Goal: Task Accomplishment & Management: Manage account settings

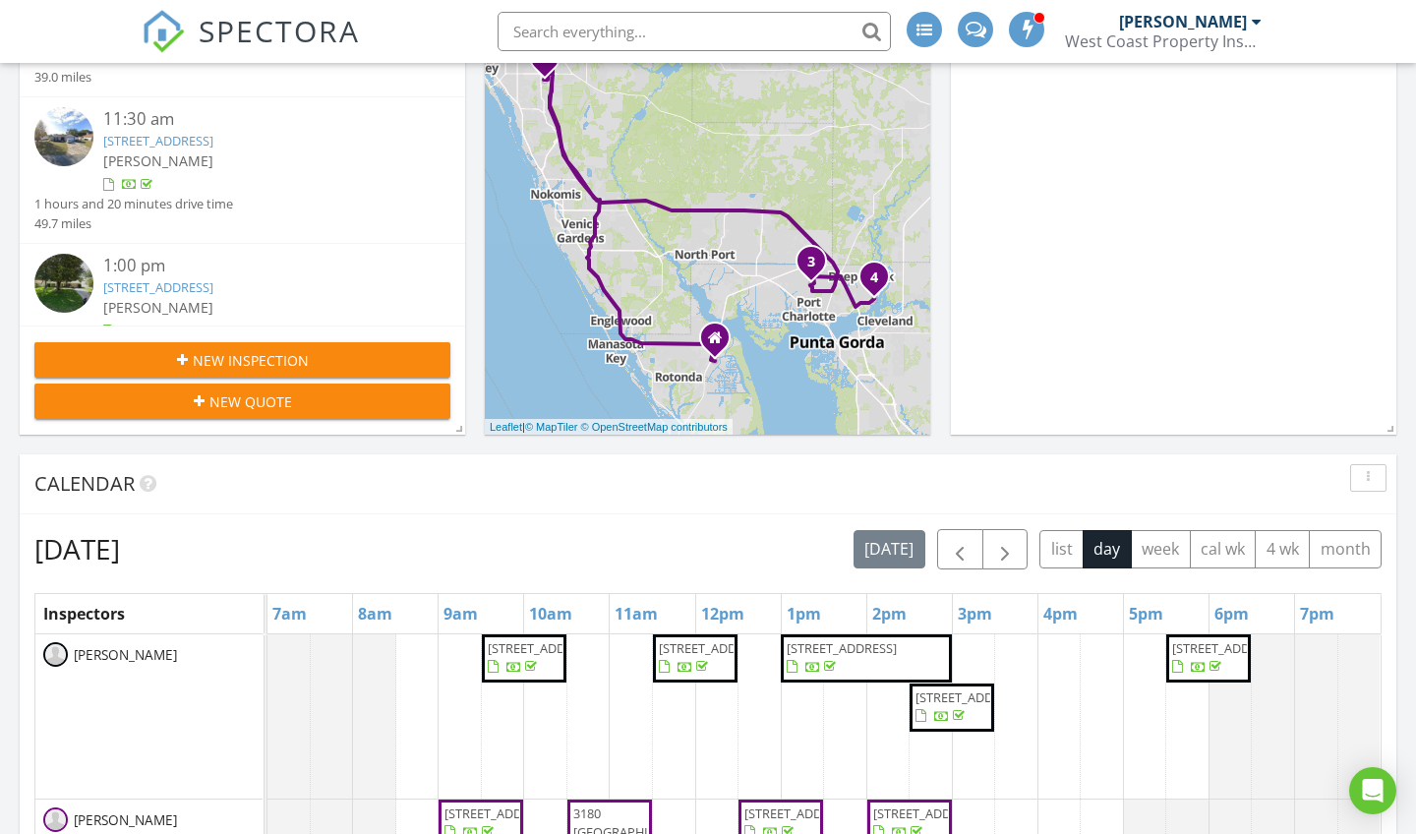
scroll to position [414, 0]
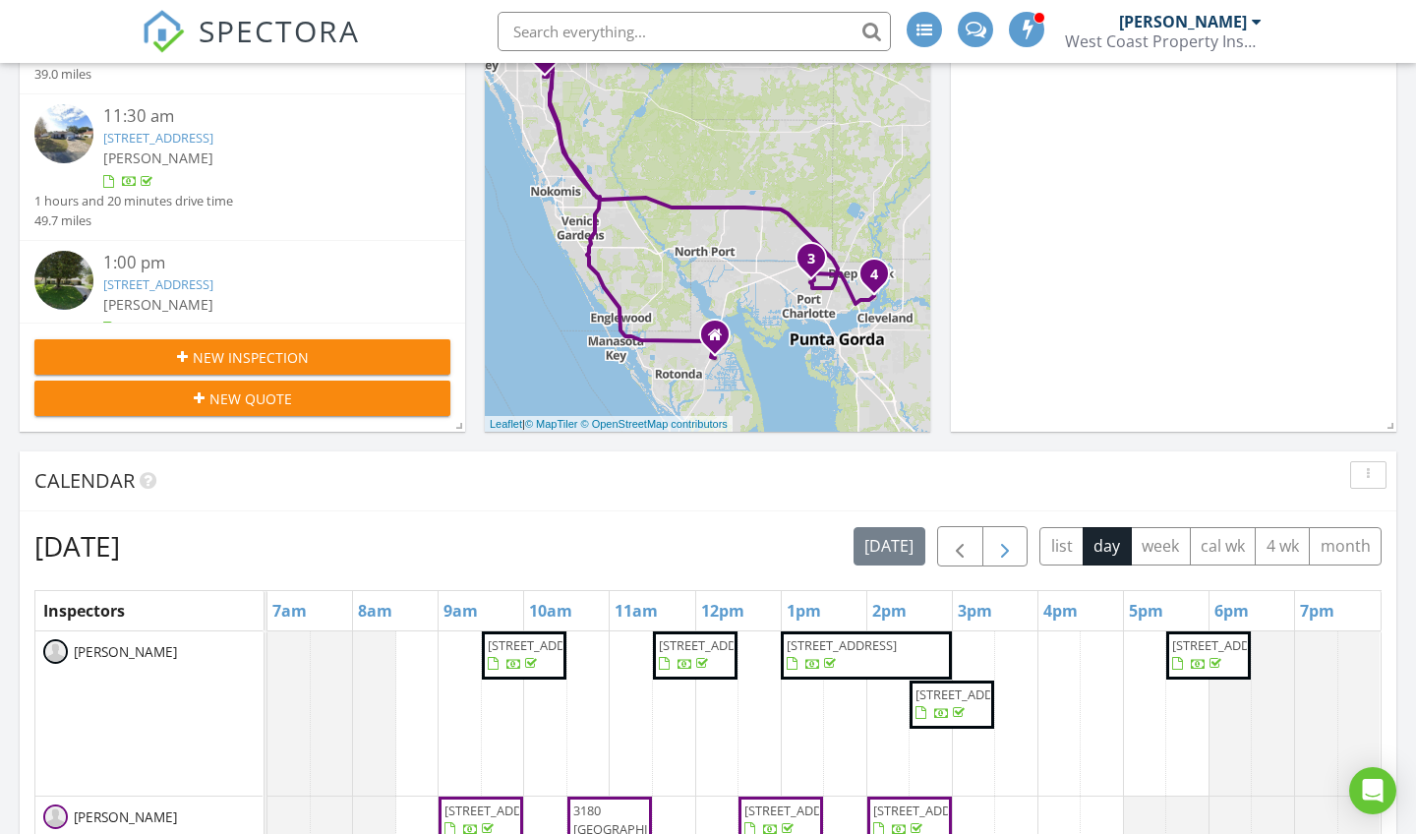
click at [1008, 545] on span "button" at bounding box center [1005, 547] width 24 height 24
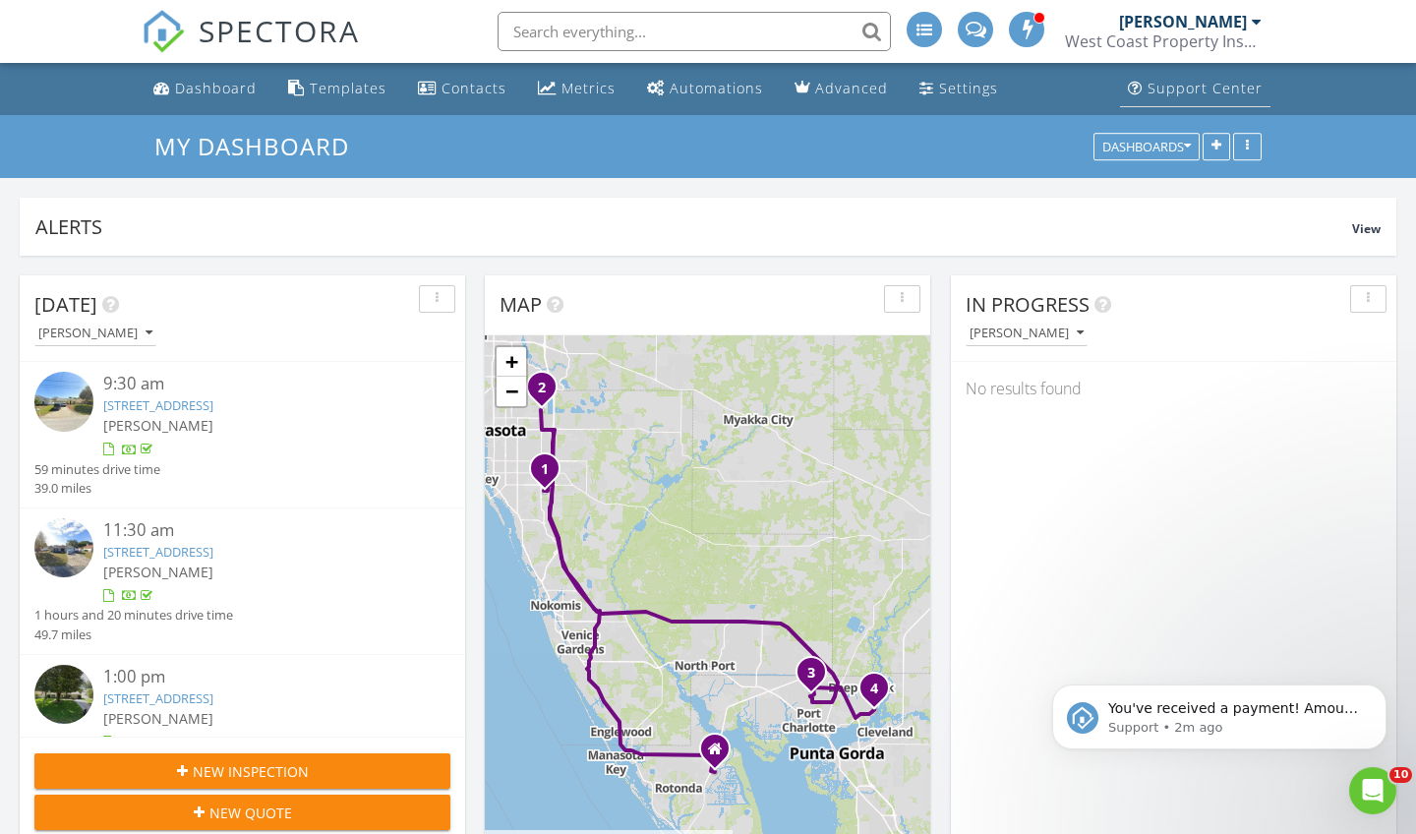
scroll to position [0, 0]
click at [1250, 15] on div "[PERSON_NAME]" at bounding box center [1190, 22] width 143 height 20
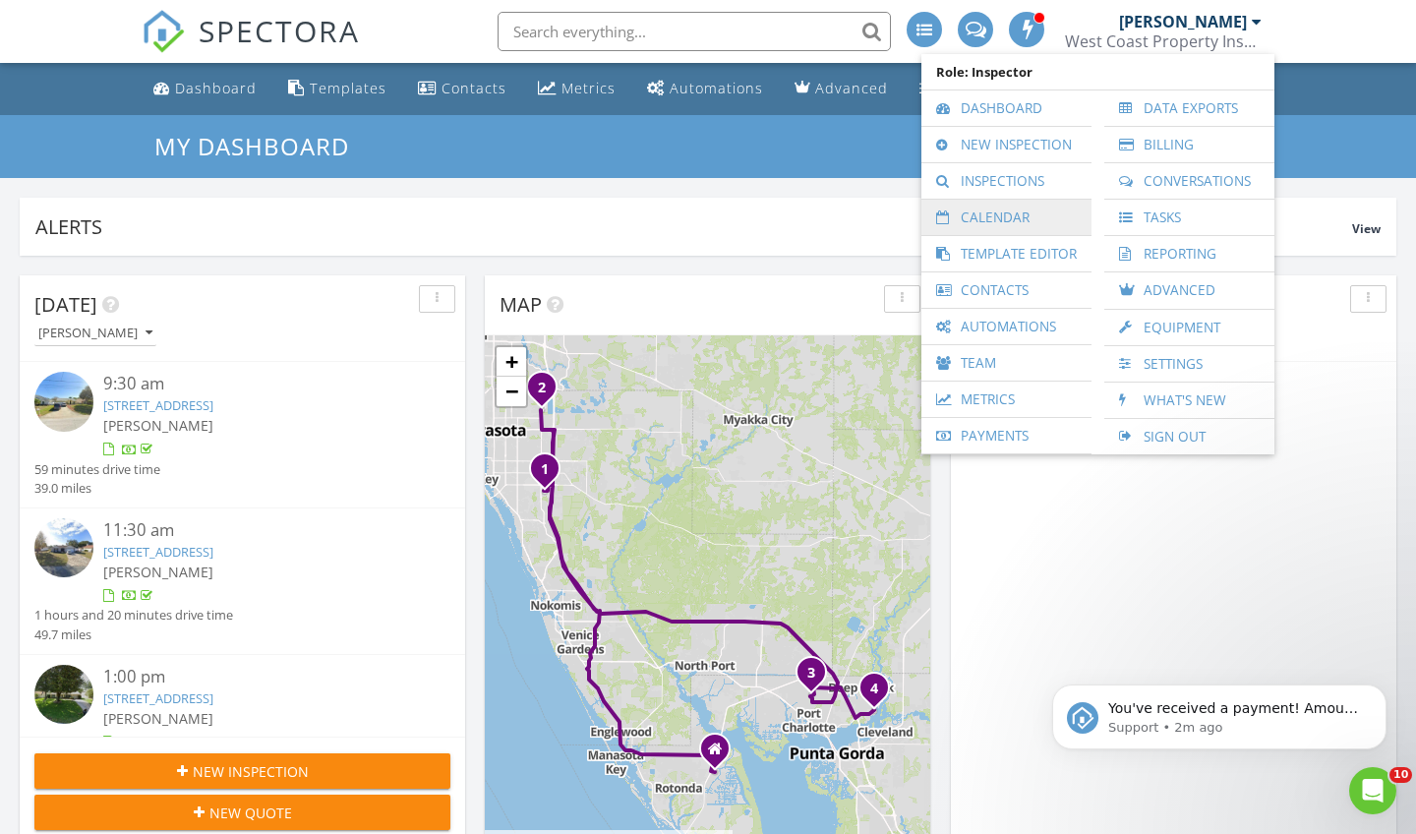
click at [978, 220] on link "Calendar" at bounding box center [1006, 217] width 150 height 35
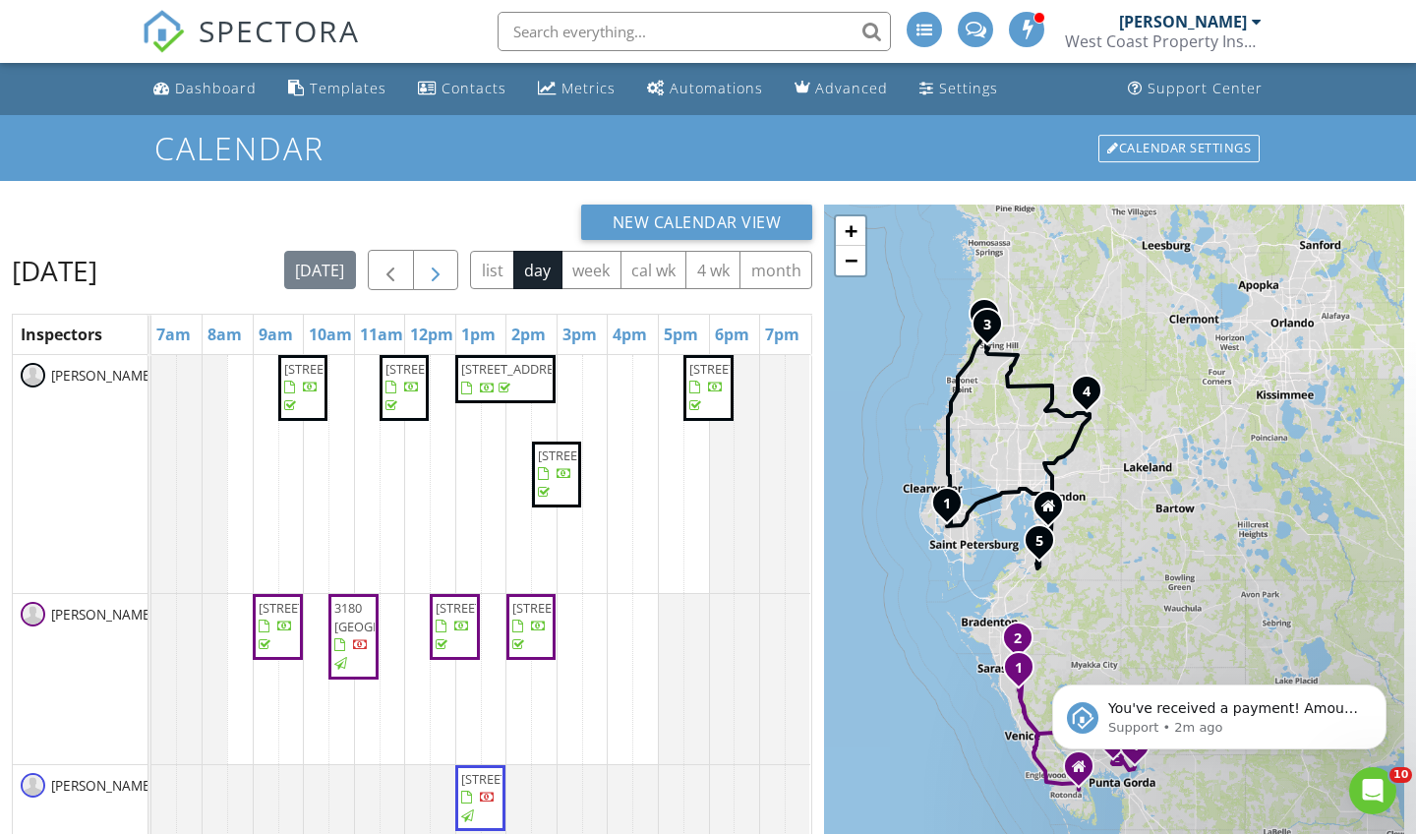
click at [447, 260] on span "button" at bounding box center [436, 271] width 24 height 24
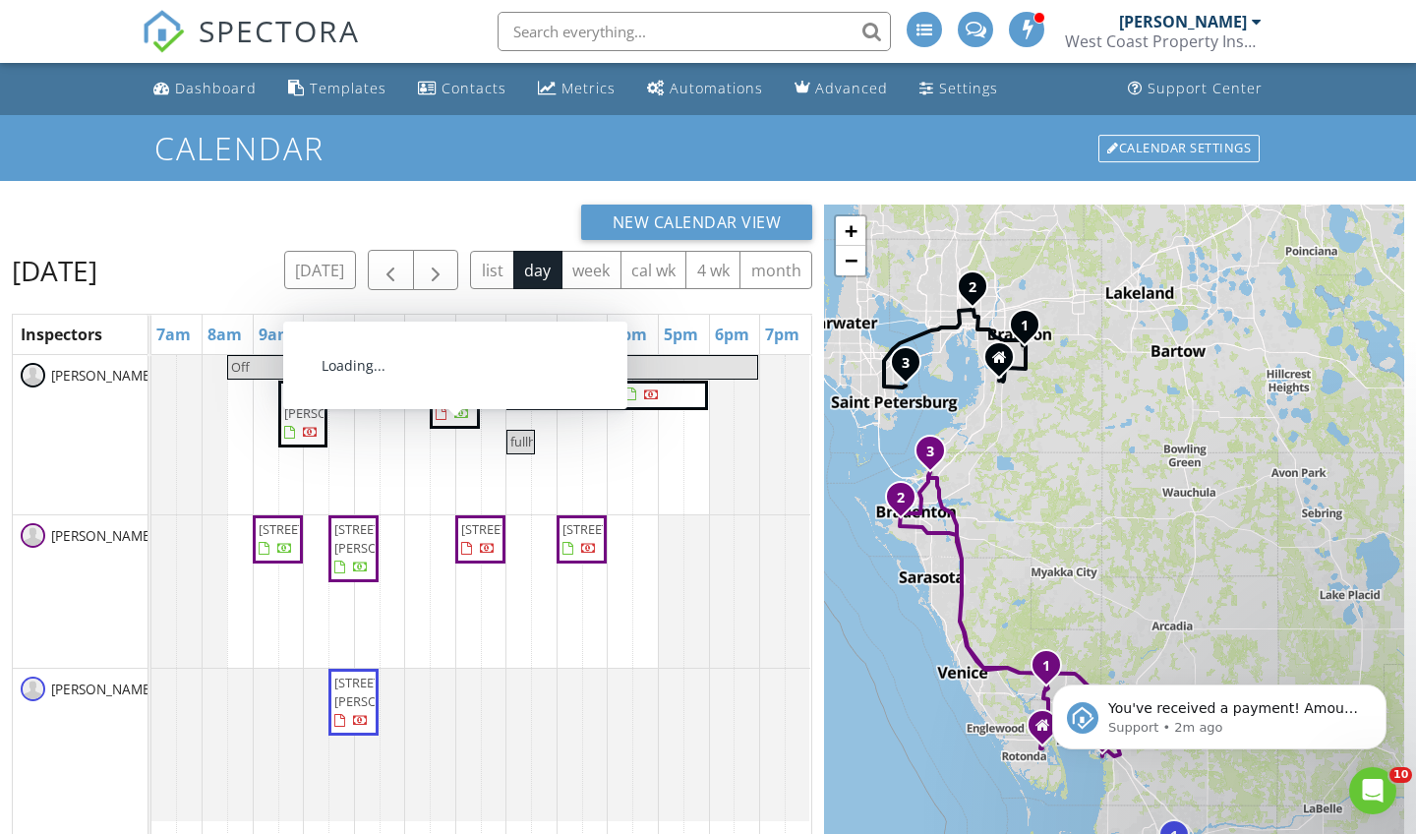
click at [292, 422] on span "900 Hollyberry Ct, Brandon 33511" at bounding box center [339, 403] width 110 height 36
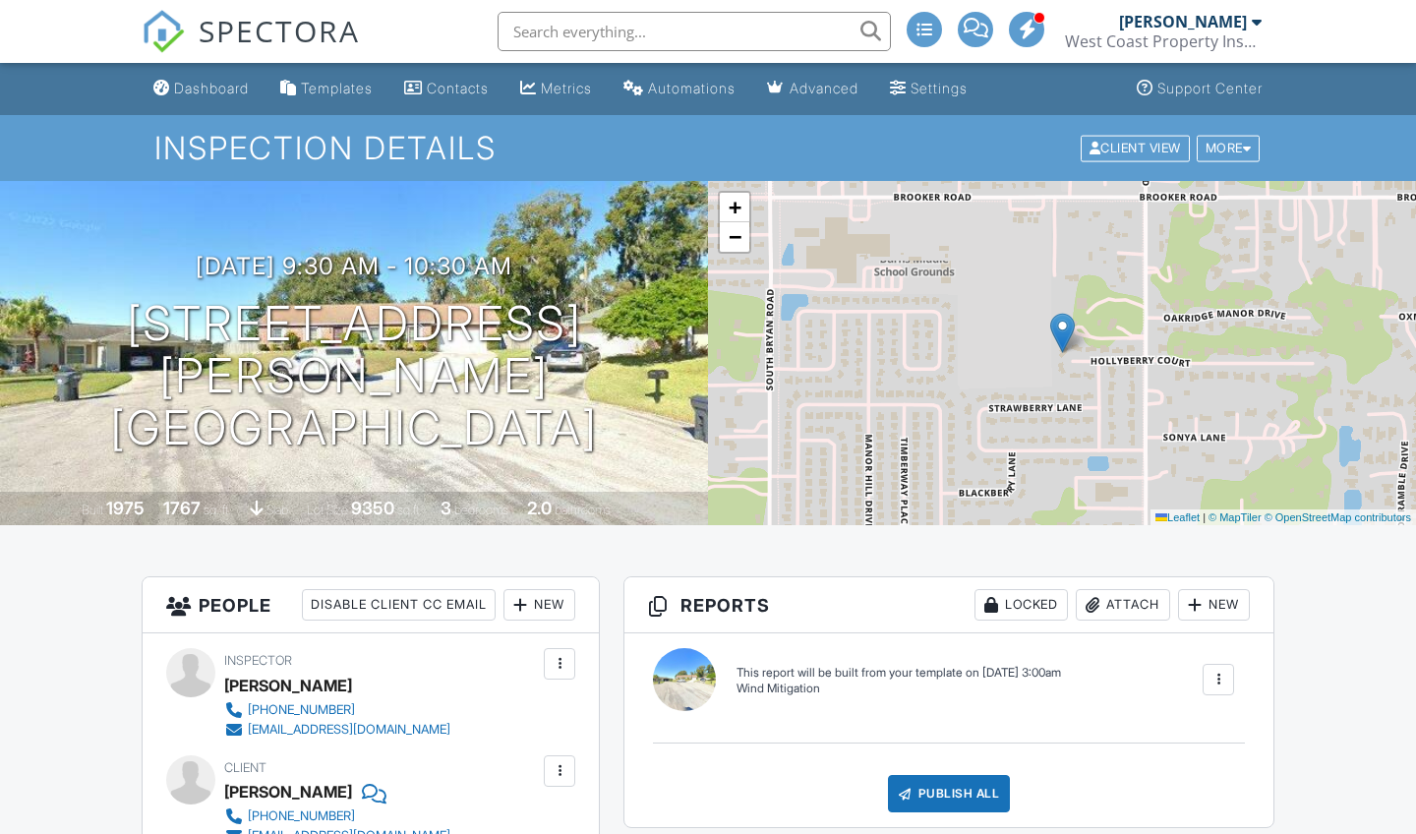
click at [1217, 685] on div at bounding box center [1218, 679] width 20 height 20
click at [1218, 671] on div at bounding box center [1218, 679] width 20 height 20
click at [1194, 743] on div "(Untitled report) Wind Mitigation Edit View Wind Mitigation This report will be…" at bounding box center [948, 730] width 649 height 194
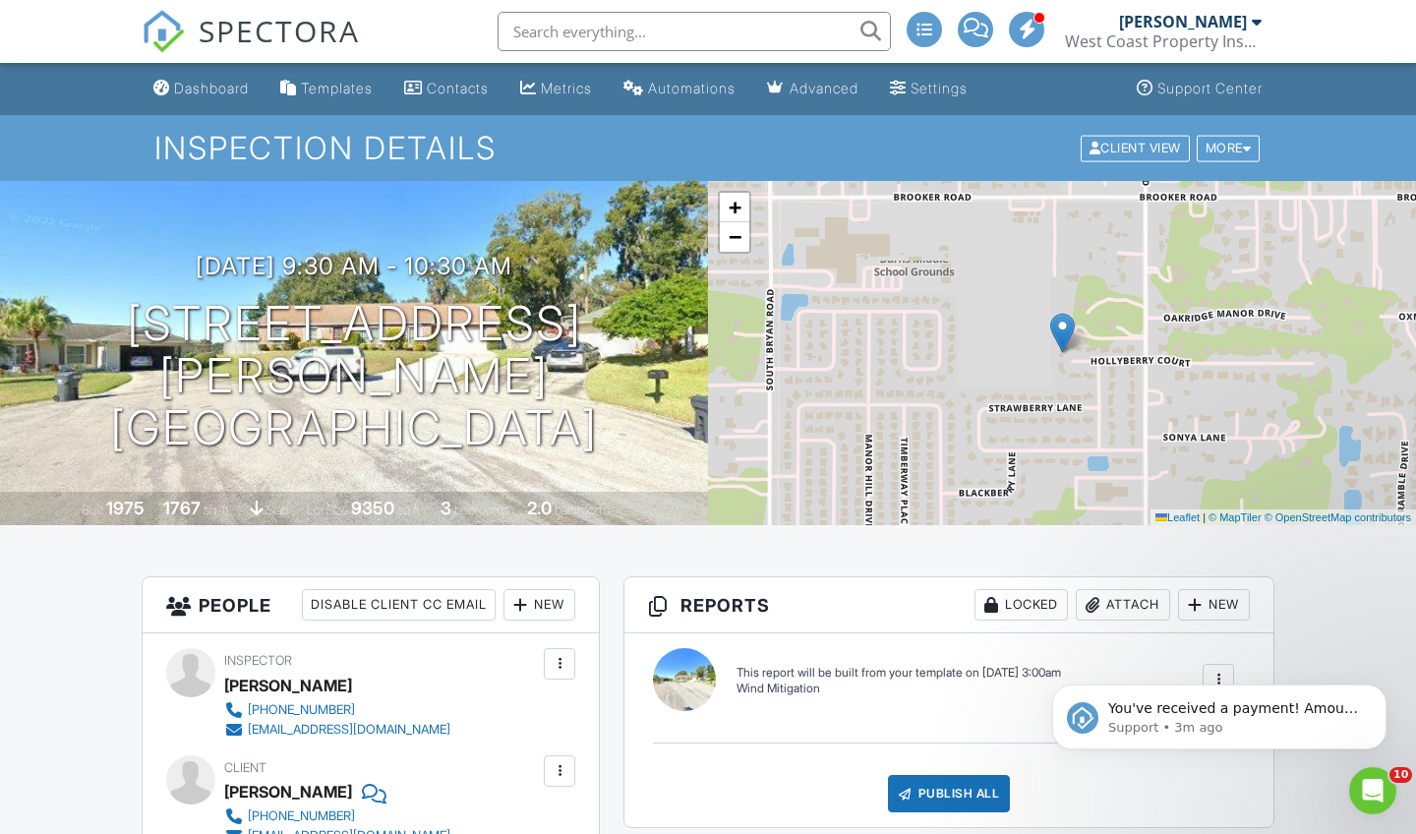
click at [1207, 676] on div "You've received a payment! Amount $80.00 Fee $0.00 Net $80.00 Transaction # pi_…" at bounding box center [1219, 626] width 362 height 246
click at [1378, 693] on icon "Dismiss notification" at bounding box center [1379, 689] width 7 height 7
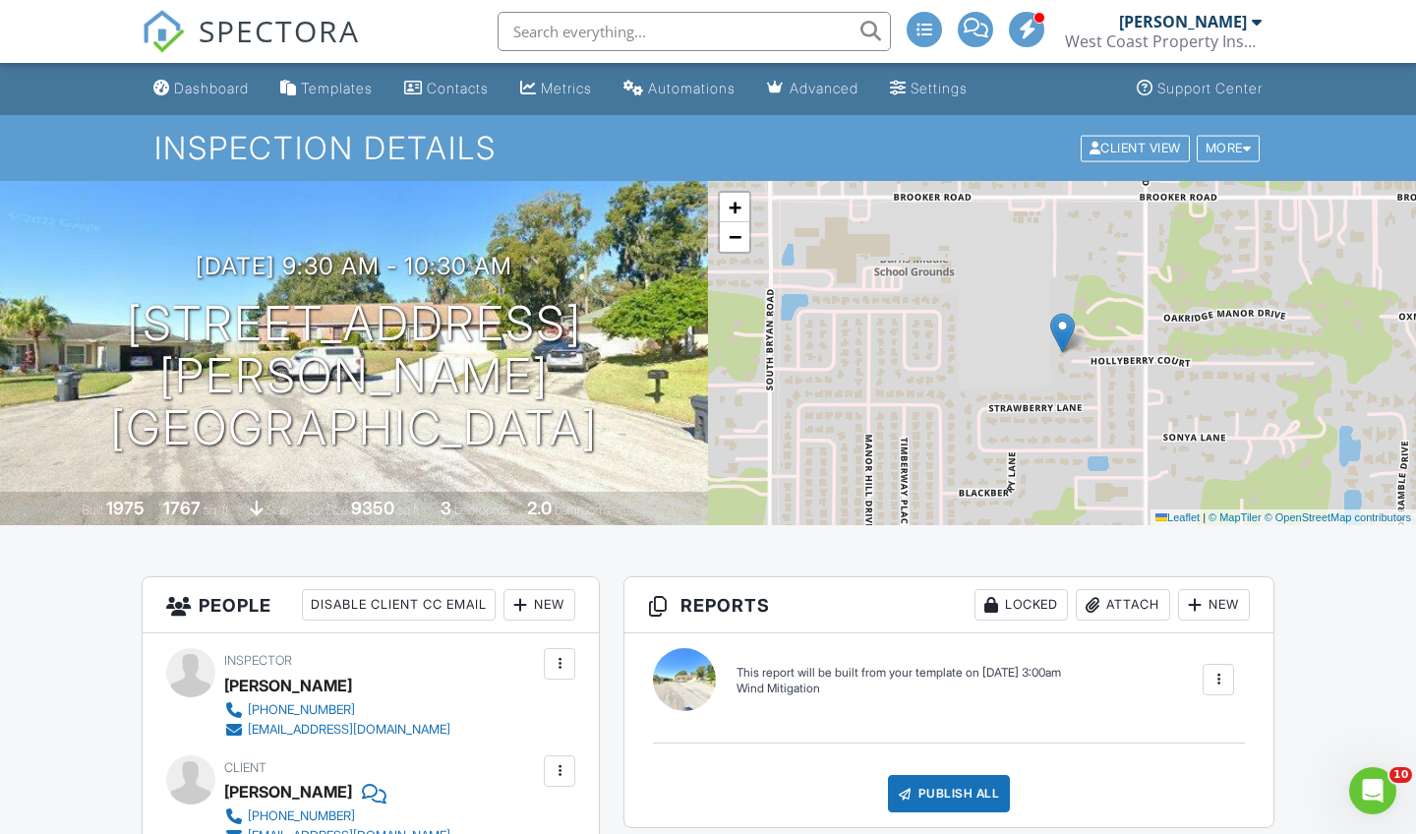
click at [1224, 682] on div at bounding box center [1218, 679] width 20 height 20
click at [1189, 749] on div "Build Now" at bounding box center [1178, 748] width 95 height 24
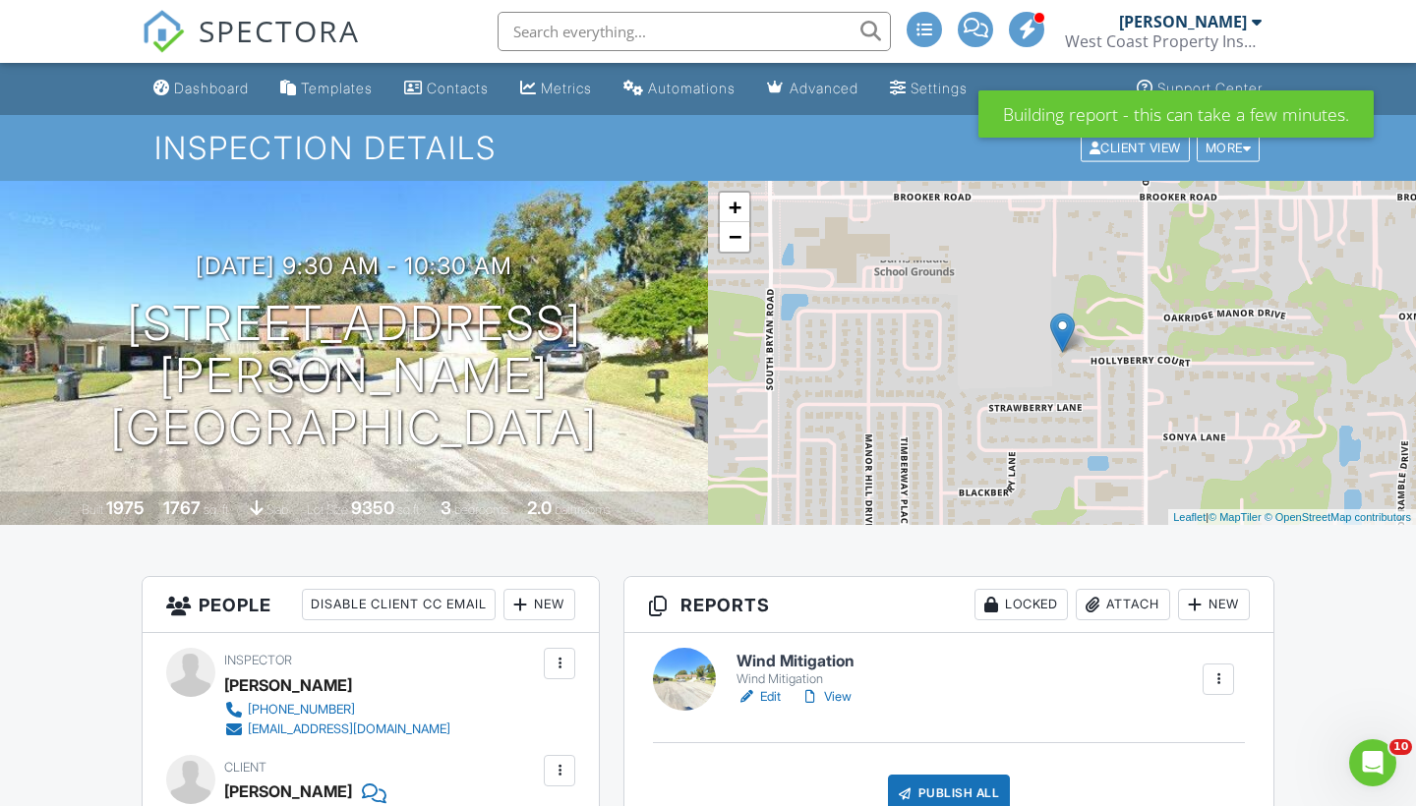
click at [1116, 606] on div "Attach" at bounding box center [1122, 604] width 94 height 31
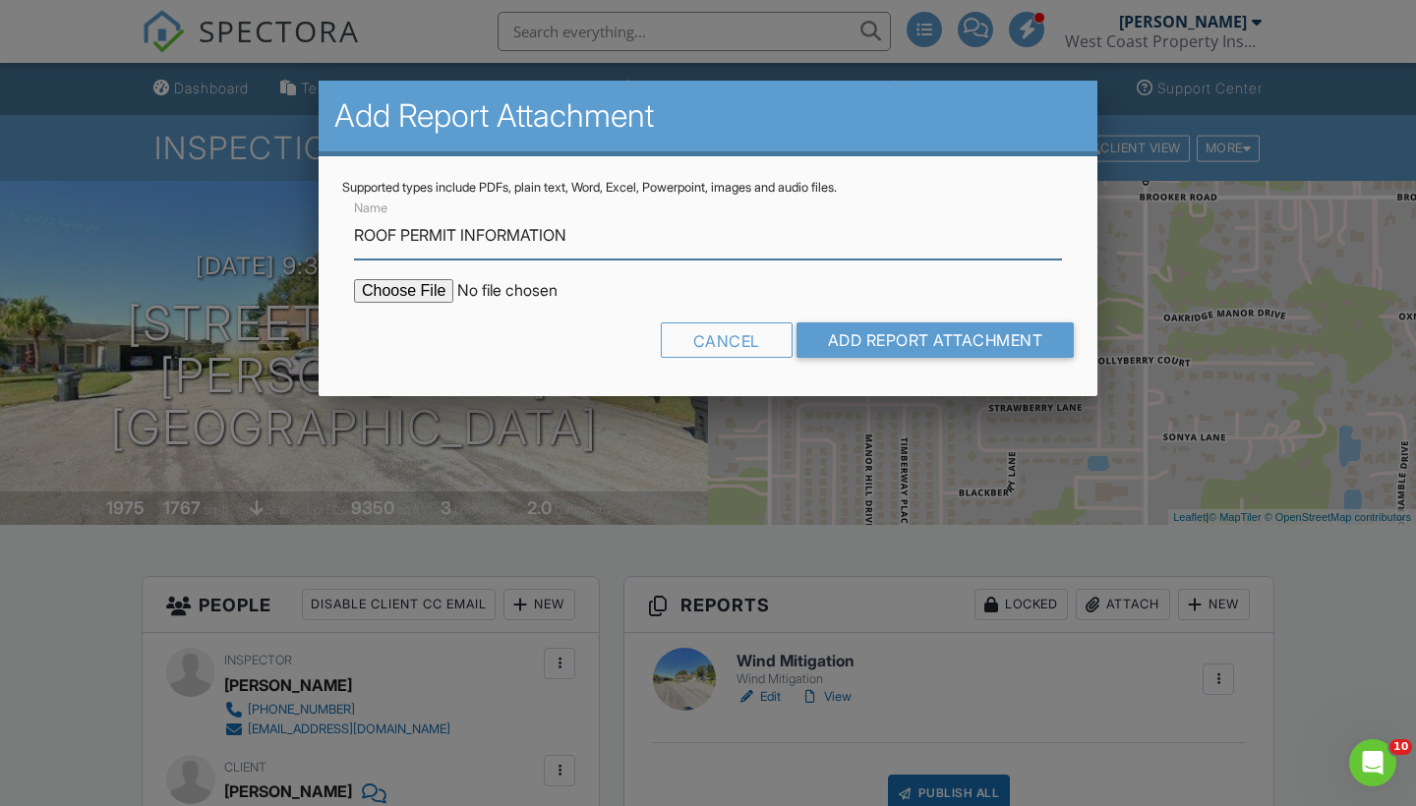
type input "ROOF PERMIT INFORMATION"
click at [399, 288] on input "file" at bounding box center [521, 291] width 334 height 24
type input "C:\fakepath\Screenshot 2025-08-27 at 7.51.28 PM.png"
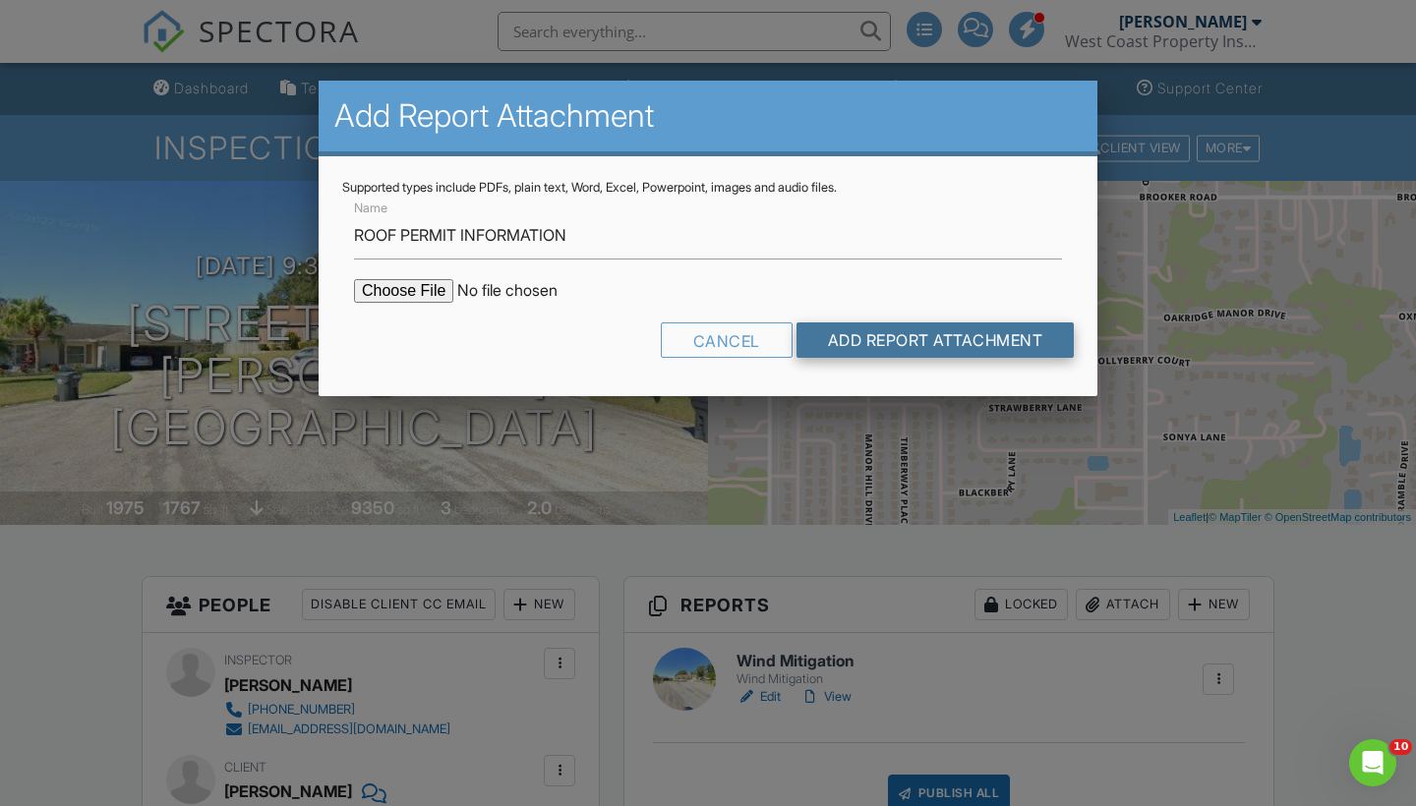
click at [941, 325] on input "Add Report Attachment" at bounding box center [935, 339] width 278 height 35
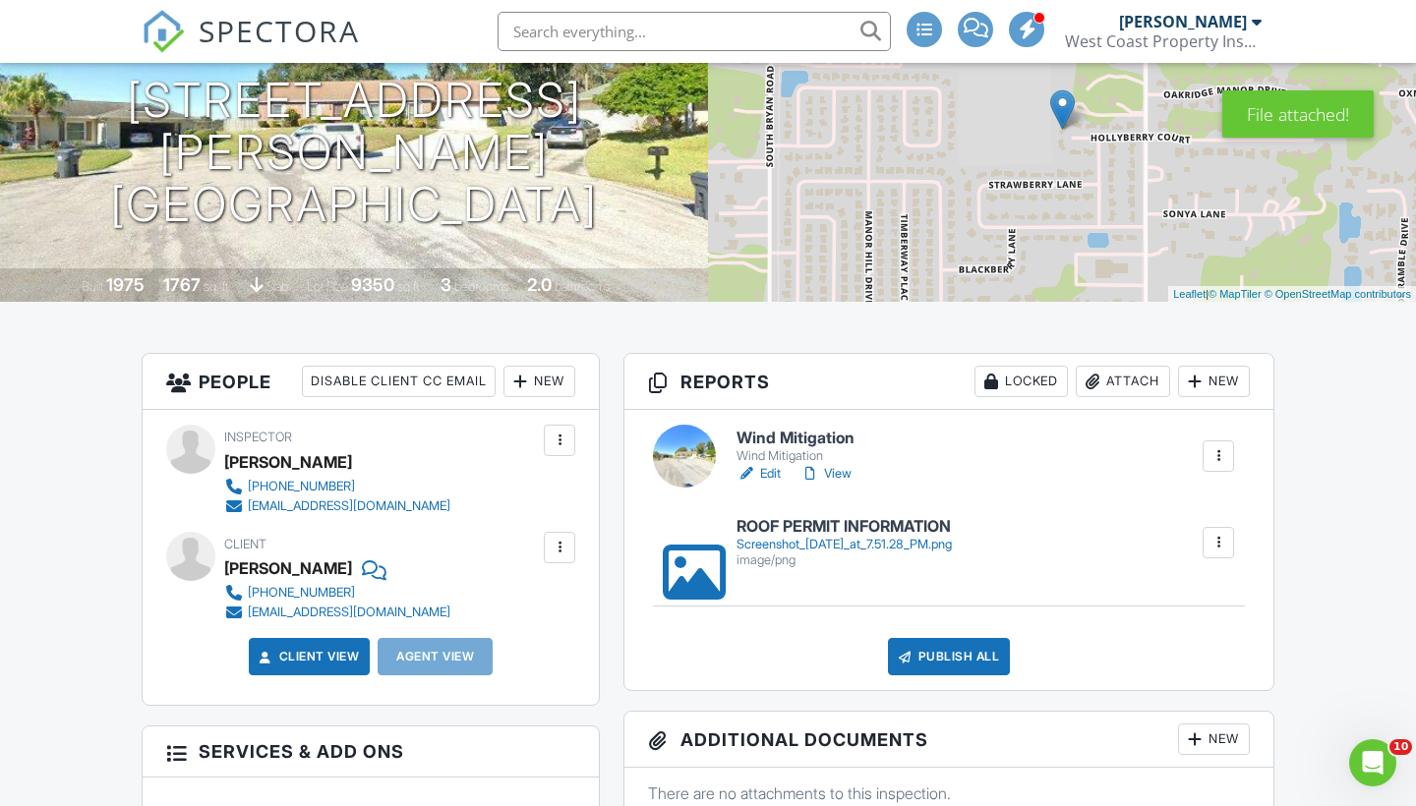
scroll to position [224, 0]
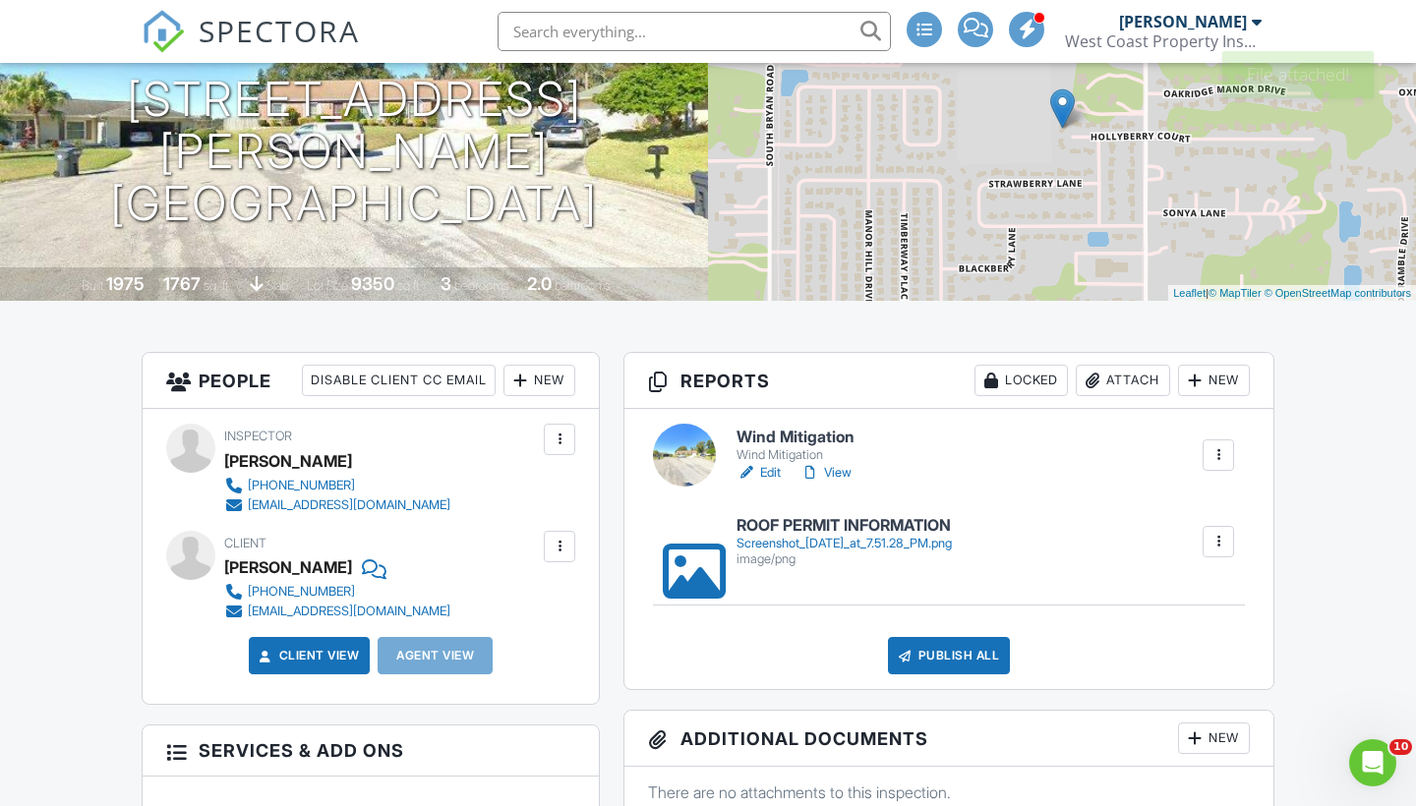
click at [776, 473] on link "Edit" at bounding box center [758, 473] width 44 height 20
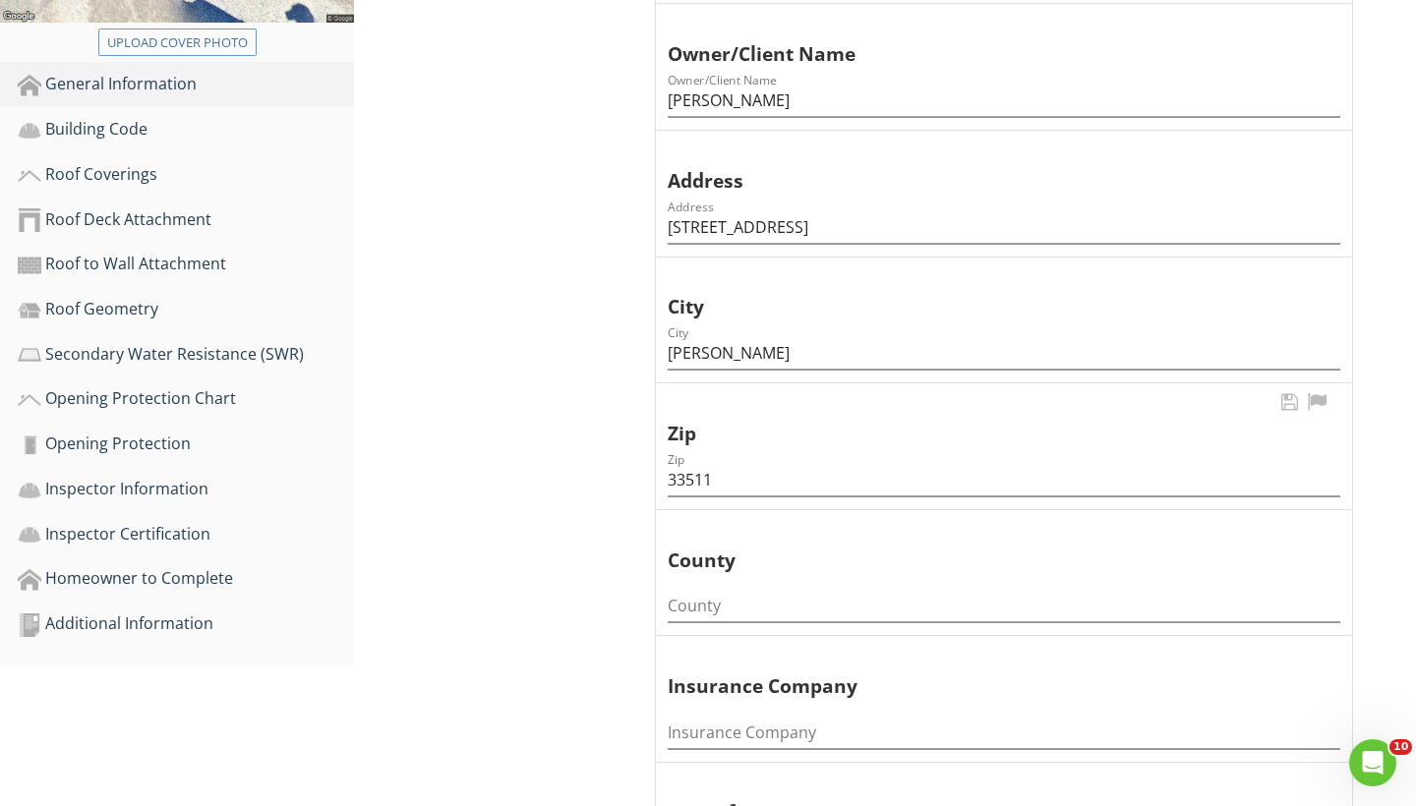
scroll to position [536, 0]
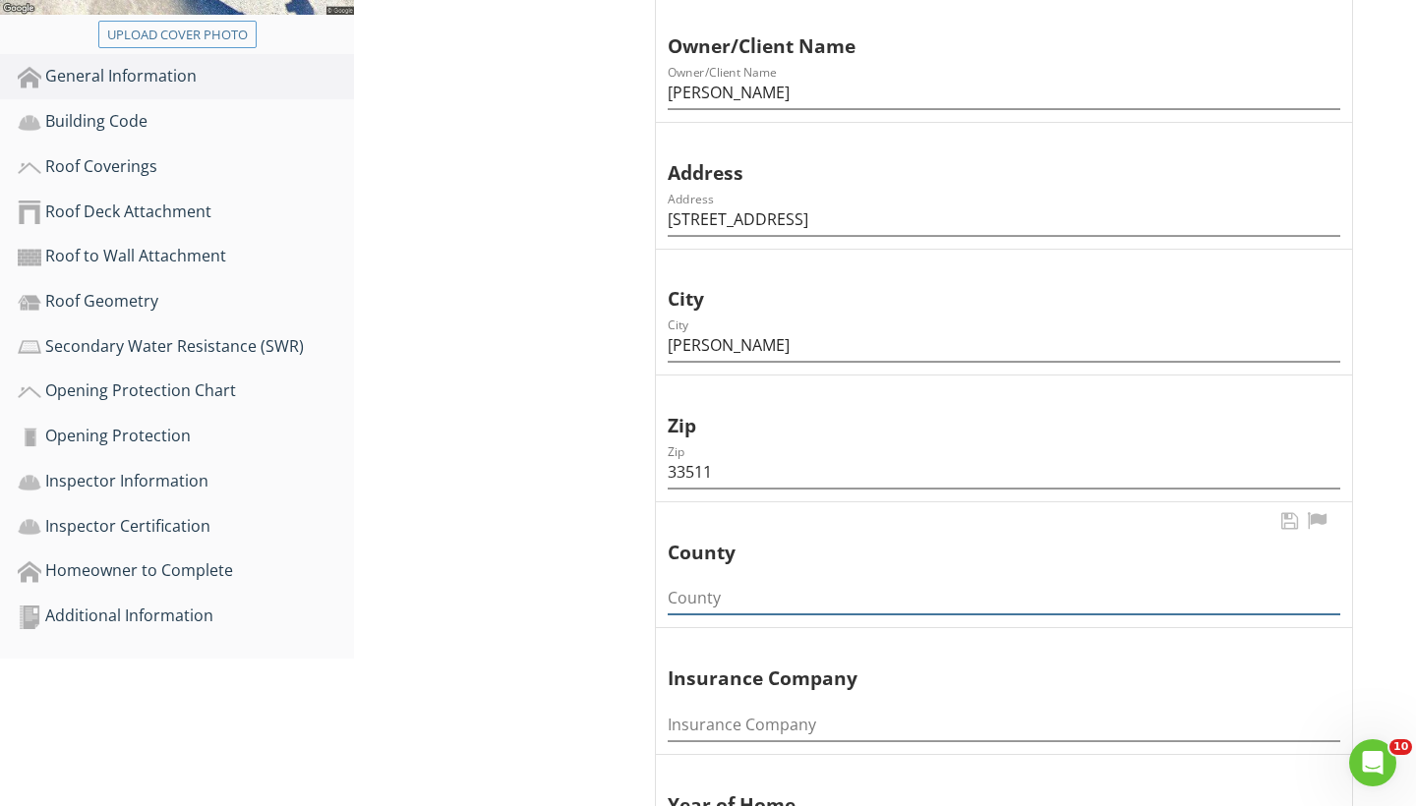
click at [709, 605] on div "County" at bounding box center [1003, 598] width 672 height 32
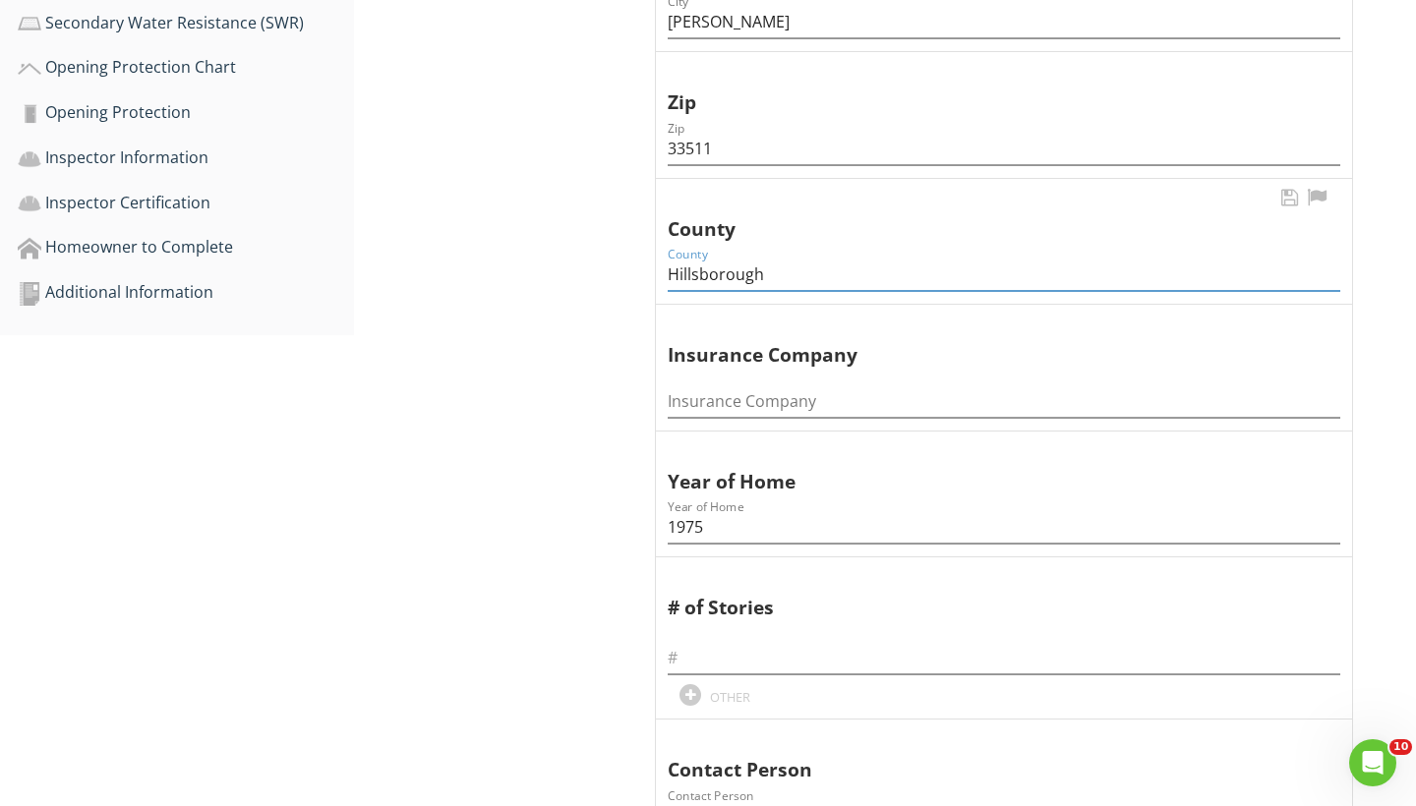
scroll to position [1178, 0]
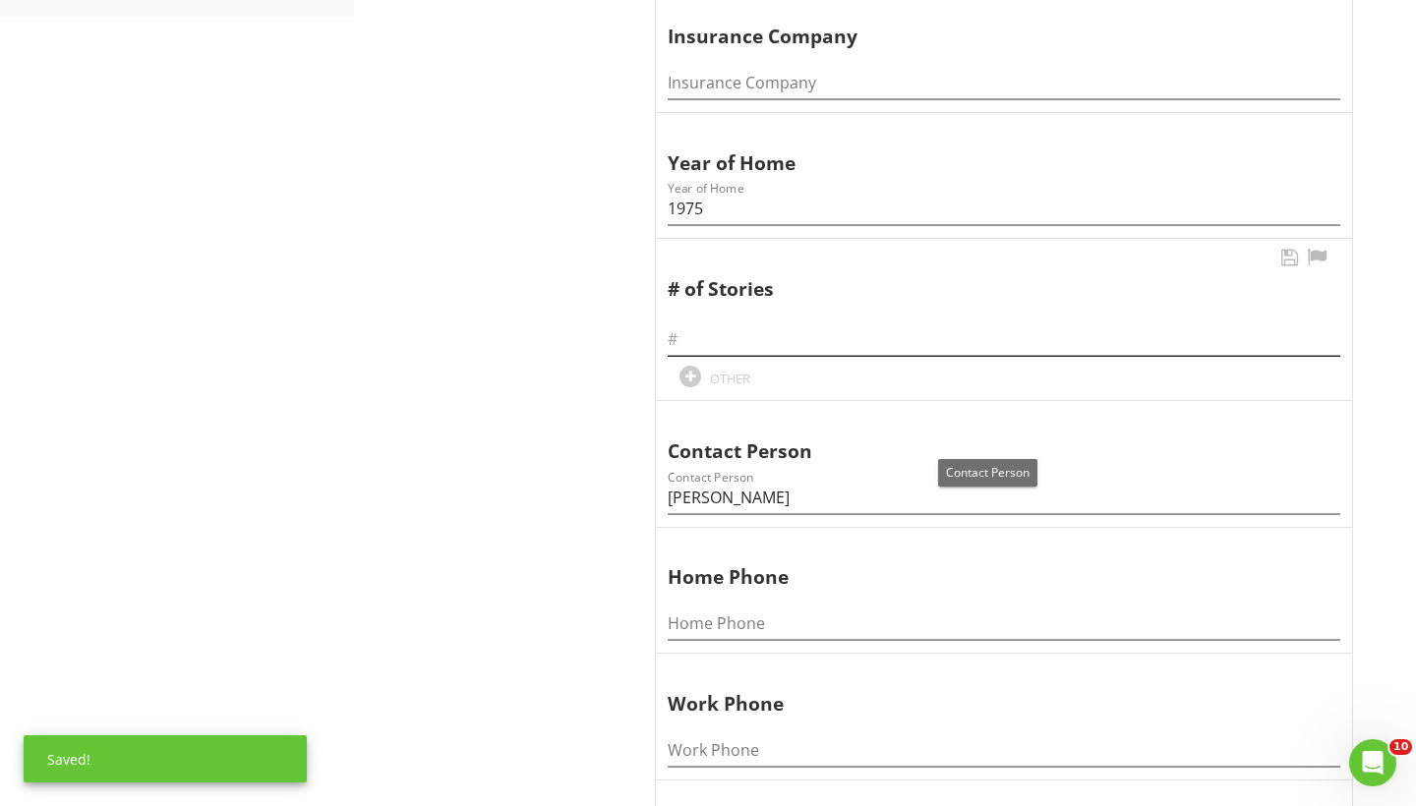
type input "Hillsborough"
click at [690, 329] on input "text" at bounding box center [1003, 339] width 672 height 32
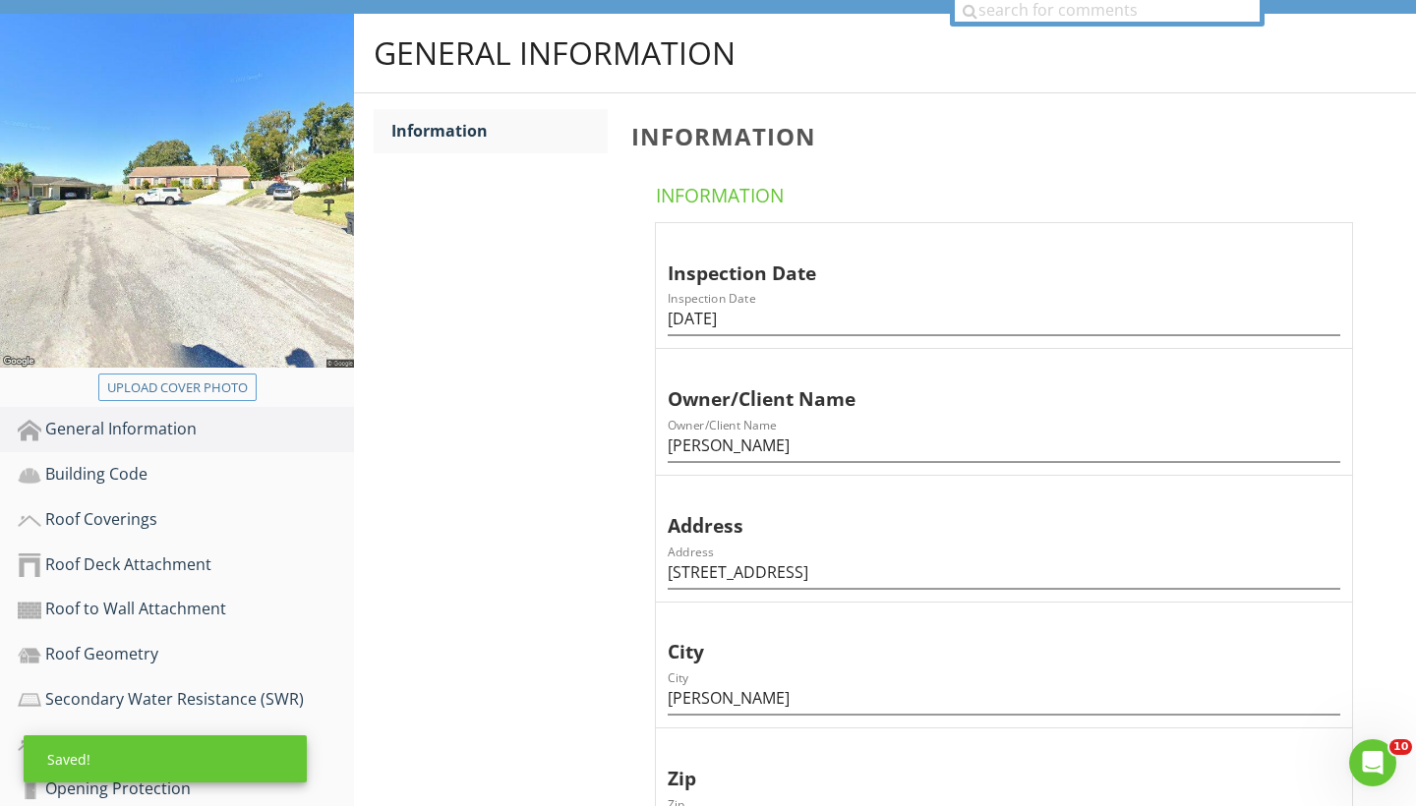
scroll to position [171, 0]
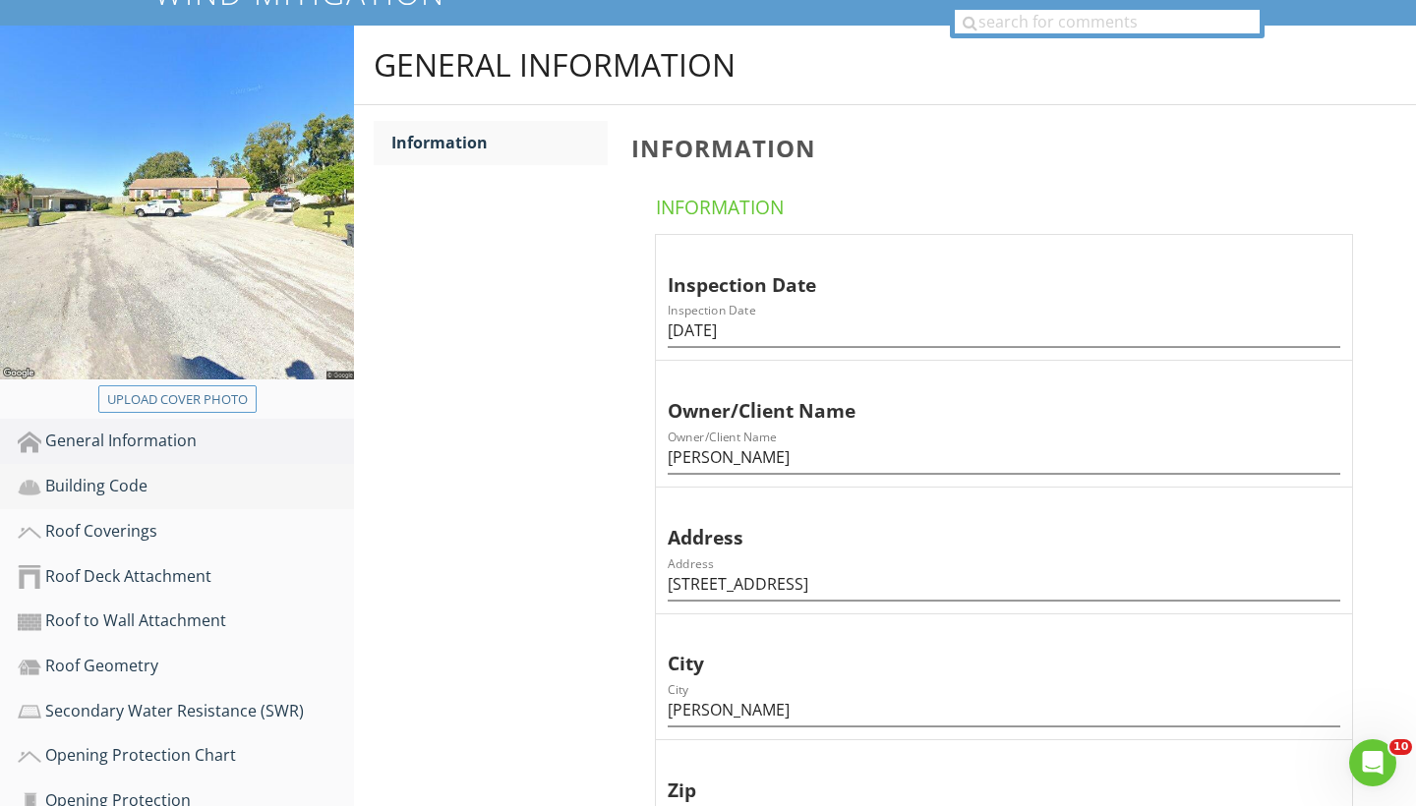
type input "1"
click at [123, 488] on div "Building Code" at bounding box center [186, 487] width 336 height 26
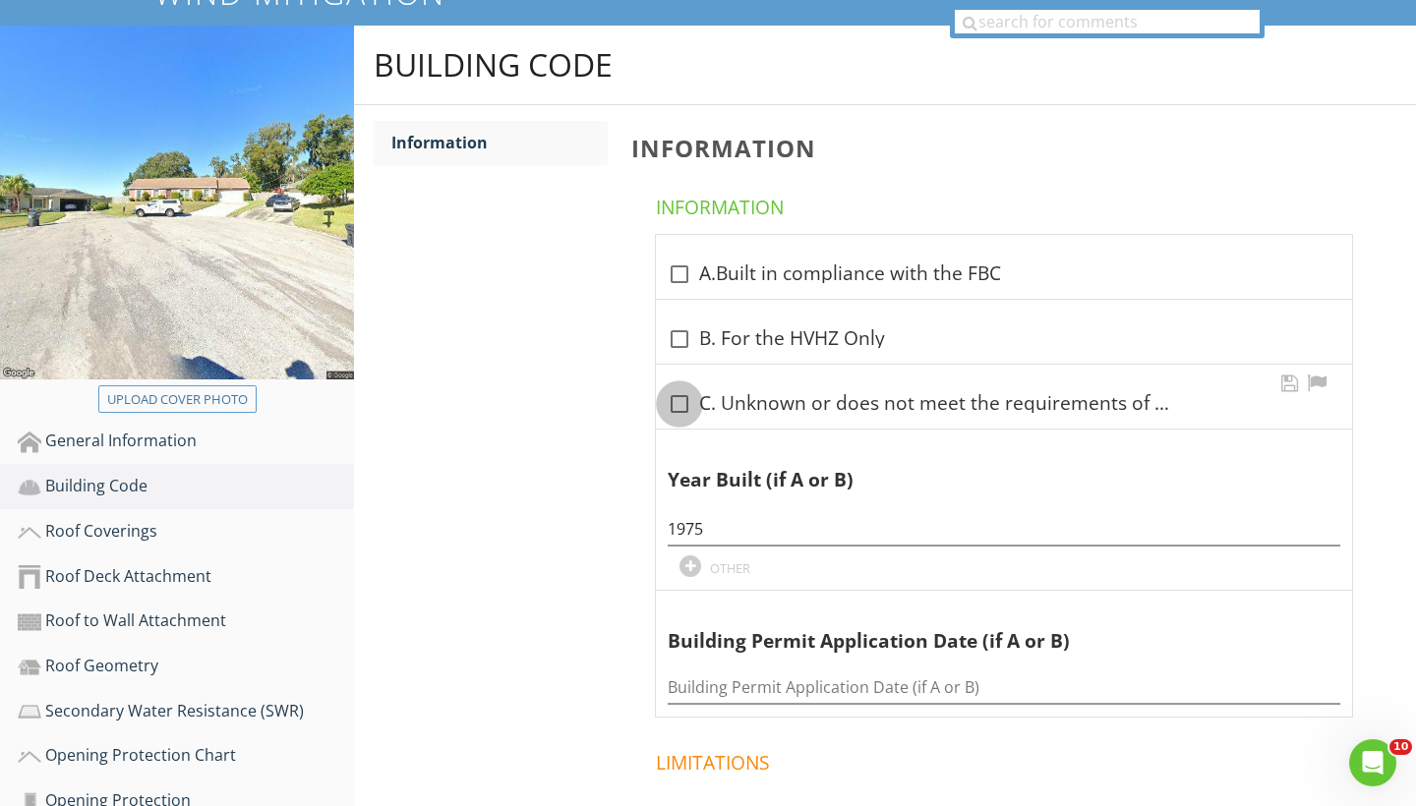
click at [673, 399] on div at bounding box center [679, 403] width 33 height 33
checkbox input "true"
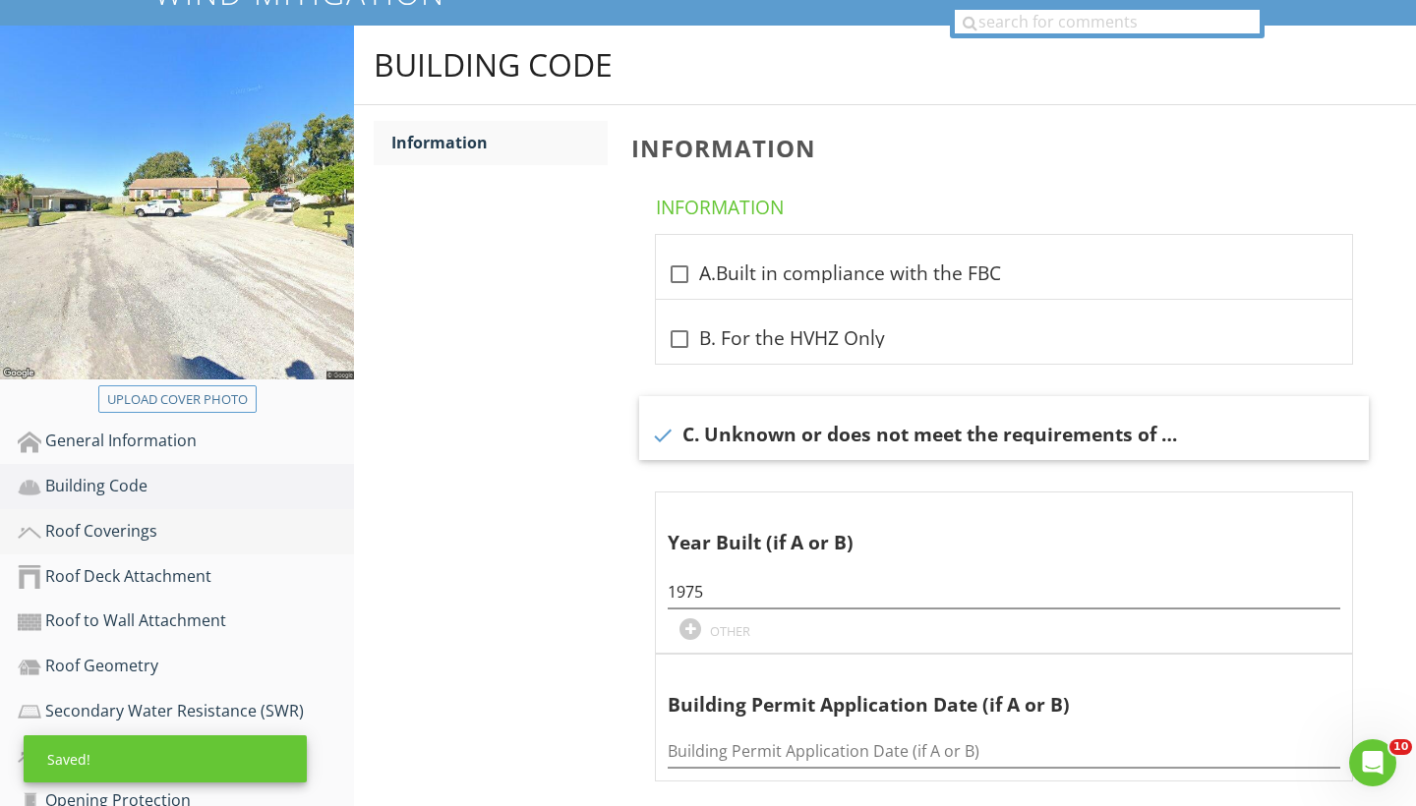
click at [70, 523] on div "Roof Coverings" at bounding box center [186, 532] width 336 height 26
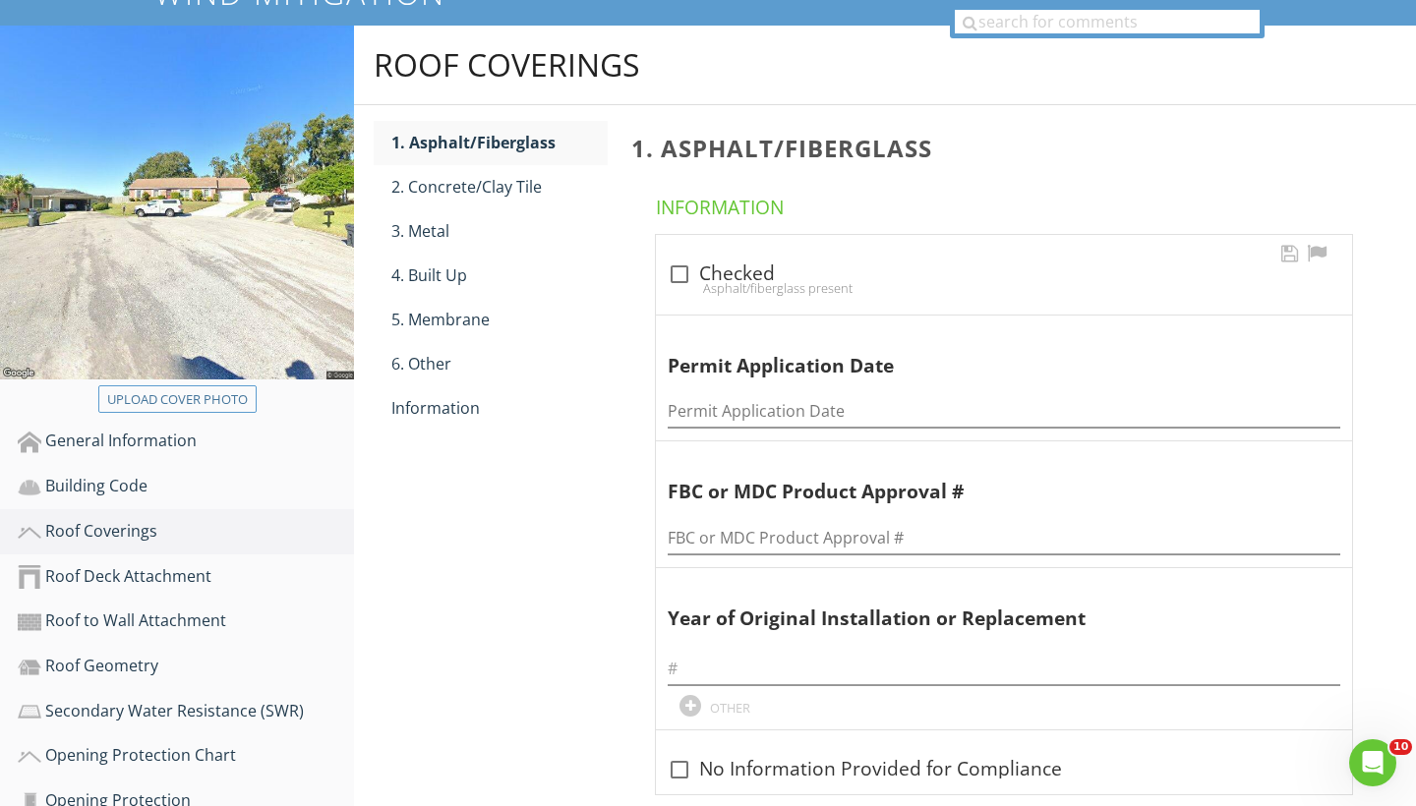
click at [686, 267] on div at bounding box center [679, 274] width 33 height 33
checkbox input "true"
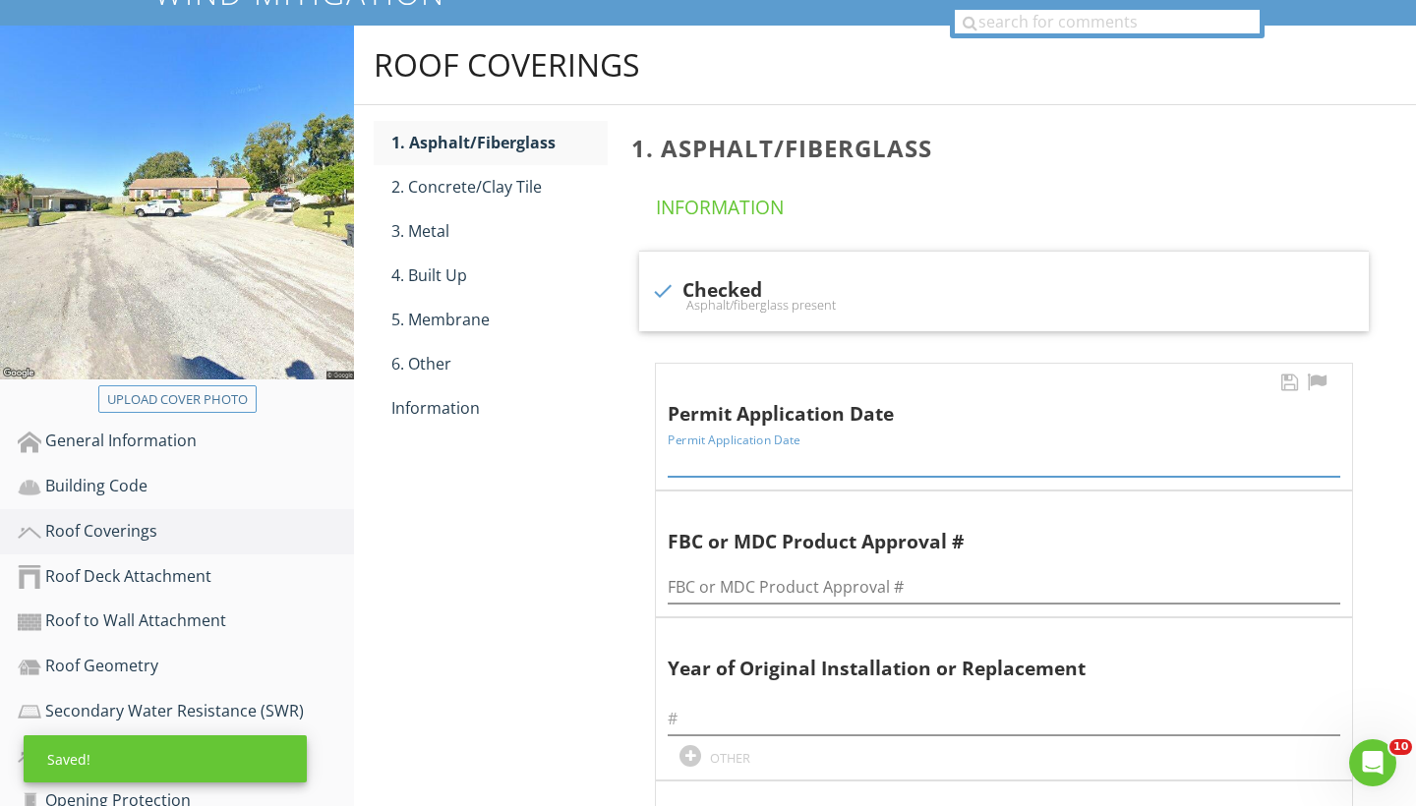
click at [718, 464] on input "Permit Application Date" at bounding box center [1003, 460] width 672 height 32
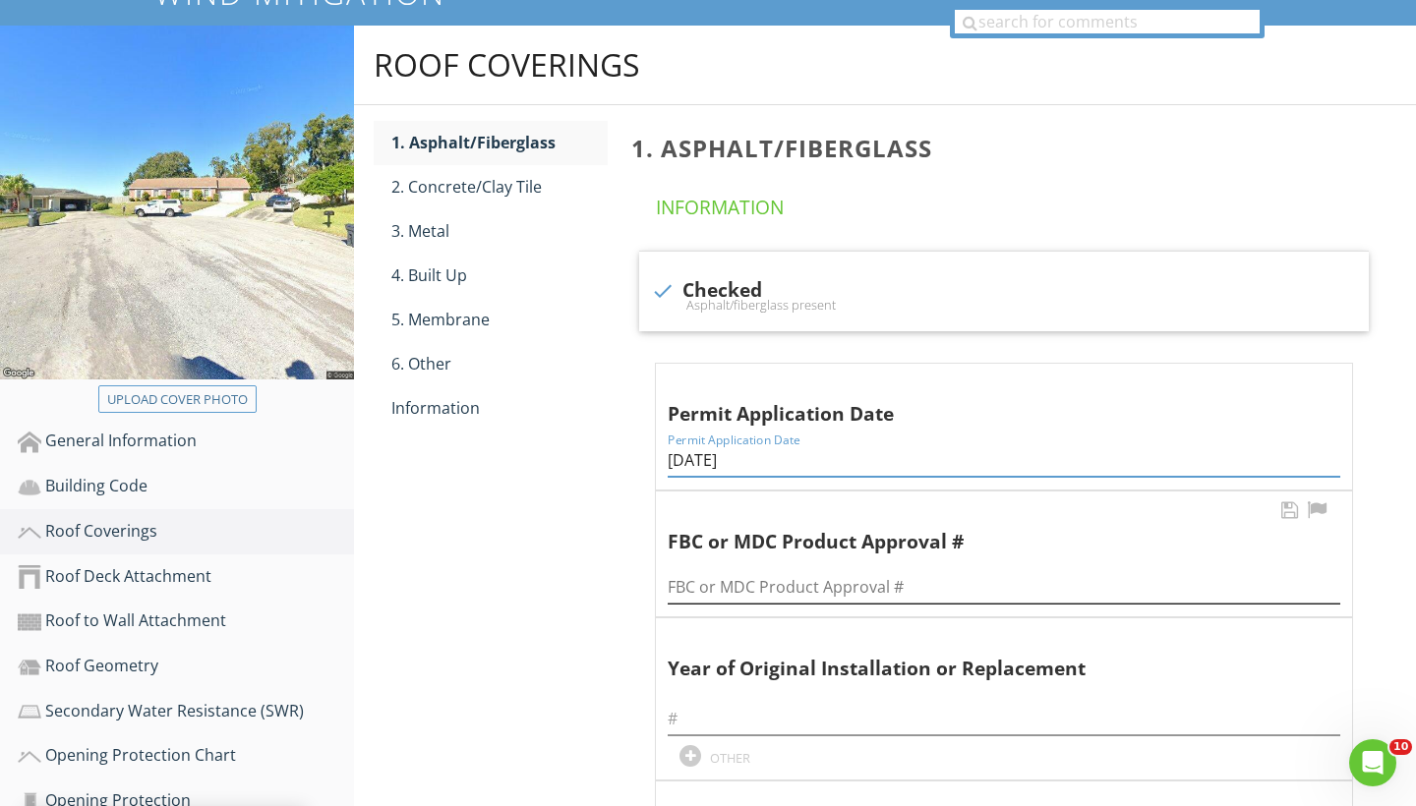
type input "05/18/2006"
click at [697, 587] on input "FBC or MDC Product Approval #" at bounding box center [1003, 587] width 672 height 32
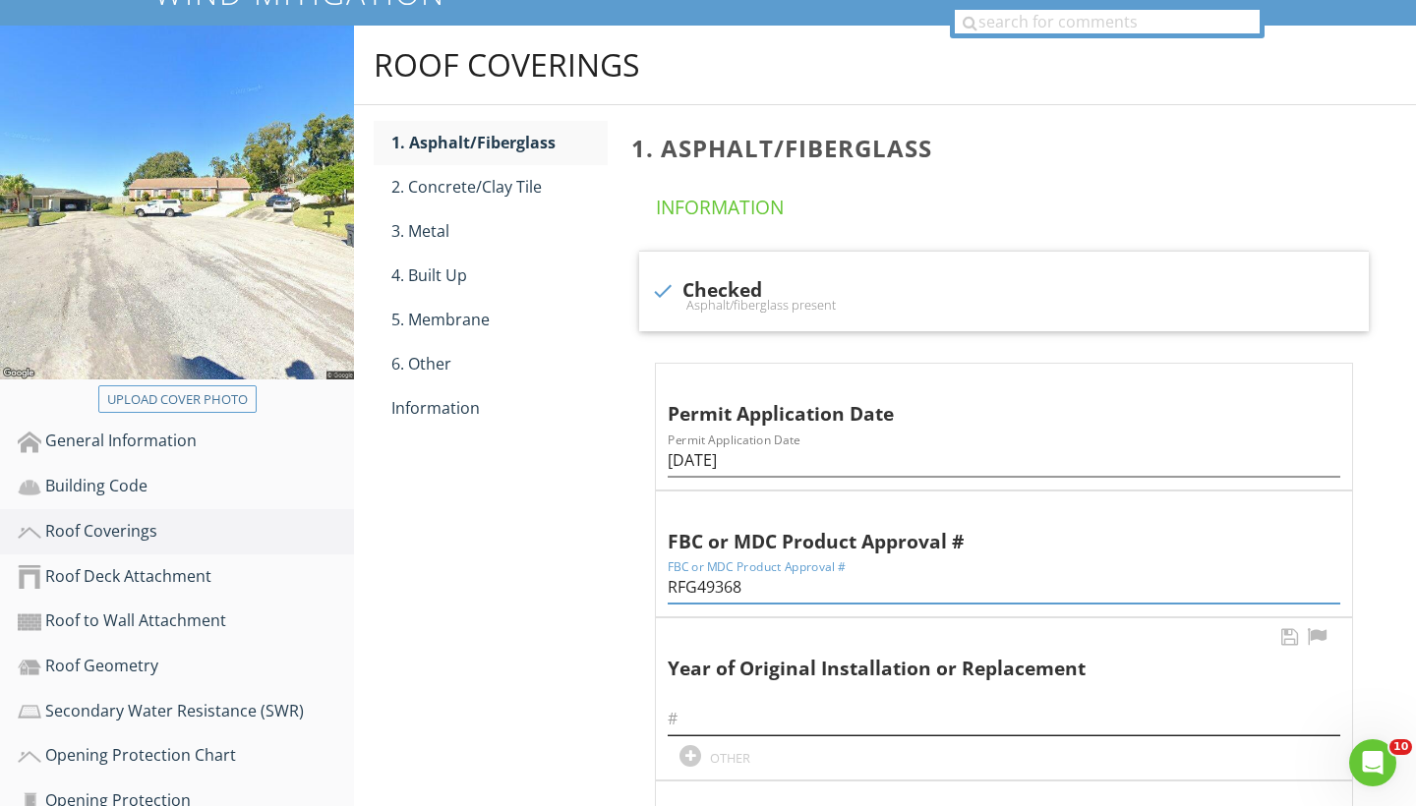
type input "RFG49368"
click at [696, 715] on input "text" at bounding box center [1003, 719] width 672 height 32
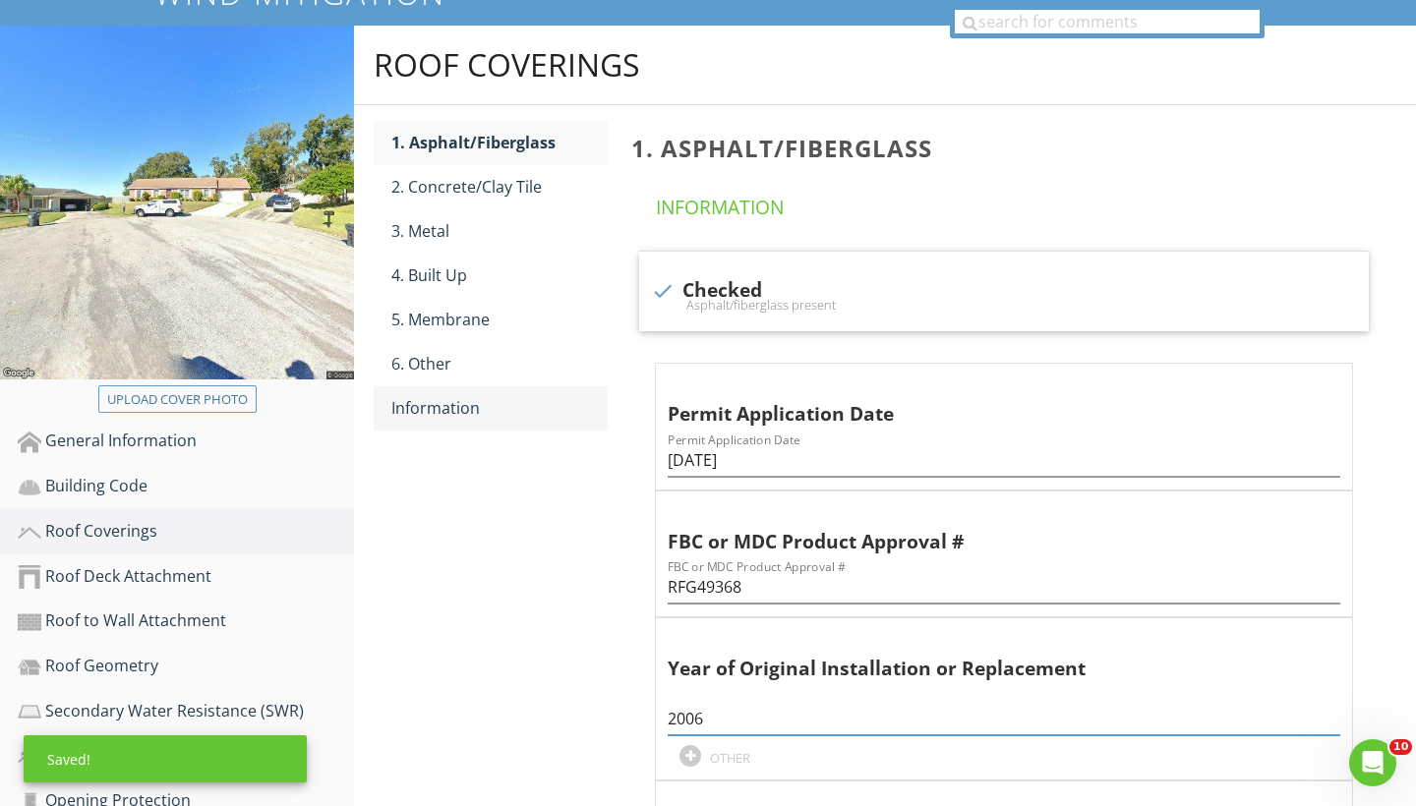
type input "2006"
click at [435, 409] on div "Information" at bounding box center [499, 408] width 216 height 24
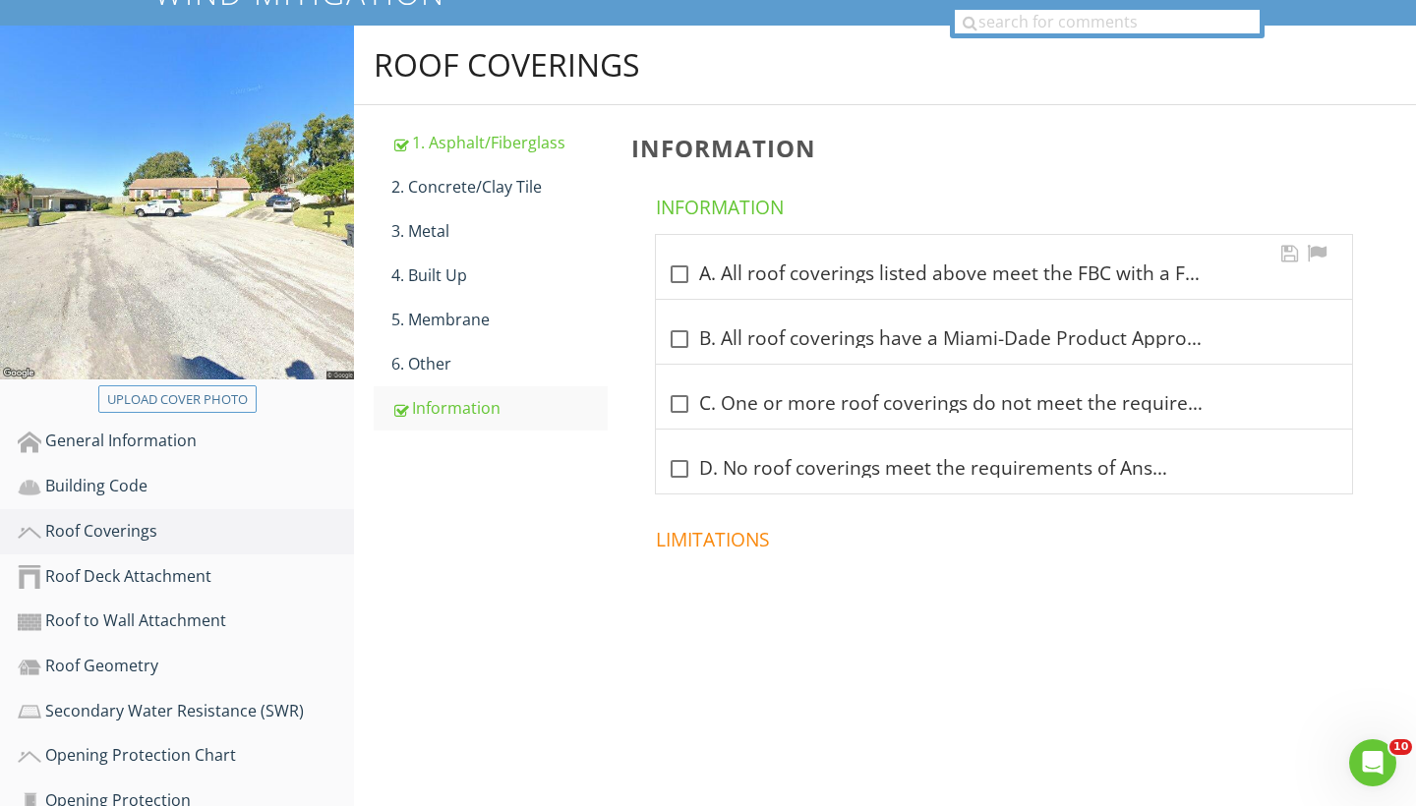
click at [679, 276] on div at bounding box center [679, 274] width 33 height 33
checkbox input "true"
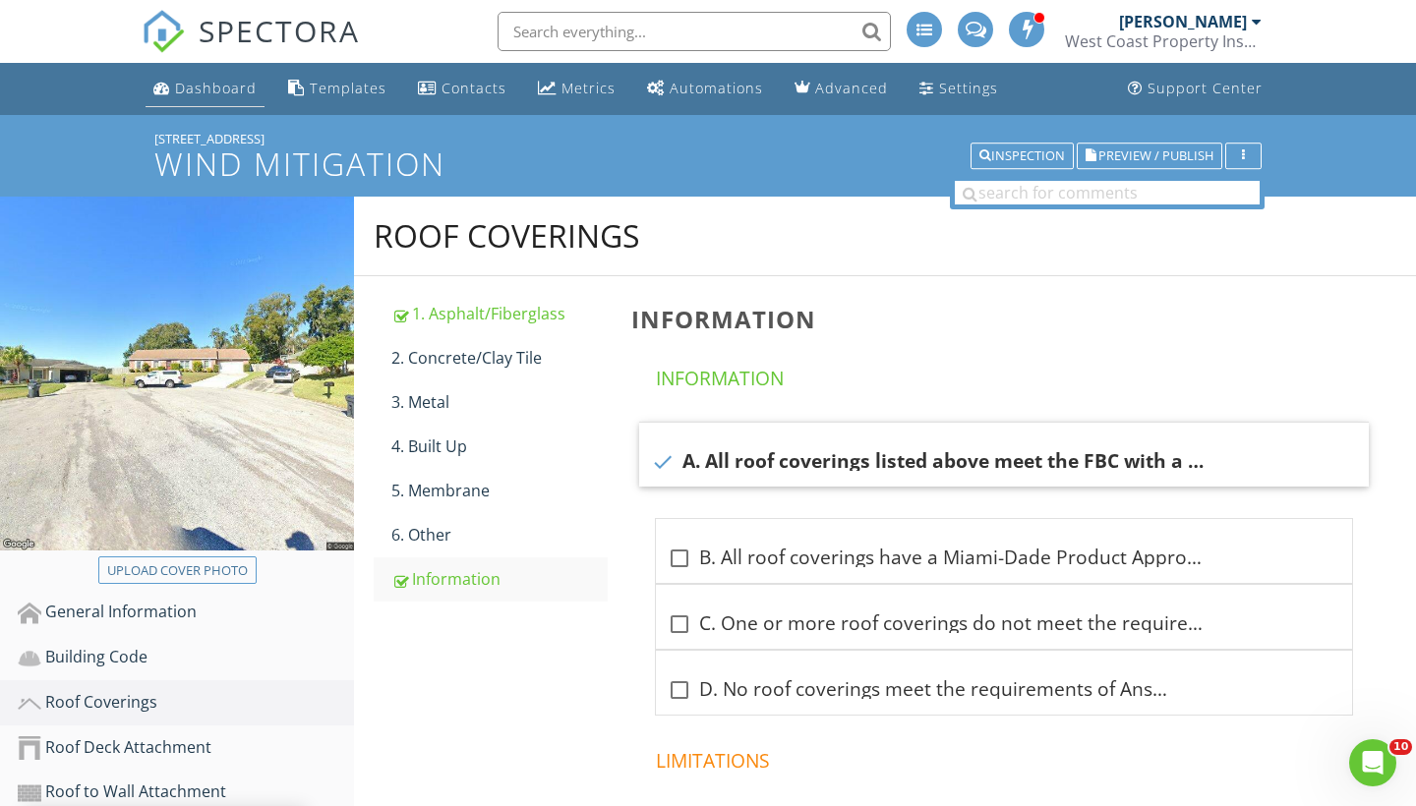
click at [213, 89] on div "Dashboard" at bounding box center [216, 88] width 82 height 19
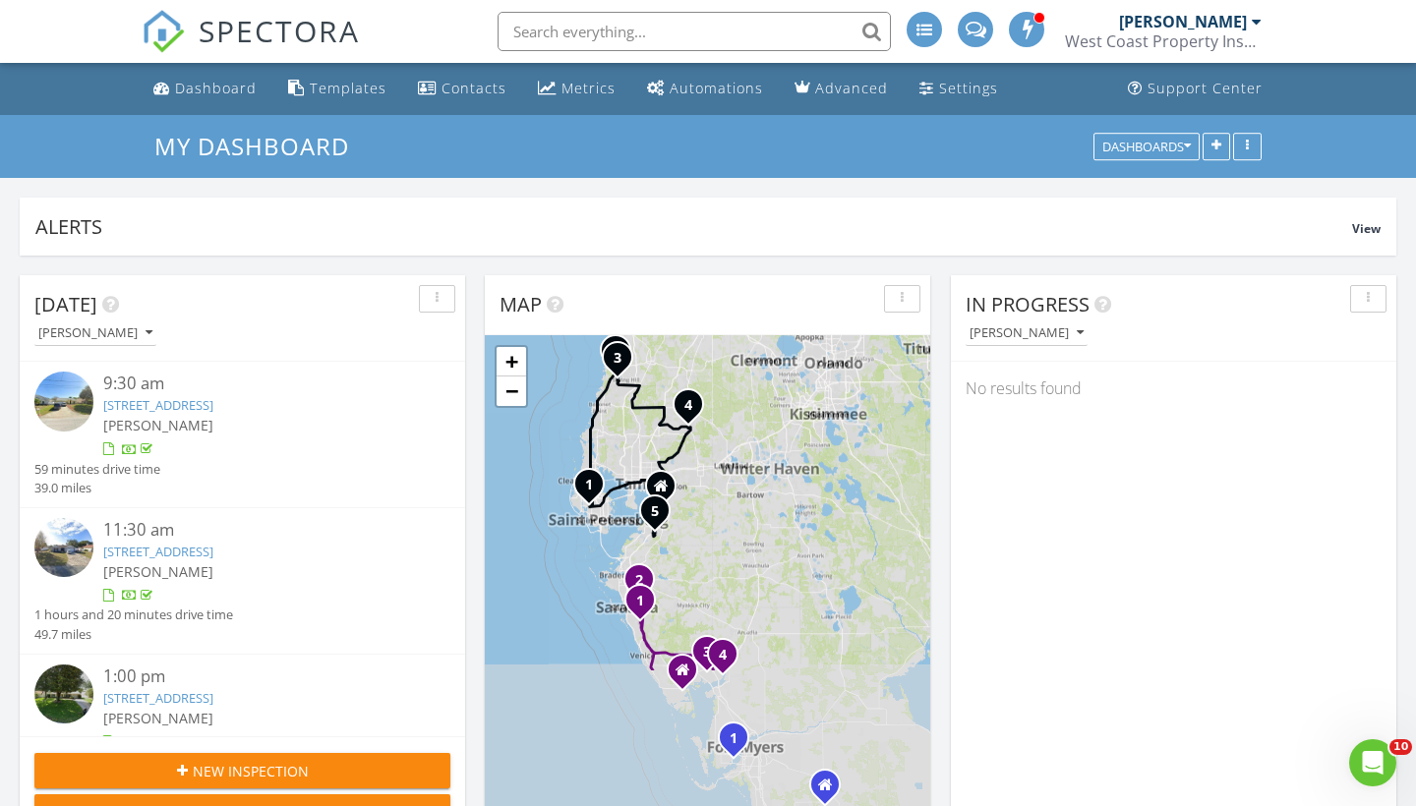
scroll to position [1790, 1417]
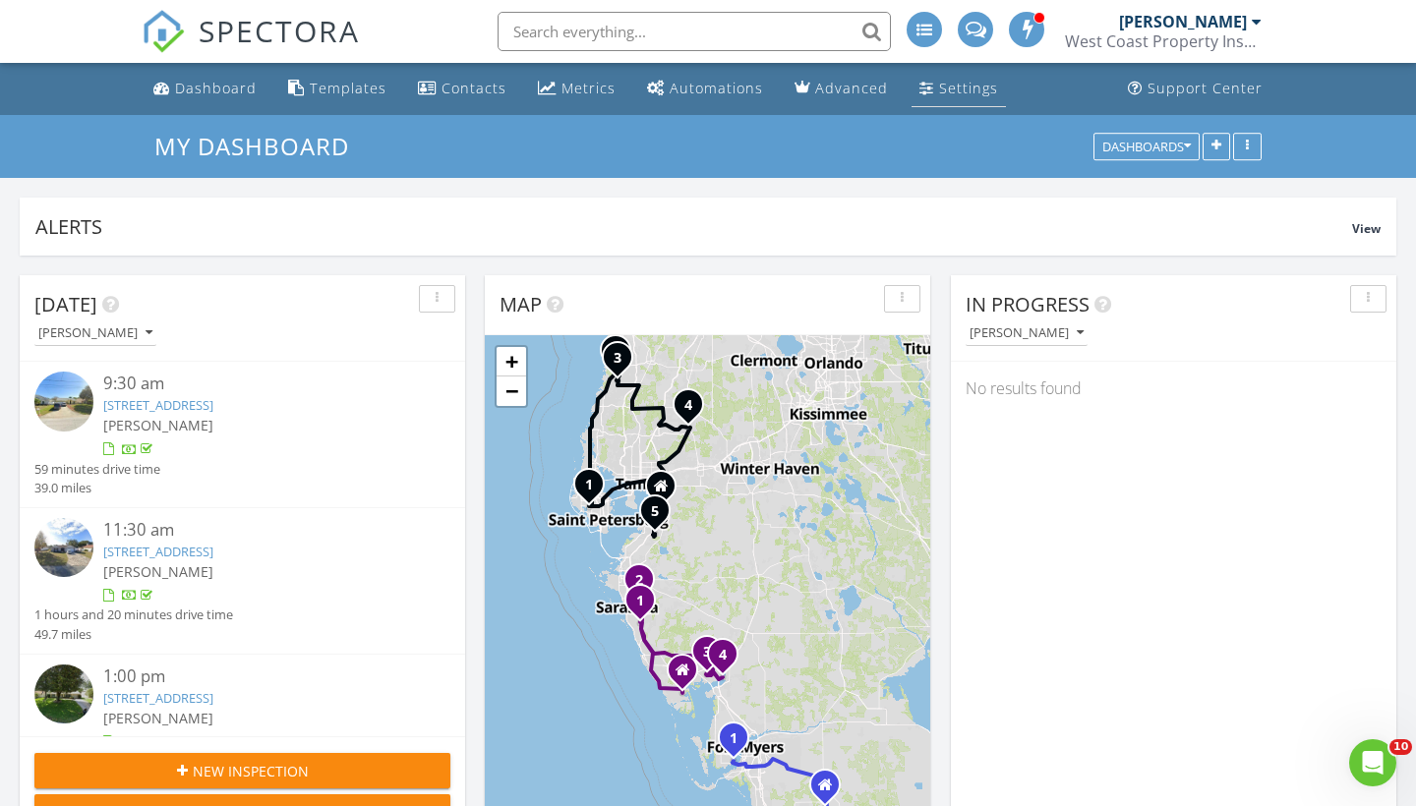
click at [965, 90] on div "Settings" at bounding box center [968, 88] width 59 height 19
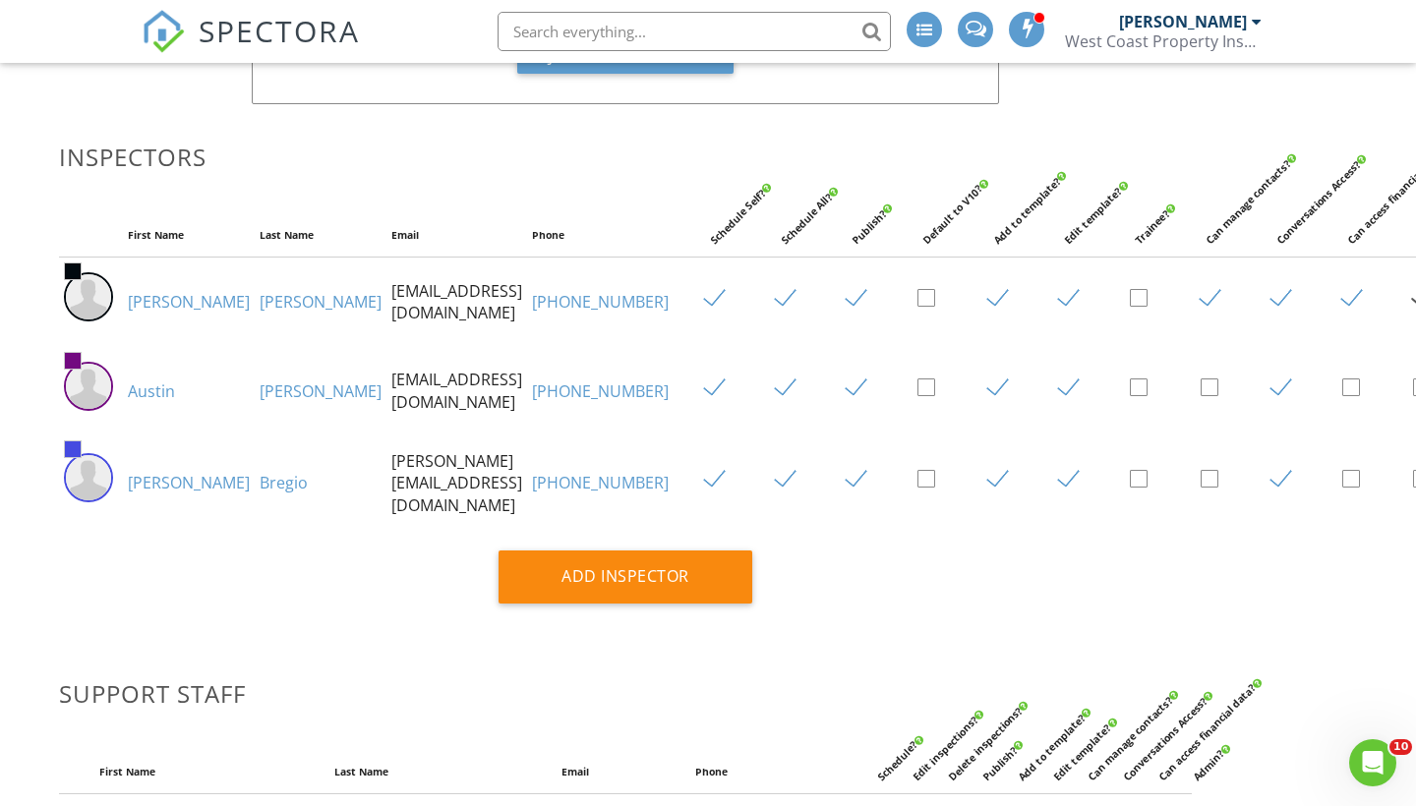
scroll to position [289, 82]
click at [1201, 492] on label at bounding box center [1218, 479] width 34 height 25
click at [1201, 488] on input "checkbox" at bounding box center [1207, 481] width 13 height 13
click at [1201, 492] on label at bounding box center [1218, 479] width 34 height 25
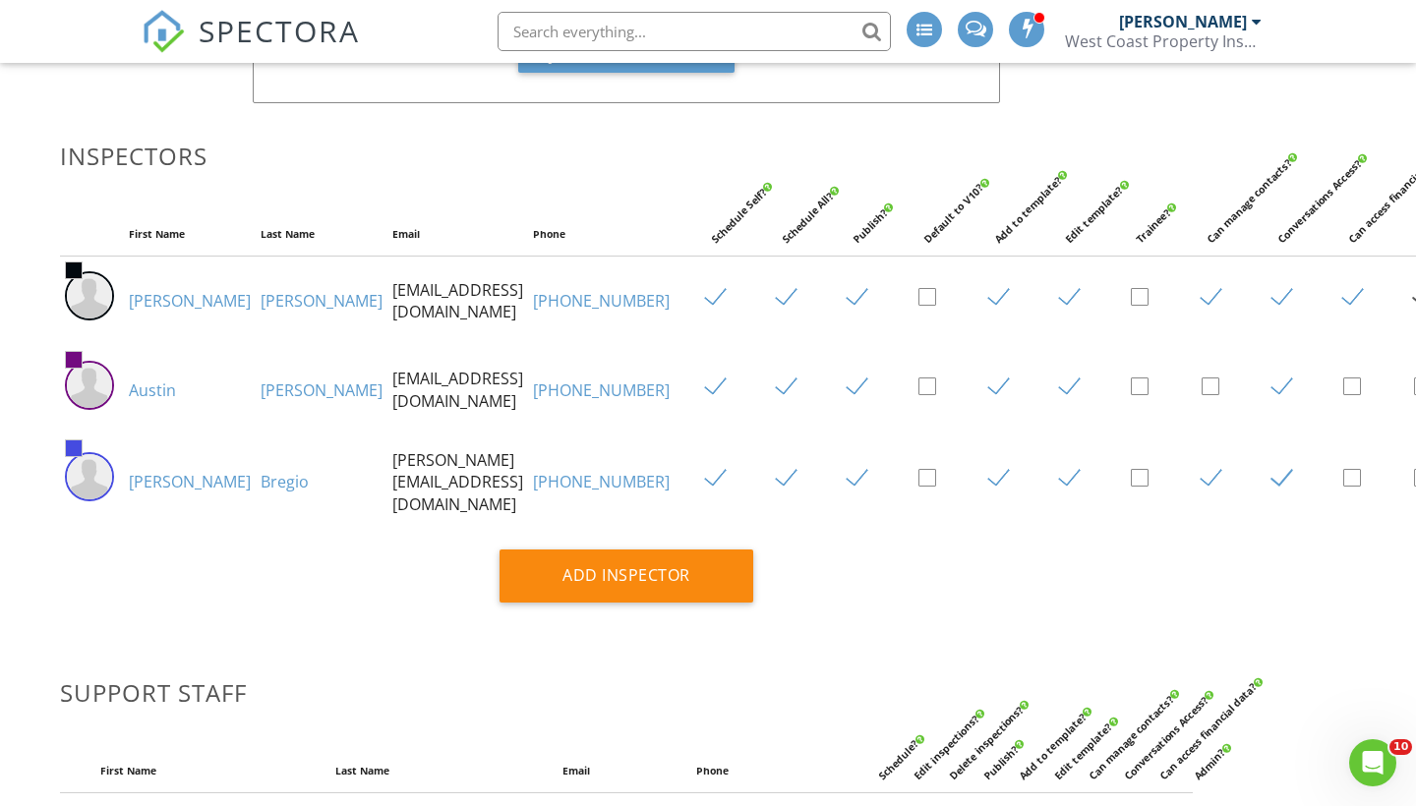
checkbox input "false"
click at [1060, 492] on label at bounding box center [1077, 479] width 34 height 25
checkbox input "false"
click at [989, 492] on label at bounding box center [1006, 479] width 34 height 25
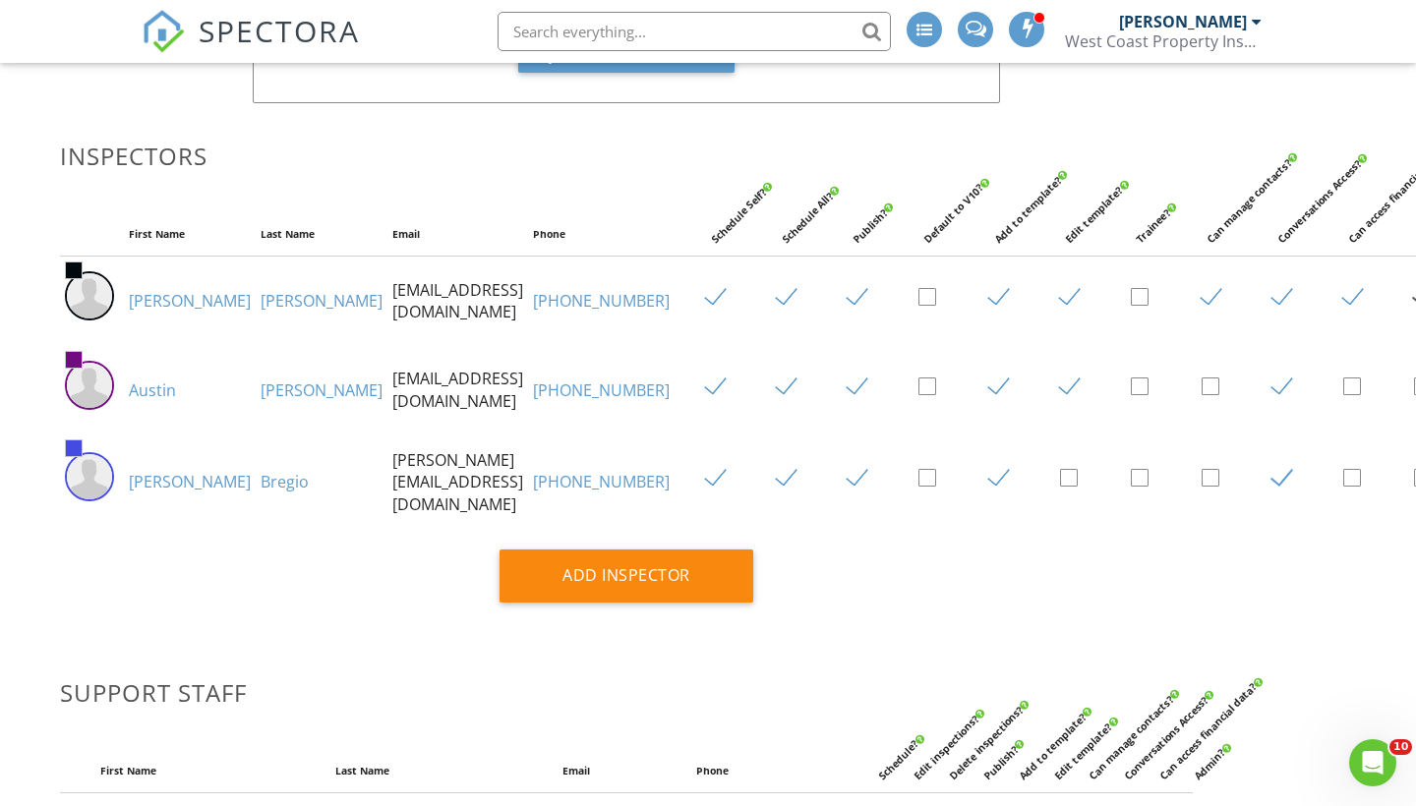
checkbox input "false"
click at [1272, 492] on label at bounding box center [1289, 479] width 34 height 25
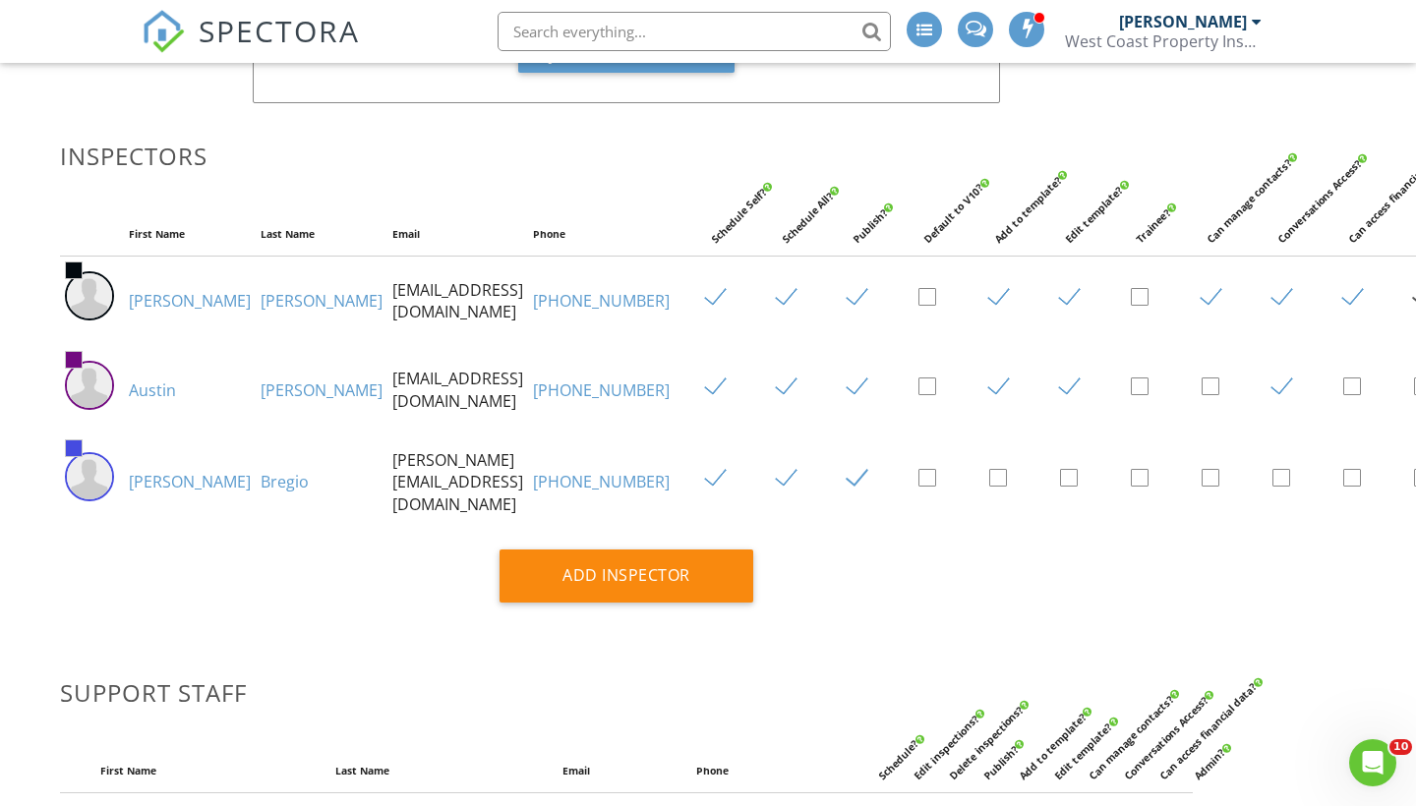
click at [1272, 488] on input "checkbox" at bounding box center [1278, 481] width 13 height 13
checkbox input "true"
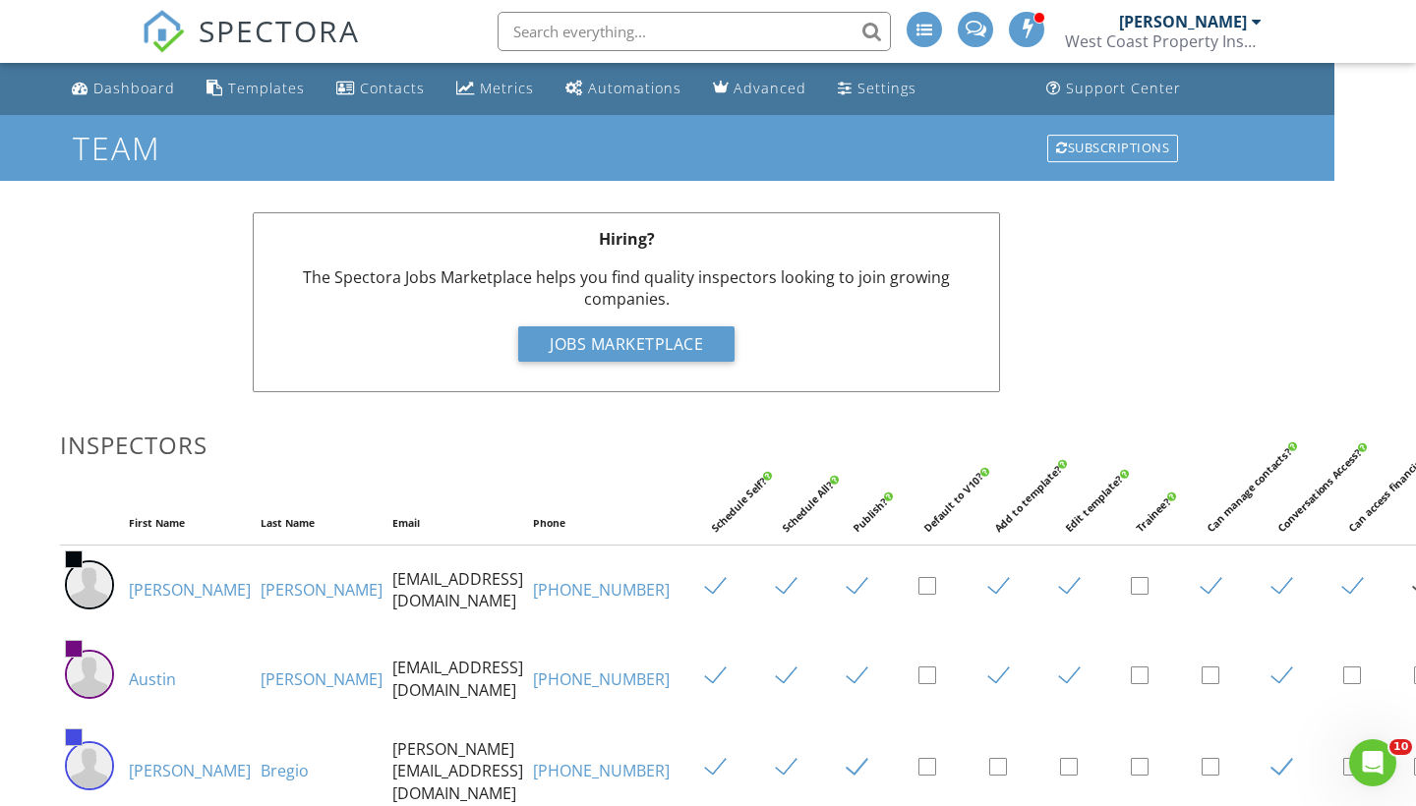
scroll to position [0, 82]
click at [150, 113] on li "Dashboard" at bounding box center [123, 89] width 127 height 52
click at [143, 97] on link "Dashboard" at bounding box center [123, 89] width 119 height 36
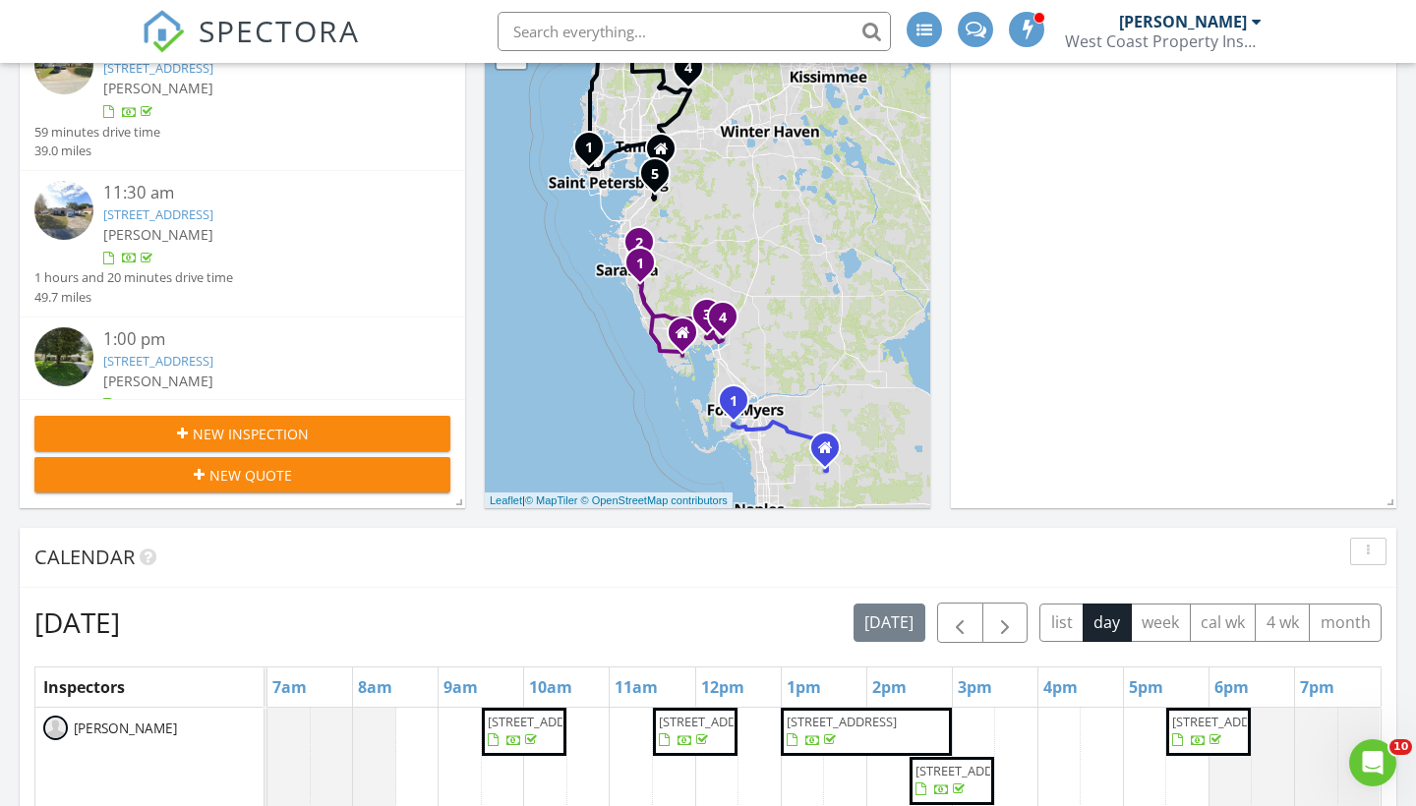
scroll to position [456, 0]
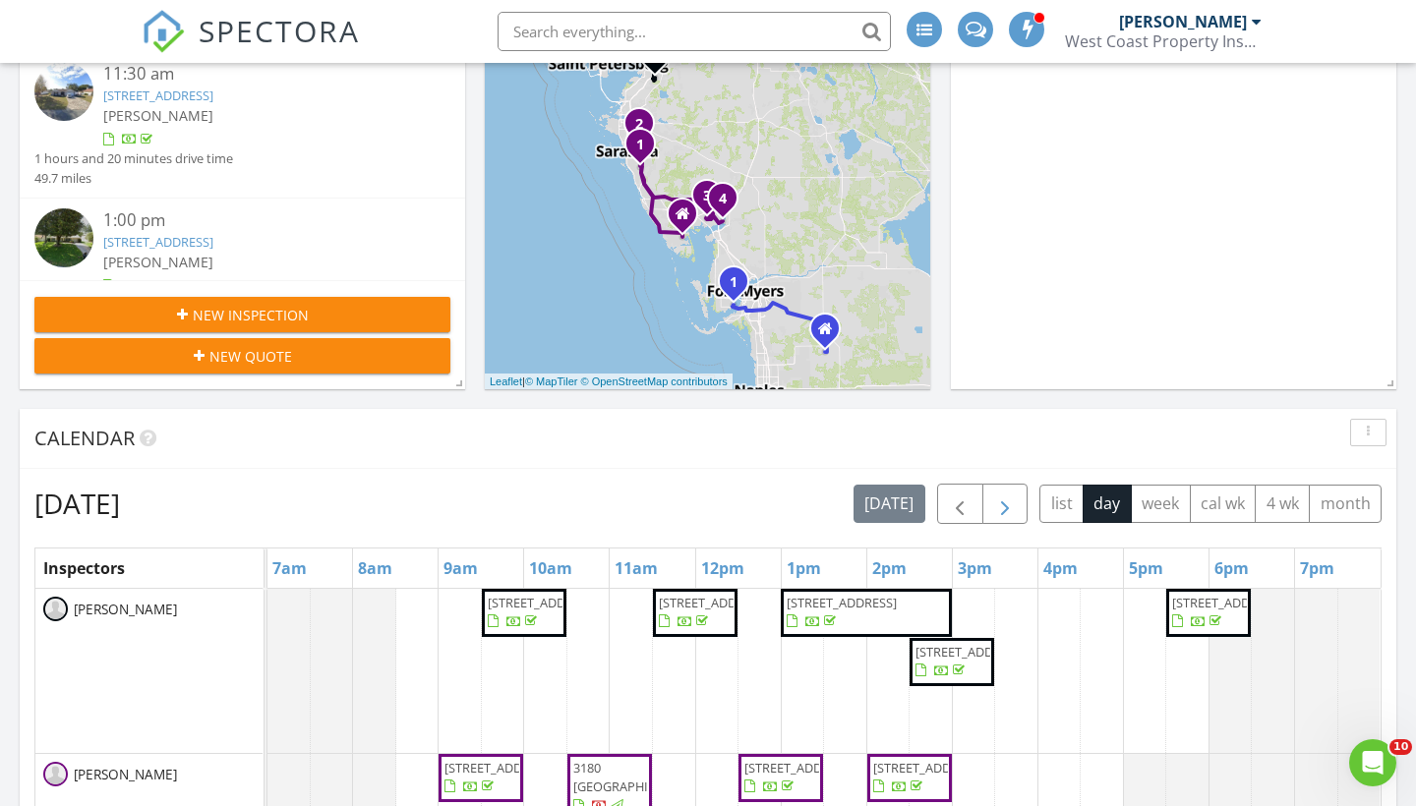
click at [1003, 509] on span "button" at bounding box center [1005, 505] width 24 height 24
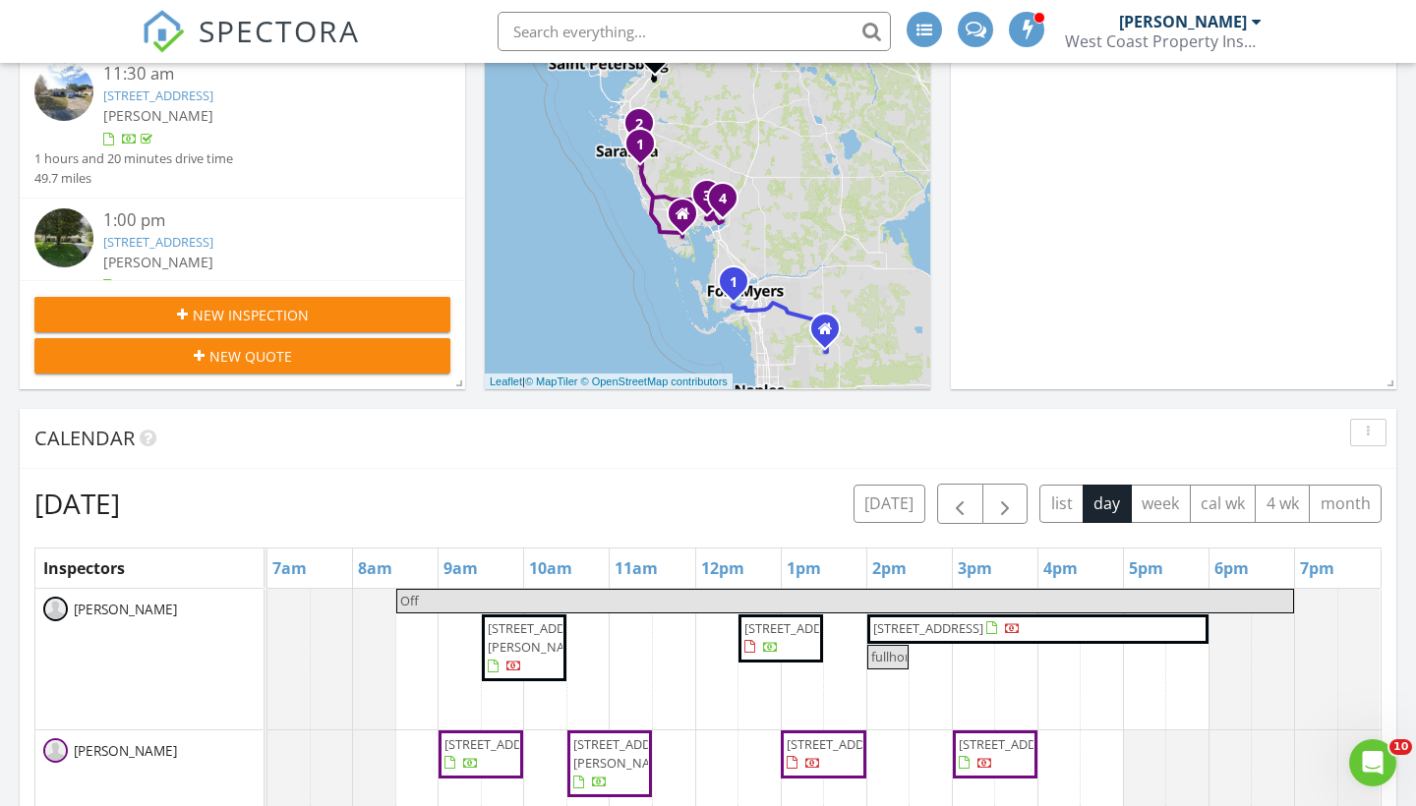
click at [517, 656] on span "900 Hollyberry Ct, Brandon 33511" at bounding box center [543, 637] width 110 height 36
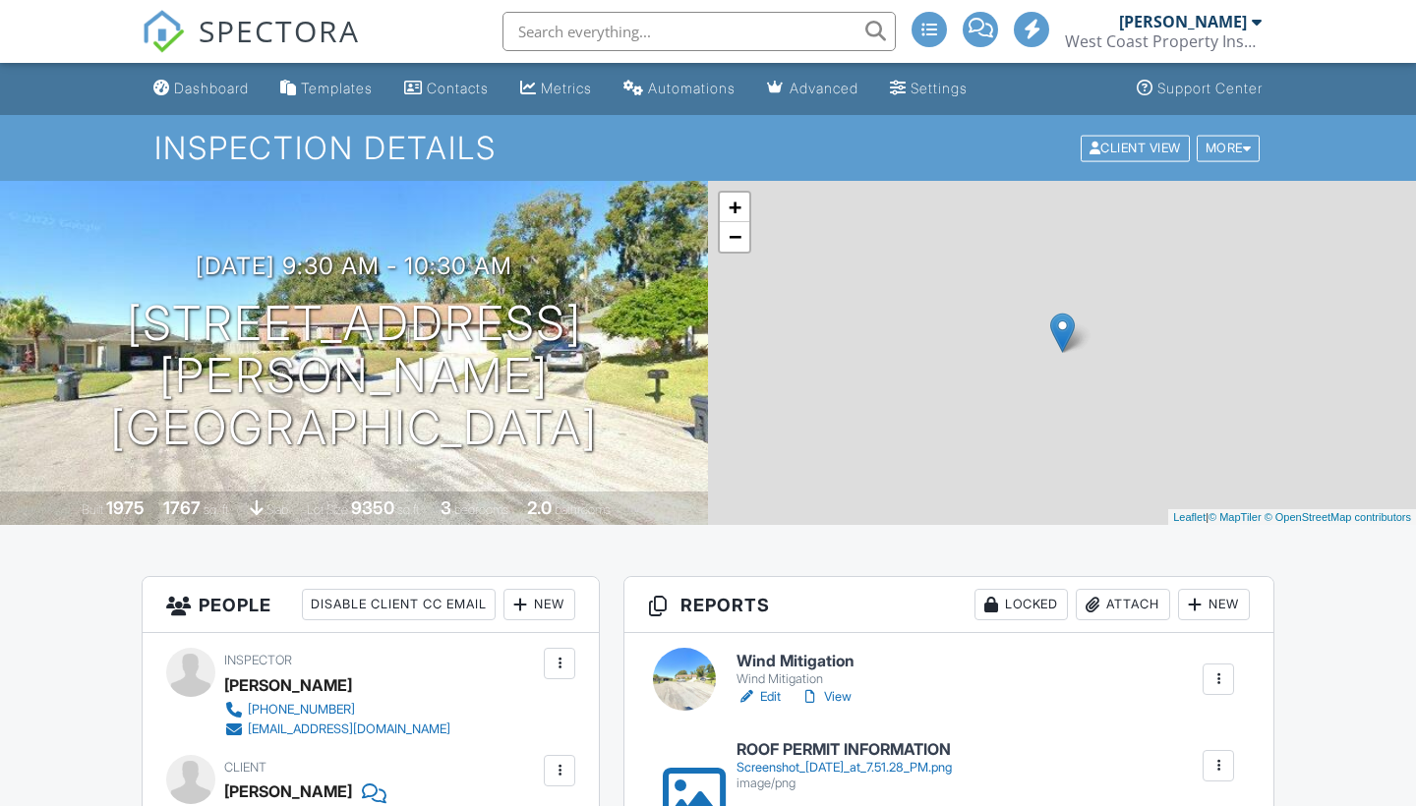
scroll to position [192, 0]
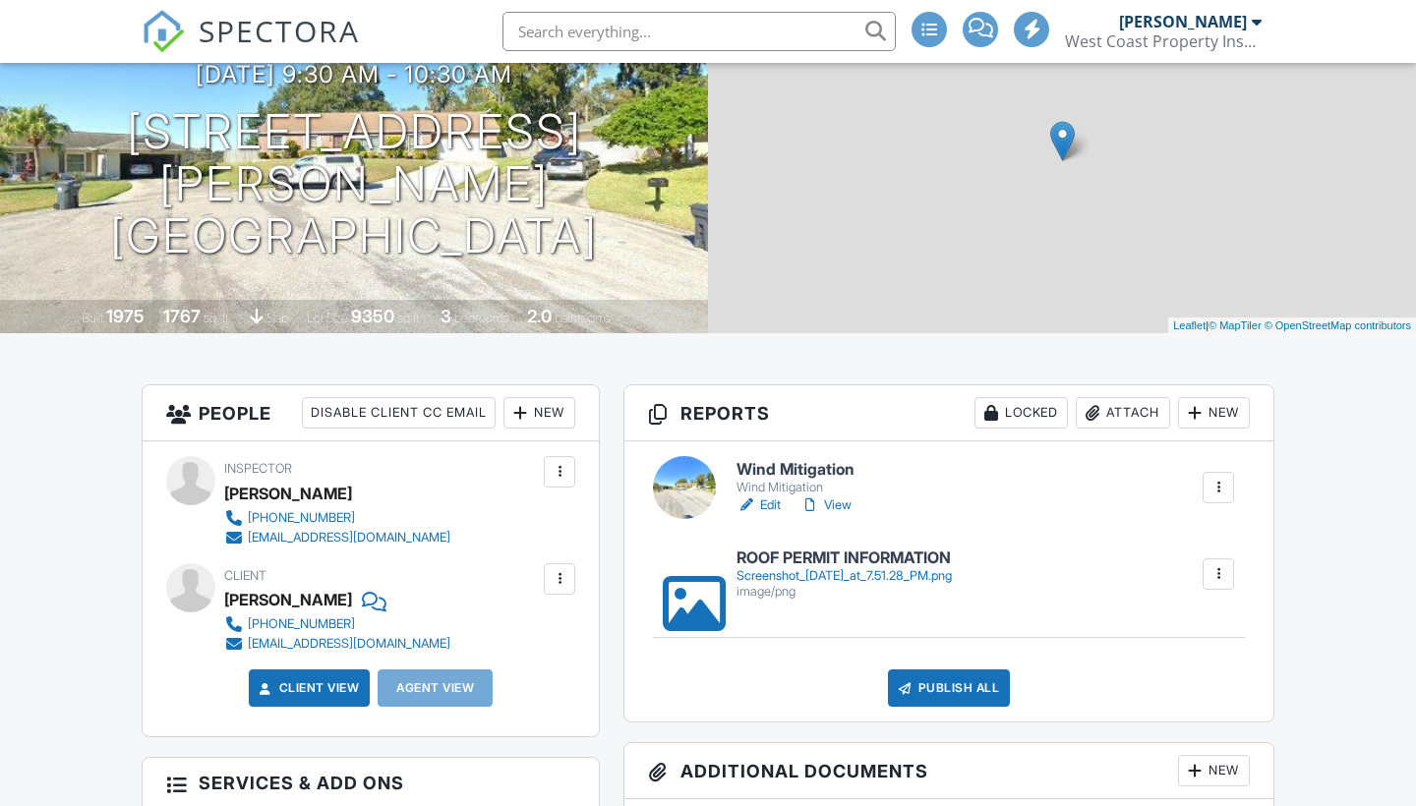
click at [772, 506] on link "Edit" at bounding box center [758, 505] width 44 height 20
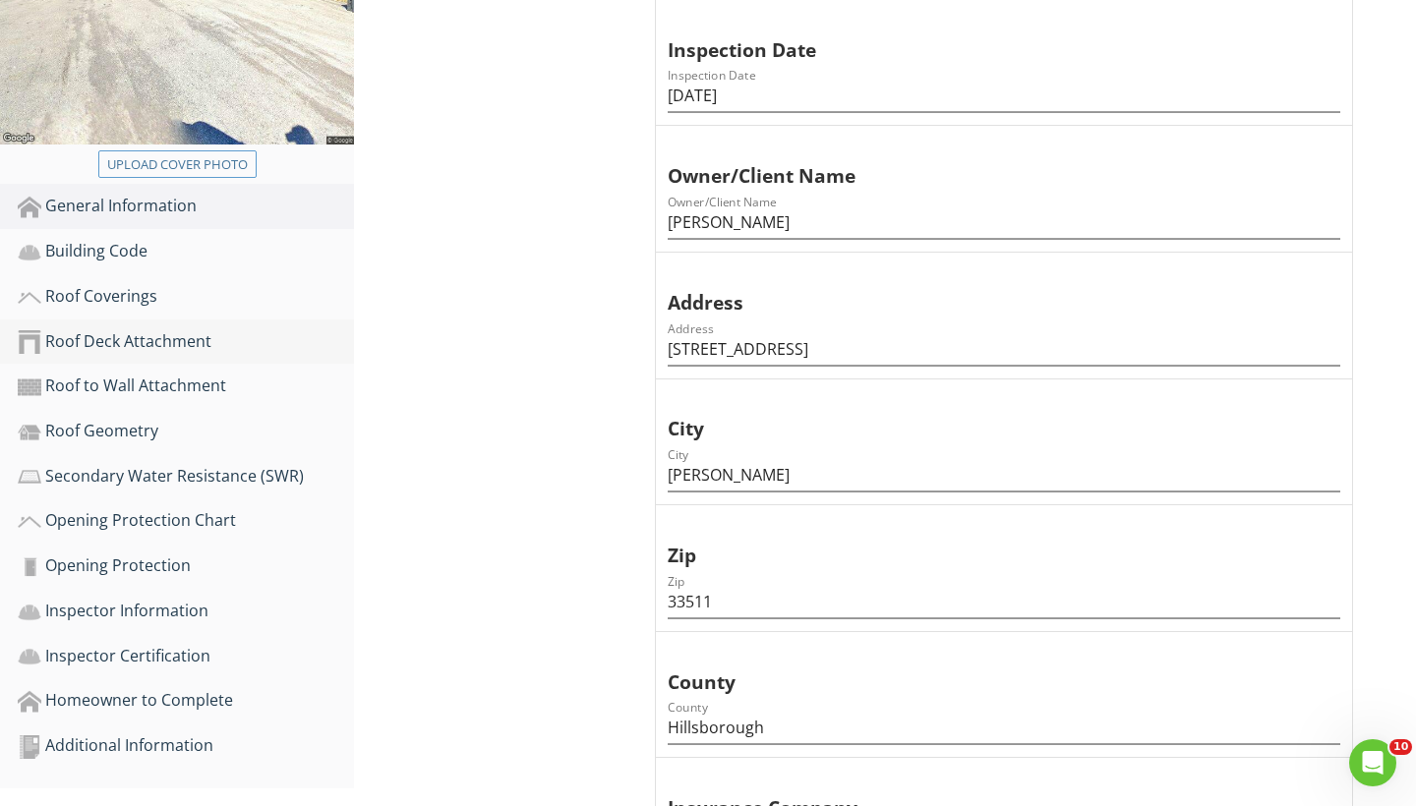
scroll to position [401, 0]
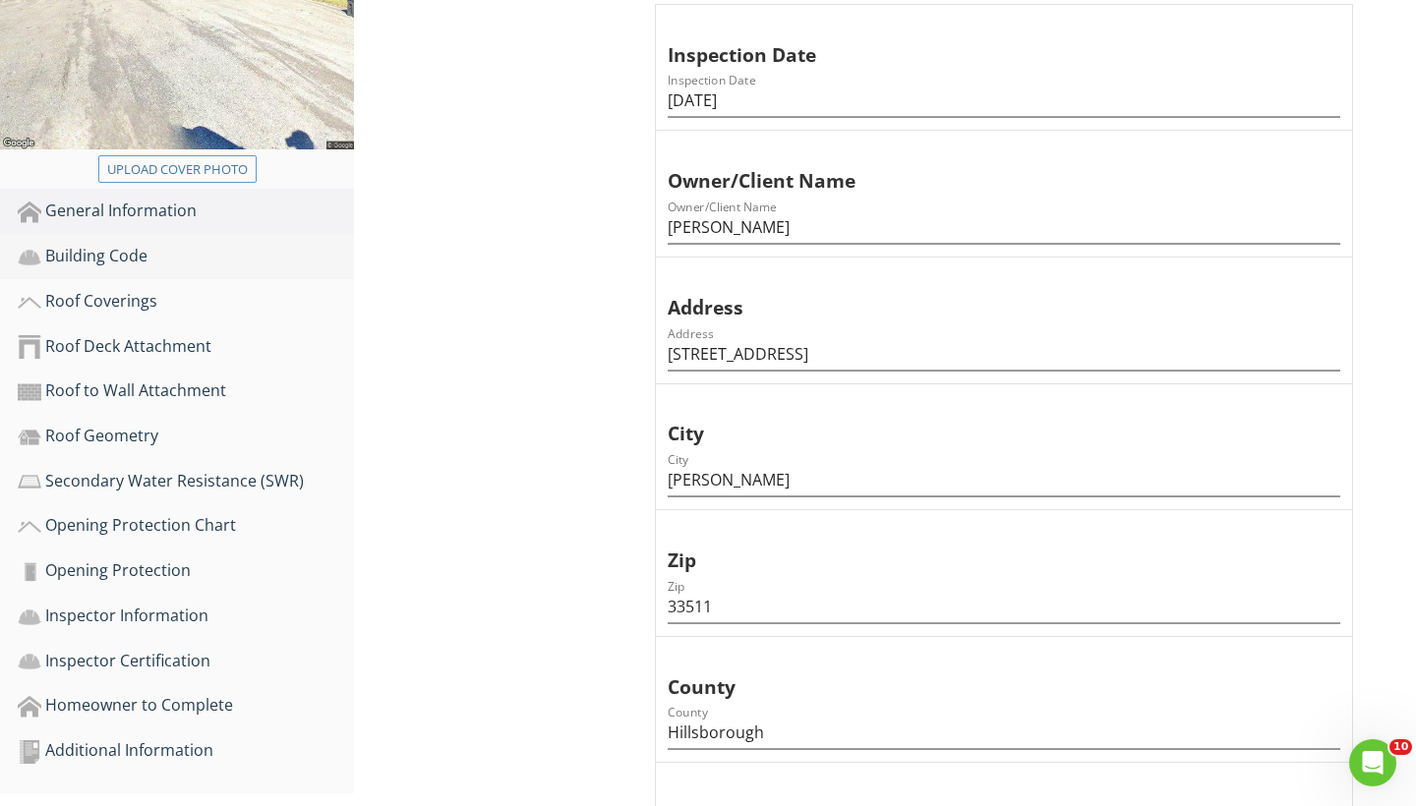
click at [149, 261] on div "Building Code" at bounding box center [186, 257] width 336 height 26
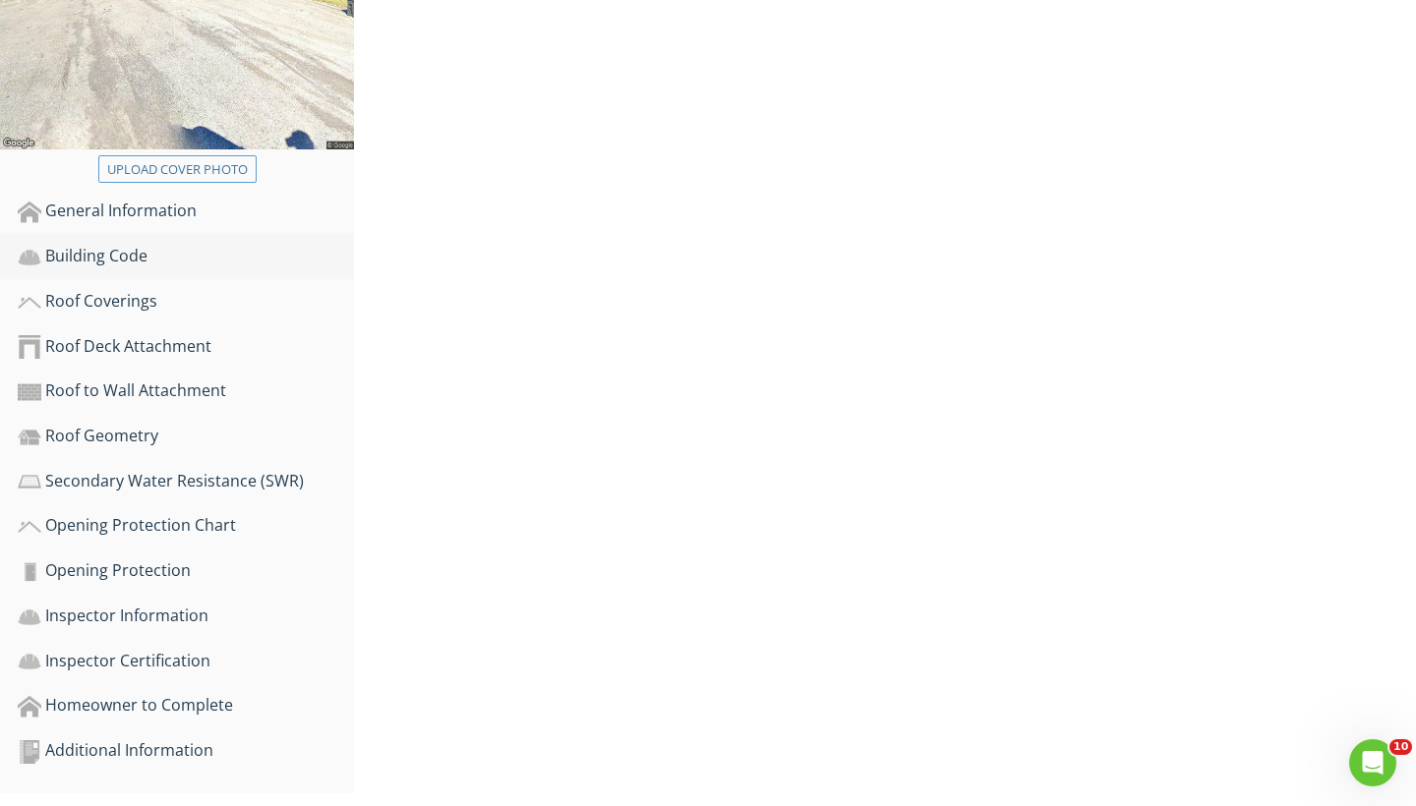
scroll to position [387, 0]
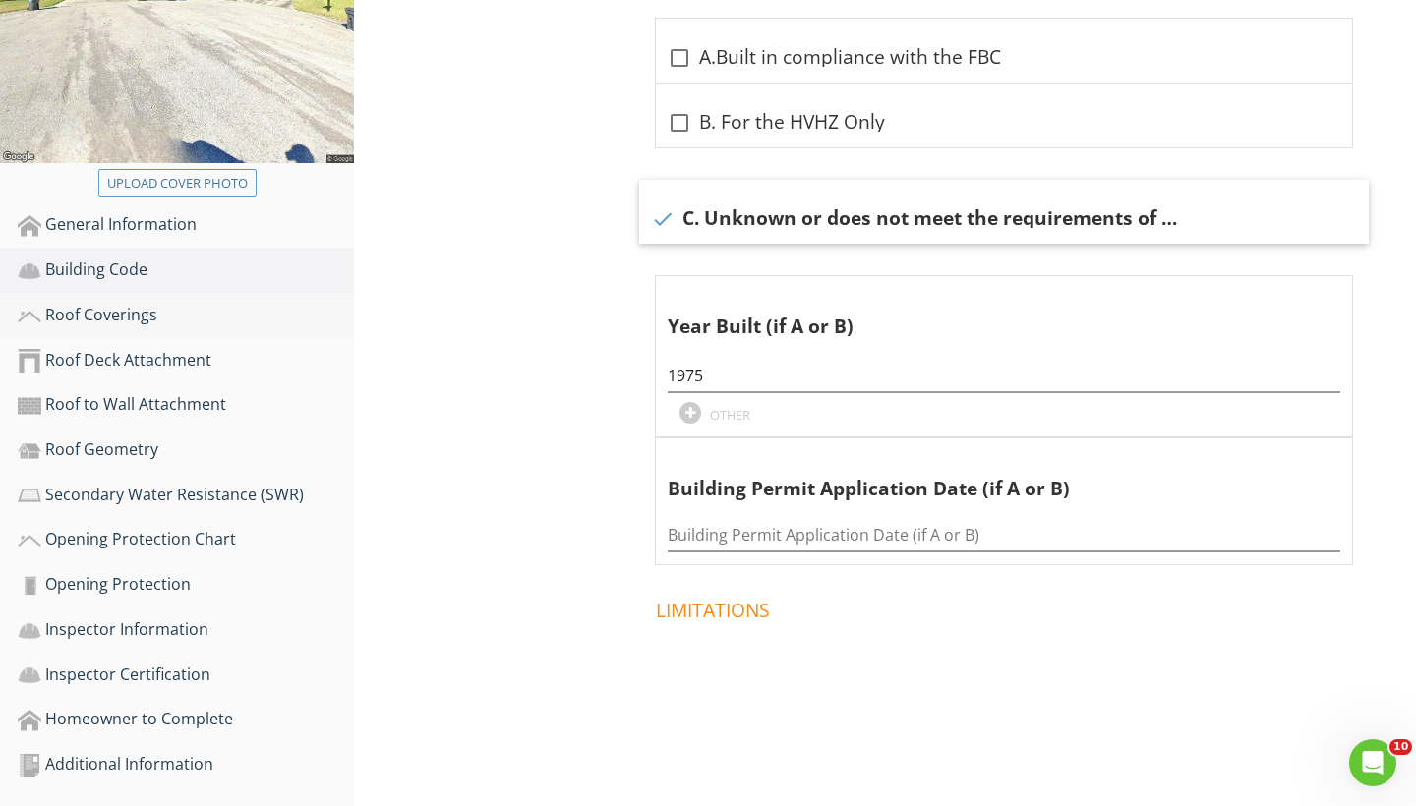
click at [133, 319] on div "Roof Coverings" at bounding box center [186, 316] width 336 height 26
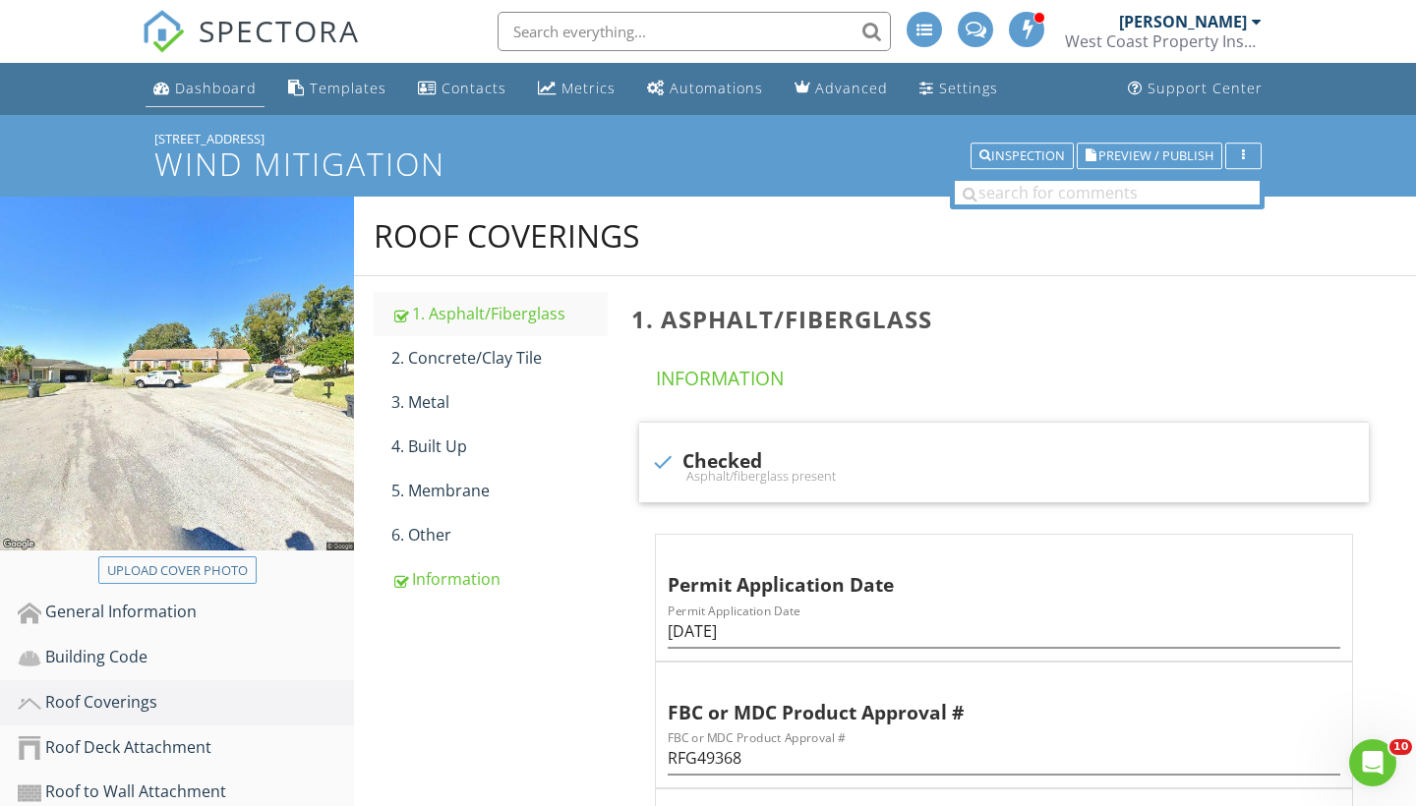
click at [215, 87] on div "Dashboard" at bounding box center [216, 88] width 82 height 19
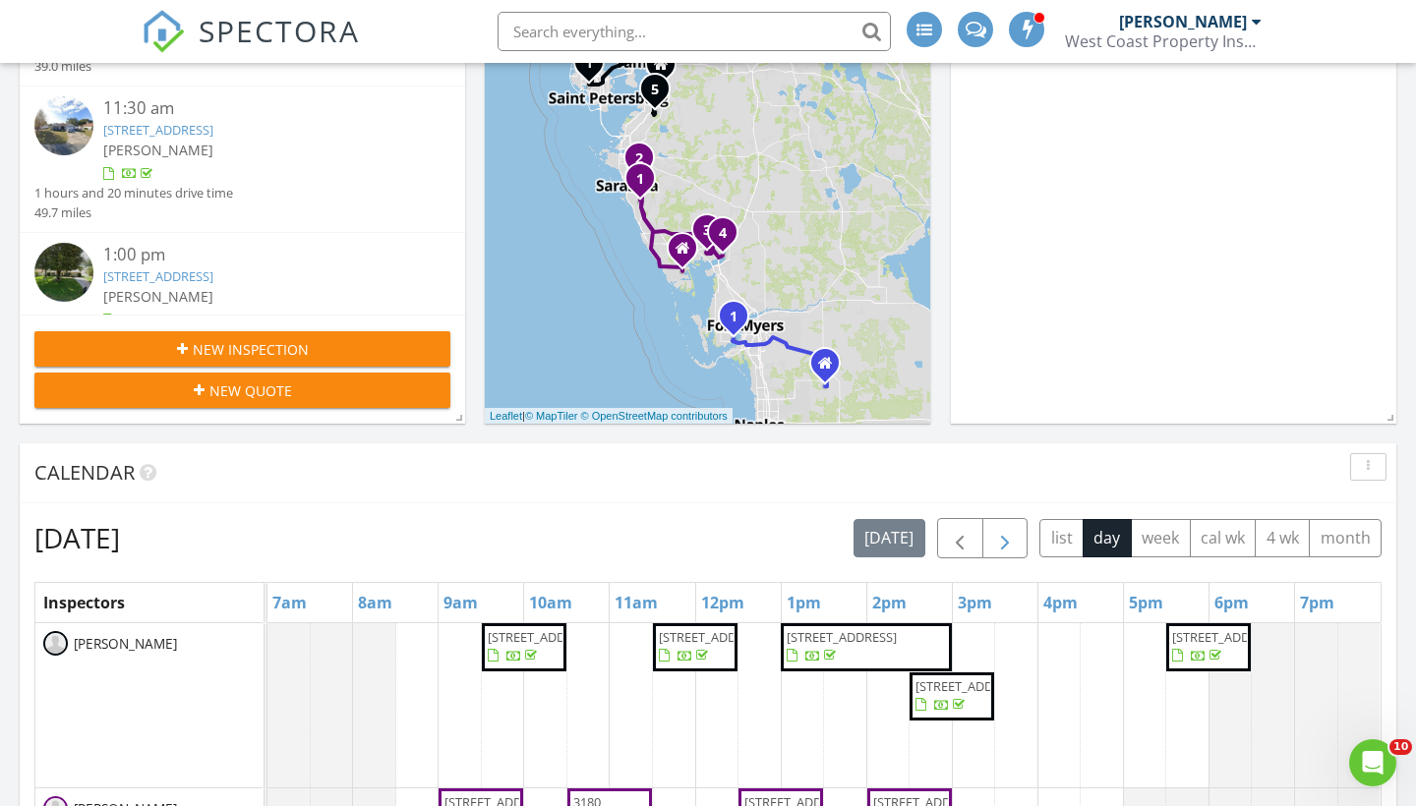
click at [1007, 543] on span "button" at bounding box center [1005, 539] width 24 height 24
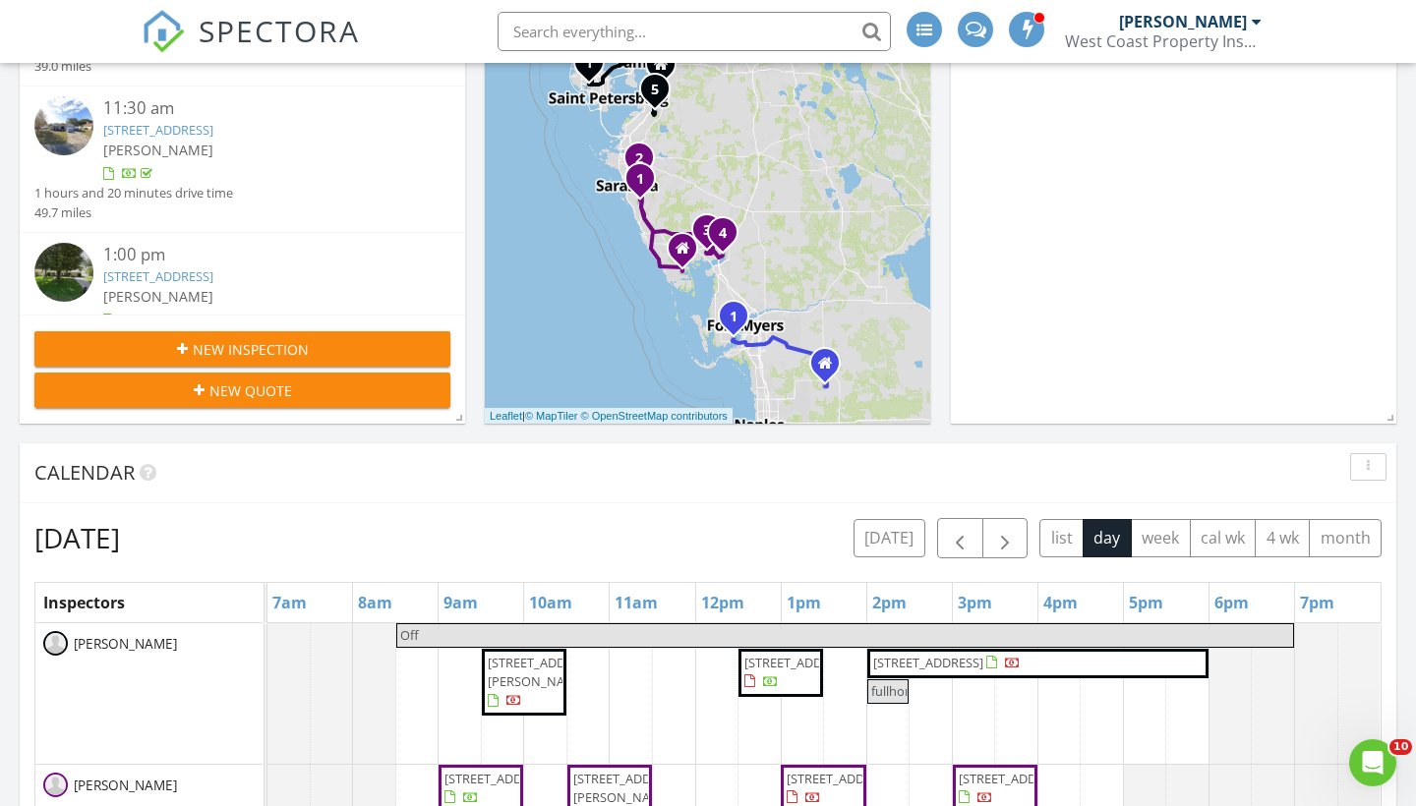
click at [786, 692] on span "[STREET_ADDRESS]" at bounding box center [780, 673] width 77 height 38
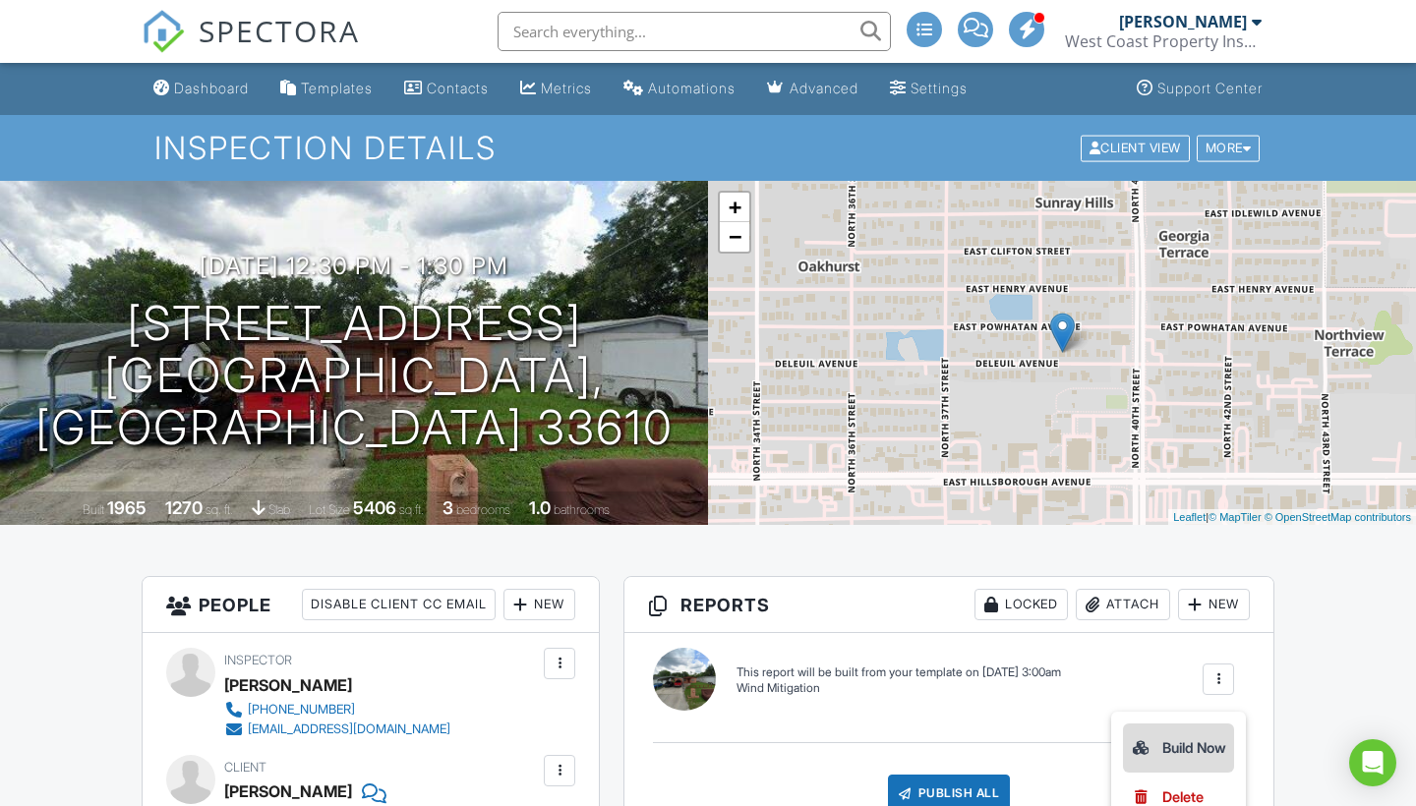
click at [1197, 746] on div "Build Now" at bounding box center [1178, 748] width 95 height 24
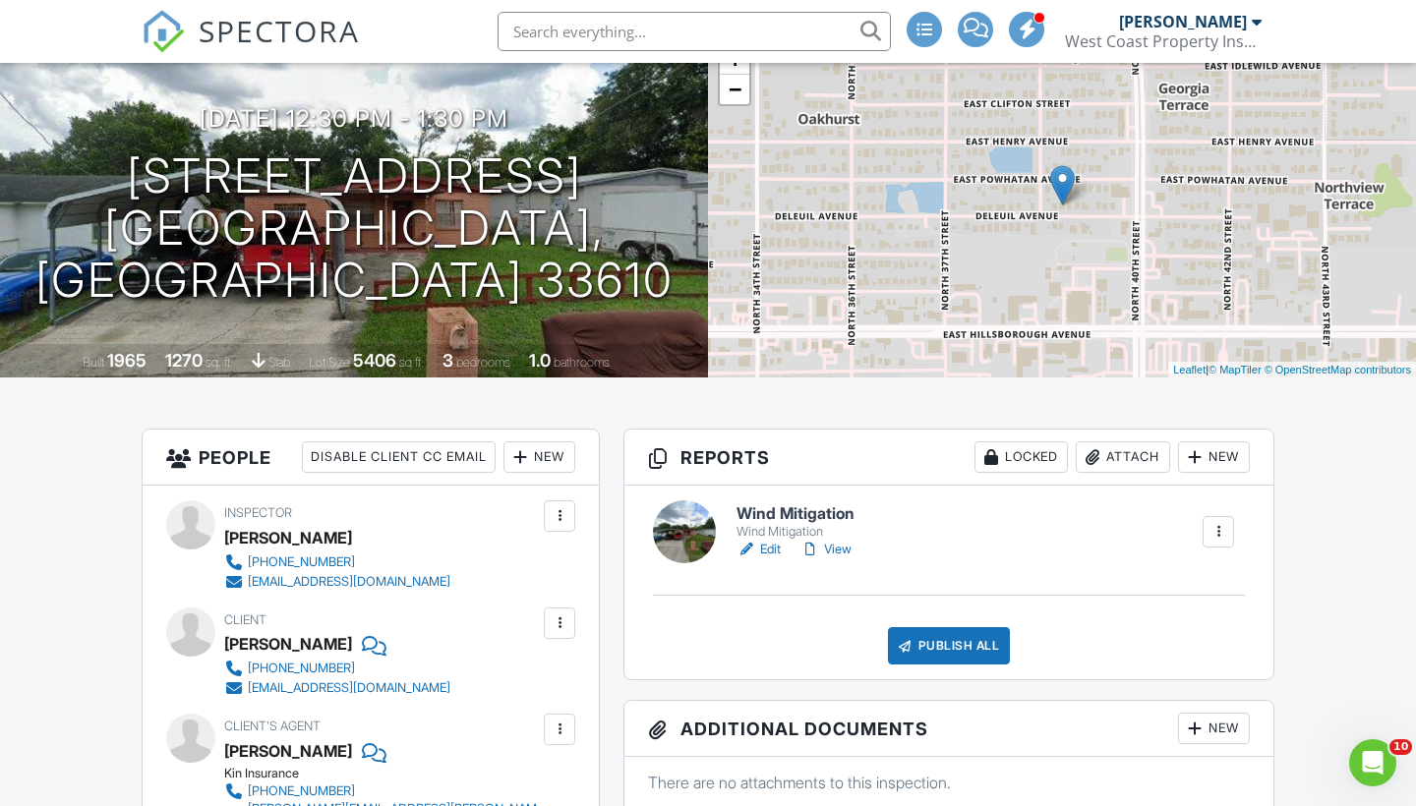
scroll to position [156, 0]
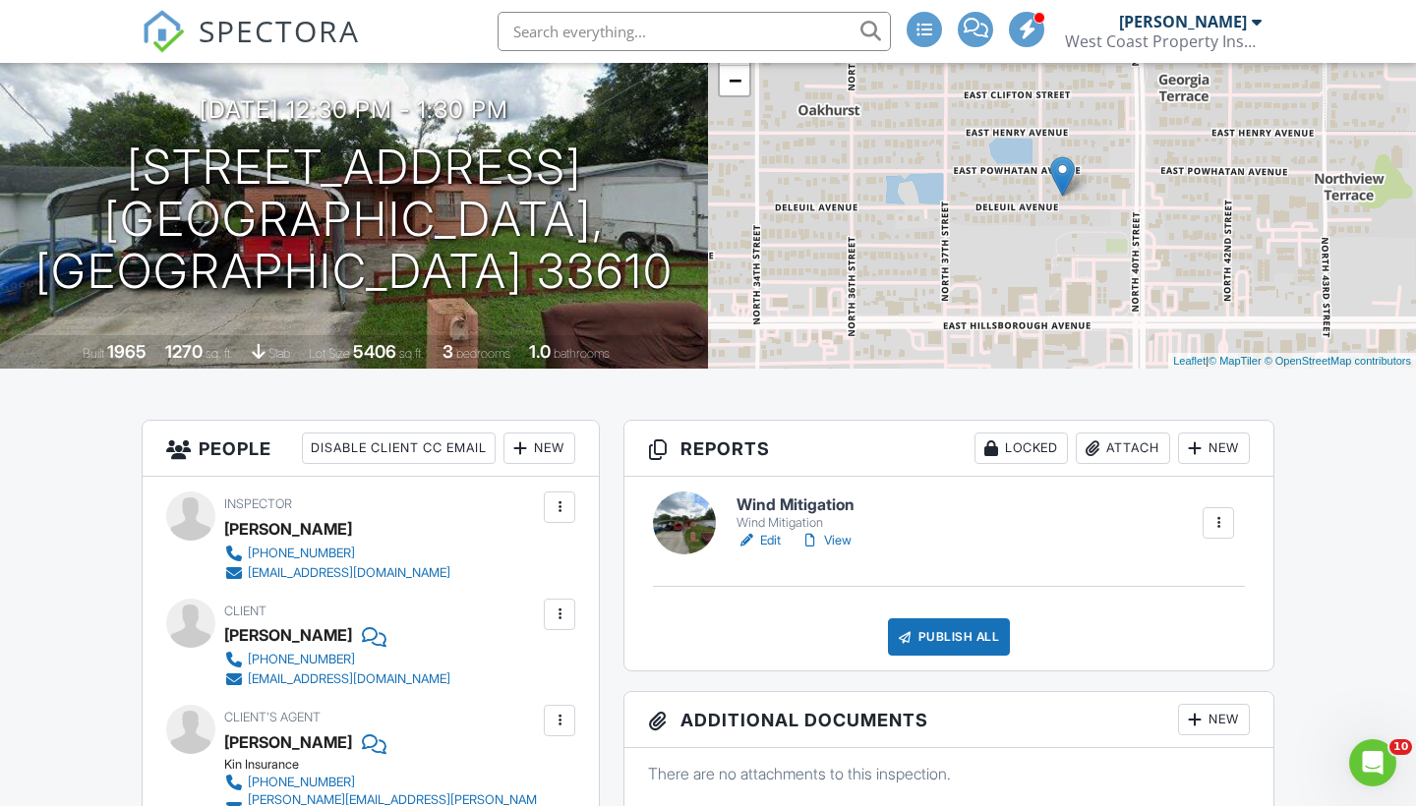
click at [761, 543] on link "Edit" at bounding box center [758, 541] width 44 height 20
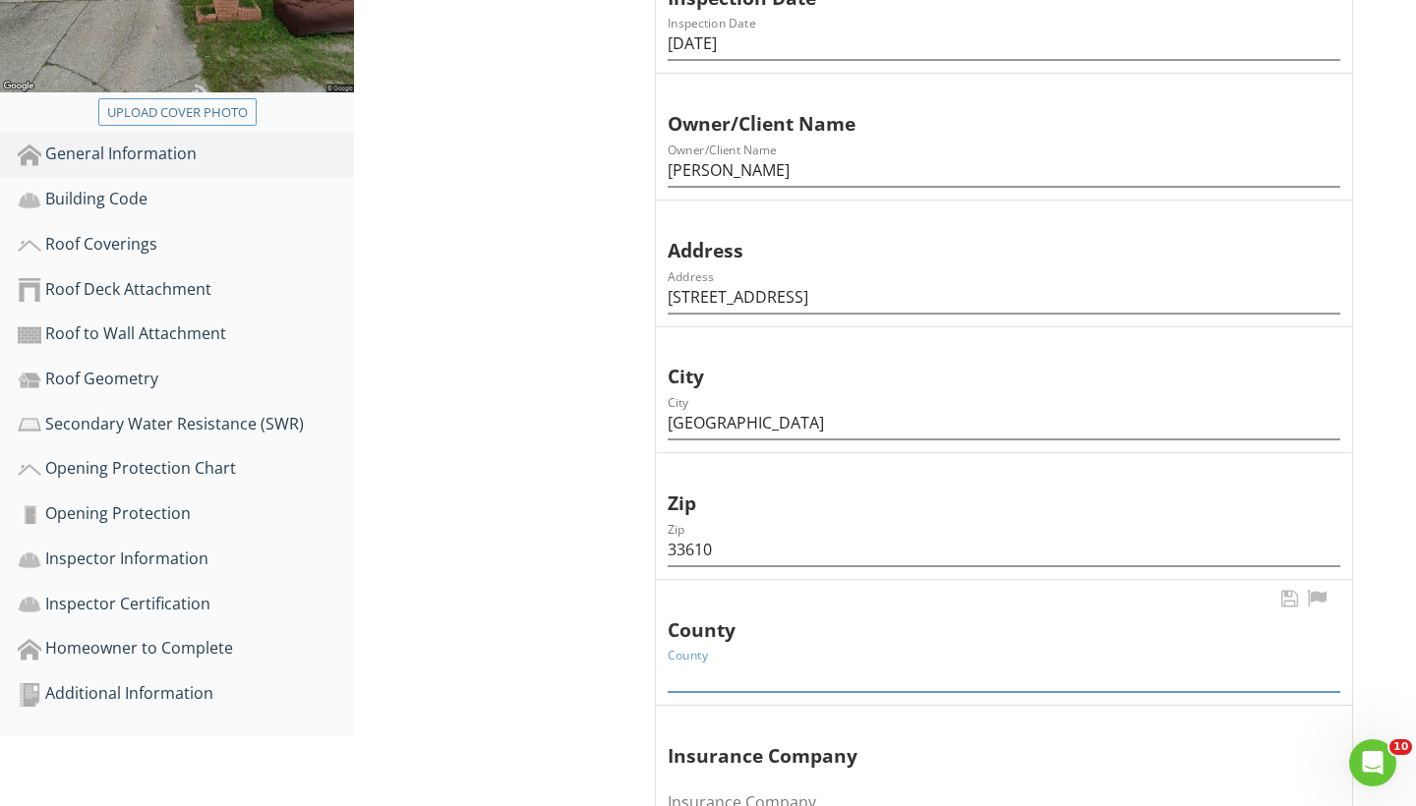
click at [708, 674] on input "County" at bounding box center [1003, 676] width 672 height 32
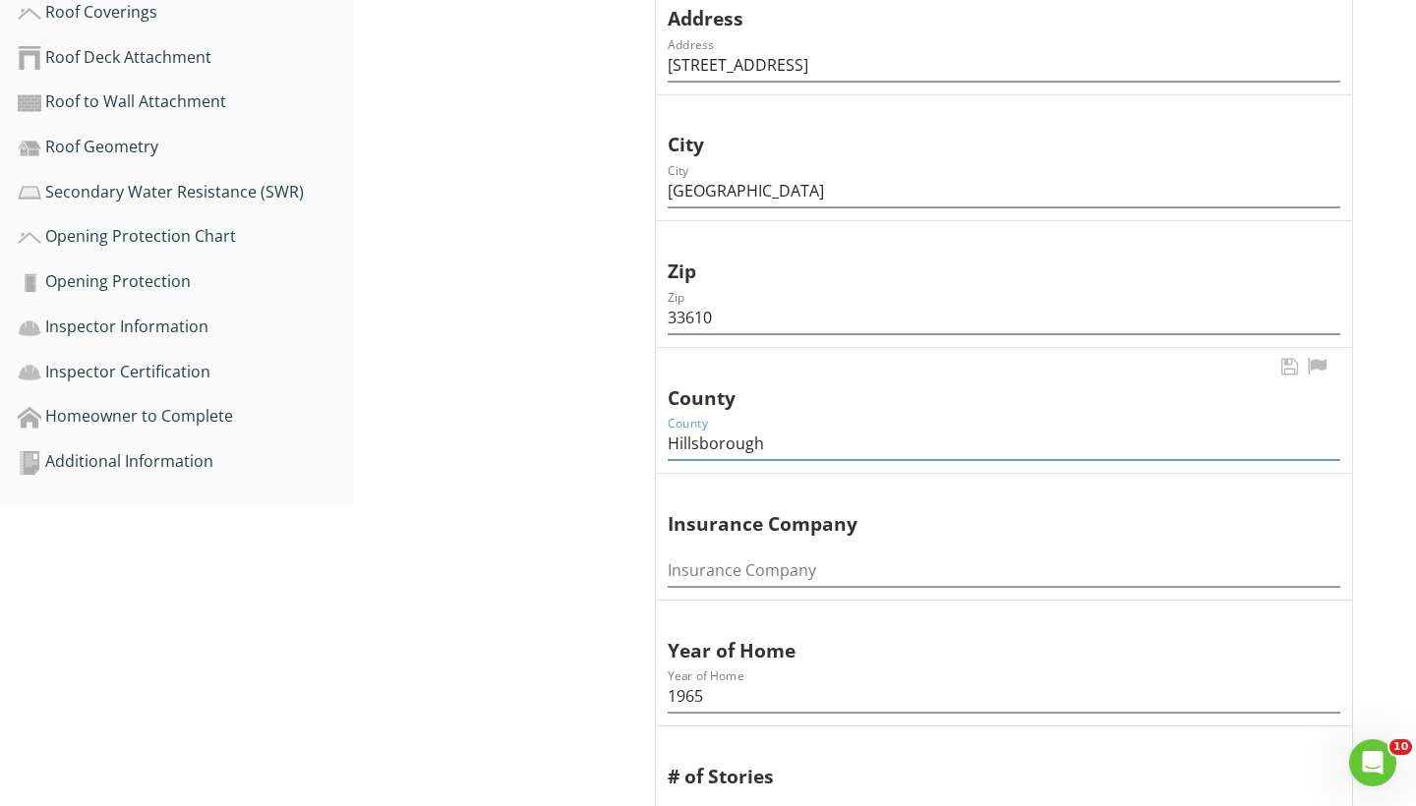
scroll to position [820, 0]
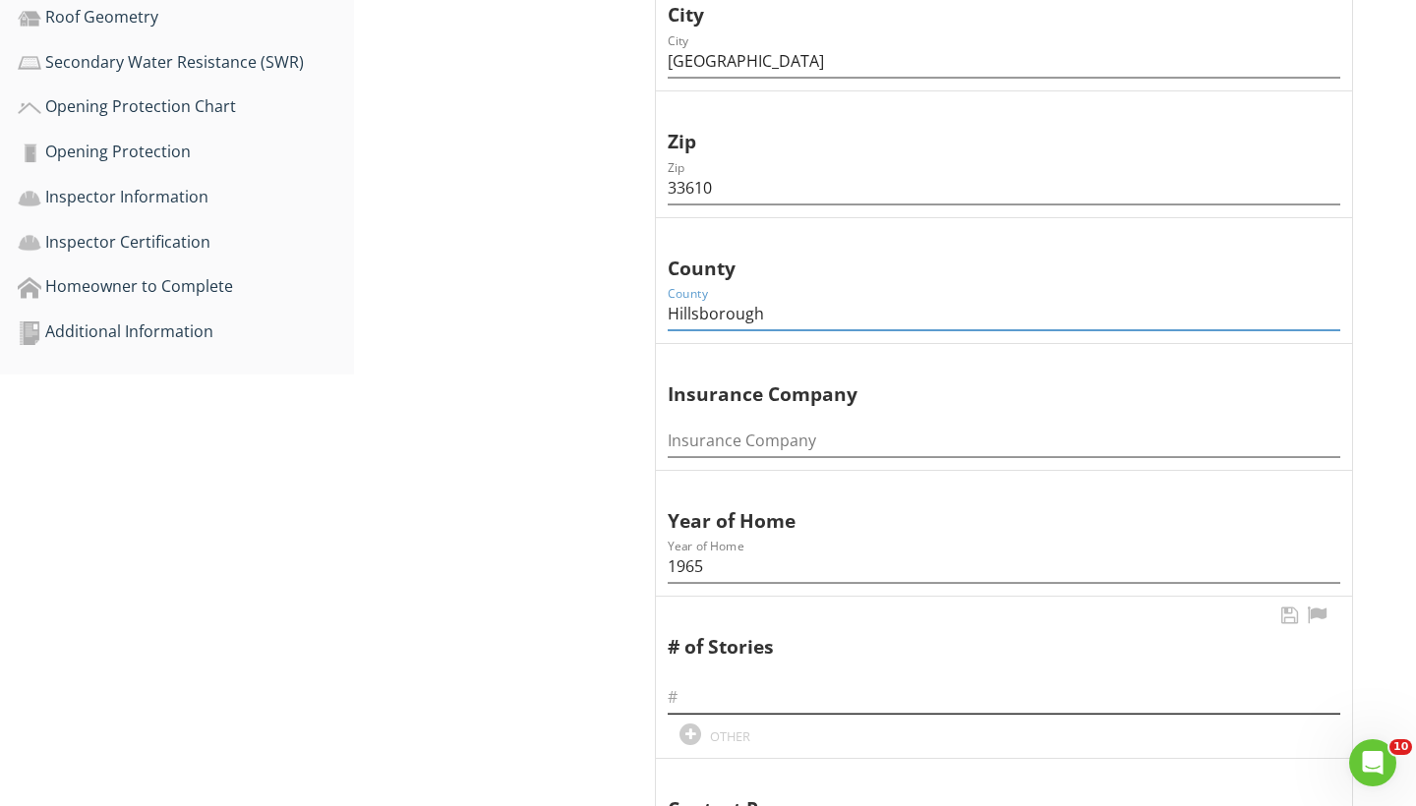
type input "Hillsborough"
click at [712, 681] on input "text" at bounding box center [1003, 697] width 672 height 32
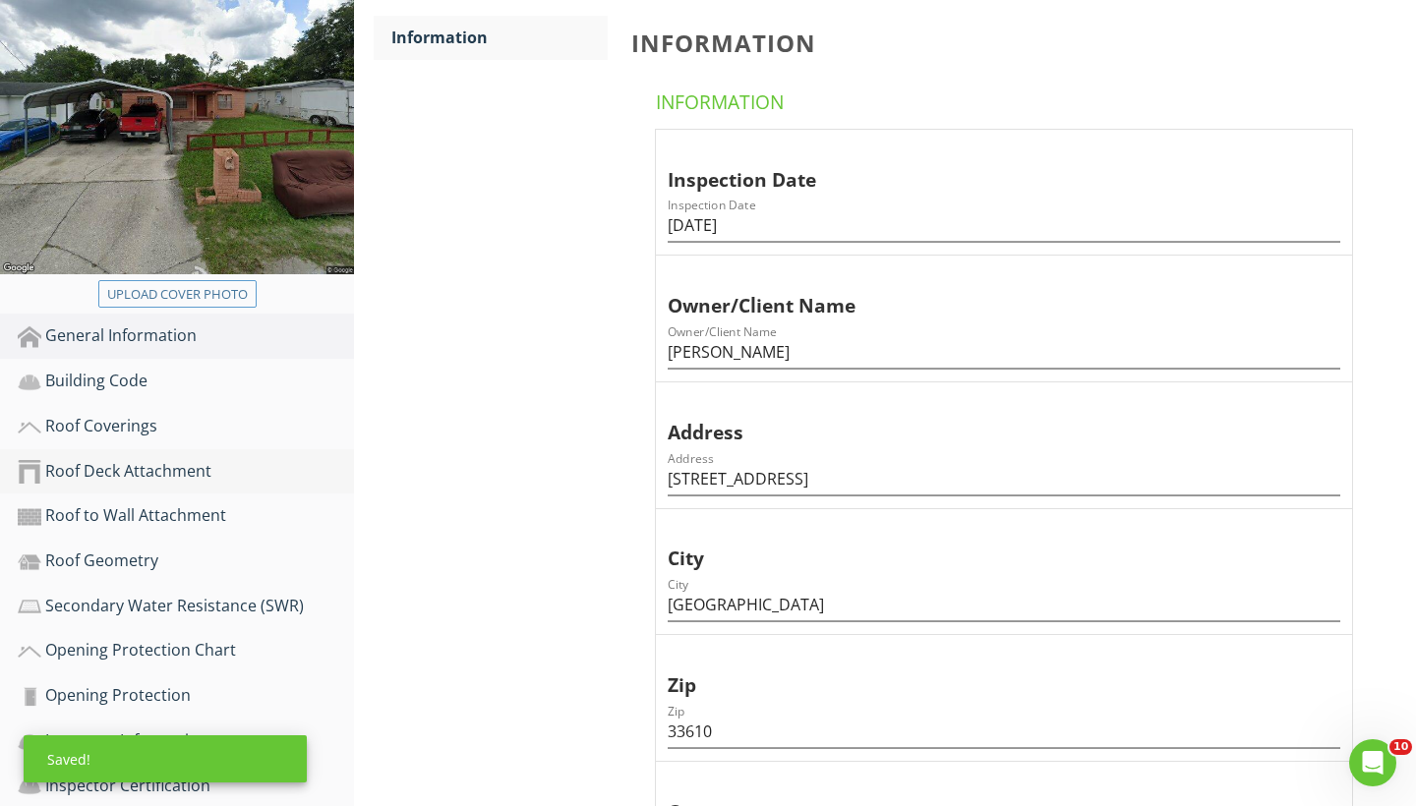
scroll to position [290, 0]
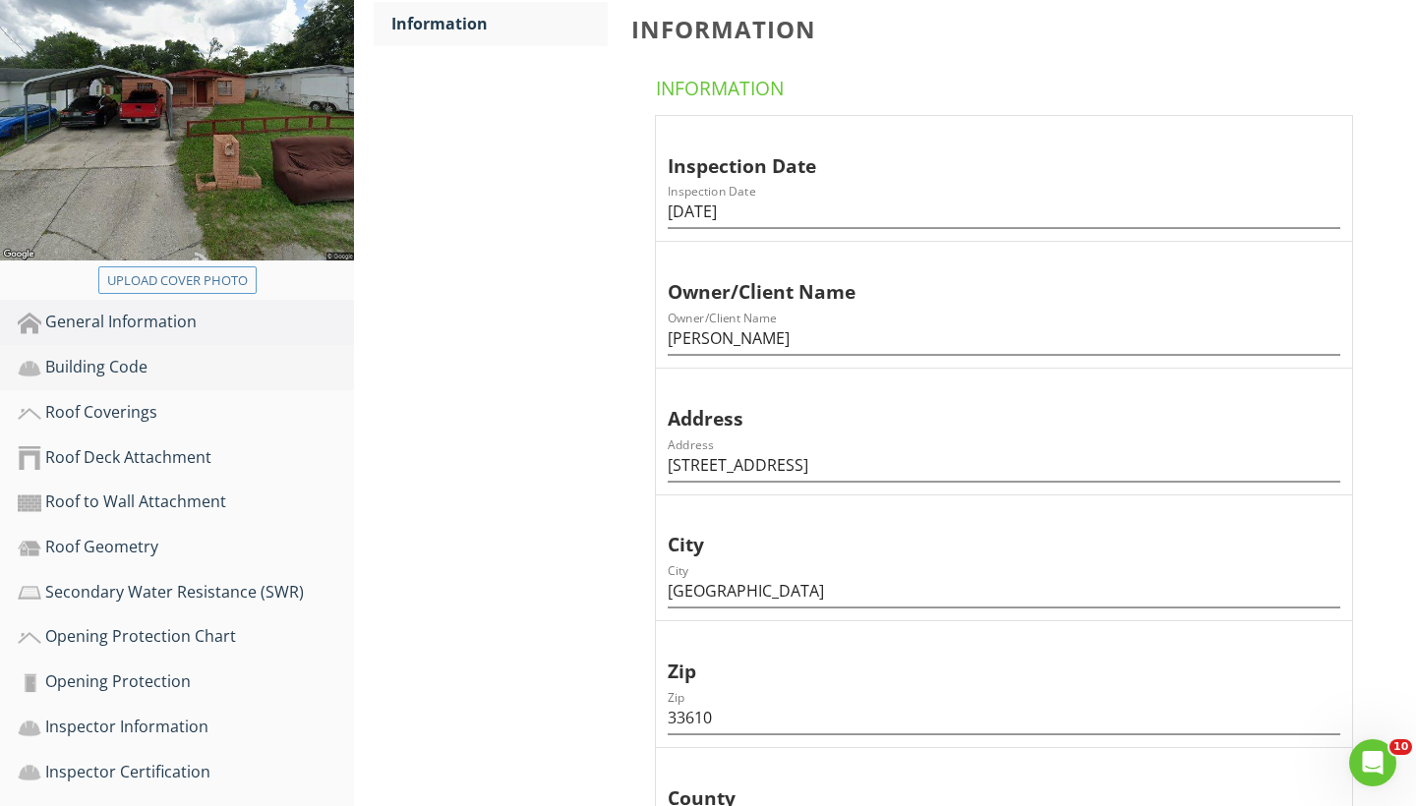
type input "1"
click at [144, 369] on div "Building Code" at bounding box center [186, 368] width 336 height 26
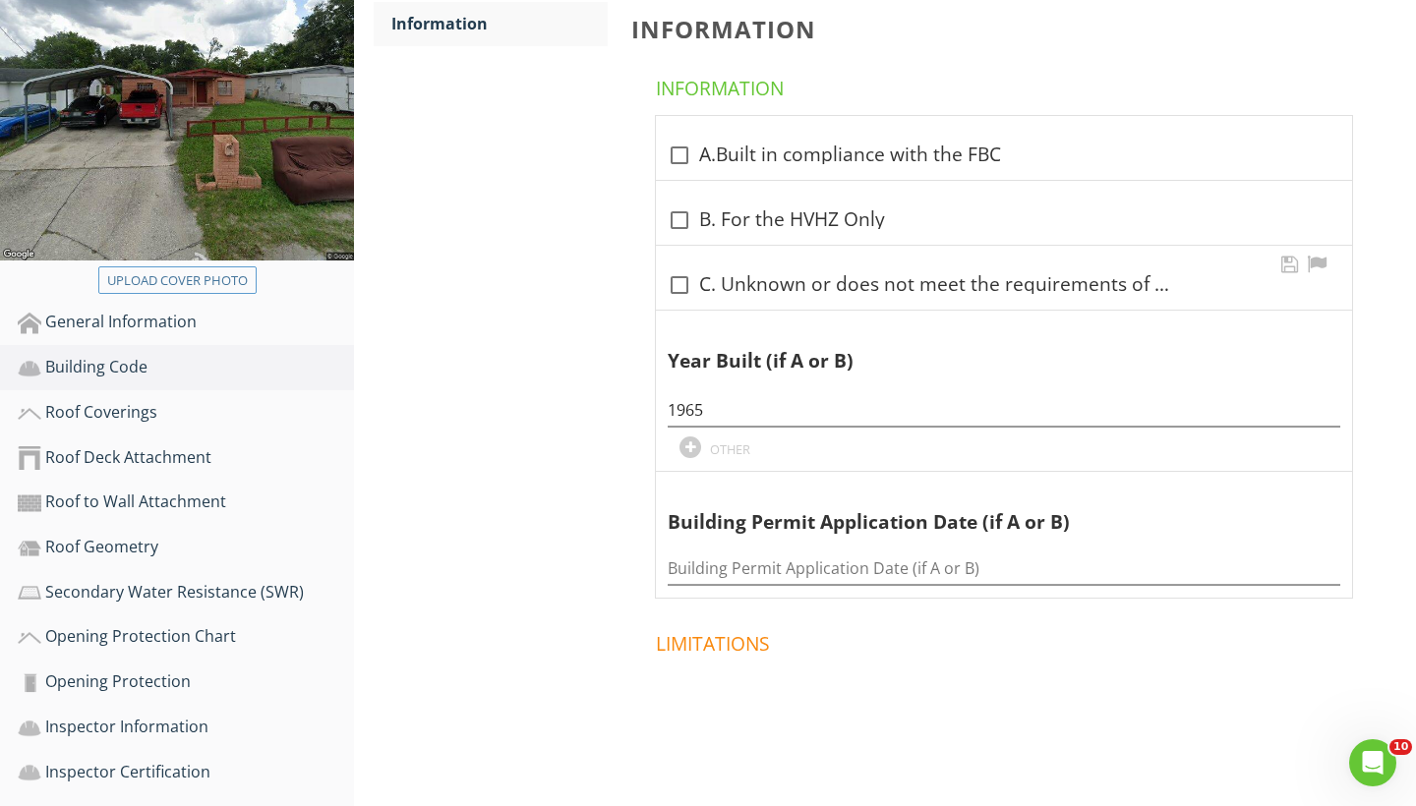
click at [681, 268] on div at bounding box center [679, 284] width 33 height 33
checkbox input "true"
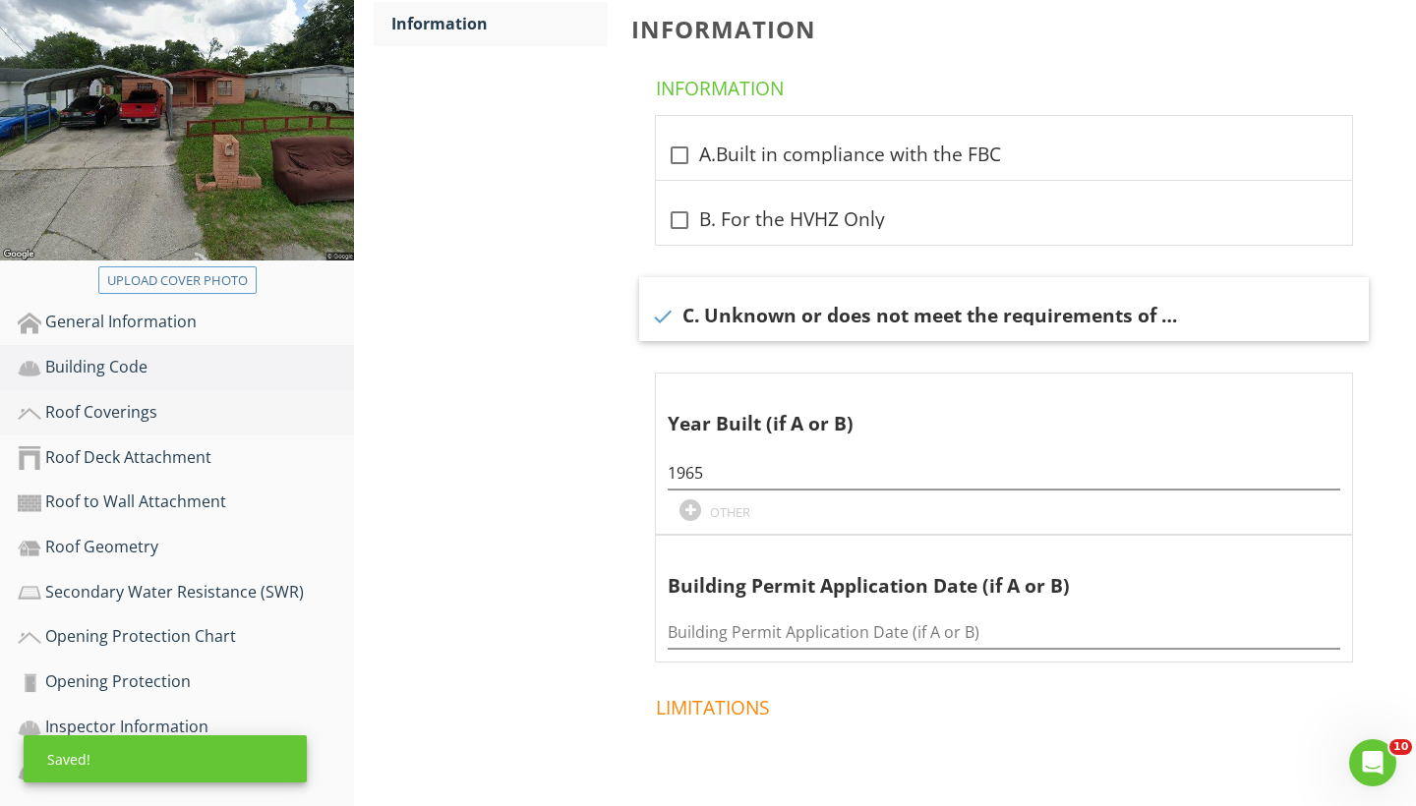
click at [145, 406] on div "Roof Coverings" at bounding box center [186, 413] width 336 height 26
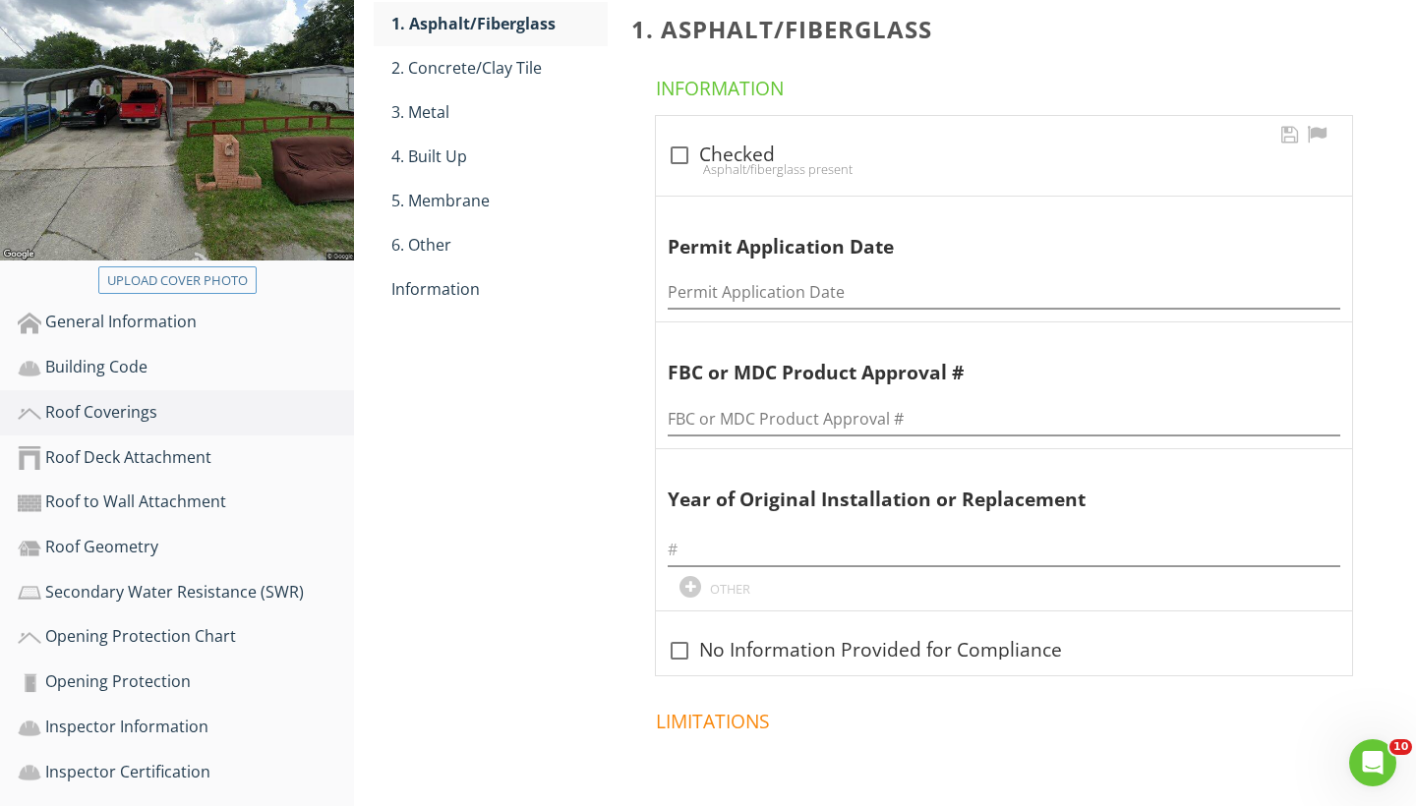
click at [682, 158] on div at bounding box center [679, 155] width 33 height 33
checkbox input "true"
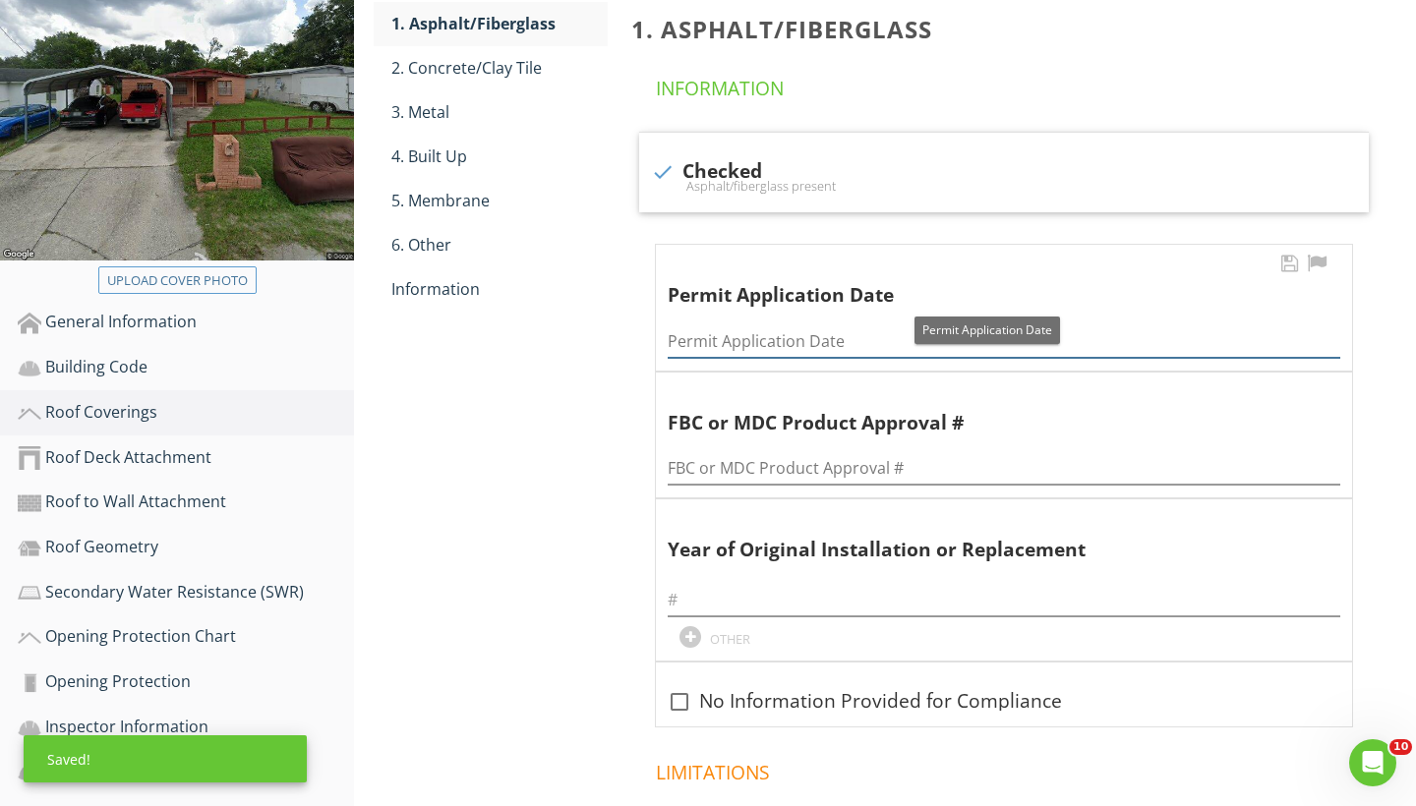
click at [702, 349] on input "Permit Application Date" at bounding box center [1003, 341] width 672 height 32
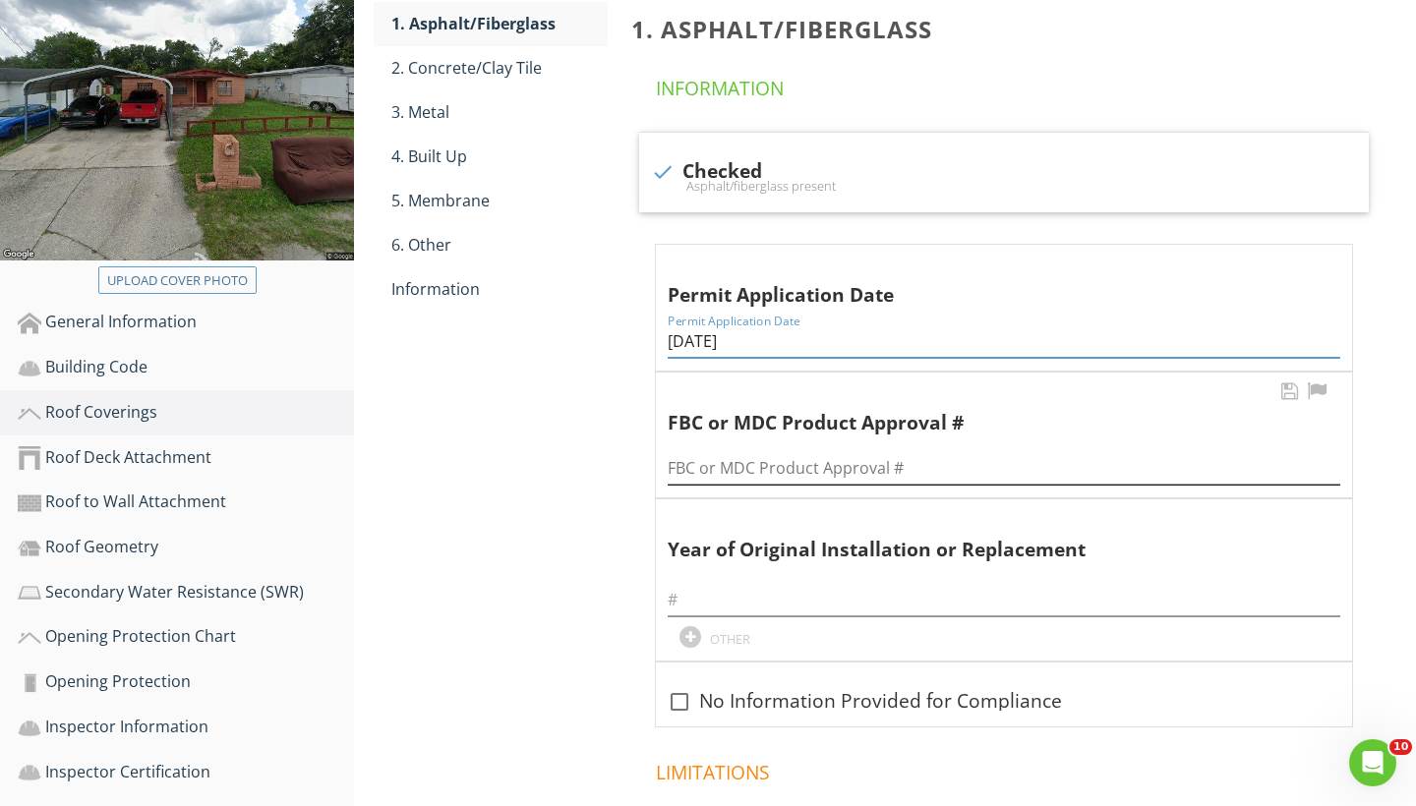
type input "03/05/2025"
click at [691, 472] on input "FBC or MDC Product Approval #" at bounding box center [1003, 468] width 672 height 32
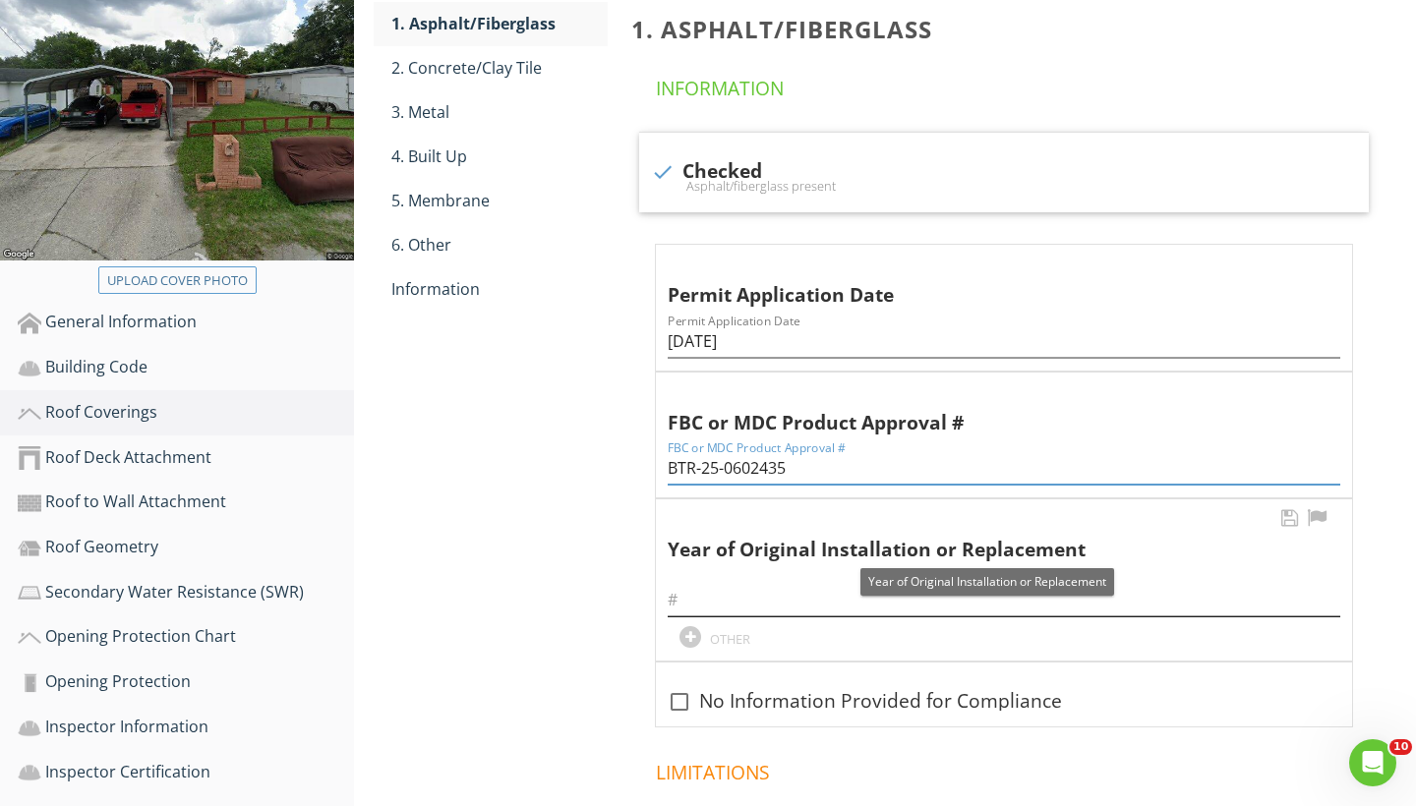
type input "BTR-25-0602435"
click at [695, 590] on input "text" at bounding box center [1003, 600] width 672 height 32
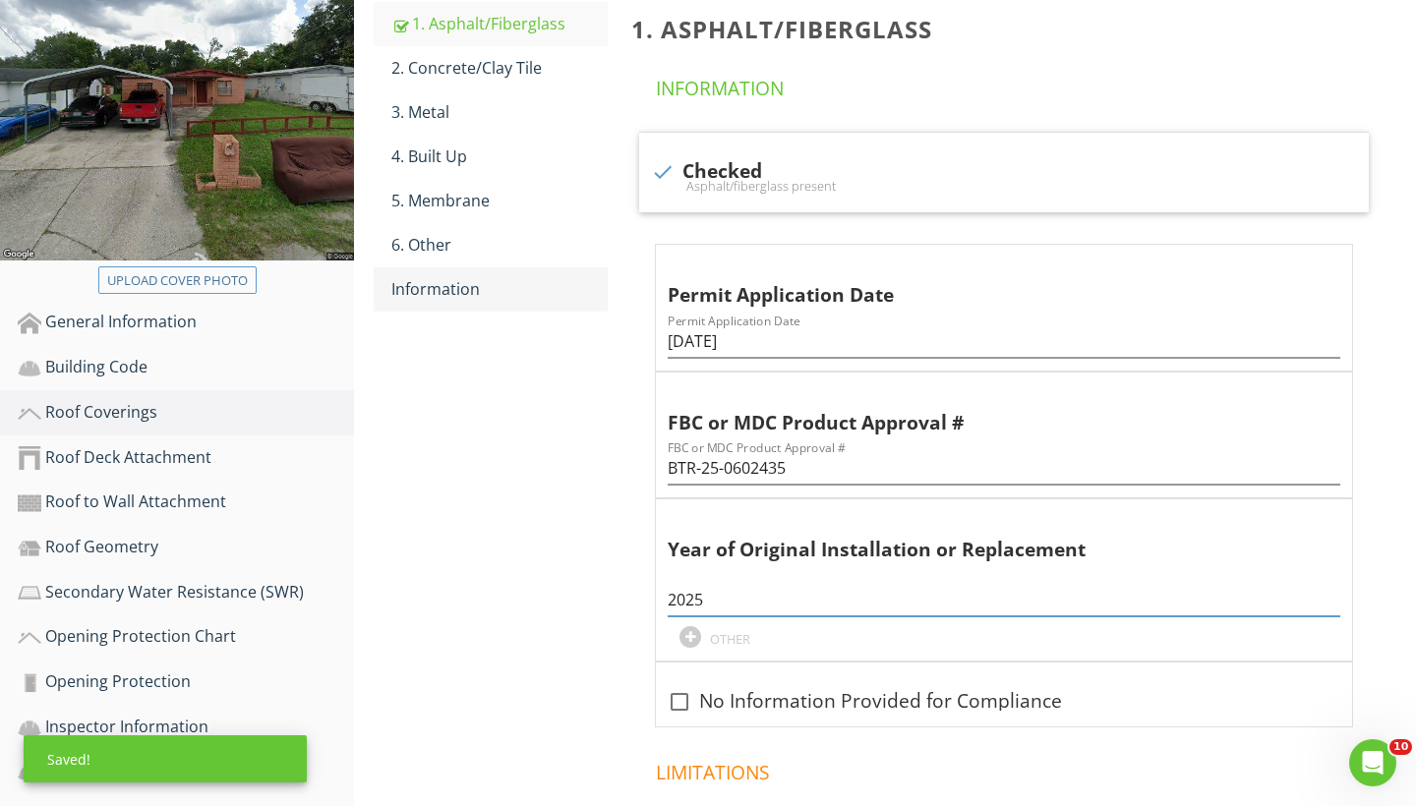
type input "2025"
click at [467, 288] on div "Information" at bounding box center [499, 289] width 216 height 24
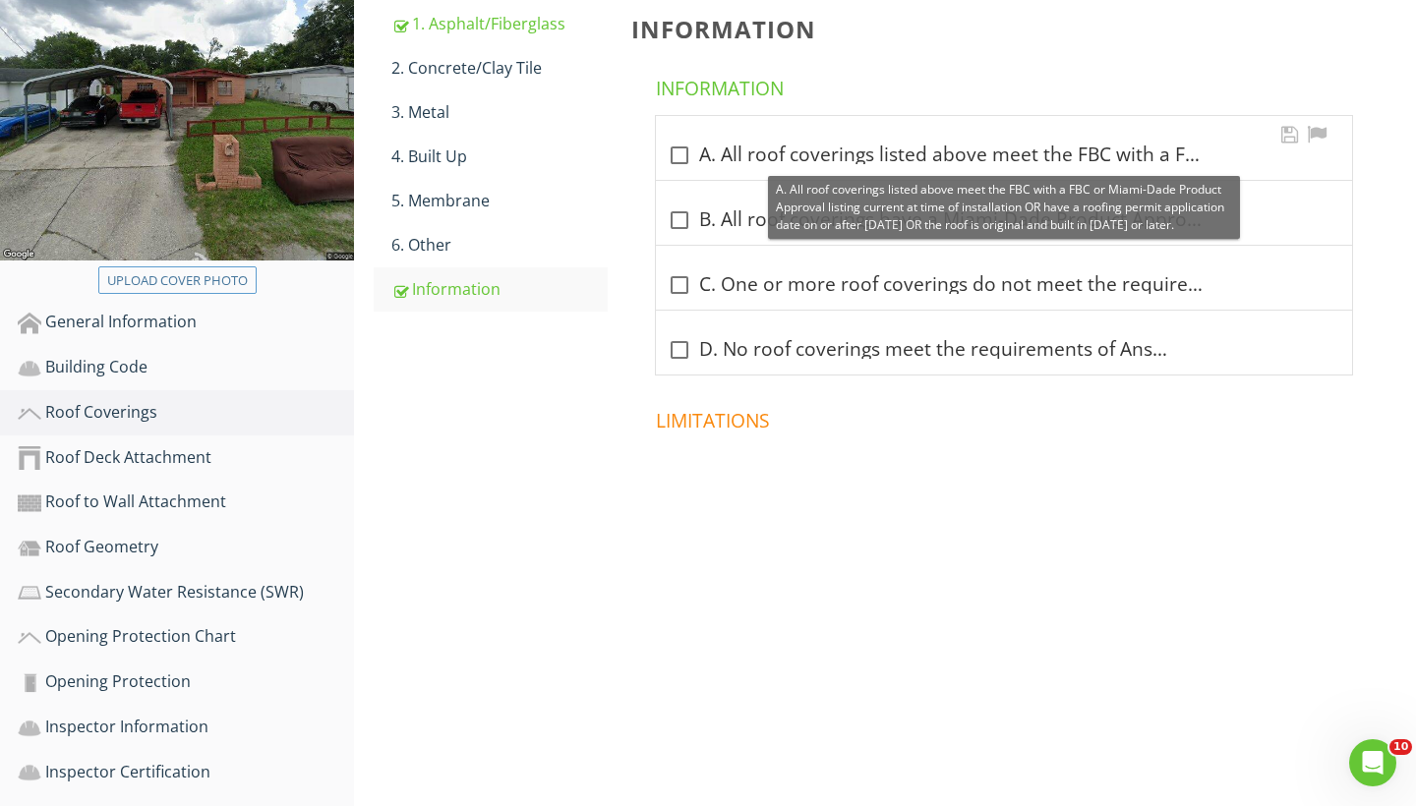
click at [678, 151] on div at bounding box center [679, 155] width 33 height 33
checkbox input "true"
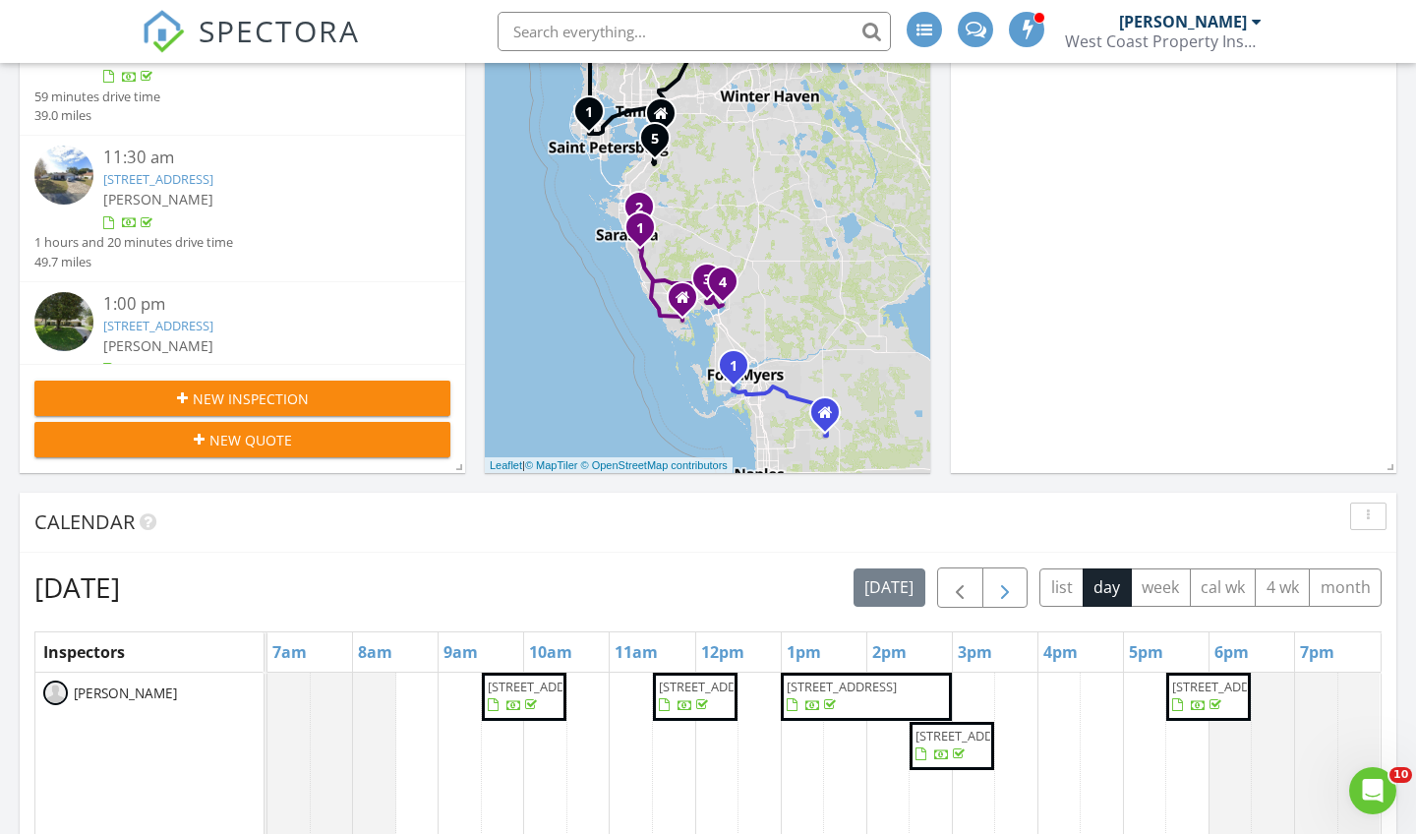
click at [994, 589] on span "button" at bounding box center [1005, 588] width 24 height 24
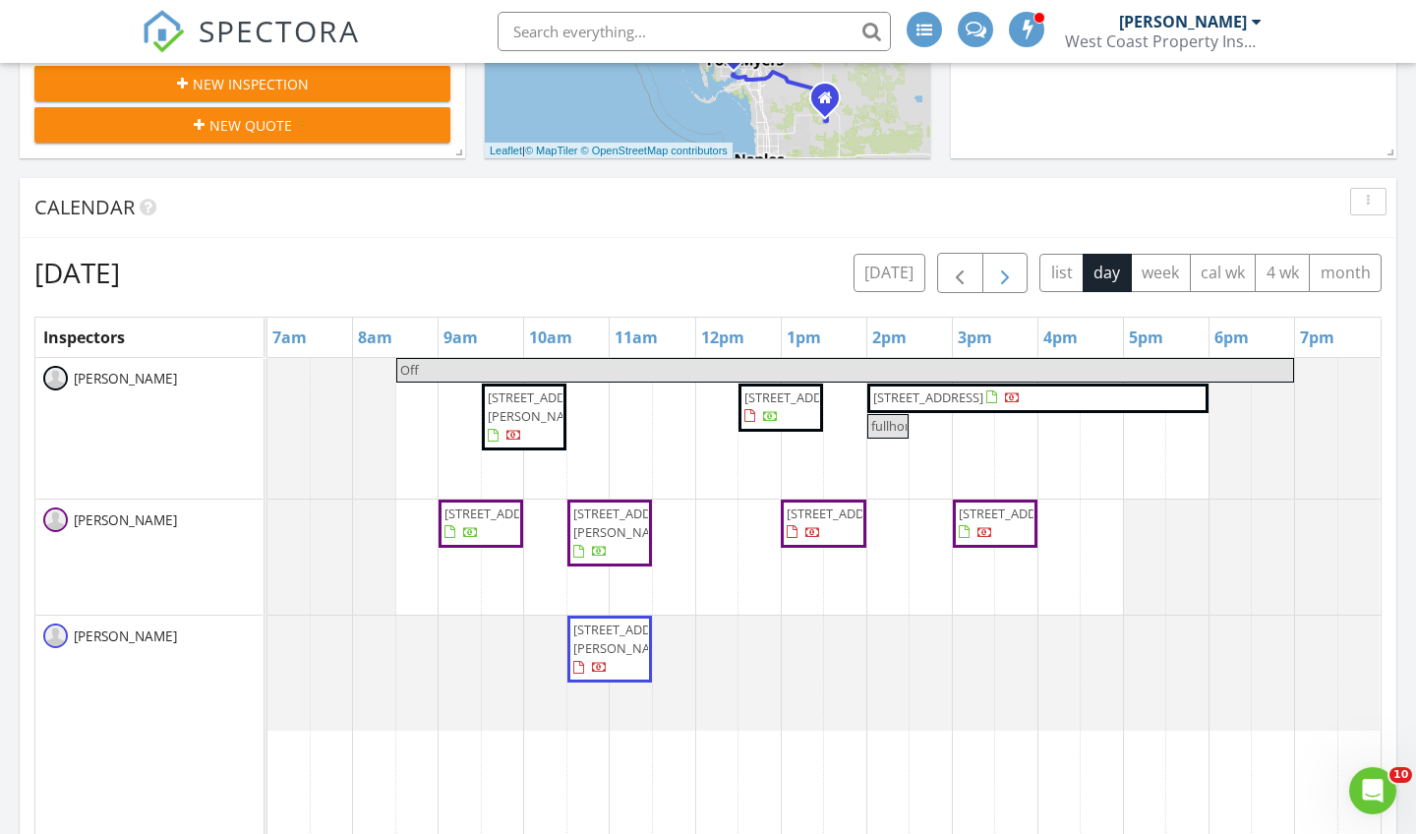
scroll to position [689, 0]
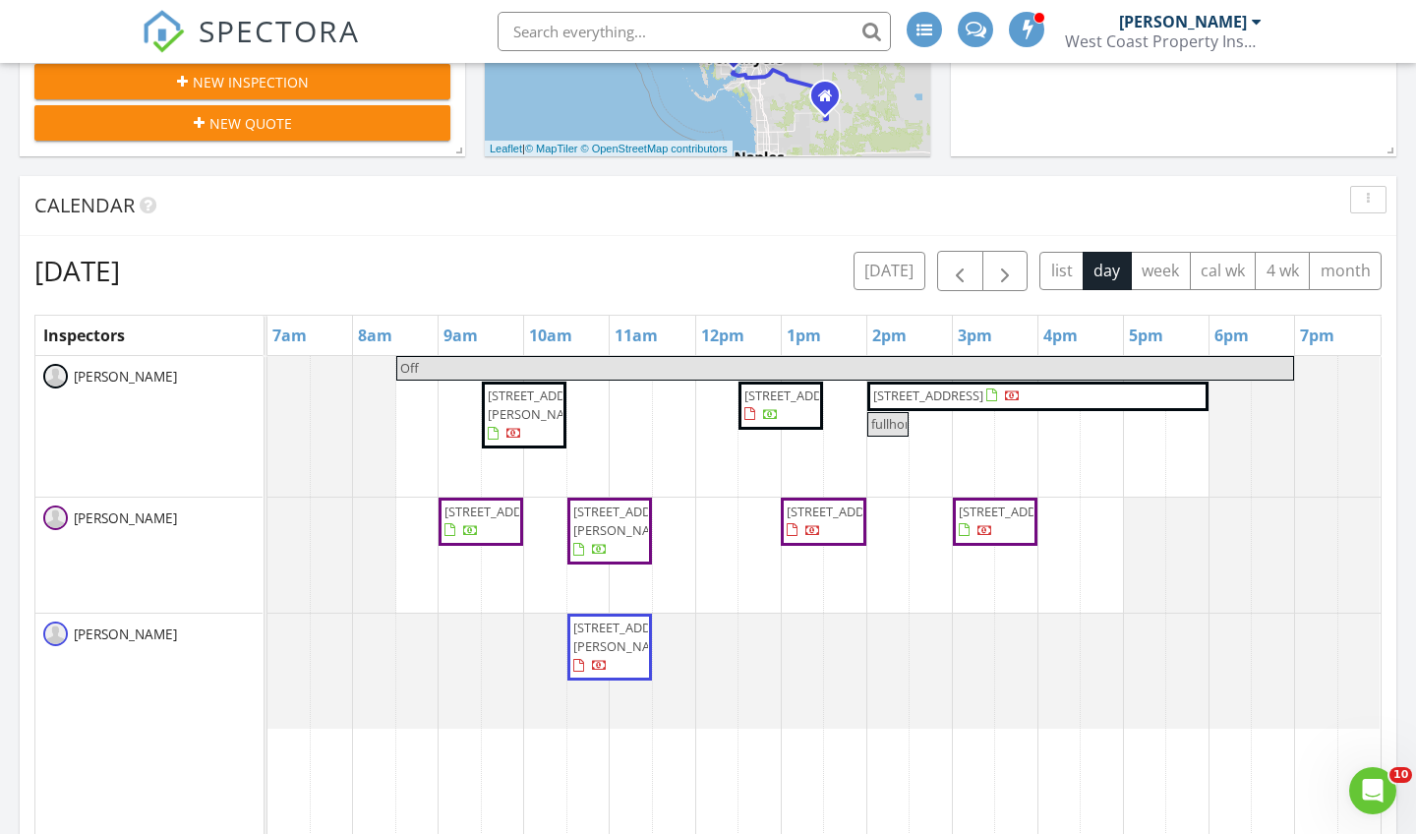
click at [947, 398] on span "4510 Helena St NE, St. Petersburg 33703" at bounding box center [928, 395] width 110 height 18
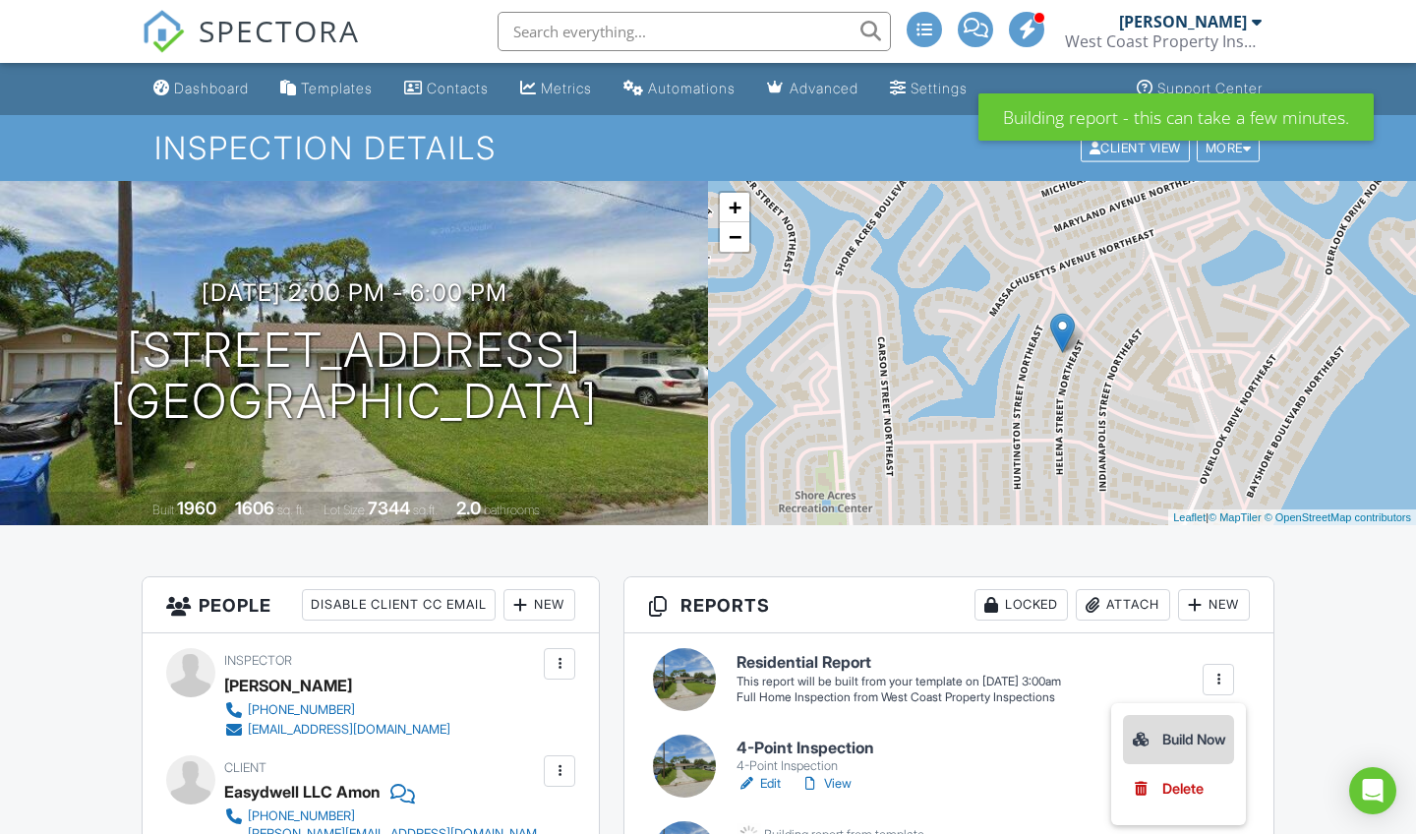
click at [1185, 726] on li "Build Now" at bounding box center [1178, 739] width 111 height 49
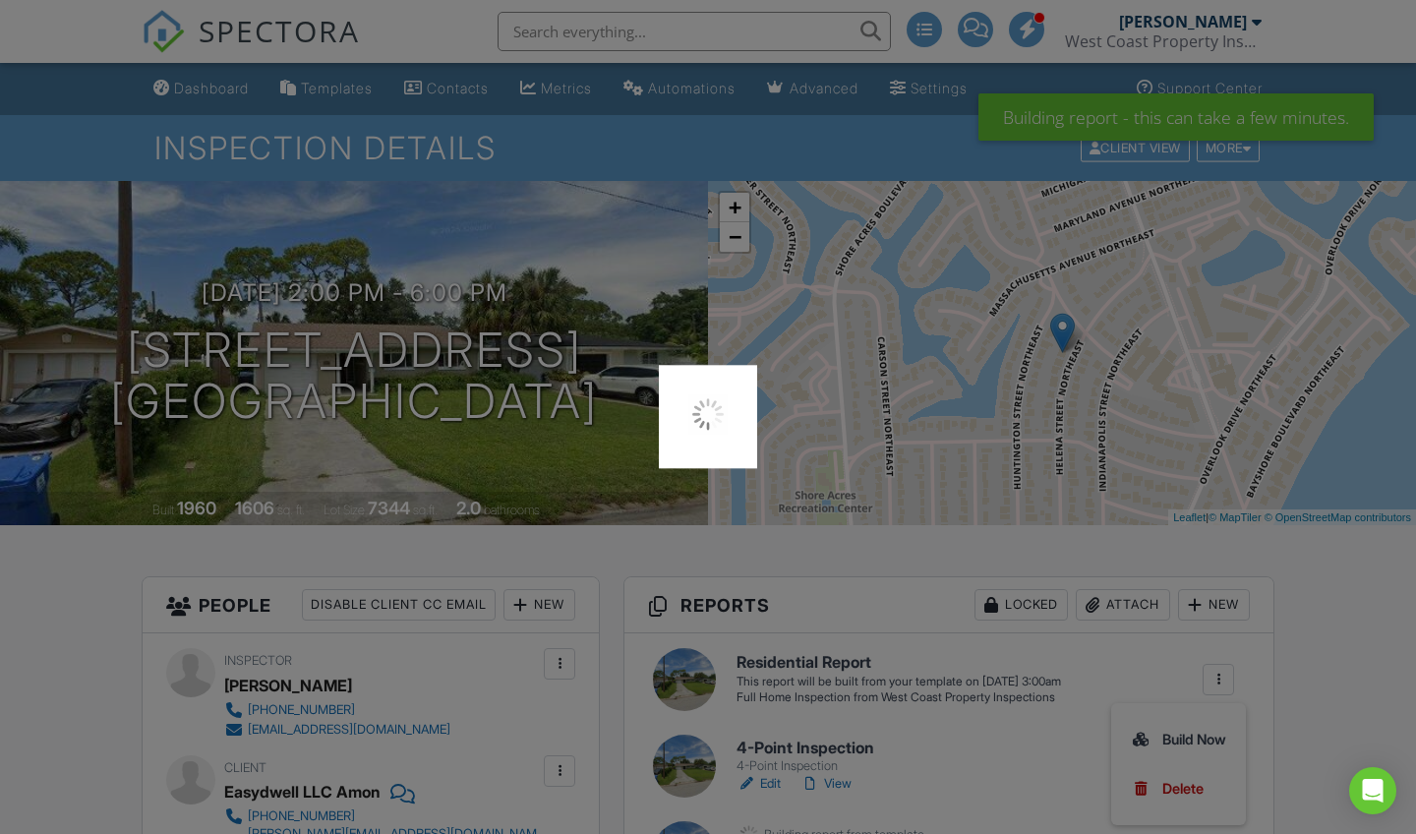
click at [1183, 738] on div at bounding box center [708, 417] width 1416 height 834
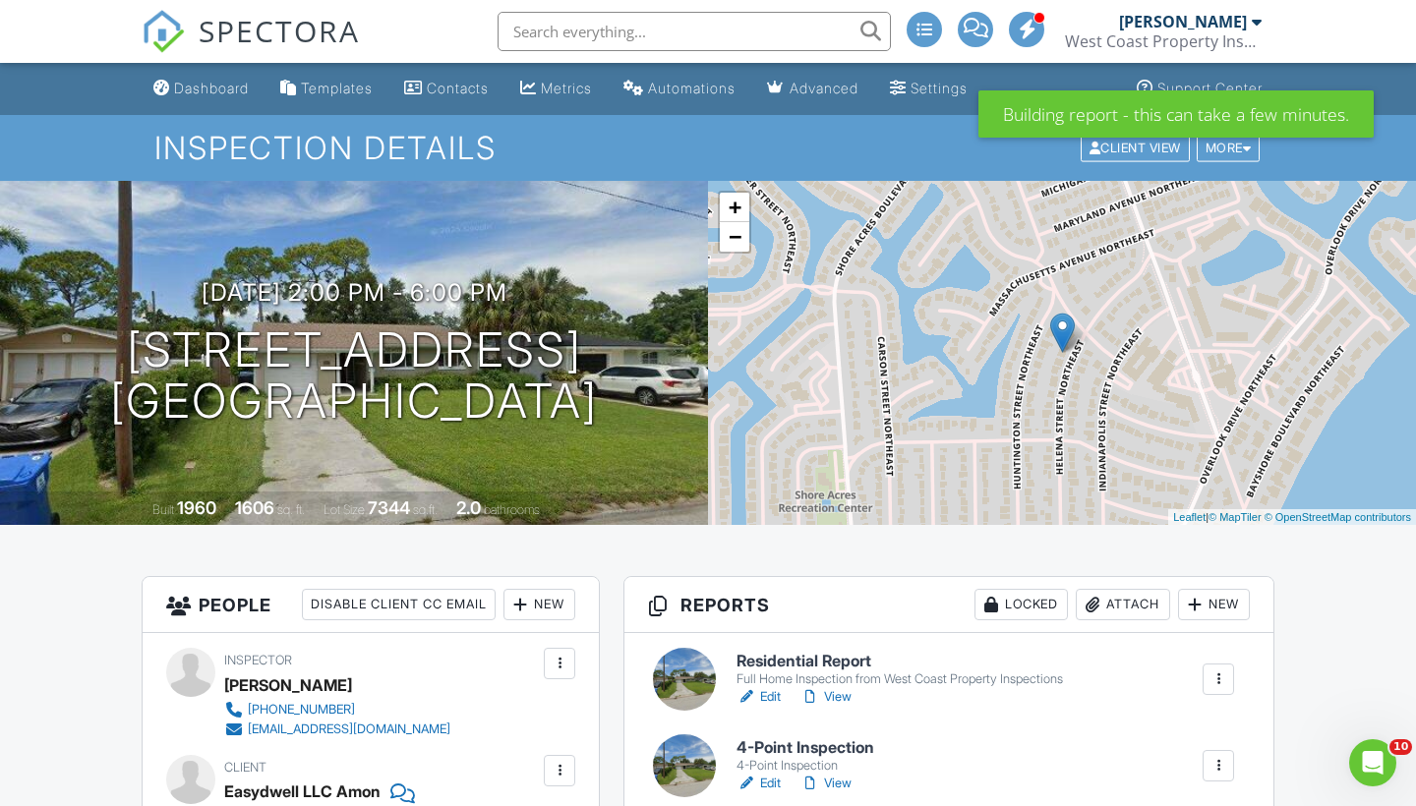
click at [1095, 599] on div at bounding box center [1092, 605] width 20 height 20
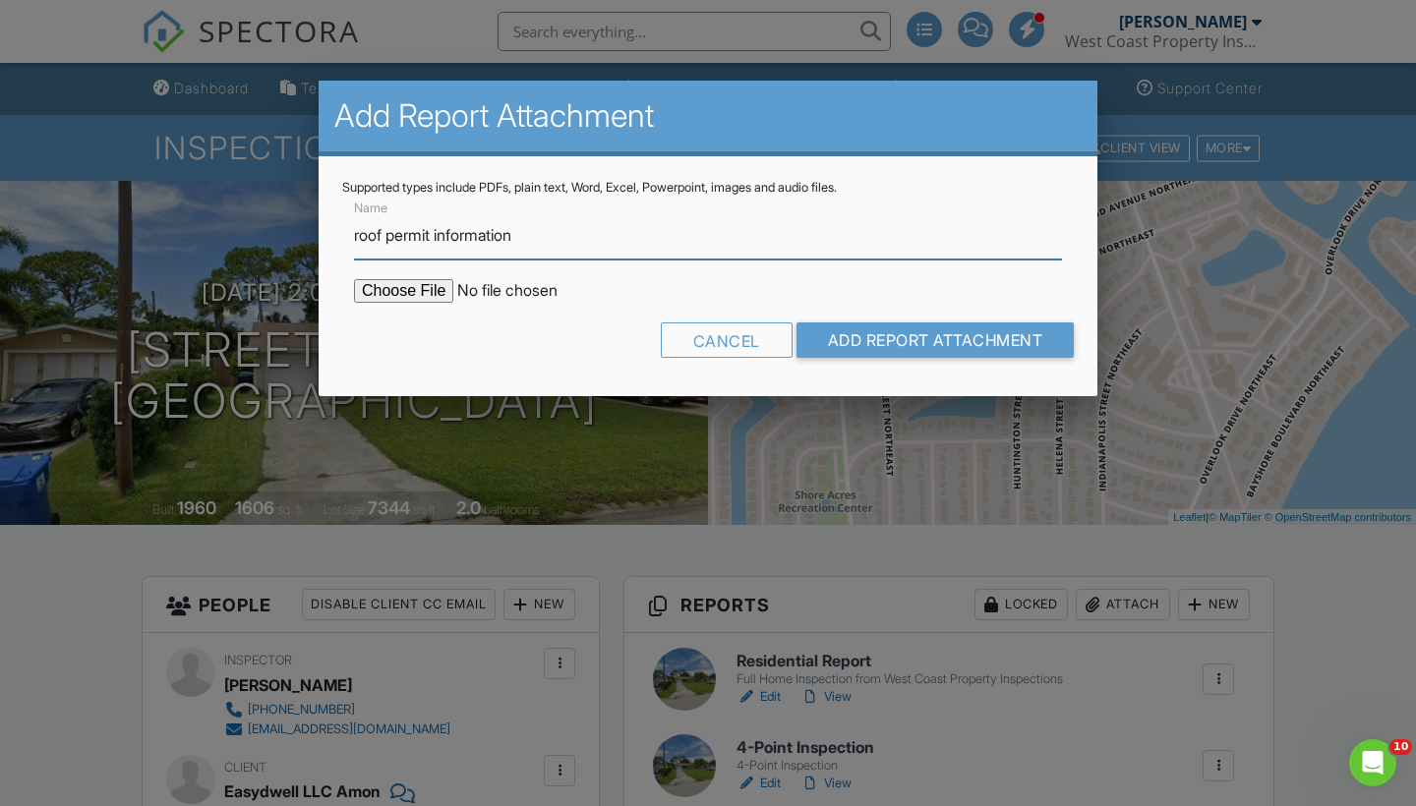
type input "roof permit information"
click at [390, 286] on input "file" at bounding box center [521, 291] width 334 height 24
type input "C:\fakepath\Screenshot [DATE] 7.59.58 PM.png"
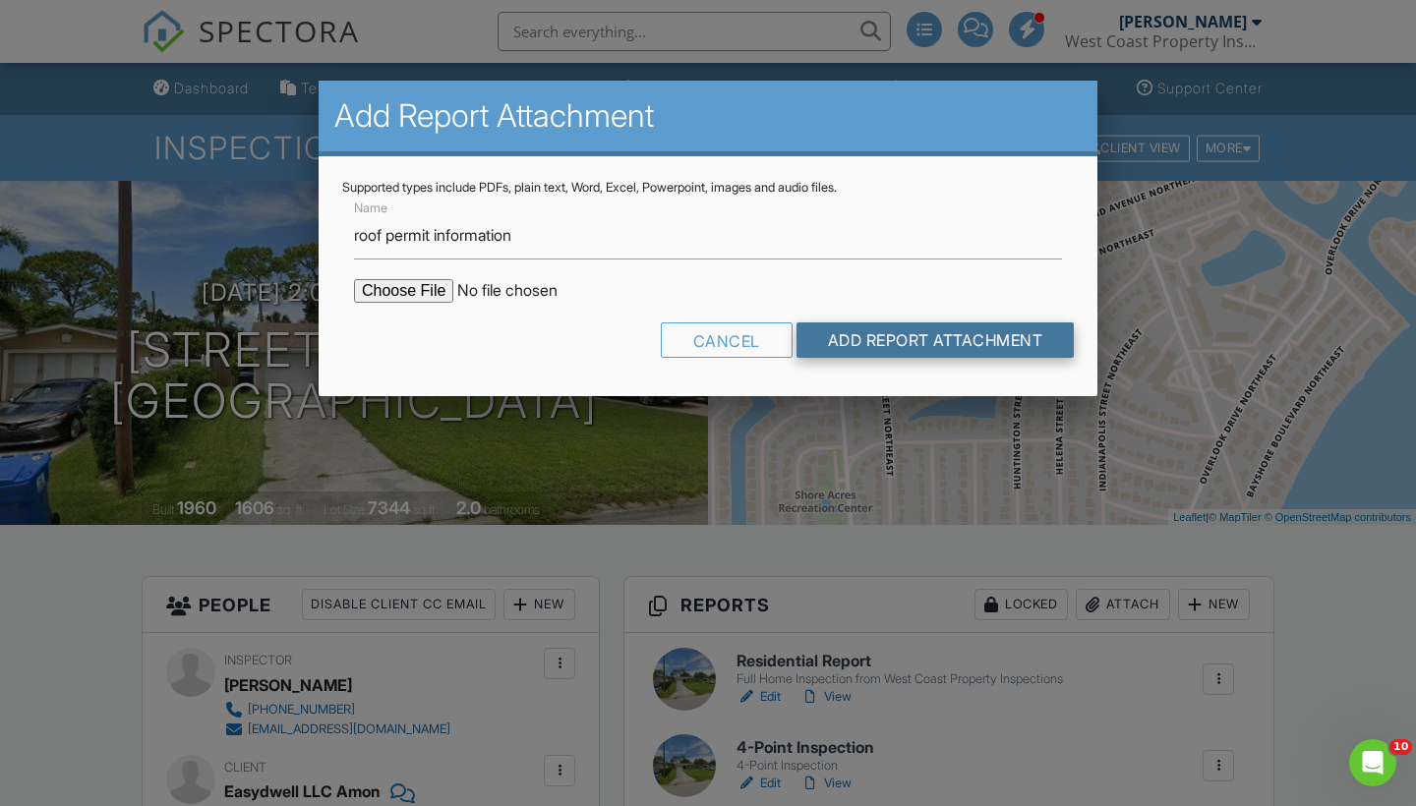
click at [950, 346] on input "Add Report Attachment" at bounding box center [935, 339] width 278 height 35
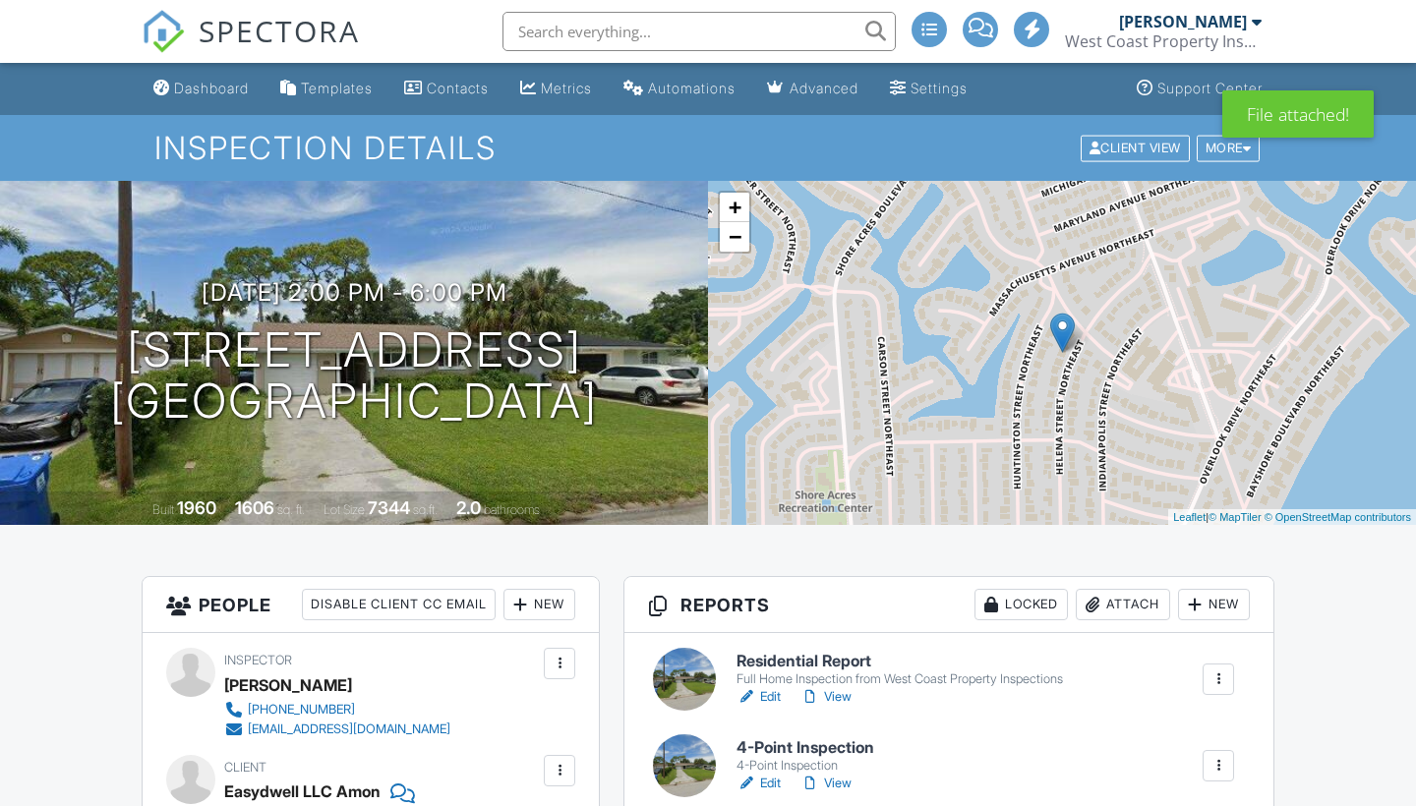
click at [764, 774] on link "Edit" at bounding box center [758, 784] width 44 height 20
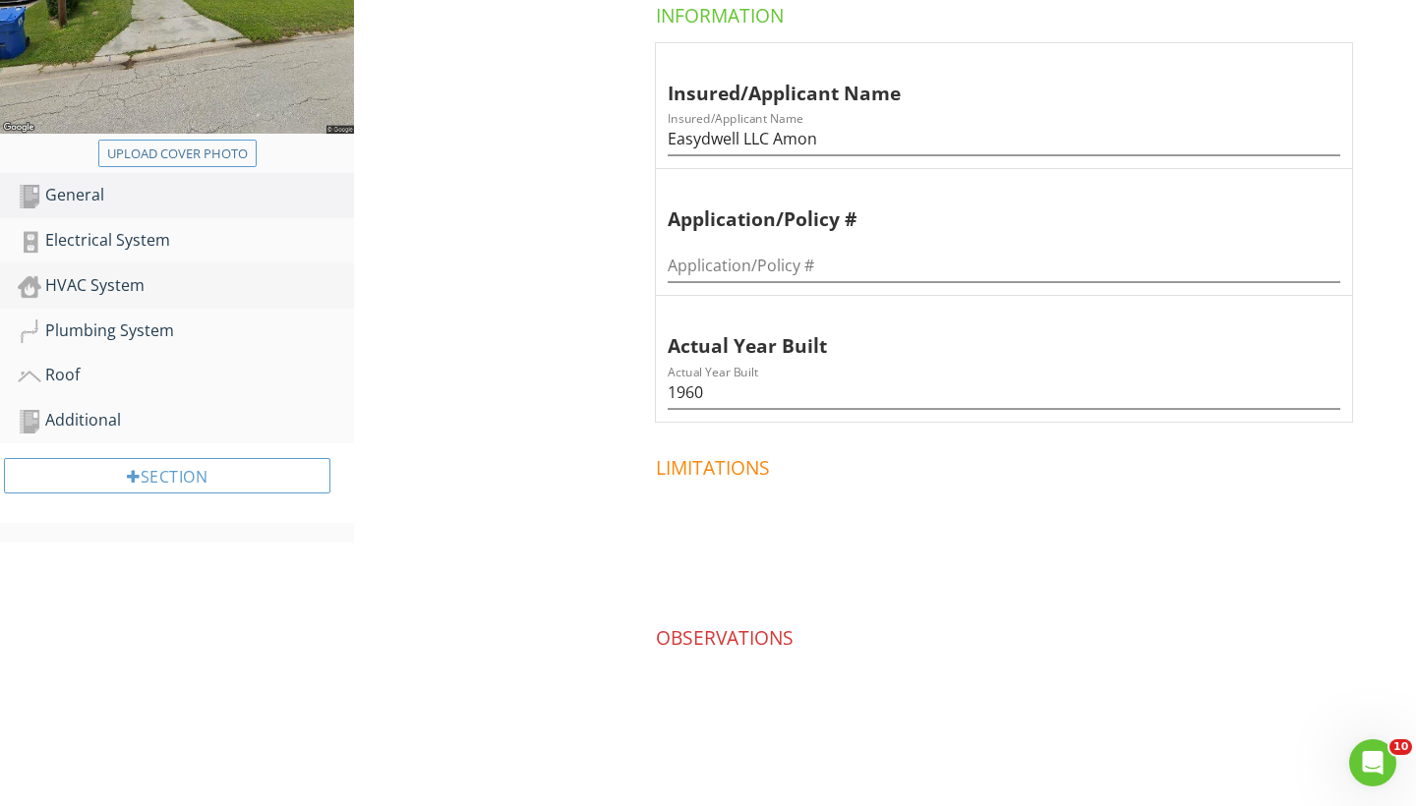
scroll to position [416, 0]
click at [109, 287] on div "HVAC System" at bounding box center [186, 287] width 336 height 26
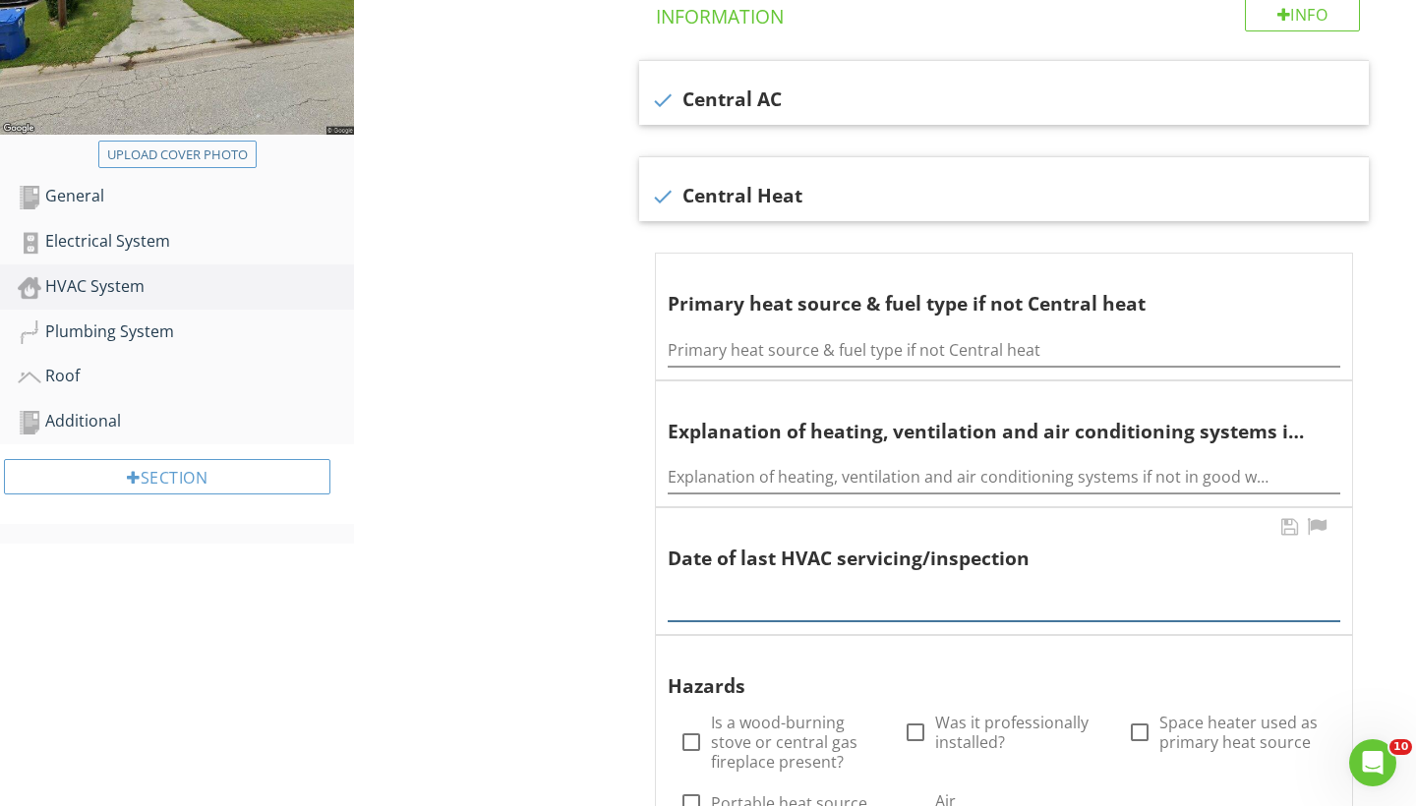
click at [699, 589] on input "text" at bounding box center [1003, 605] width 672 height 32
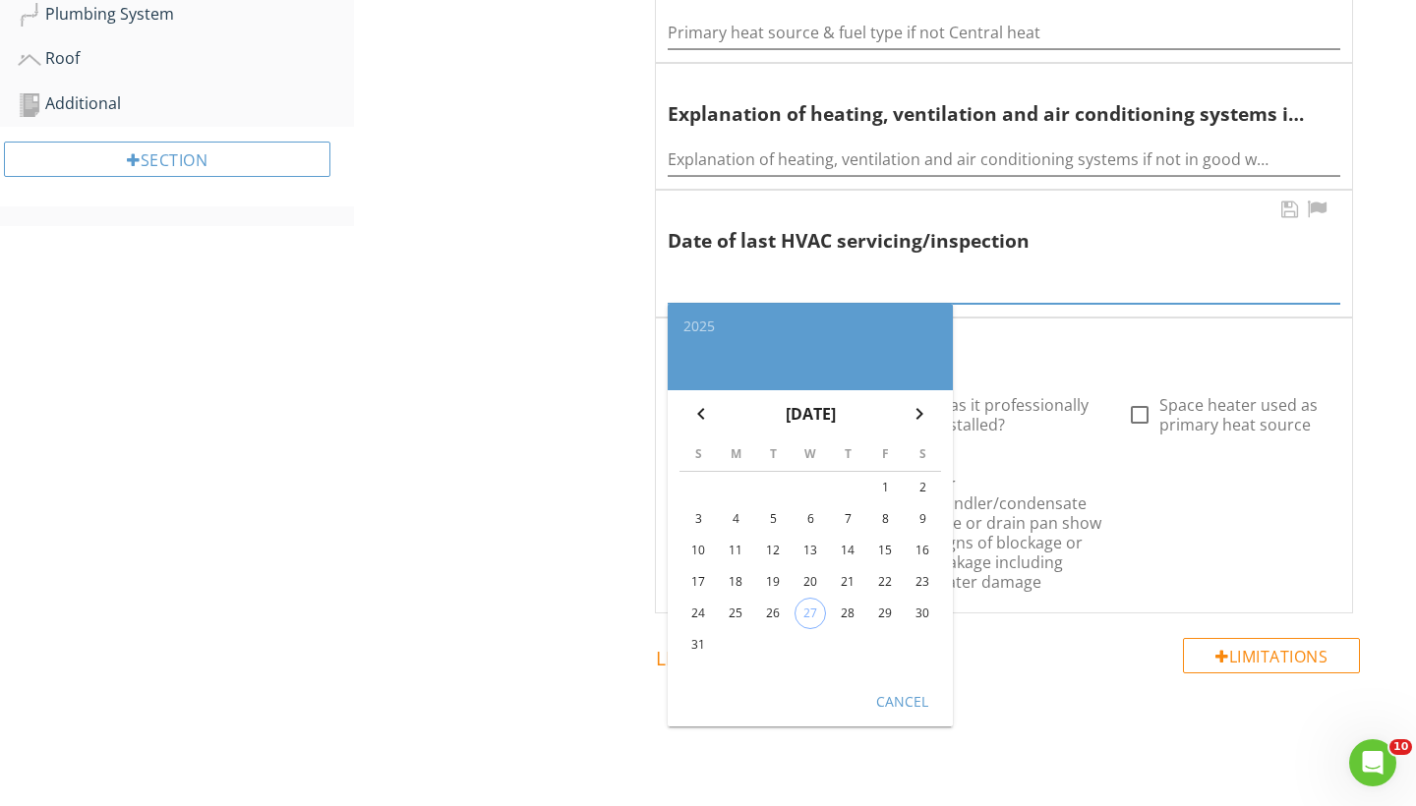
scroll to position [747, 0]
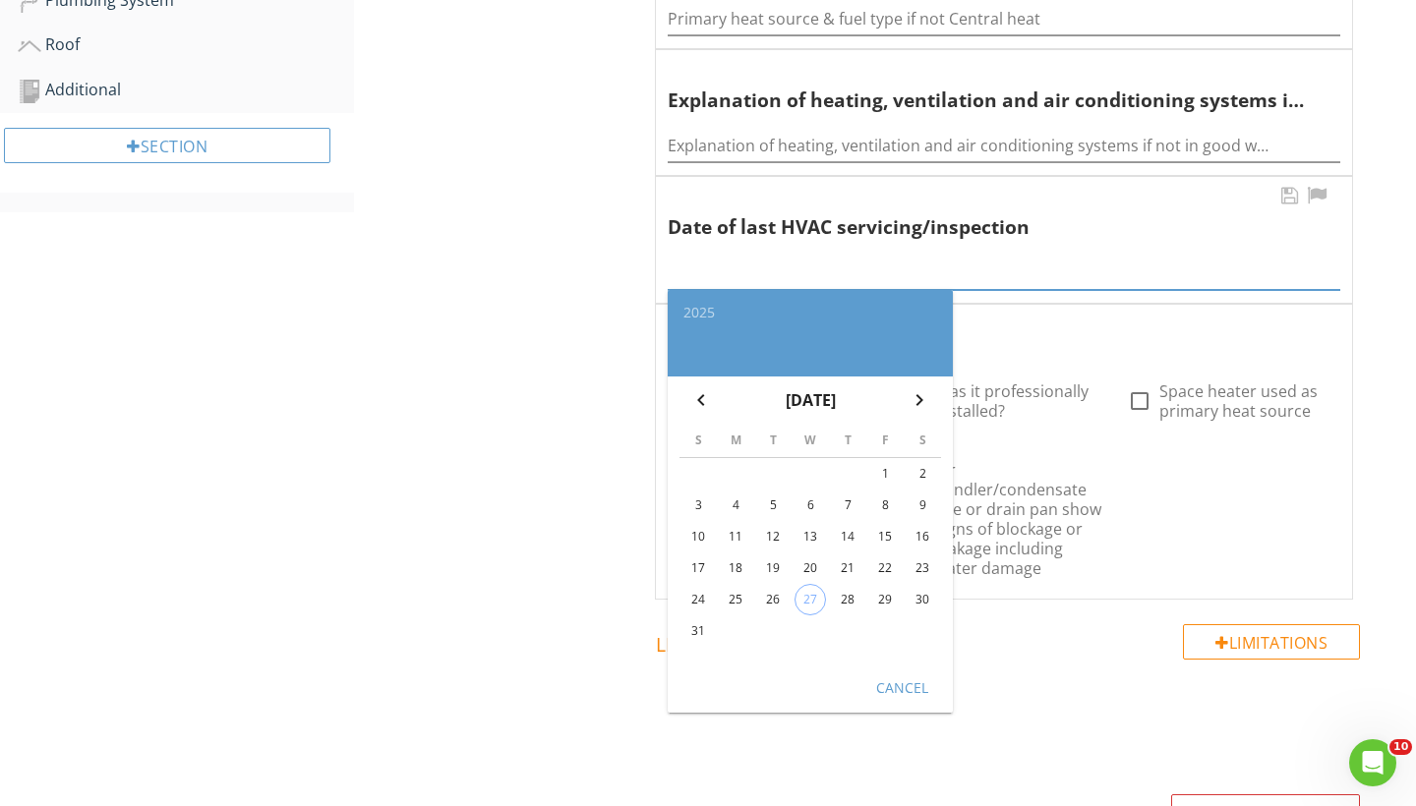
click at [841, 591] on div "28" at bounding box center [847, 599] width 31 height 31
type input "[DATE]"
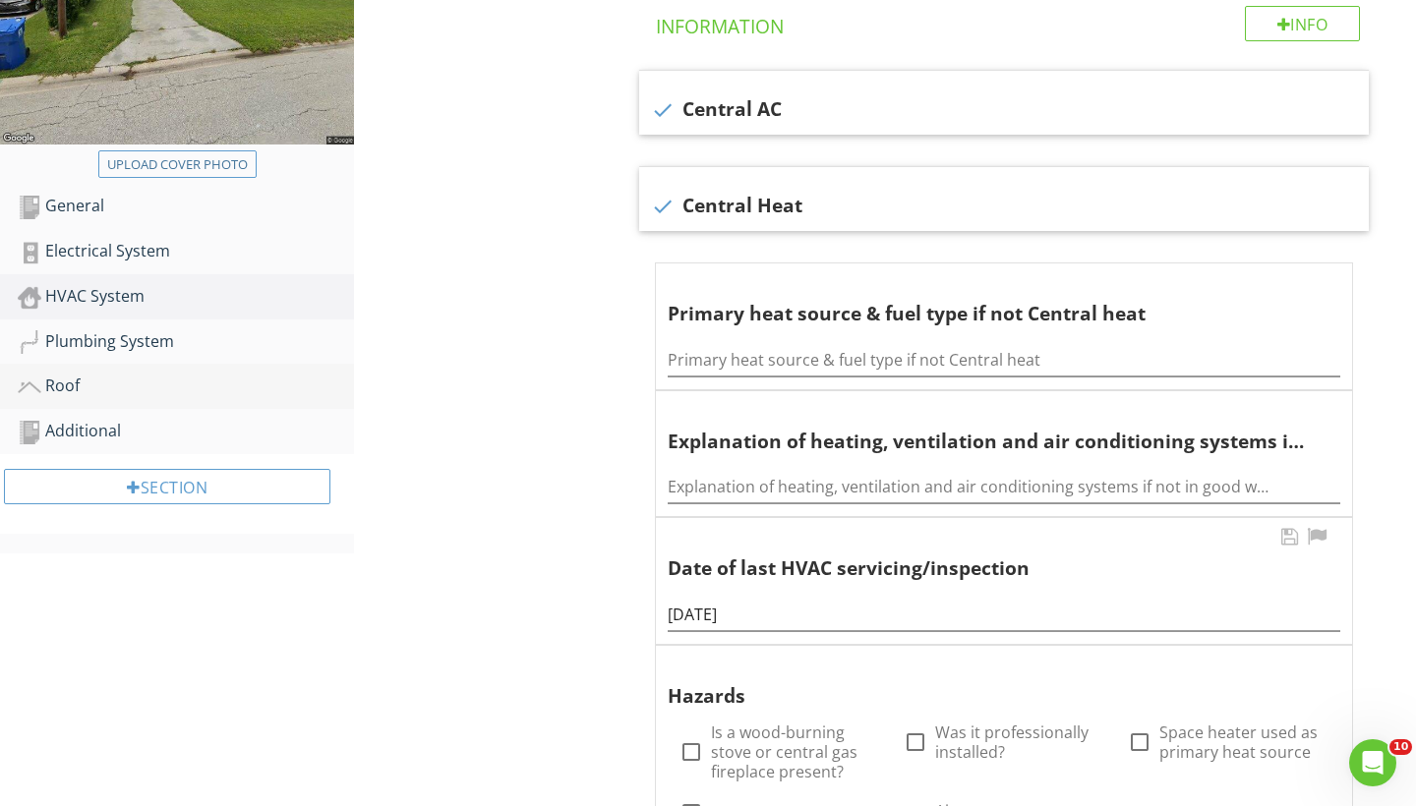
scroll to position [402, 0]
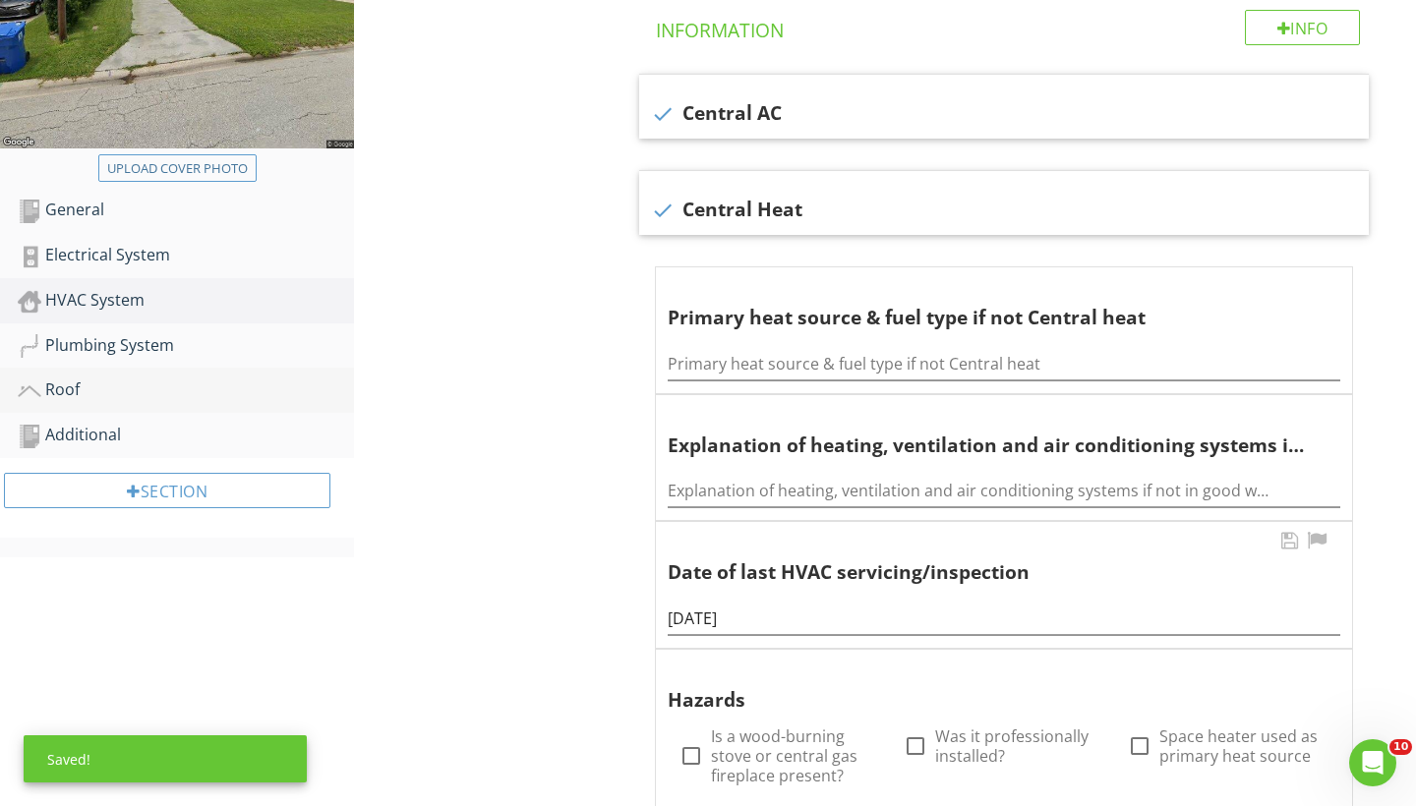
click at [80, 389] on div "Roof" at bounding box center [186, 390] width 336 height 26
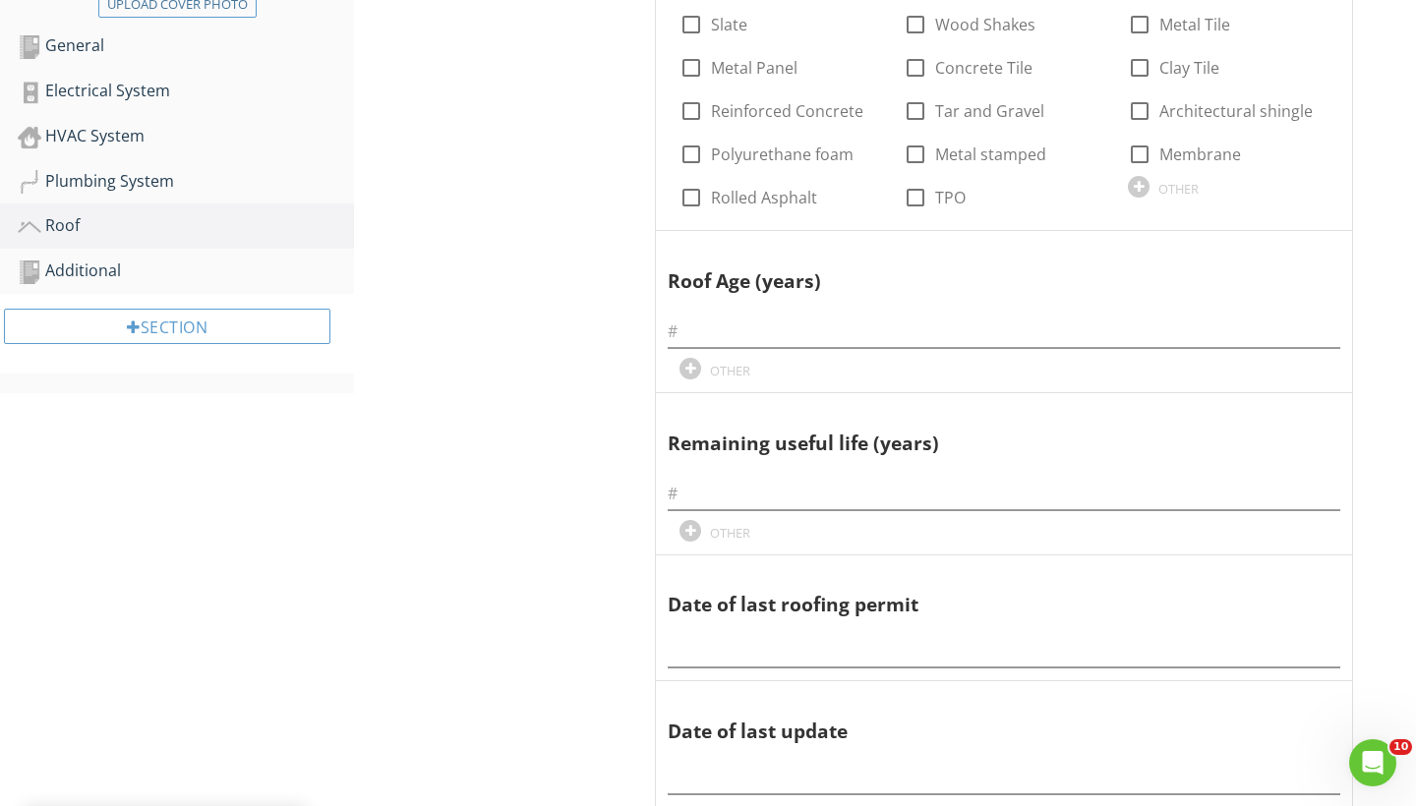
scroll to position [632, 0]
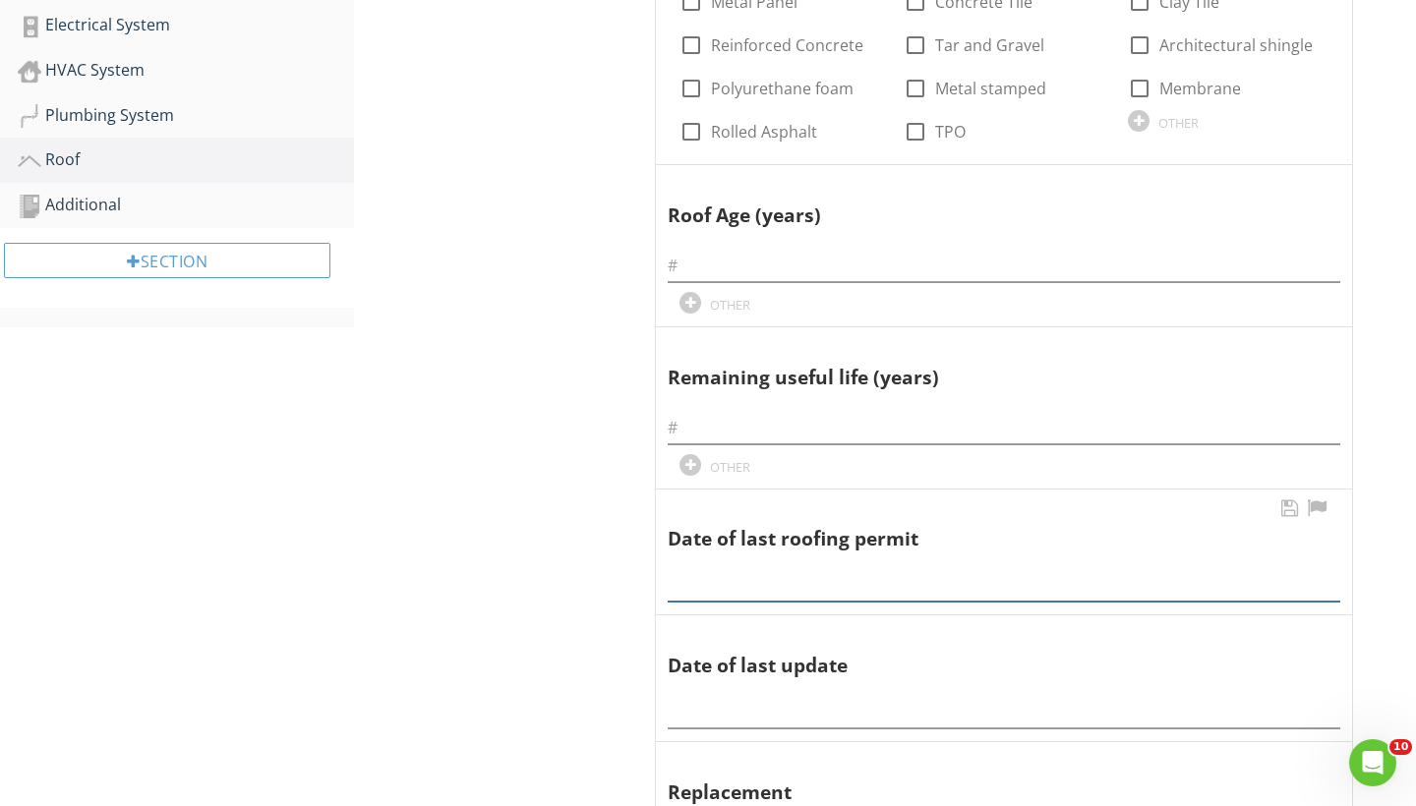
click at [704, 572] on input "text" at bounding box center [1003, 585] width 672 height 32
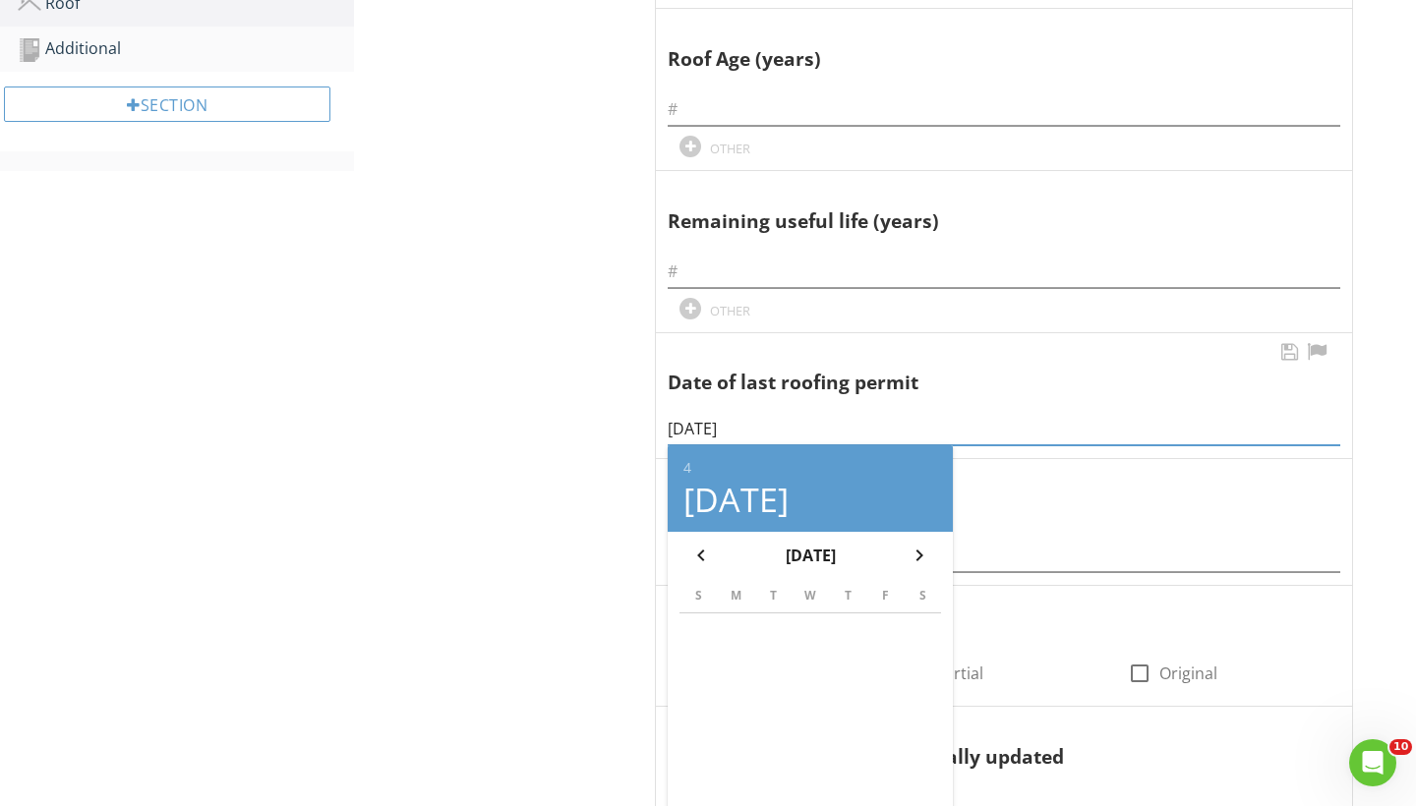
scroll to position [868, 0]
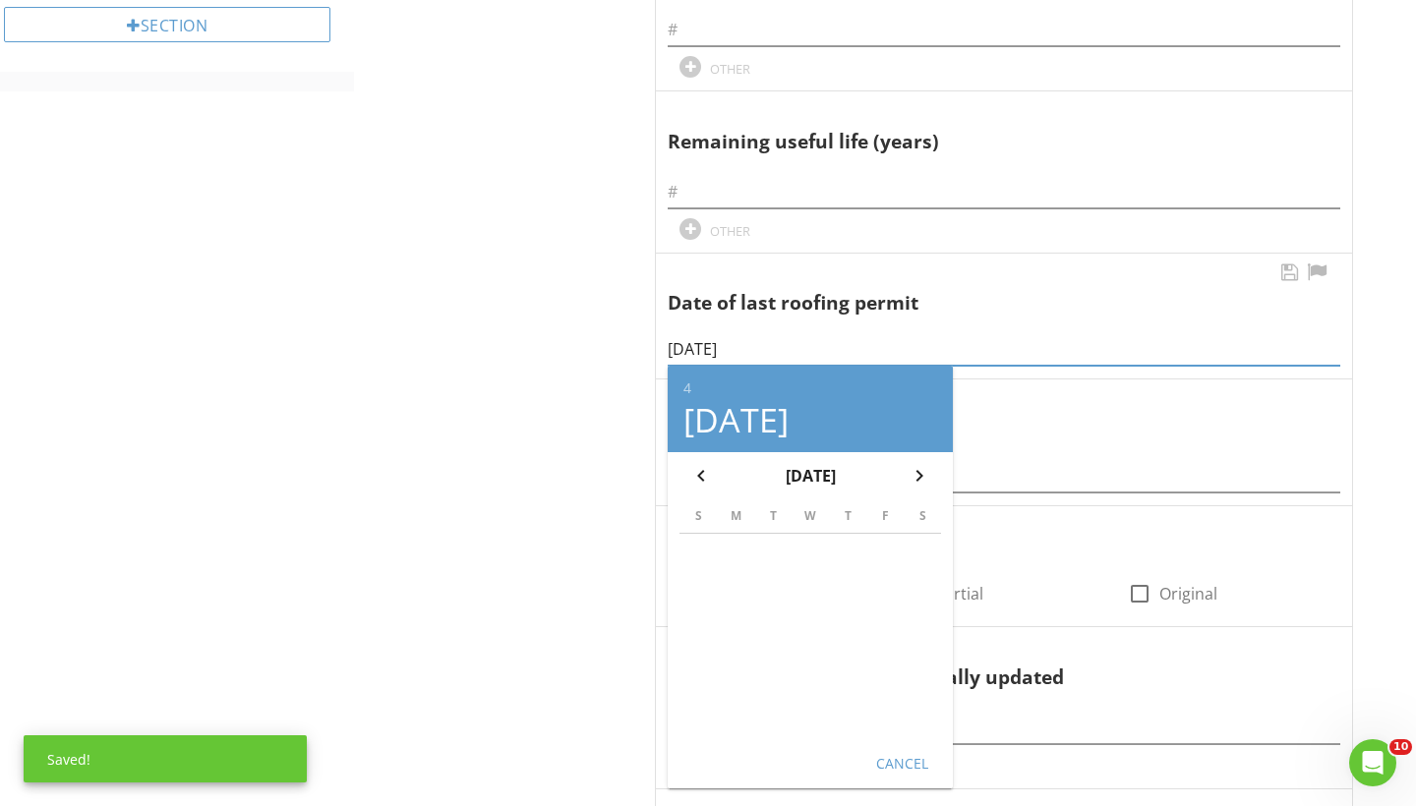
type input "04/01/2006"
click at [875, 753] on div "Cancel" at bounding box center [901, 763] width 55 height 21
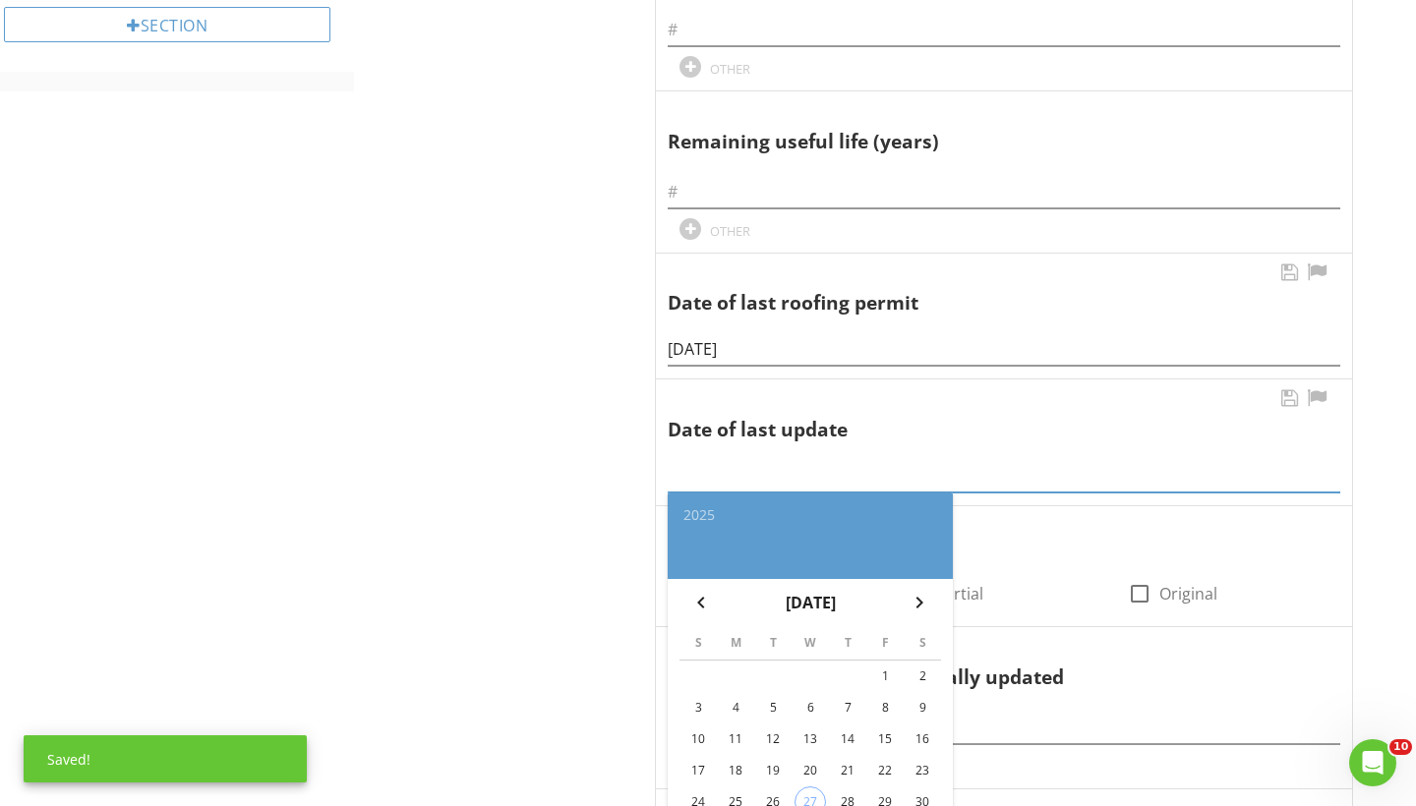
click at [695, 477] on input "text" at bounding box center [1003, 476] width 672 height 32
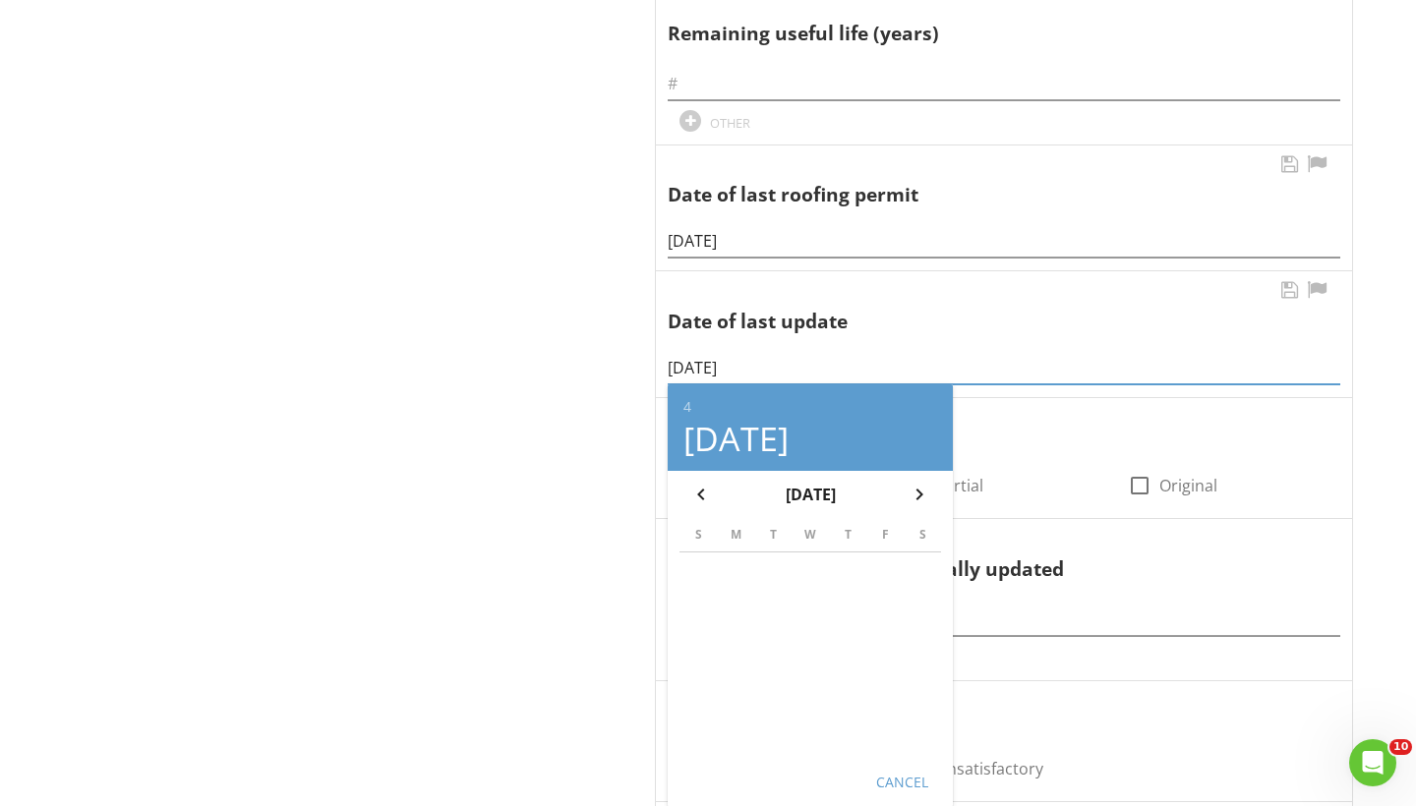
scroll to position [992, 0]
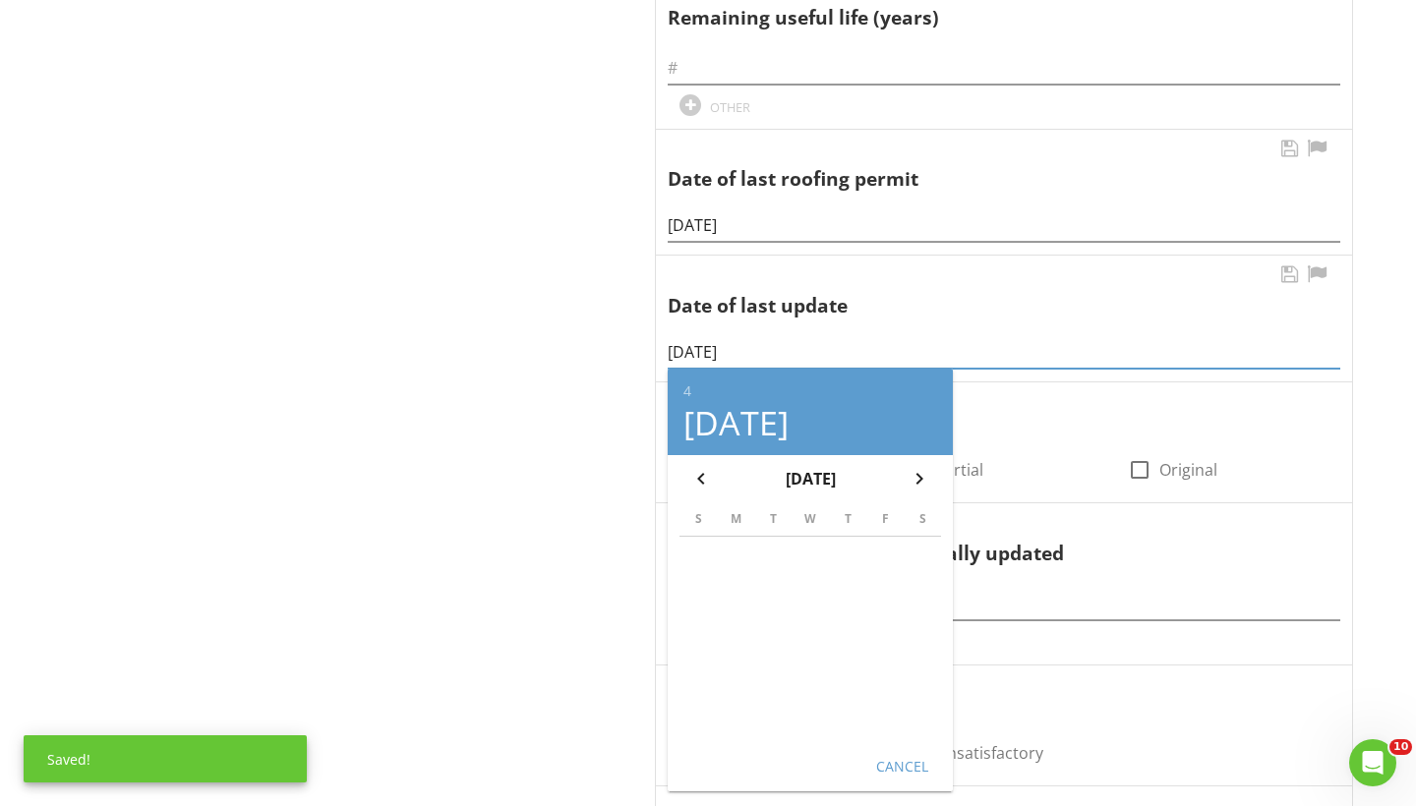
type input "04/01/2006"
click at [881, 760] on div "Cancel" at bounding box center [901, 765] width 55 height 21
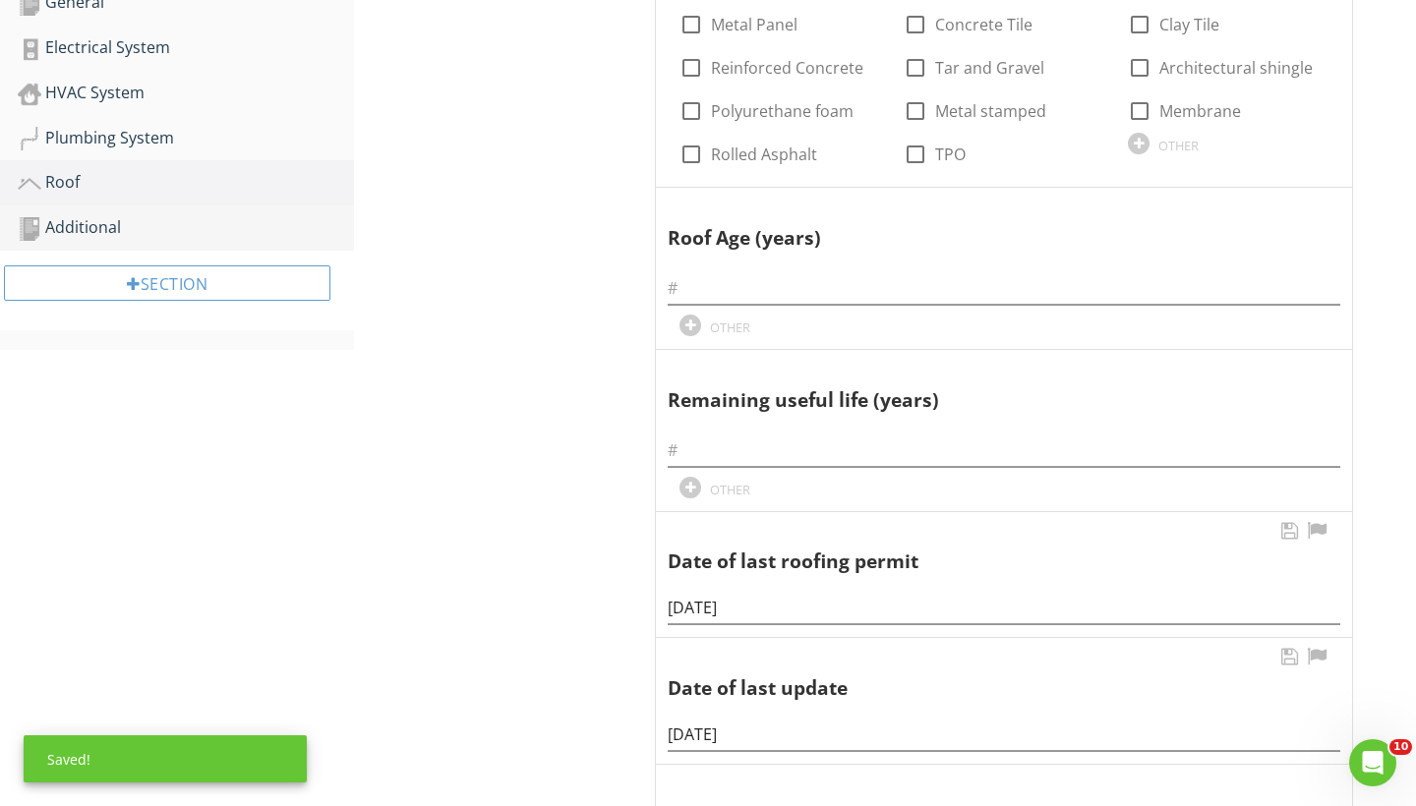
scroll to position [592, 0]
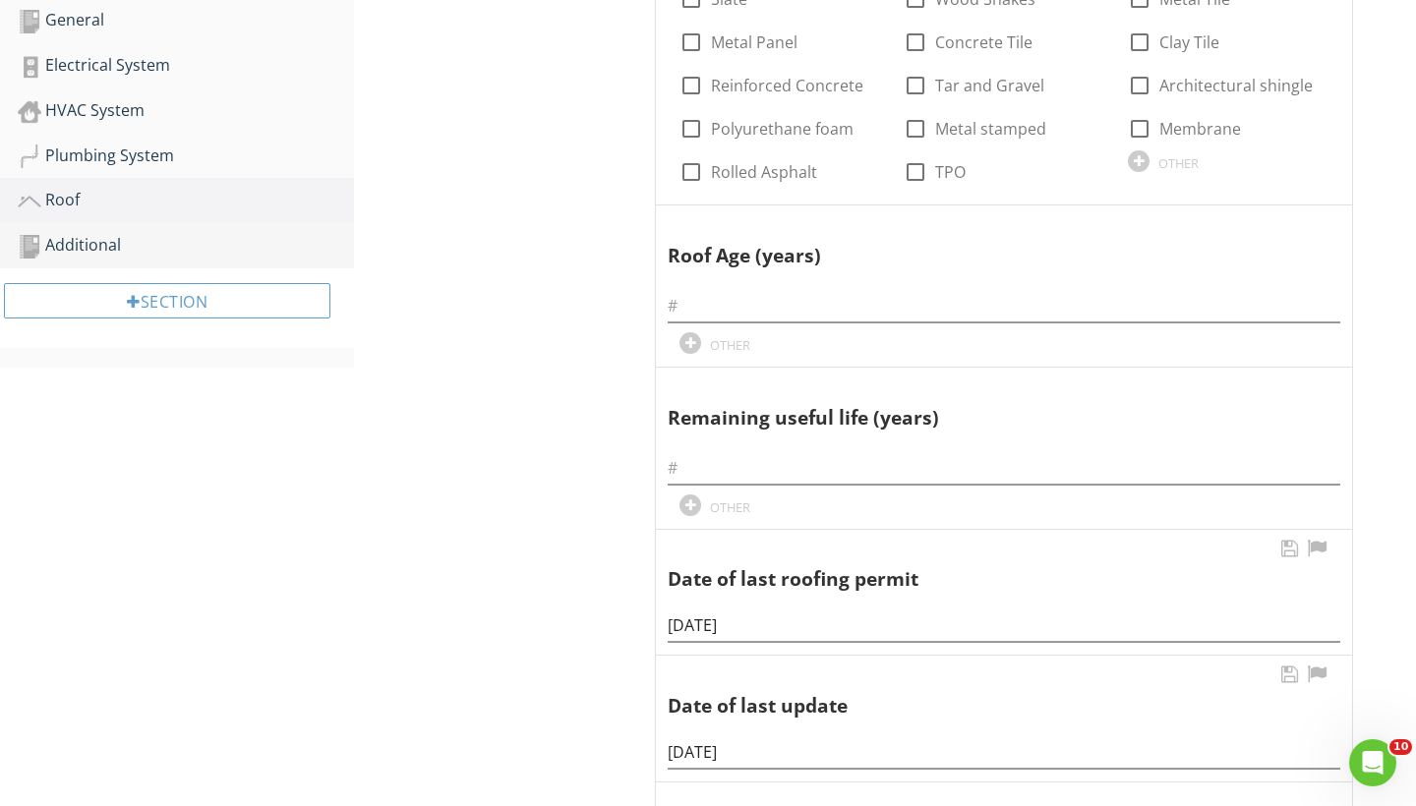
click at [107, 242] on div "Additional" at bounding box center [186, 246] width 336 height 26
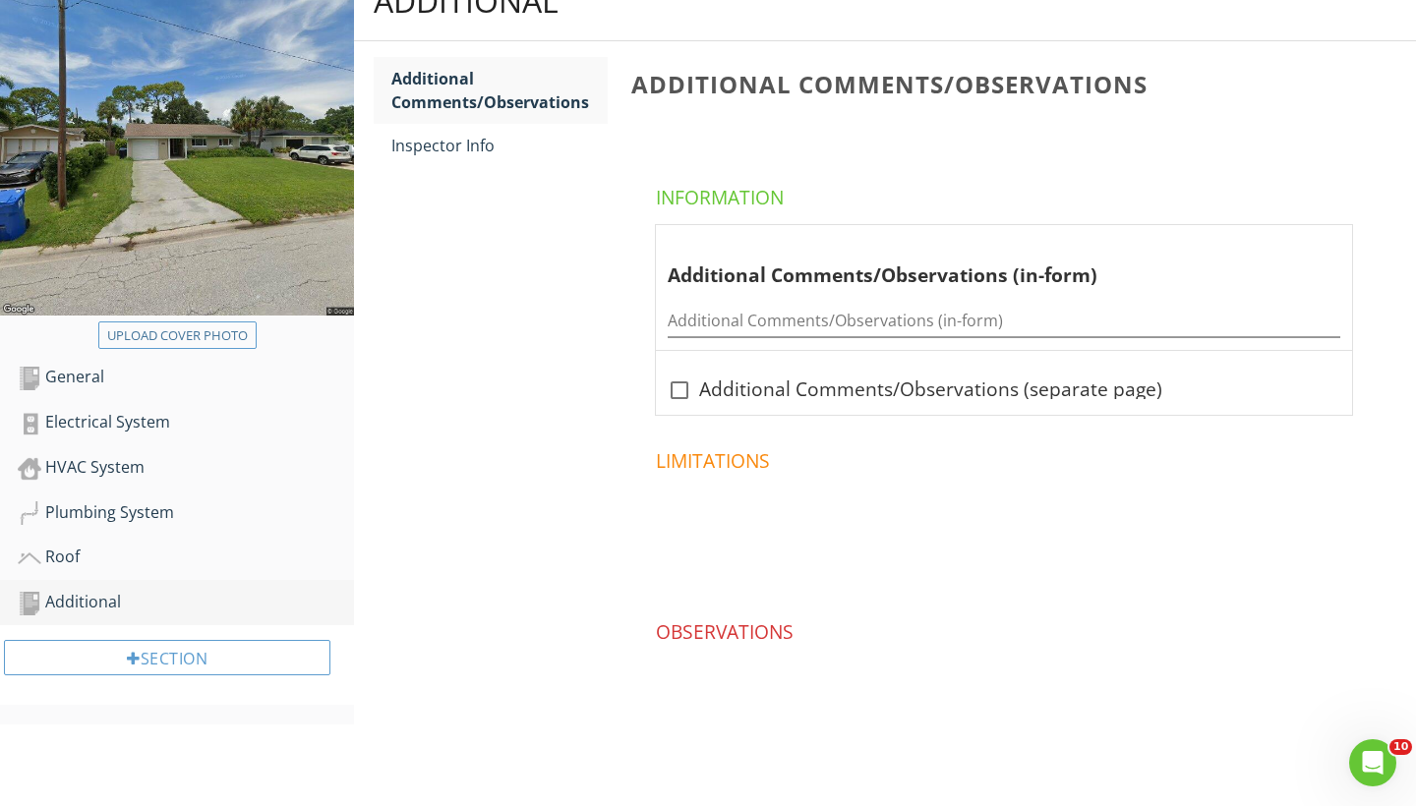
scroll to position [231, 0]
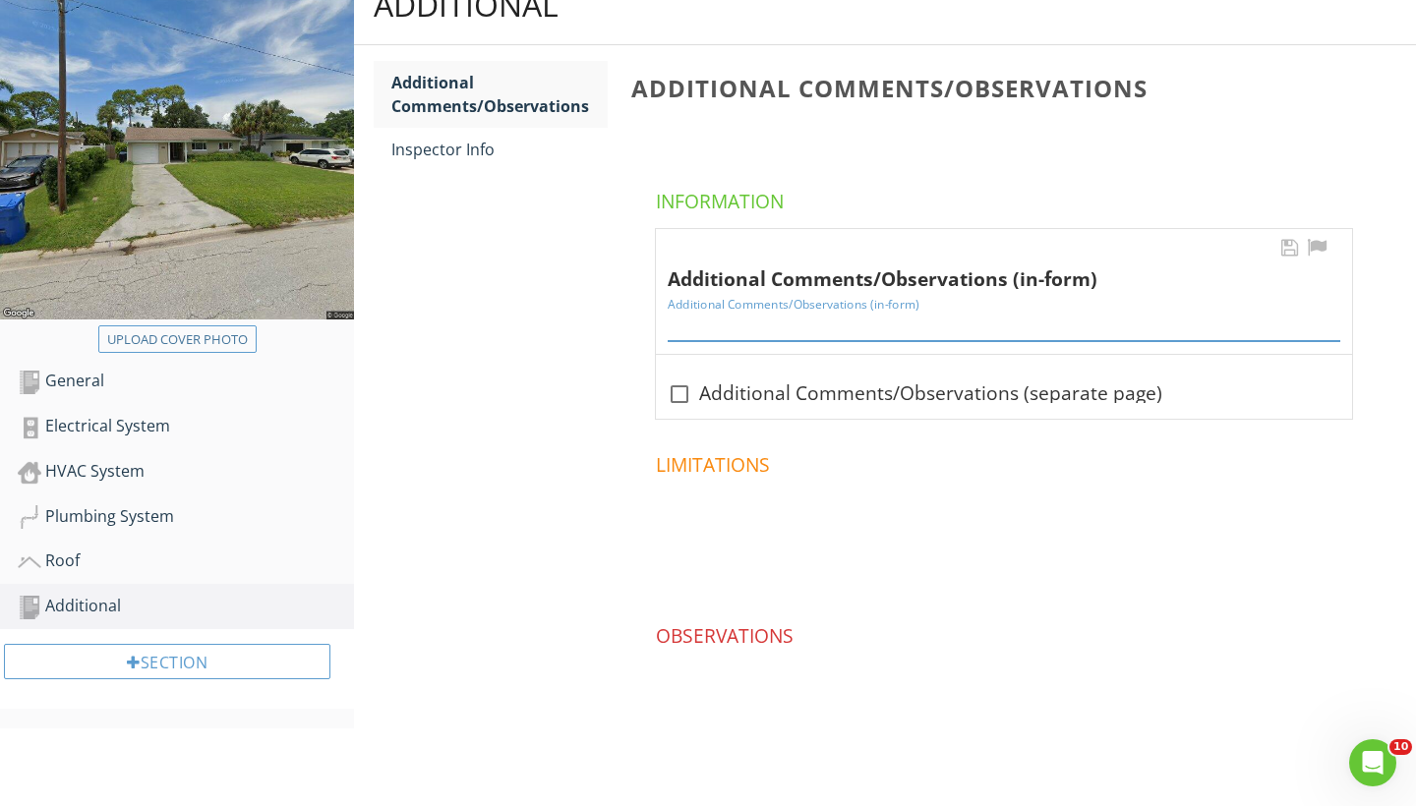
click at [714, 335] on input "Additional Comments/Observations (in-form)" at bounding box center [1003, 325] width 672 height 32
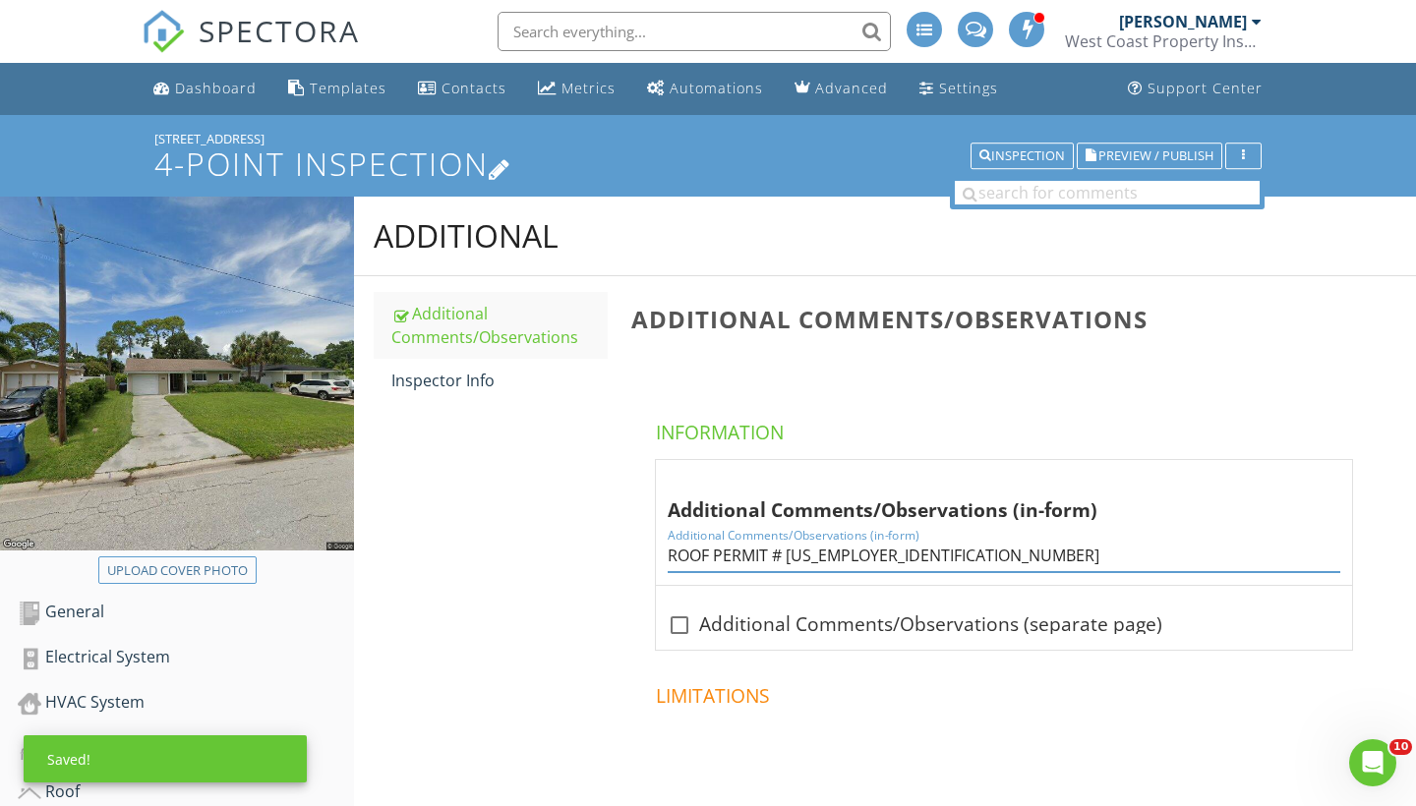
scroll to position [0, 0]
type input "ROOF PERMIT # 06-2000452"
click at [203, 88] on div "Dashboard" at bounding box center [216, 88] width 82 height 19
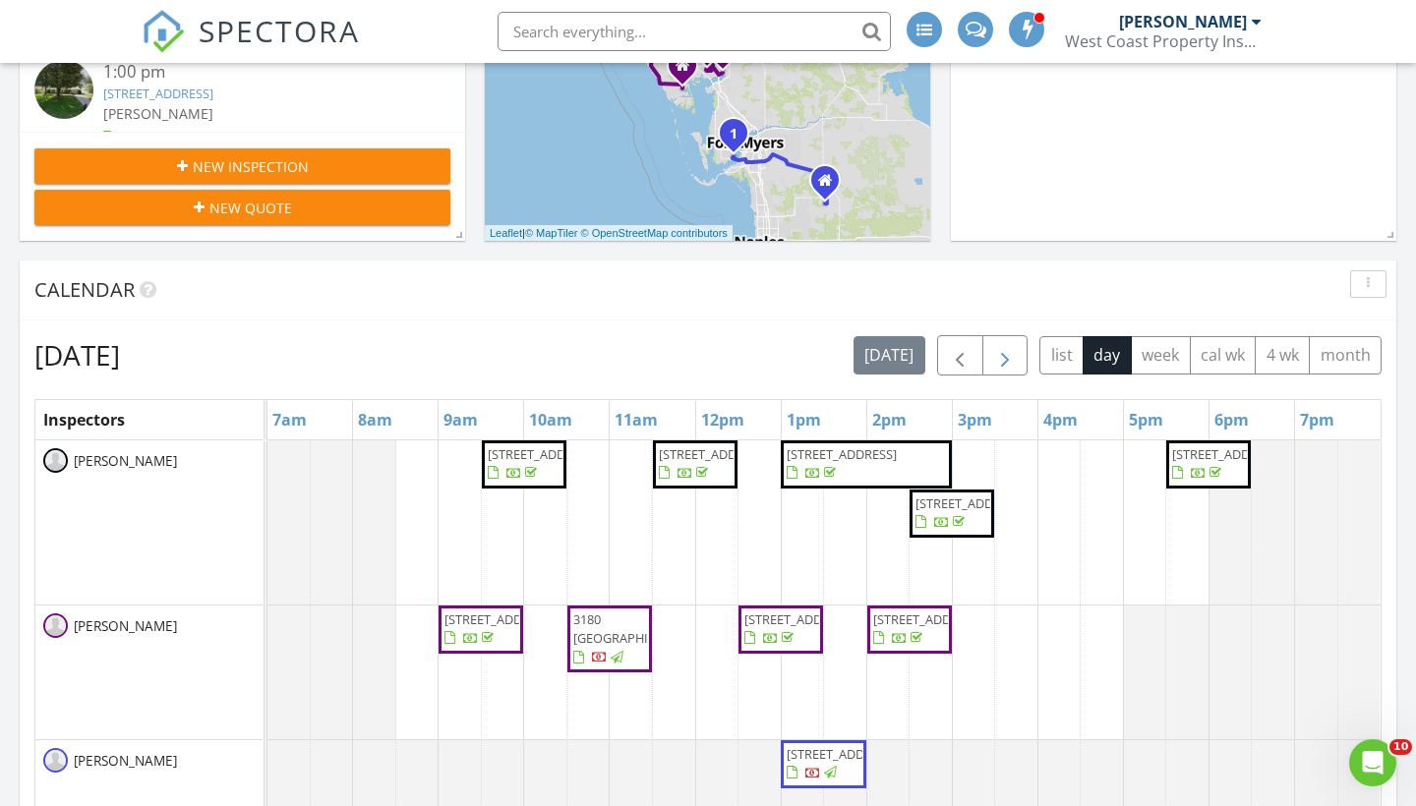
click at [1006, 345] on span "button" at bounding box center [1005, 356] width 24 height 24
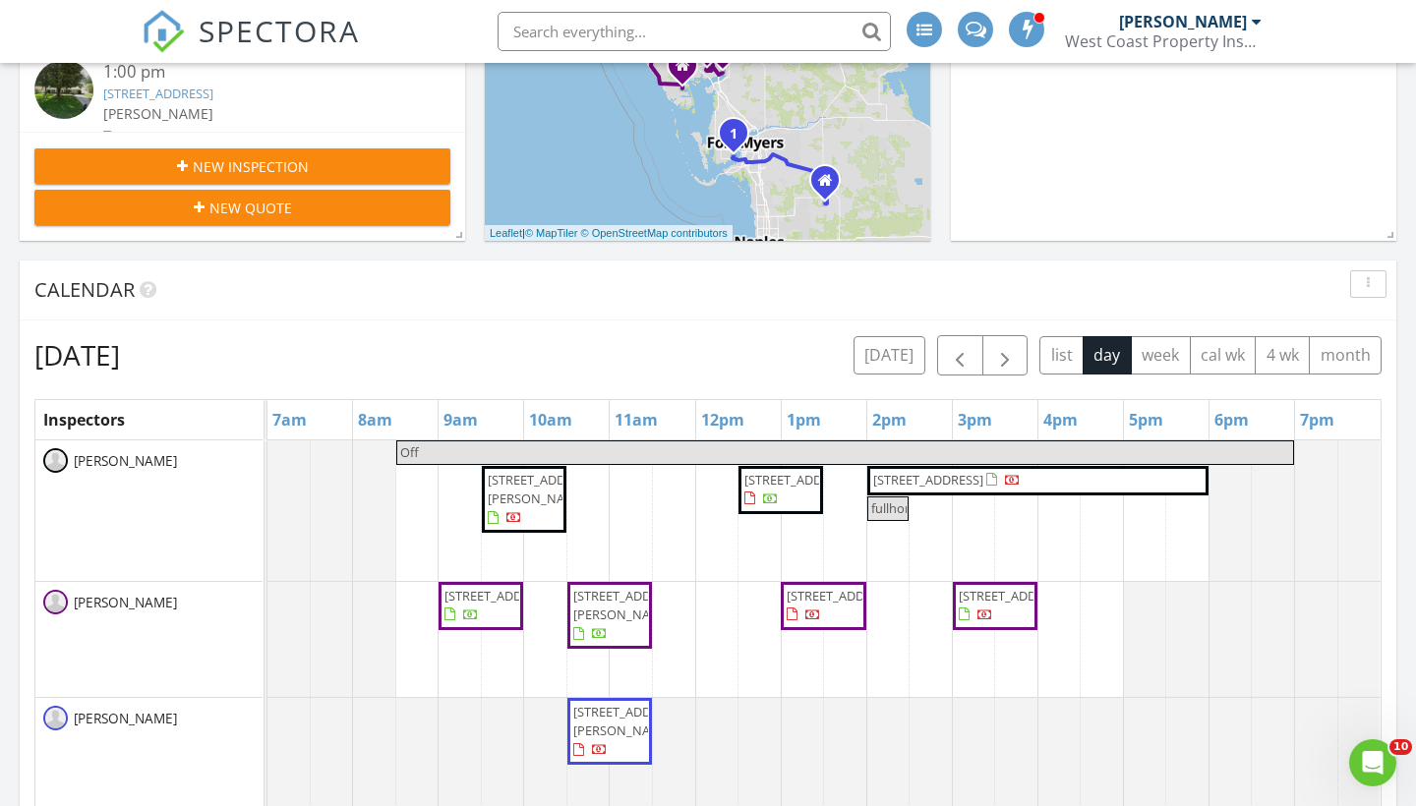
click at [983, 488] on span "[STREET_ADDRESS]" at bounding box center [928, 480] width 110 height 18
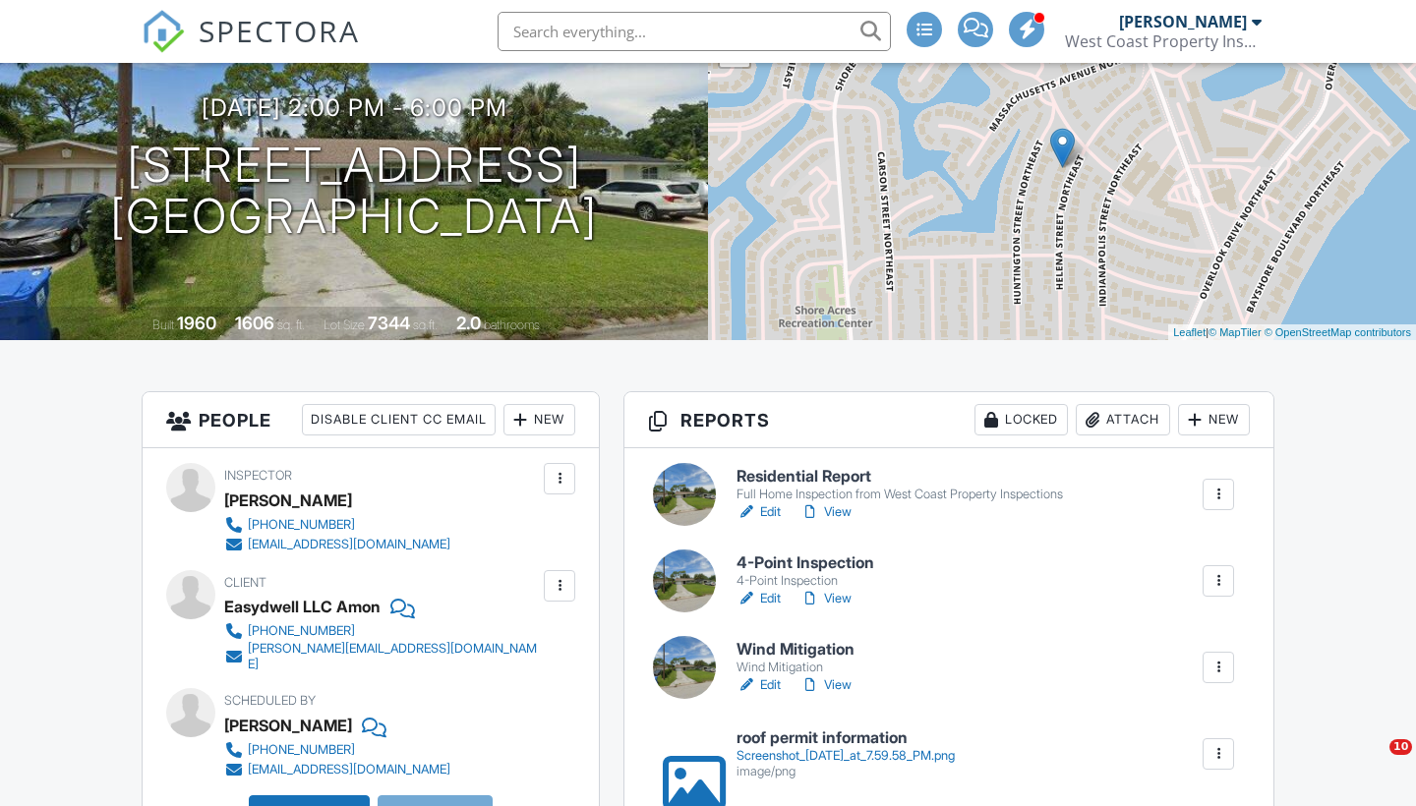
scroll to position [185, 0]
click at [772, 678] on link "Edit" at bounding box center [758, 685] width 44 height 20
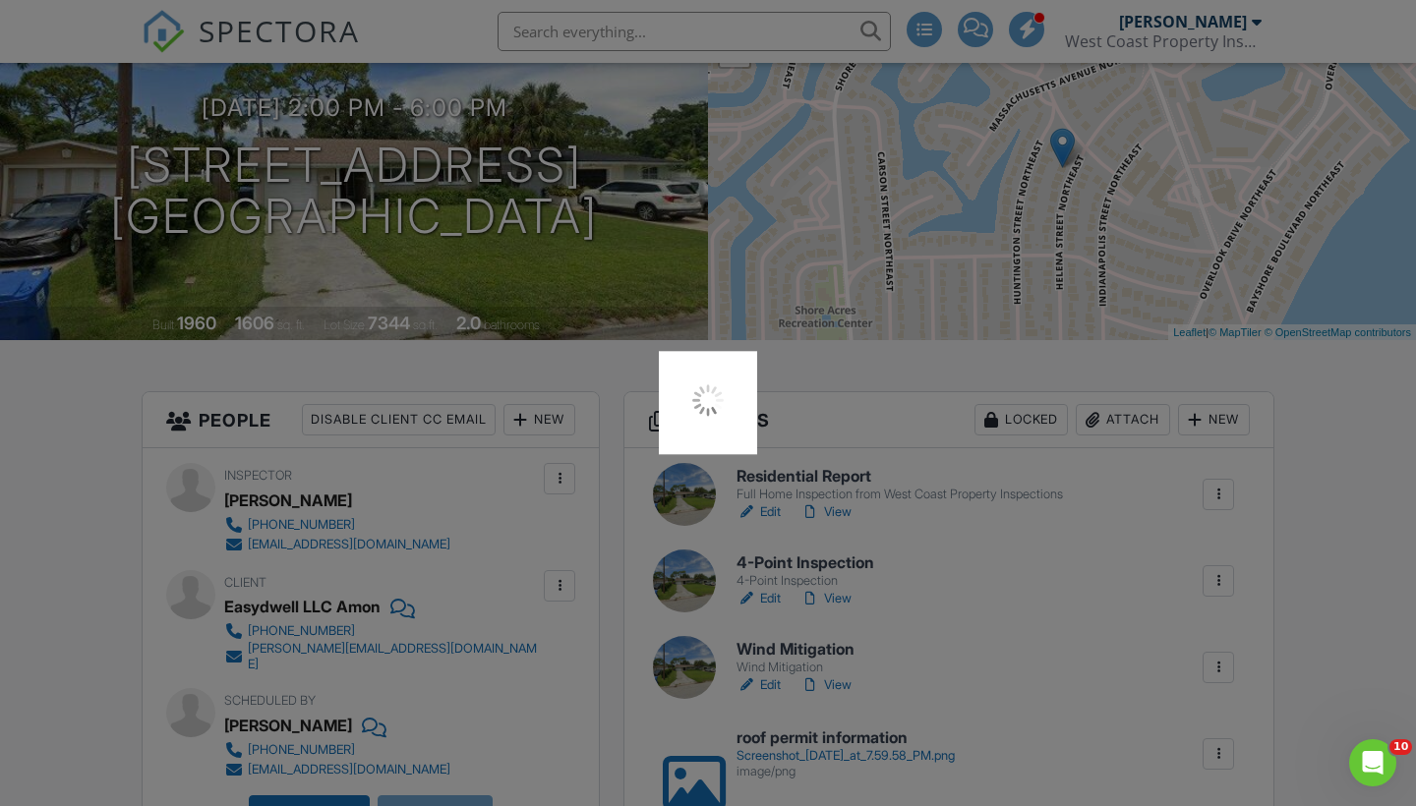
scroll to position [0, 0]
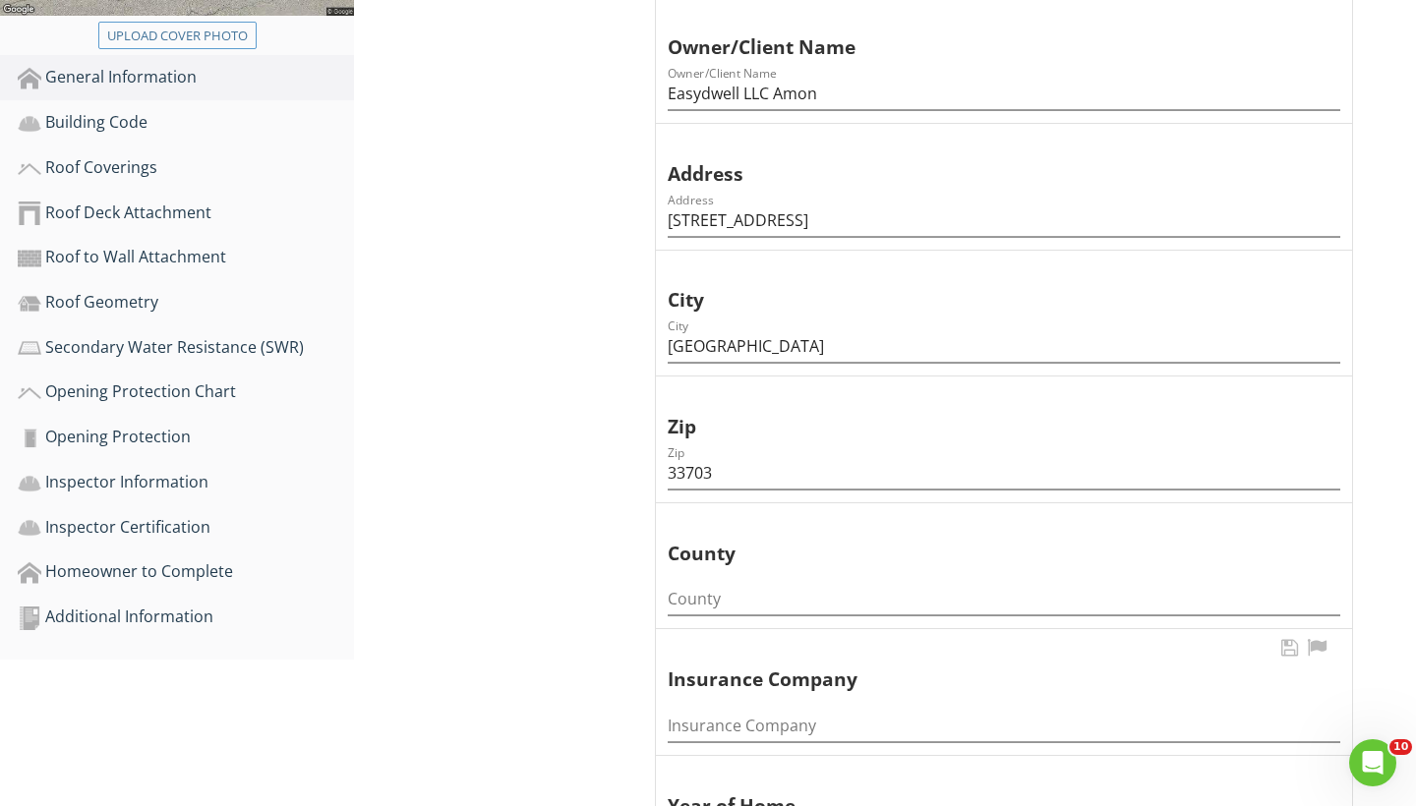
scroll to position [564, 0]
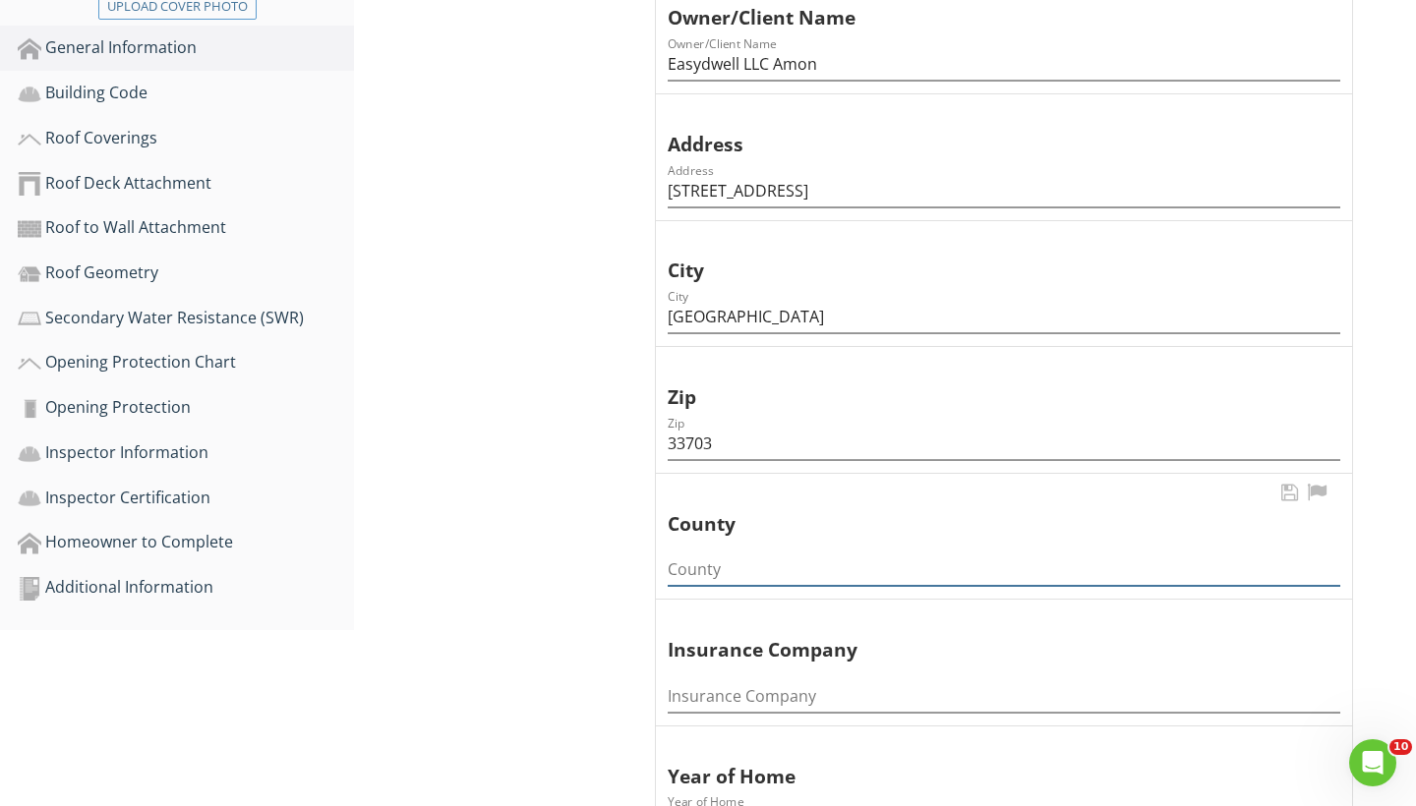
click at [701, 567] on input "County" at bounding box center [1003, 569] width 672 height 32
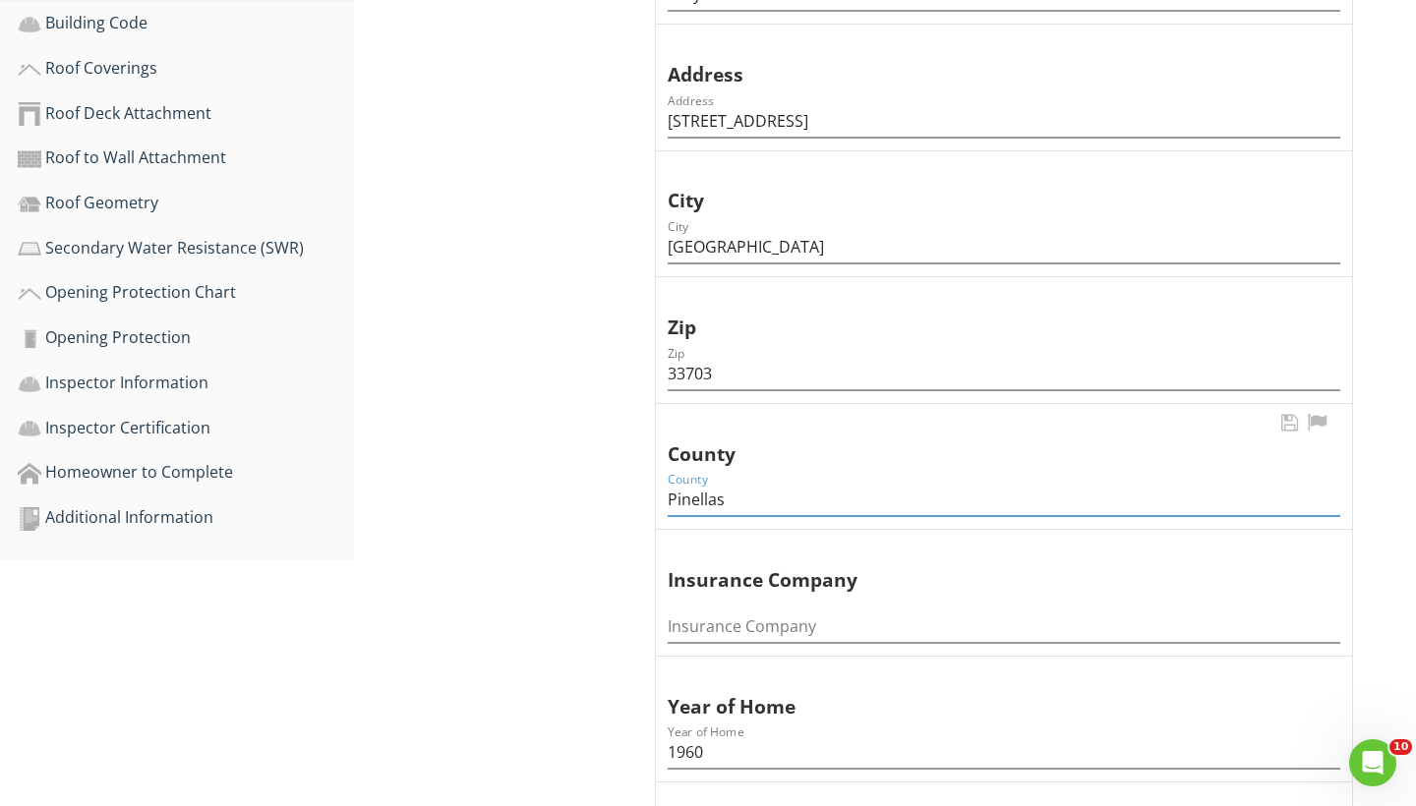
scroll to position [753, 0]
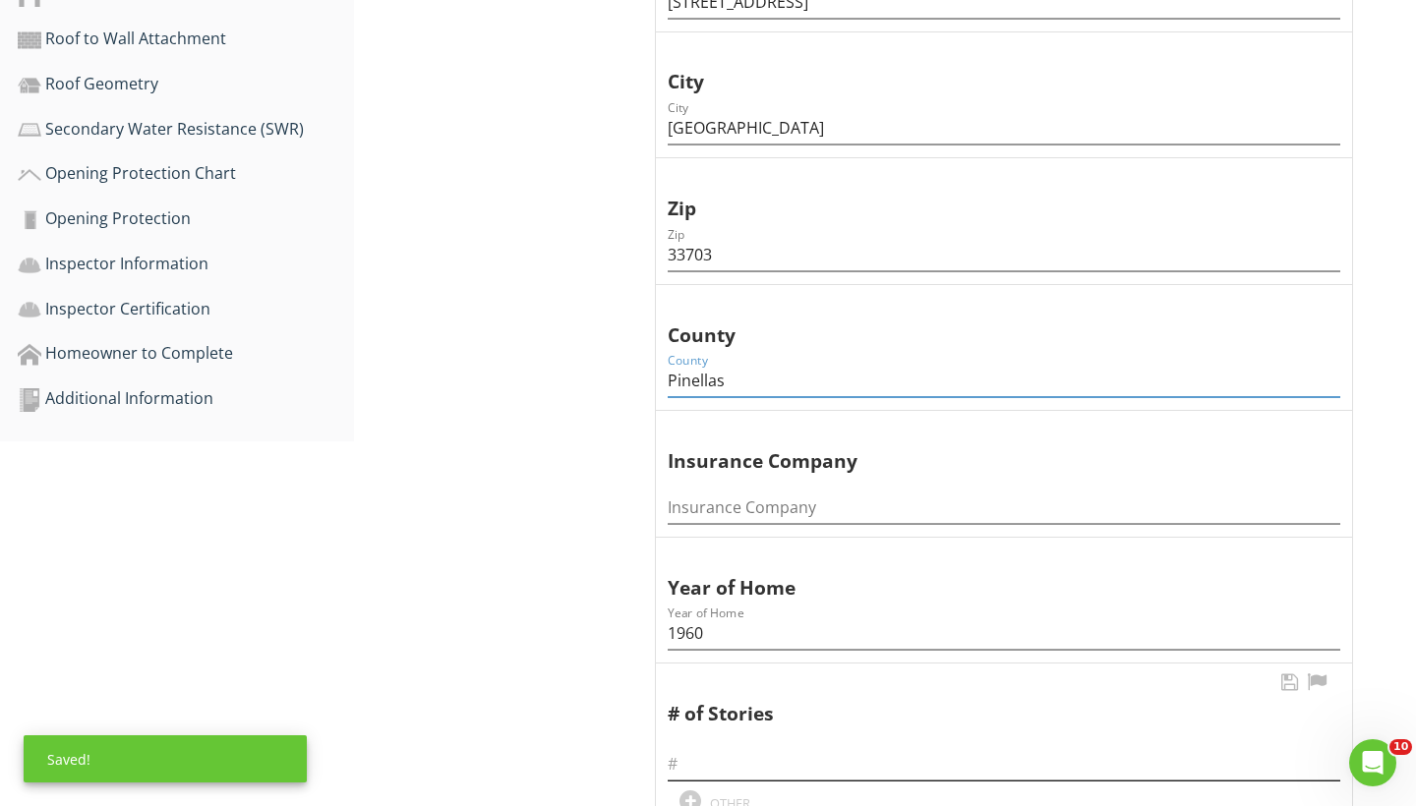
type input "Pinellas"
click at [713, 752] on input "text" at bounding box center [1003, 764] width 672 height 32
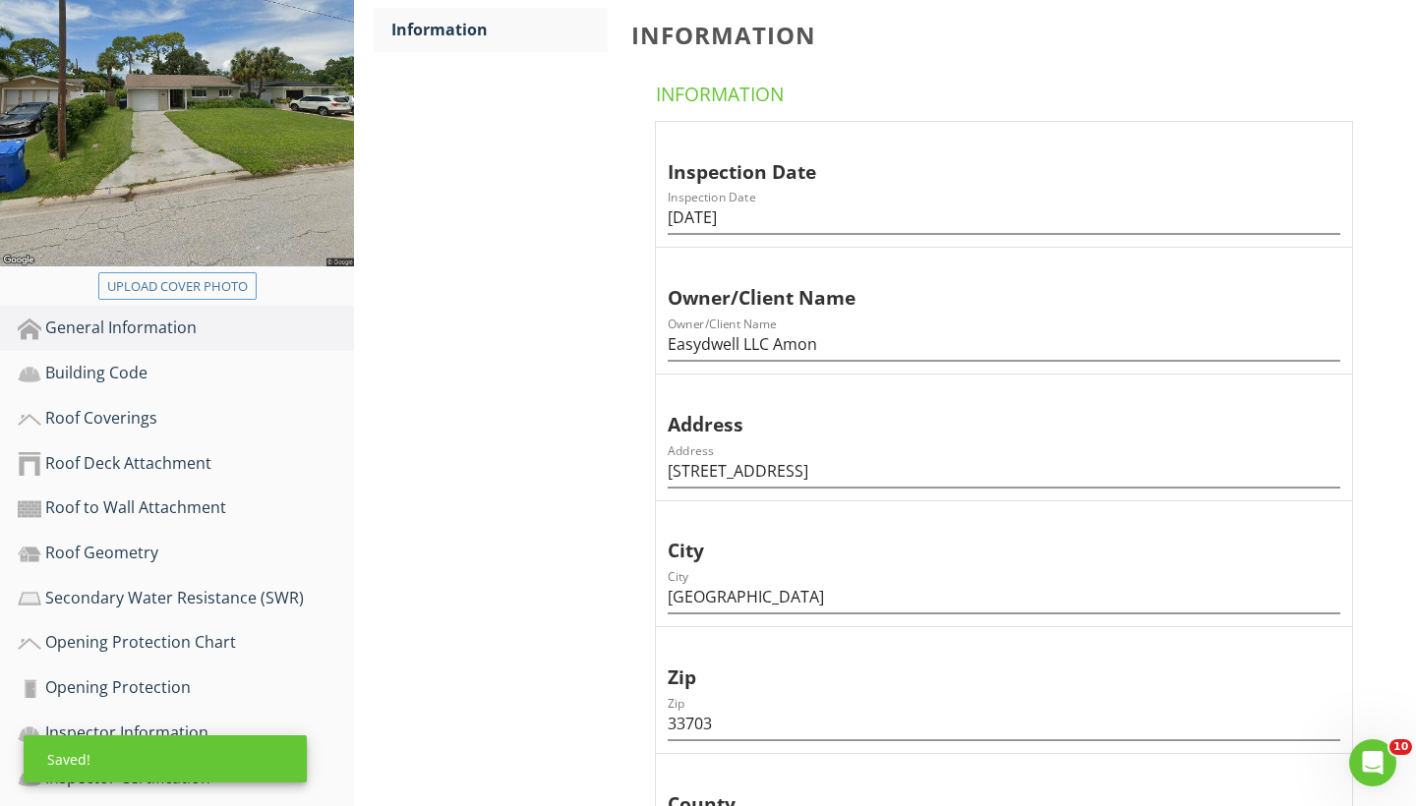
scroll to position [253, 0]
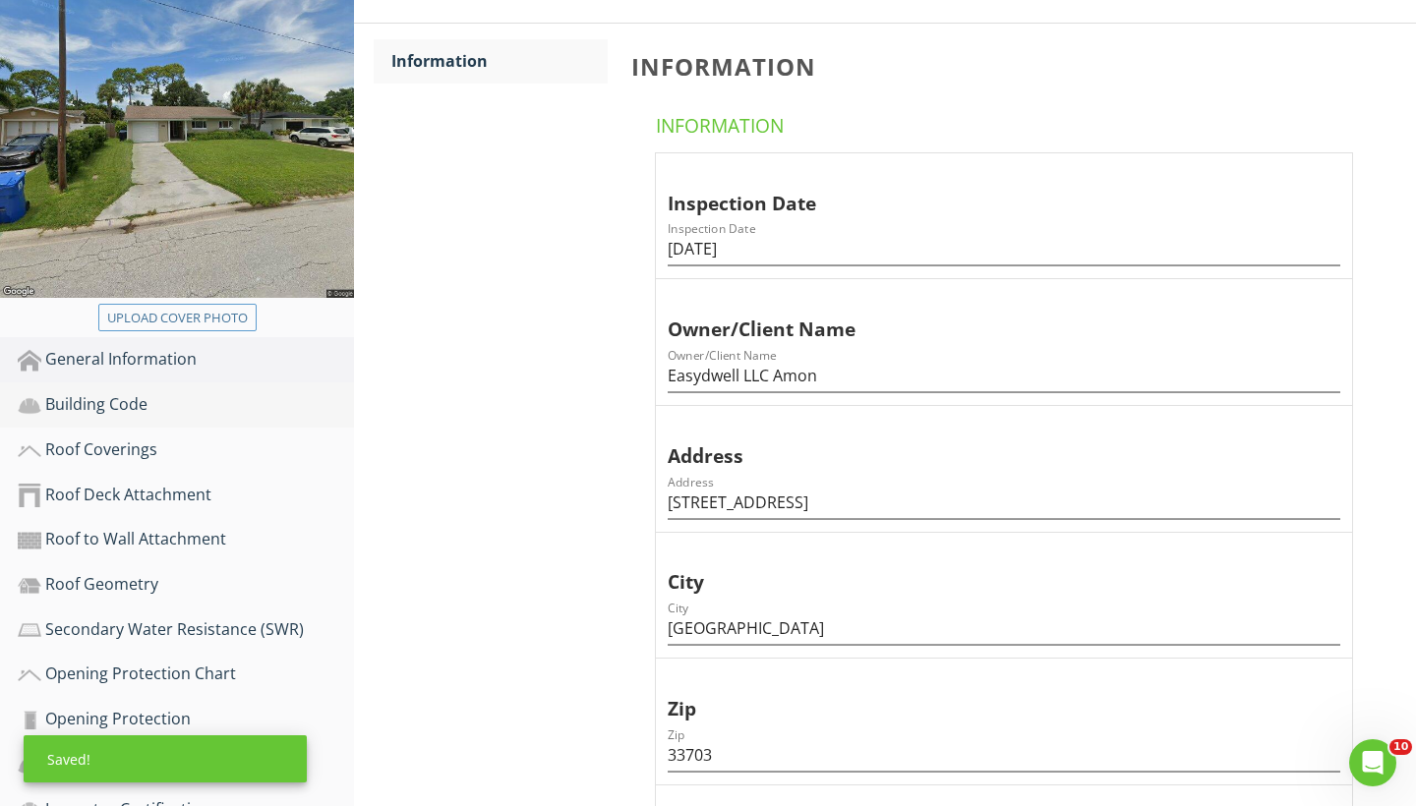
type input "1"
click at [118, 402] on div "Building Code" at bounding box center [186, 405] width 336 height 26
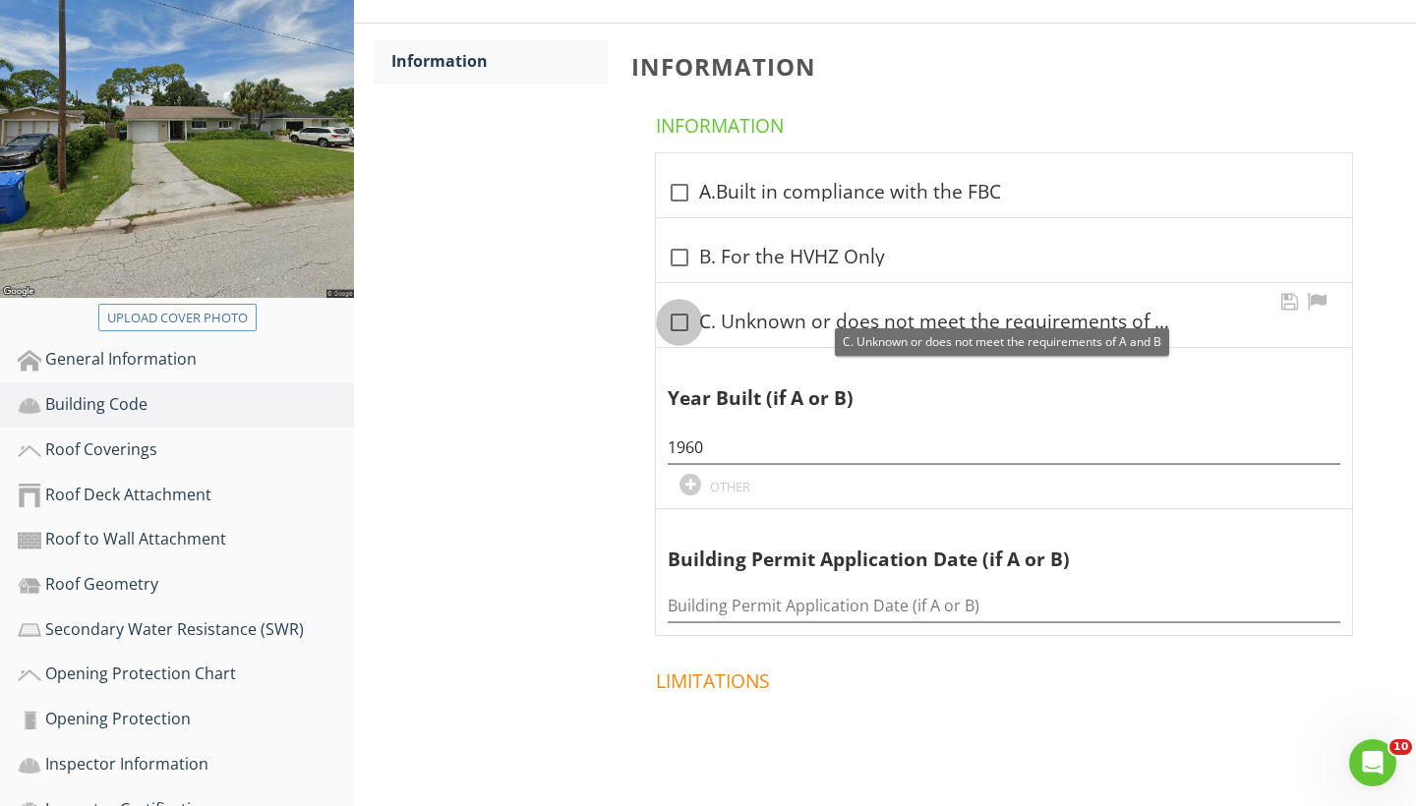
click at [684, 322] on div at bounding box center [679, 322] width 33 height 33
checkbox input "true"
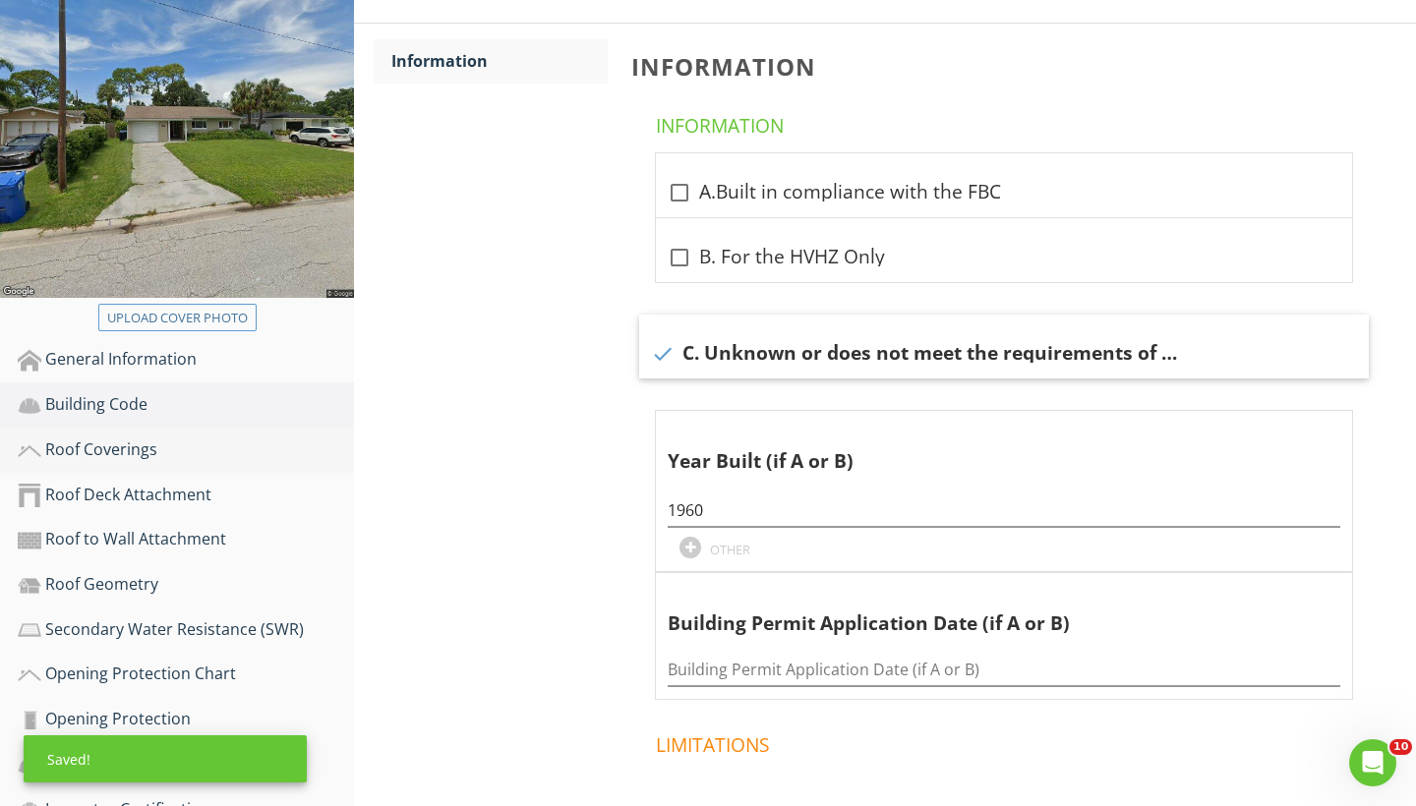
click at [118, 459] on div "Roof Coverings" at bounding box center [186, 450] width 336 height 26
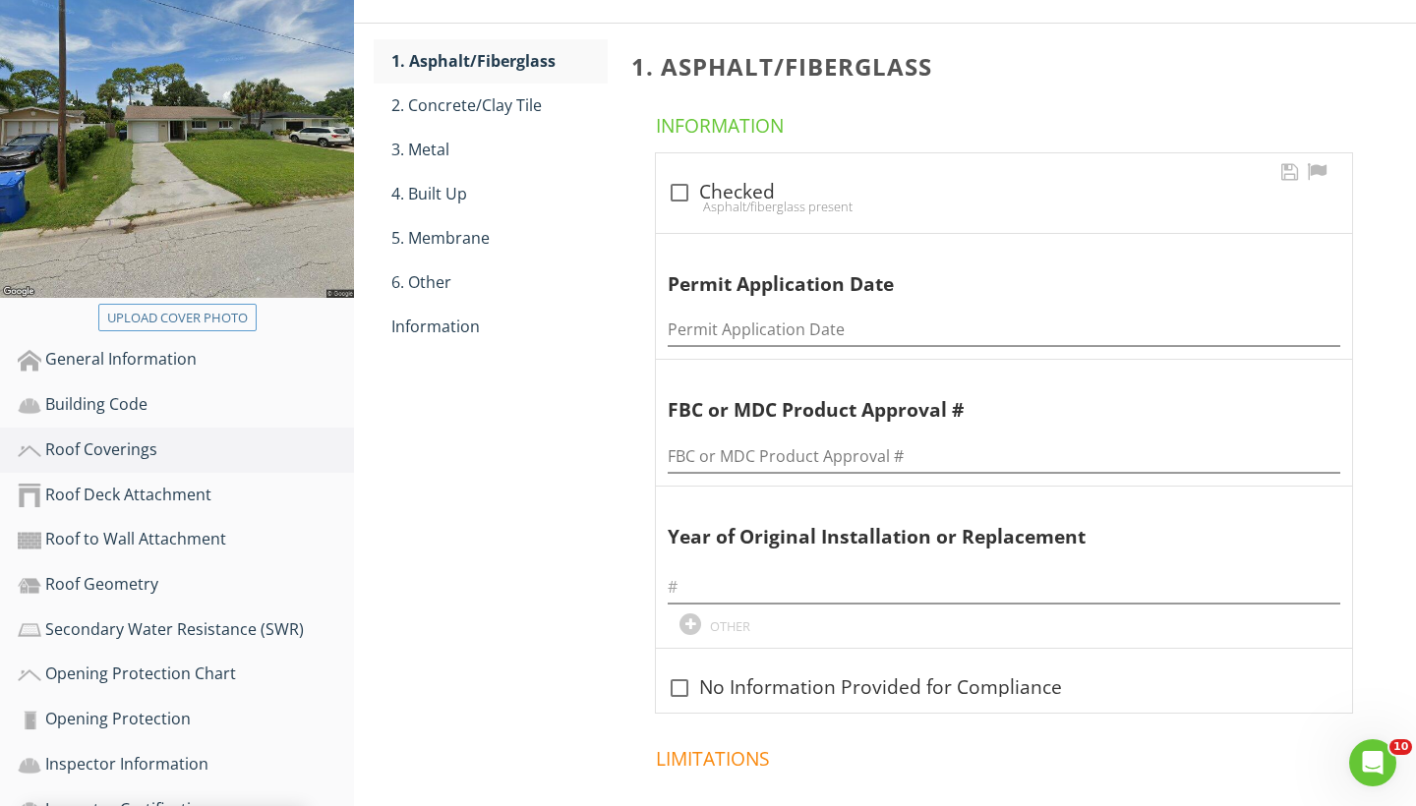
click at [689, 192] on div at bounding box center [679, 192] width 33 height 33
checkbox input "true"
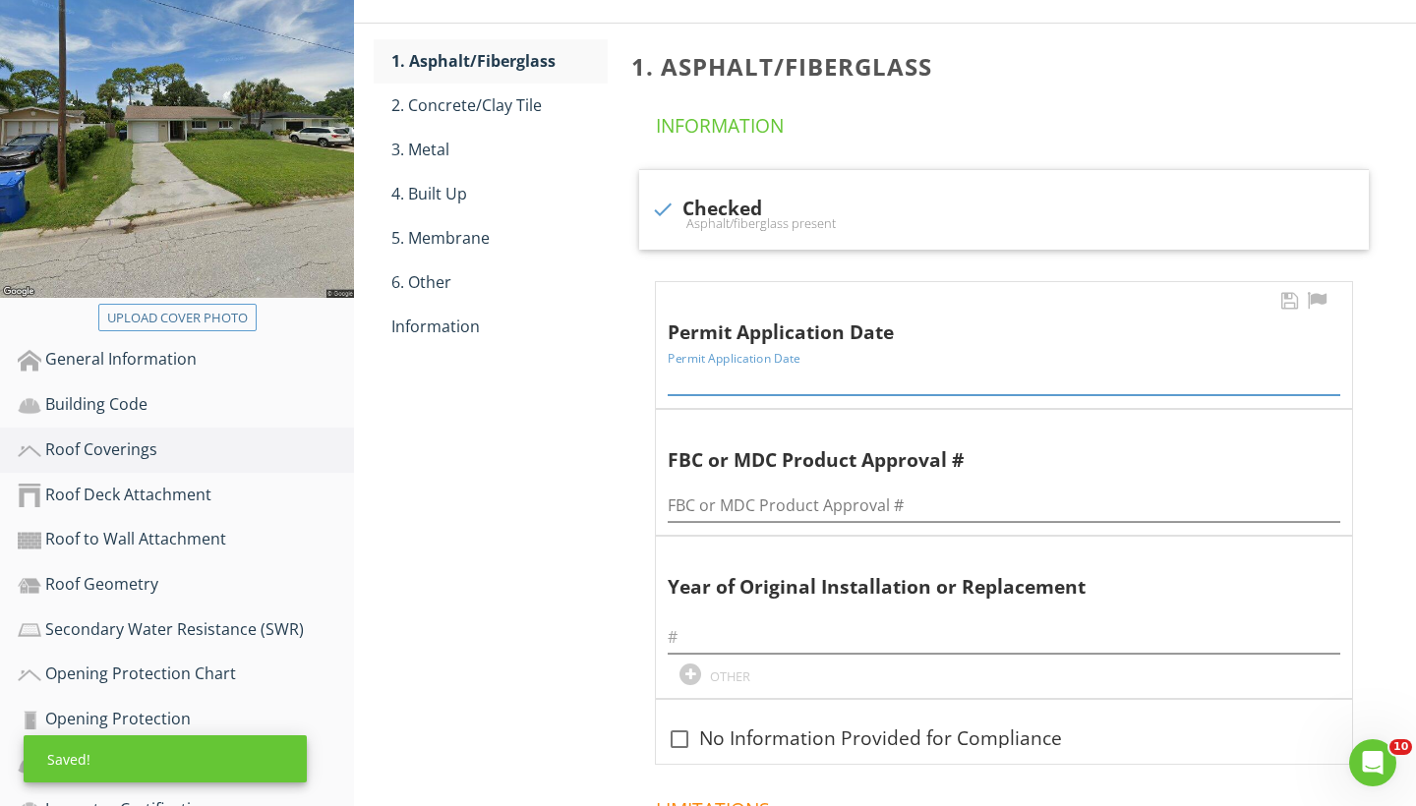
click at [711, 371] on input "Permit Application Date" at bounding box center [1003, 379] width 672 height 32
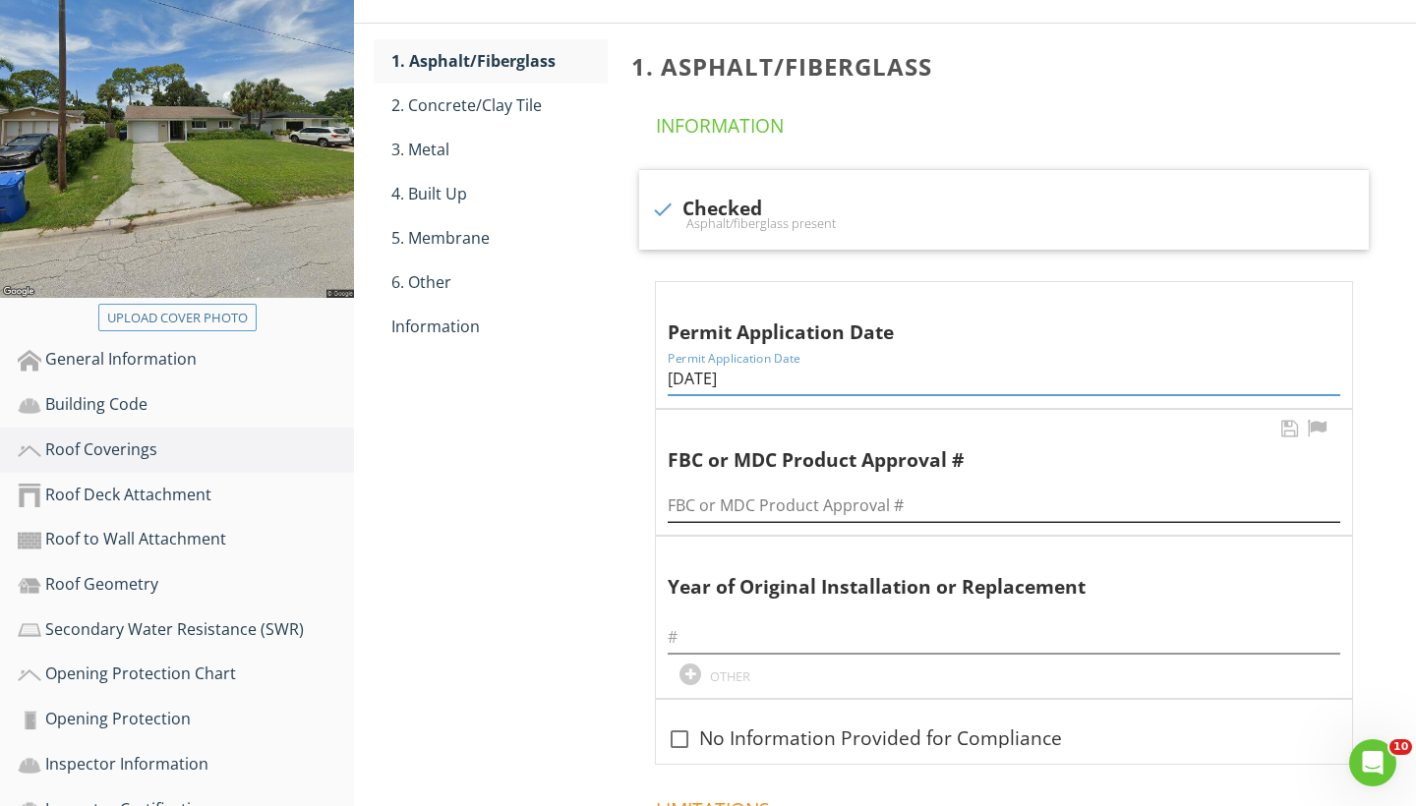
type input "04/01/2006"
click at [703, 495] on input "FBC or MDC Product Approval #" at bounding box center [1003, 506] width 672 height 32
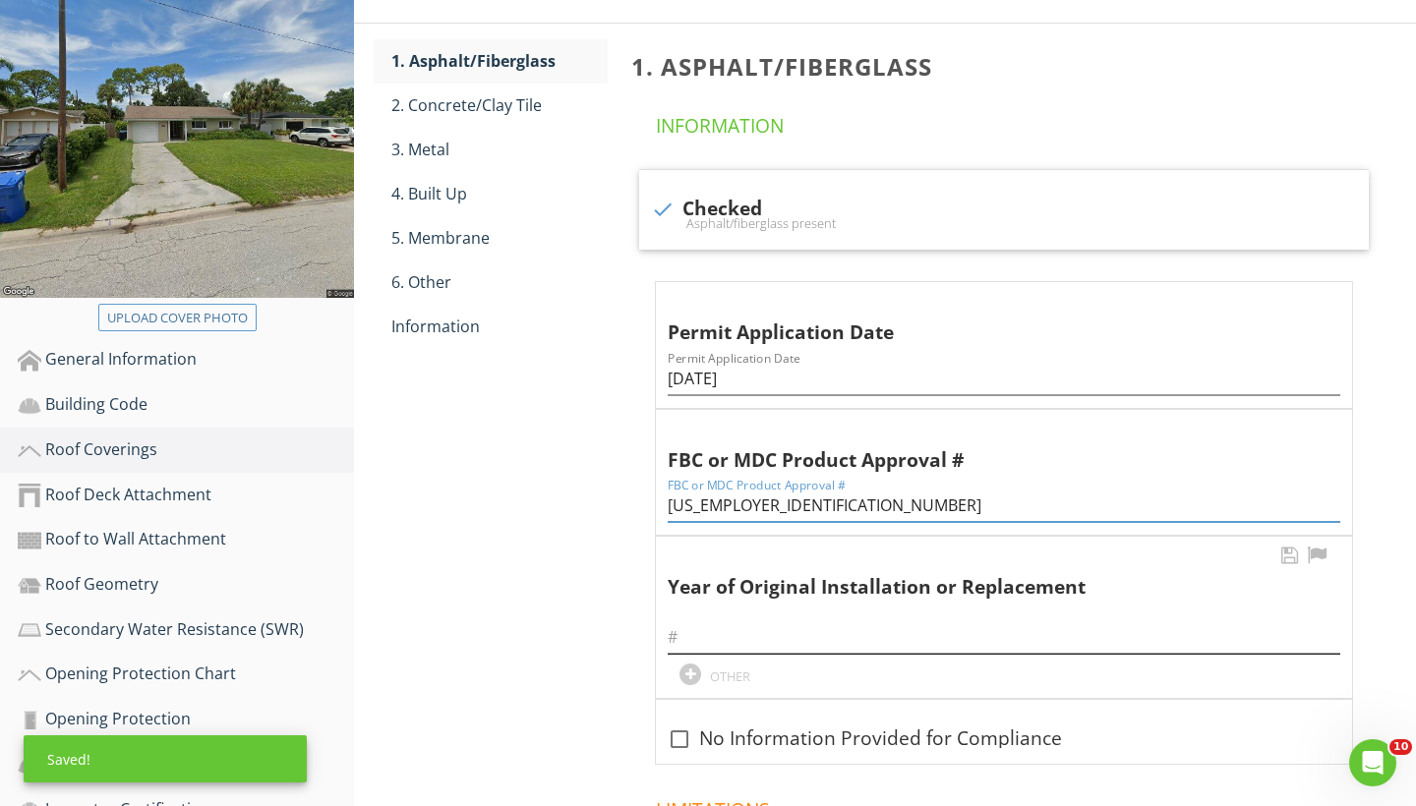
type input "06-2000452"
click at [723, 635] on input "text" at bounding box center [1003, 637] width 672 height 32
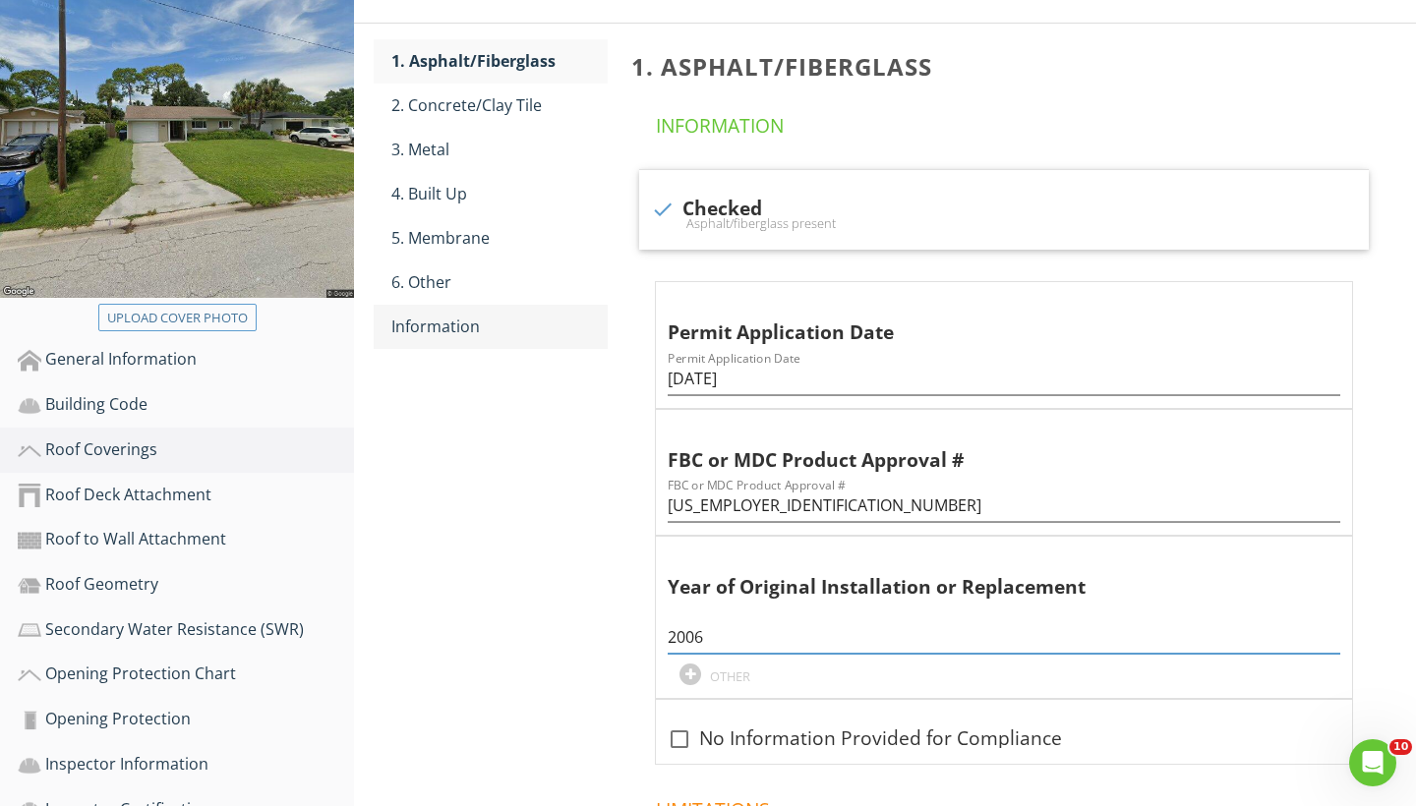
type input "2006"
click at [453, 330] on div "Information" at bounding box center [499, 327] width 216 height 24
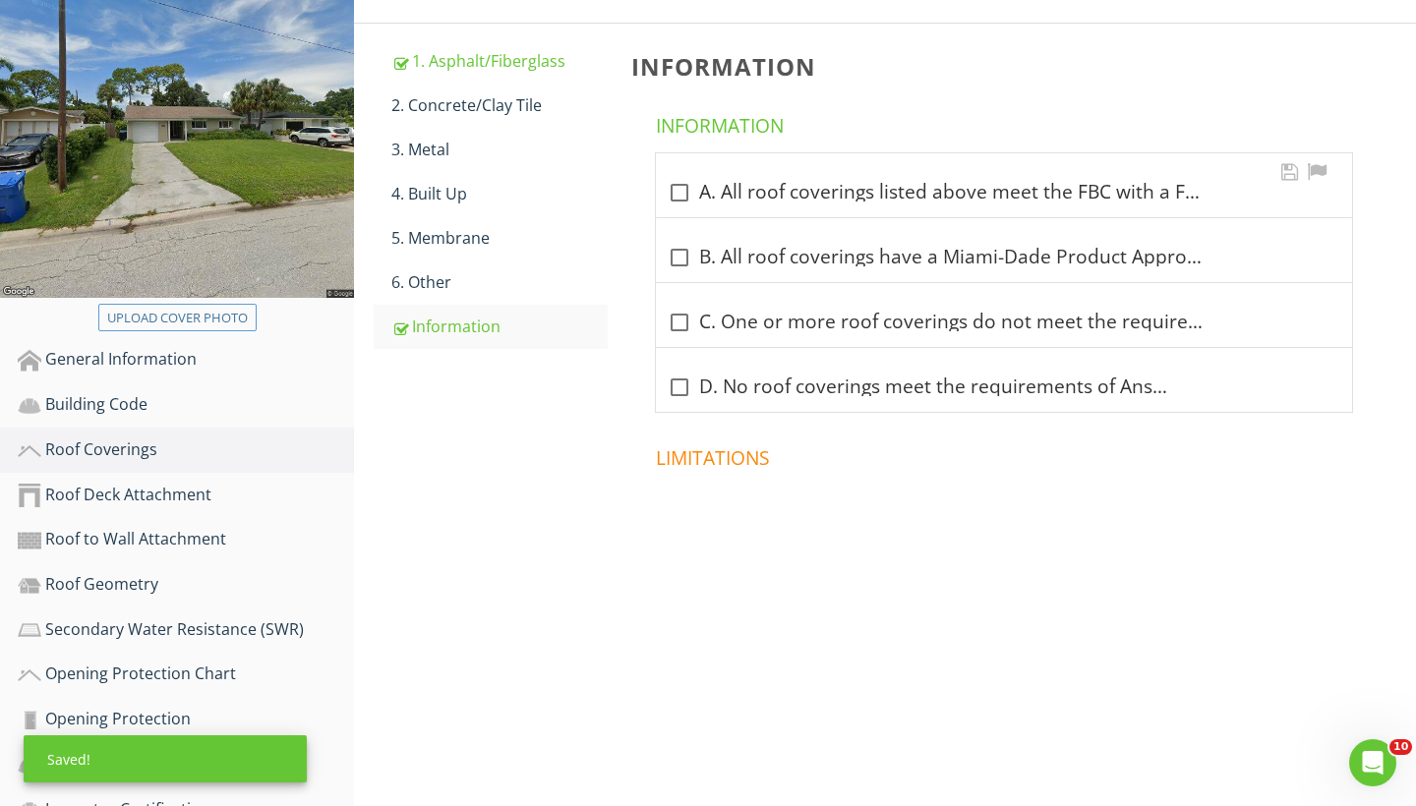
click at [683, 197] on div at bounding box center [679, 192] width 33 height 33
checkbox input "true"
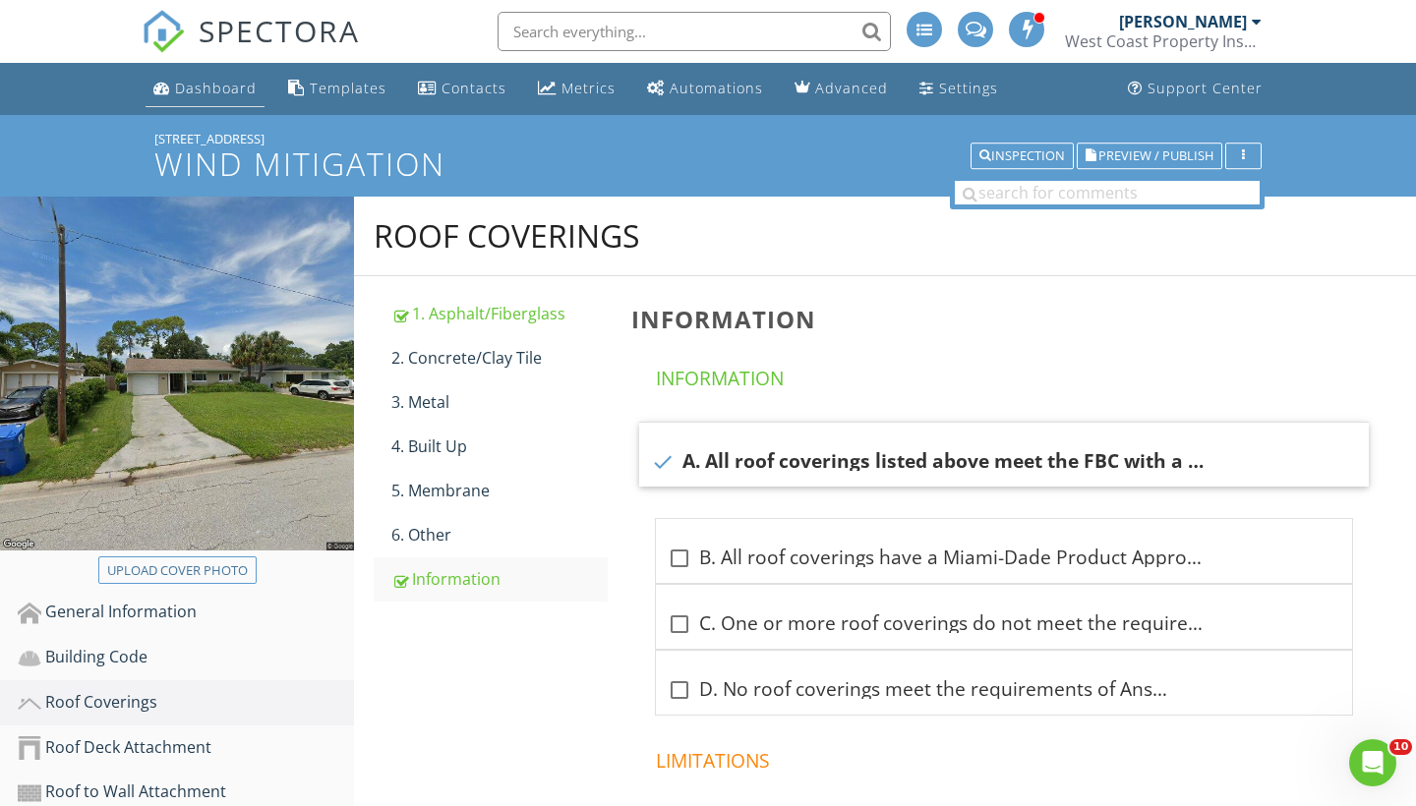
click at [201, 93] on div "Dashboard" at bounding box center [216, 88] width 82 height 19
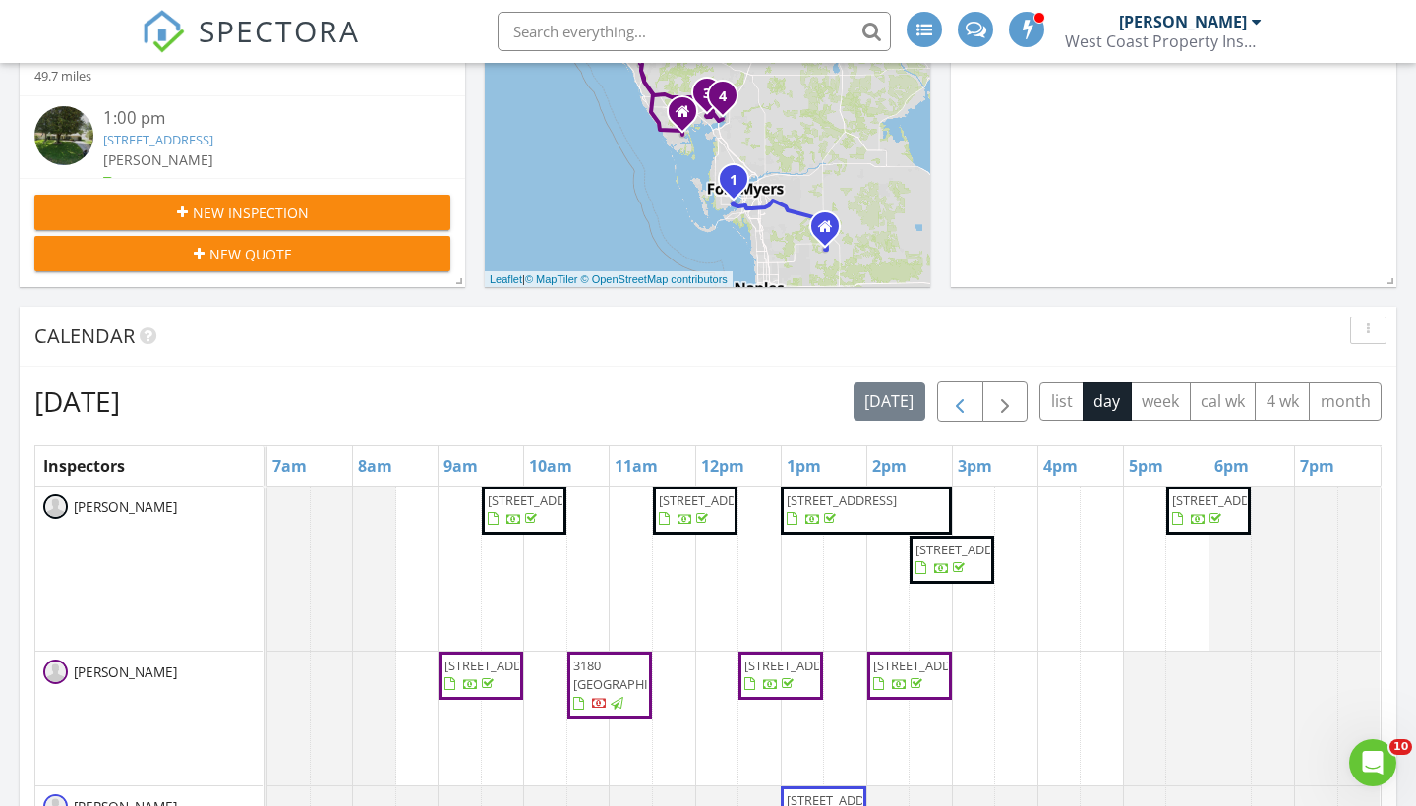
click at [970, 404] on span "button" at bounding box center [960, 402] width 24 height 24
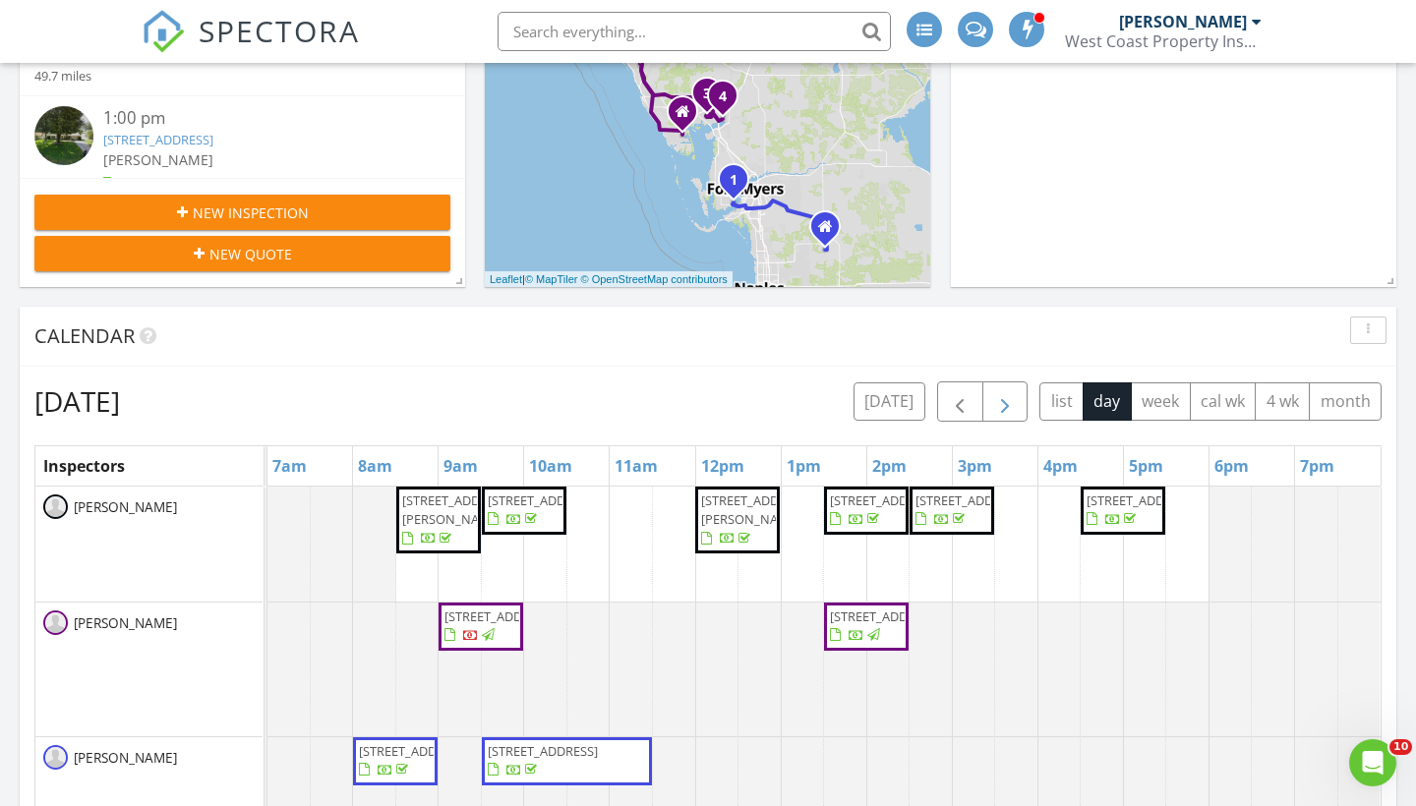
click at [997, 396] on span "button" at bounding box center [1005, 402] width 24 height 24
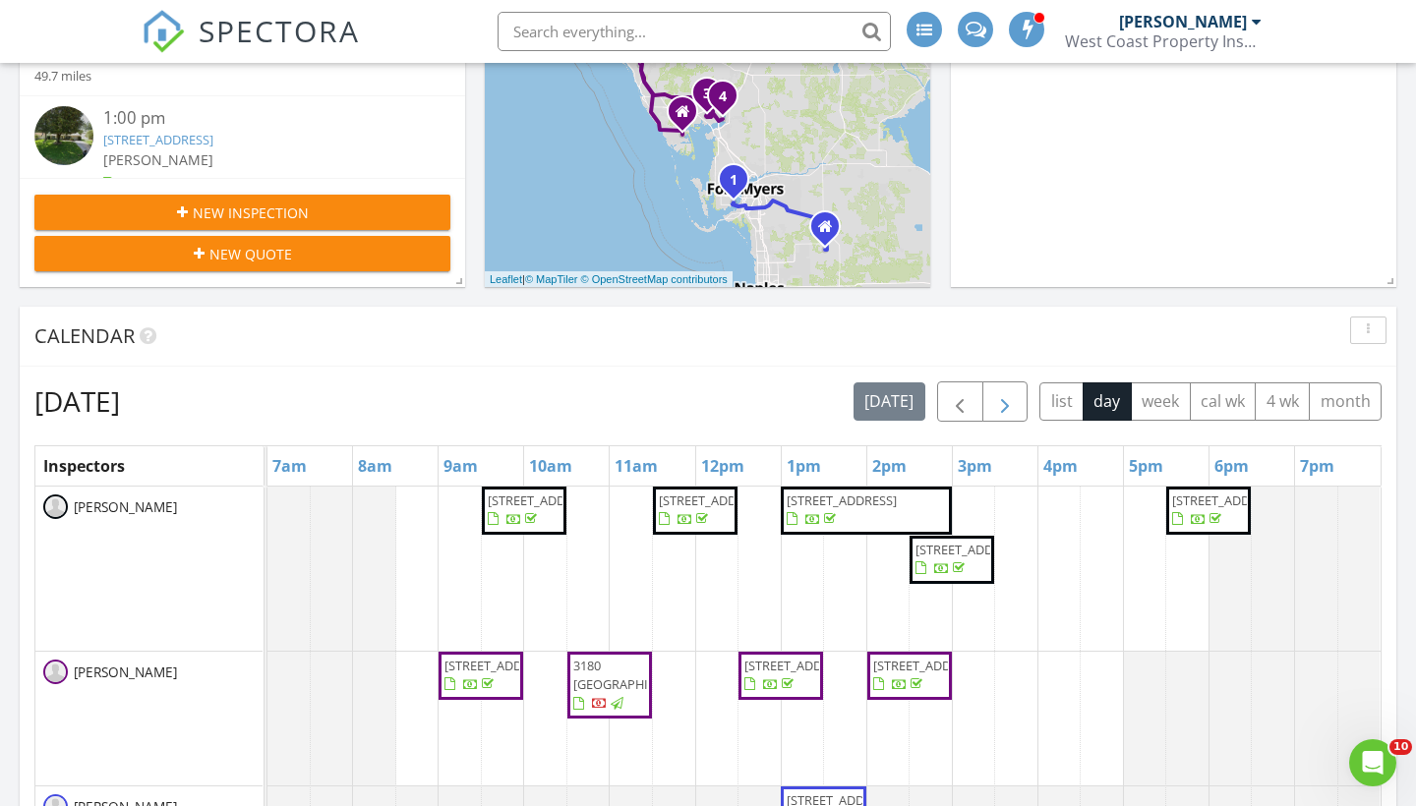
click at [997, 396] on span "button" at bounding box center [1005, 402] width 24 height 24
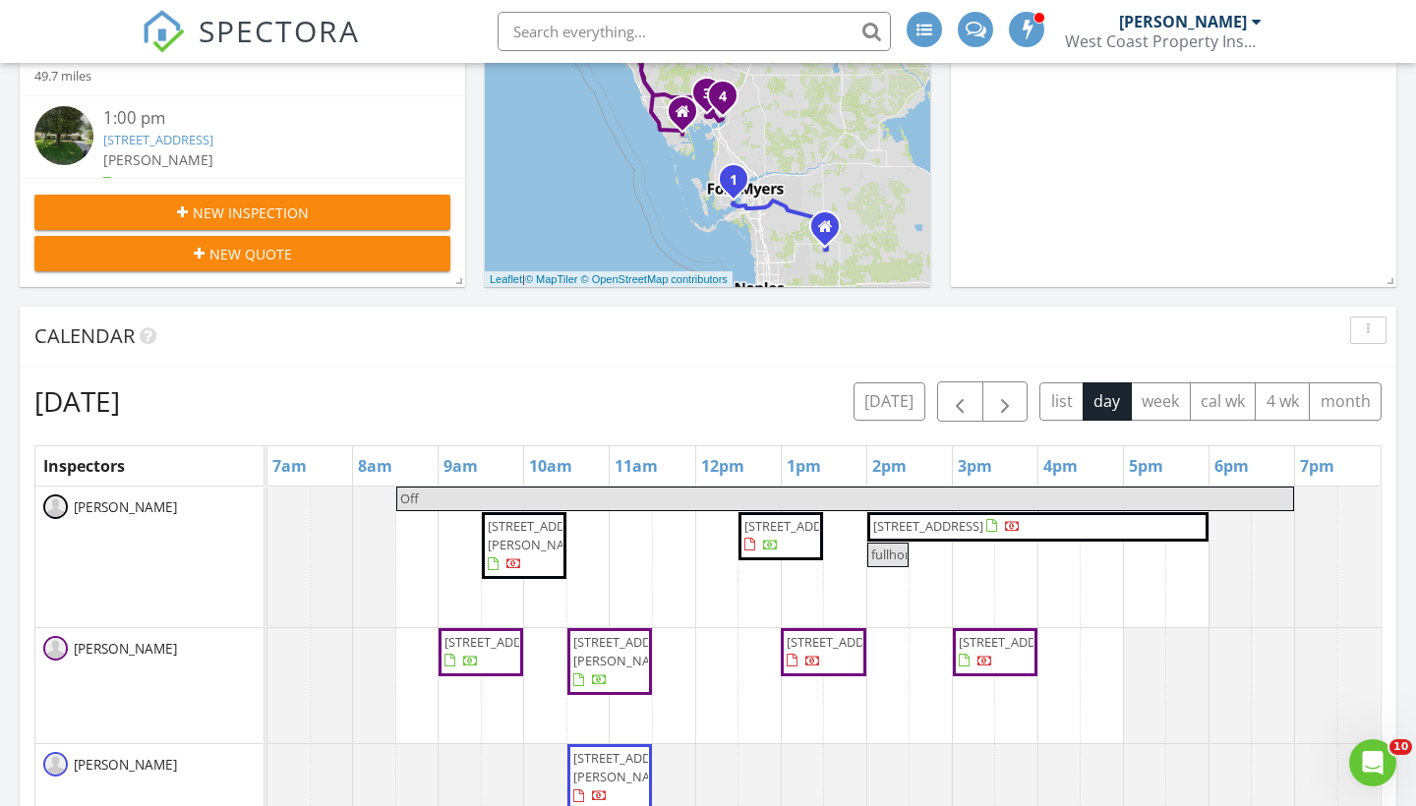
click at [983, 525] on span "[STREET_ADDRESS]" at bounding box center [928, 526] width 110 height 18
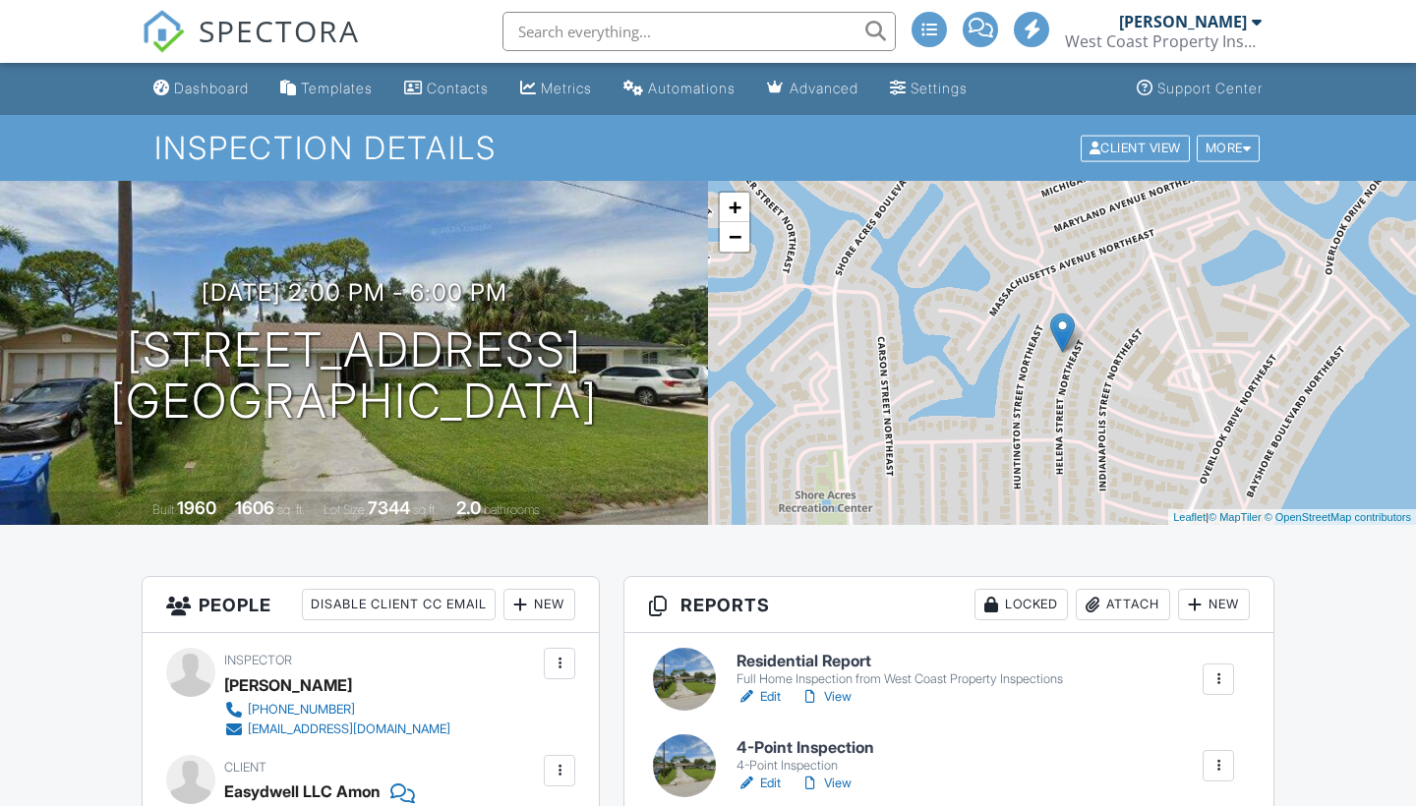
click at [768, 687] on link "Edit" at bounding box center [758, 697] width 44 height 20
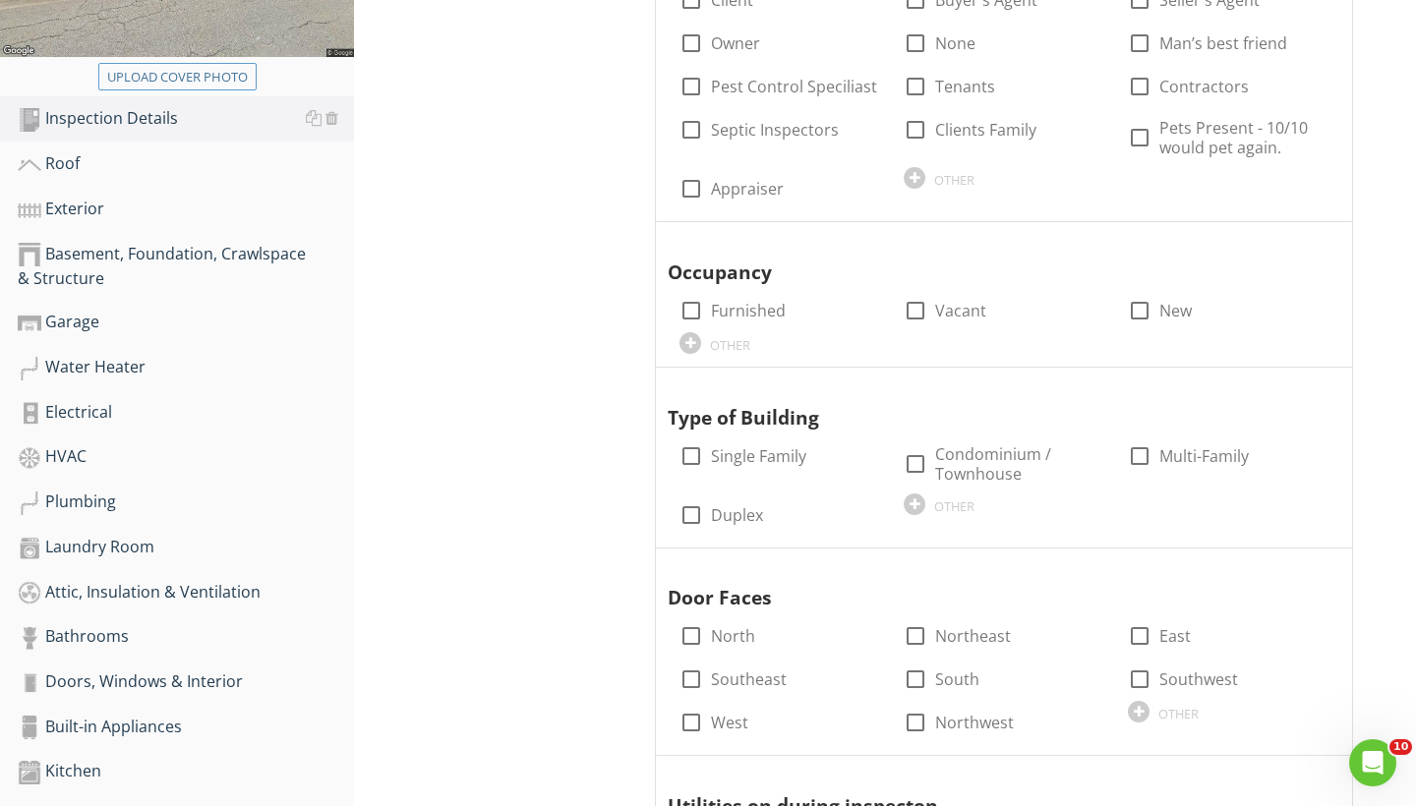
scroll to position [510, 0]
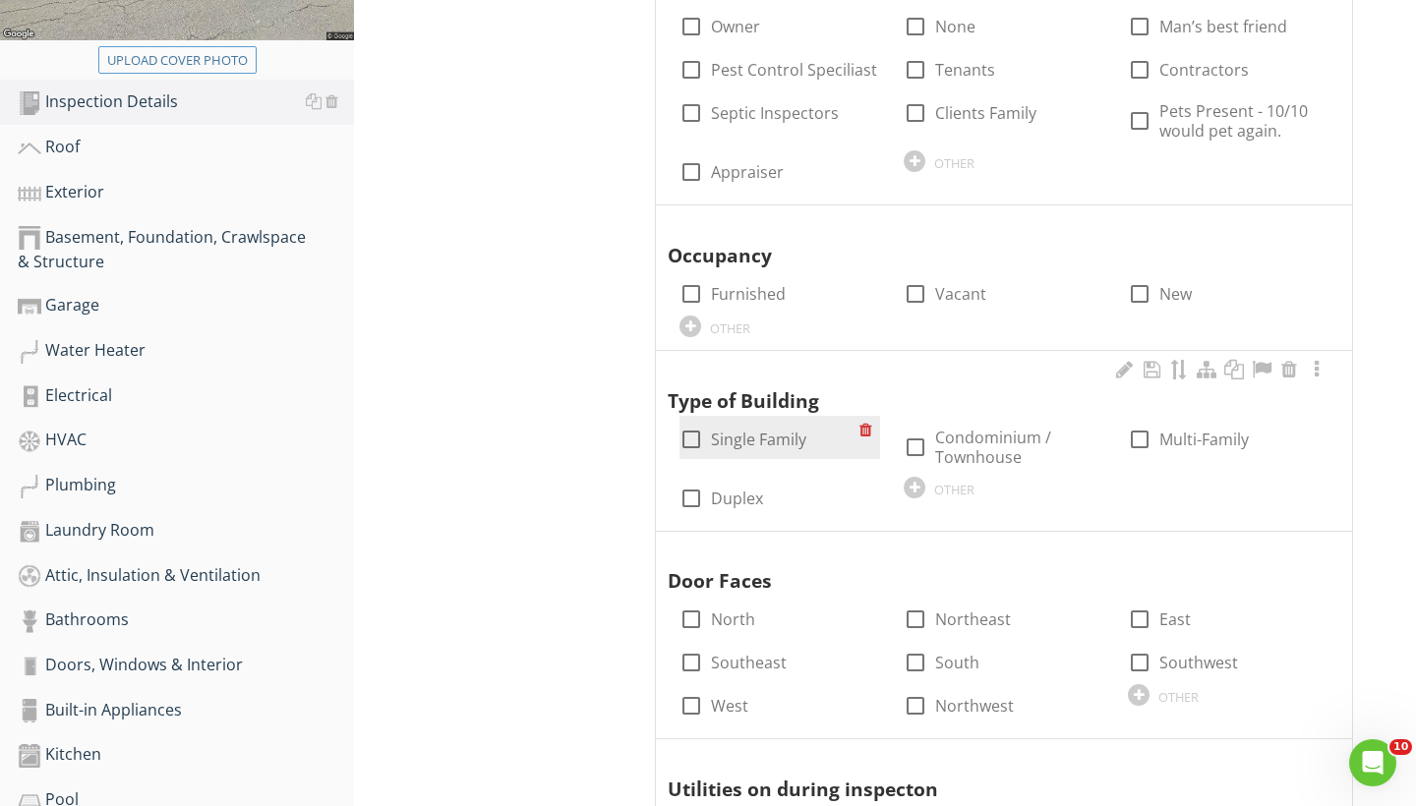
click at [706, 440] on div at bounding box center [690, 439] width 33 height 33
checkbox input "true"
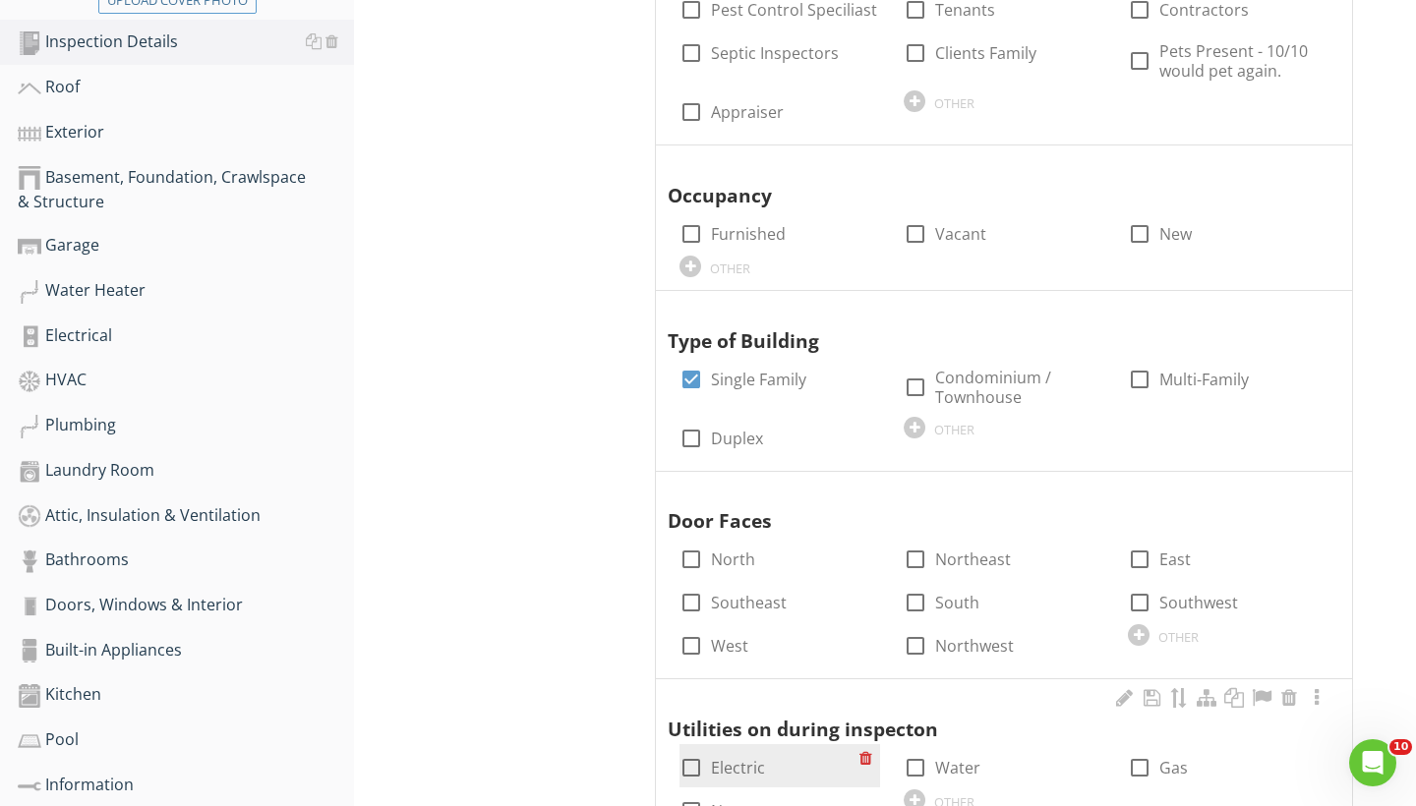
scroll to position [535, 0]
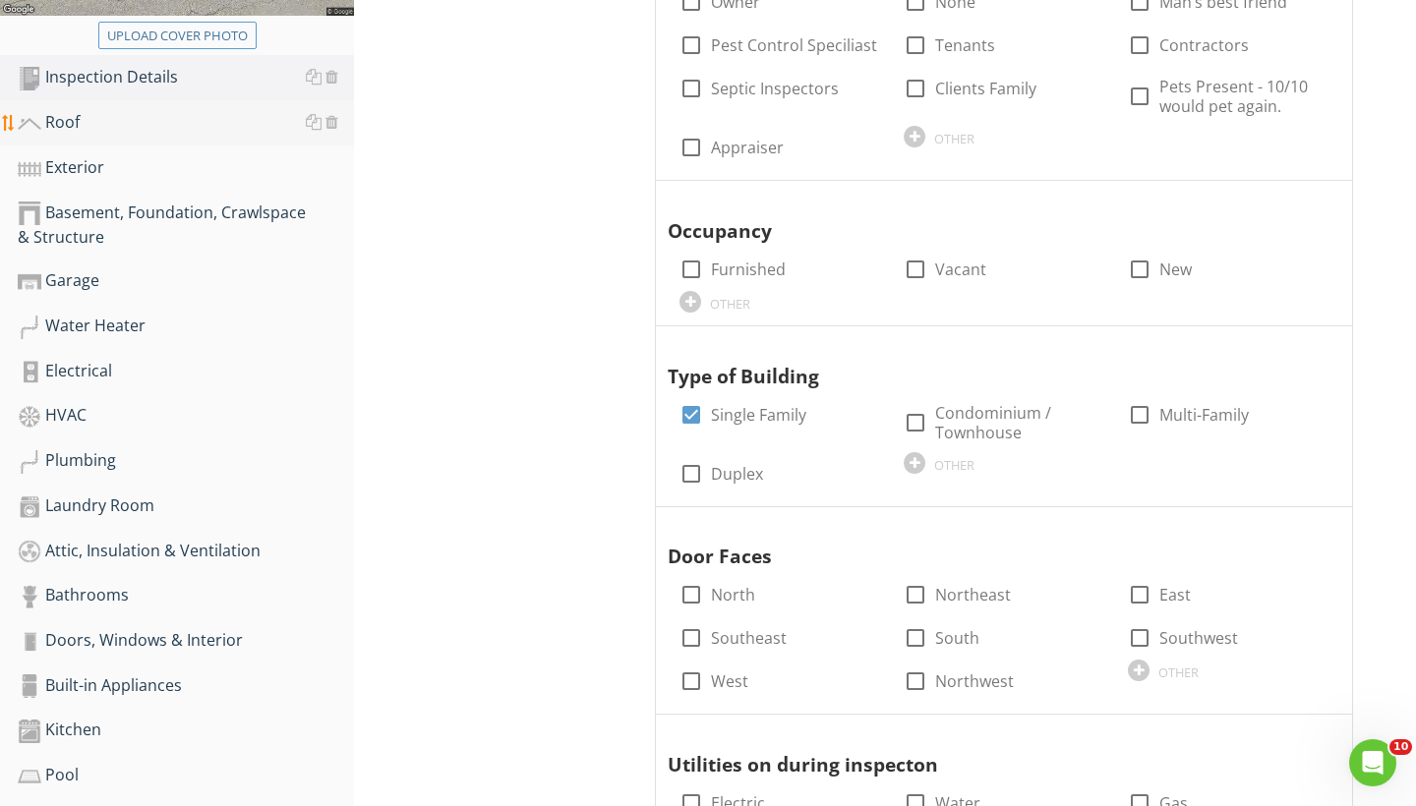
click at [82, 123] on div "Roof" at bounding box center [186, 123] width 336 height 26
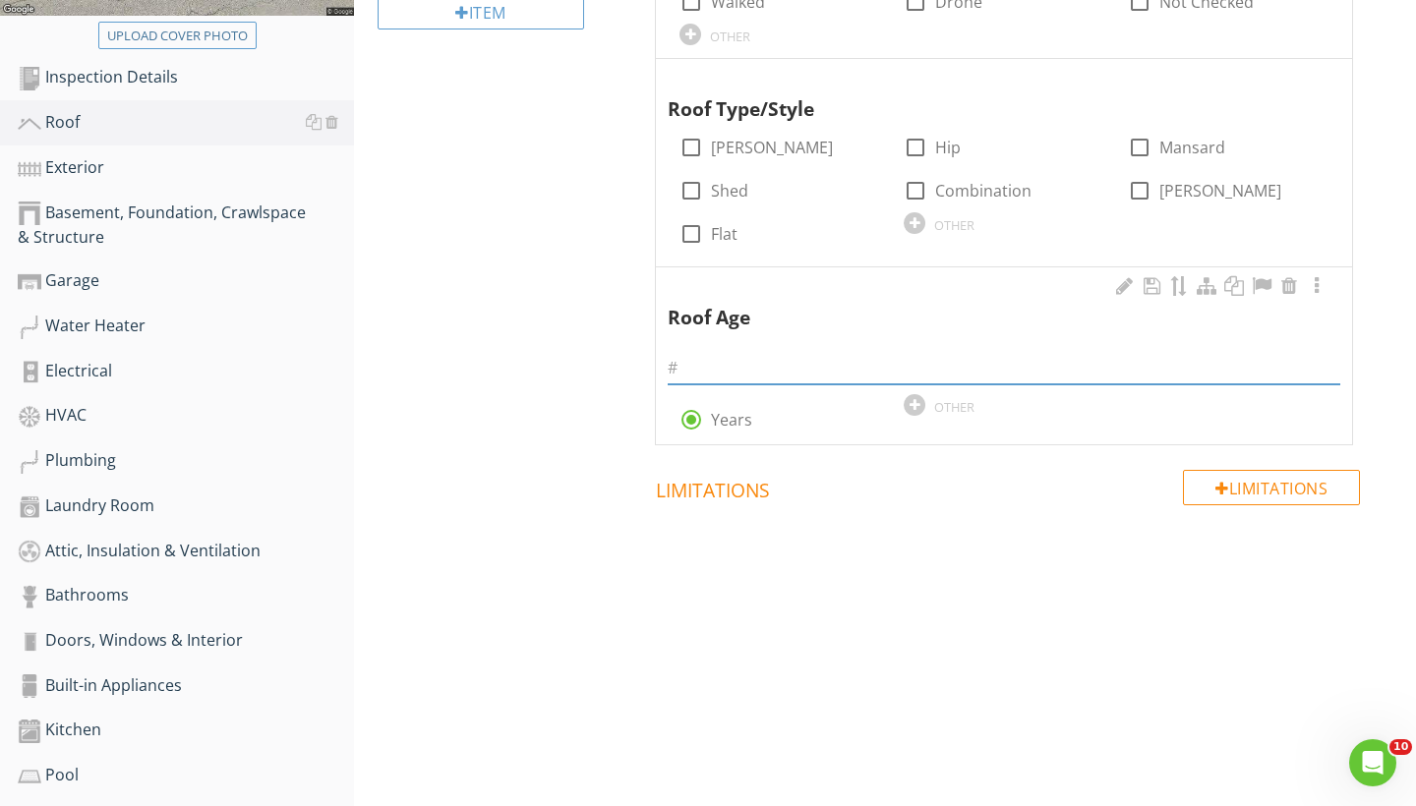
click at [730, 369] on input "text" at bounding box center [1003, 368] width 672 height 32
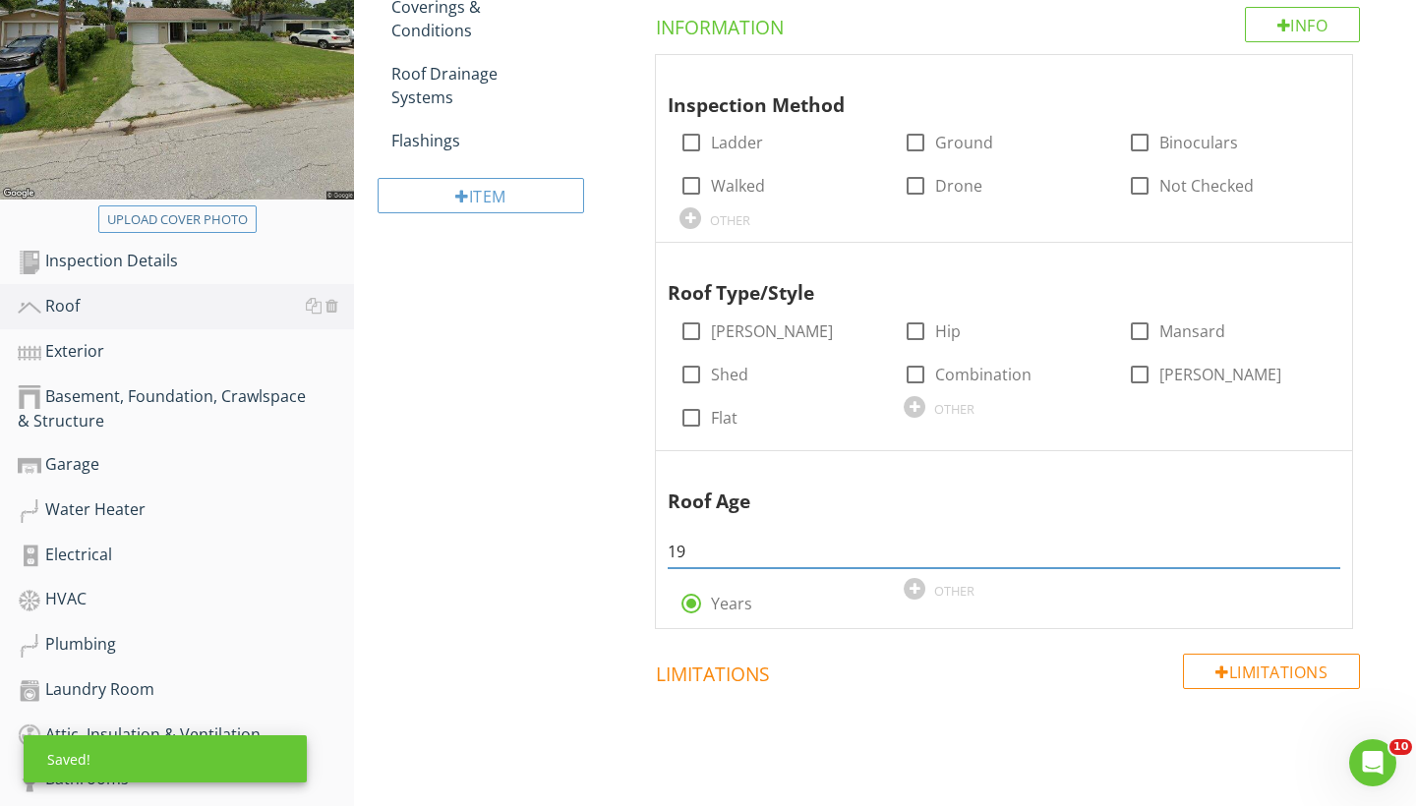
scroll to position [324, 0]
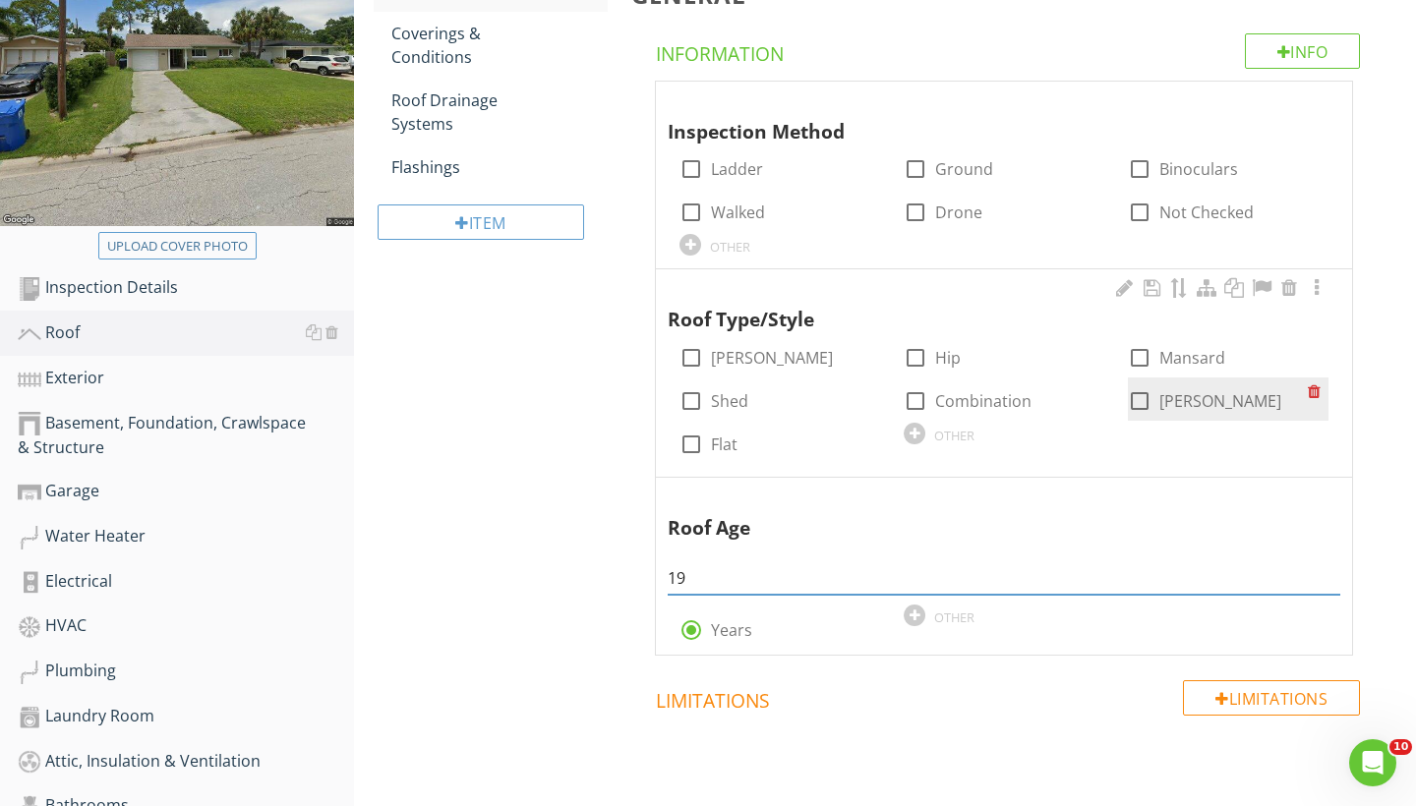
type input "19"
click at [1155, 398] on div at bounding box center [1139, 400] width 33 height 33
checkbox input "true"
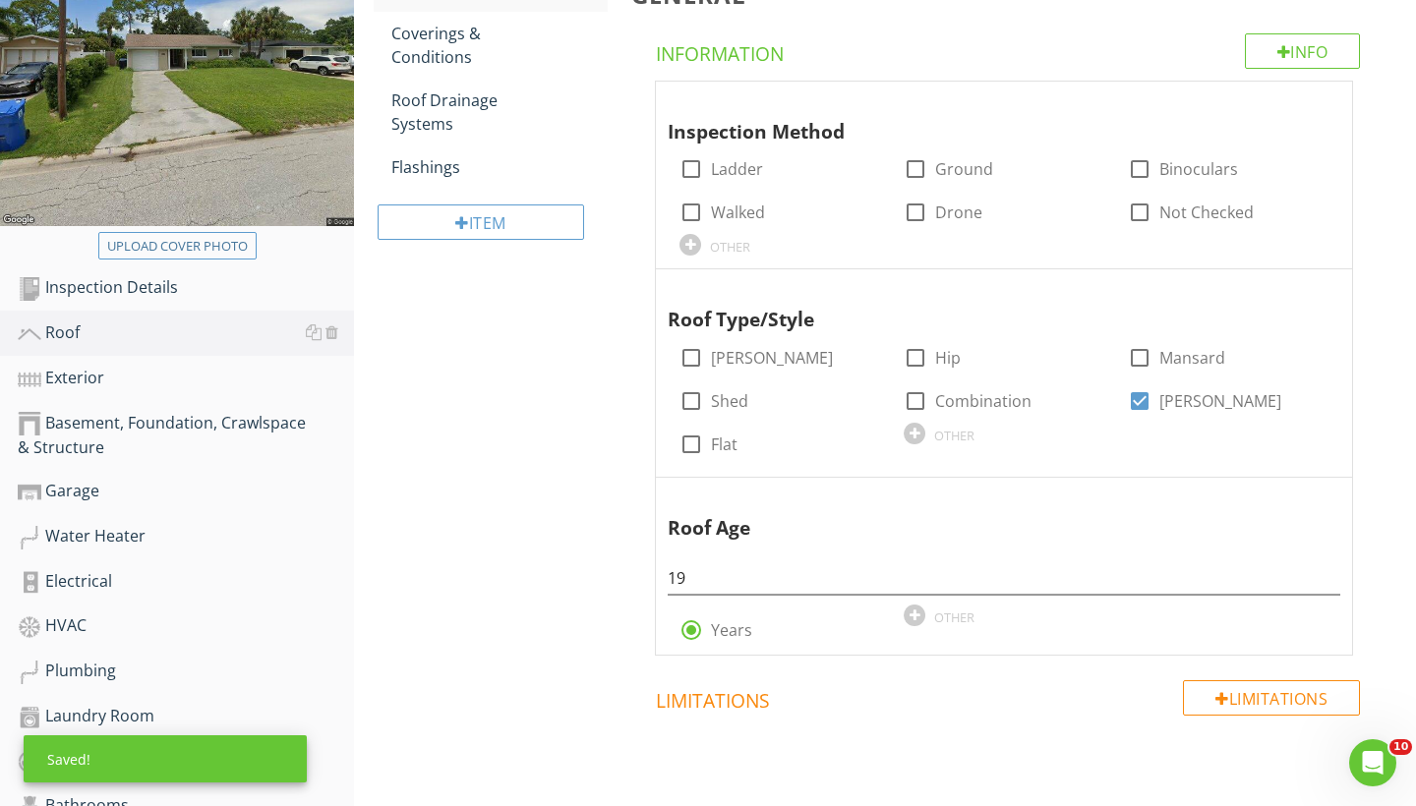
scroll to position [307, 0]
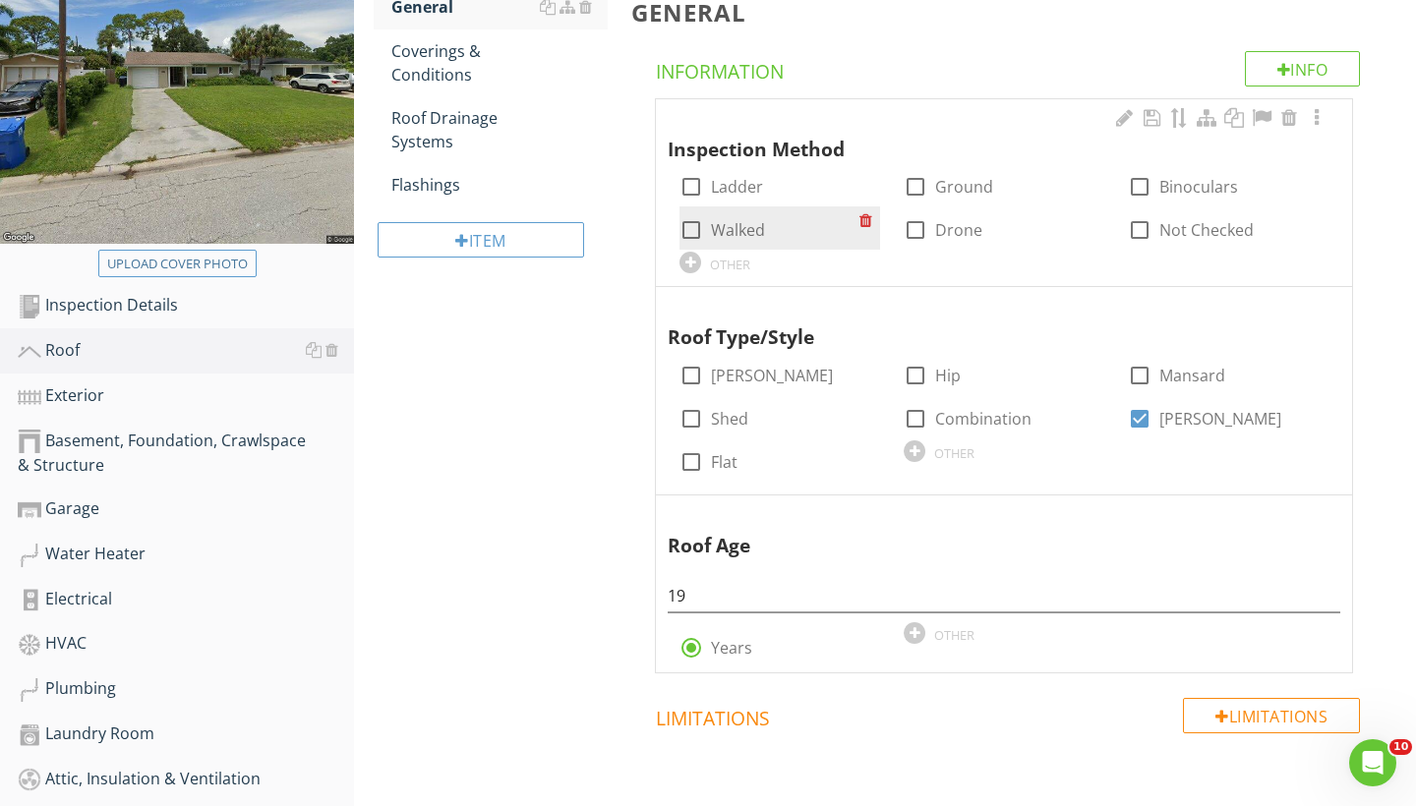
click at [691, 221] on div at bounding box center [690, 229] width 33 height 33
checkbox input "true"
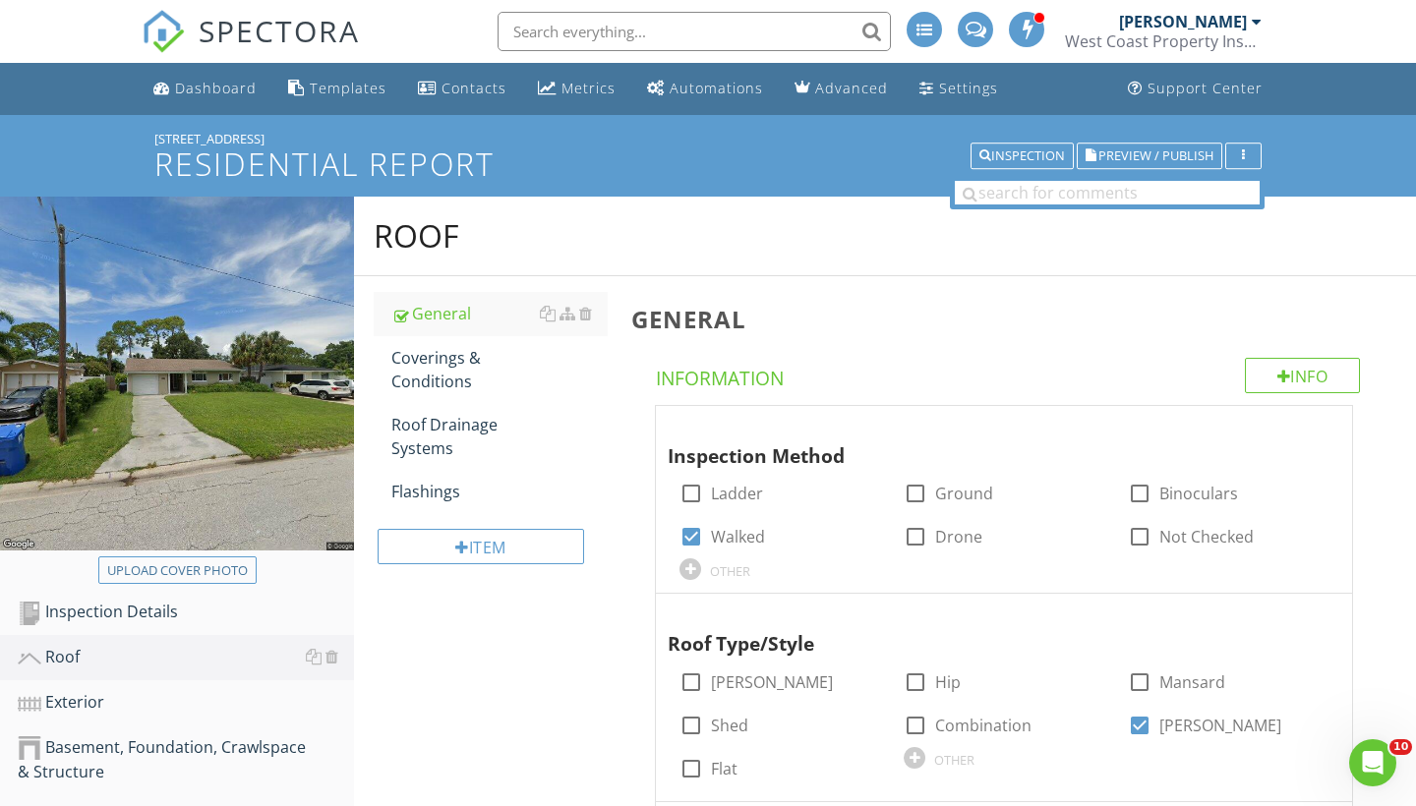
scroll to position [0, 0]
click at [218, 87] on div "Dashboard" at bounding box center [216, 88] width 82 height 19
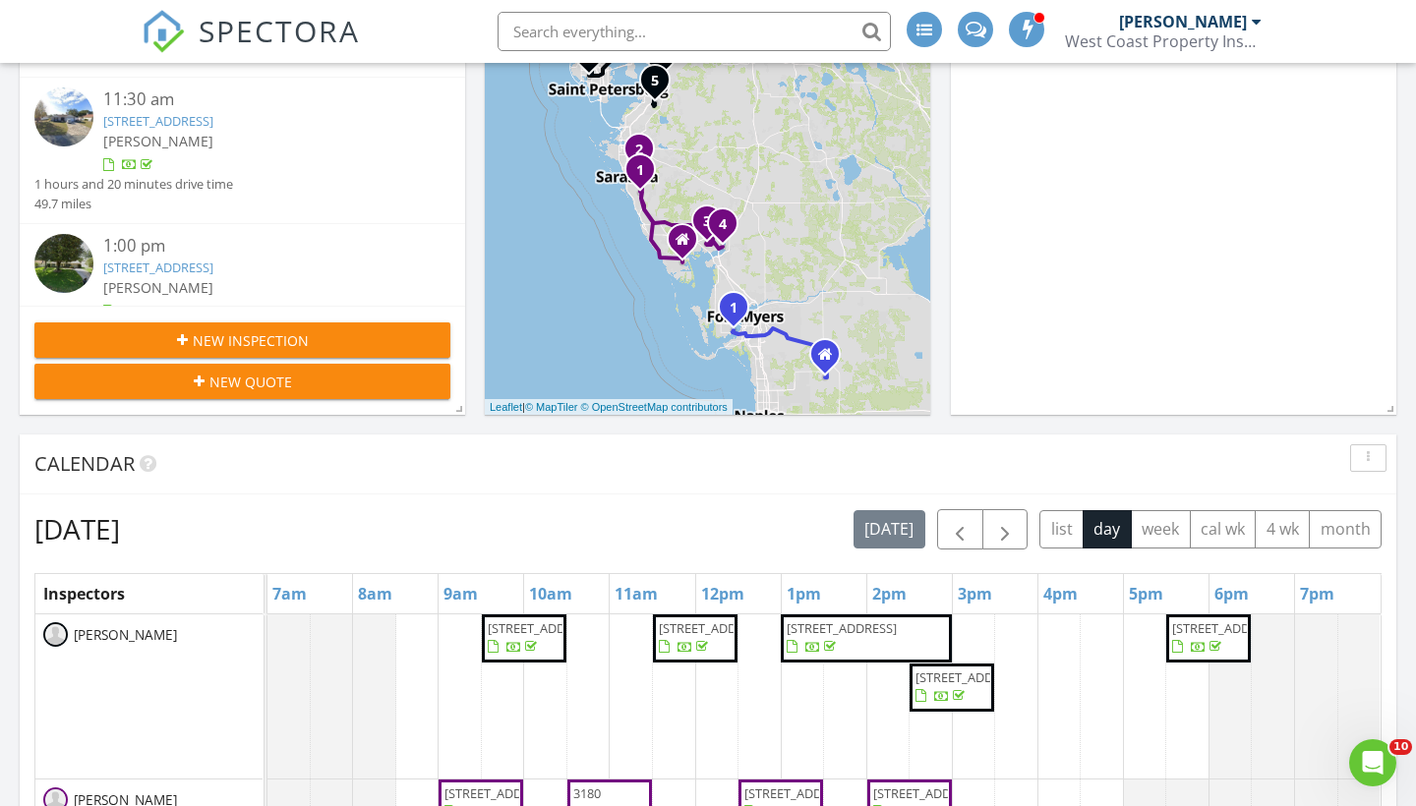
scroll to position [622, 0]
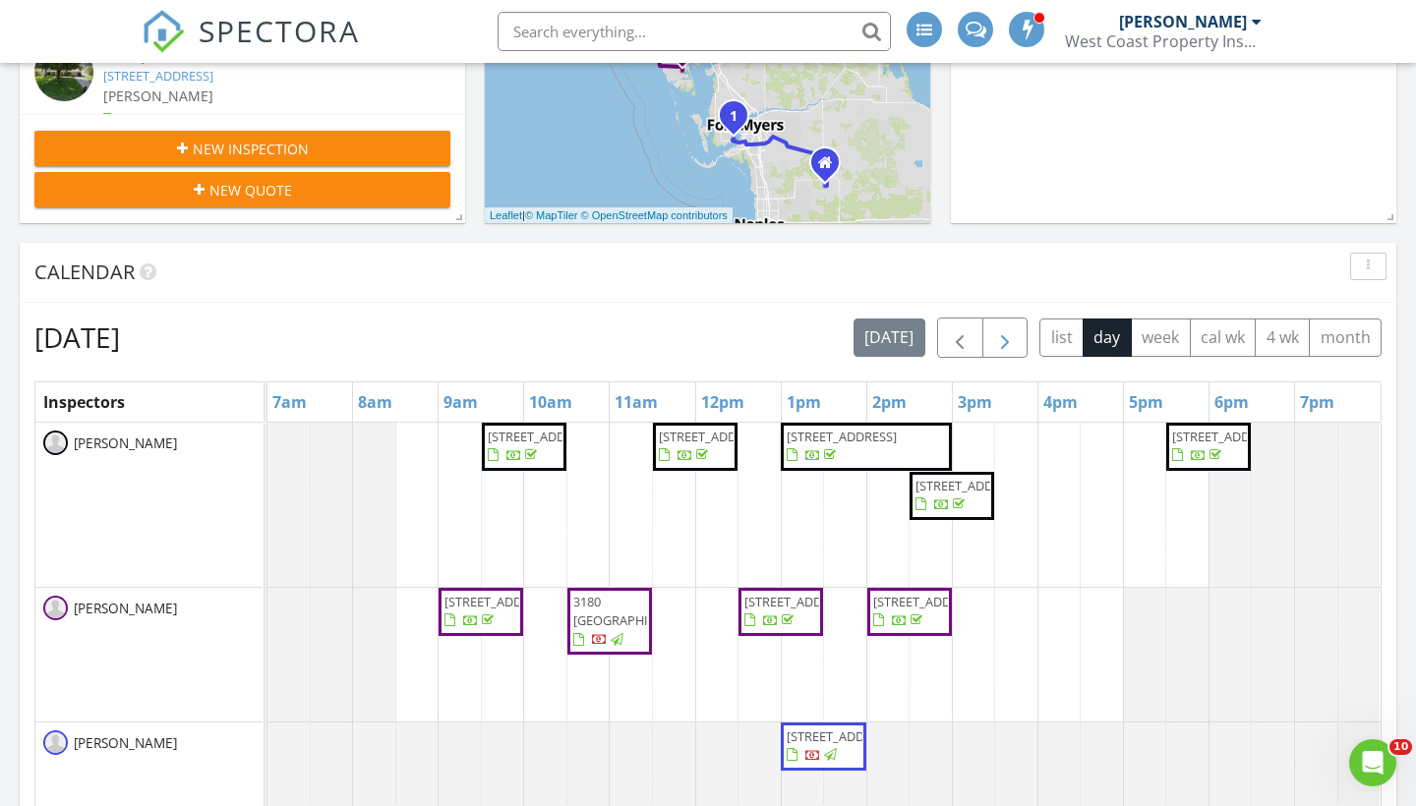
click at [1012, 348] on span "button" at bounding box center [1005, 338] width 24 height 24
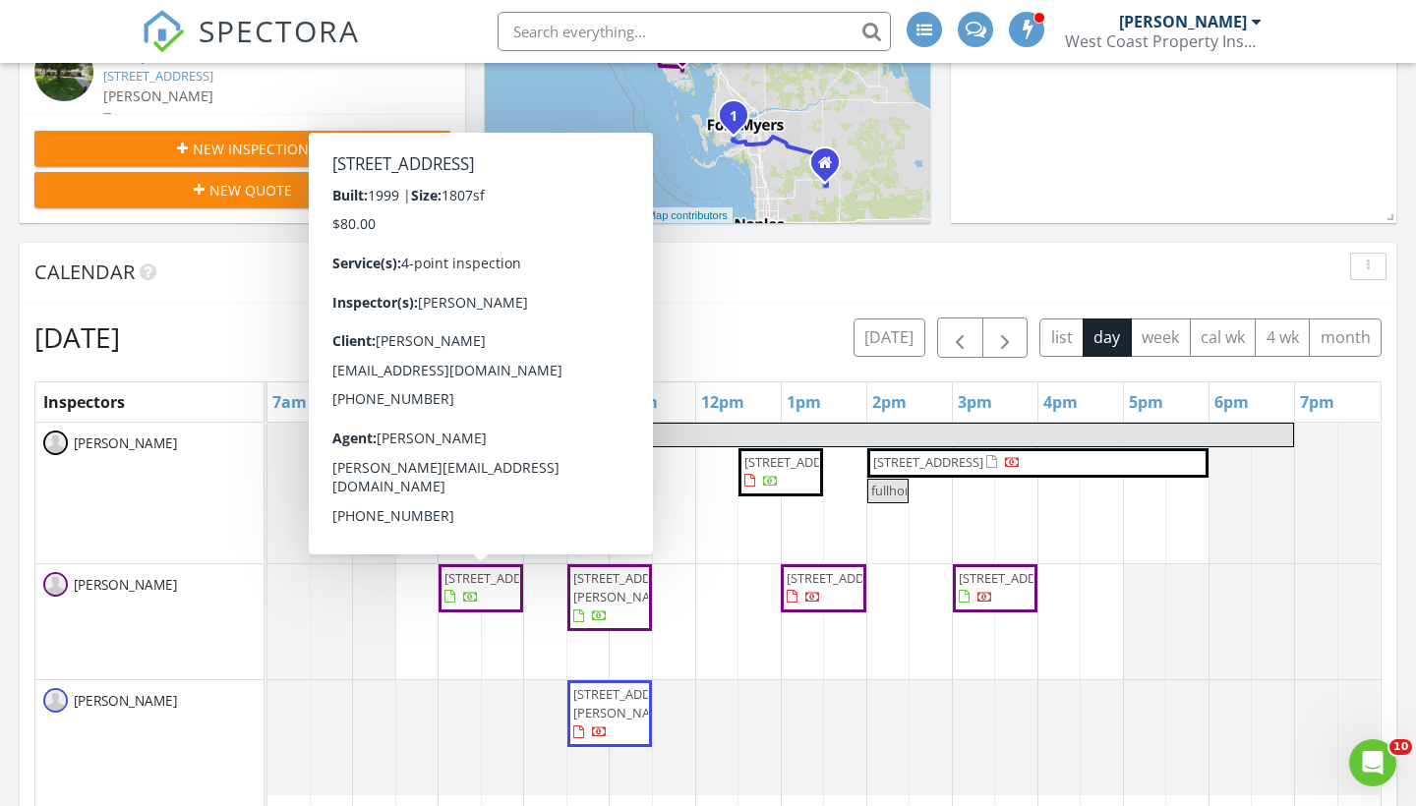
click at [490, 587] on span "[STREET_ADDRESS]" at bounding box center [499, 578] width 110 height 18
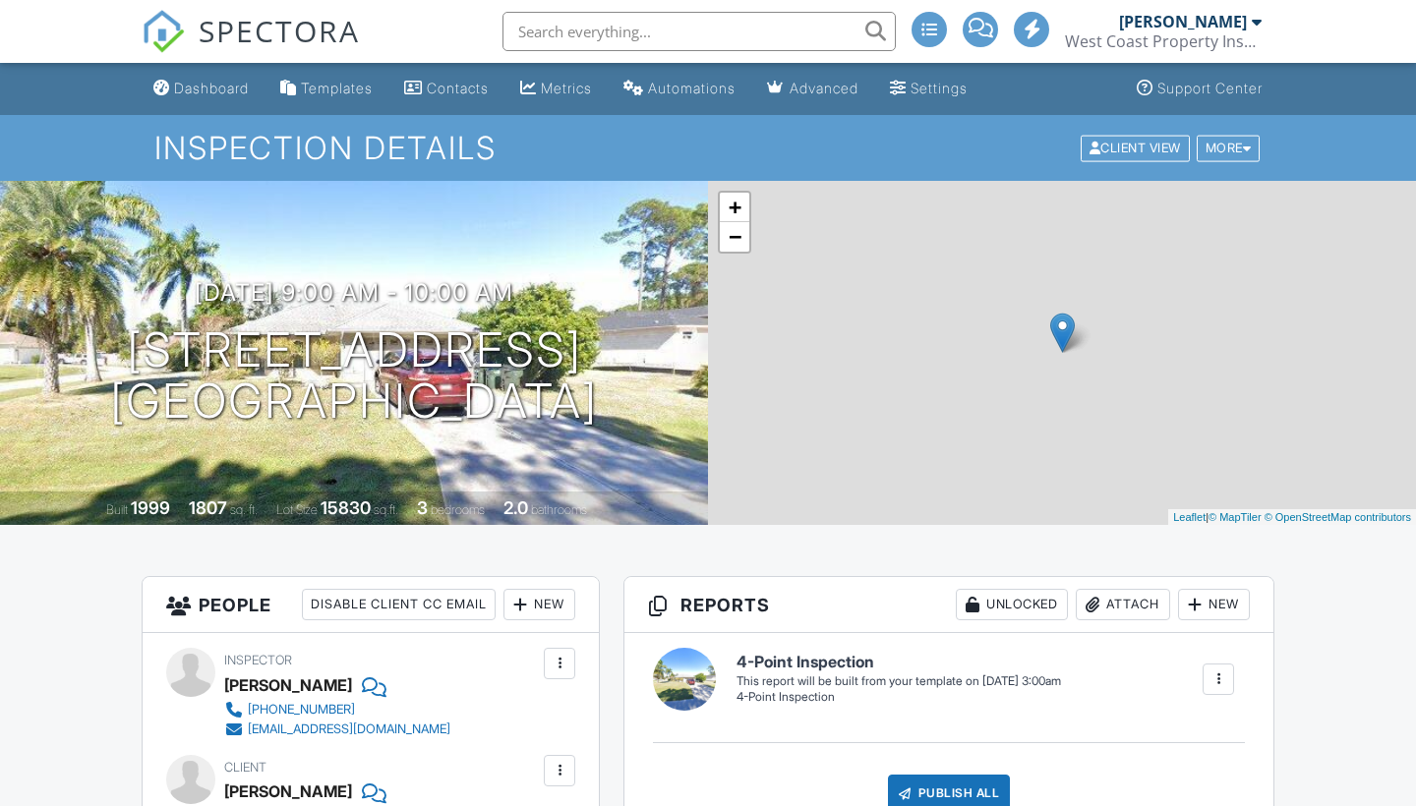
click at [1220, 669] on div at bounding box center [1218, 679] width 20 height 20
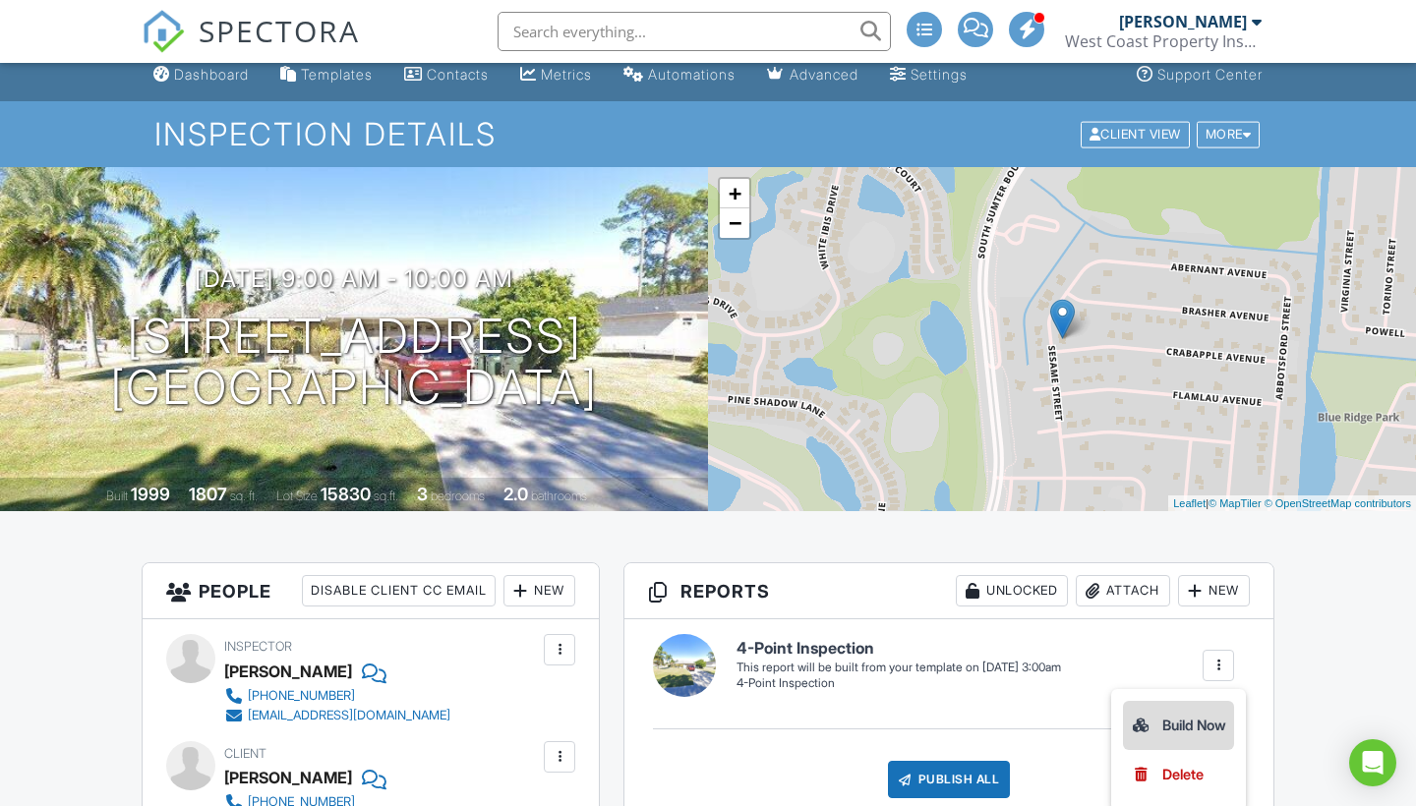
click at [1177, 721] on div "Build Now" at bounding box center [1178, 726] width 95 height 24
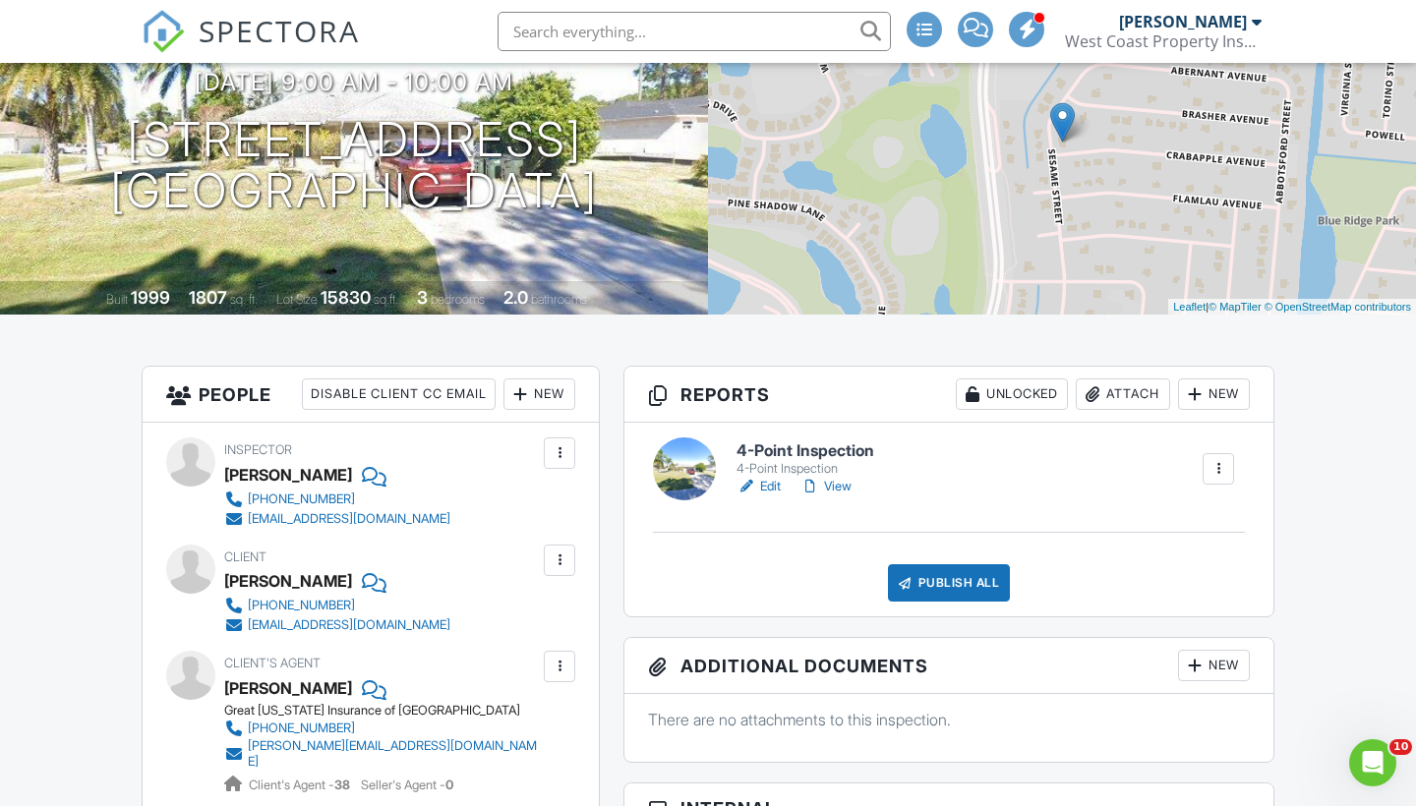
scroll to position [212, 0]
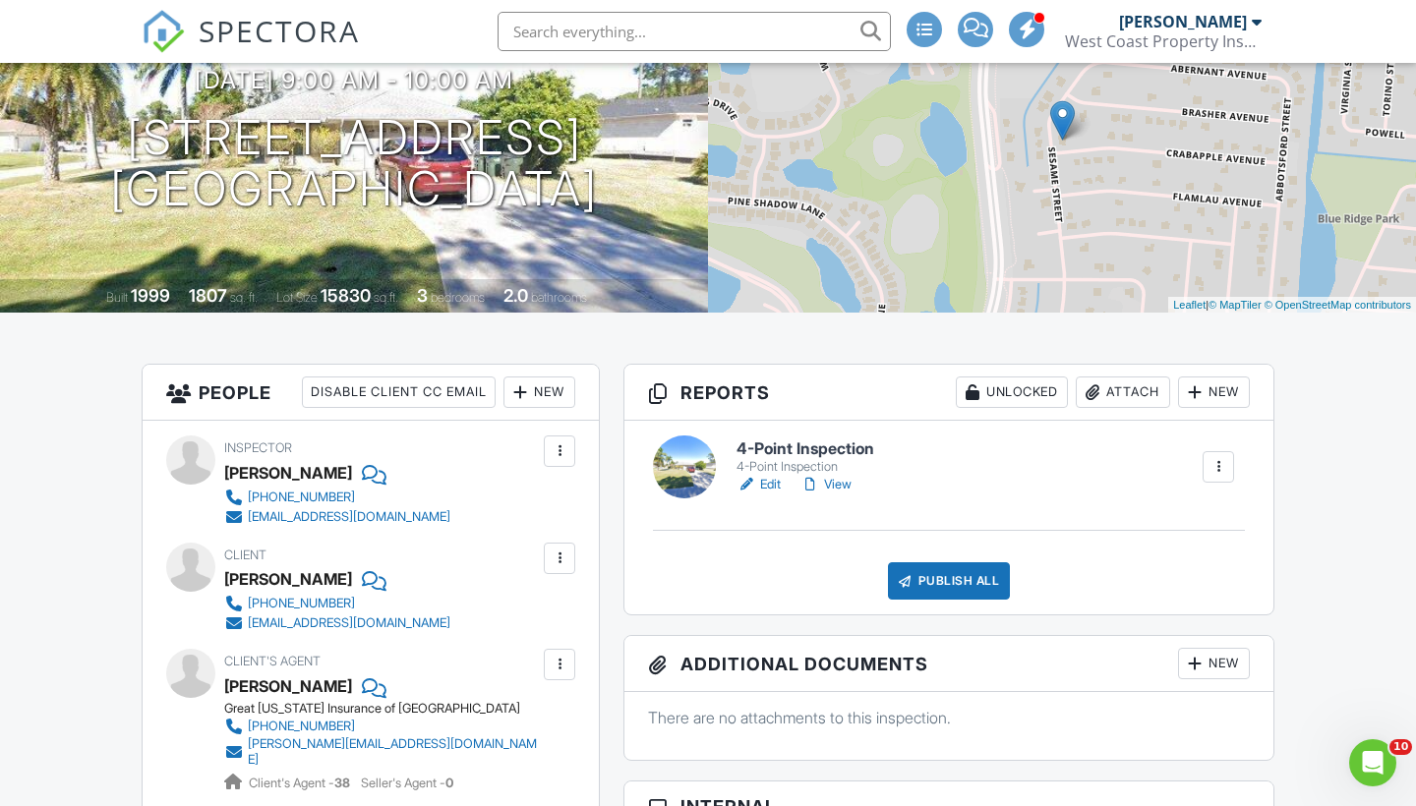
click at [774, 480] on link "Edit" at bounding box center [758, 485] width 44 height 20
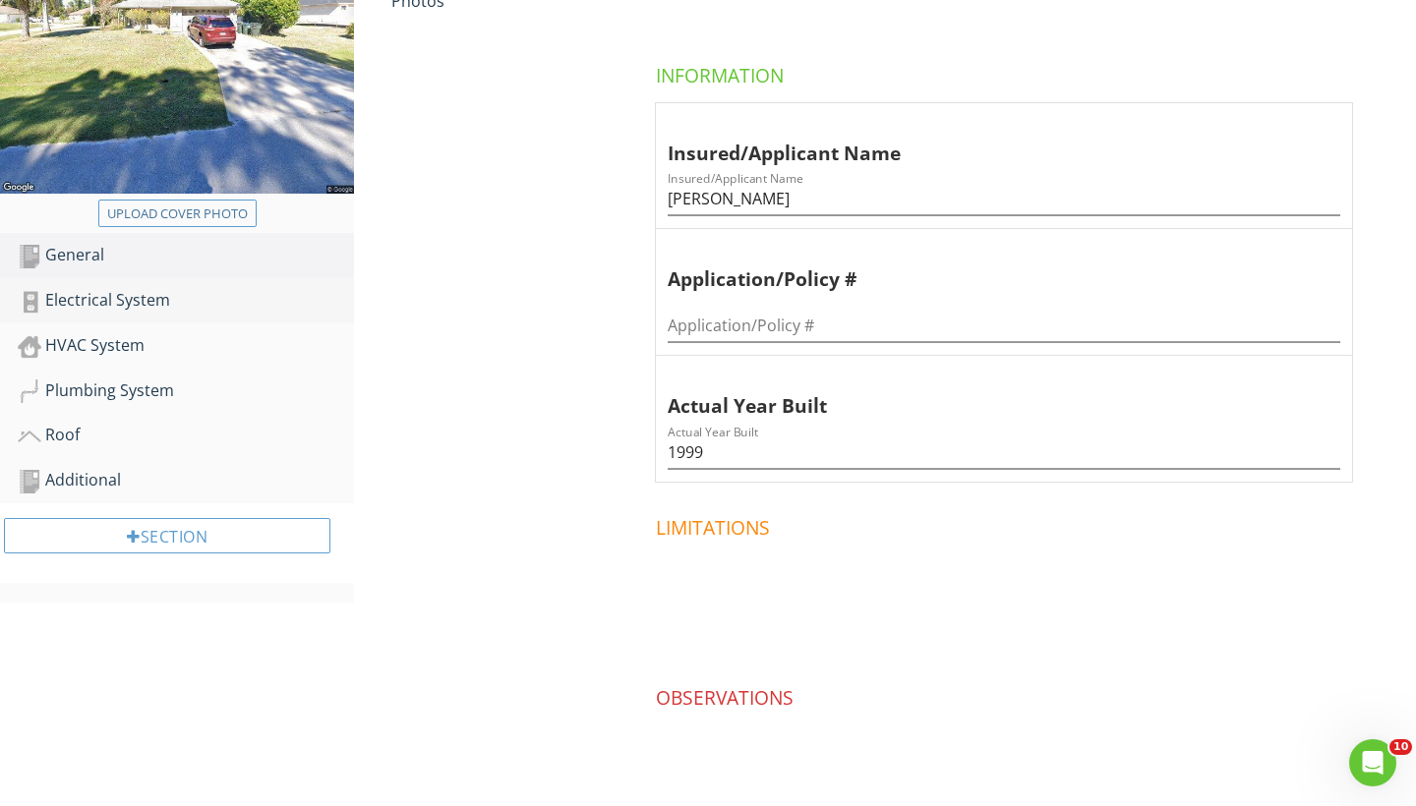
click at [75, 319] on link "Electrical System" at bounding box center [186, 300] width 336 height 45
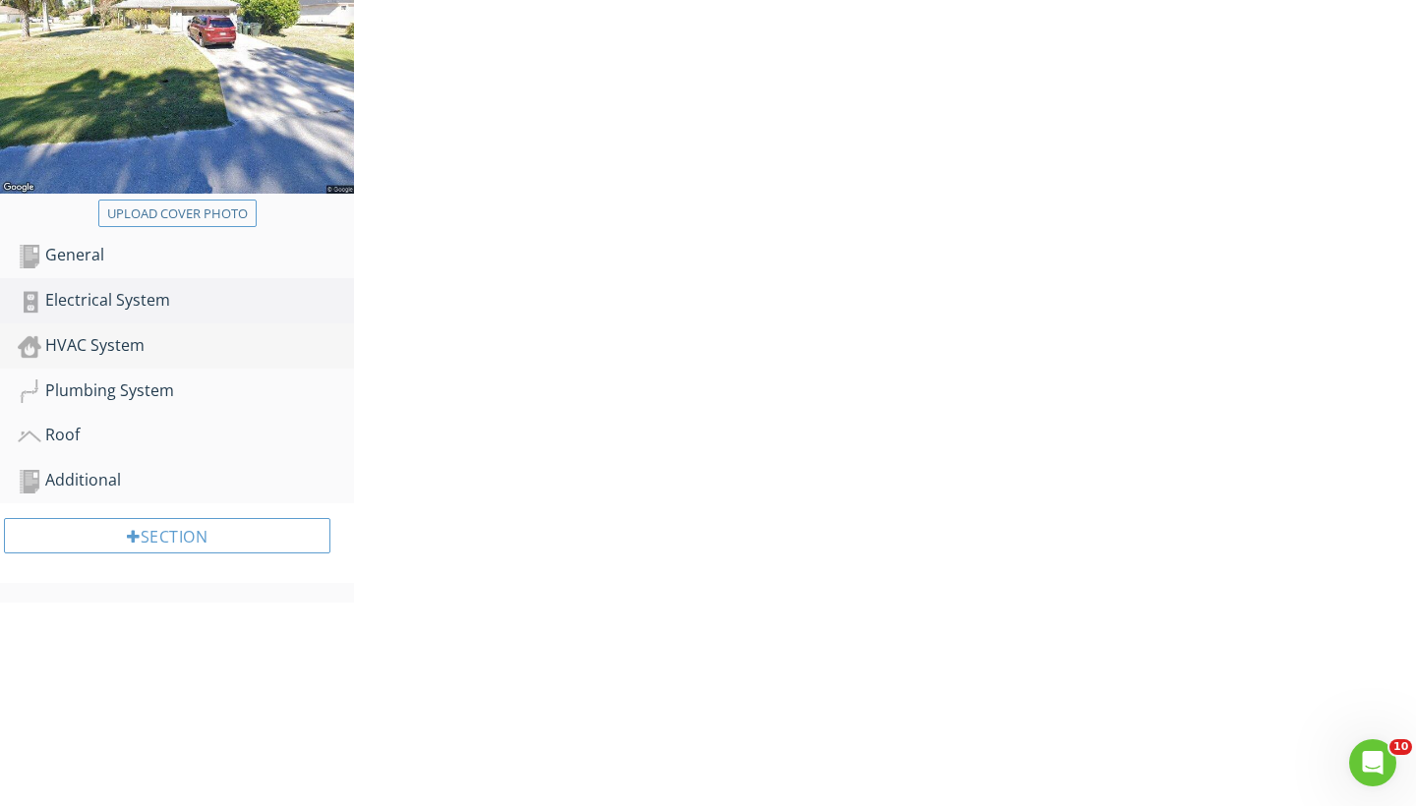
click at [79, 344] on div "HVAC System" at bounding box center [186, 346] width 336 height 26
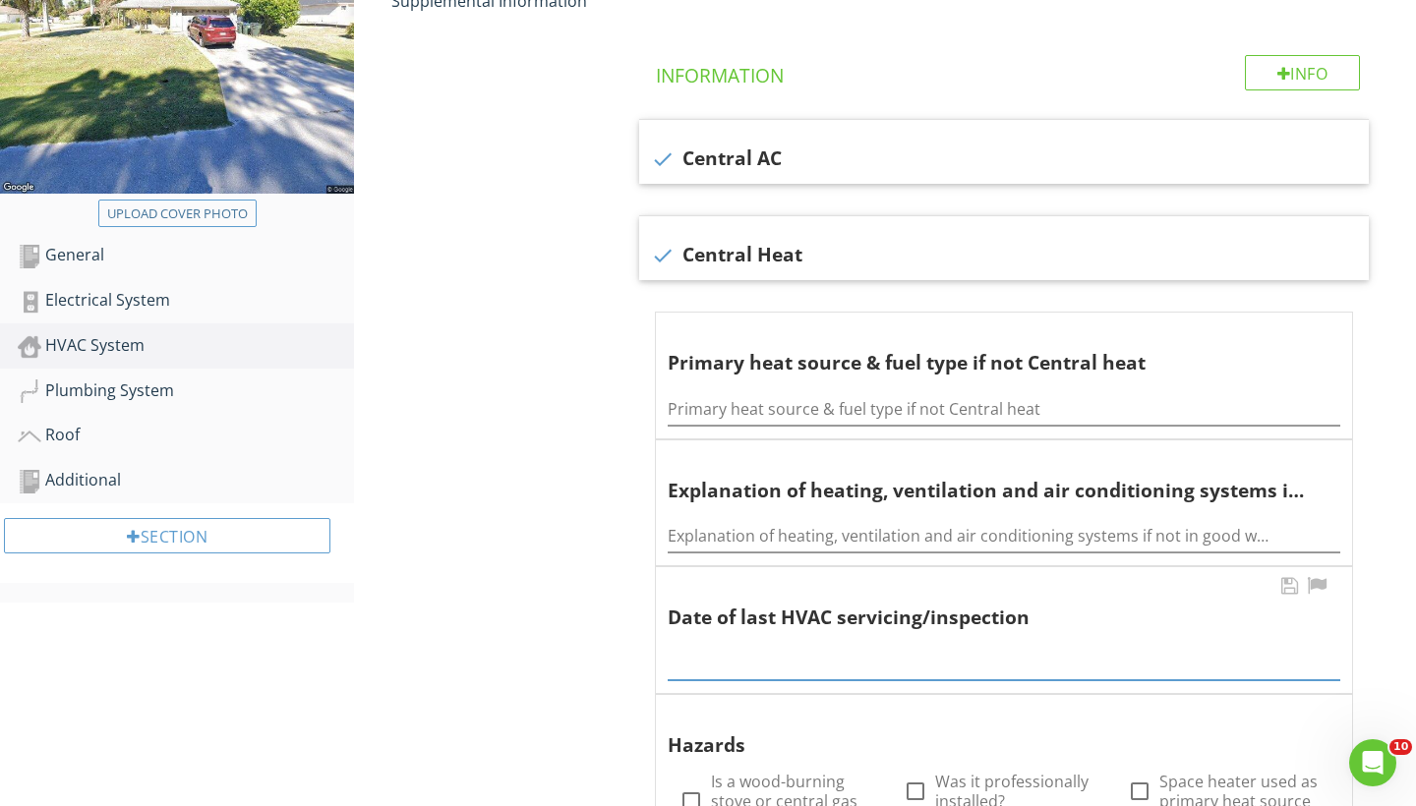
click at [706, 664] on input "text" at bounding box center [1003, 664] width 672 height 32
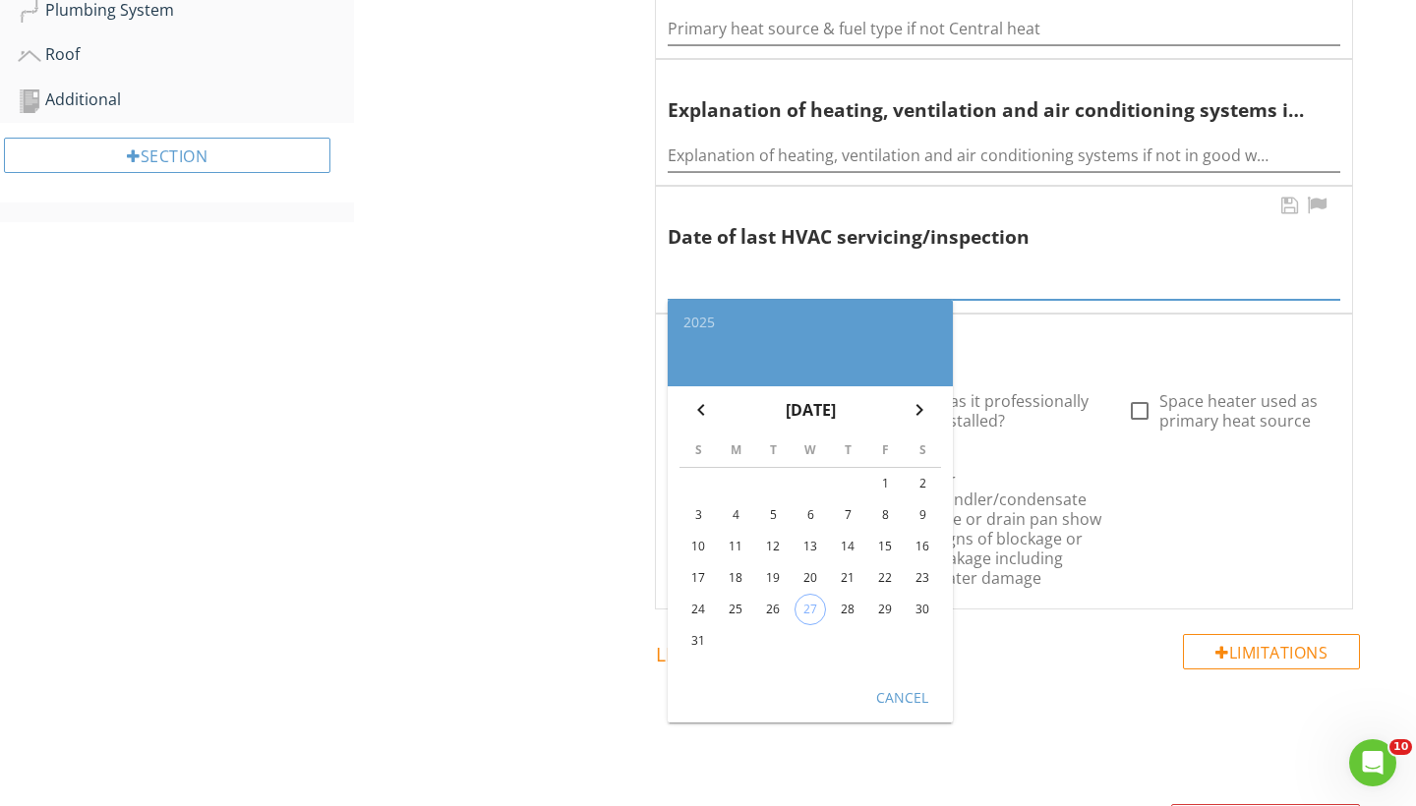
scroll to position [744, 0]
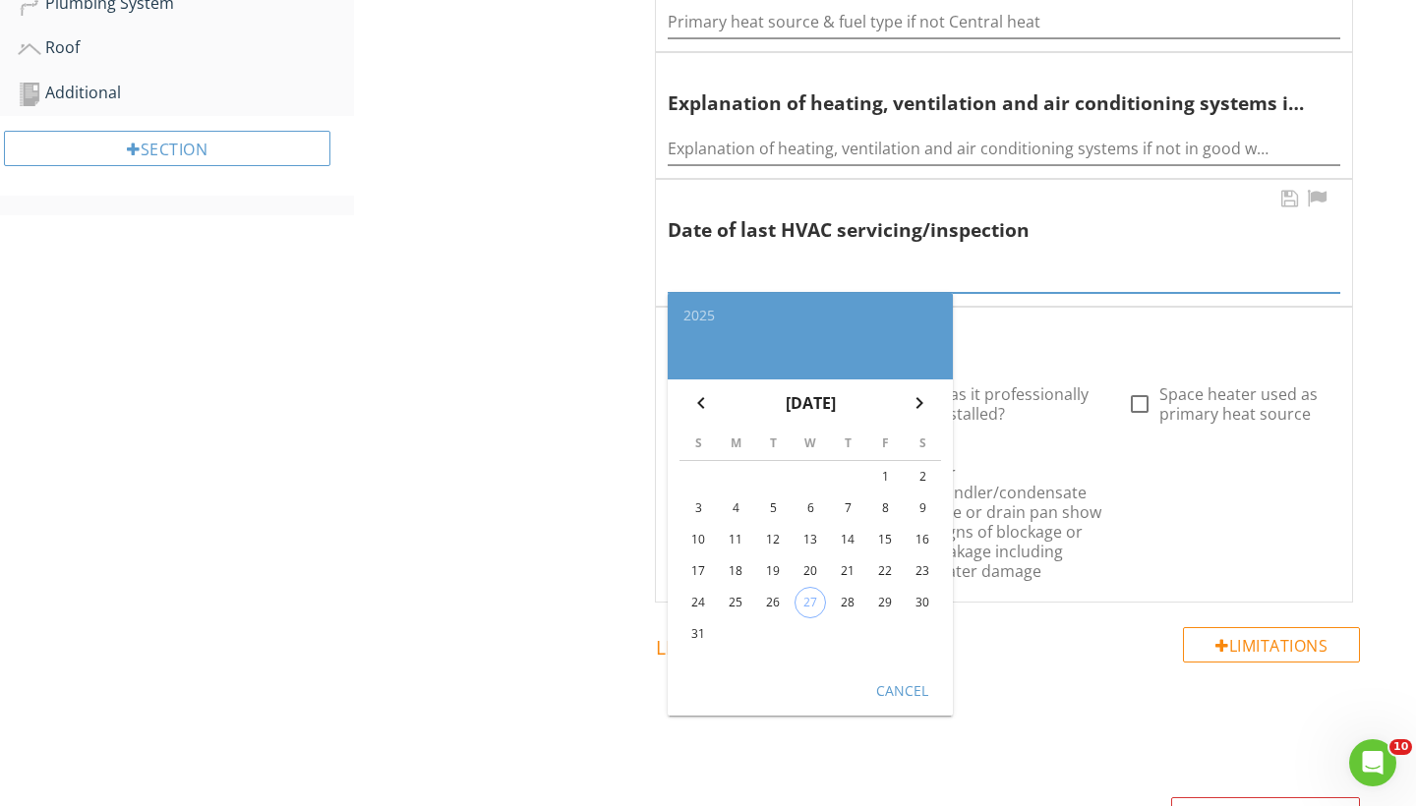
click at [851, 593] on div "28" at bounding box center [847, 602] width 31 height 31
type input "[DATE]"
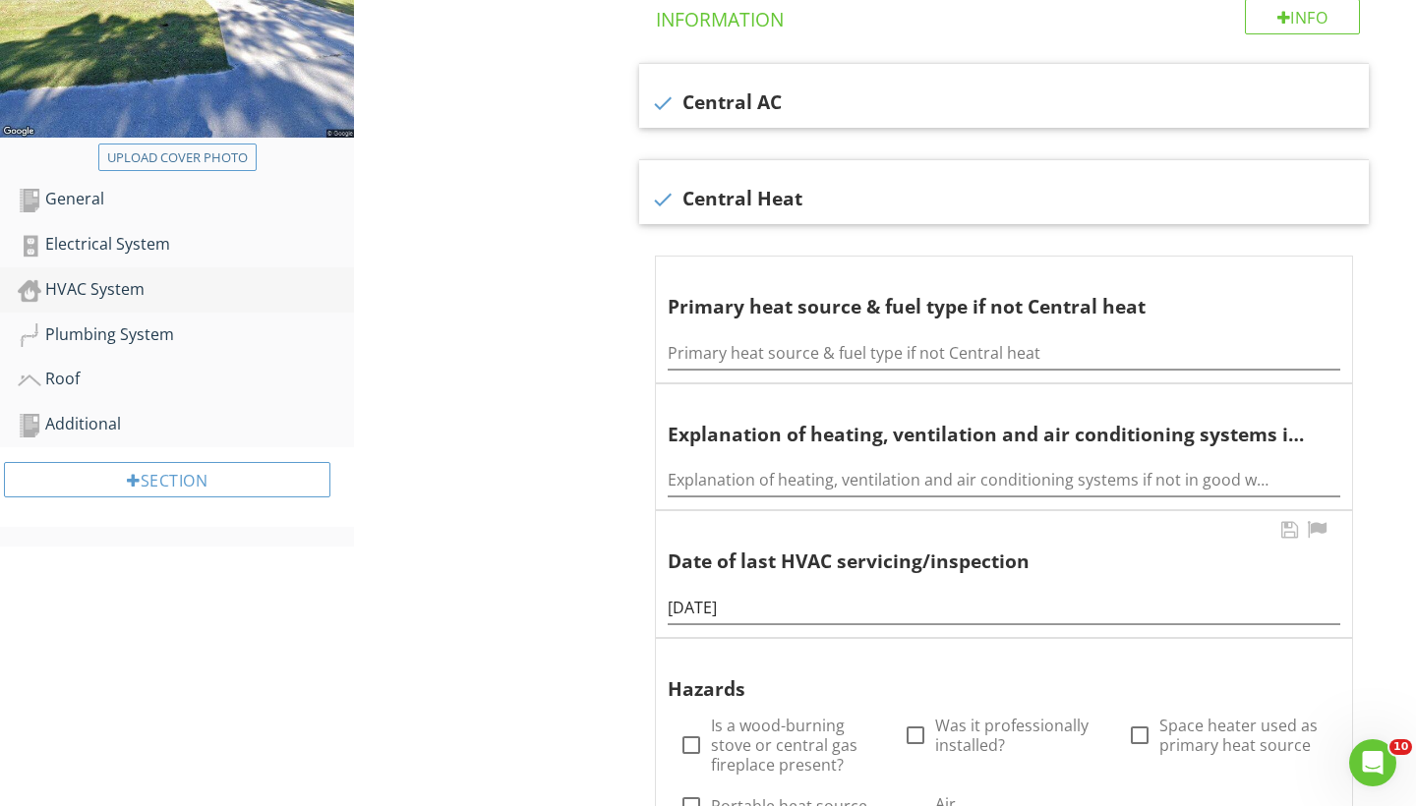
scroll to position [401, 0]
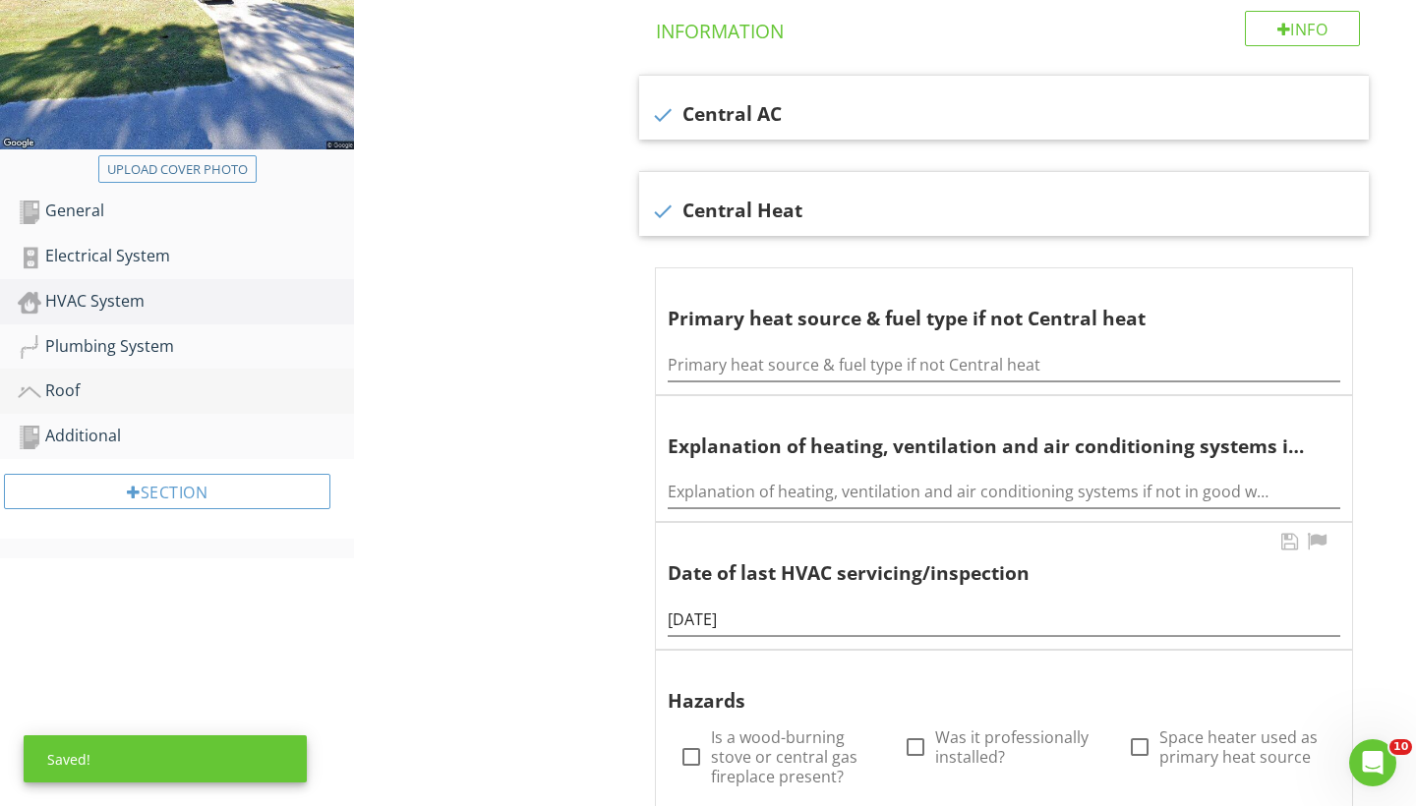
click at [69, 393] on div "Roof" at bounding box center [186, 391] width 336 height 26
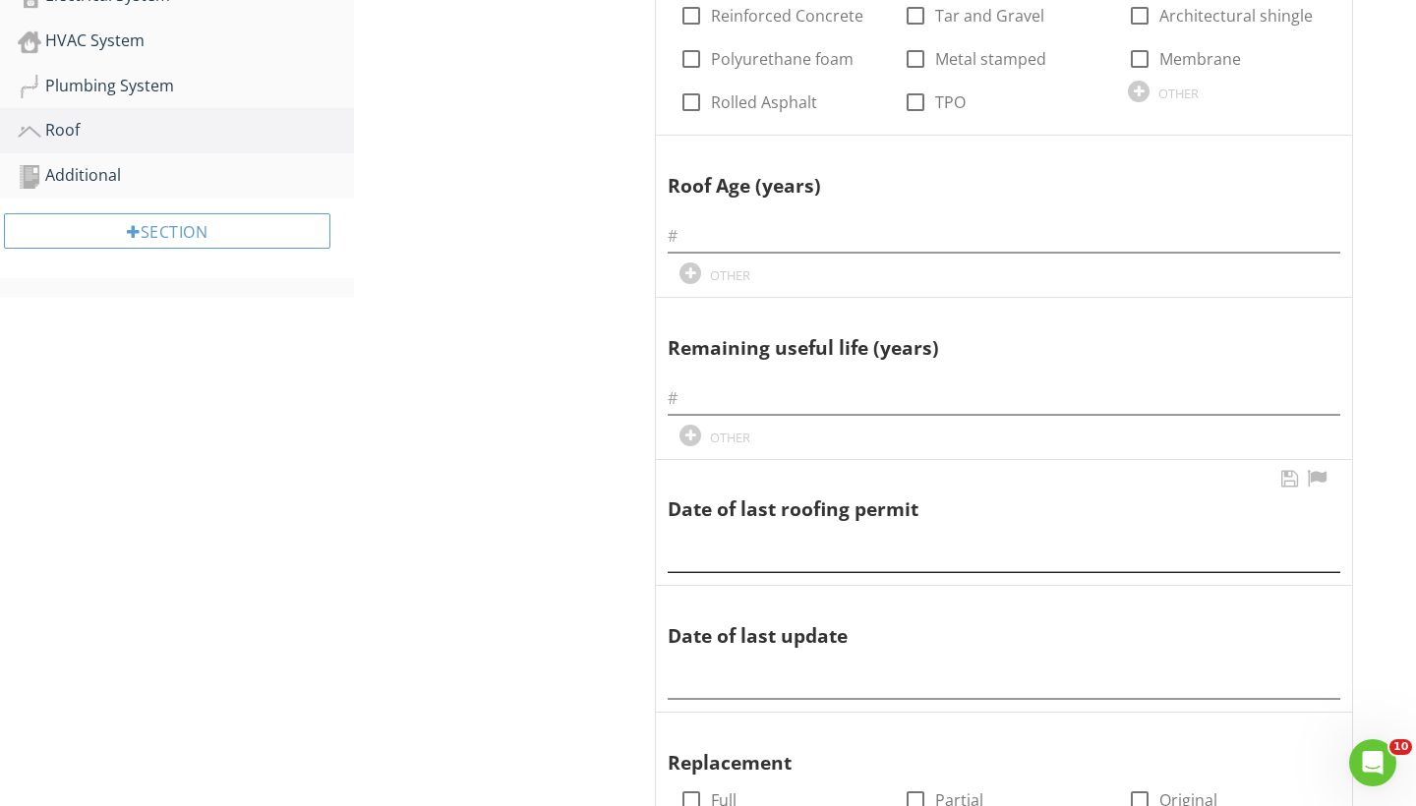
scroll to position [665, 0]
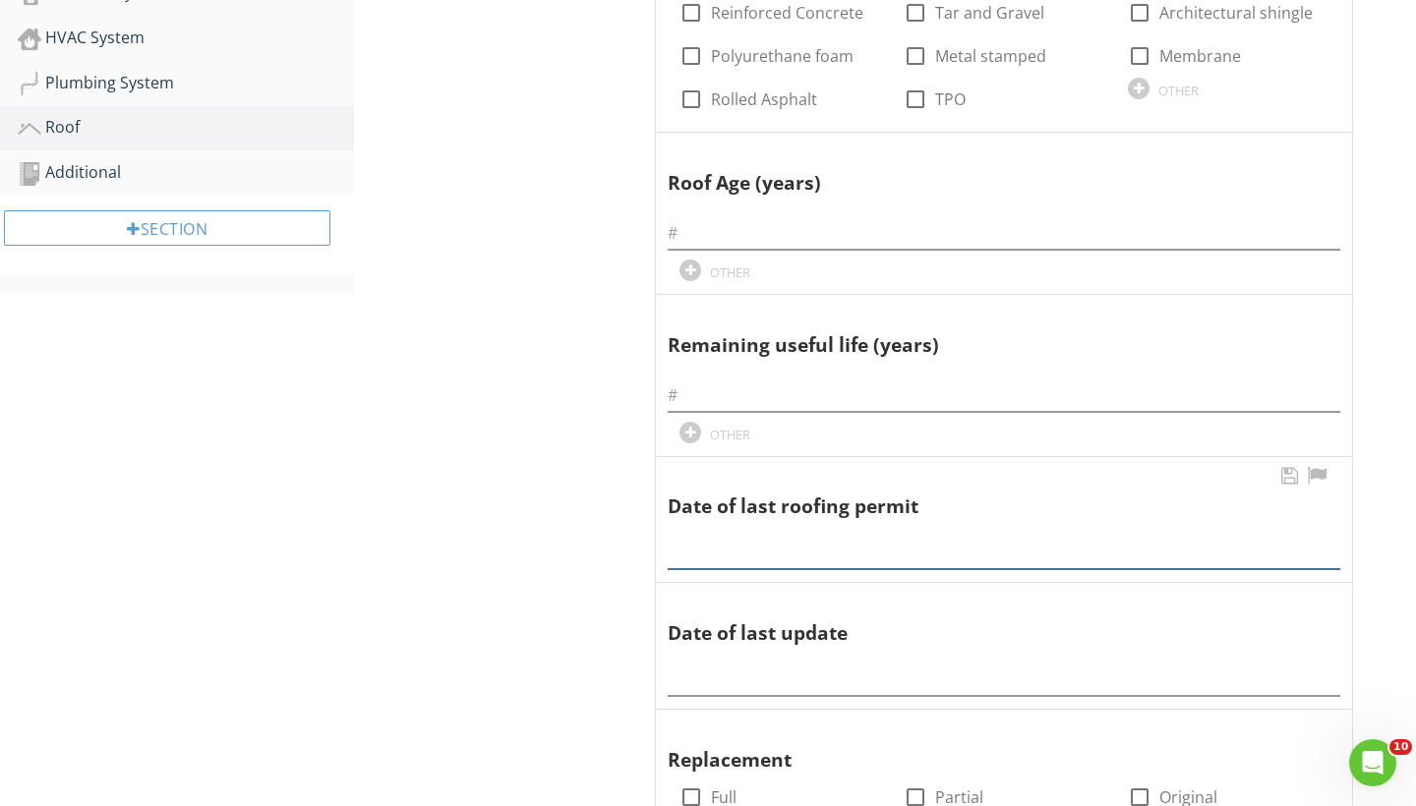
click at [724, 553] on input "text" at bounding box center [1003, 553] width 672 height 32
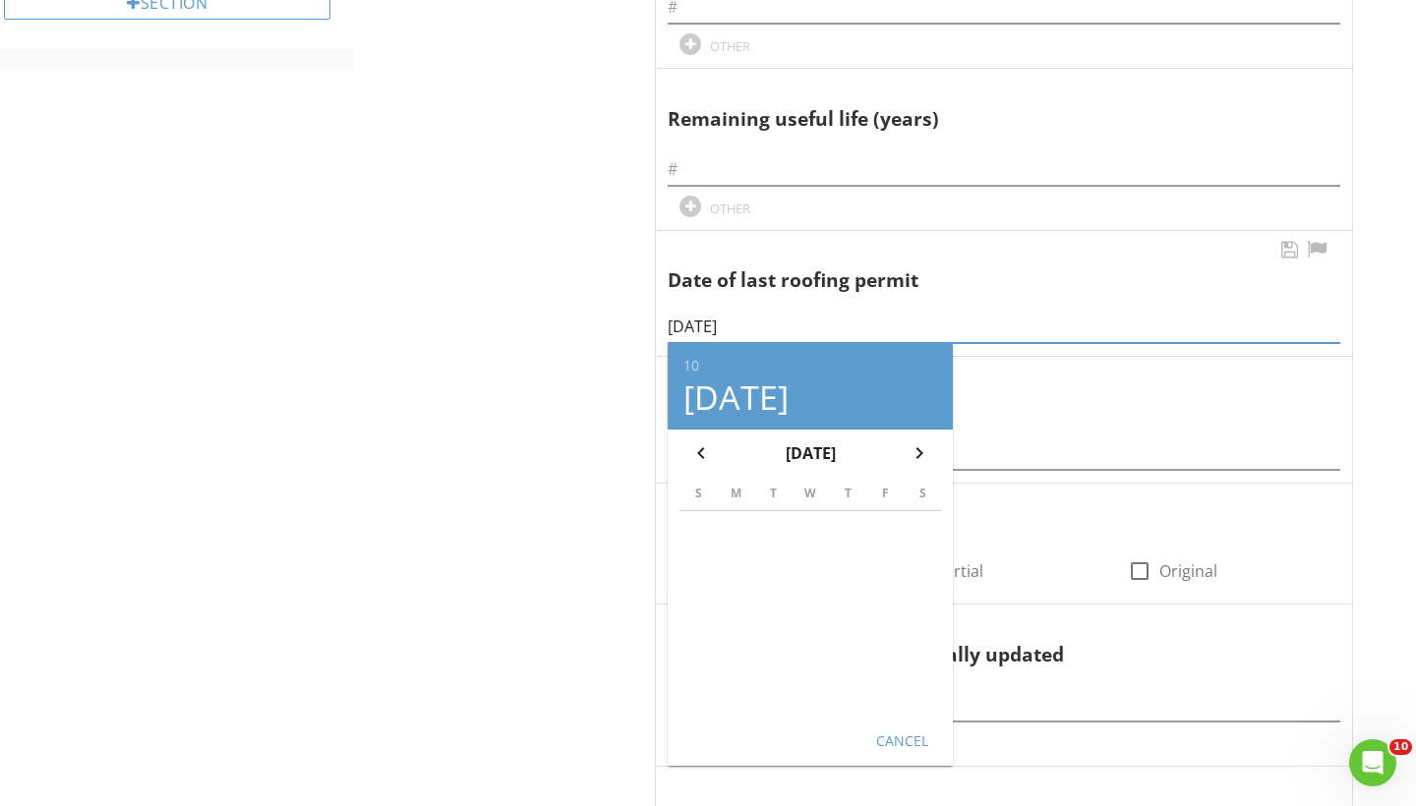
scroll to position [958, 0]
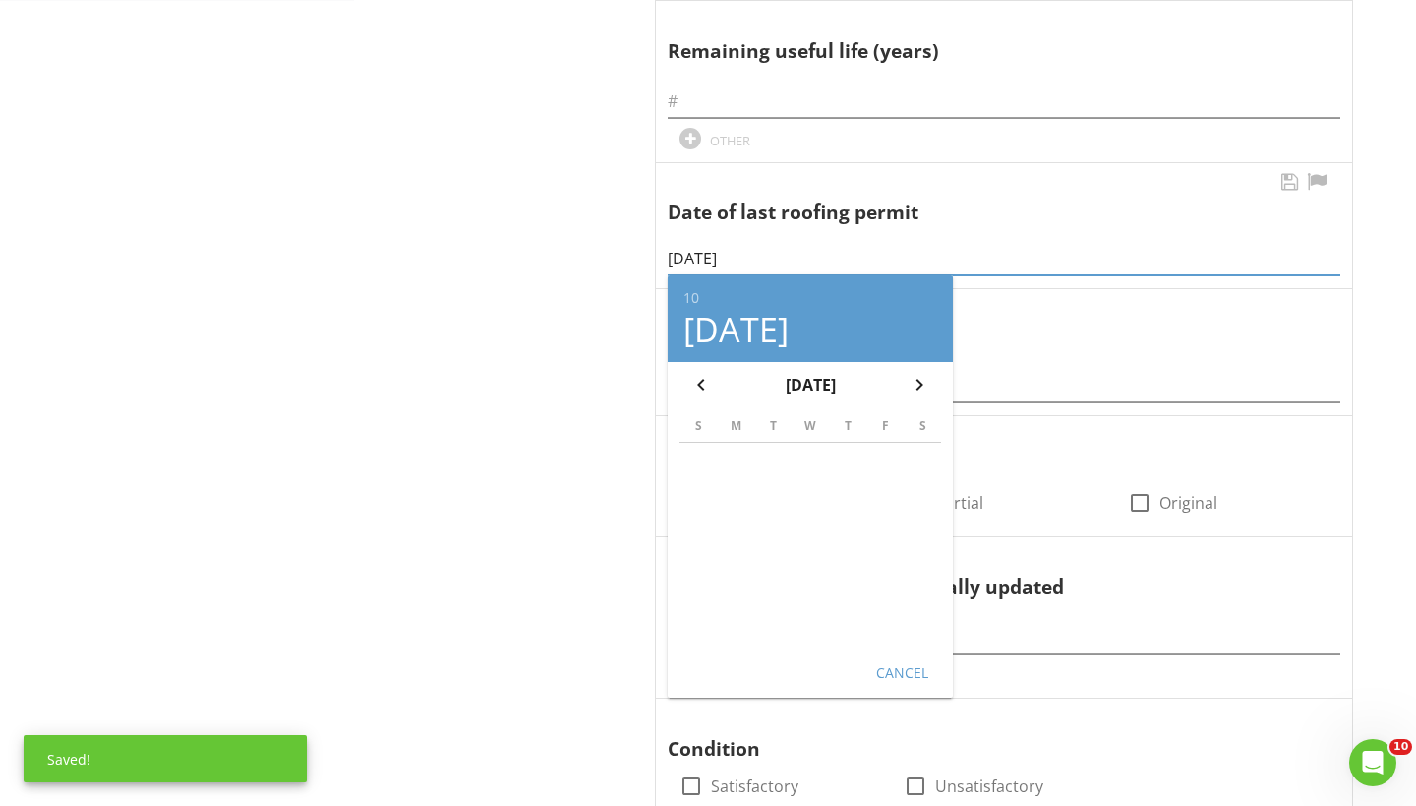
type input "10/25/2023"
click at [897, 655] on button "Cancel" at bounding box center [901, 672] width 87 height 35
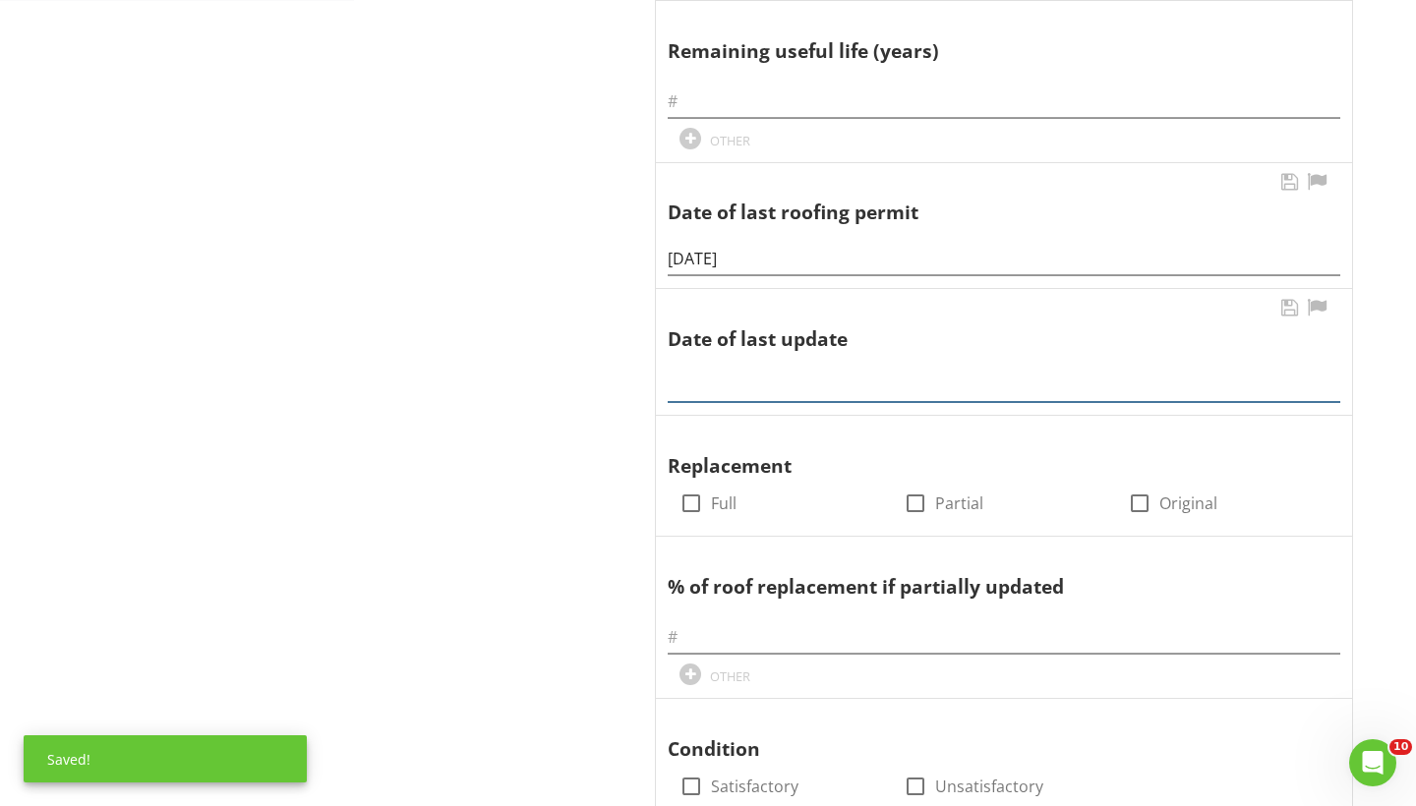
click at [699, 376] on input "text" at bounding box center [1003, 386] width 672 height 32
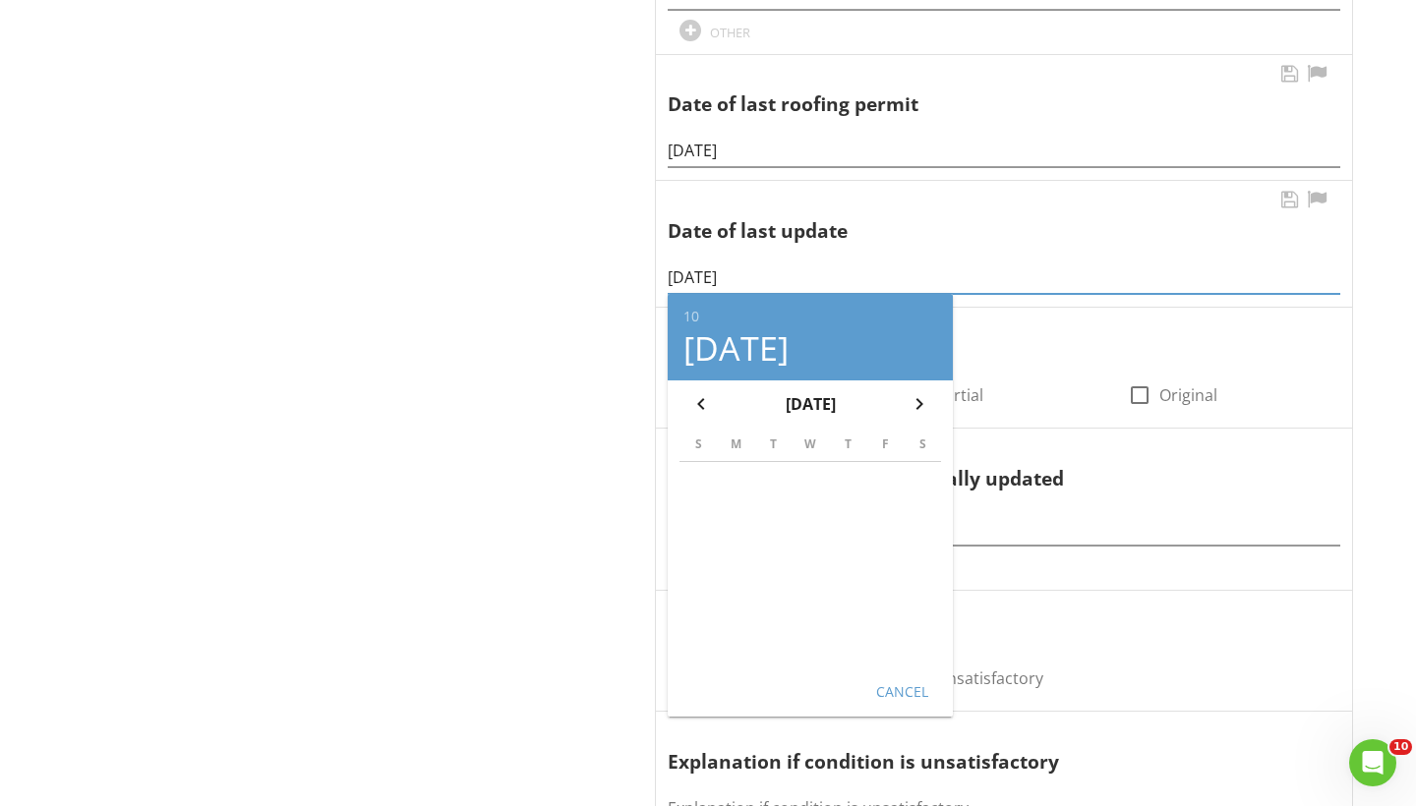
scroll to position [1091, 0]
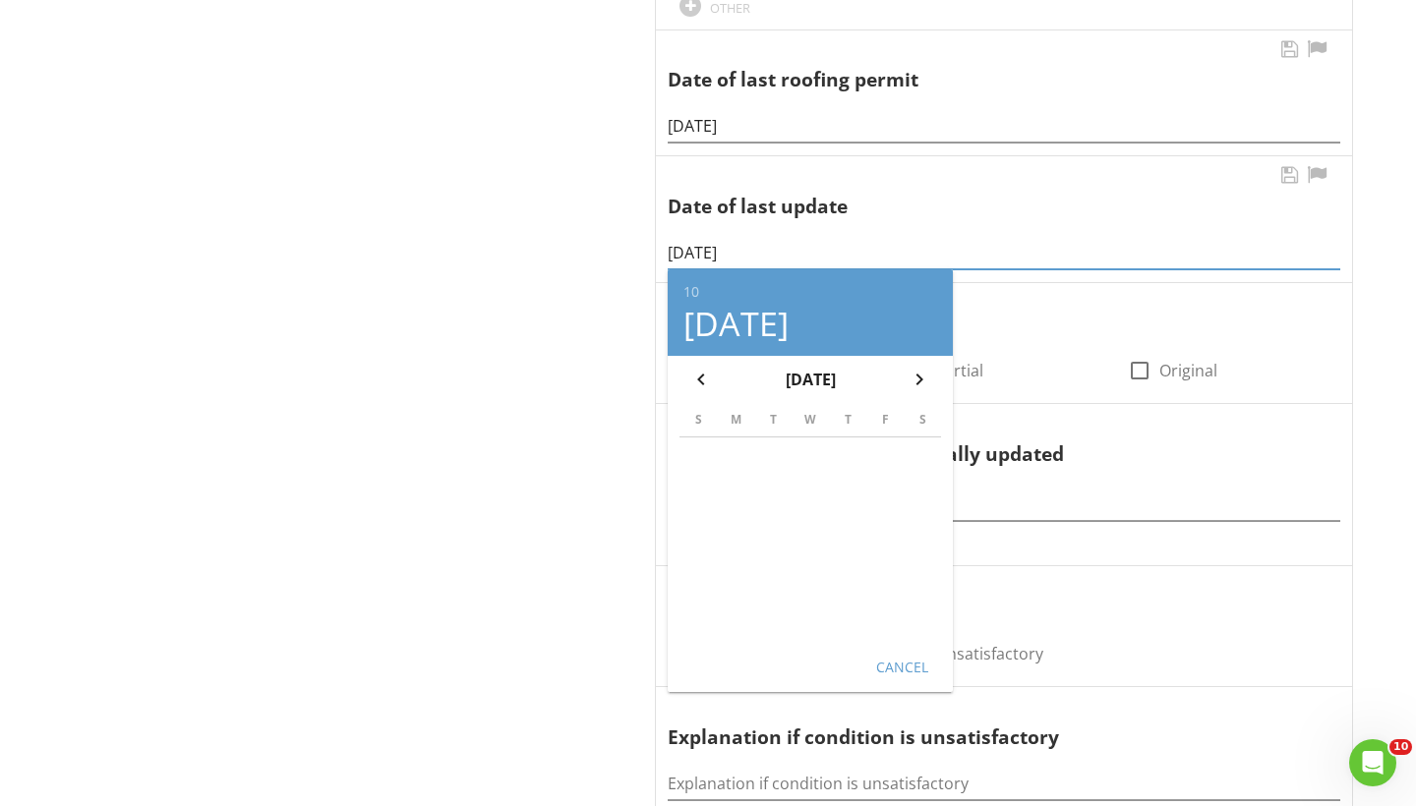
type input "10/25/2023"
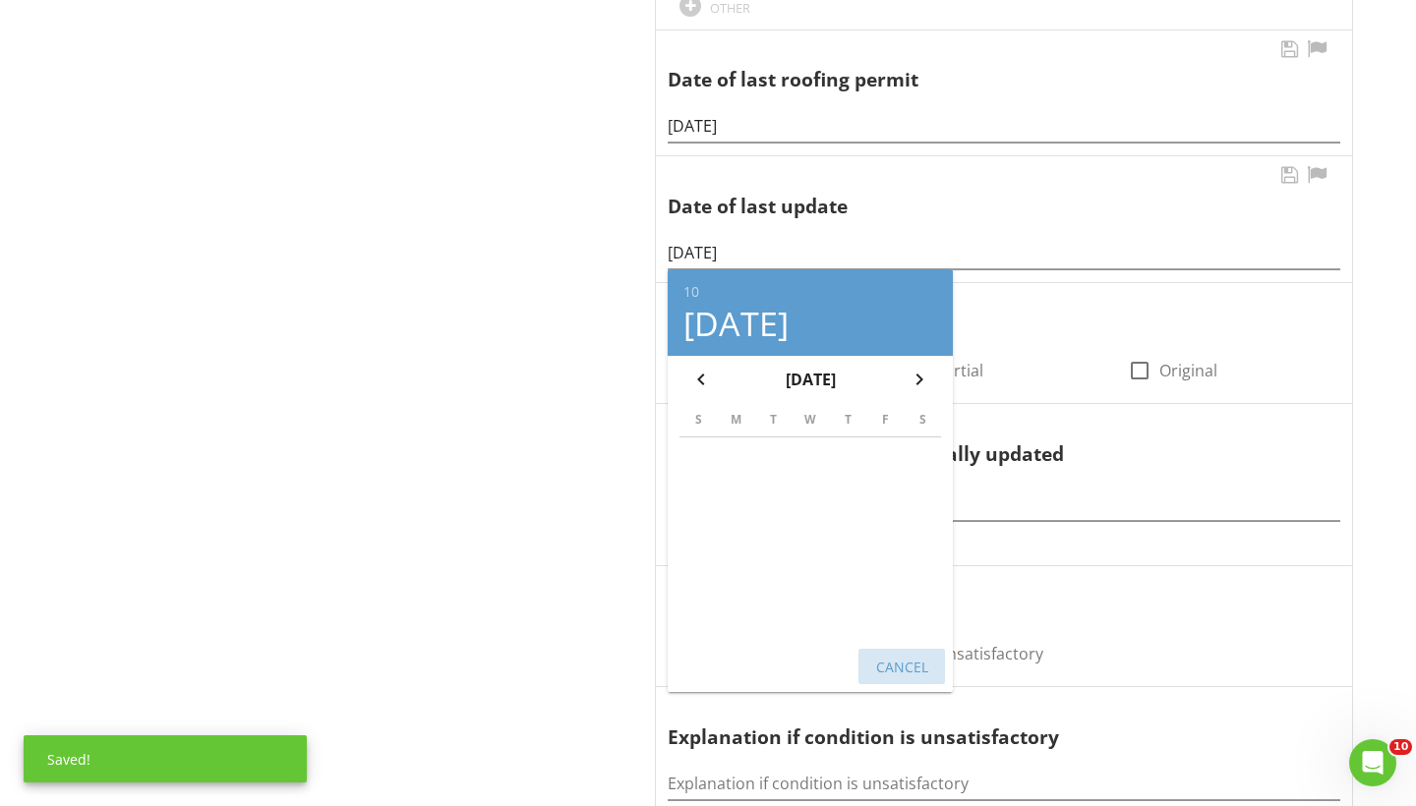
click at [899, 661] on div "Cancel" at bounding box center [901, 666] width 55 height 21
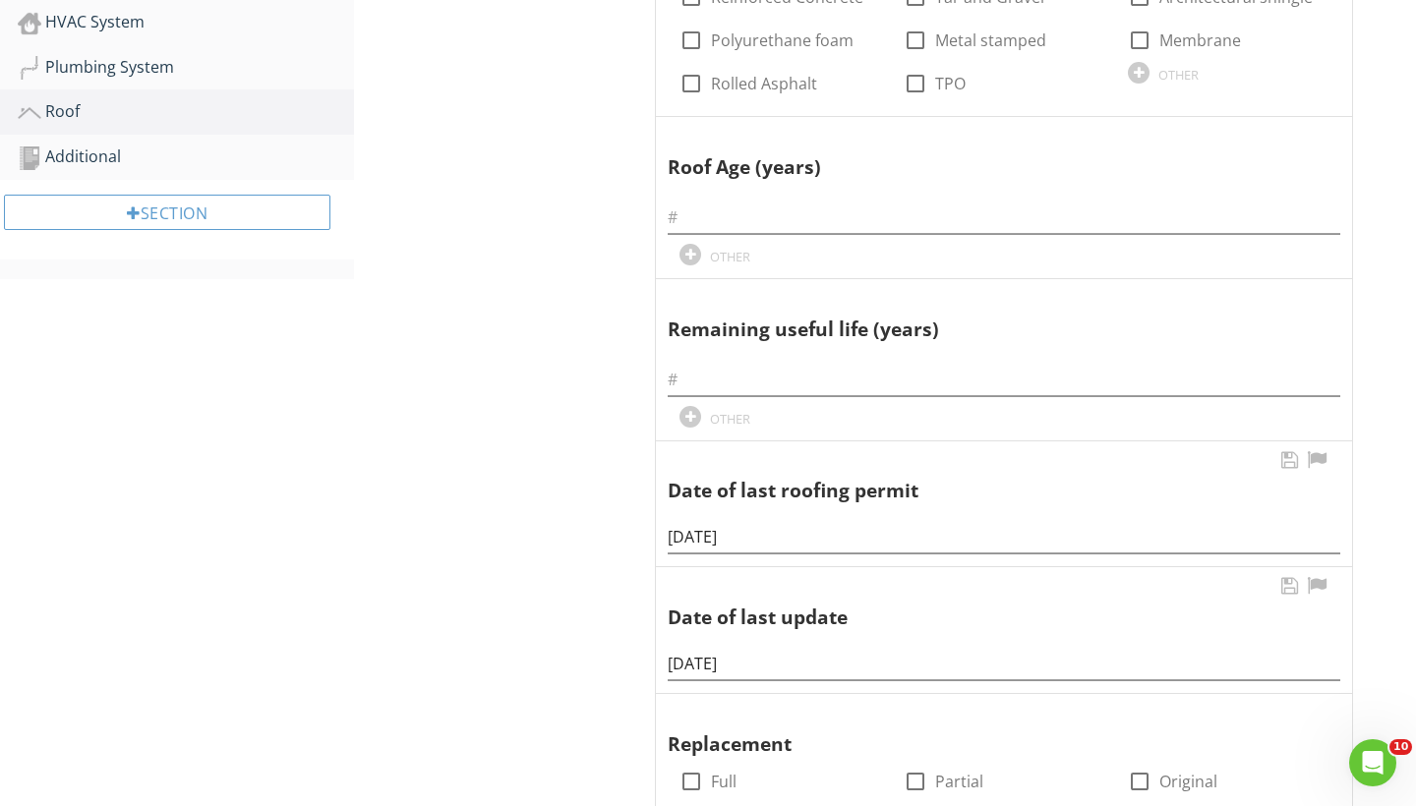
scroll to position [669, 0]
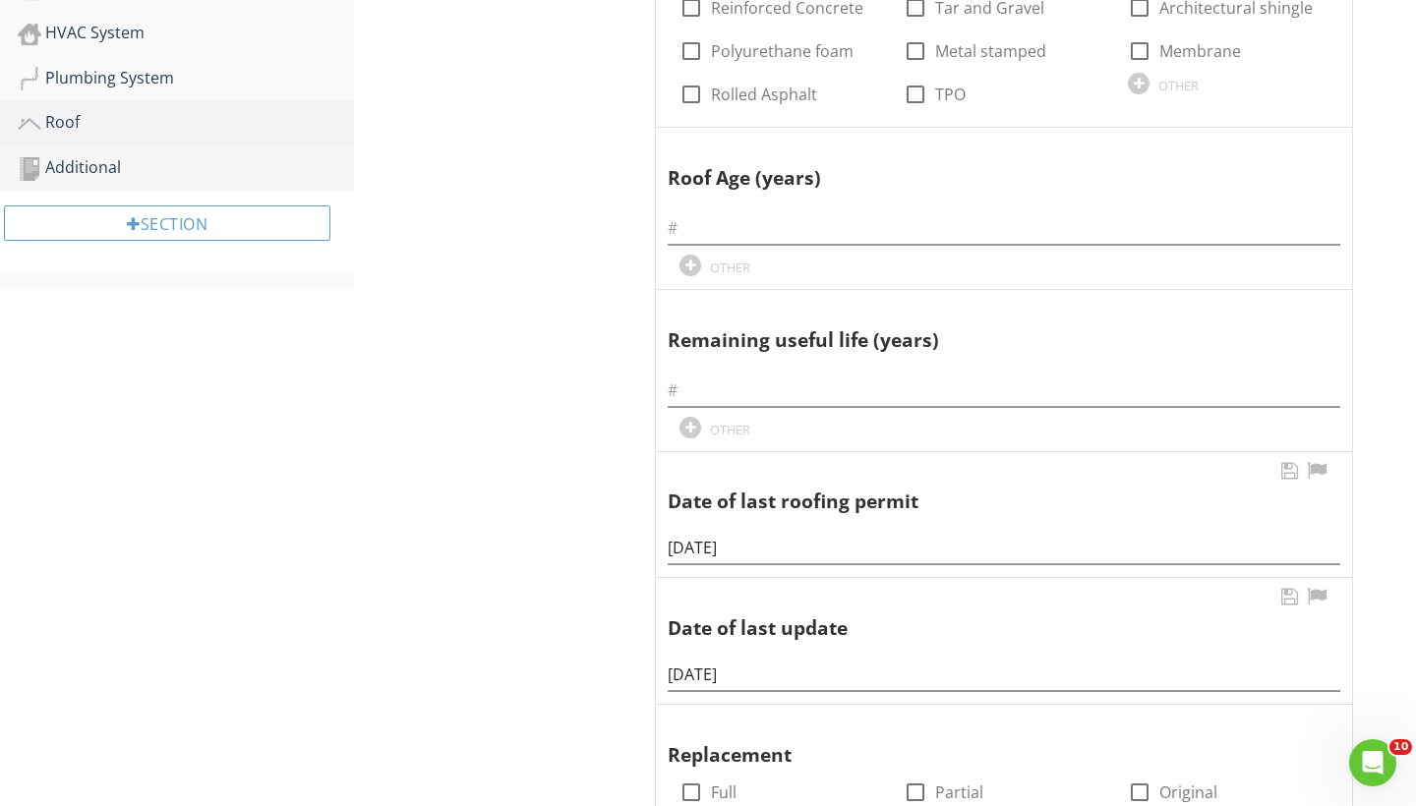
click at [98, 174] on div "Additional" at bounding box center [186, 168] width 336 height 26
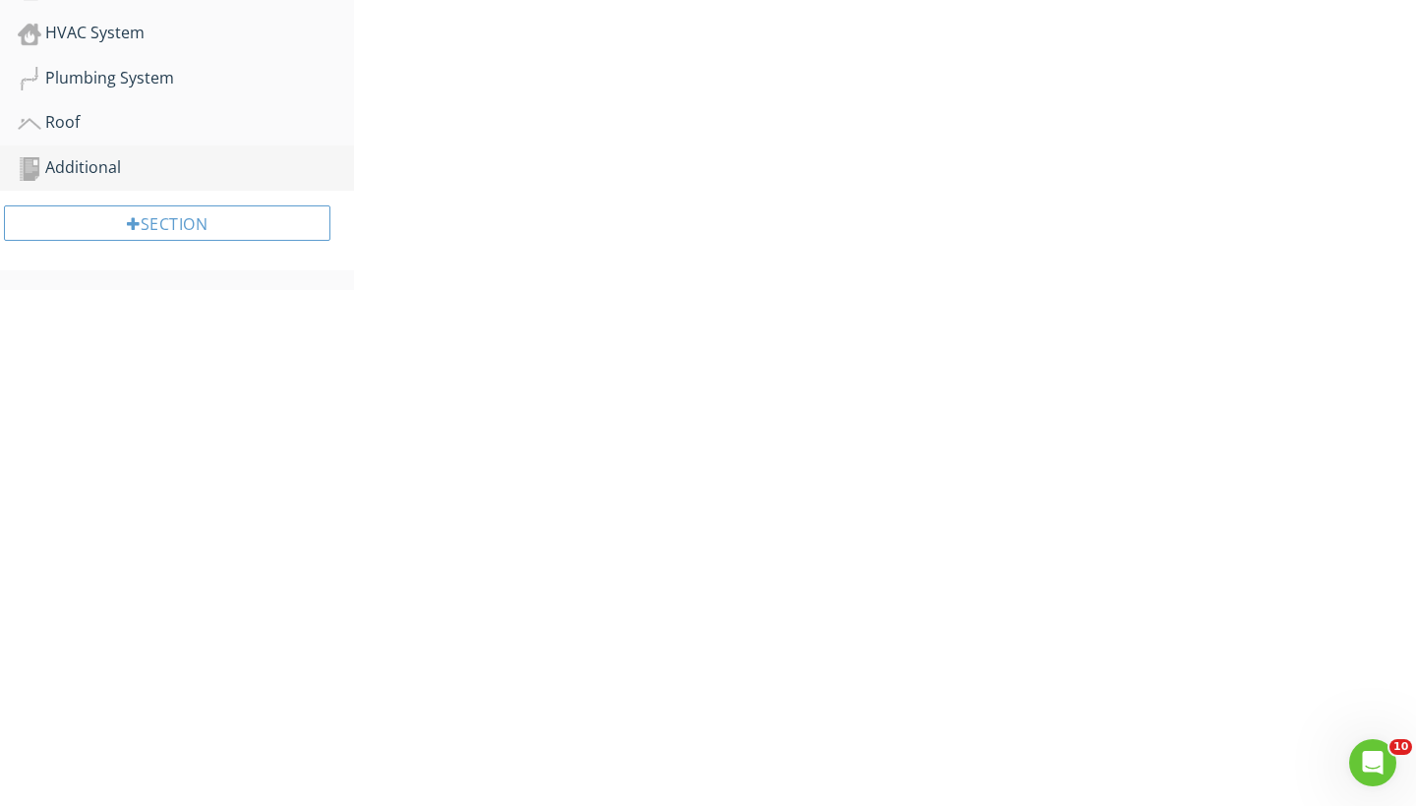
scroll to position [231, 0]
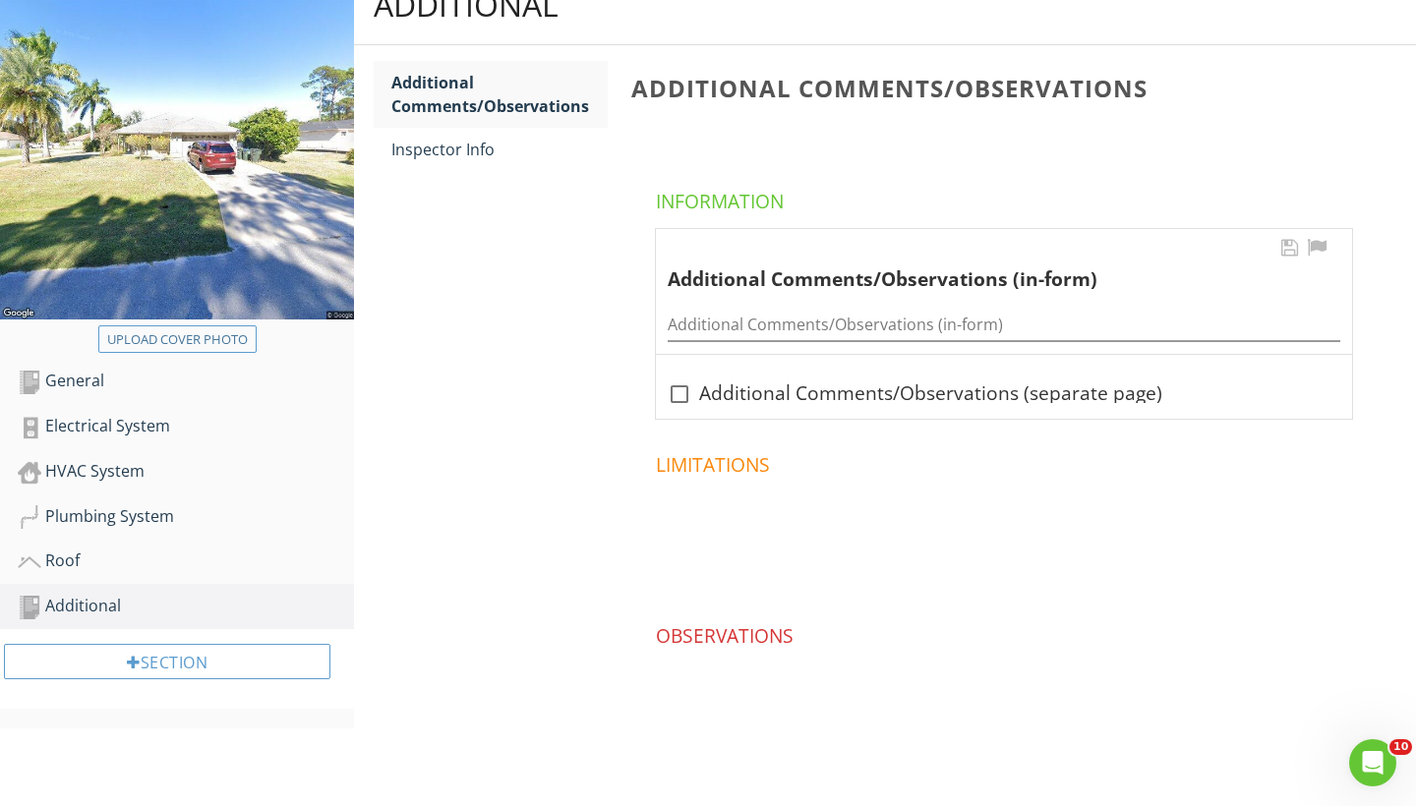
click at [705, 301] on div "Additional Comments/Observations (in-form)" at bounding box center [1003, 319] width 672 height 44
click at [719, 319] on input "Additional Comments/Observations (in-form)" at bounding box center [1003, 325] width 672 height 32
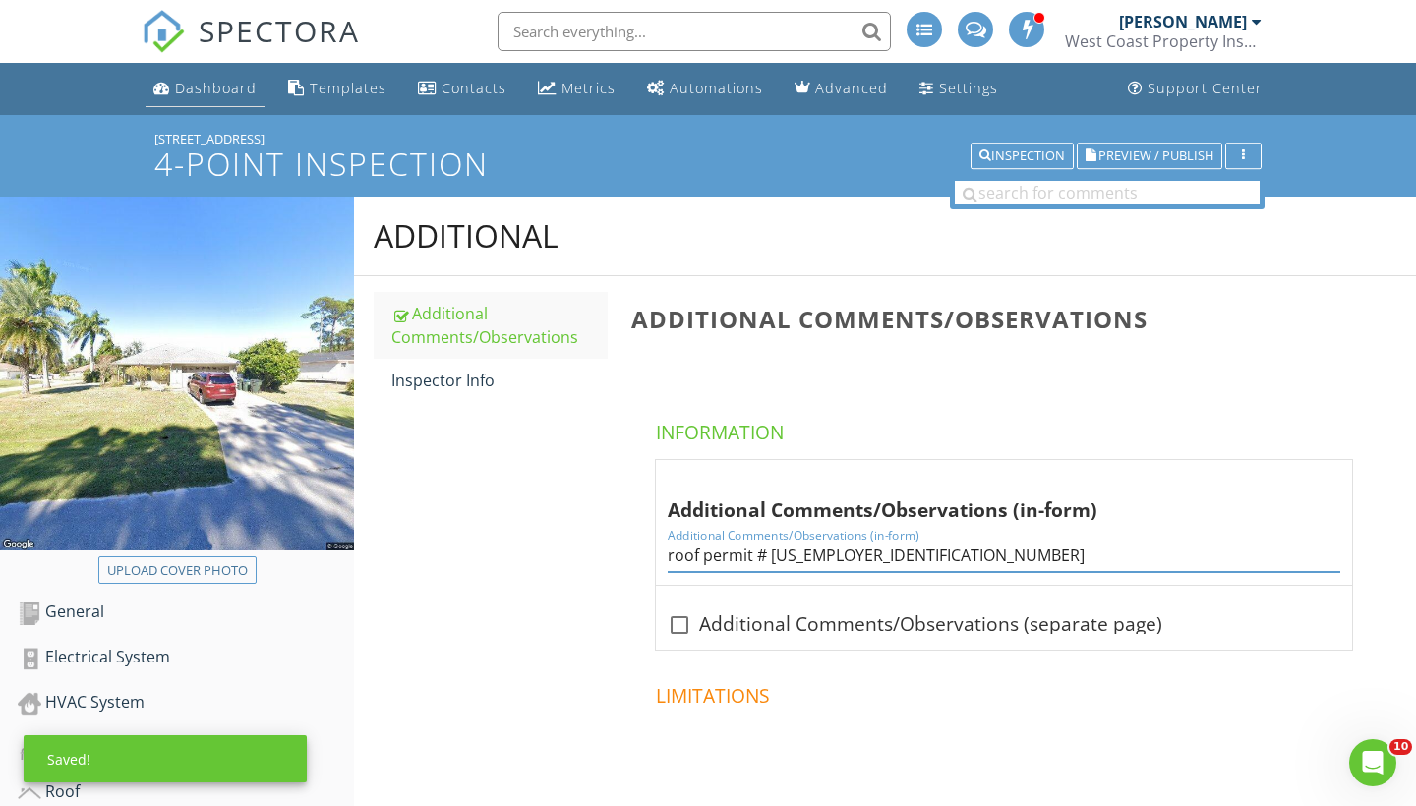
scroll to position [0, 0]
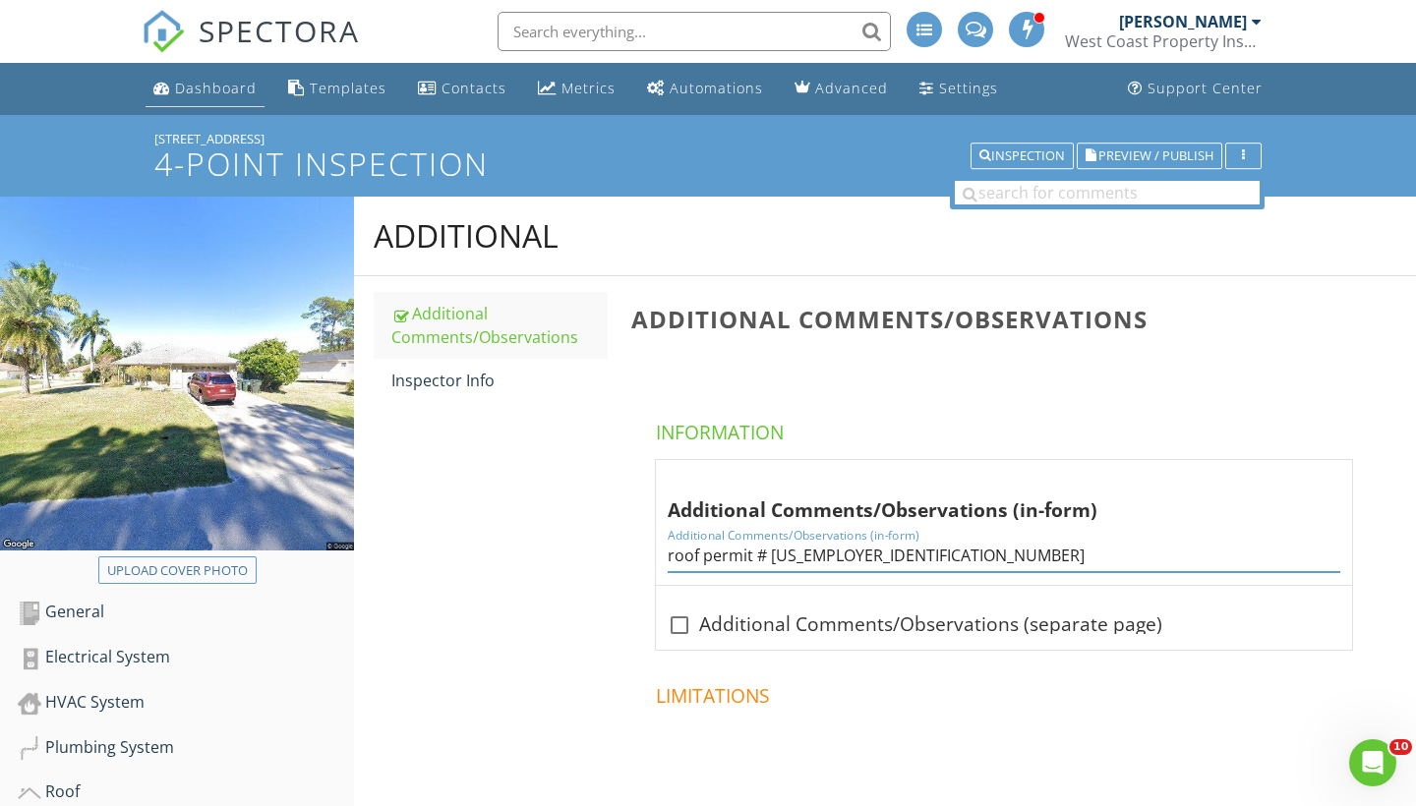
type input "roof permit # 23-0019844"
click at [233, 86] on div "Dashboard" at bounding box center [216, 88] width 82 height 19
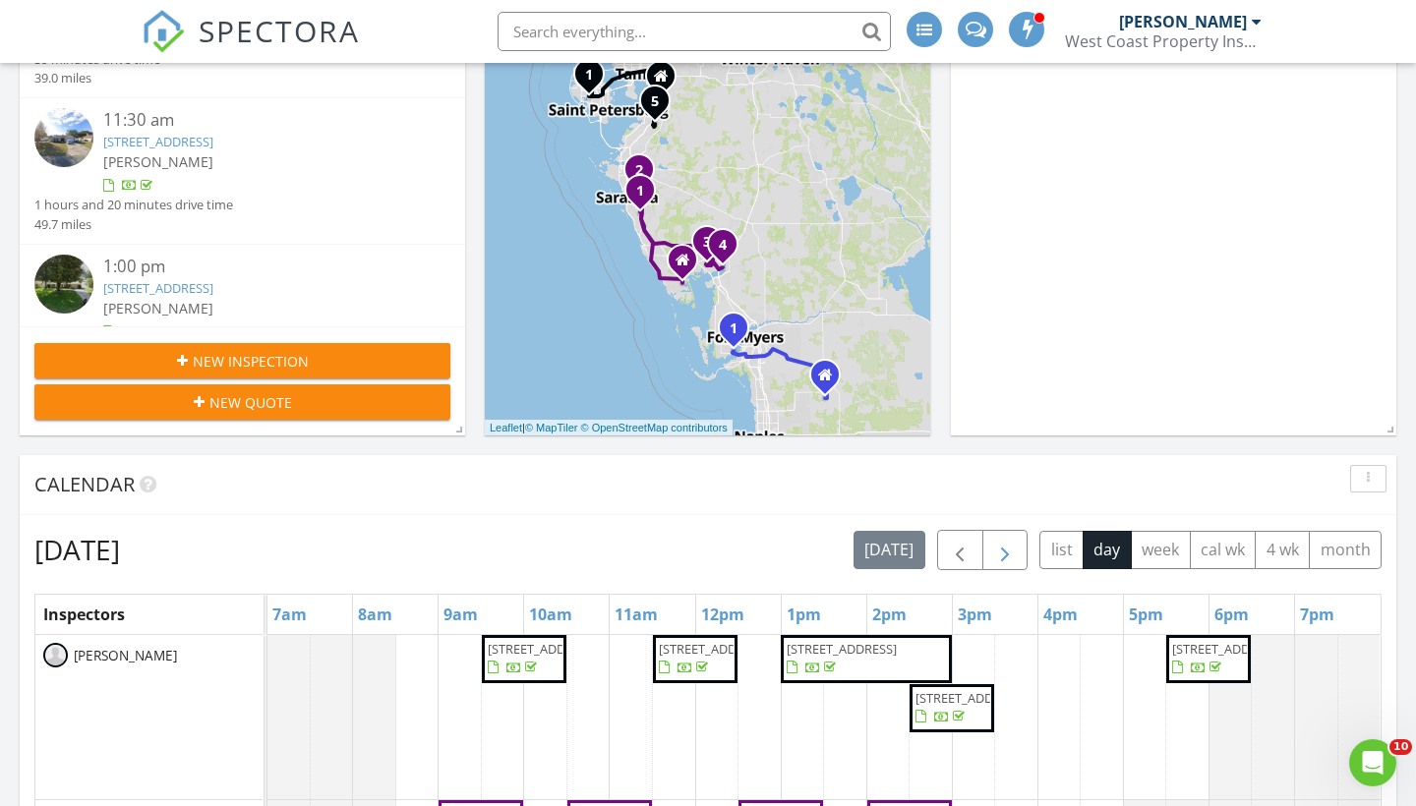
scroll to position [423, 0]
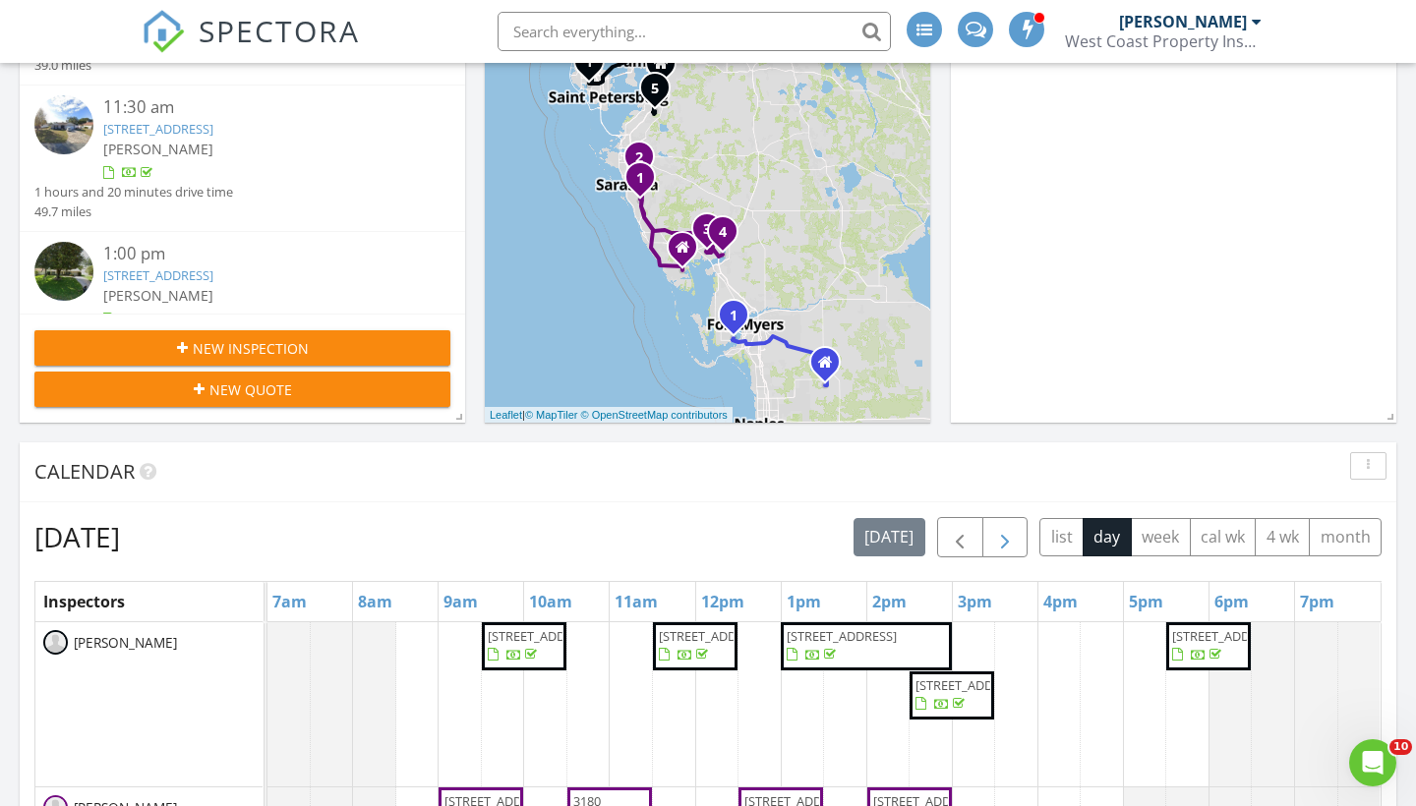
click at [1009, 542] on span "button" at bounding box center [1005, 538] width 24 height 24
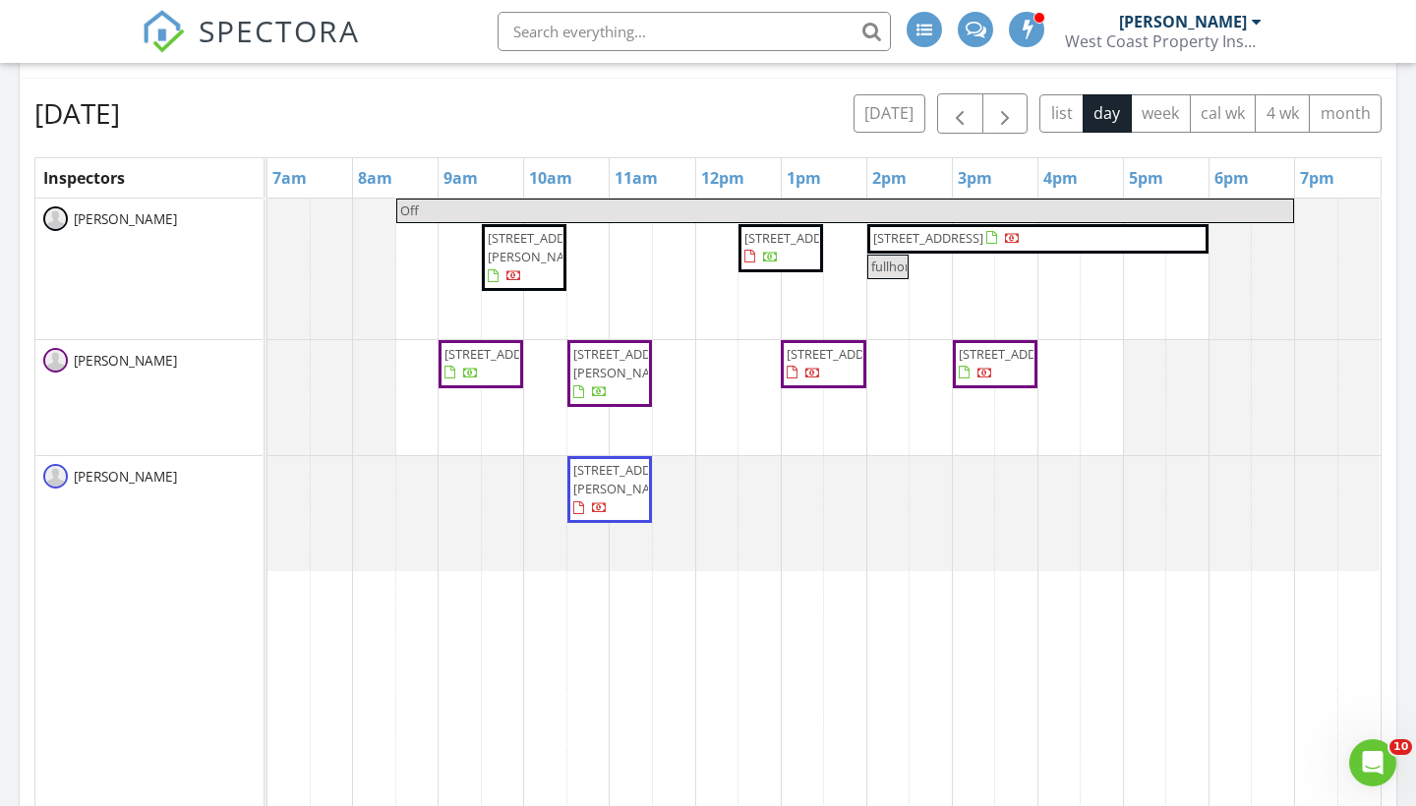
scroll to position [863, 0]
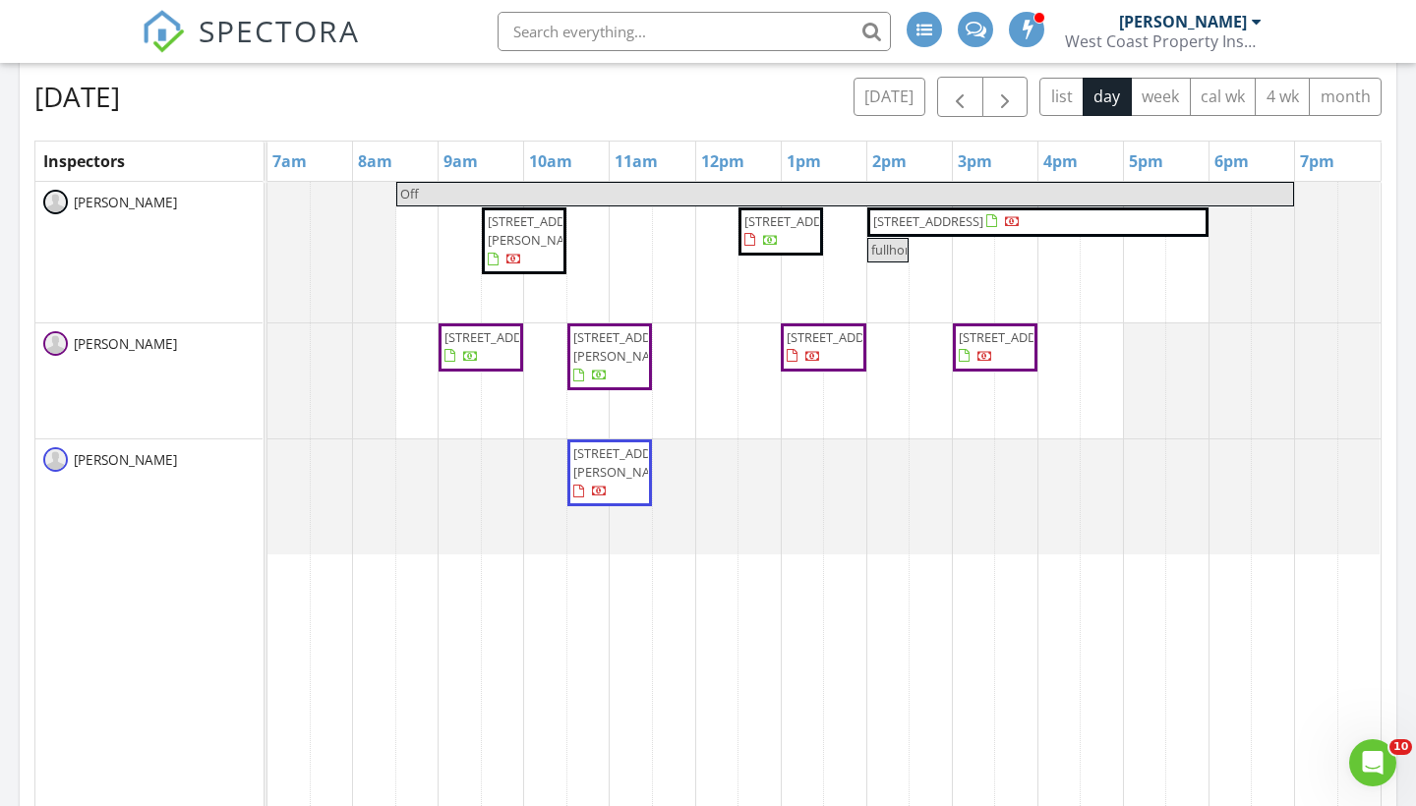
click at [604, 365] on span "2602 Starling dr, BRADENTON 34209" at bounding box center [628, 346] width 110 height 36
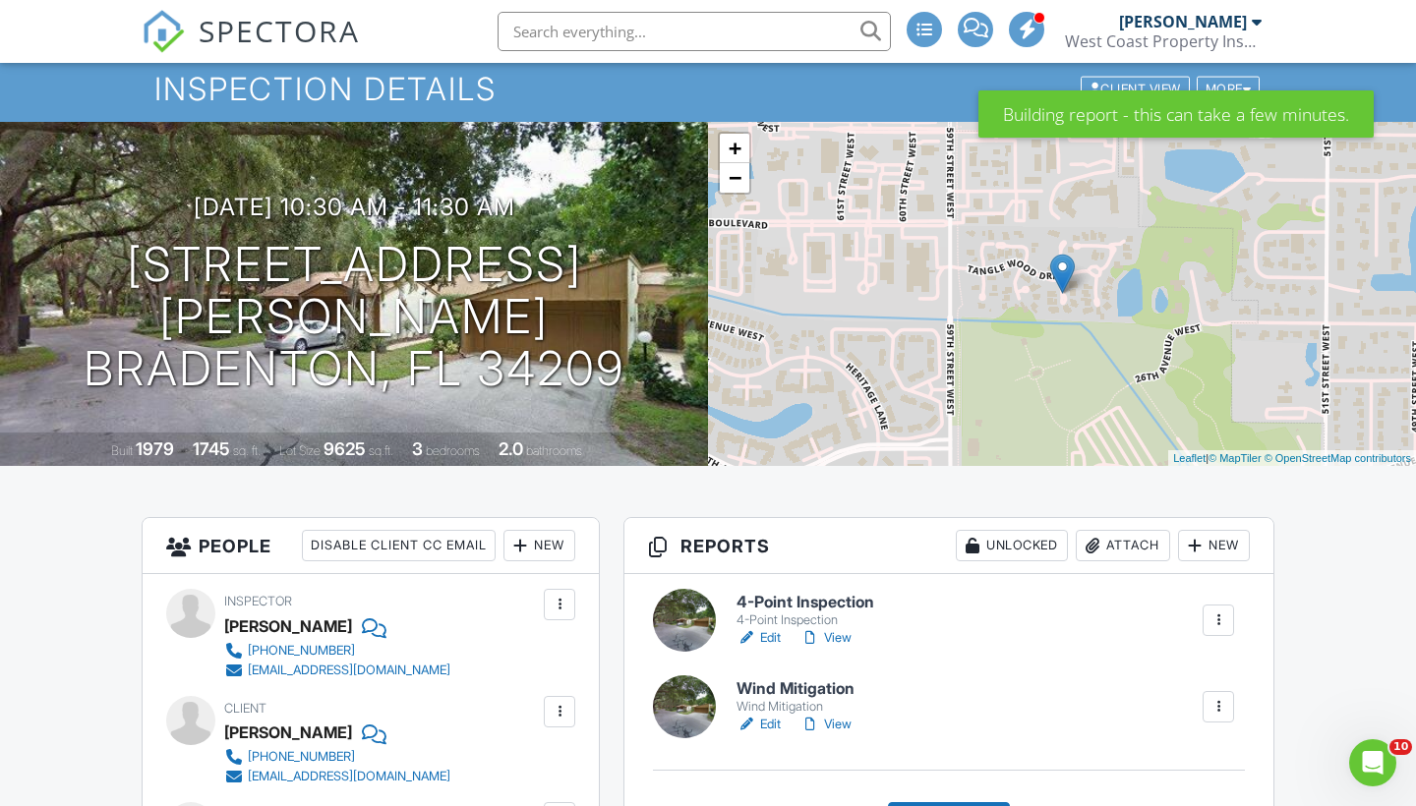
scroll to position [10, 0]
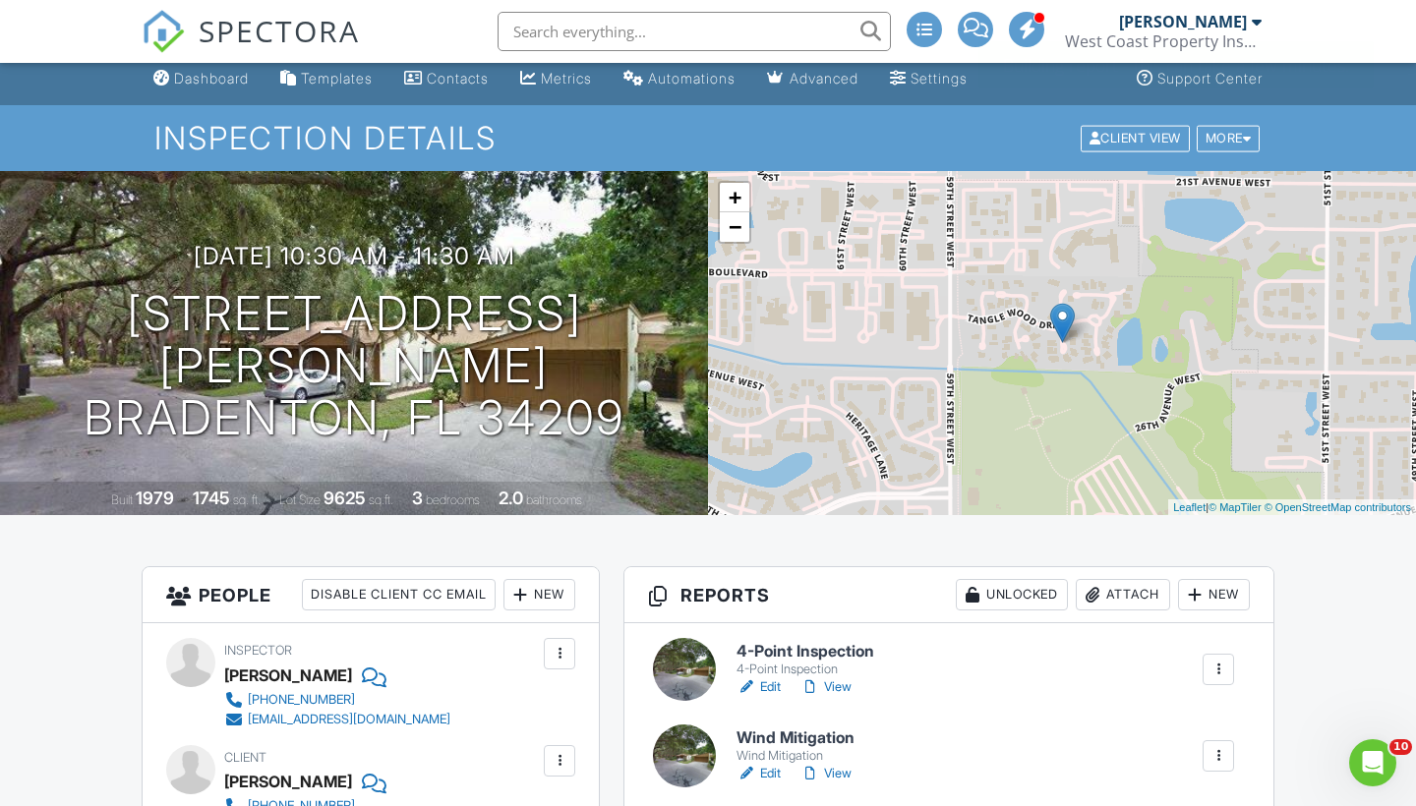
click at [1119, 590] on div "Attach" at bounding box center [1122, 594] width 94 height 31
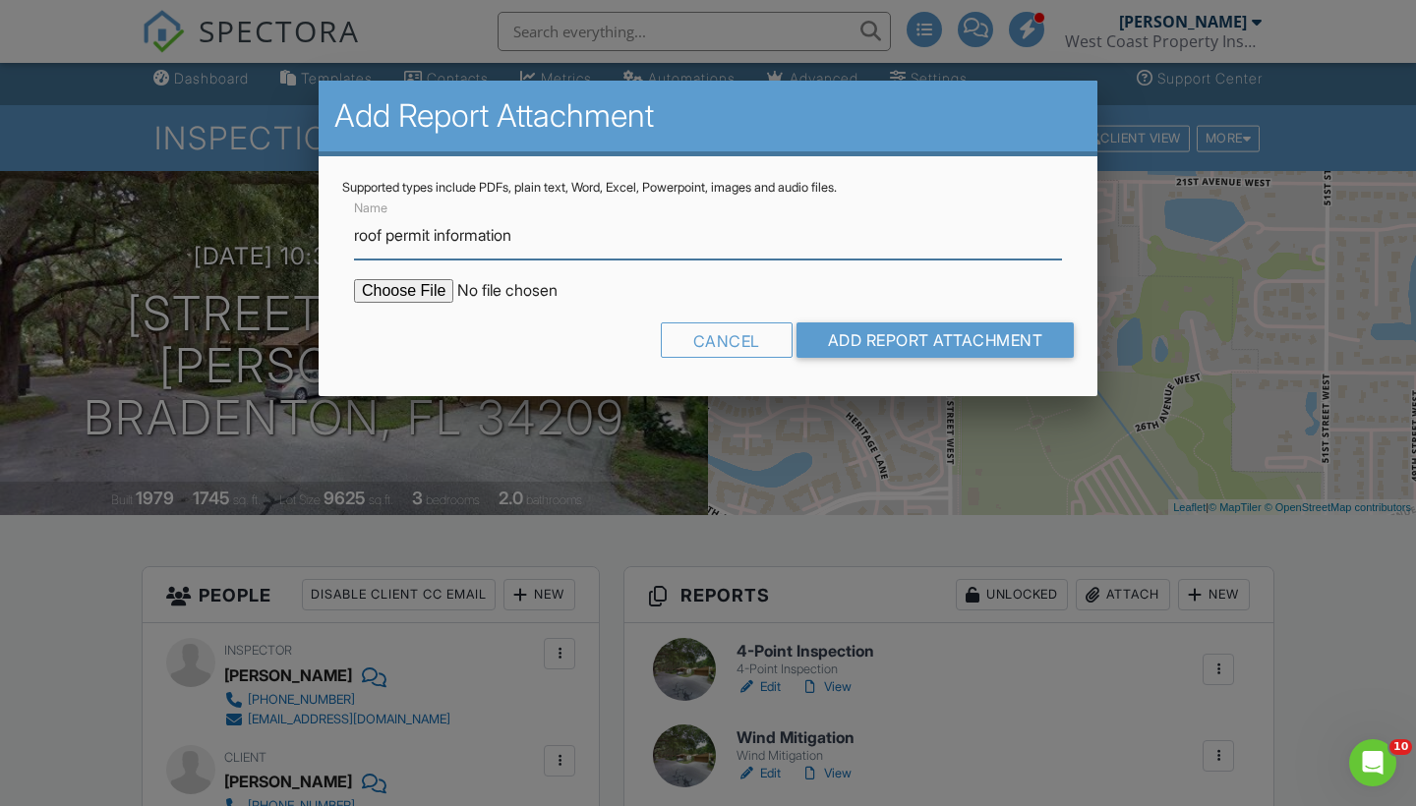
type input "roof permit information"
click at [433, 297] on input "file" at bounding box center [521, 291] width 334 height 24
type input "C:\fakepath\Screenshot 2025-08-27 at 8.10.09 PM.png"
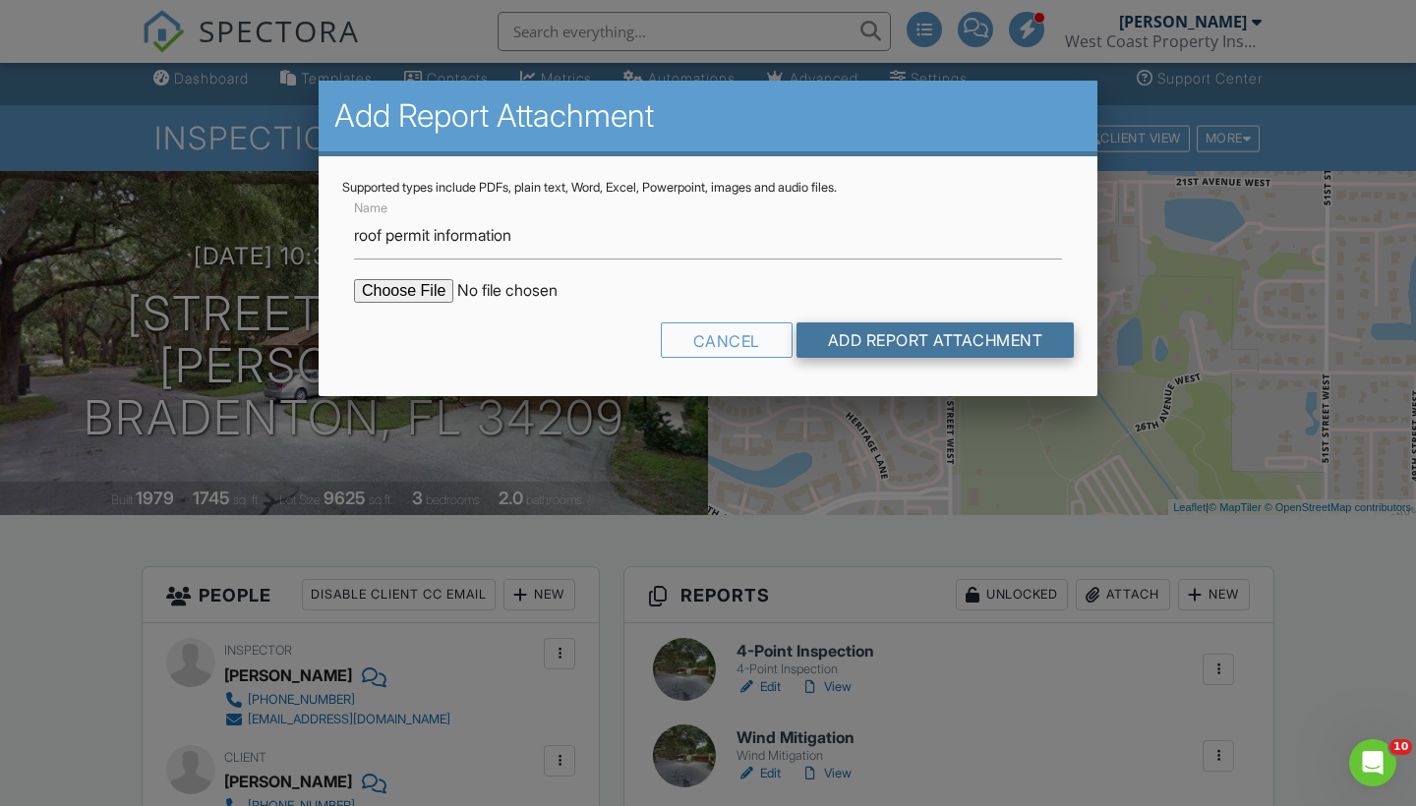
click at [972, 343] on input "Add Report Attachment" at bounding box center [935, 339] width 278 height 35
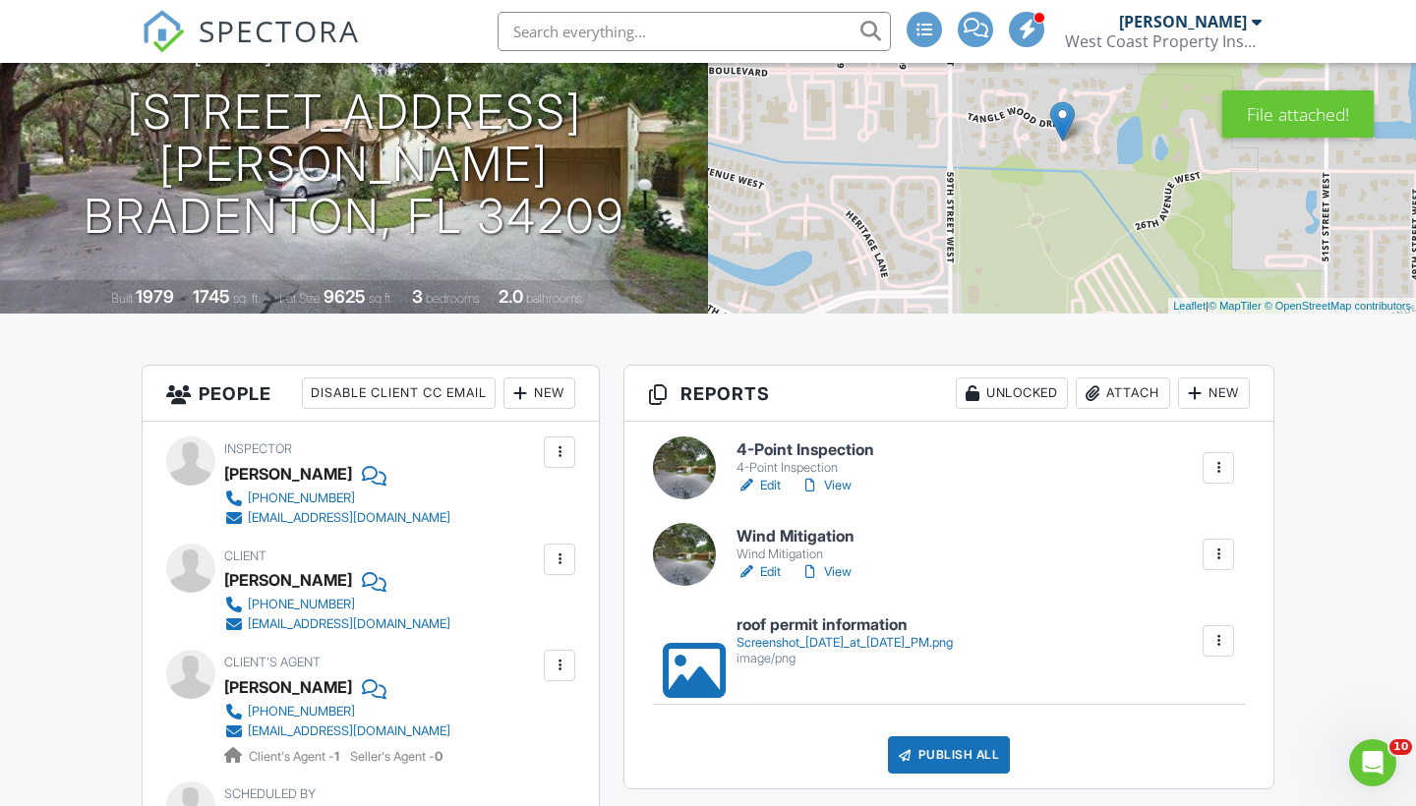
click at [771, 489] on link "Edit" at bounding box center [758, 486] width 44 height 20
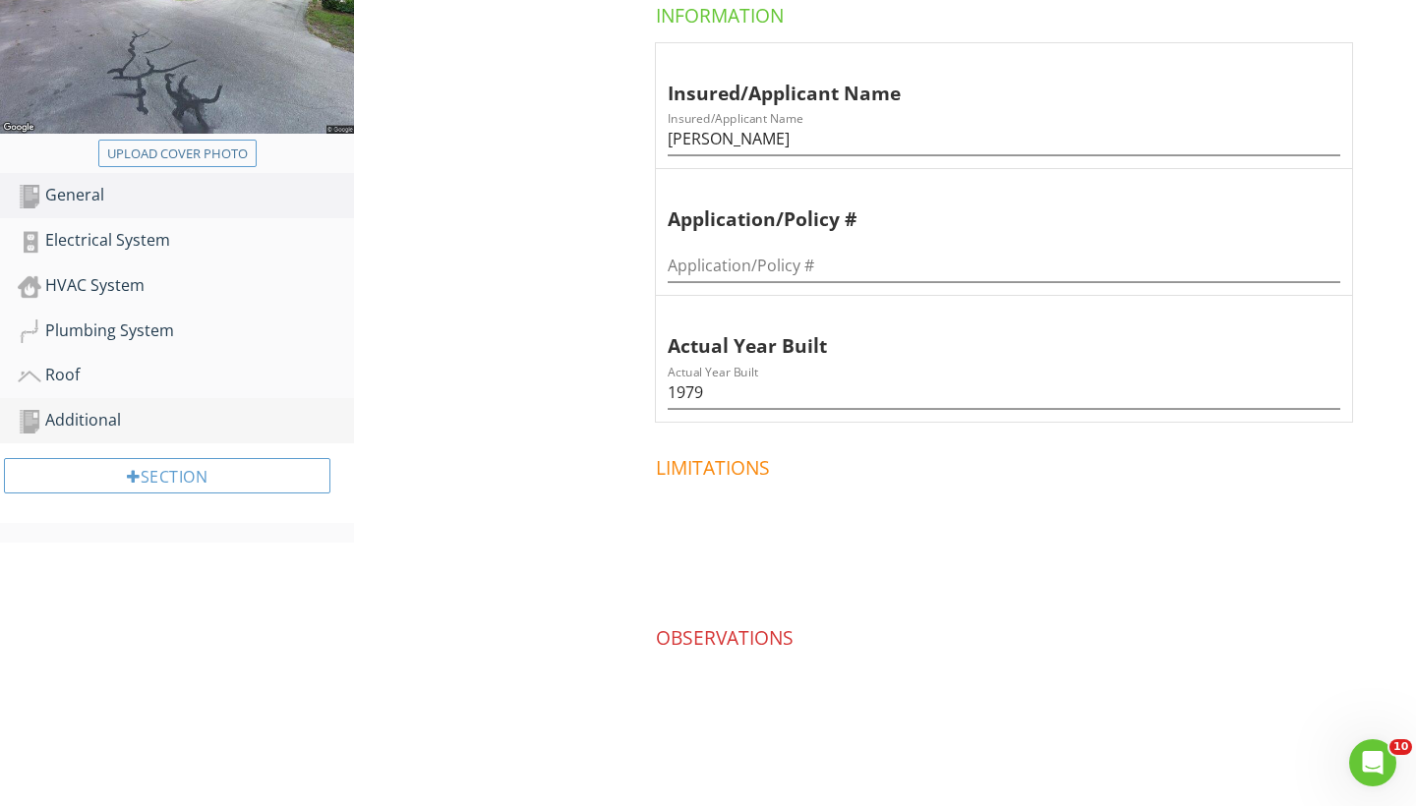
scroll to position [416, 0]
click at [127, 276] on div "HVAC System" at bounding box center [186, 287] width 336 height 26
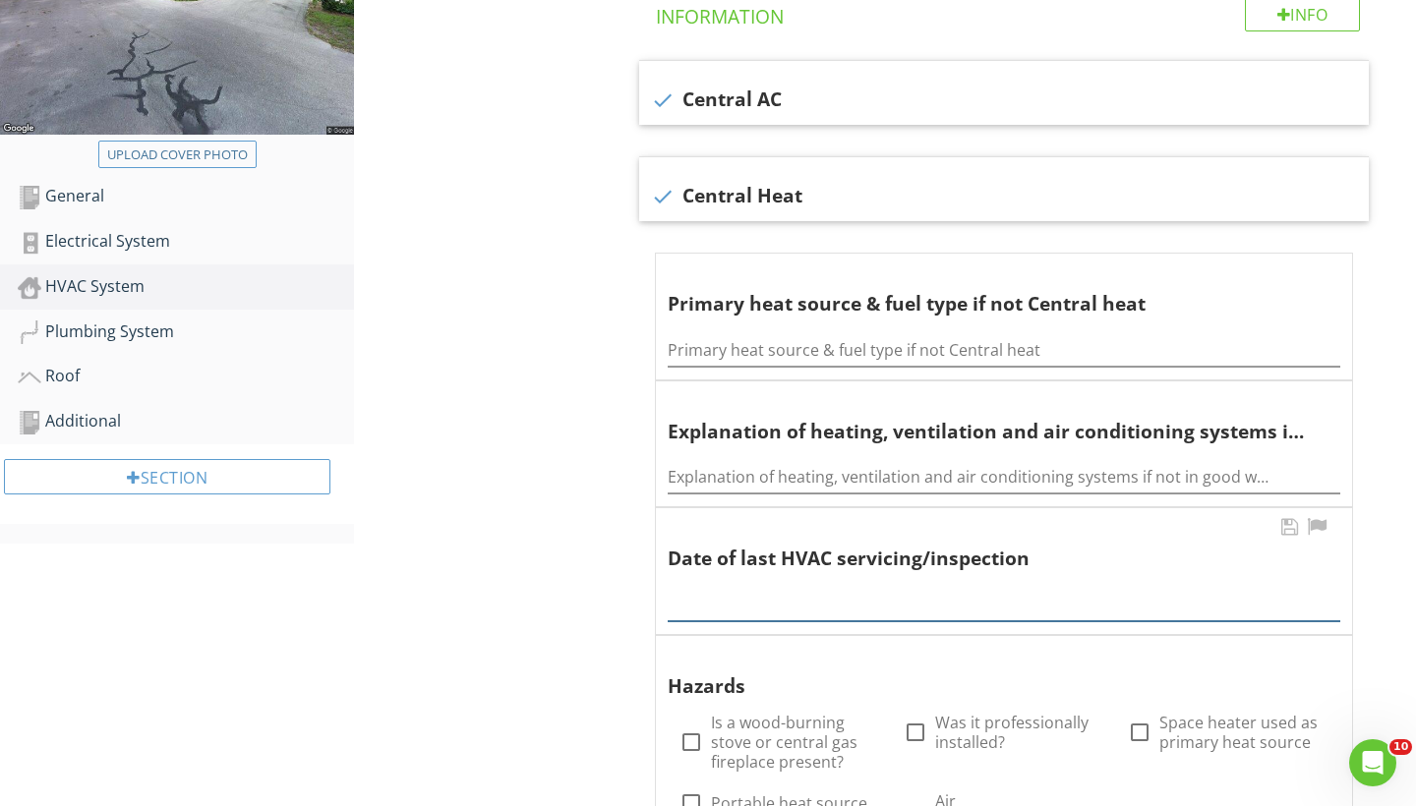
click at [715, 594] on input "text" at bounding box center [1003, 605] width 672 height 32
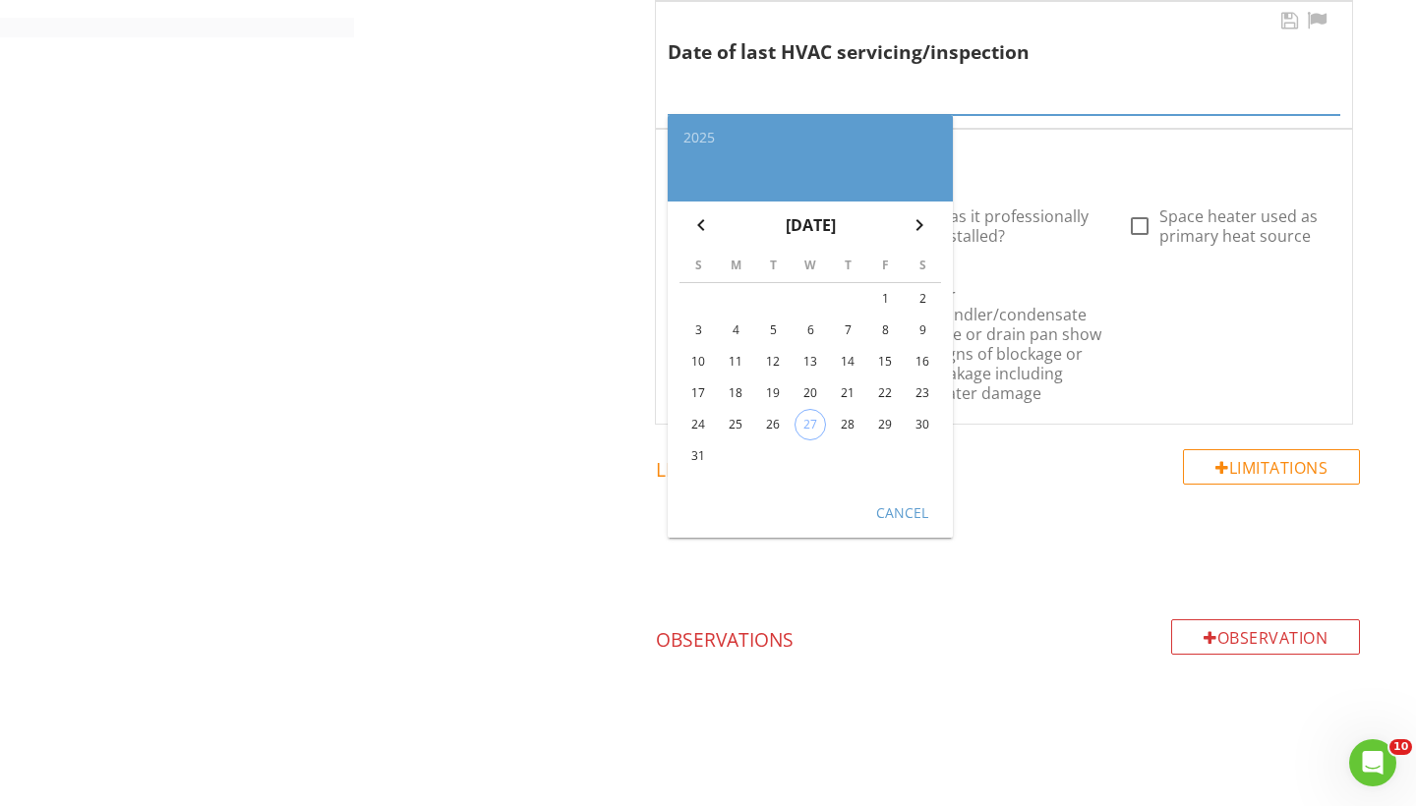
scroll to position [921, 0]
click at [859, 419] on div "28" at bounding box center [847, 425] width 31 height 31
type input "2025-08-28"
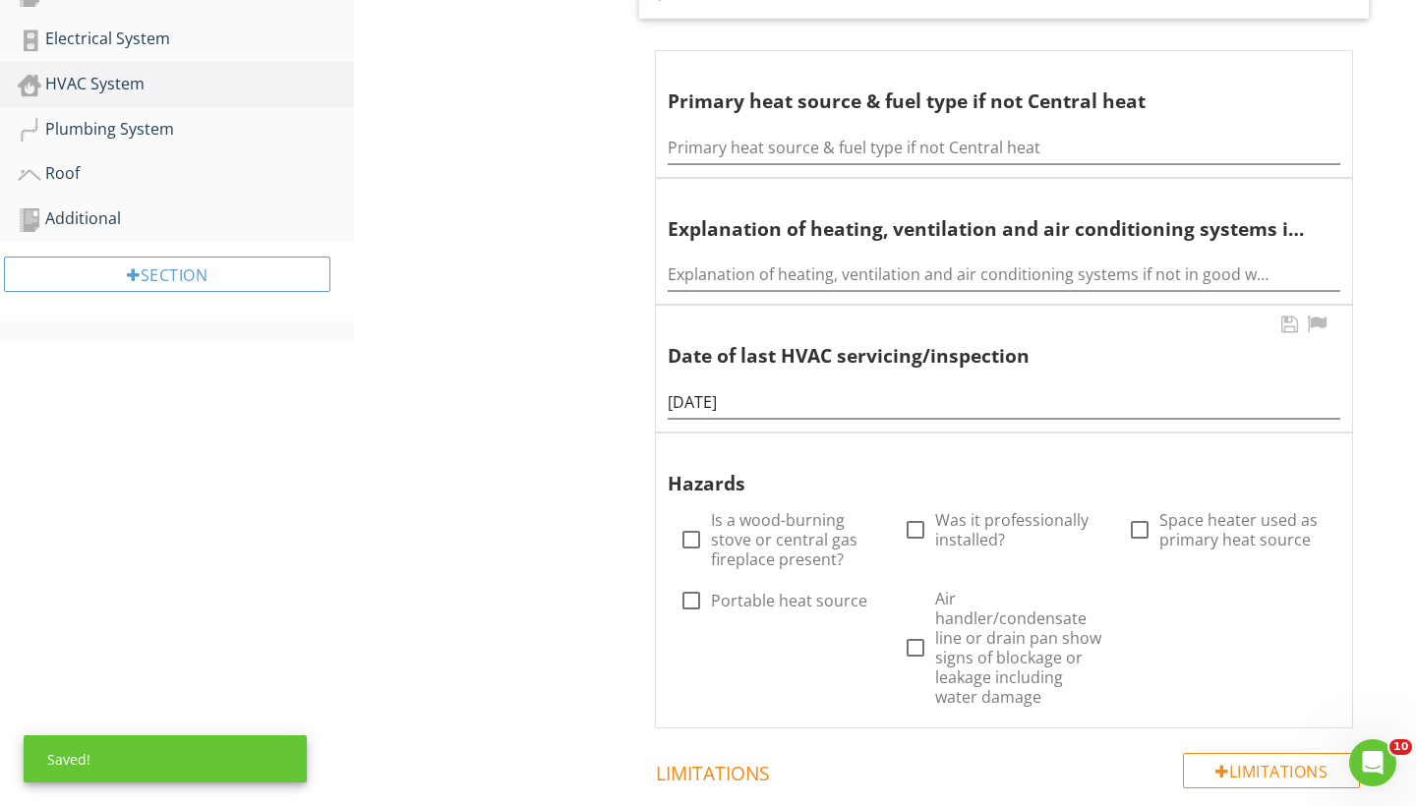
scroll to position [599, 0]
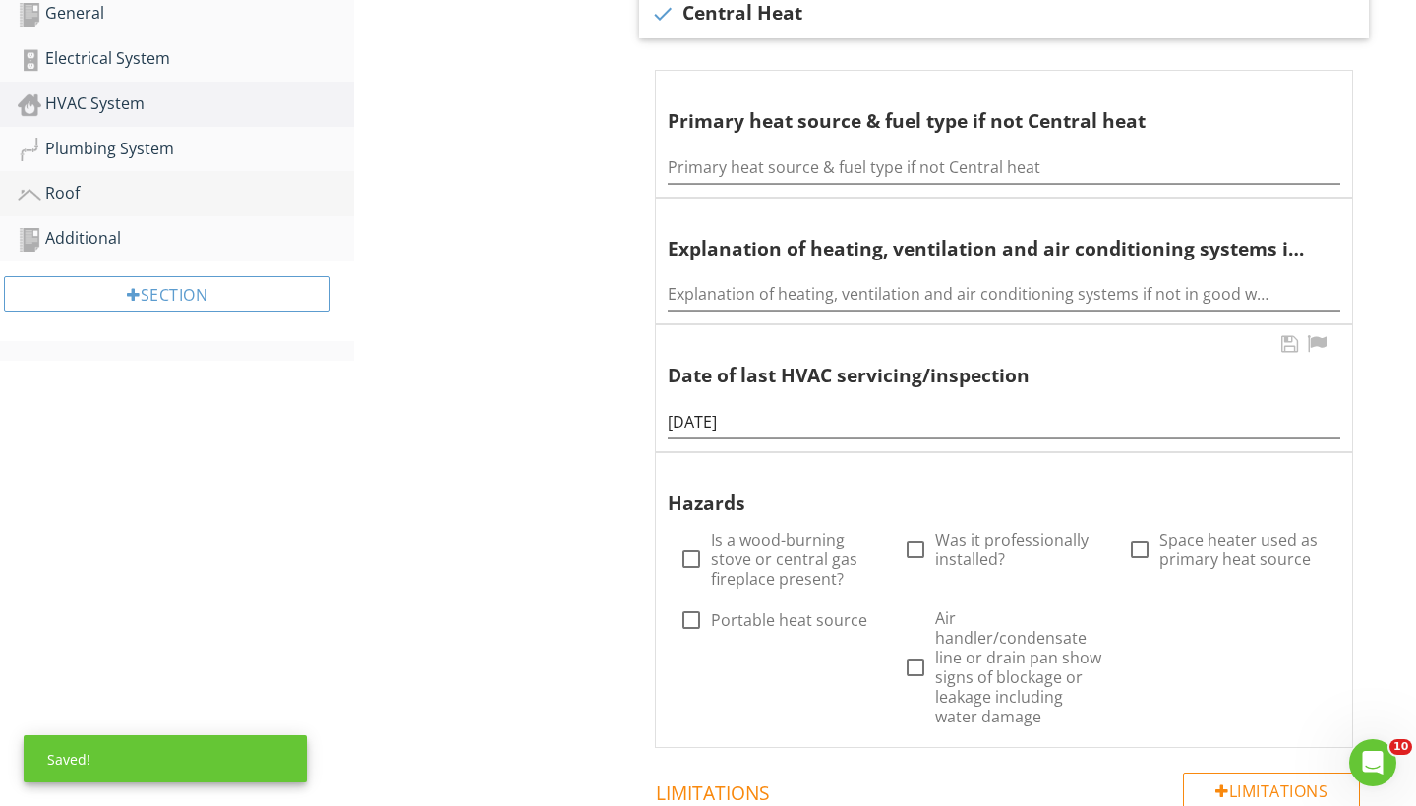
click at [72, 178] on link "Roof" at bounding box center [186, 193] width 336 height 45
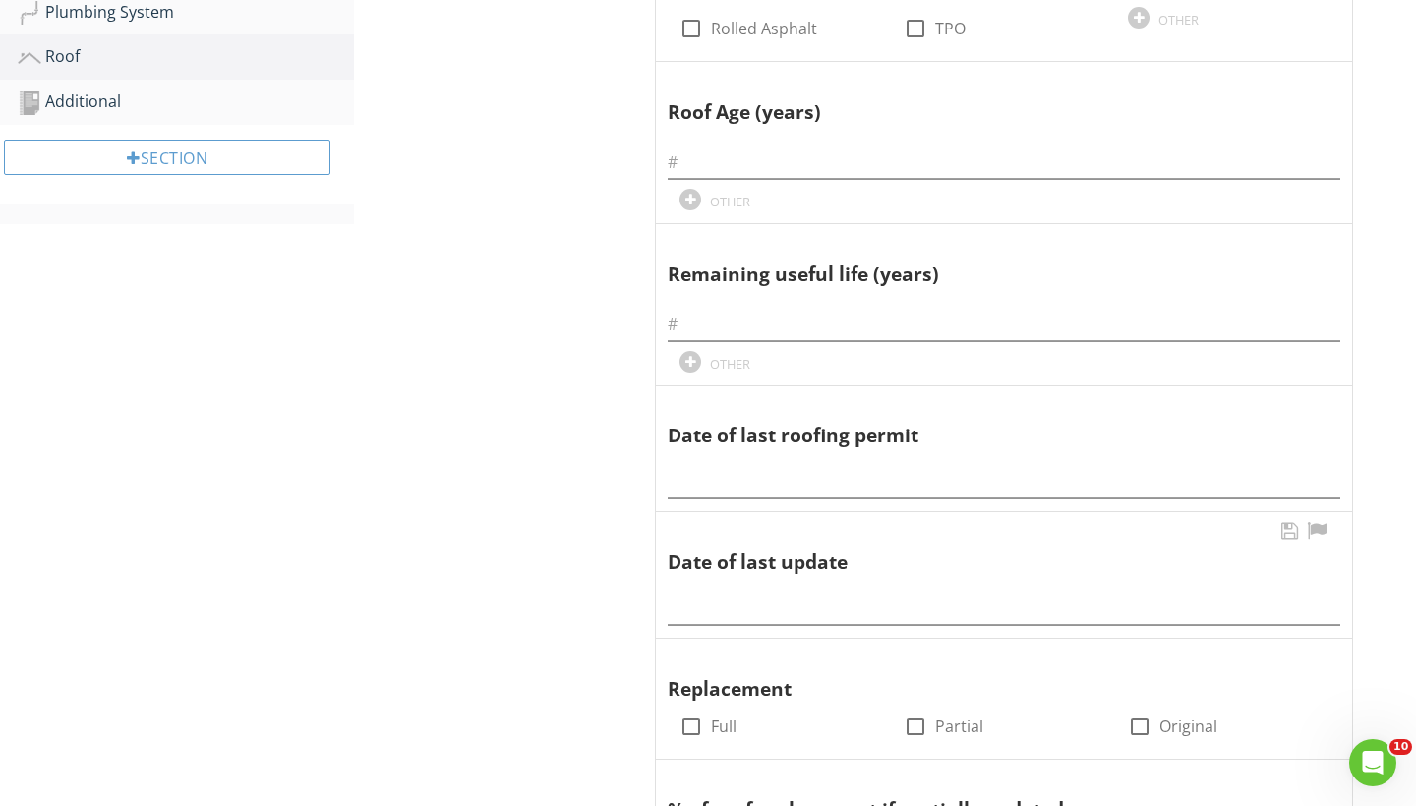
scroll to position [770, 0]
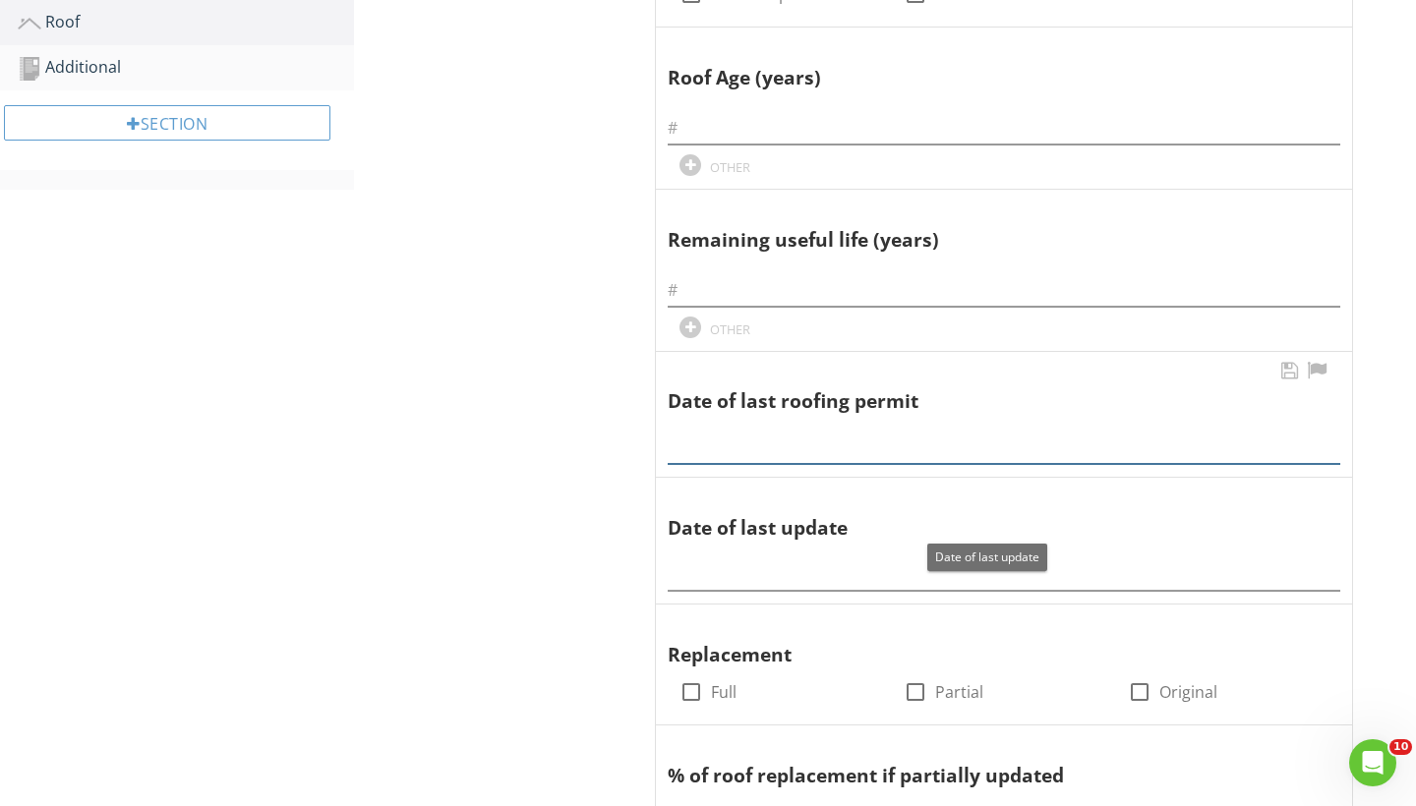
click at [738, 451] on div at bounding box center [1003, 442] width 672 height 44
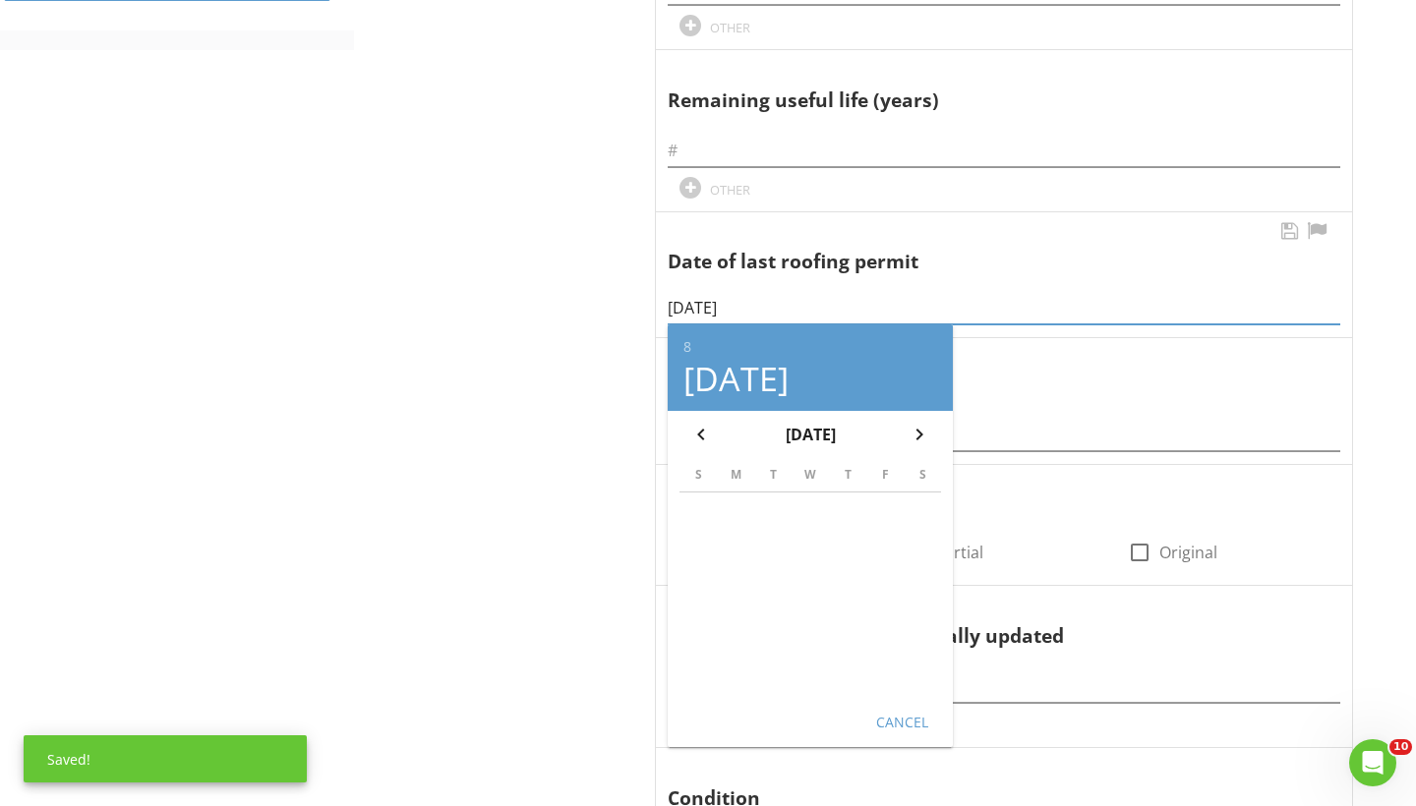
scroll to position [957, 0]
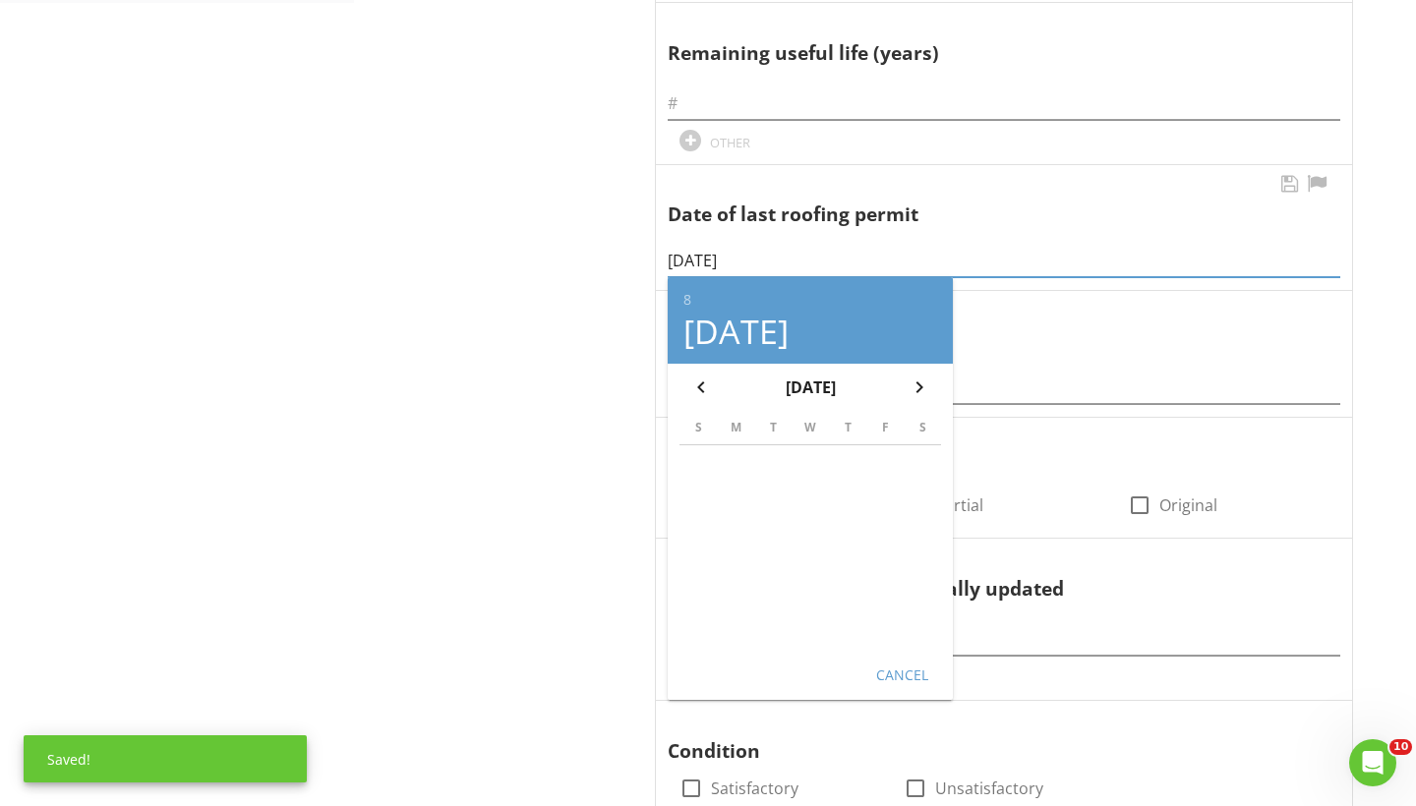
type input "08/18/2025"
click at [899, 657] on button "Cancel" at bounding box center [901, 674] width 87 height 35
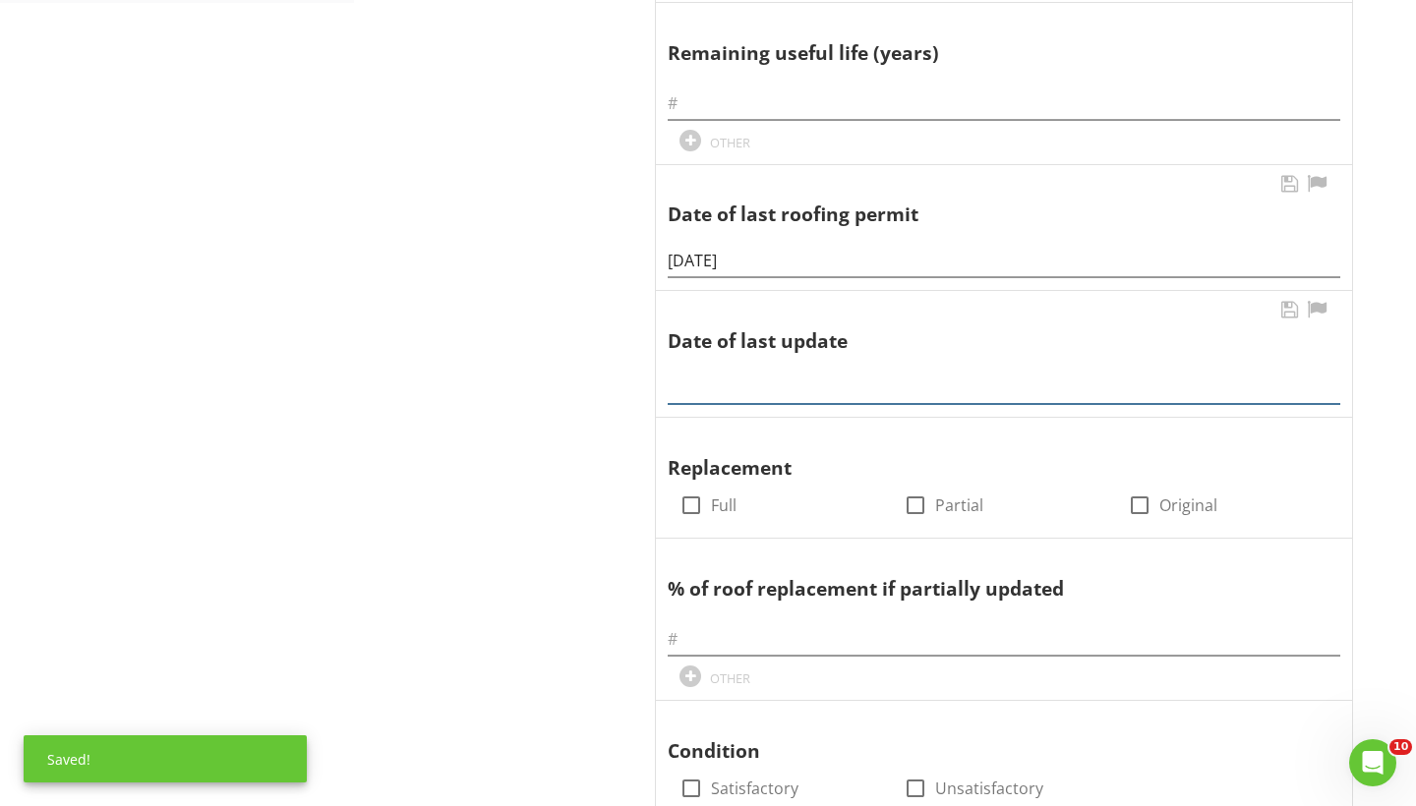
click at [707, 389] on div at bounding box center [1003, 382] width 672 height 44
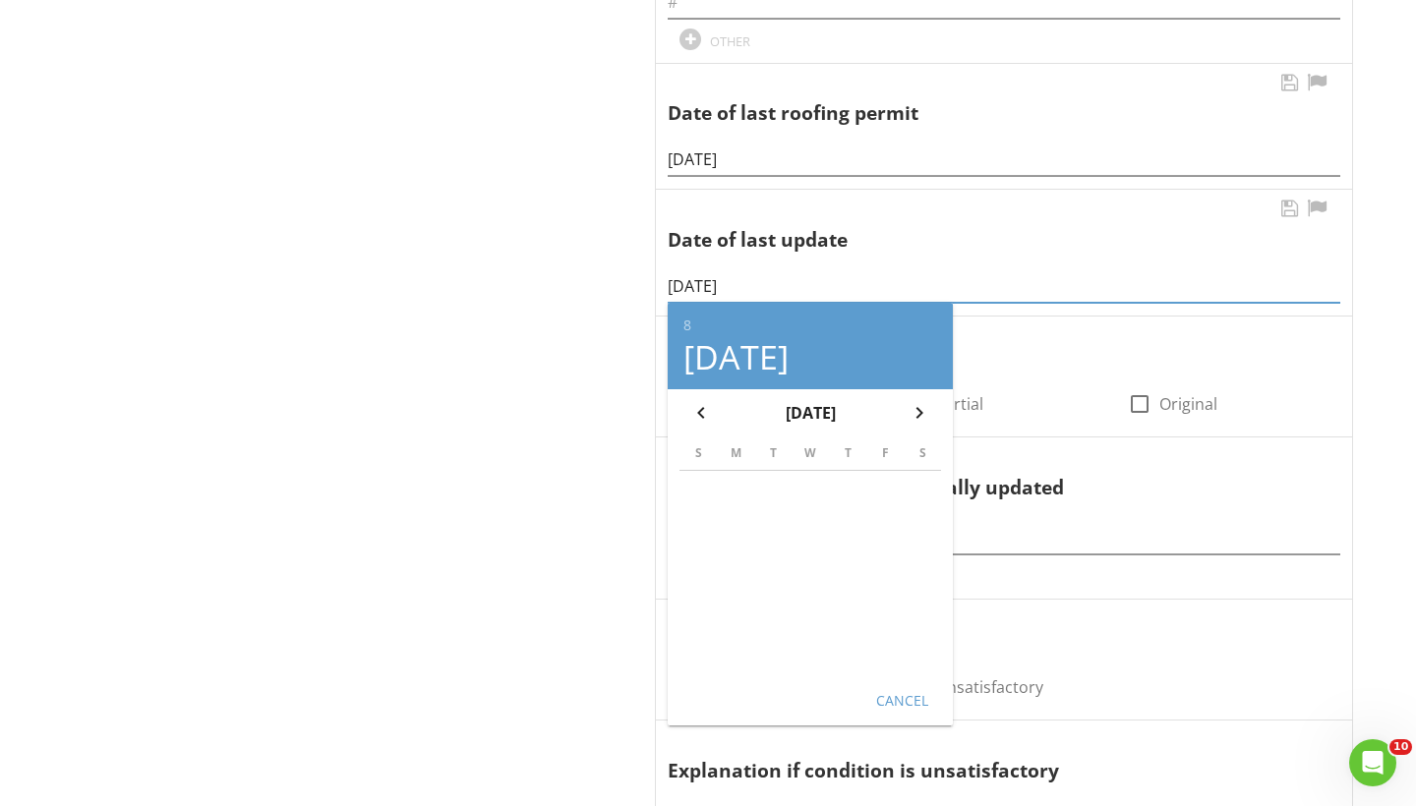
scroll to position [1090, 0]
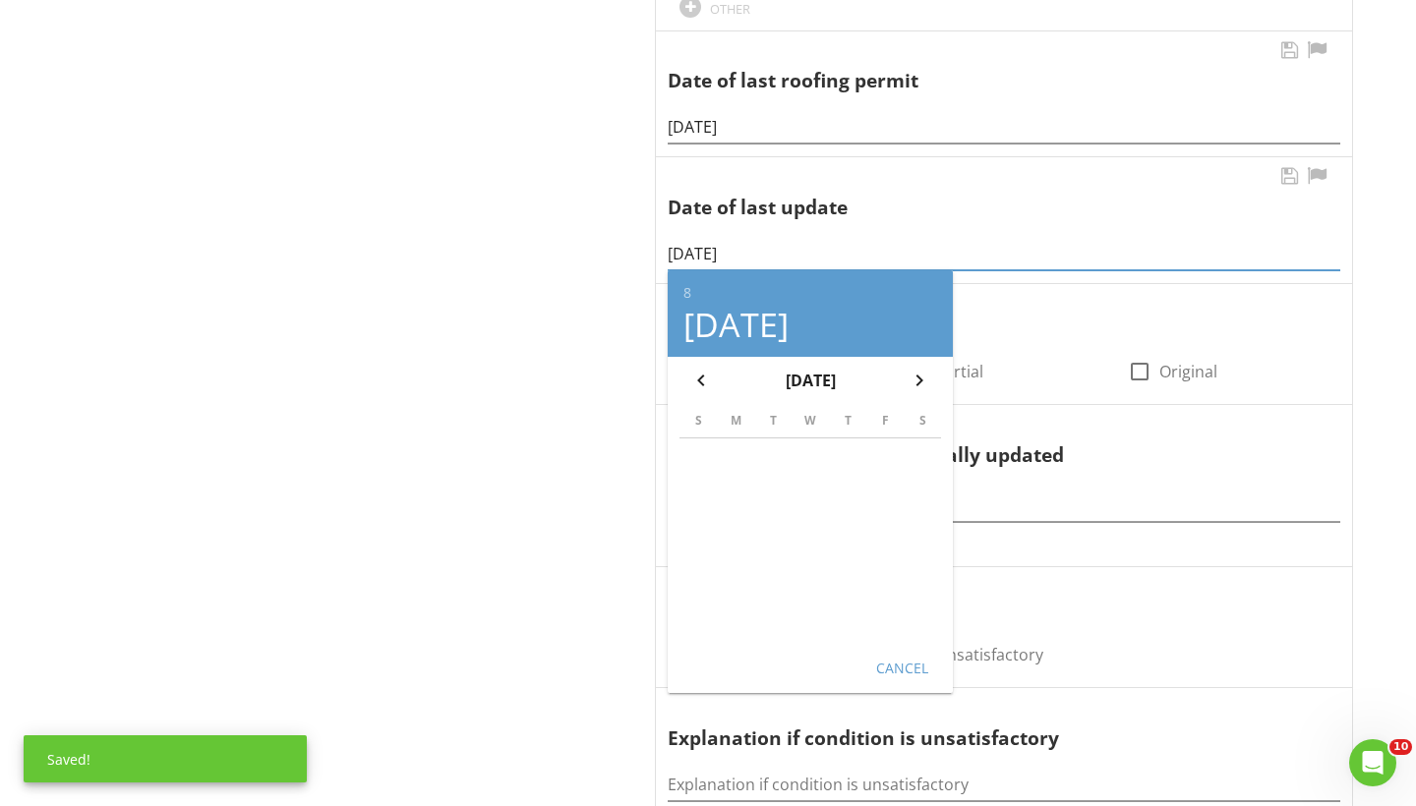
type input "08/18/2025"
click at [893, 667] on div "Cancel" at bounding box center [901, 667] width 55 height 21
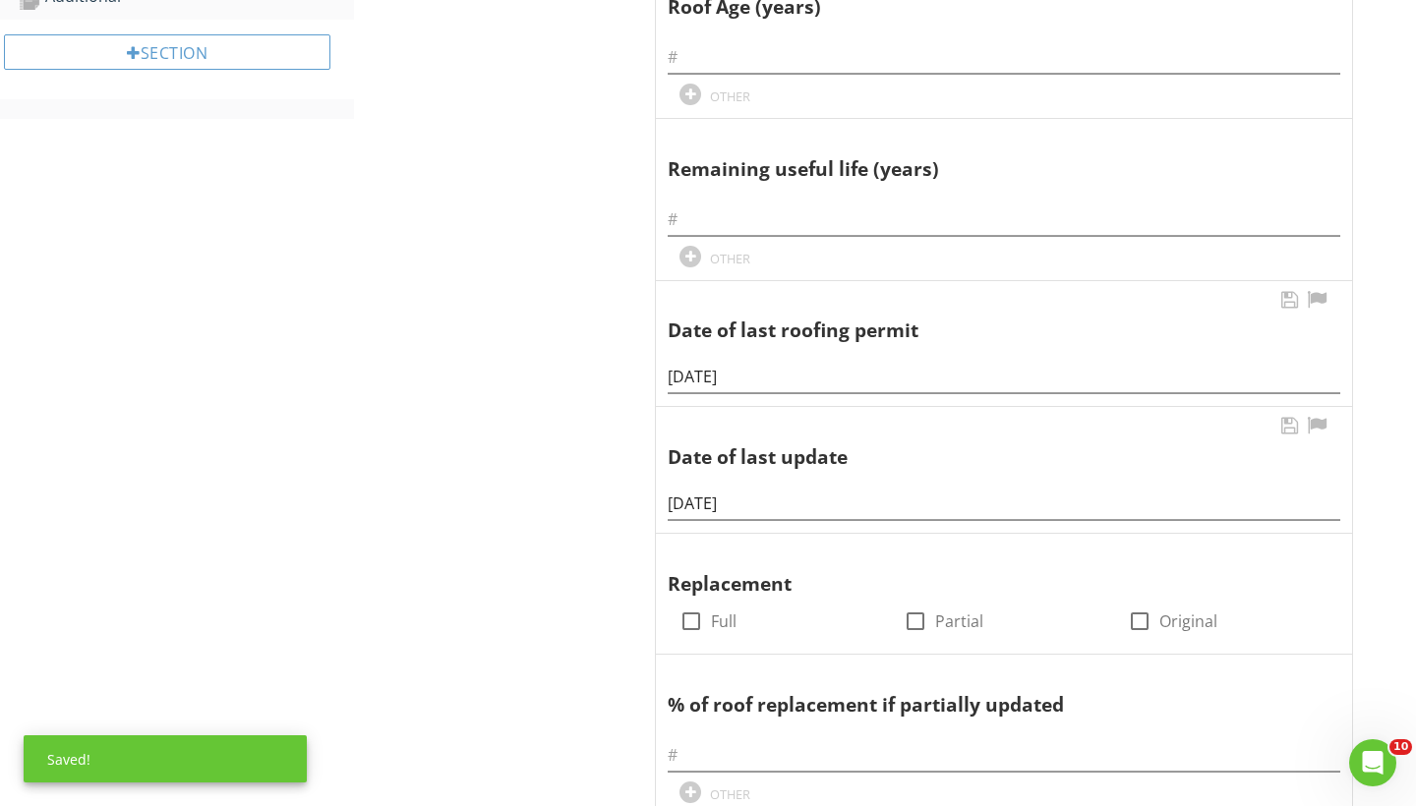
scroll to position [838, 0]
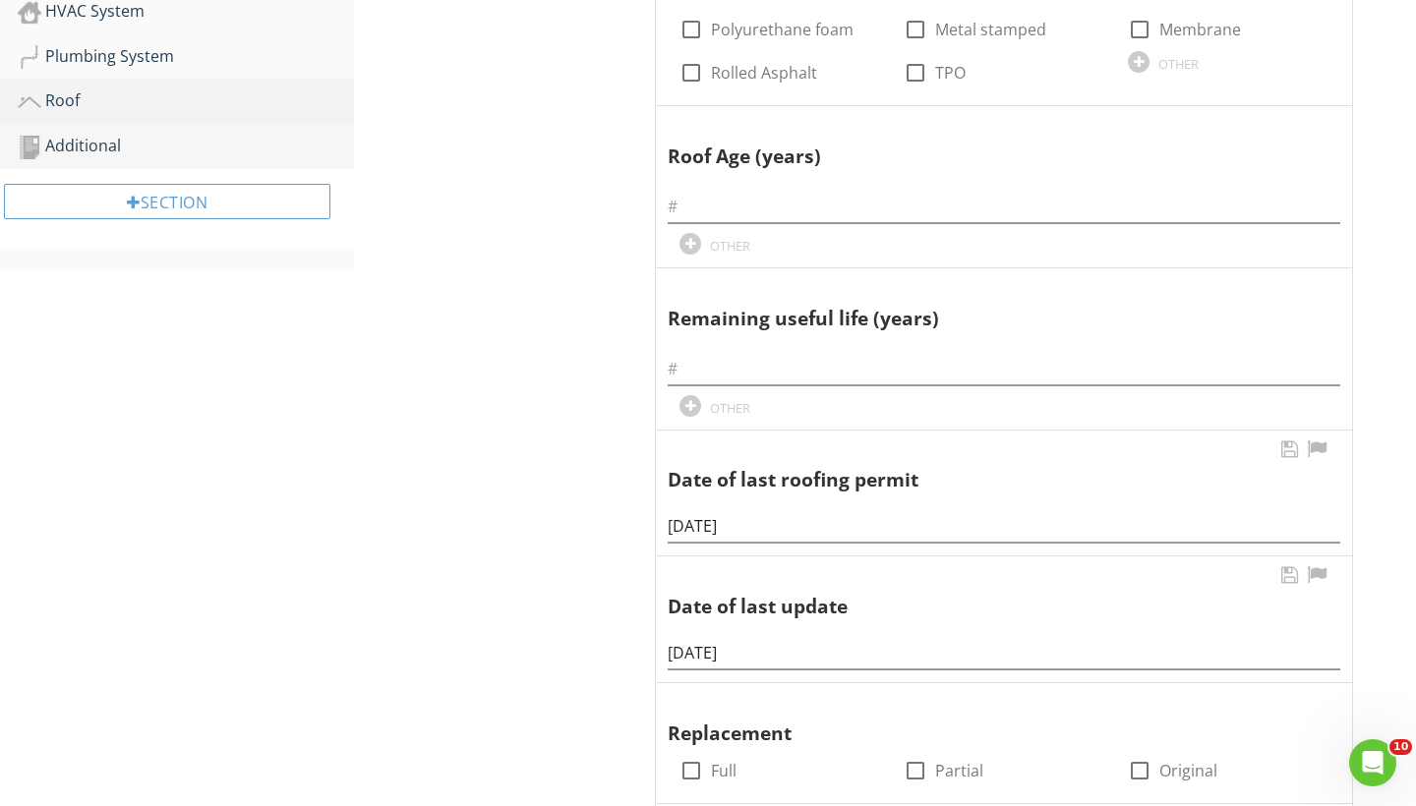
click at [108, 146] on div "Additional" at bounding box center [186, 147] width 336 height 26
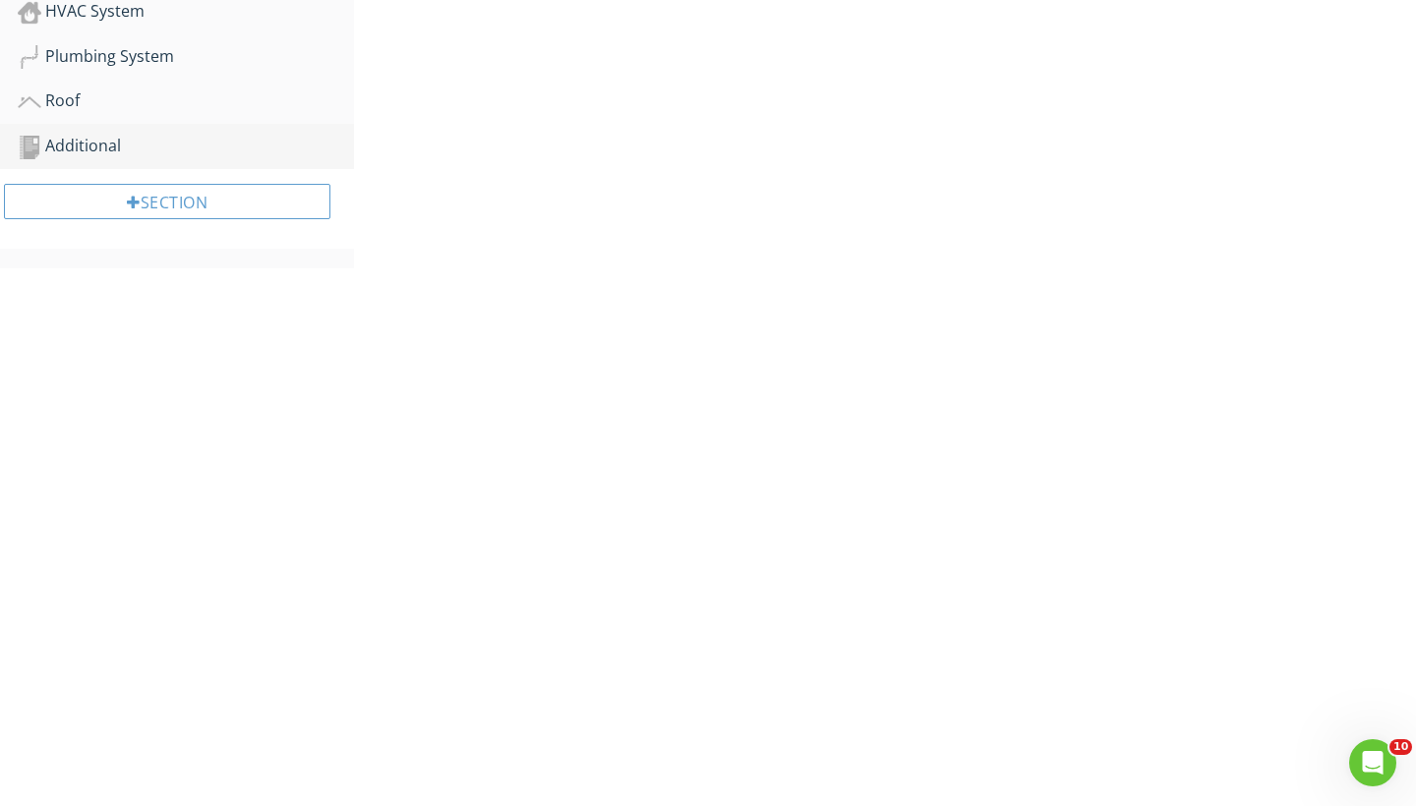
scroll to position [231, 0]
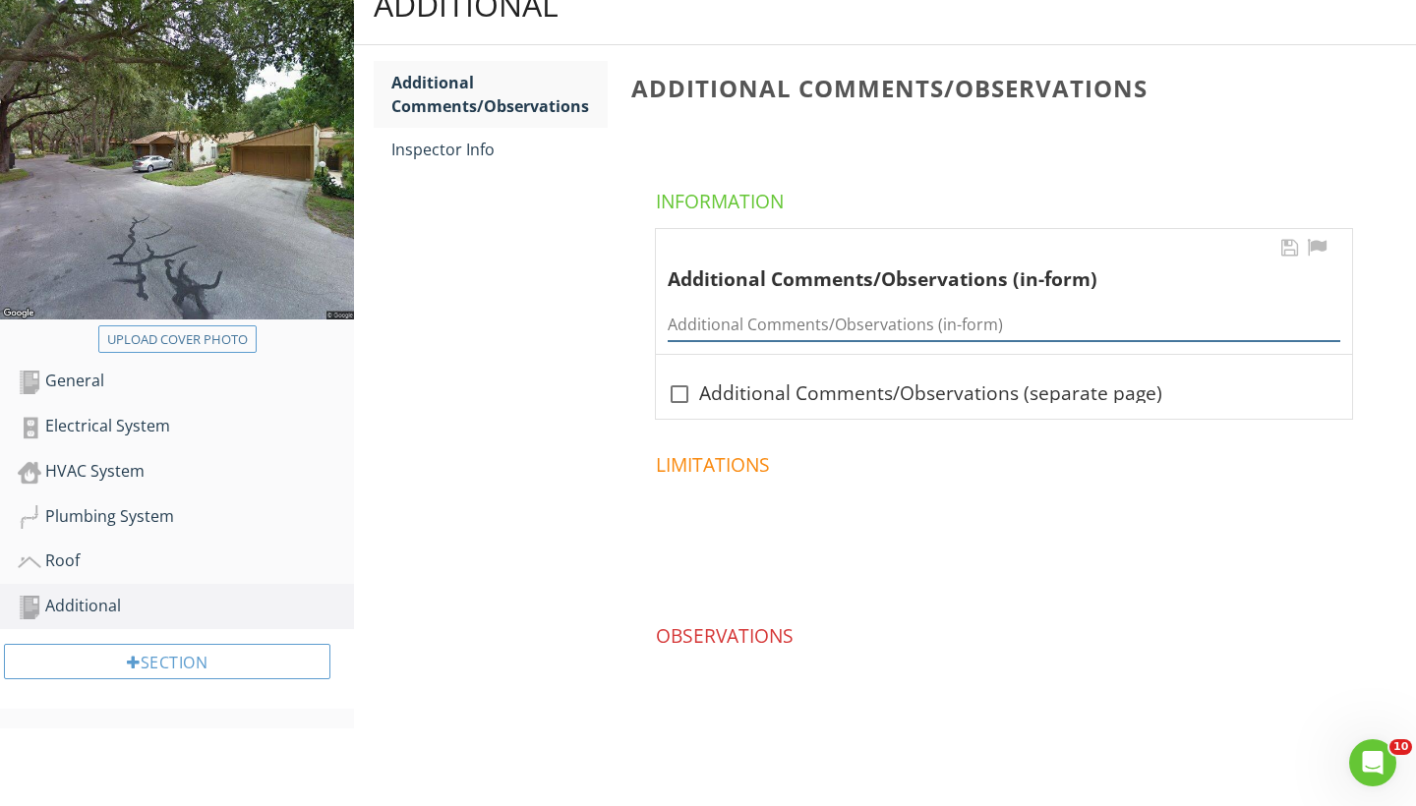
click at [718, 325] on input "Additional Comments/Observations (in-form)" at bounding box center [1003, 325] width 672 height 32
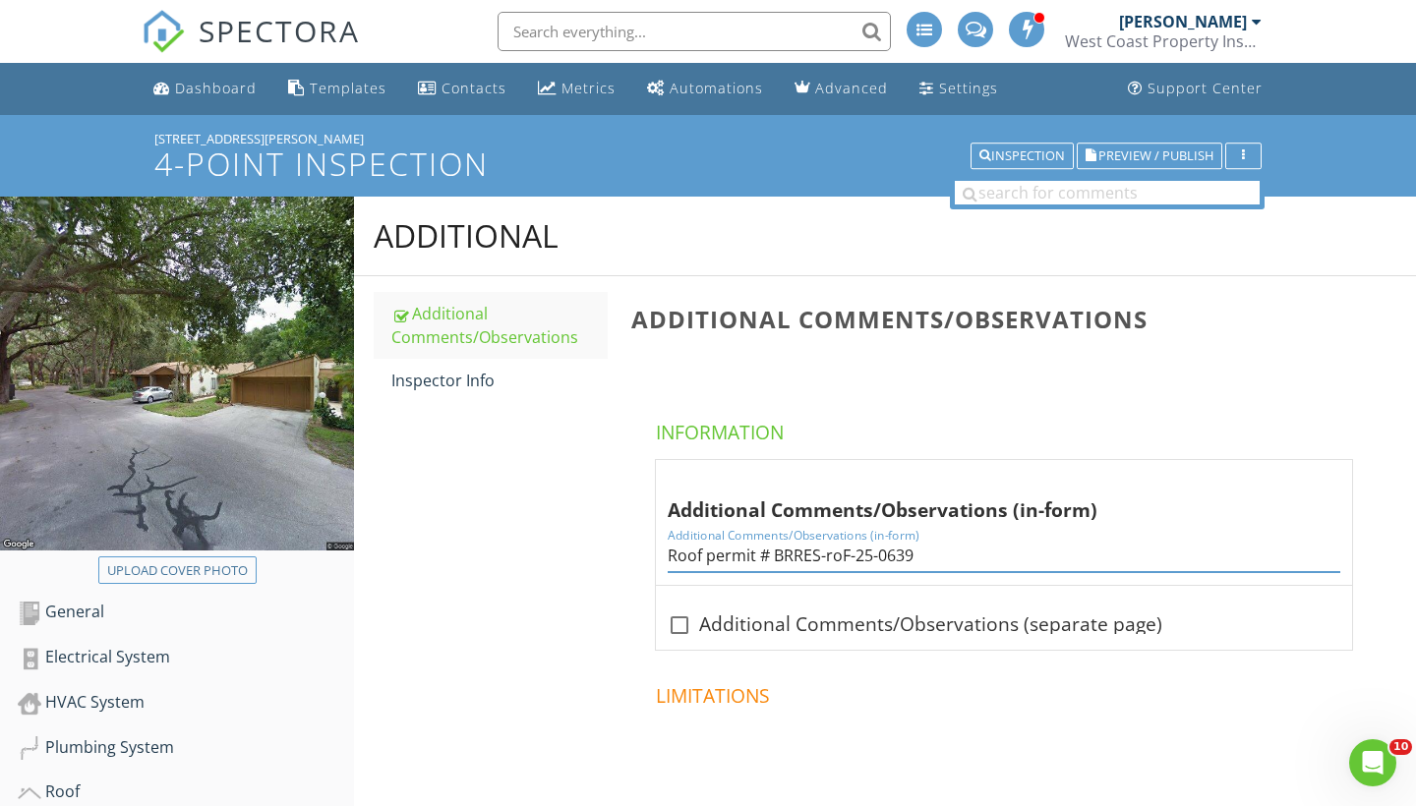
scroll to position [0, 0]
type input "Roof permit # BRRES-roF-25-0639"
click at [214, 85] on div "Dashboard" at bounding box center [216, 88] width 82 height 19
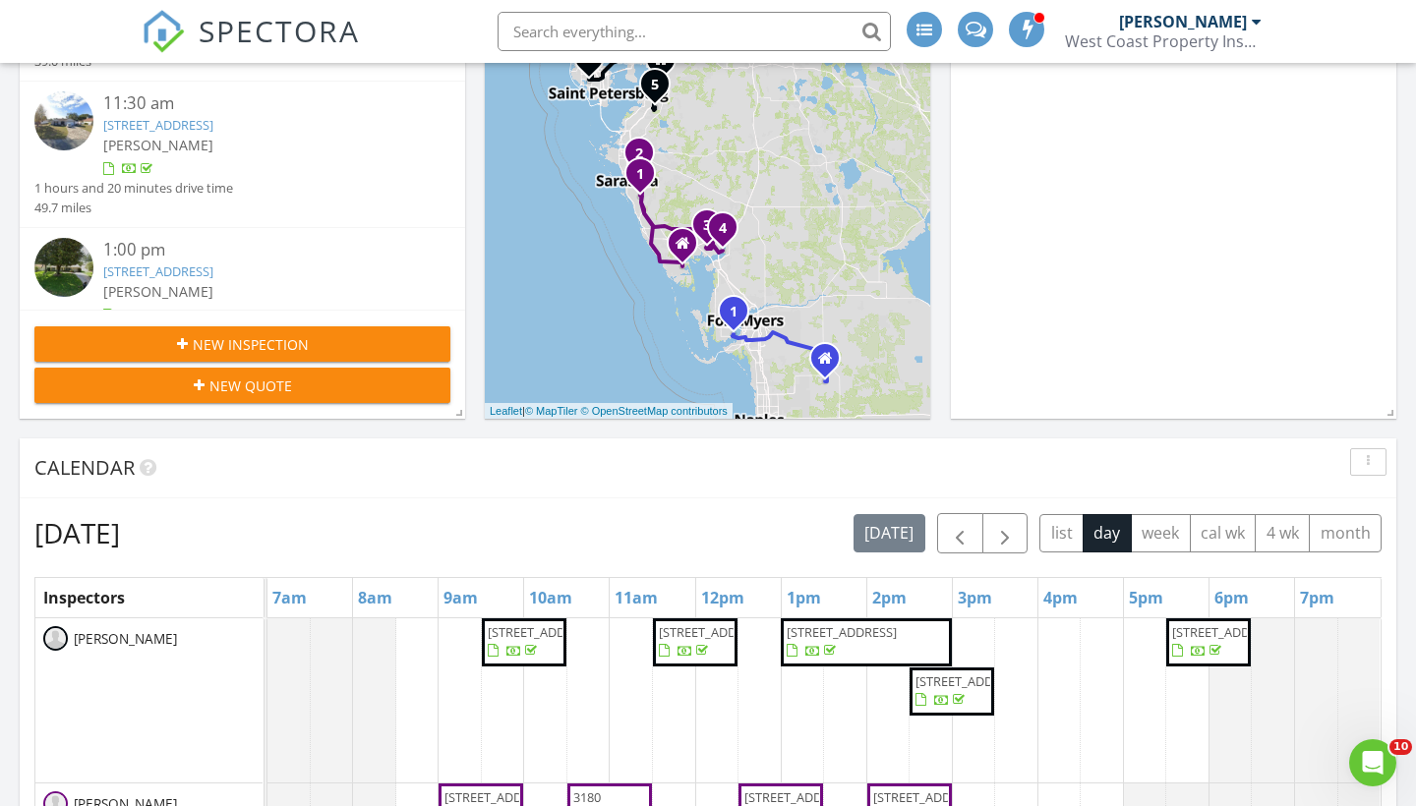
scroll to position [434, 0]
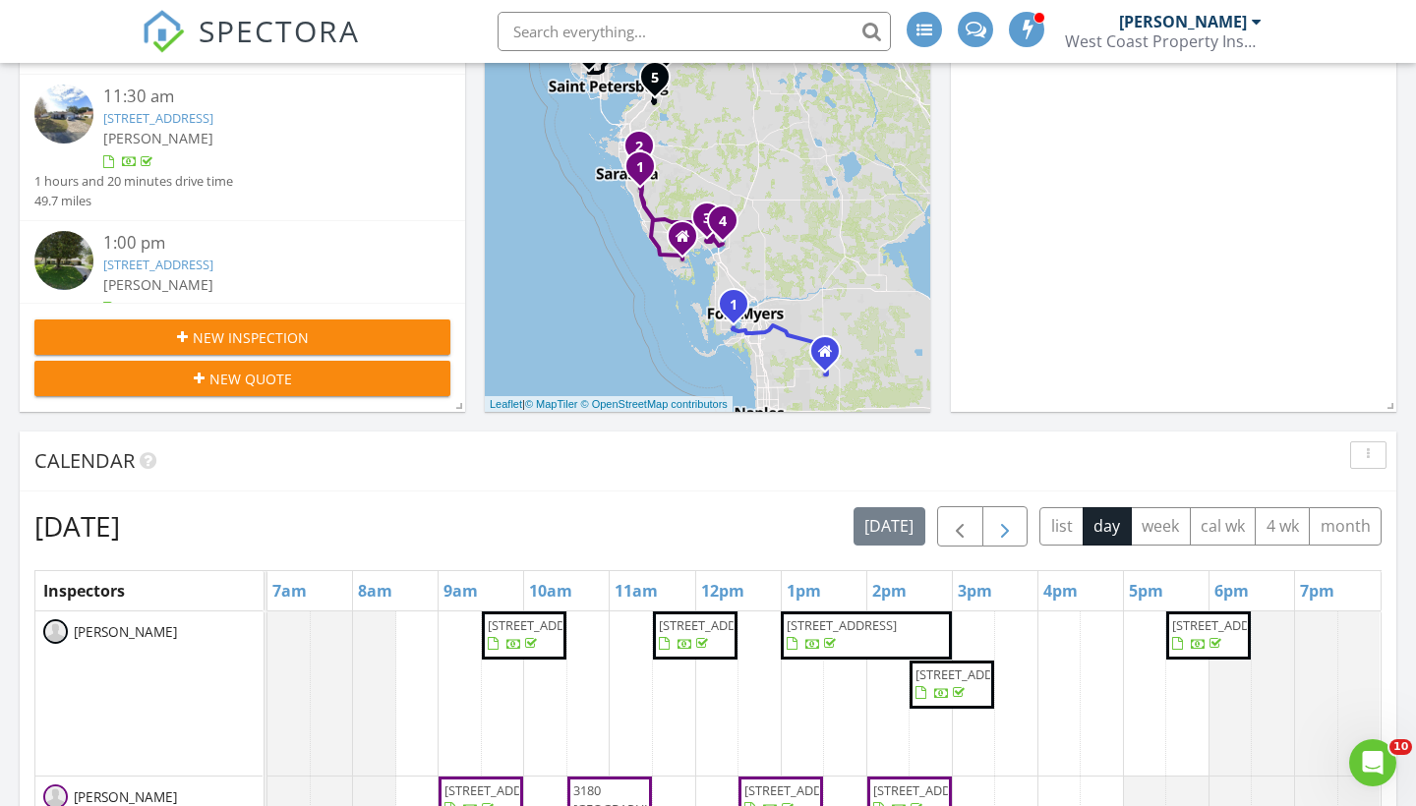
click at [1015, 516] on span "button" at bounding box center [1005, 527] width 24 height 24
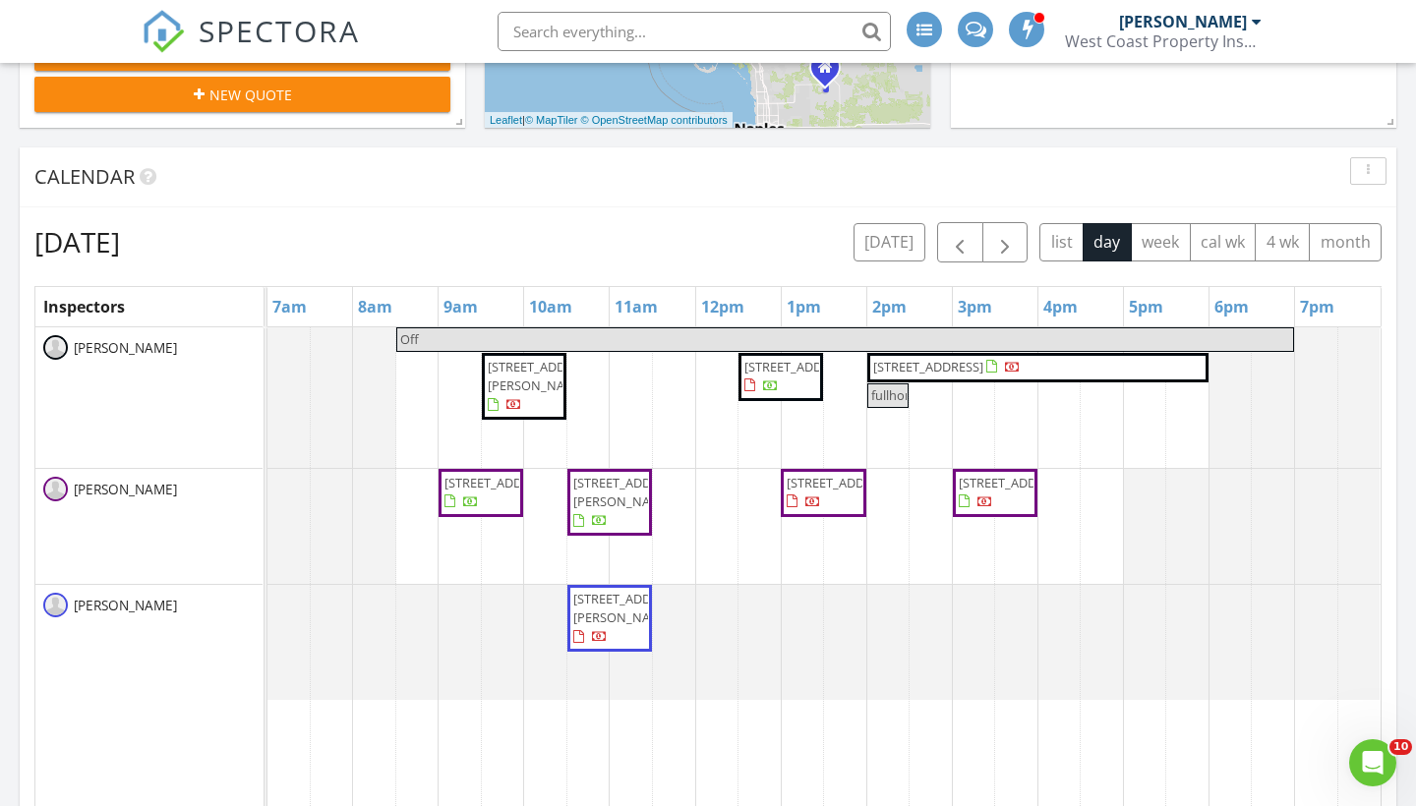
scroll to position [727, 0]
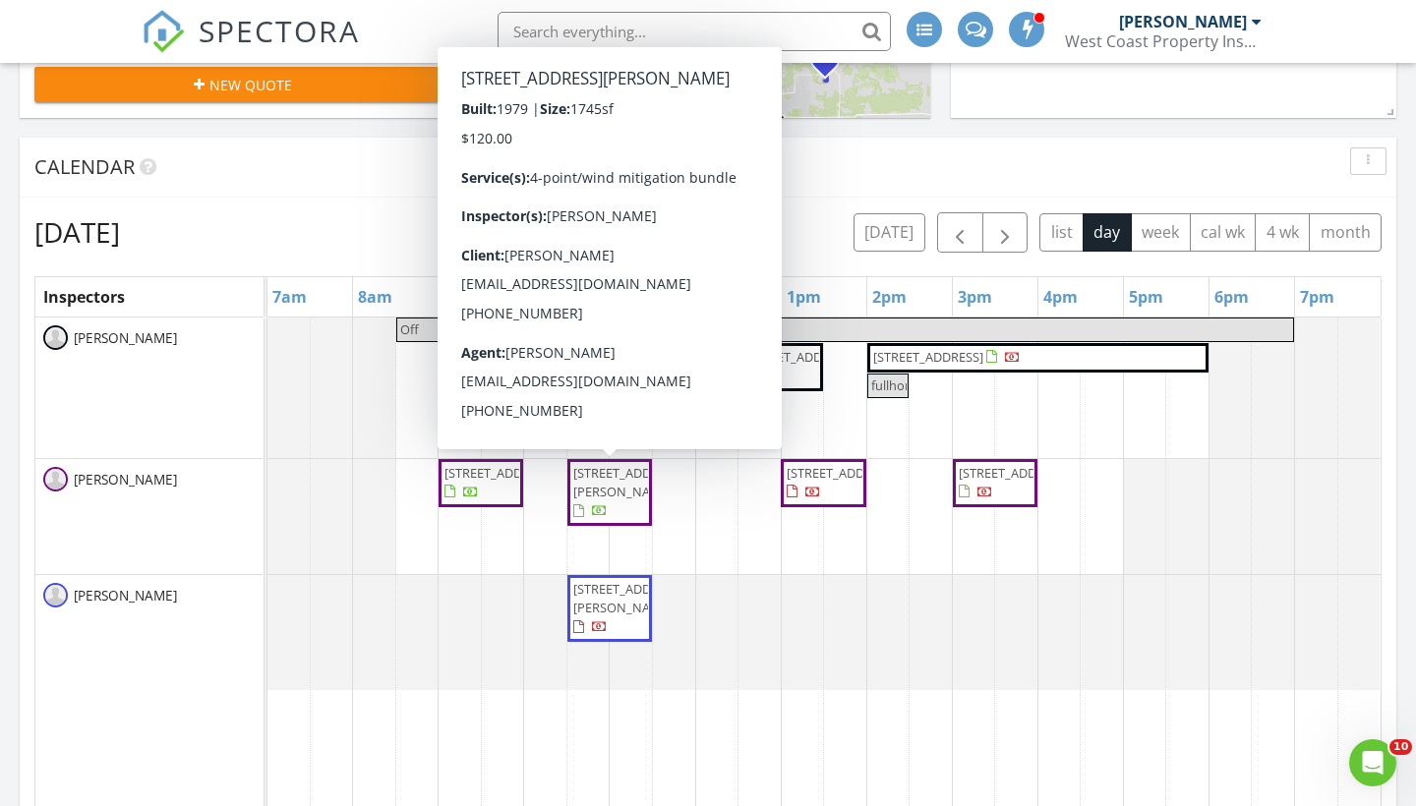
click at [602, 500] on span "[STREET_ADDRESS][PERSON_NAME]" at bounding box center [628, 482] width 110 height 36
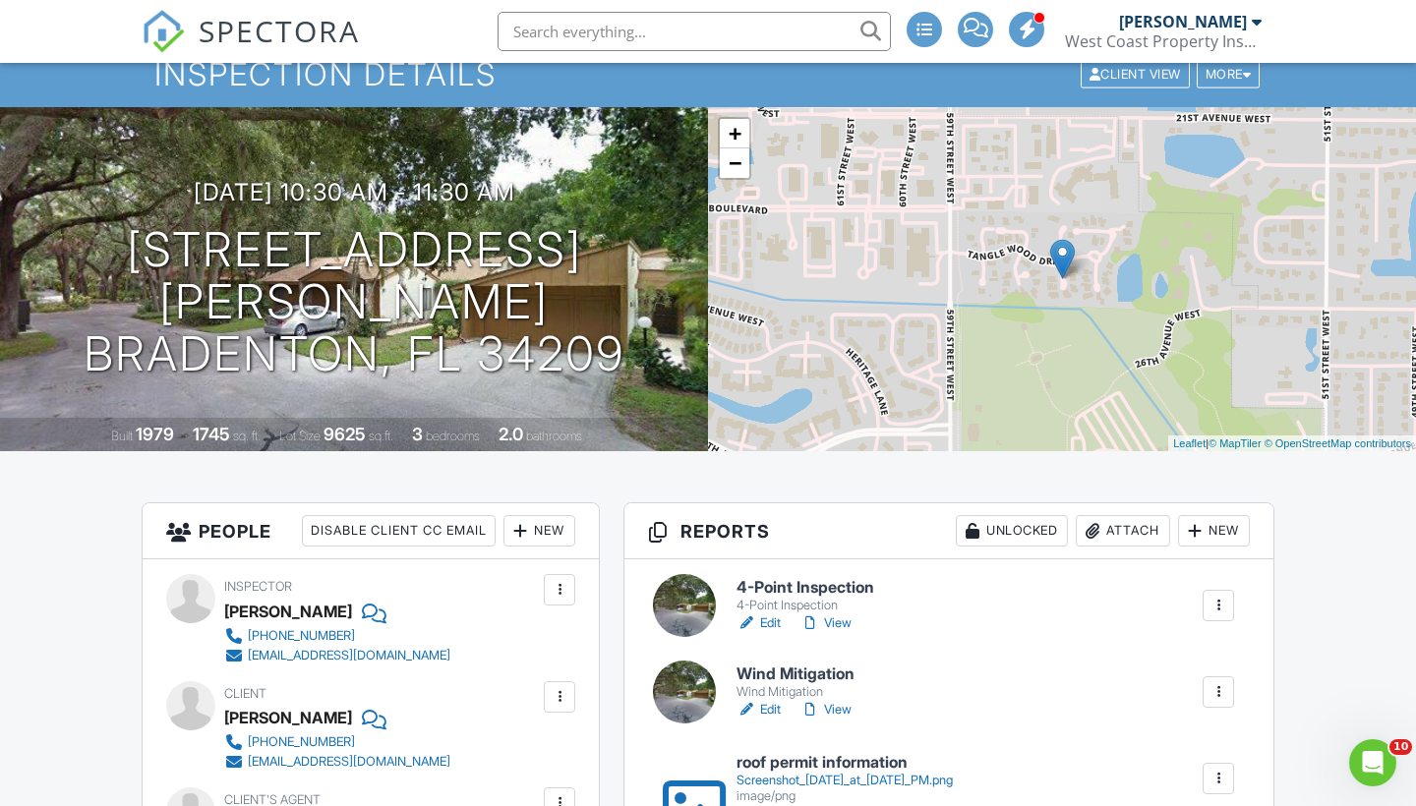
scroll to position [116, 0]
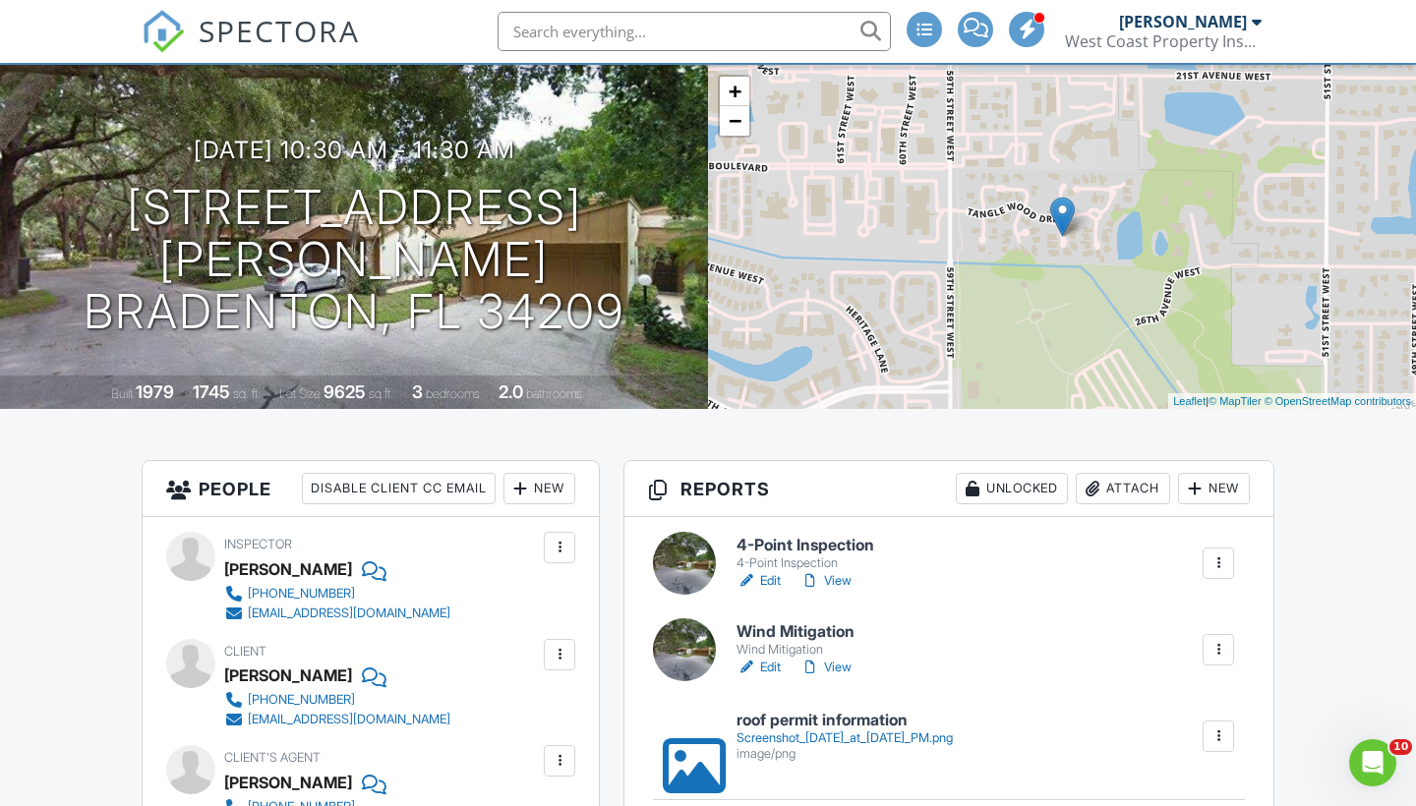
click at [764, 663] on link "Edit" at bounding box center [758, 668] width 44 height 20
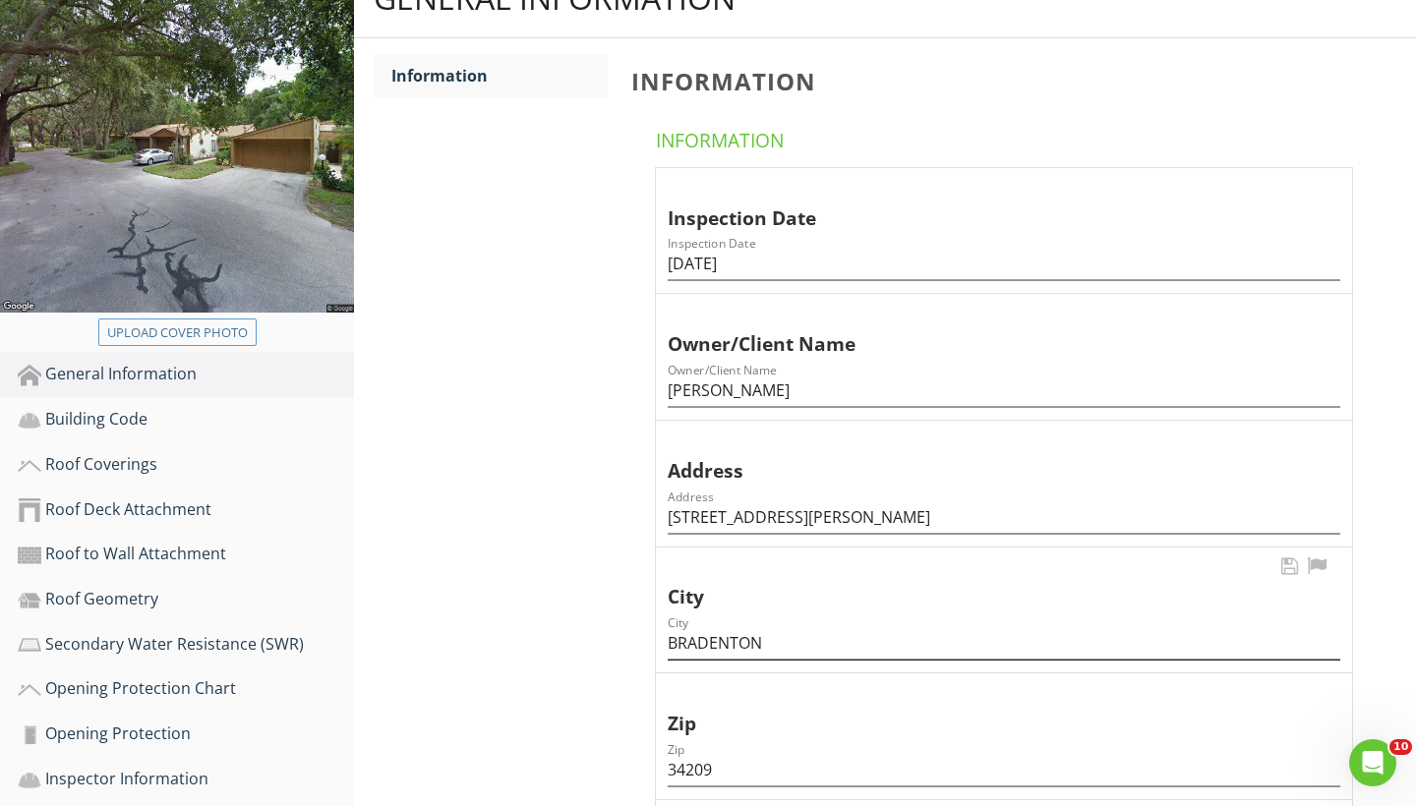
scroll to position [250, 0]
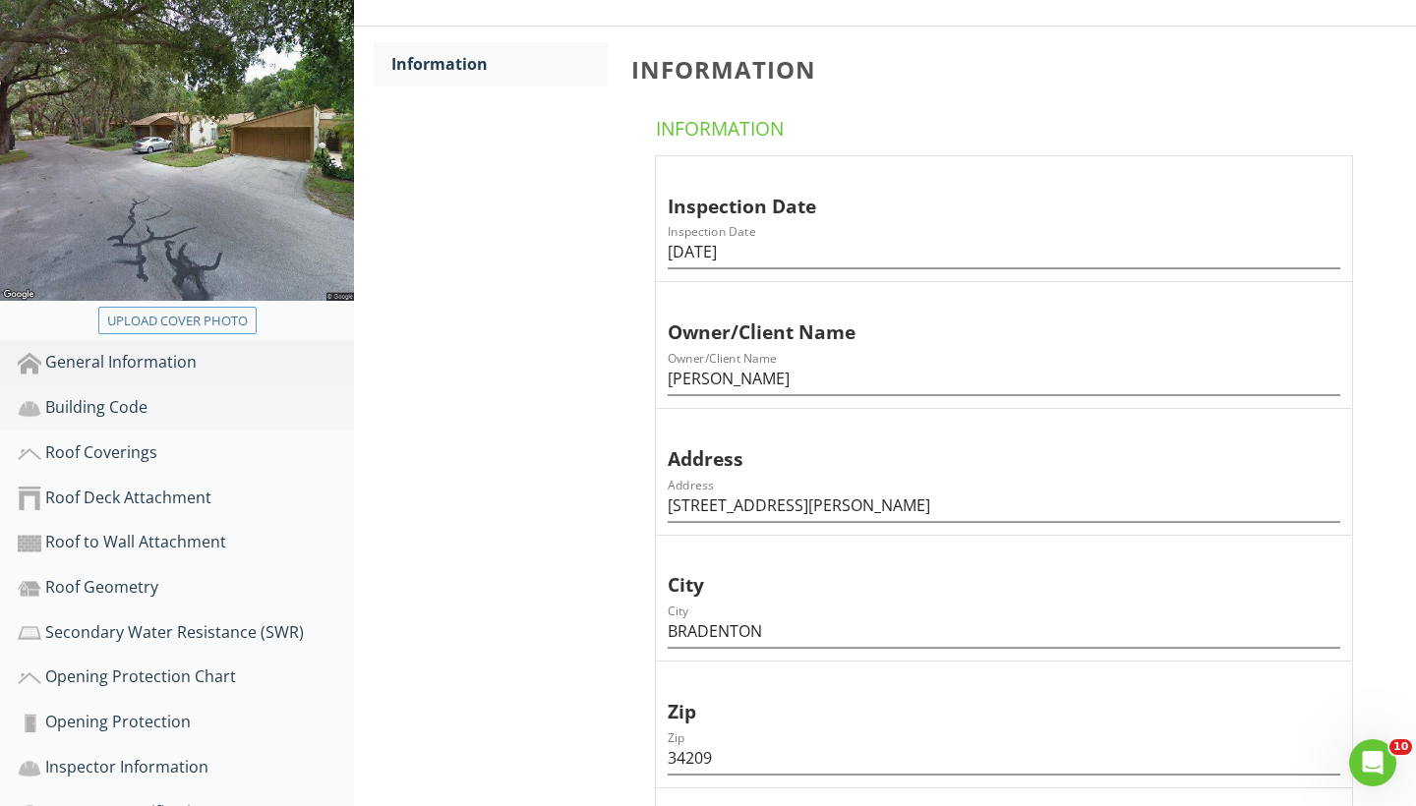
click at [103, 410] on div "Building Code" at bounding box center [186, 408] width 336 height 26
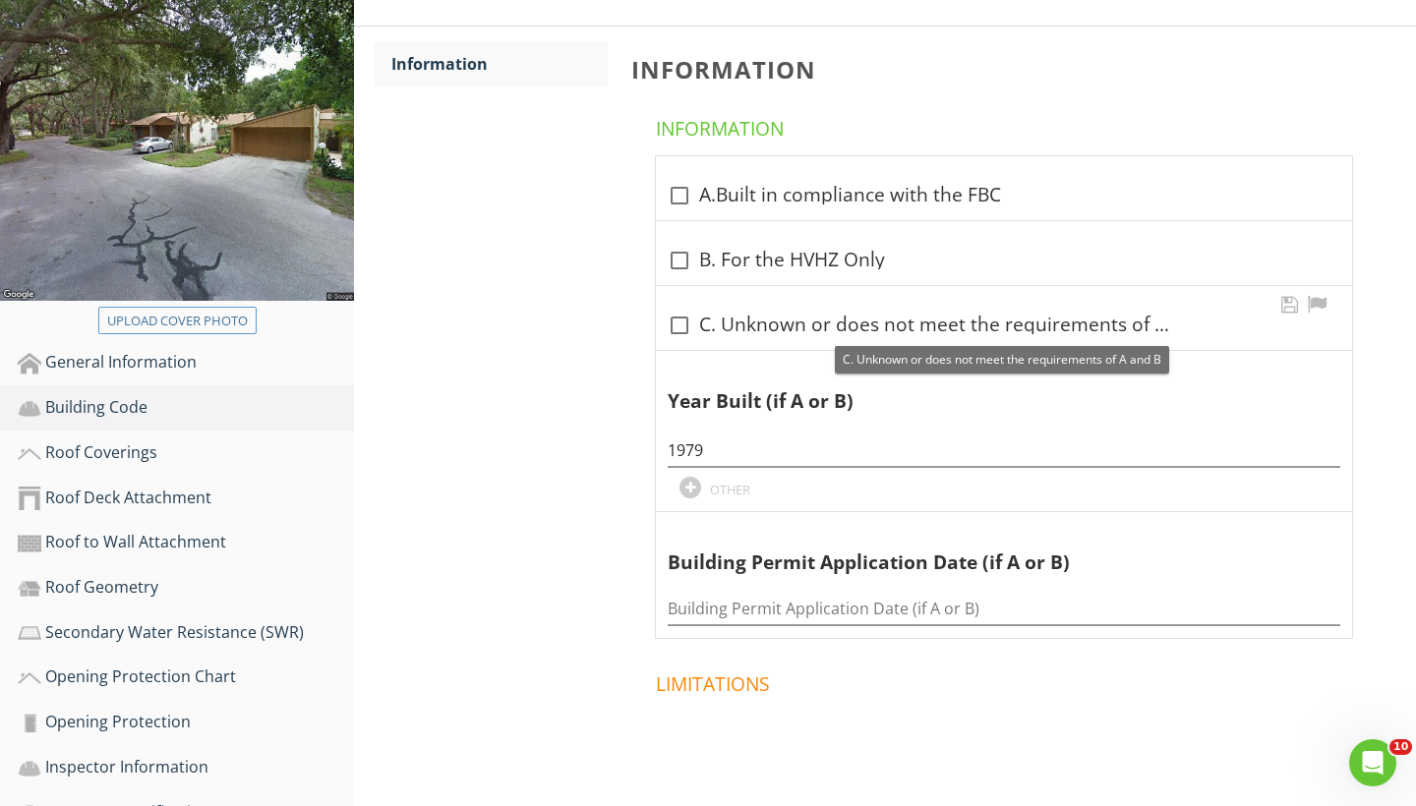
click at [685, 334] on div at bounding box center [679, 325] width 33 height 33
checkbox input "true"
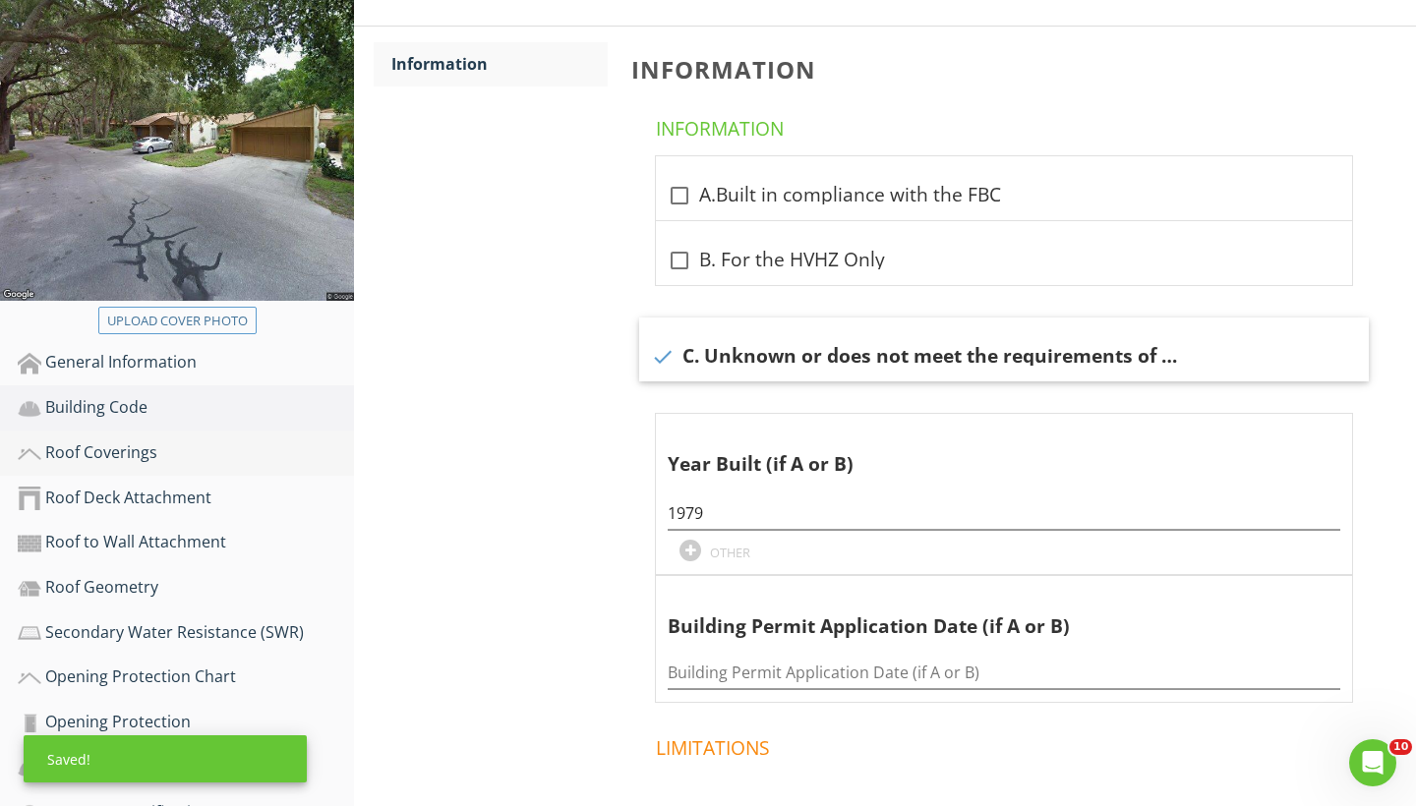
click at [138, 470] on link "Roof Coverings" at bounding box center [186, 453] width 336 height 45
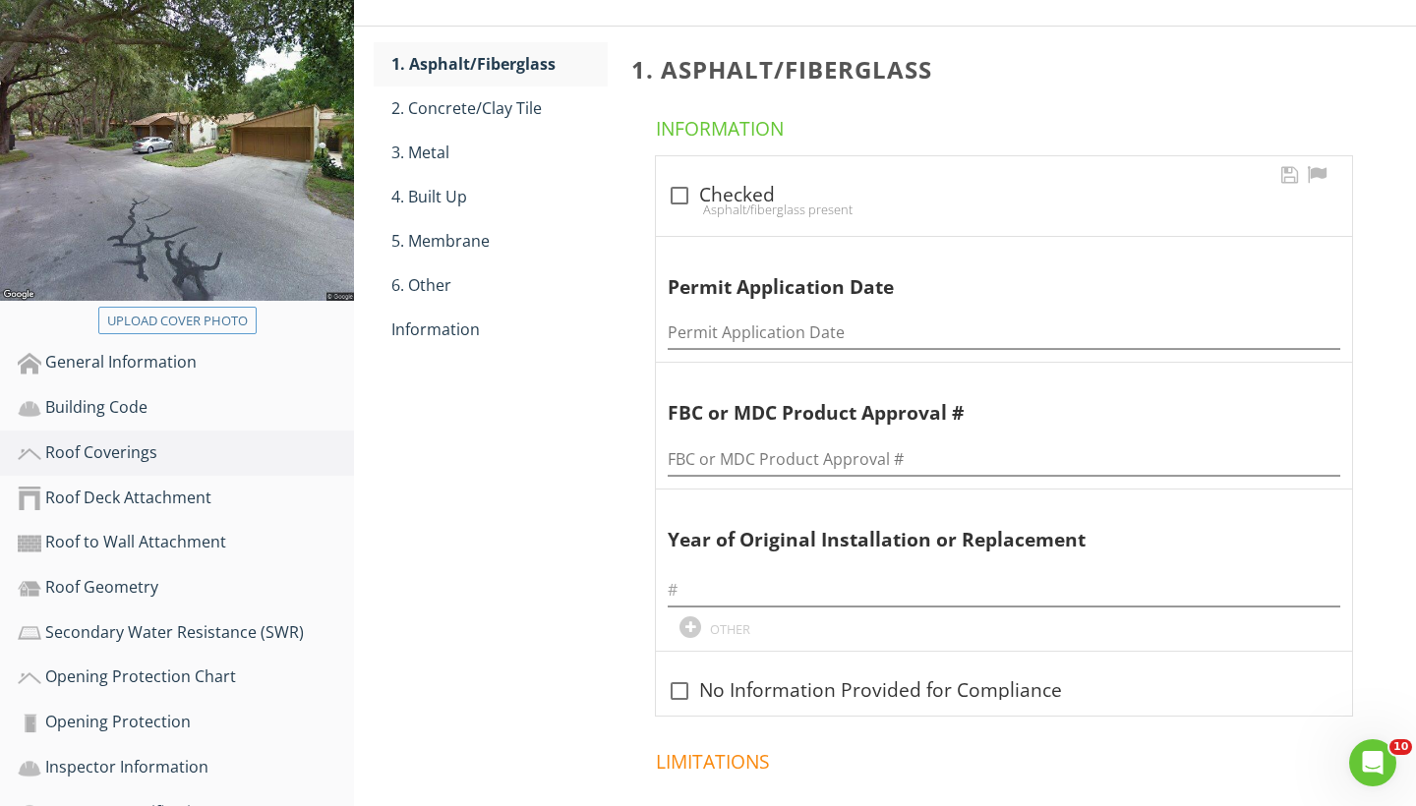
click at [676, 202] on div "Asphalt/fiberglass present" at bounding box center [1003, 210] width 672 height 16
checkbox input "true"
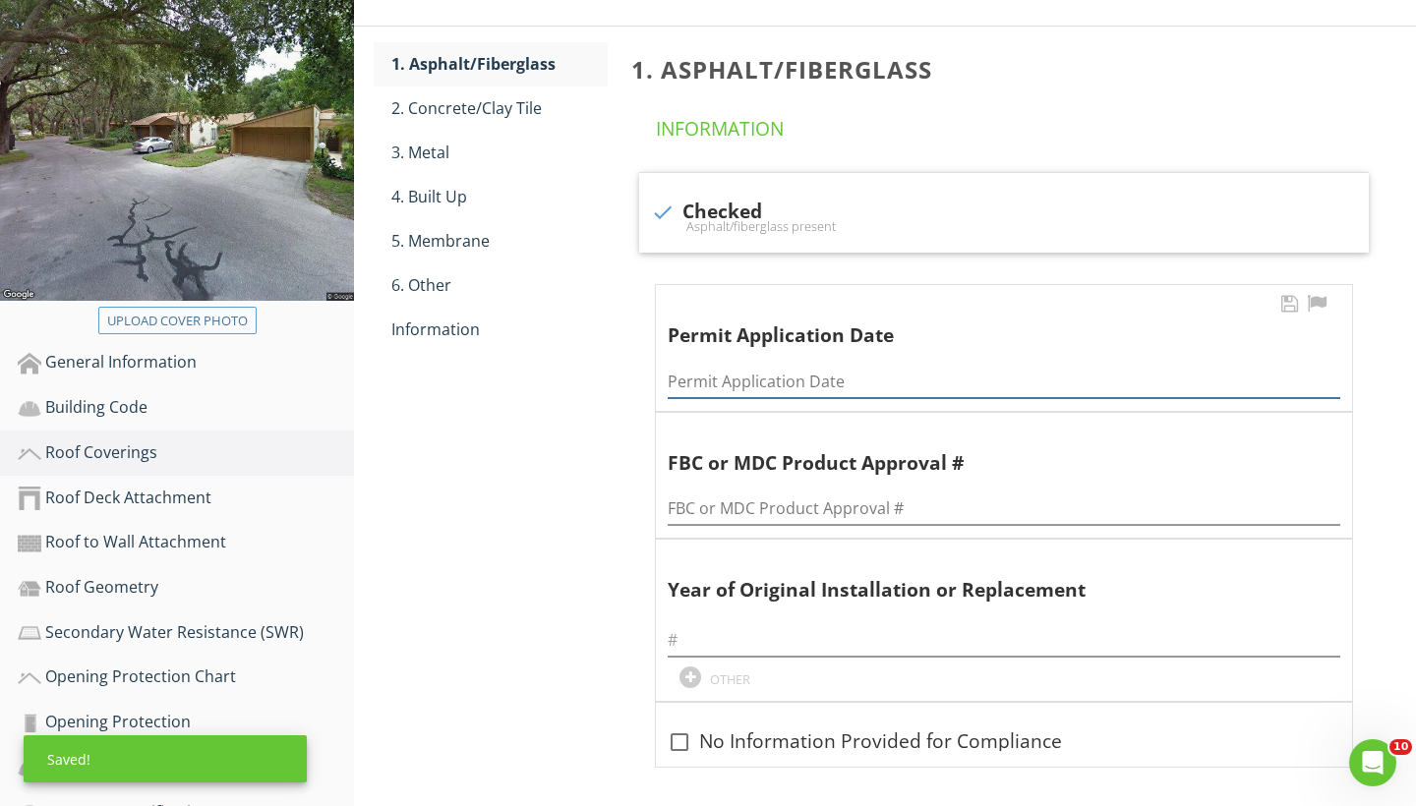
click at [681, 383] on input "Permit Application Date" at bounding box center [1003, 382] width 672 height 32
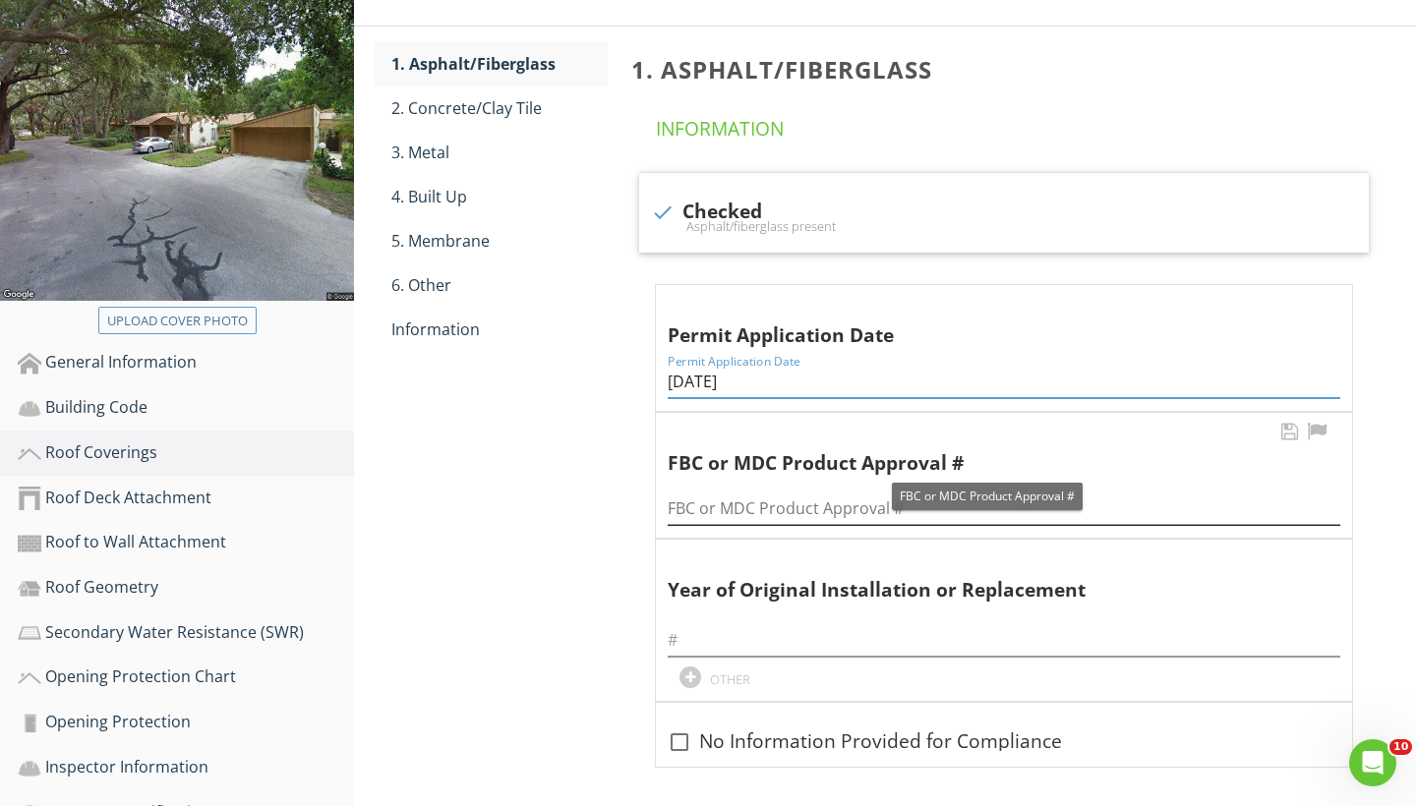
type input "08/18/2025"
click at [688, 500] on input "FBC or MDC Product Approval #" at bounding box center [1003, 509] width 672 height 32
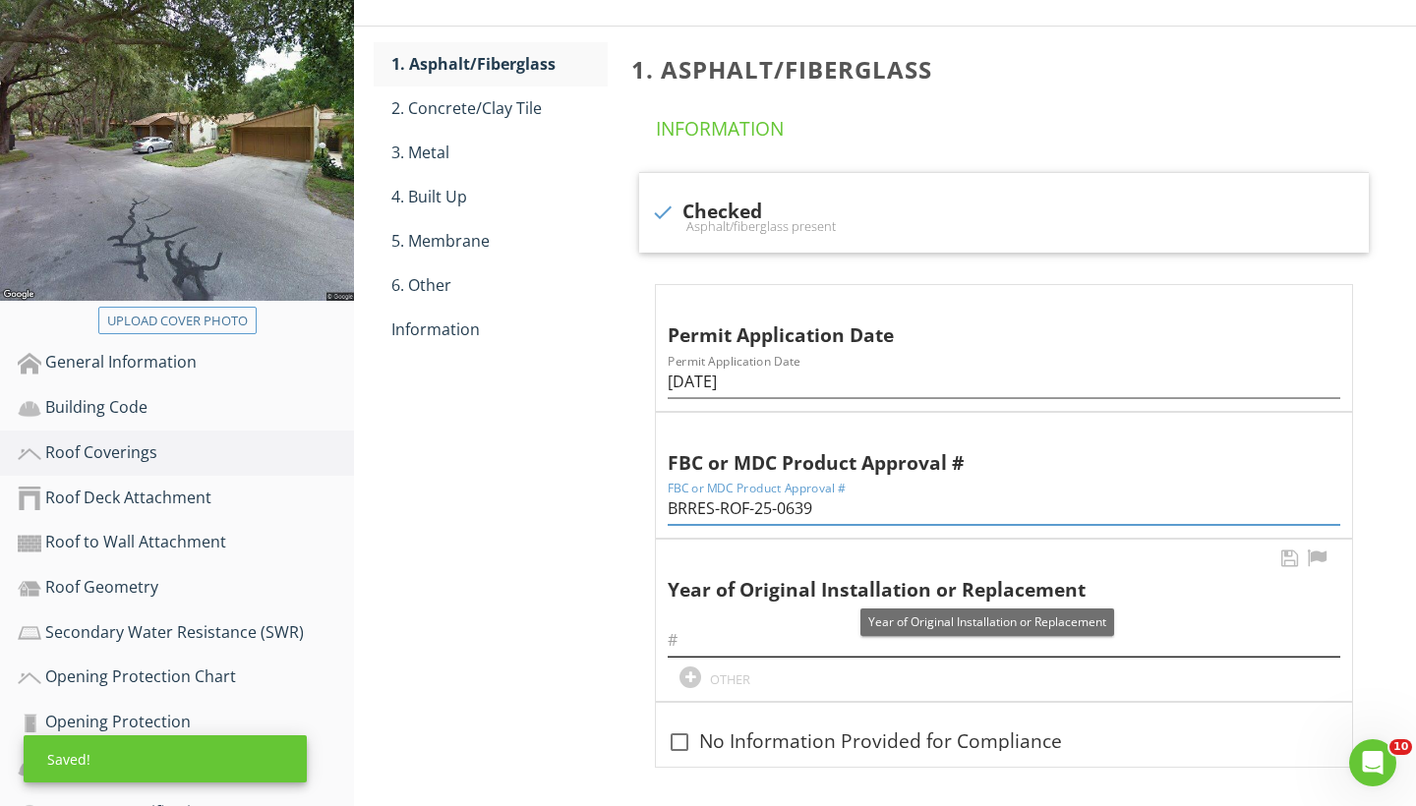
type input "BRRES-ROF-25-0639"
click at [686, 627] on input "text" at bounding box center [1003, 640] width 672 height 32
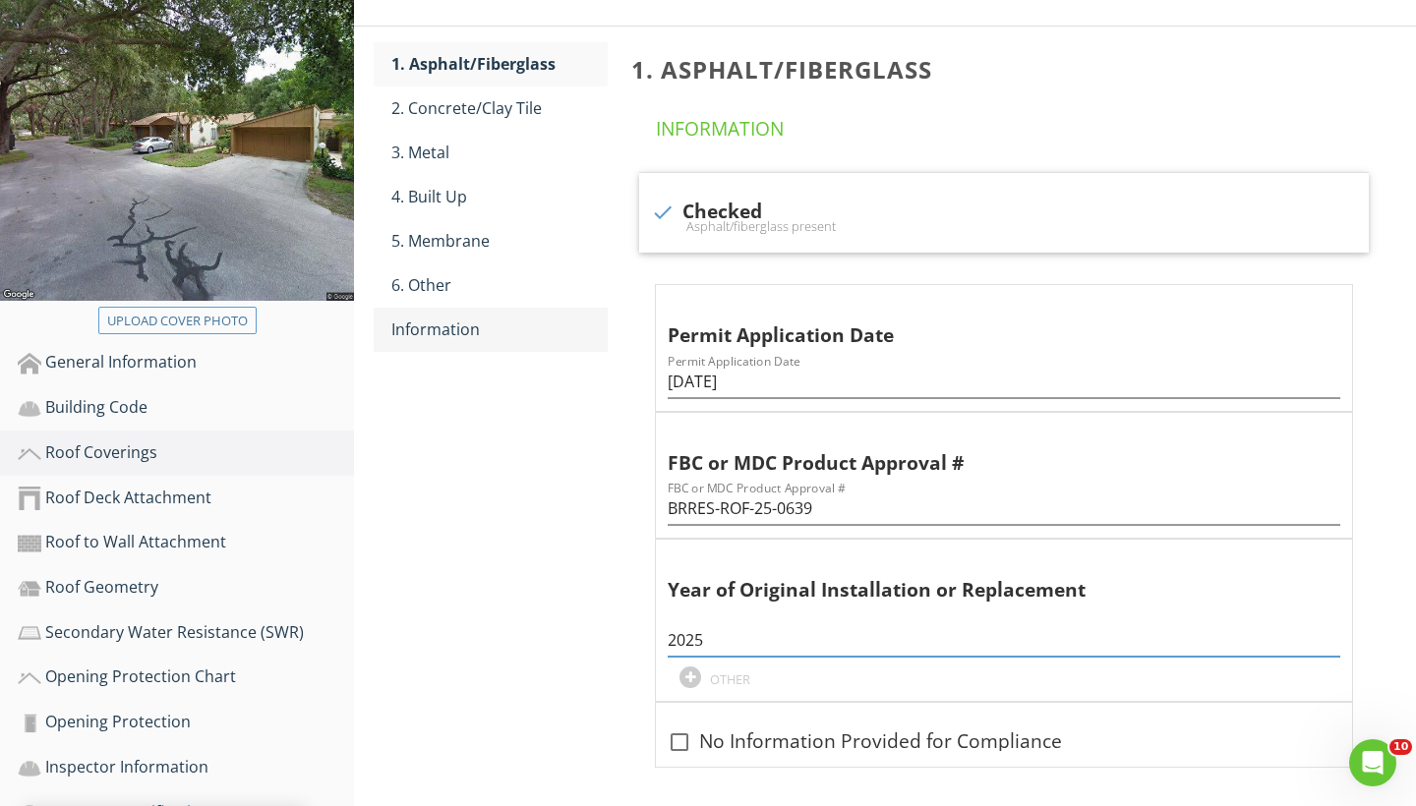
type input "2025"
click at [452, 333] on div "Information" at bounding box center [499, 330] width 216 height 24
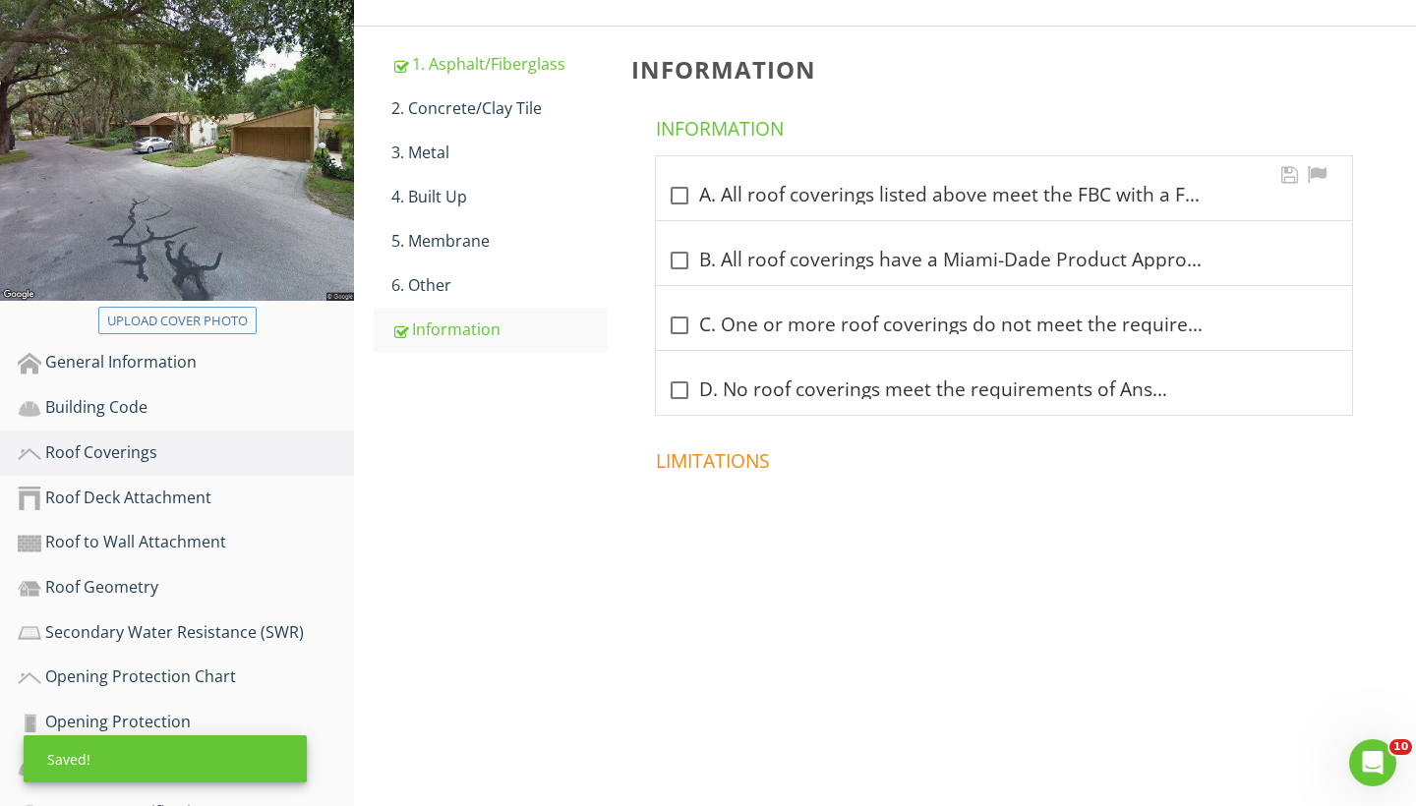
click at [684, 192] on div at bounding box center [679, 195] width 33 height 33
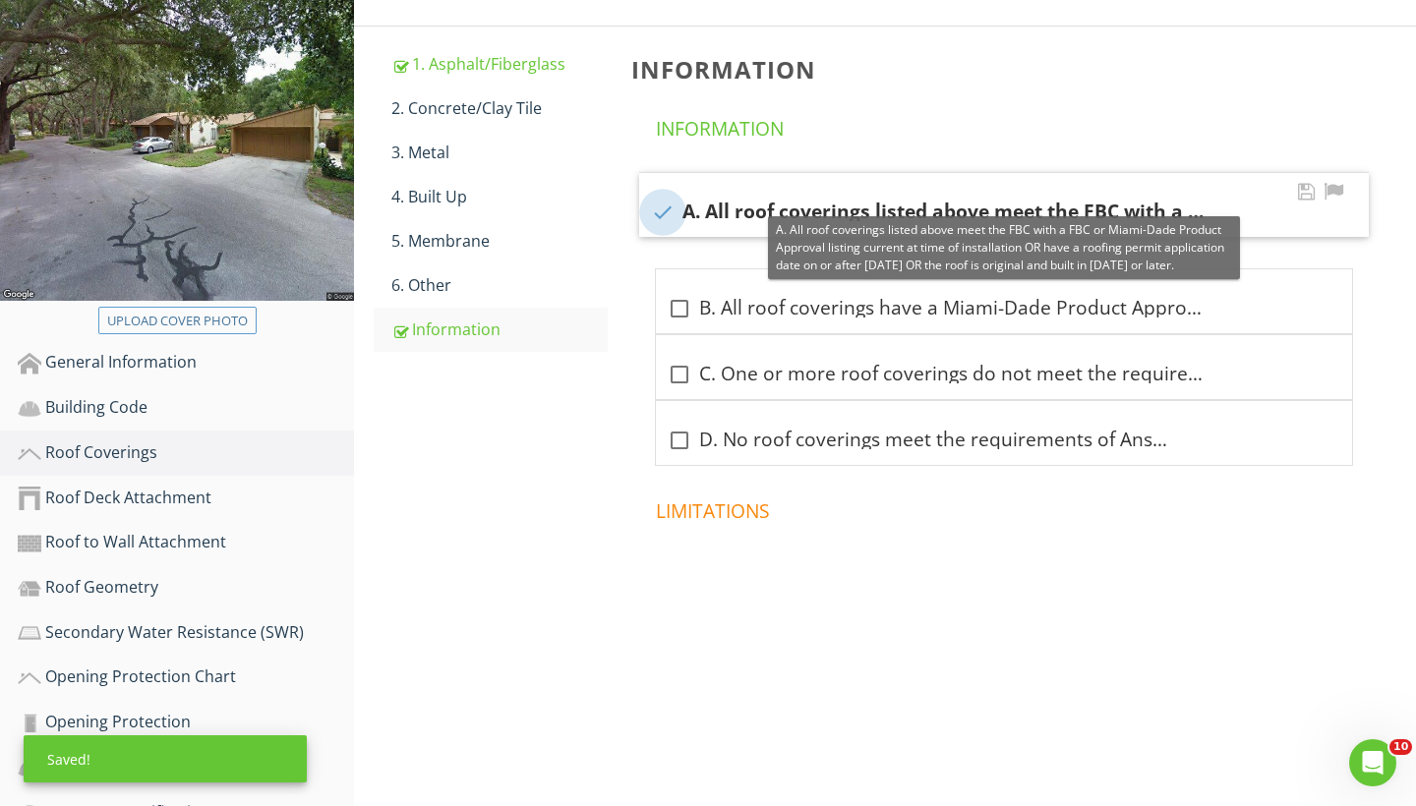
checkbox input "true"
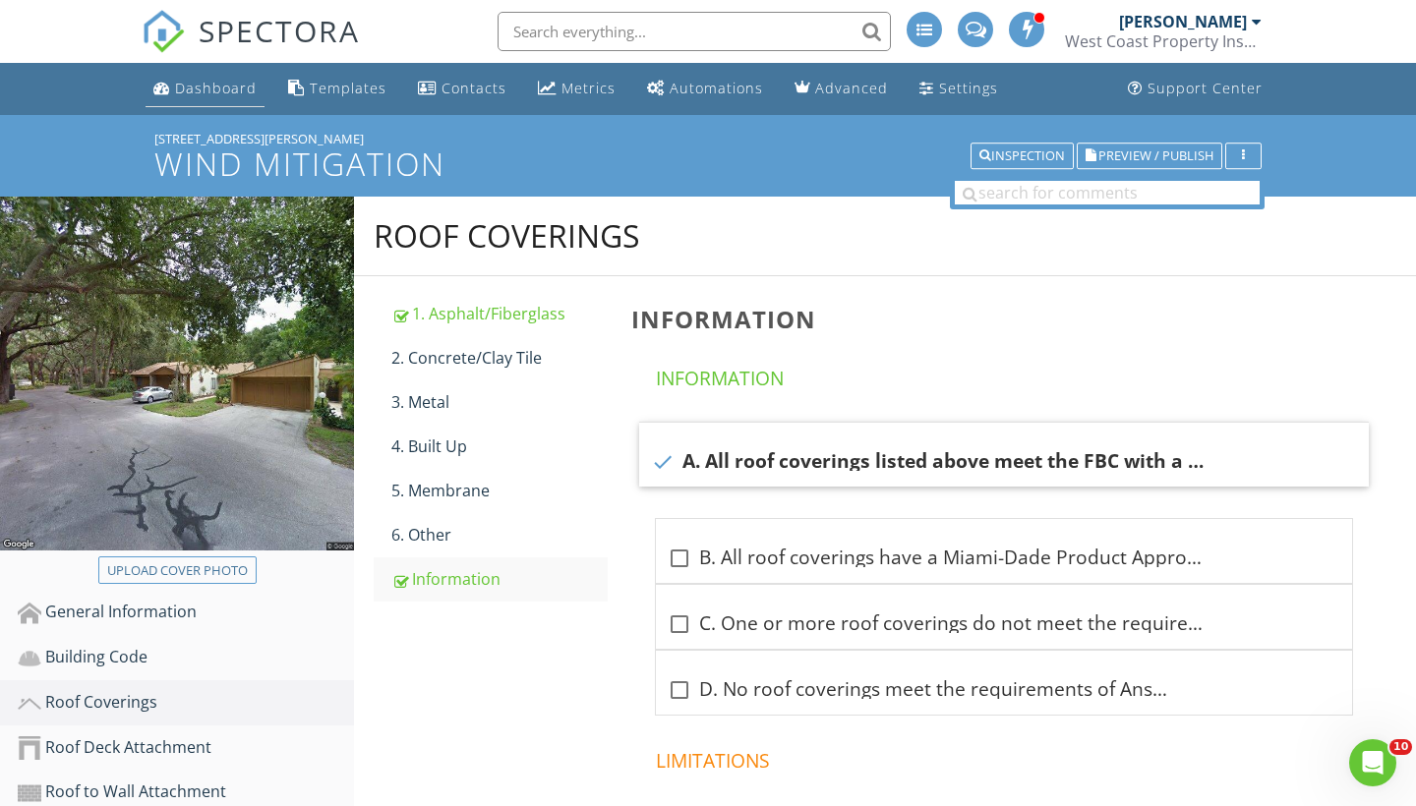
click at [227, 85] on div "Dashboard" at bounding box center [216, 88] width 82 height 19
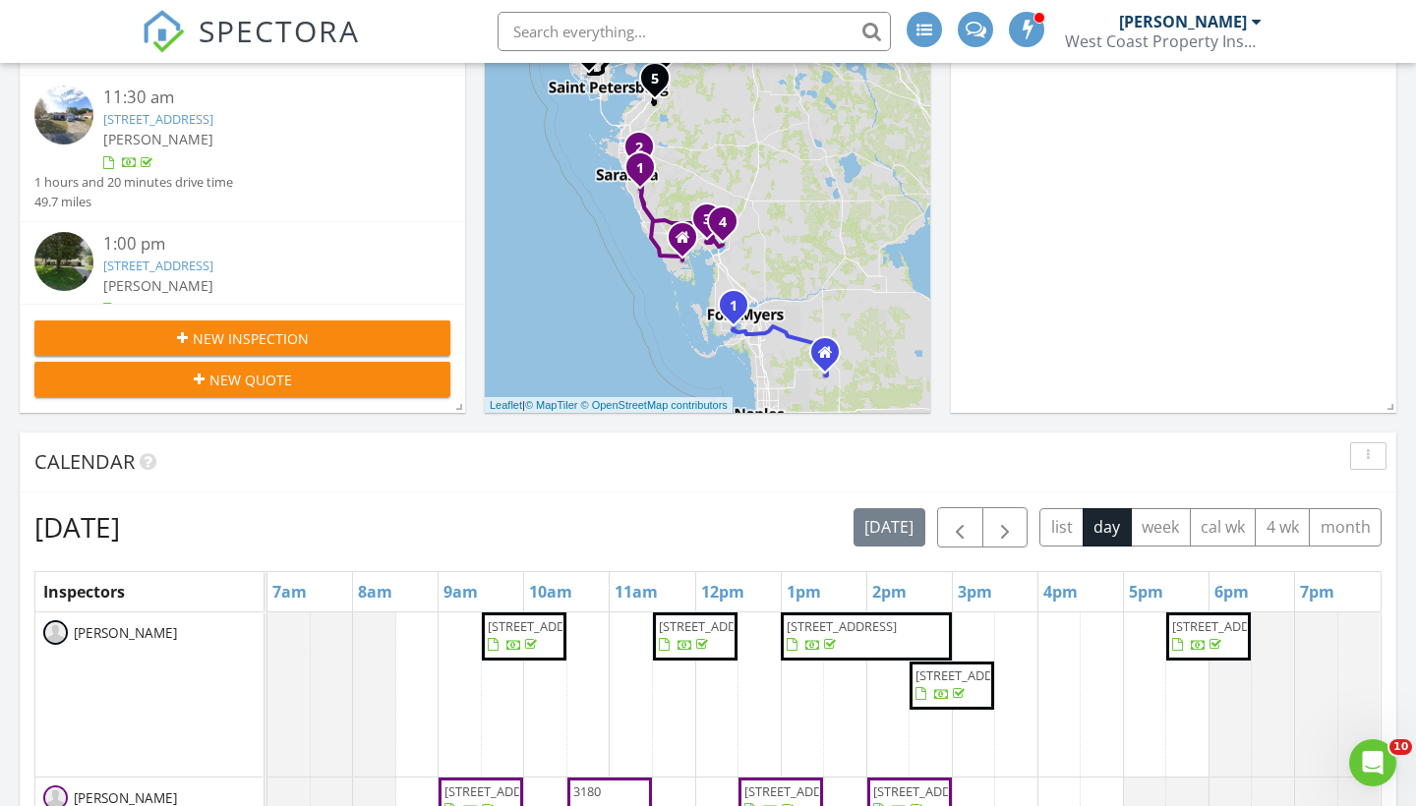
scroll to position [493, 0]
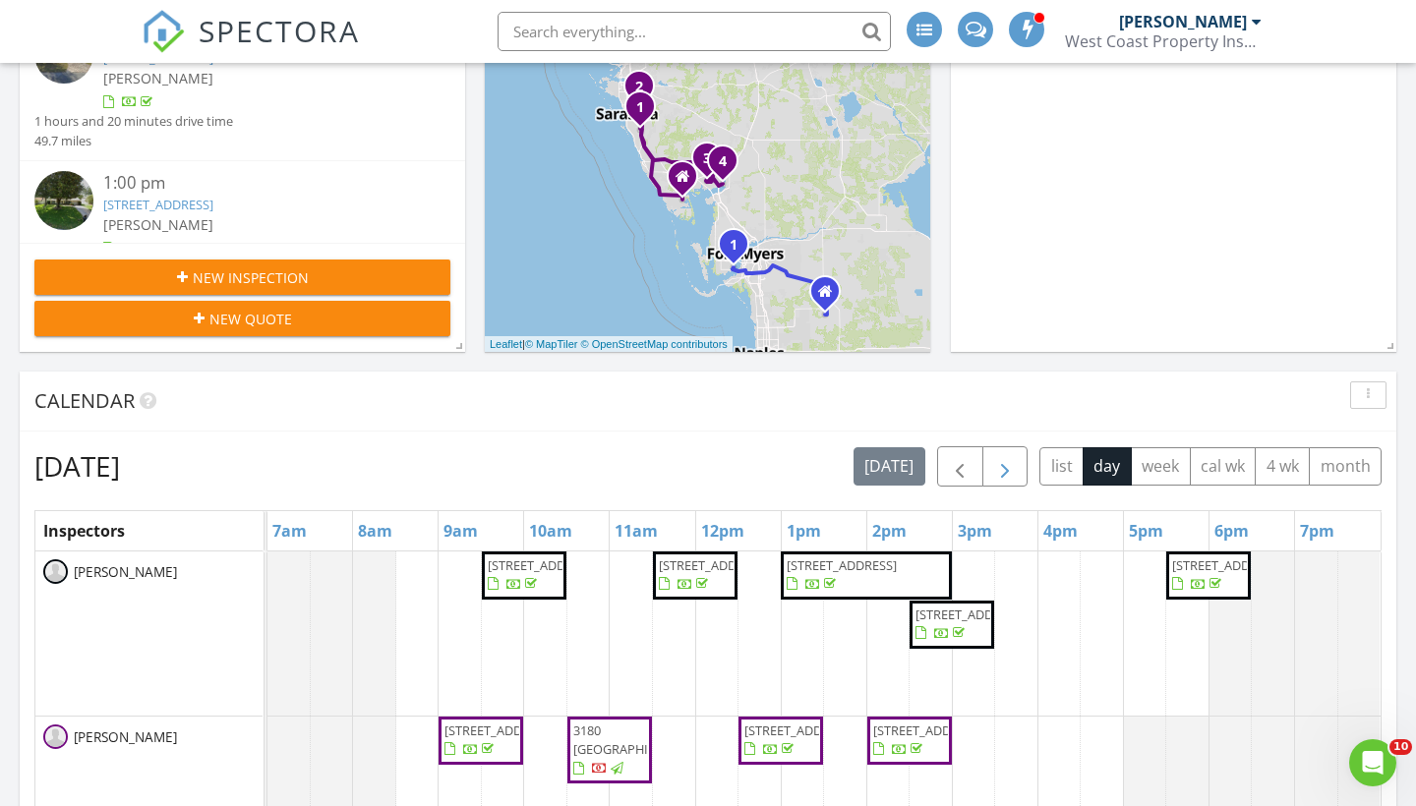
click at [1021, 478] on button "button" at bounding box center [1005, 466] width 46 height 40
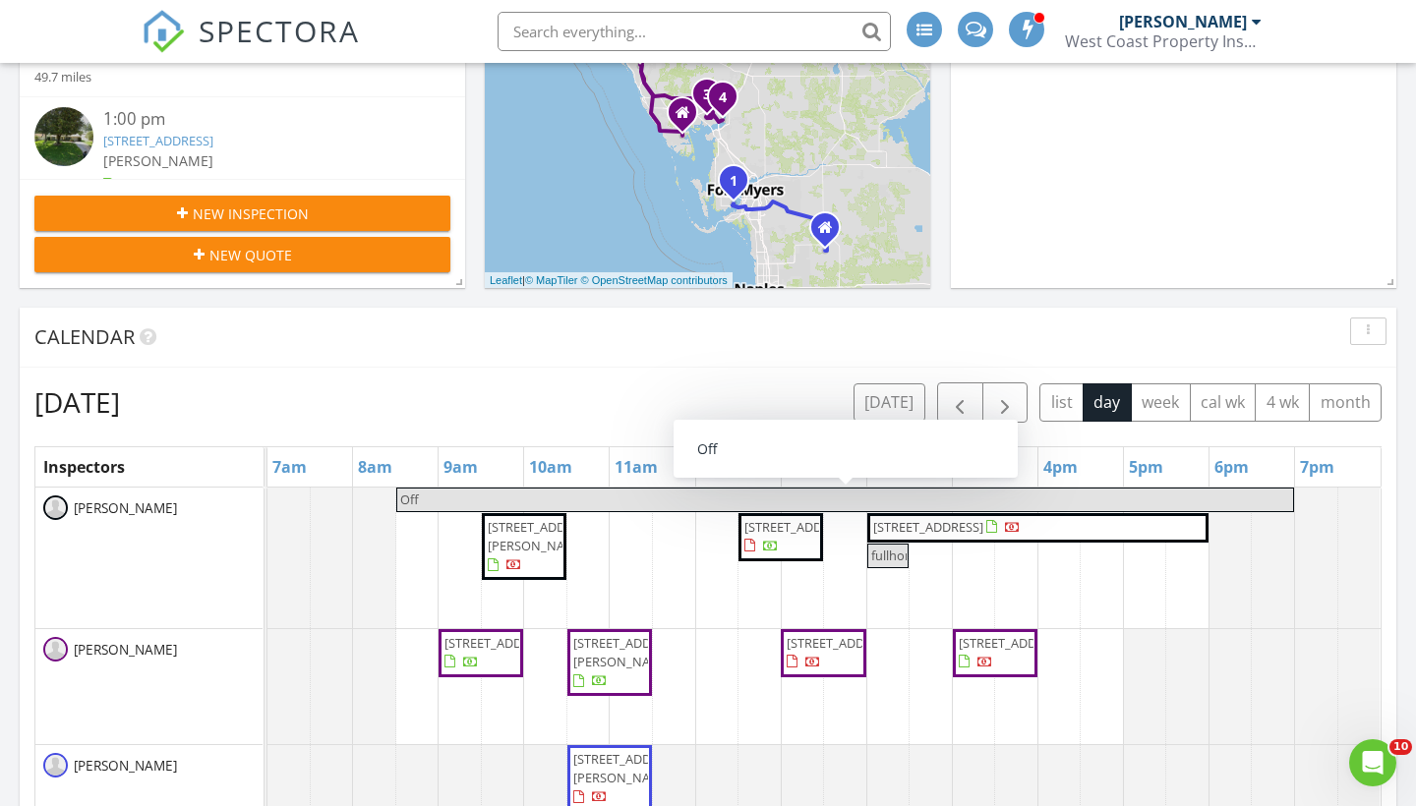
scroll to position [578, 0]
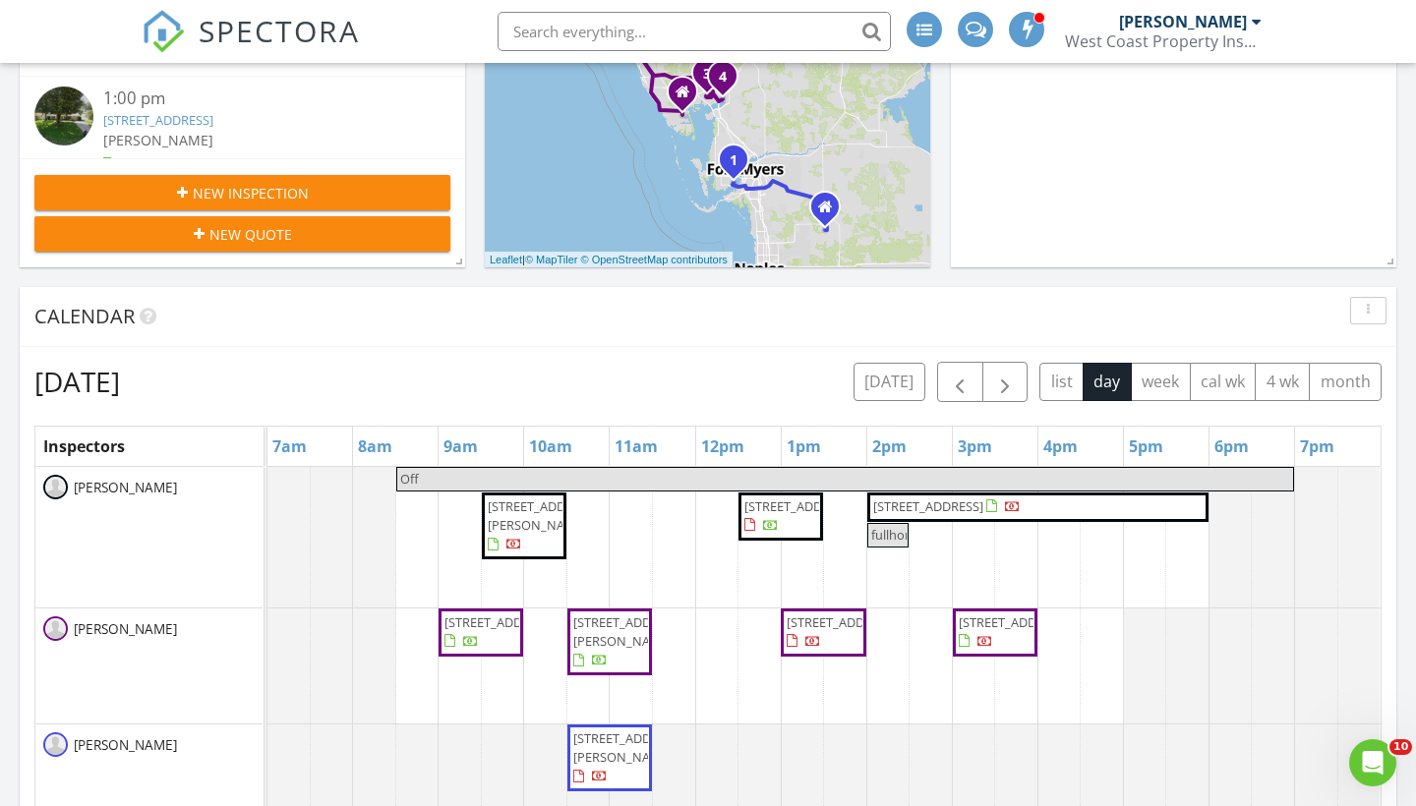
click at [815, 631] on span "8910 28th Ave Dr E, Palmetto 34221" at bounding box center [841, 622] width 110 height 18
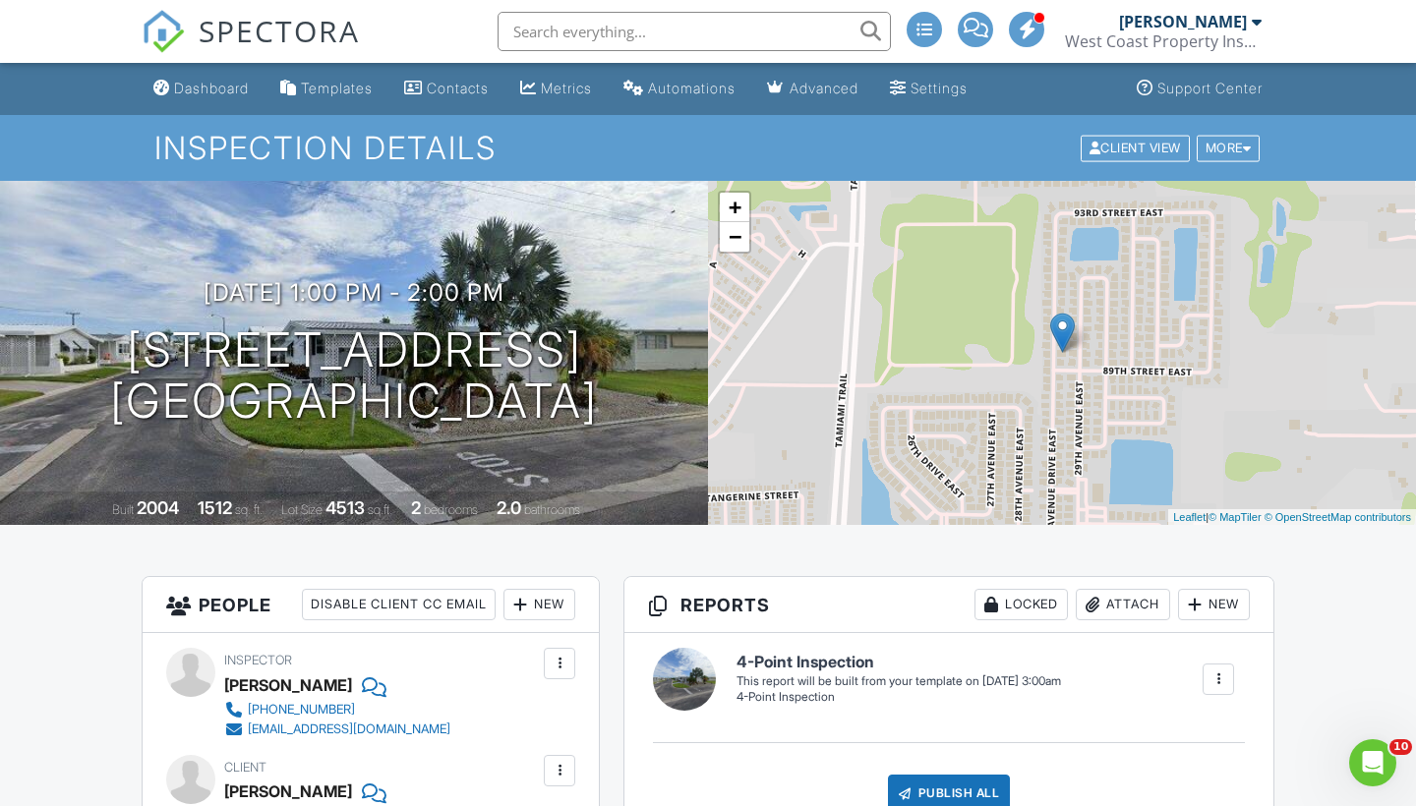
click at [1223, 667] on div at bounding box center [1217, 679] width 31 height 31
click at [1185, 728] on div "Build Now" at bounding box center [1178, 739] width 95 height 24
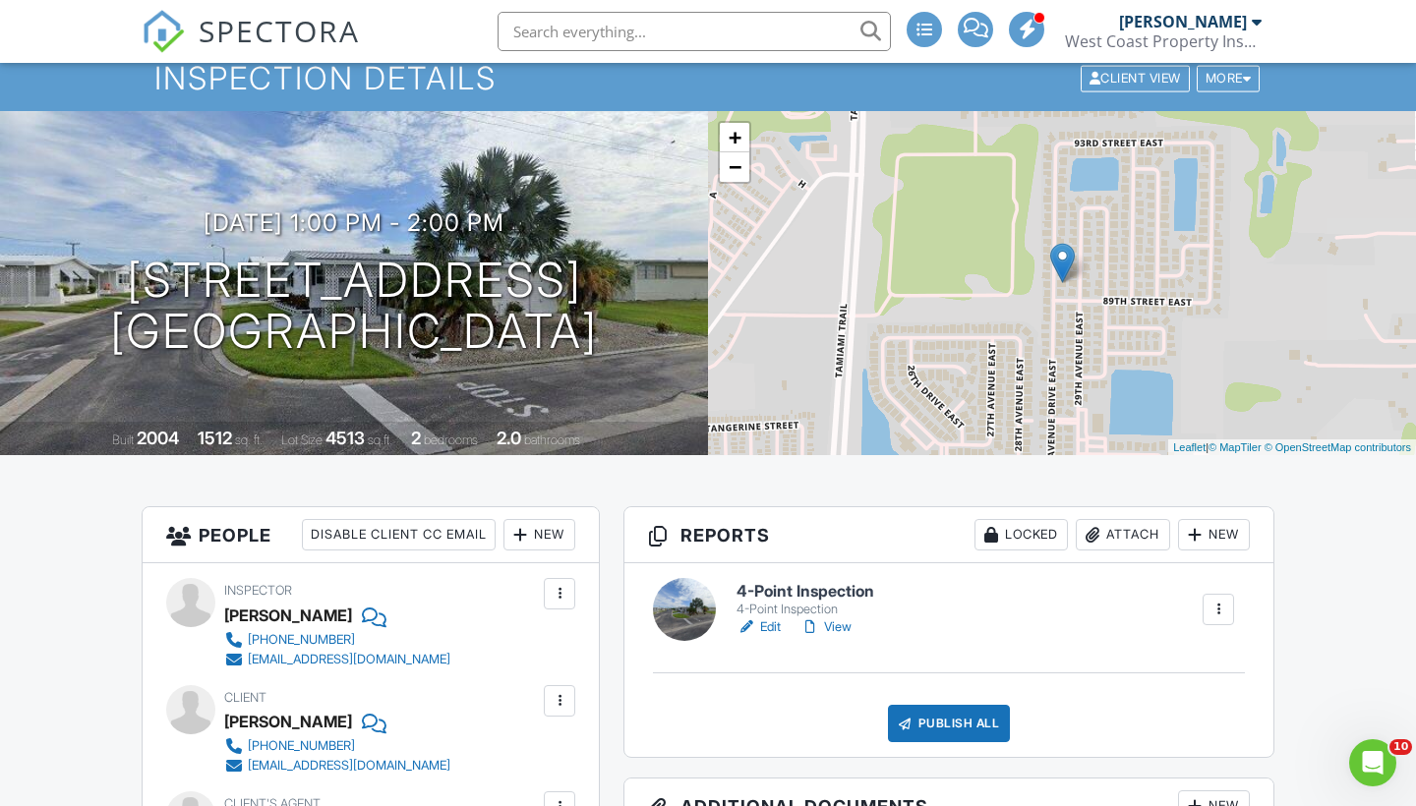
scroll to position [71, 0]
click at [774, 618] on link "Edit" at bounding box center [758, 626] width 44 height 20
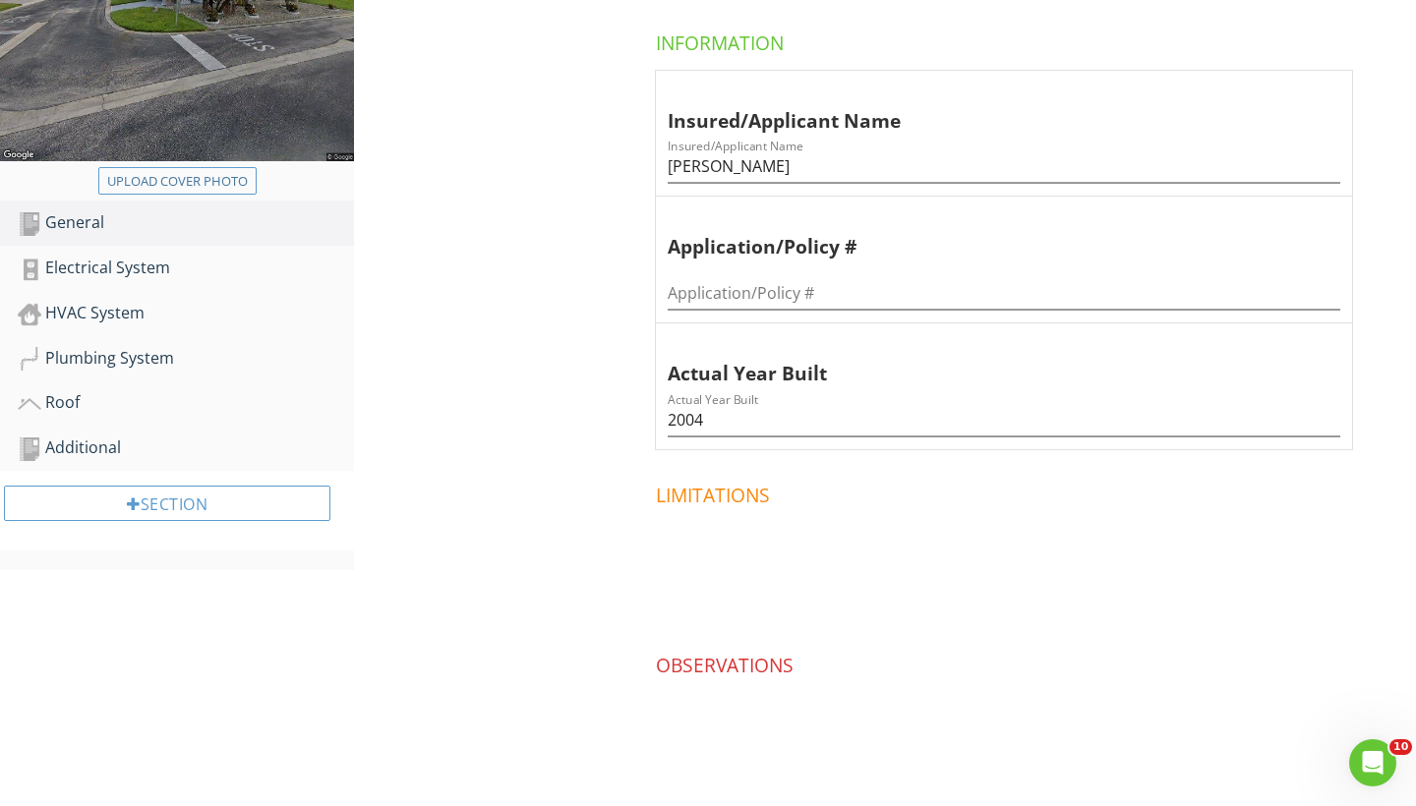
scroll to position [391, 0]
click at [106, 269] on div "Electrical System" at bounding box center [186, 267] width 336 height 26
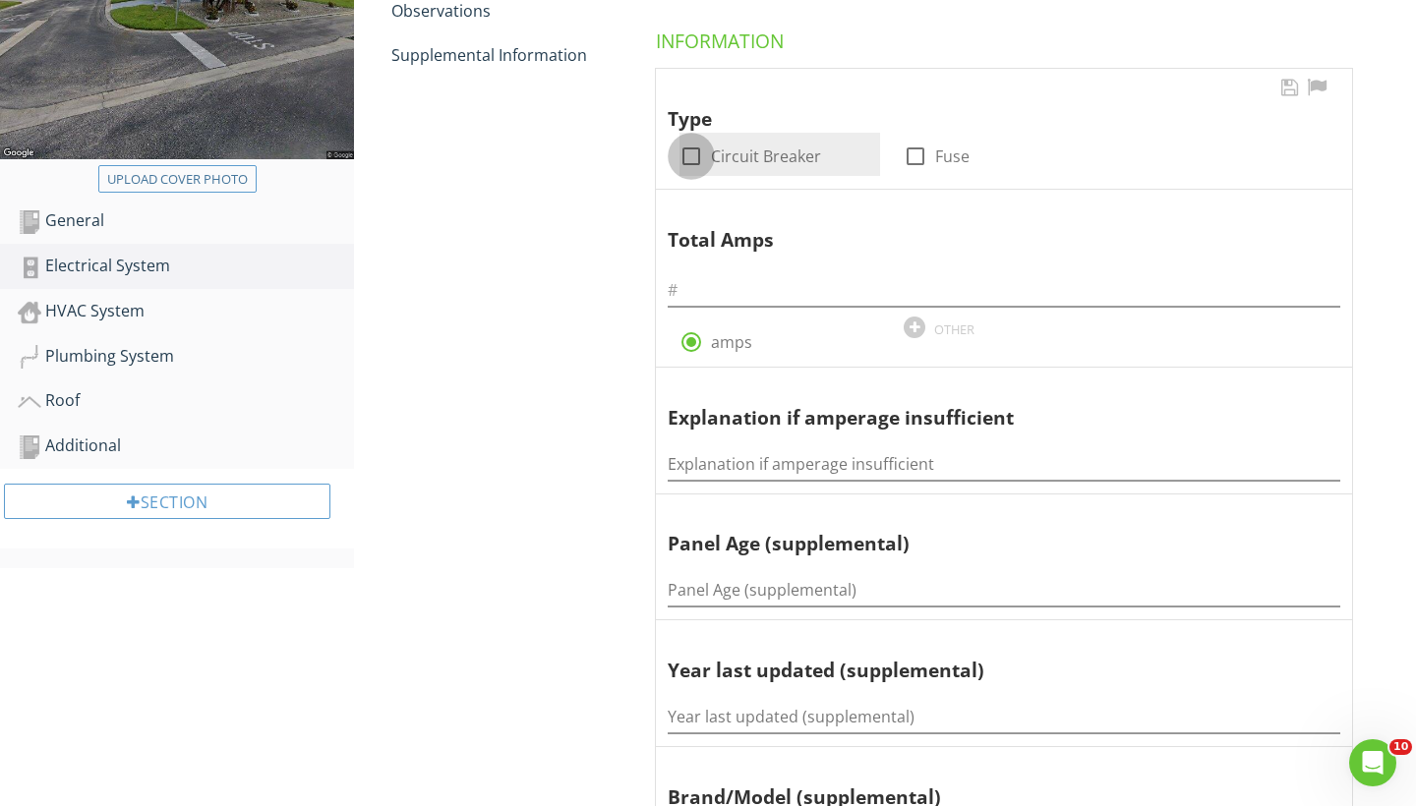
click at [699, 159] on div at bounding box center [690, 156] width 33 height 33
checkbox input "true"
click at [707, 301] on input "text" at bounding box center [1003, 290] width 672 height 32
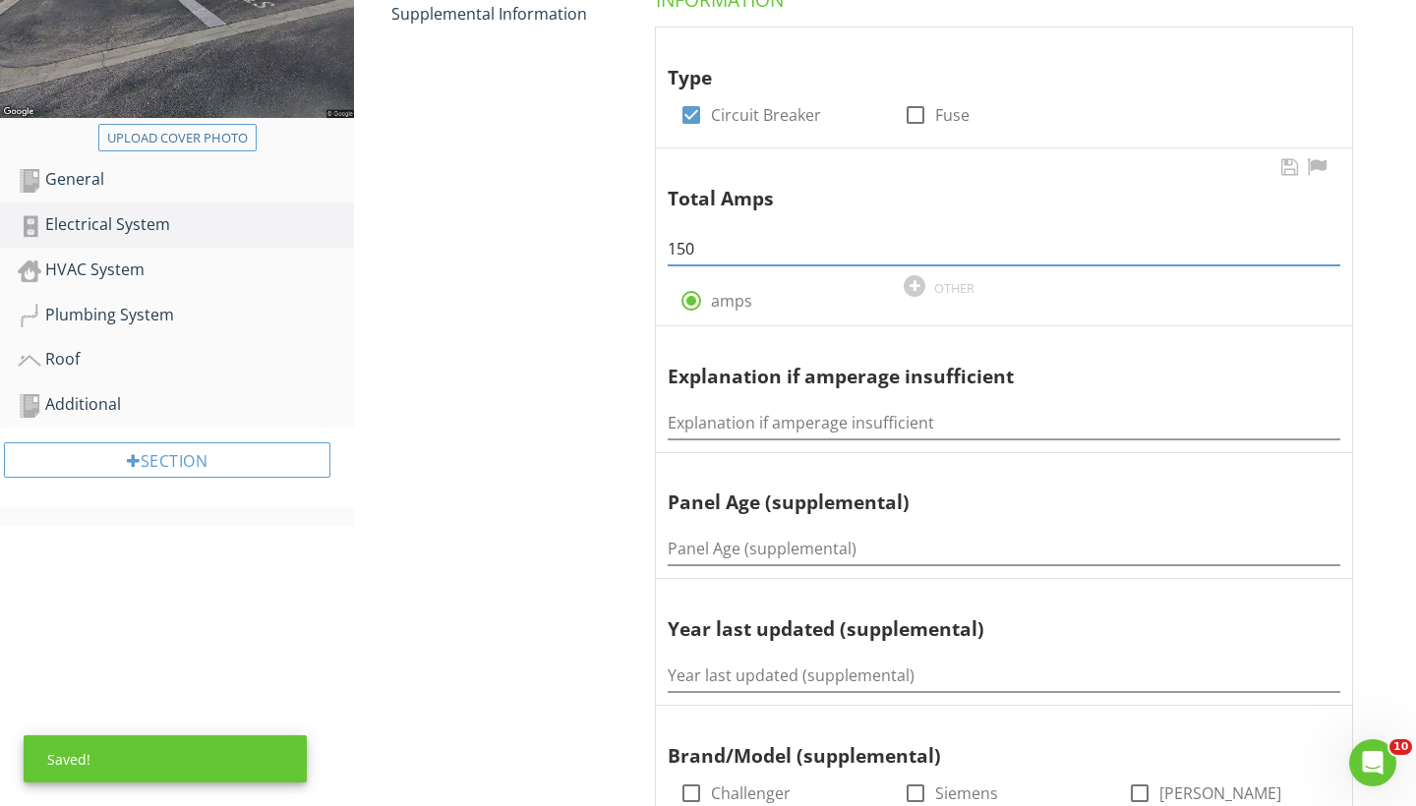
scroll to position [500, 0]
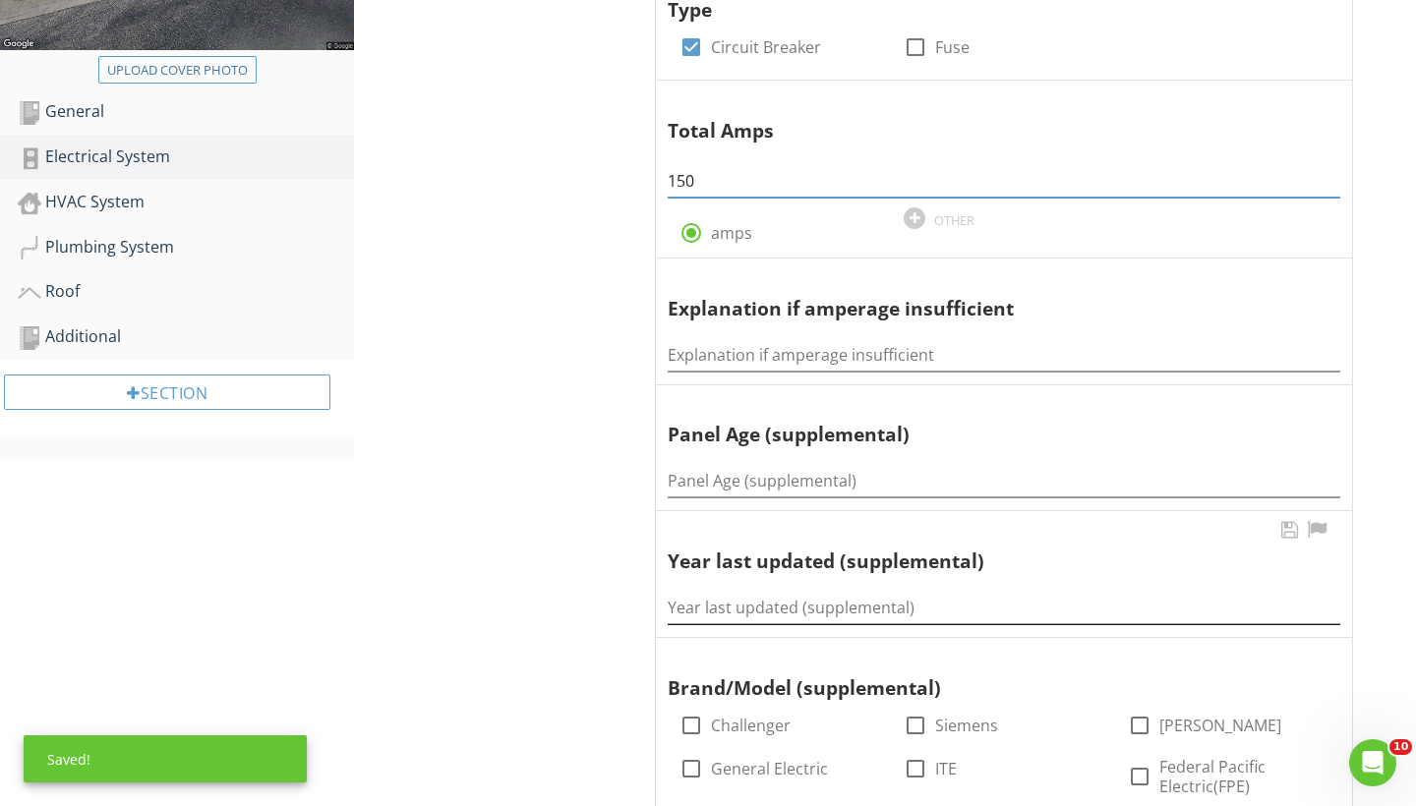
type input "150"
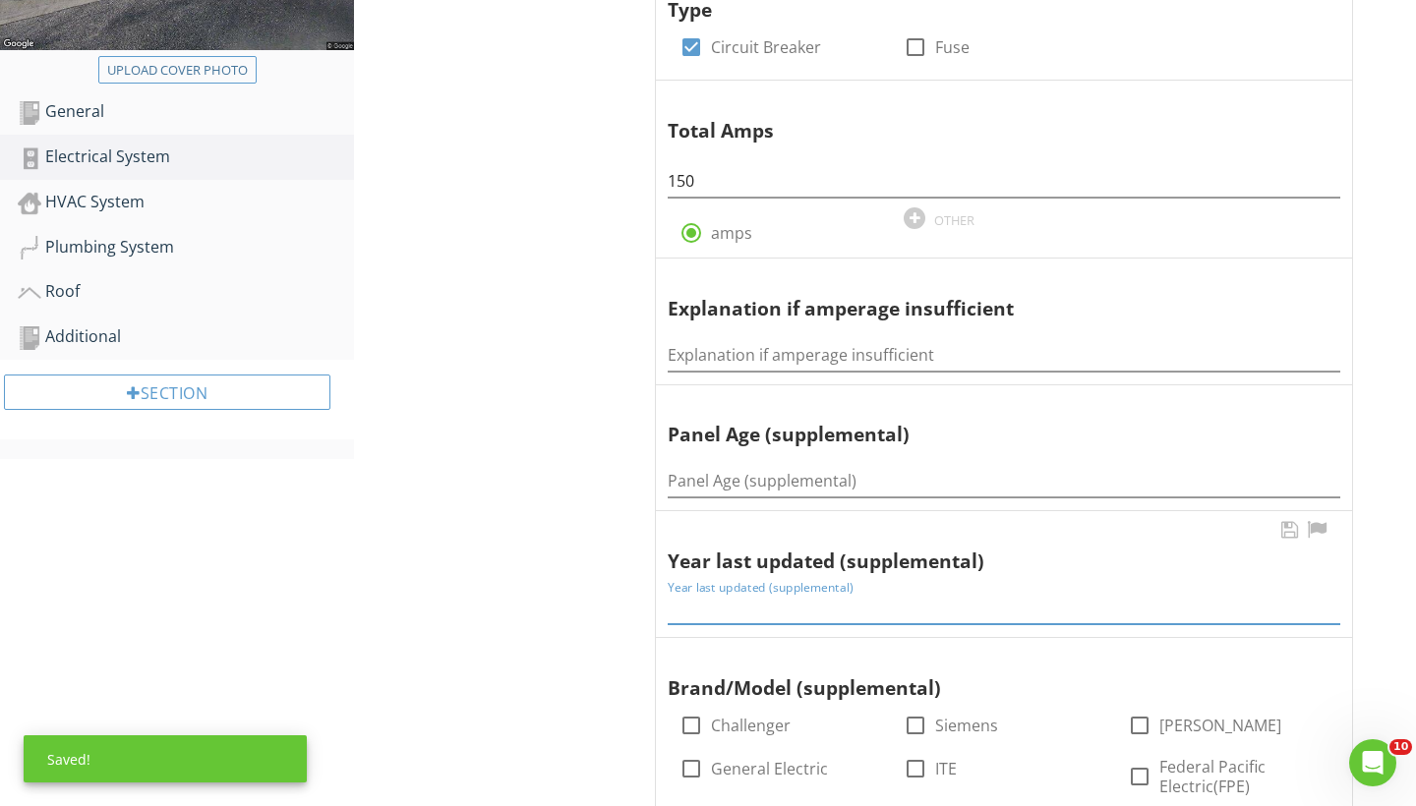
click at [704, 601] on input "Year last updated (supplemental)" at bounding box center [1003, 608] width 672 height 32
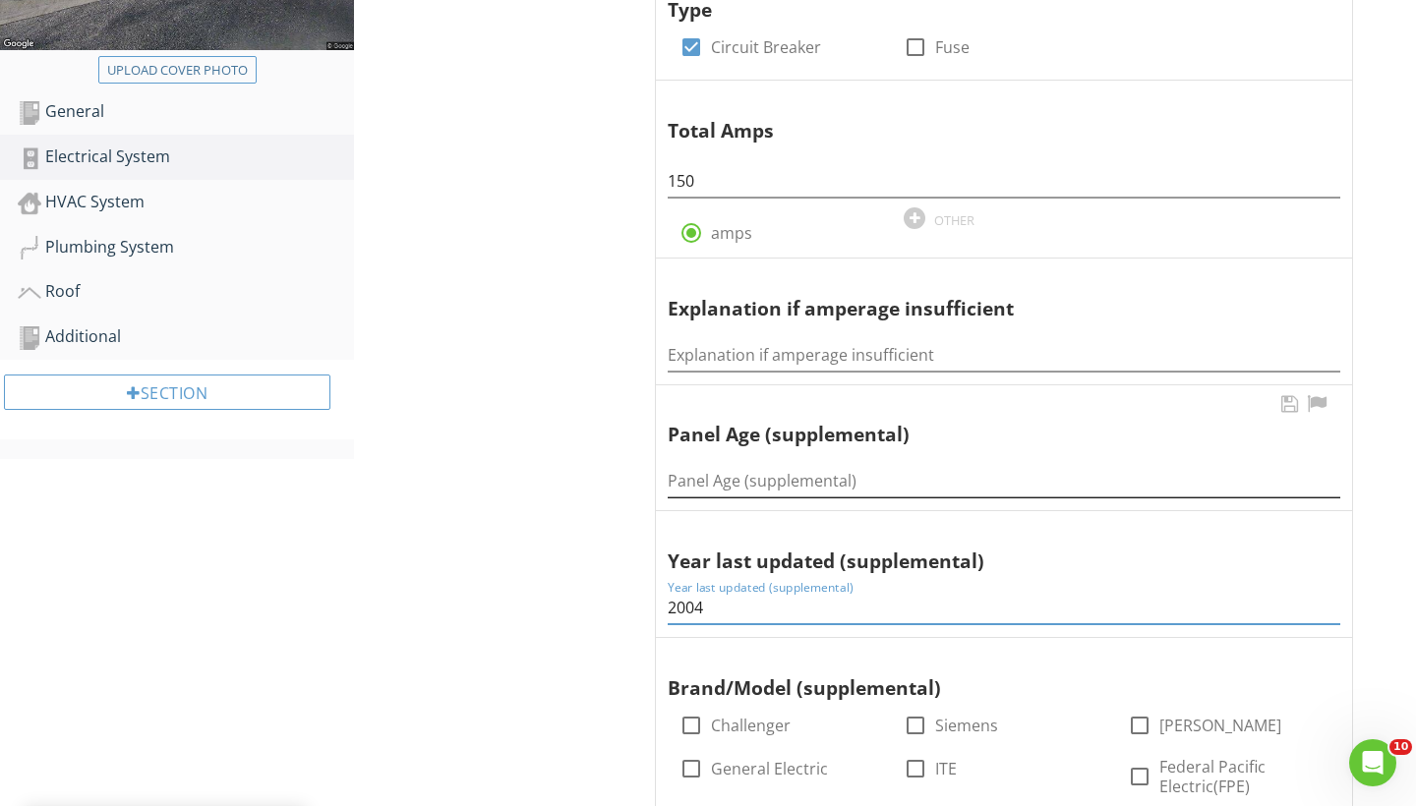
type input "2004"
click at [683, 470] on input "Panel Age (supplemental)" at bounding box center [1003, 481] width 672 height 32
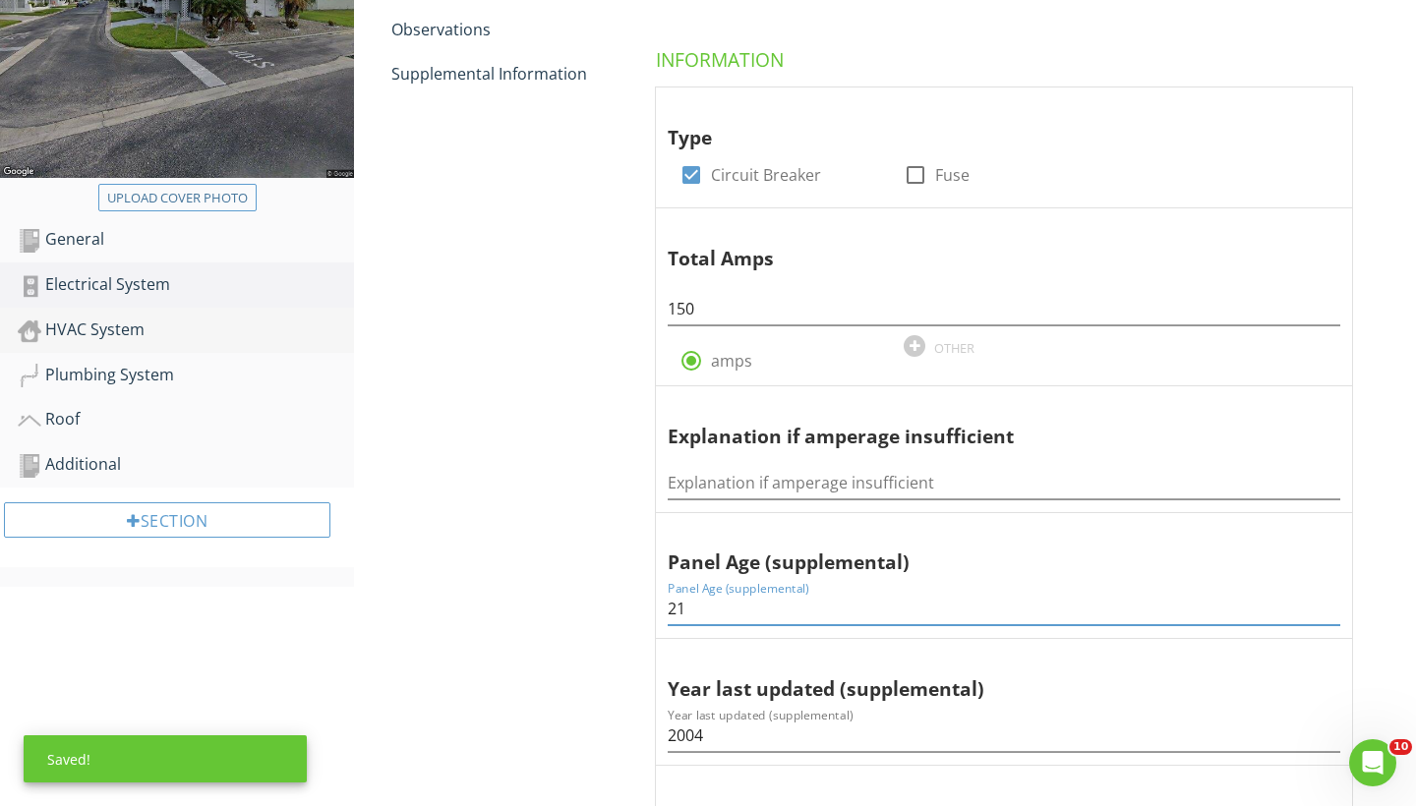
scroll to position [370, 0]
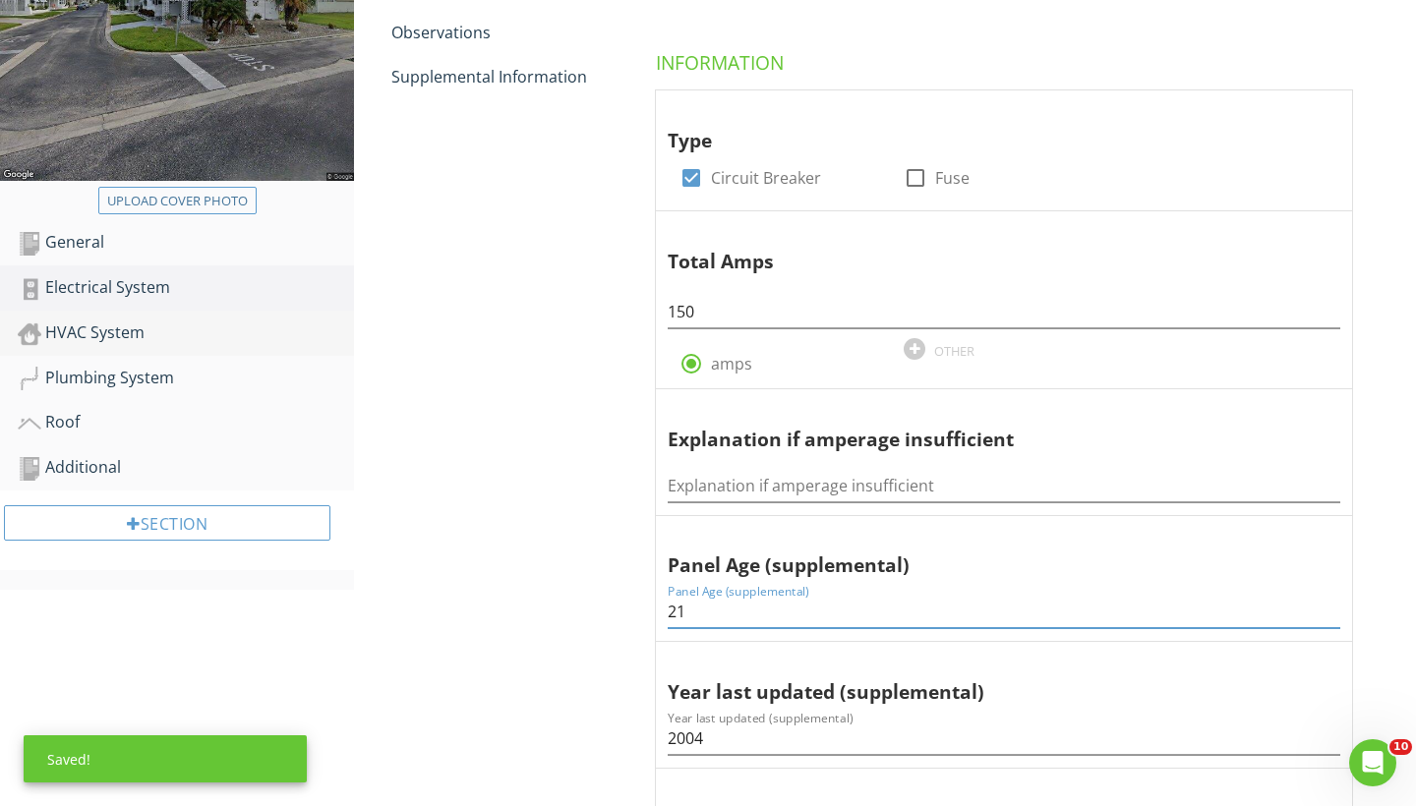
type input "21"
click at [140, 332] on div "HVAC System" at bounding box center [186, 333] width 336 height 26
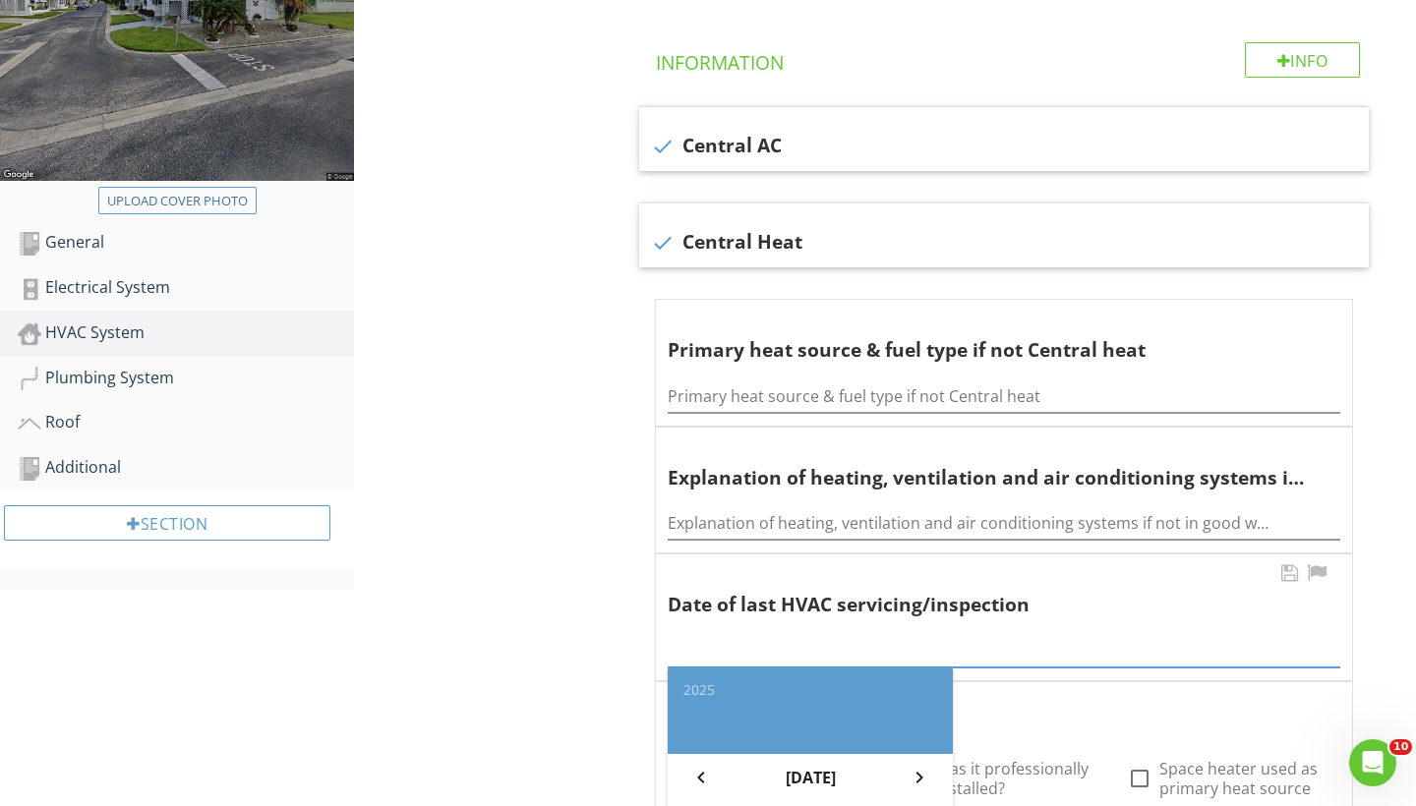
click at [712, 657] on div "2025 chevron_left August 2025 chevron_right S M T W T F S 1 2 3 4 5 6 7 8 9 10 …" at bounding box center [1003, 645] width 672 height 44
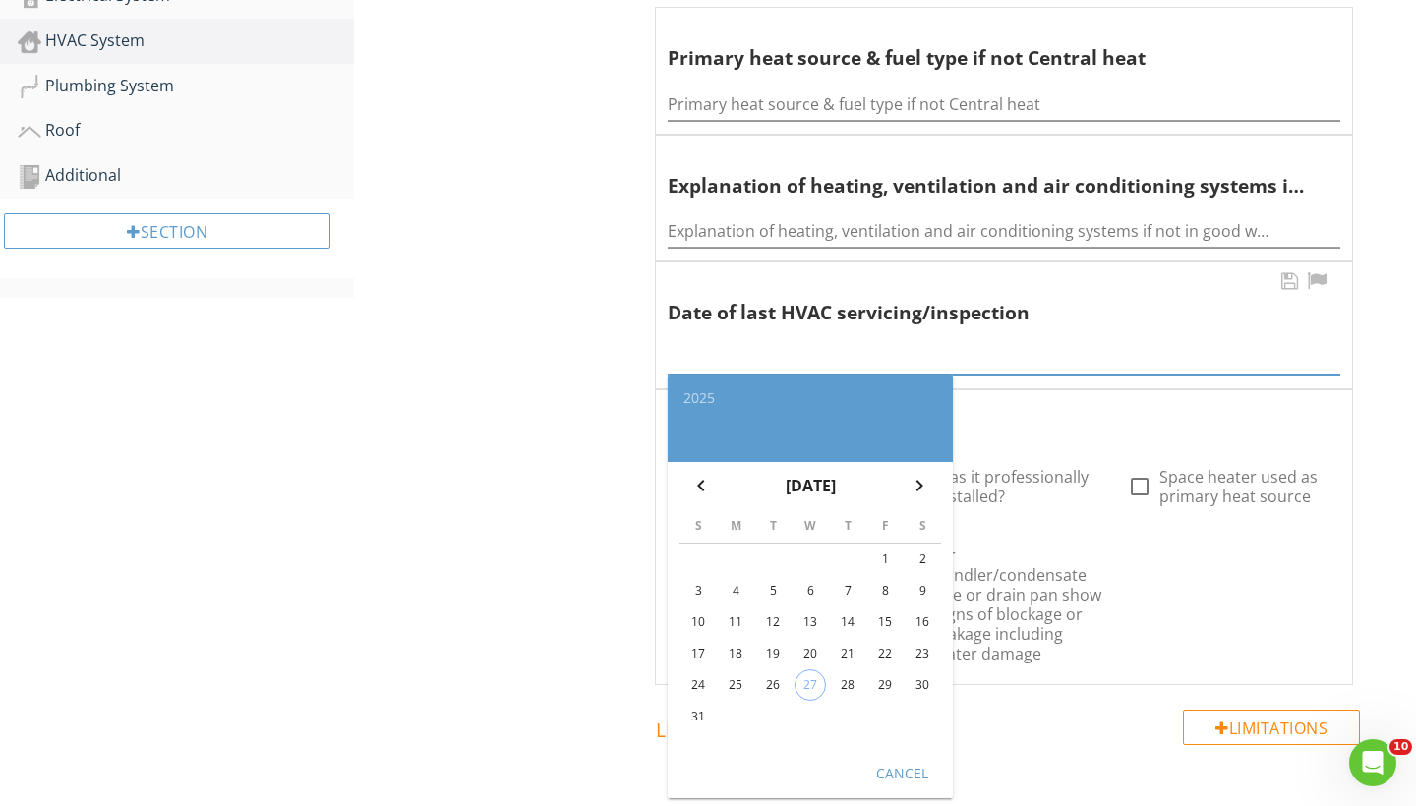
scroll to position [731, 0]
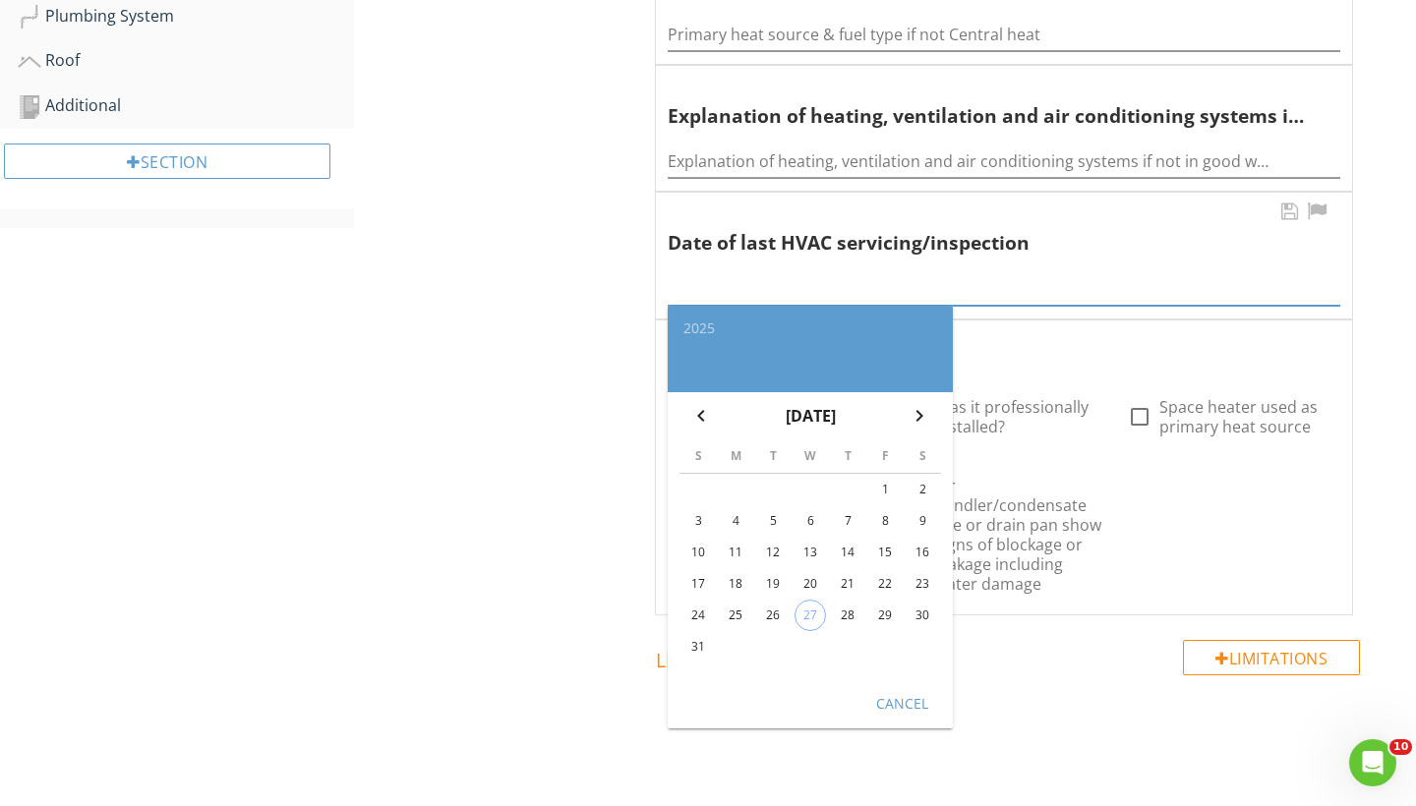
click at [841, 606] on div "28" at bounding box center [847, 615] width 31 height 31
type input "2025-08-28"
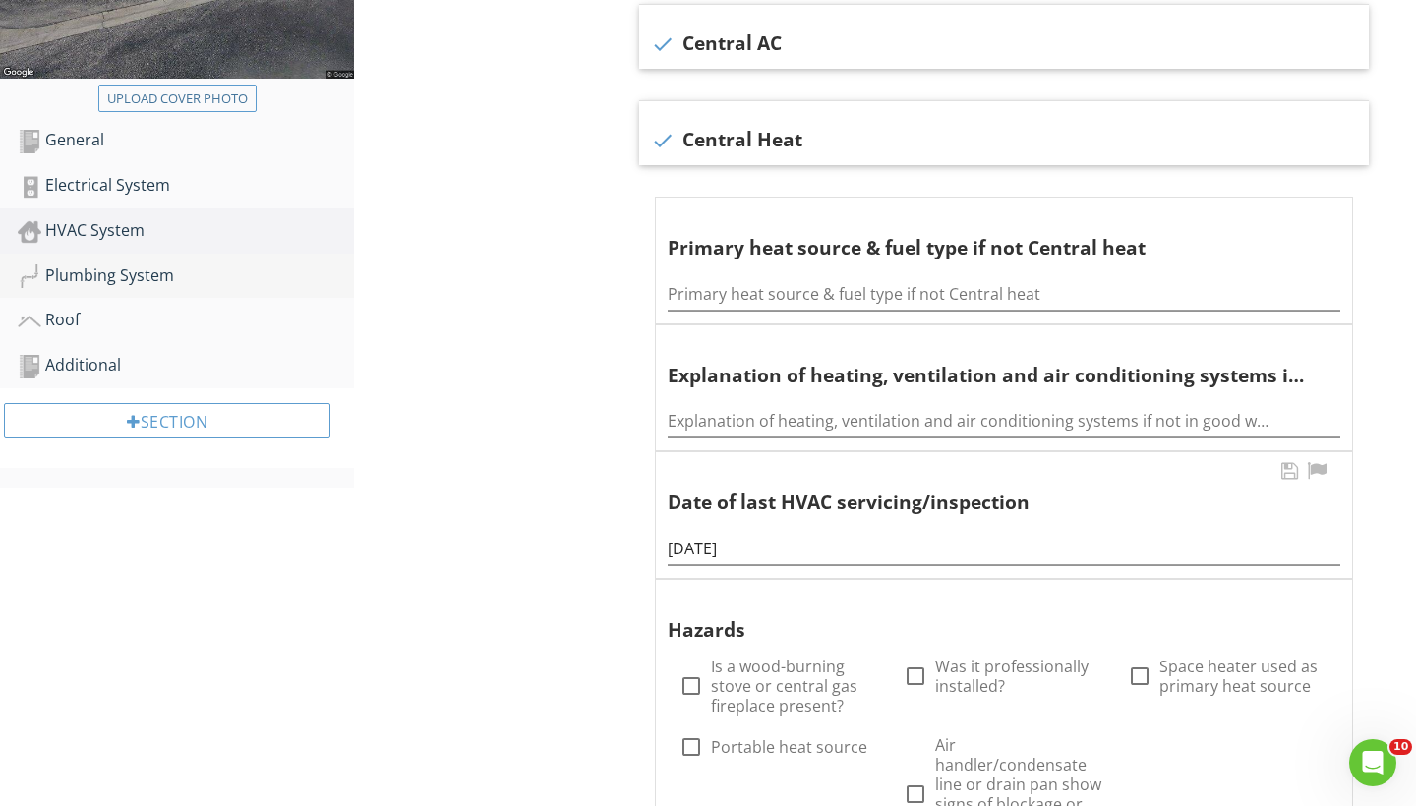
scroll to position [463, 0]
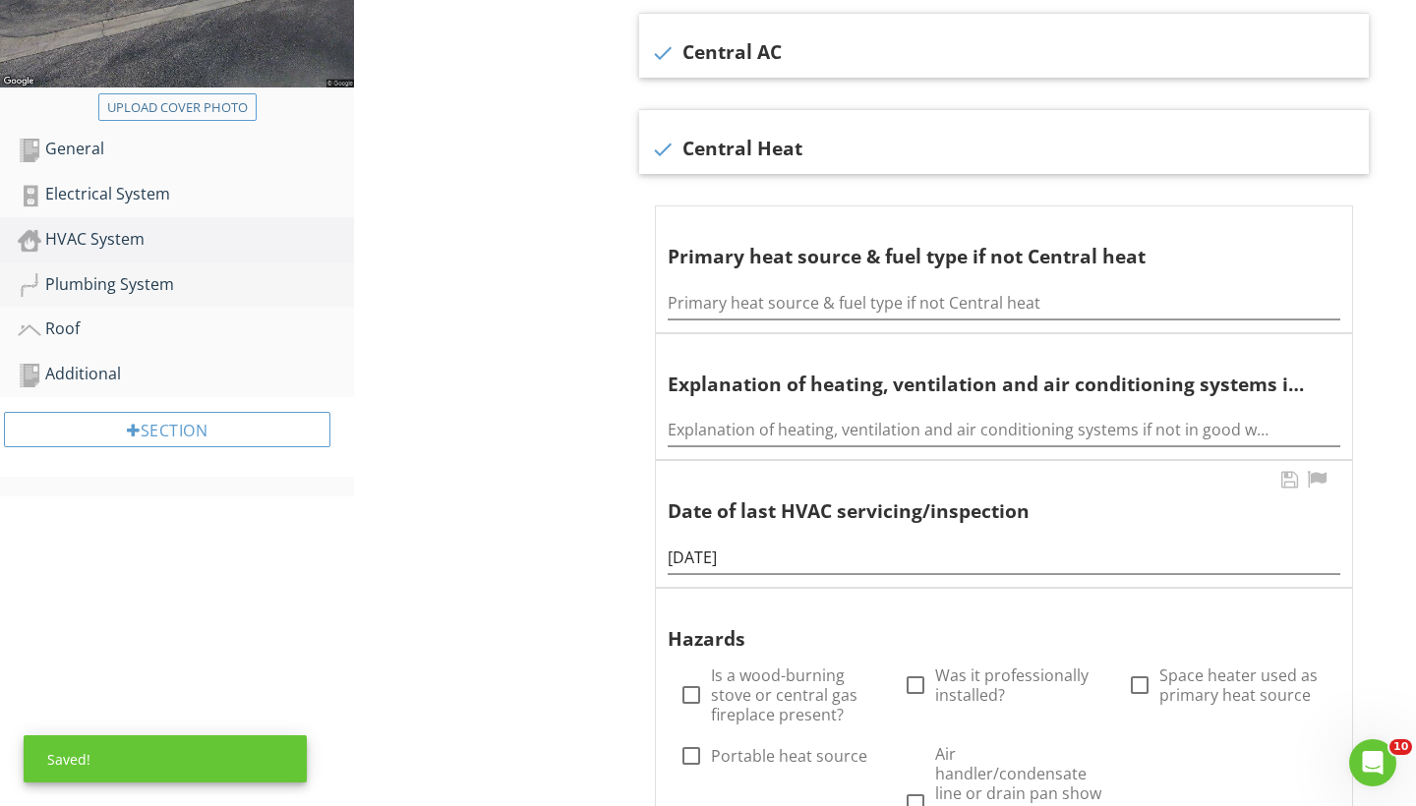
click at [132, 285] on div "Plumbing System" at bounding box center [186, 285] width 336 height 26
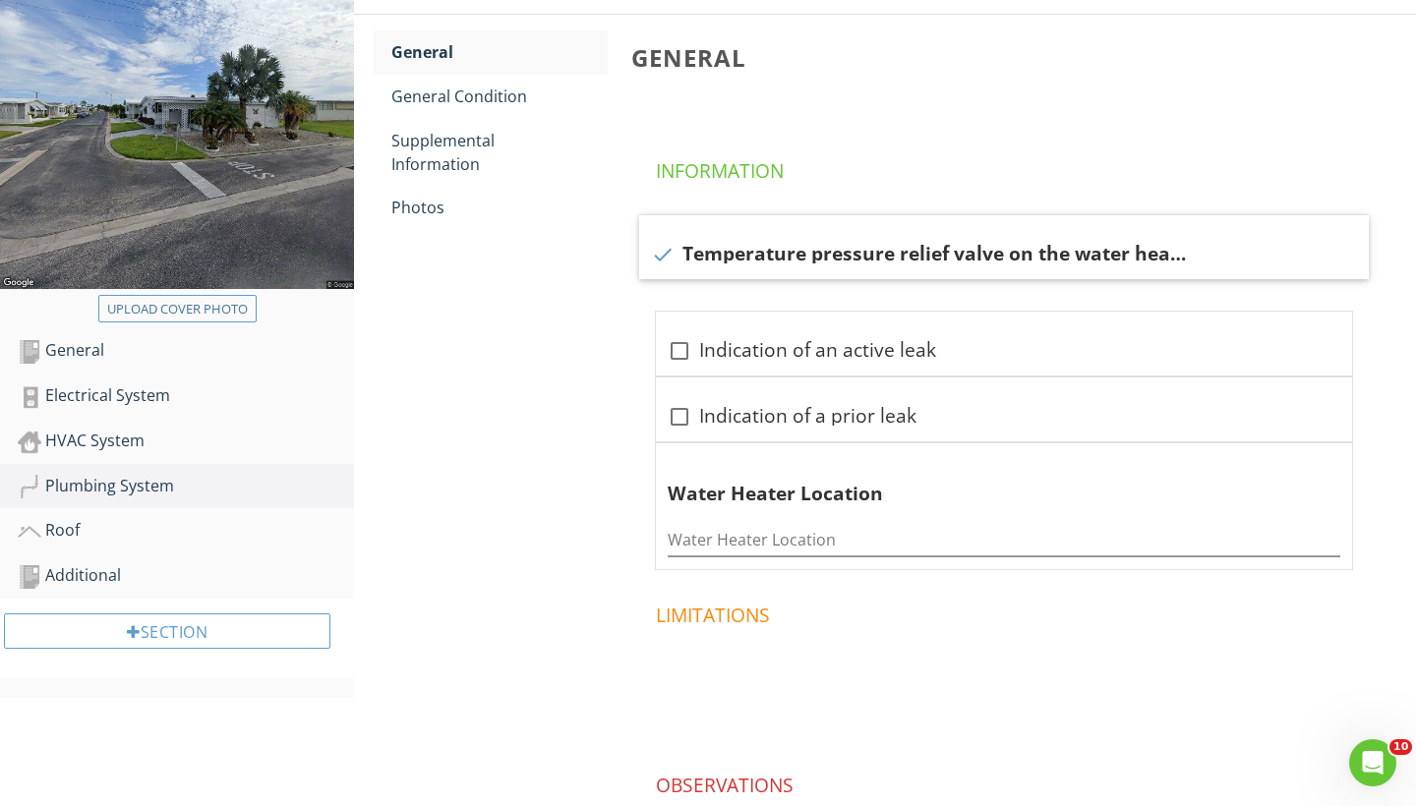
scroll to position [250, 0]
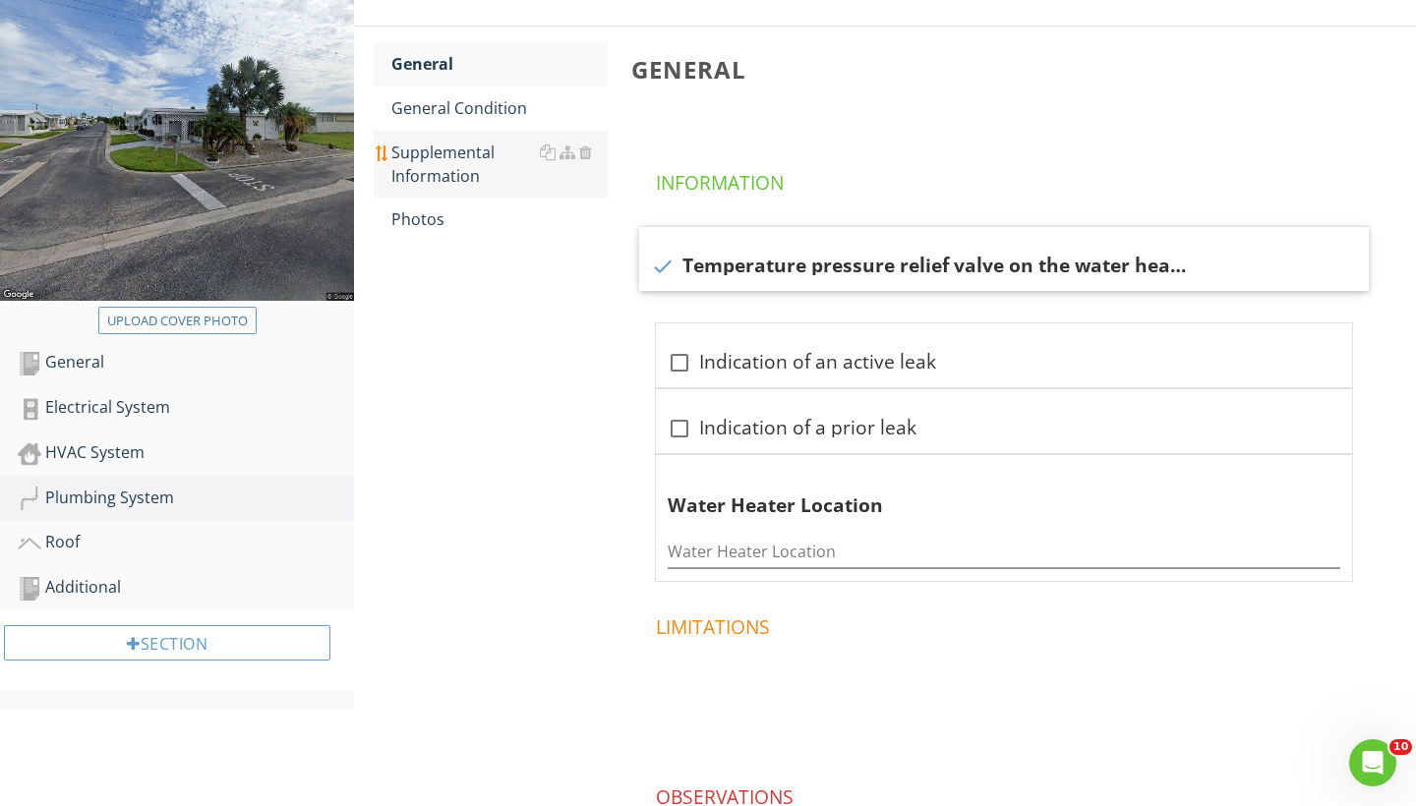
click at [435, 184] on div "Supplemental Information" at bounding box center [499, 164] width 216 height 47
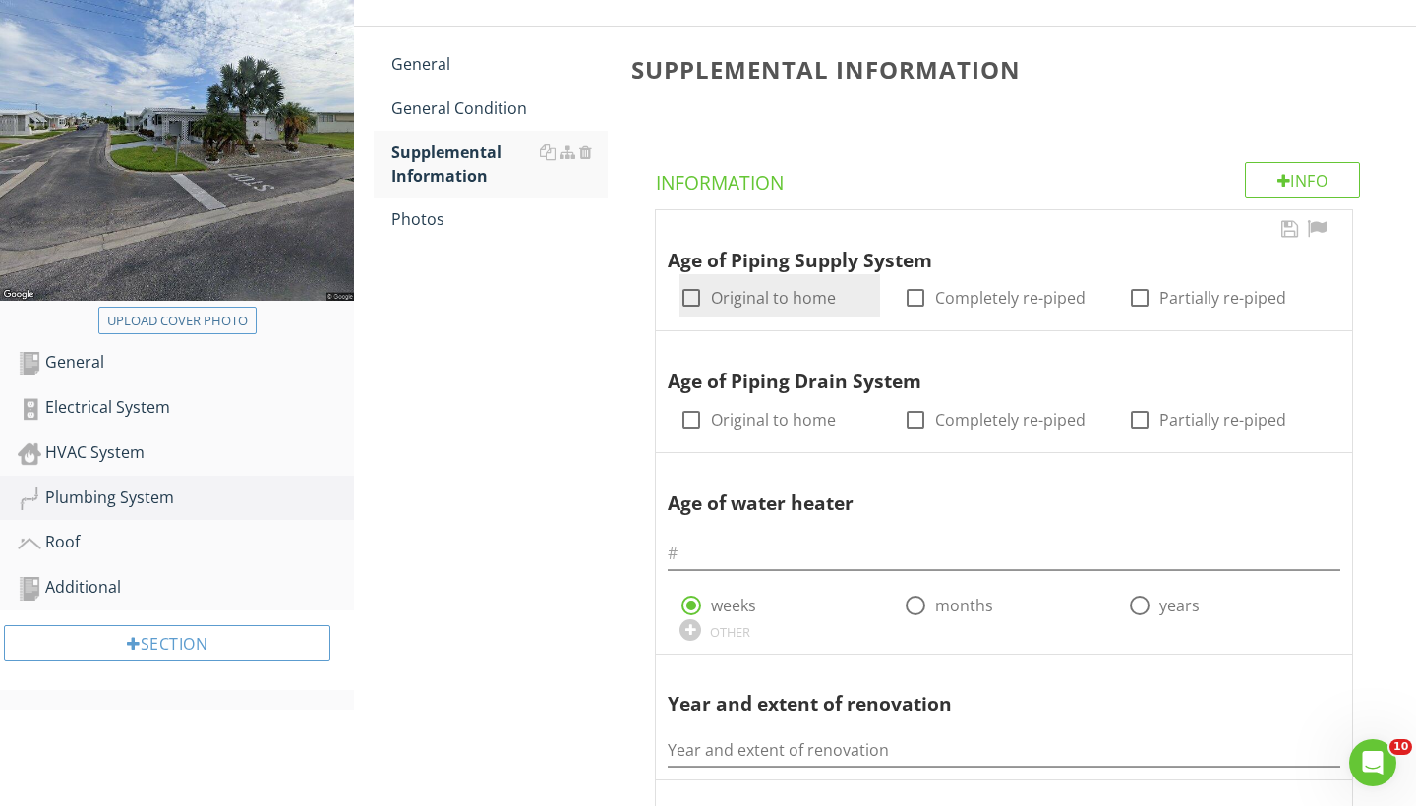
click at [693, 301] on div at bounding box center [690, 297] width 33 height 33
checkbox input "false"
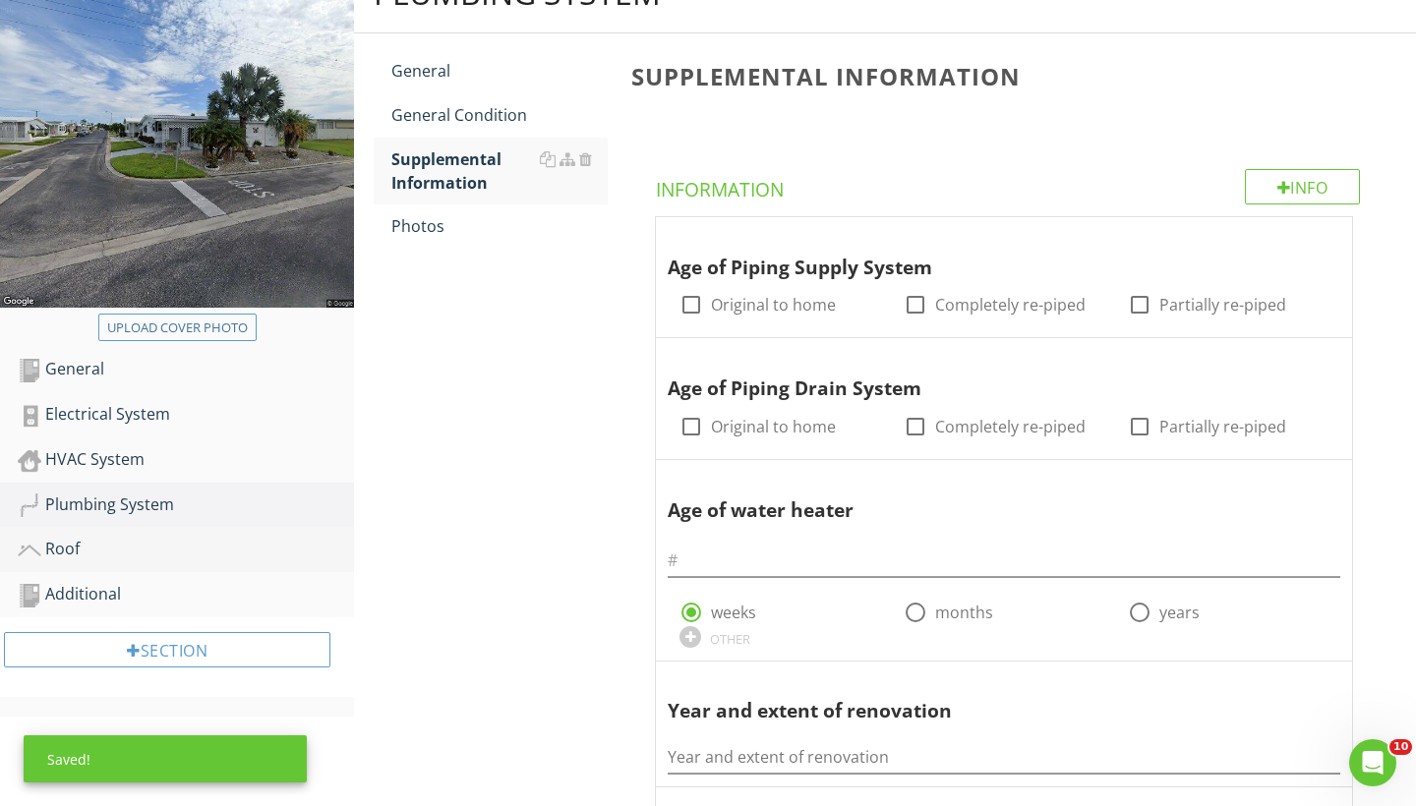
click at [74, 554] on div "Roof" at bounding box center [186, 550] width 336 height 26
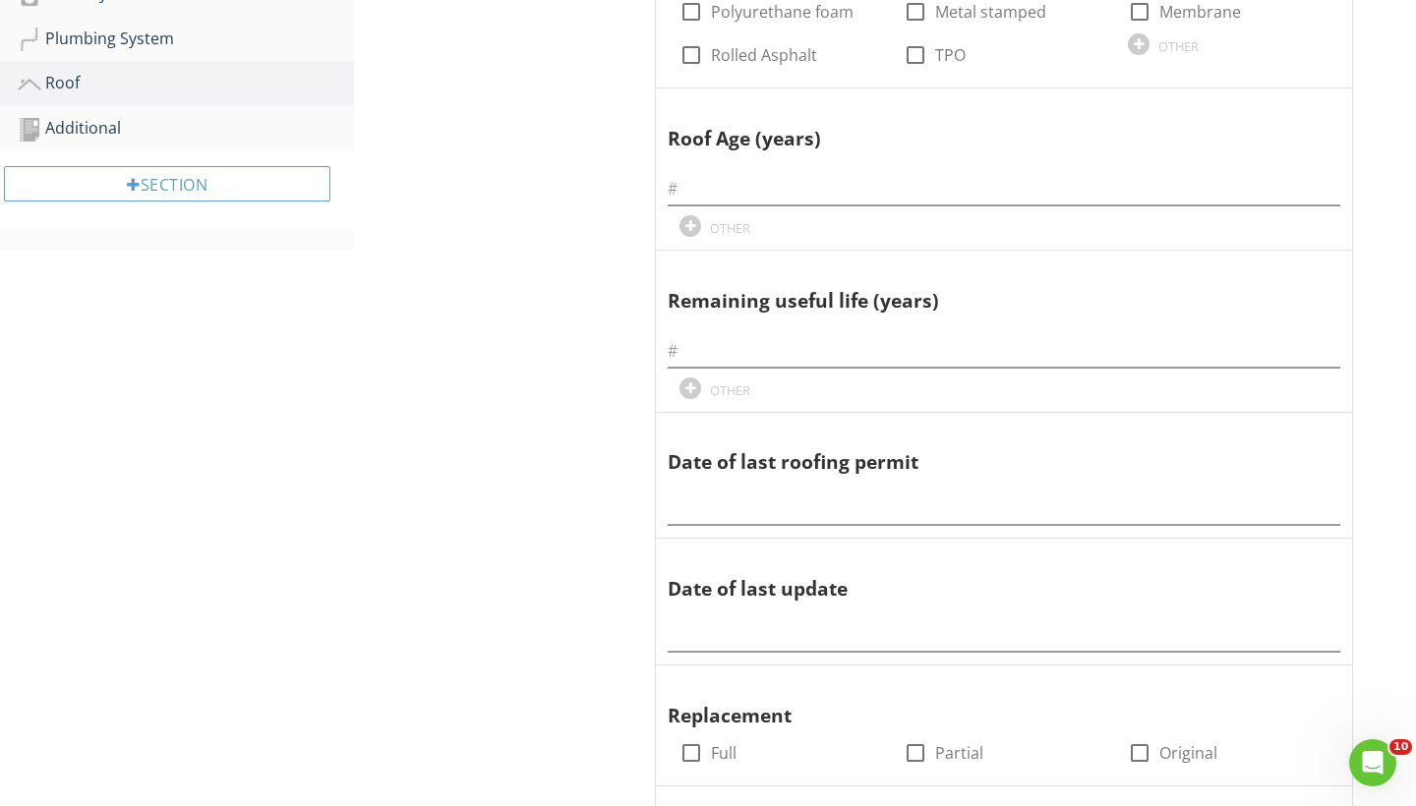
scroll to position [711, 0]
click at [733, 499] on input "text" at bounding box center [1003, 507] width 672 height 32
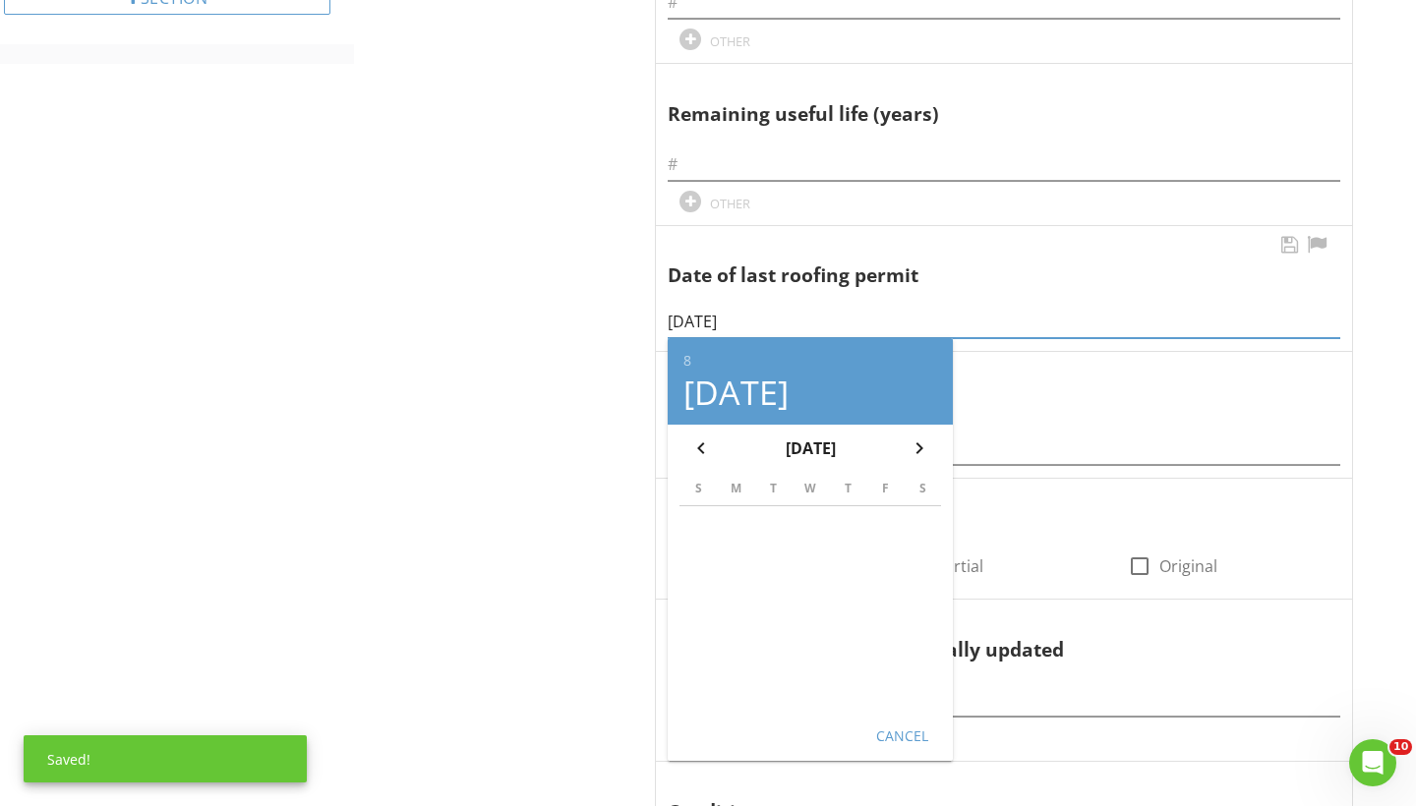
scroll to position [915, 0]
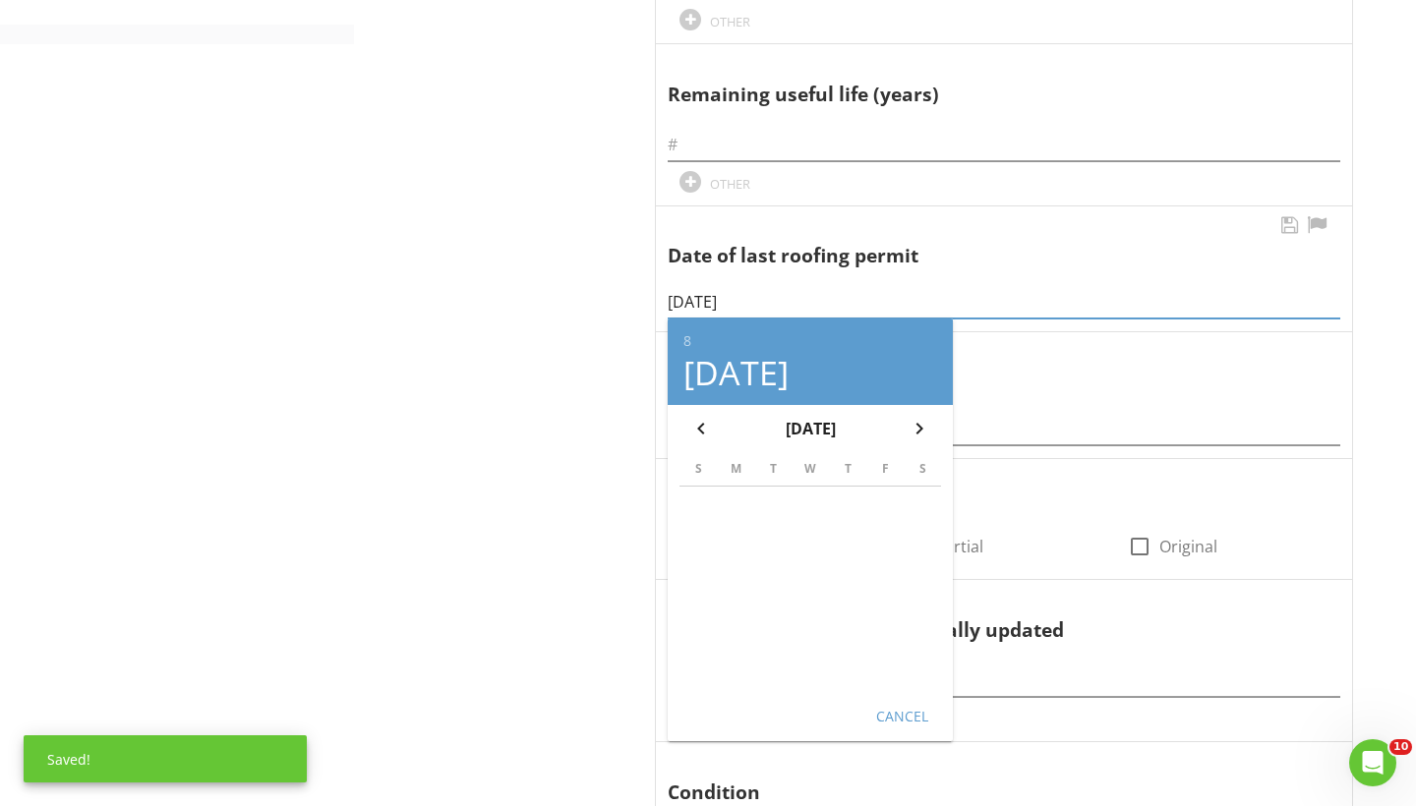
type input "08/18/2025"
click at [890, 721] on button "Cancel" at bounding box center [901, 715] width 87 height 35
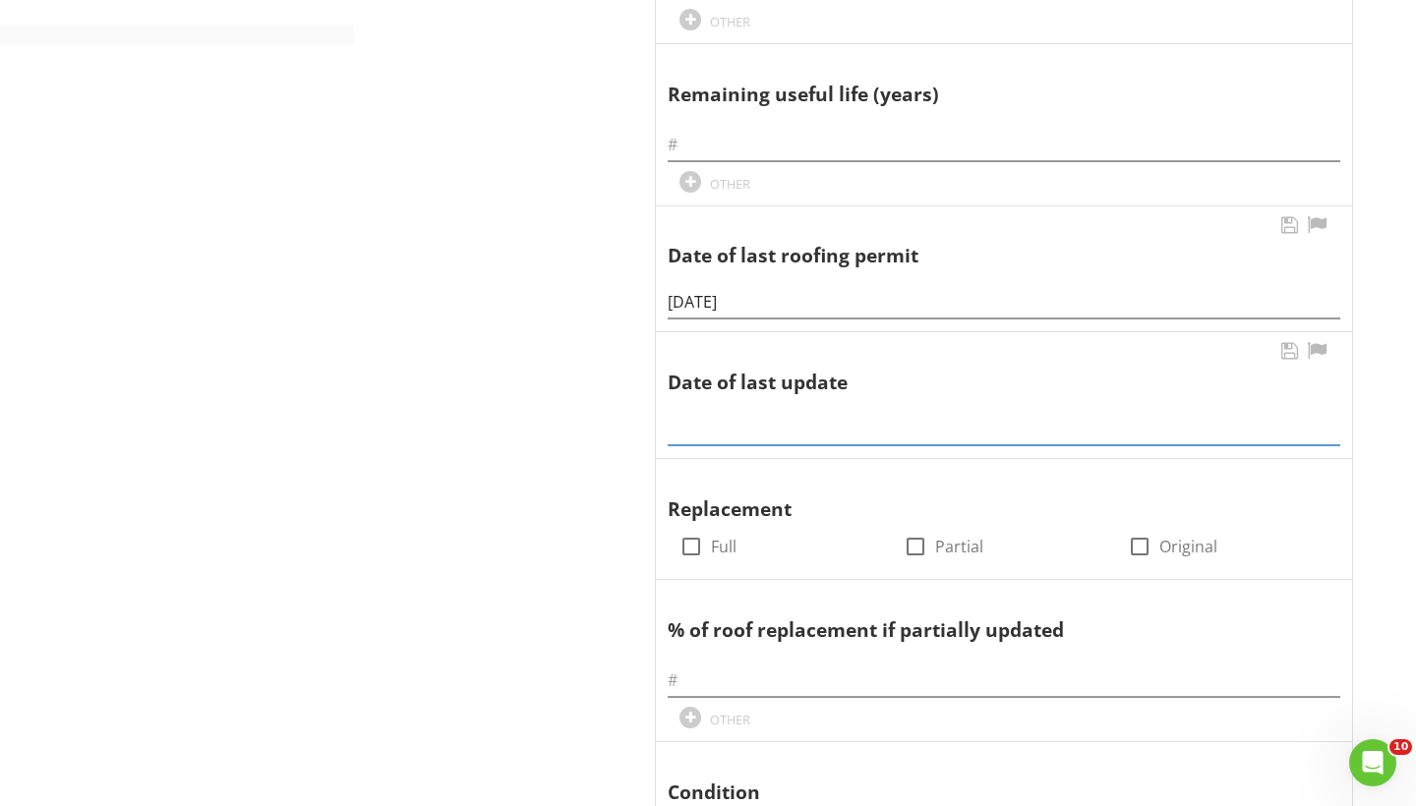
click at [698, 428] on input "text" at bounding box center [1003, 429] width 672 height 32
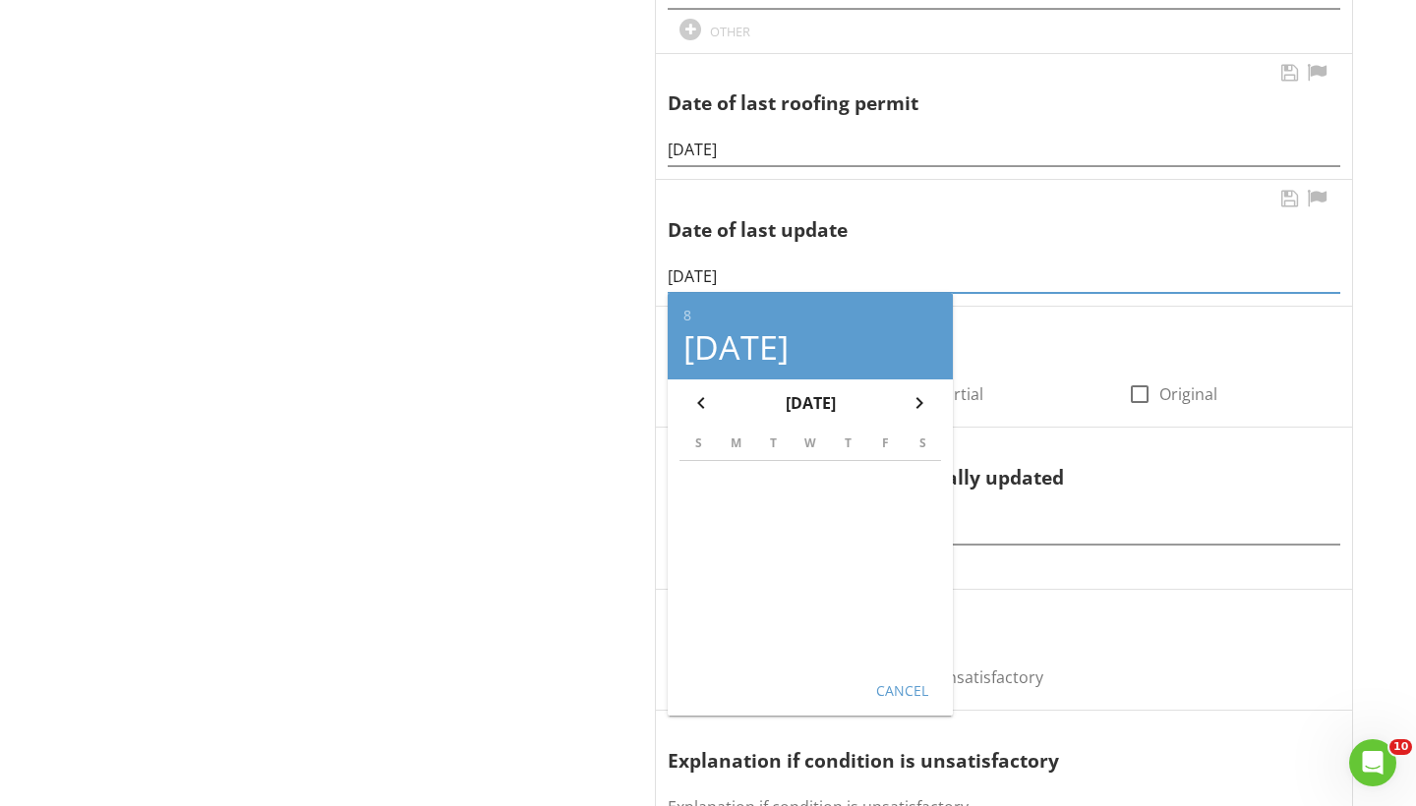
scroll to position [1084, 0]
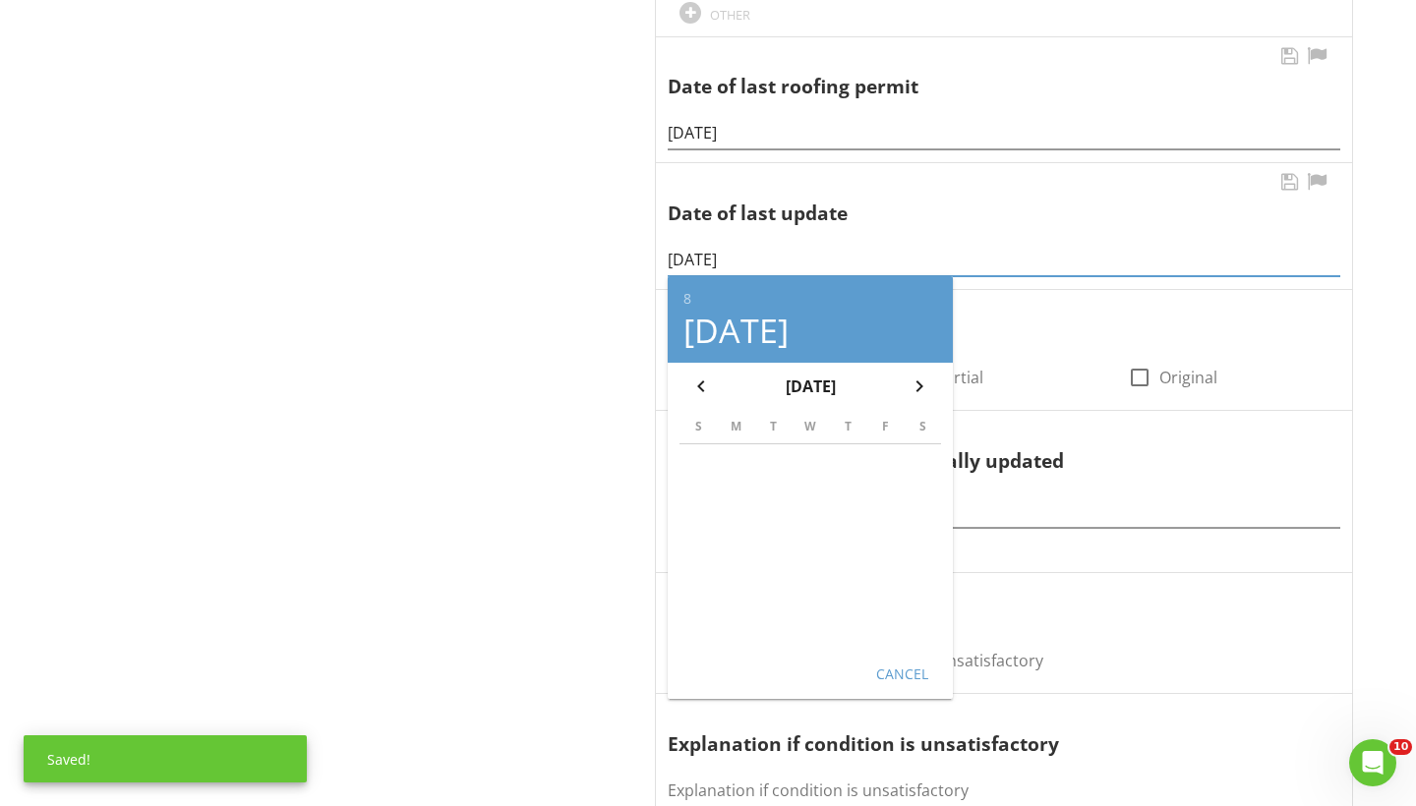
type input "08/18/2025"
click at [882, 656] on button "Cancel" at bounding box center [901, 673] width 87 height 35
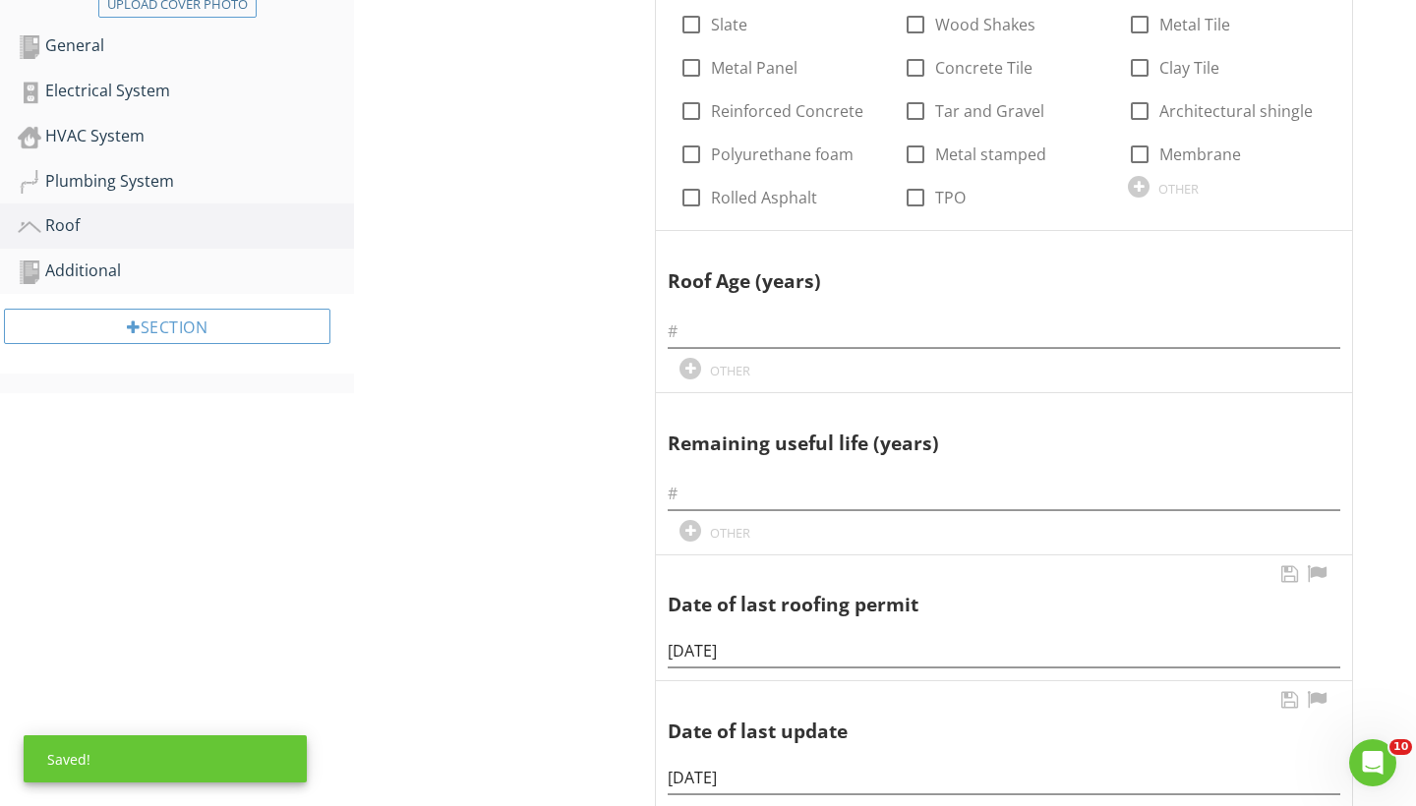
scroll to position [508, 0]
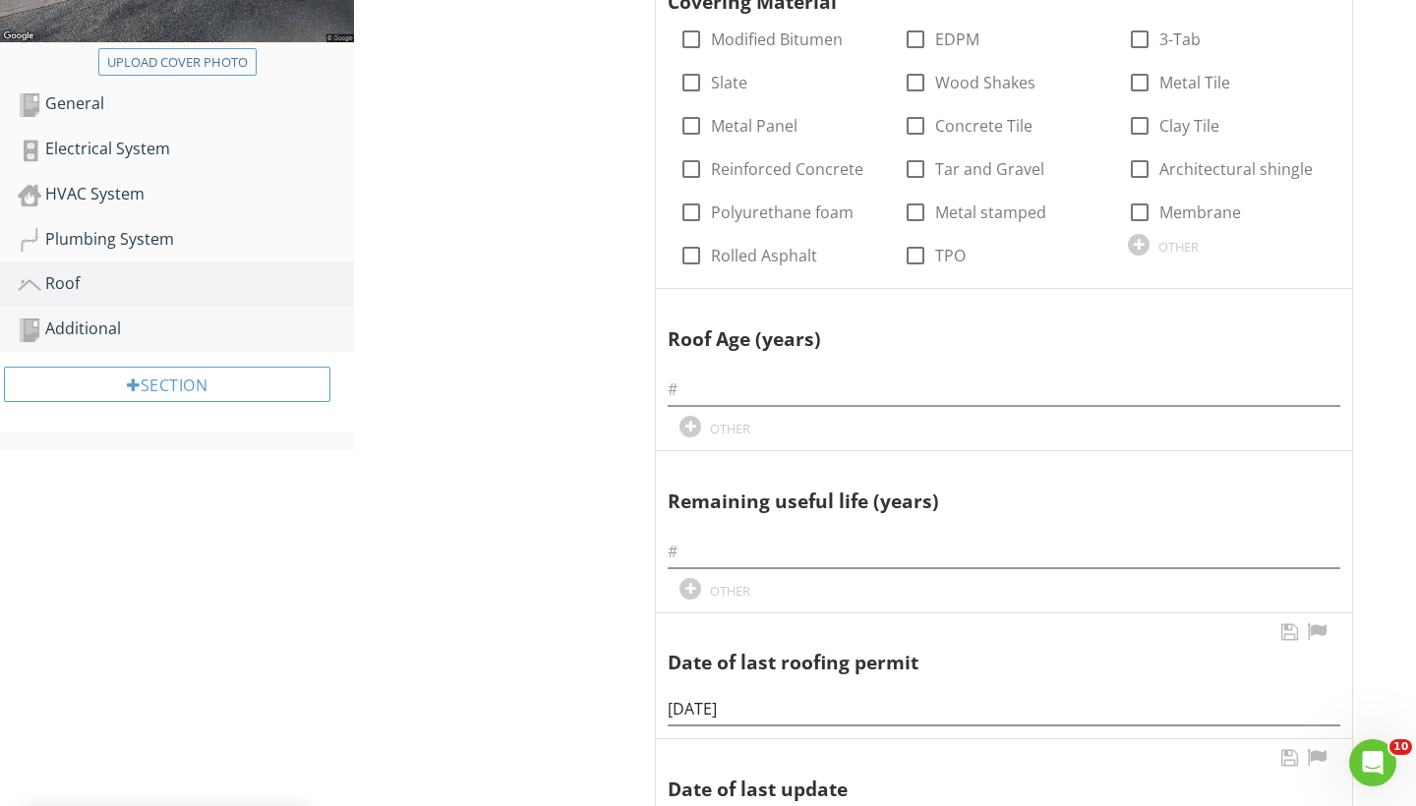
click at [88, 327] on div "Additional" at bounding box center [186, 330] width 336 height 26
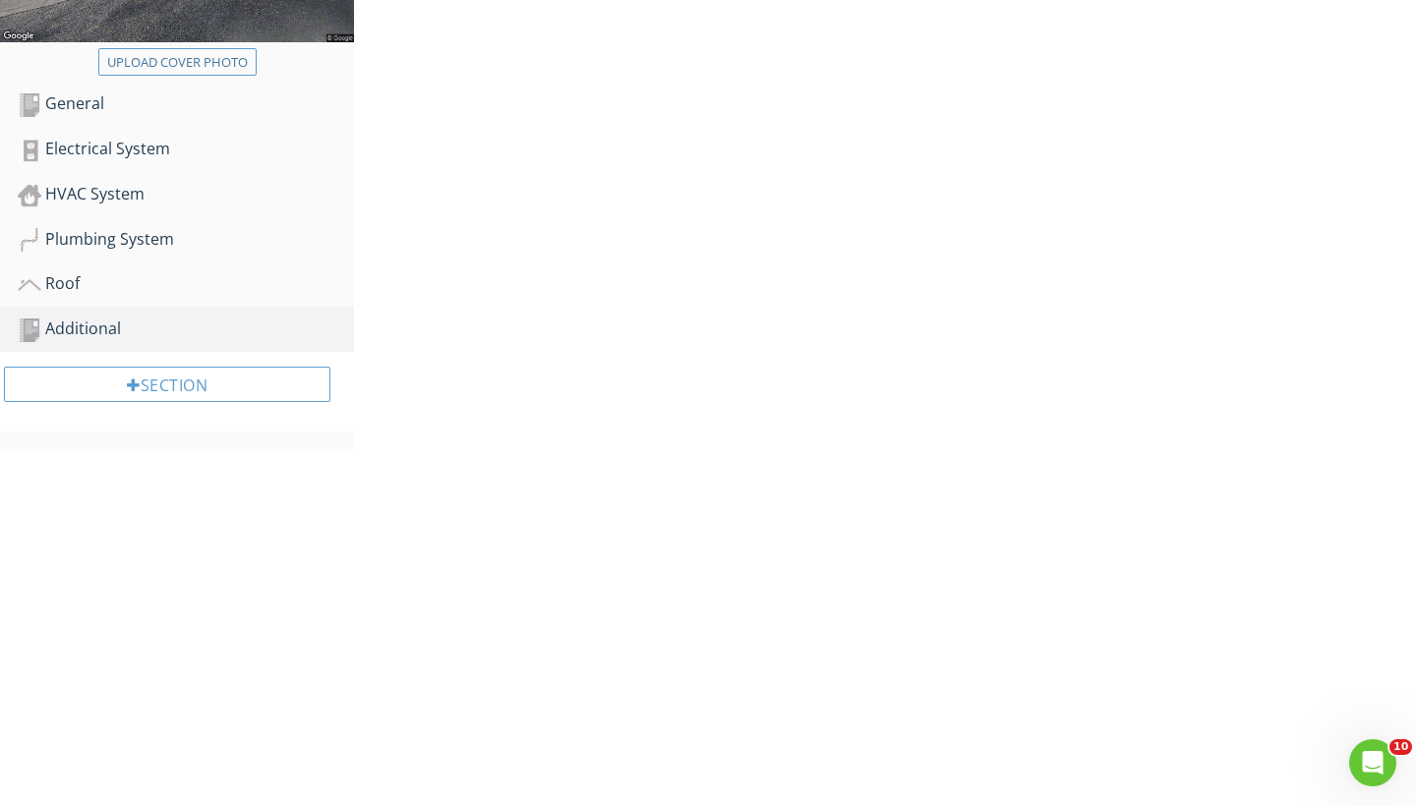
scroll to position [231, 0]
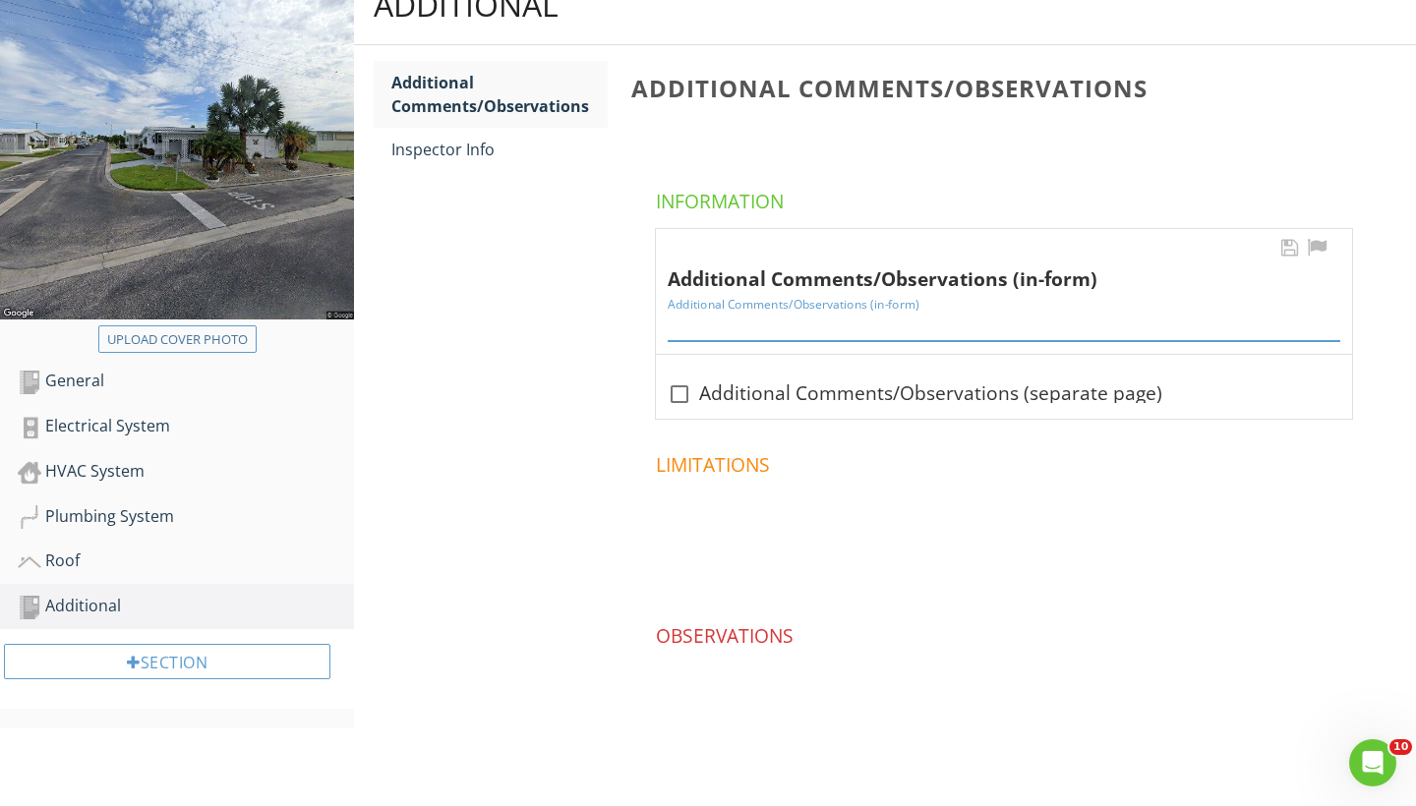
click at [704, 325] on input "Additional Comments/Observations (in-form)" at bounding box center [1003, 325] width 672 height 32
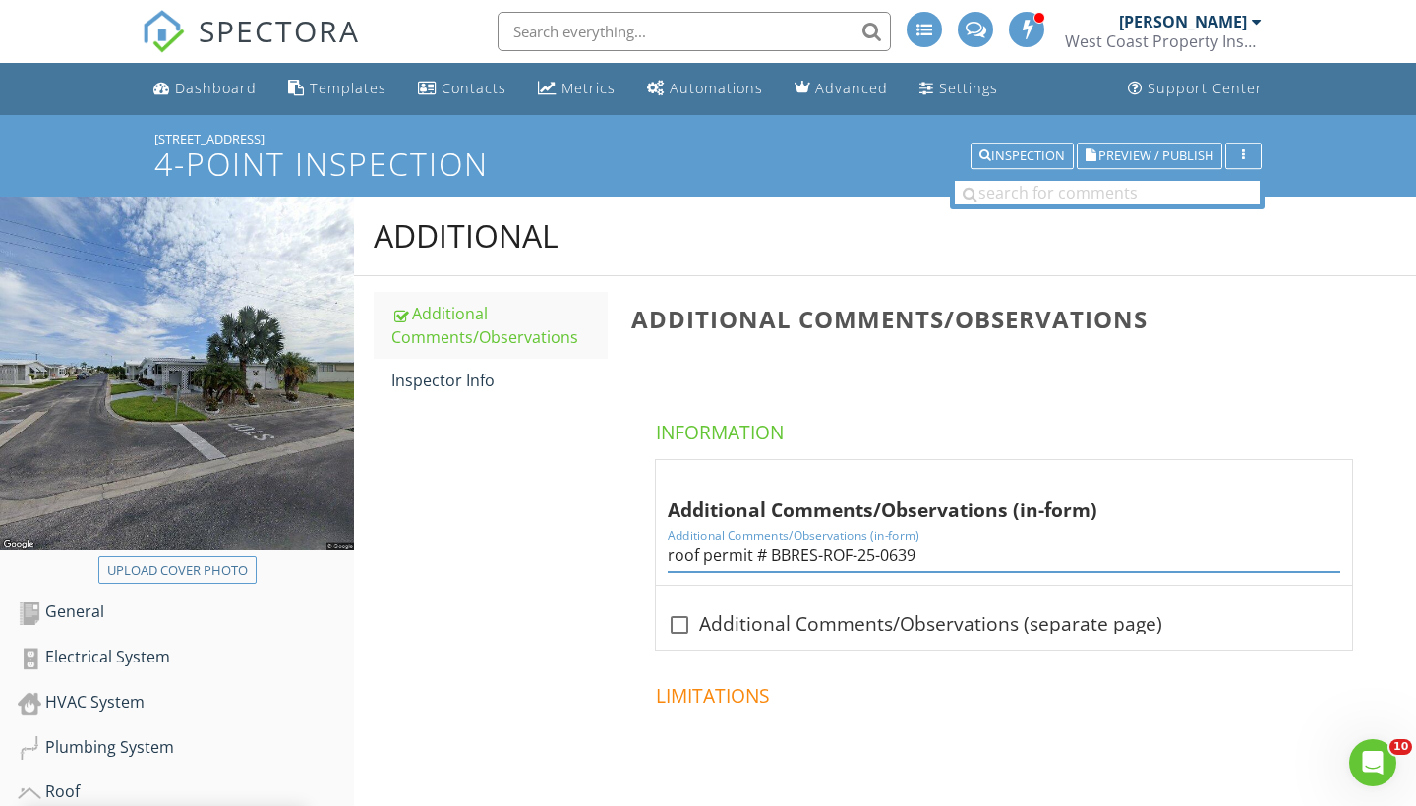
scroll to position [0, 0]
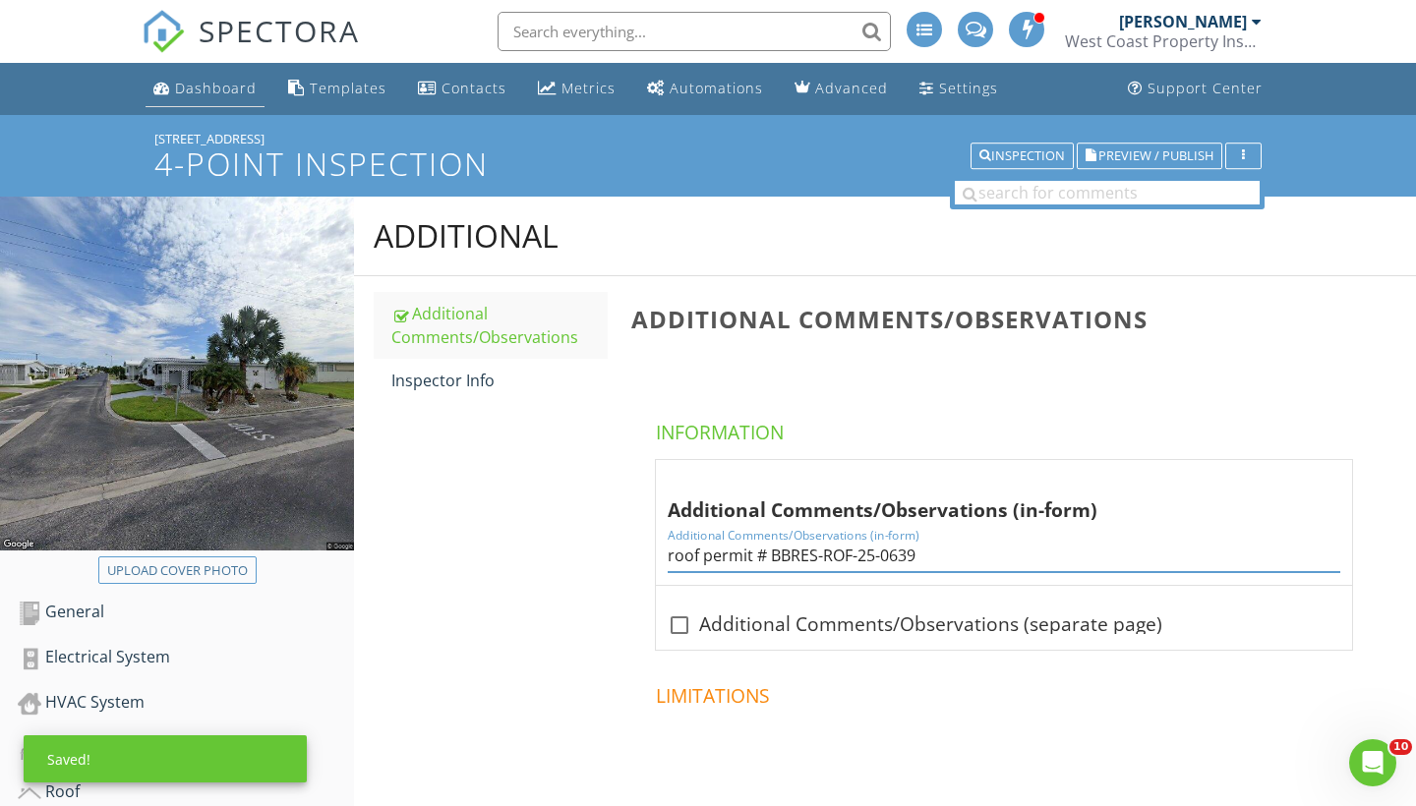
type input "roof permit # BBRES-ROF-25-0639"
click at [197, 88] on div "Dashboard" at bounding box center [216, 88] width 82 height 19
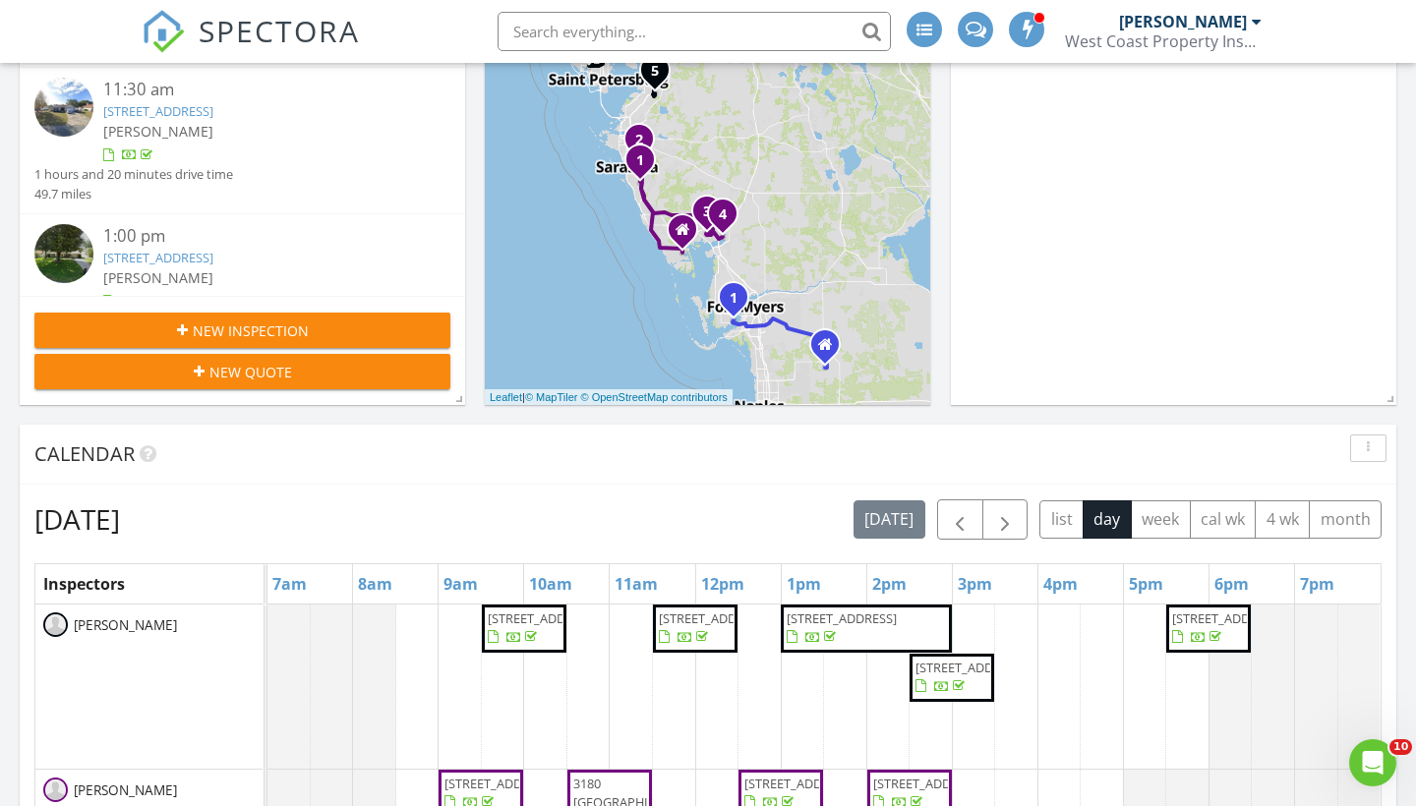
scroll to position [663, 0]
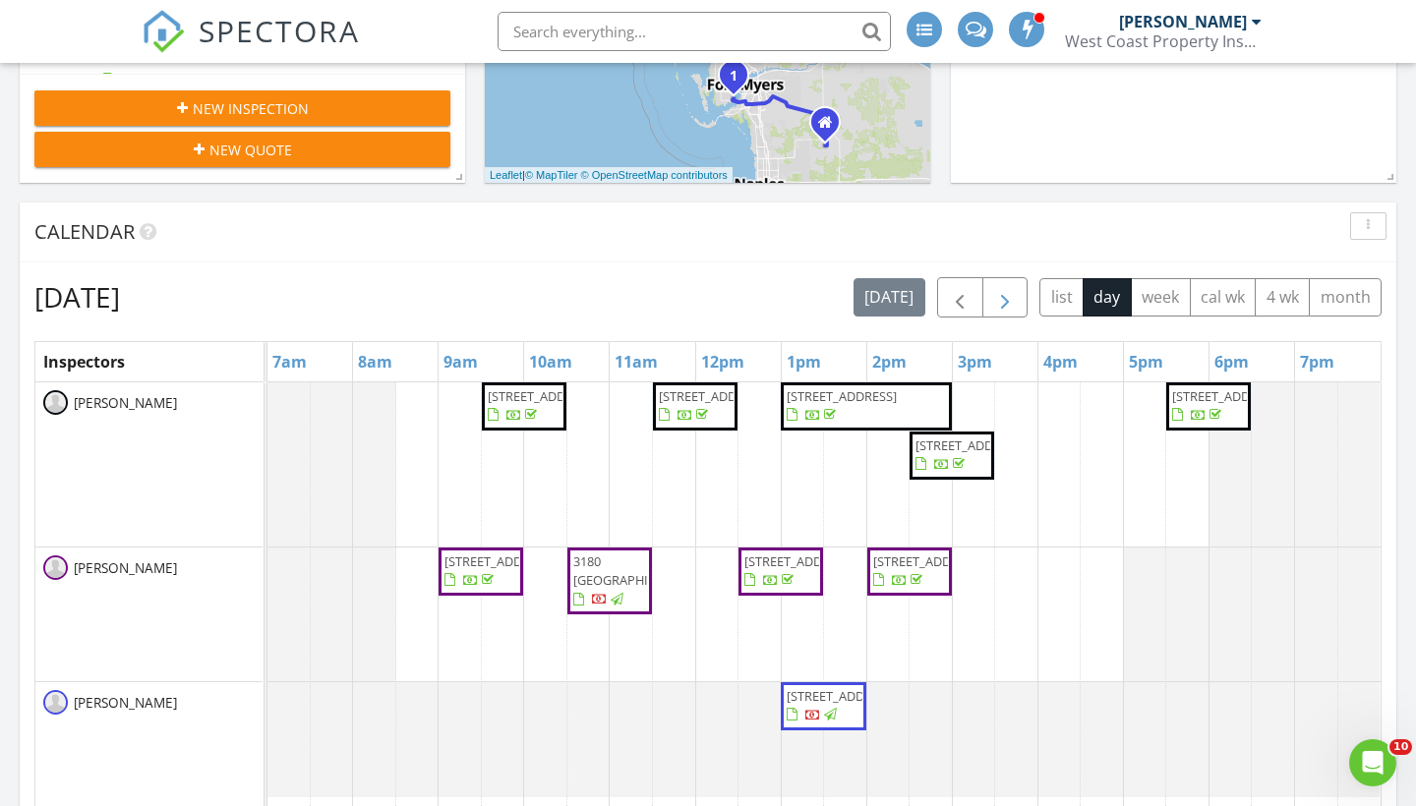
click at [1013, 300] on span "button" at bounding box center [1005, 298] width 24 height 24
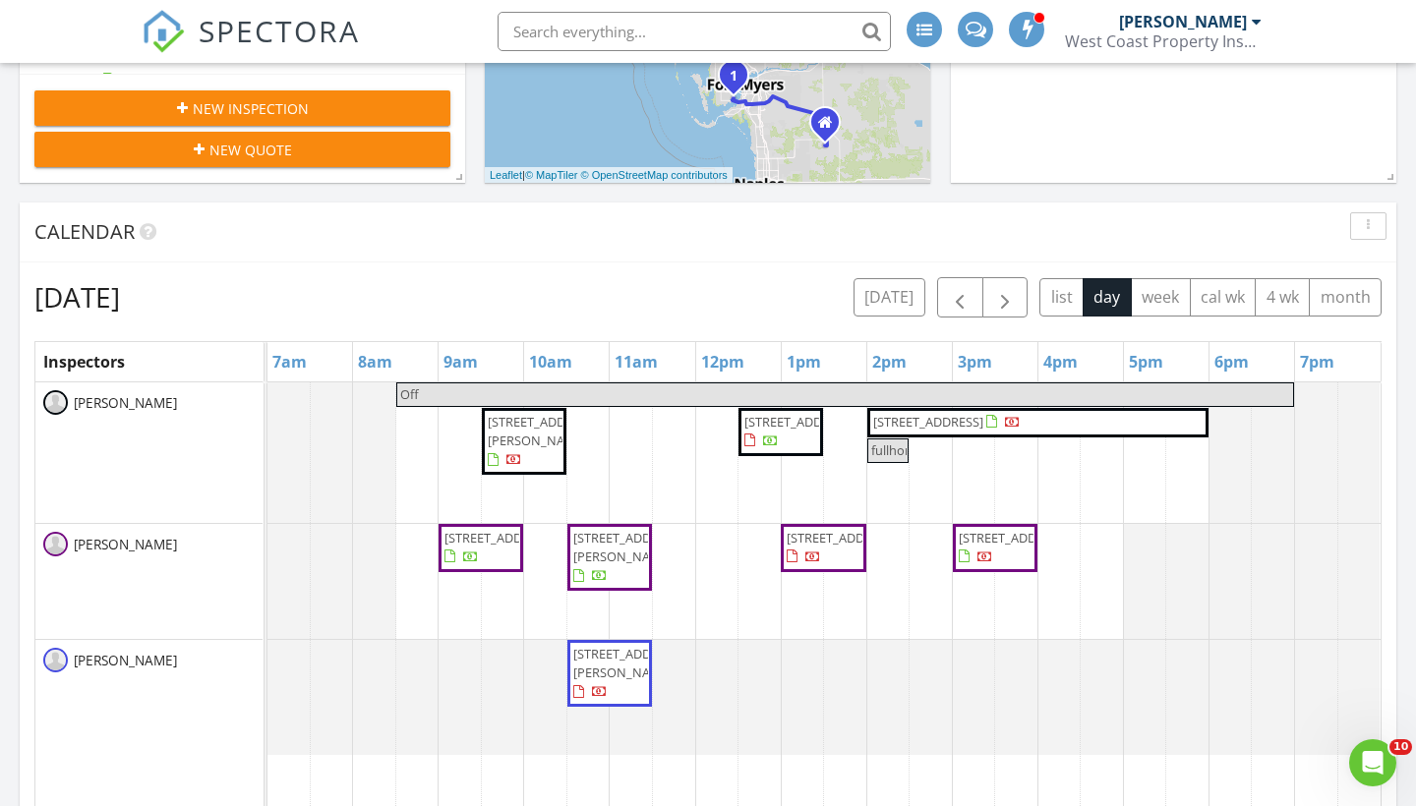
click at [981, 533] on span "[STREET_ADDRESS]" at bounding box center [1013, 538] width 110 height 18
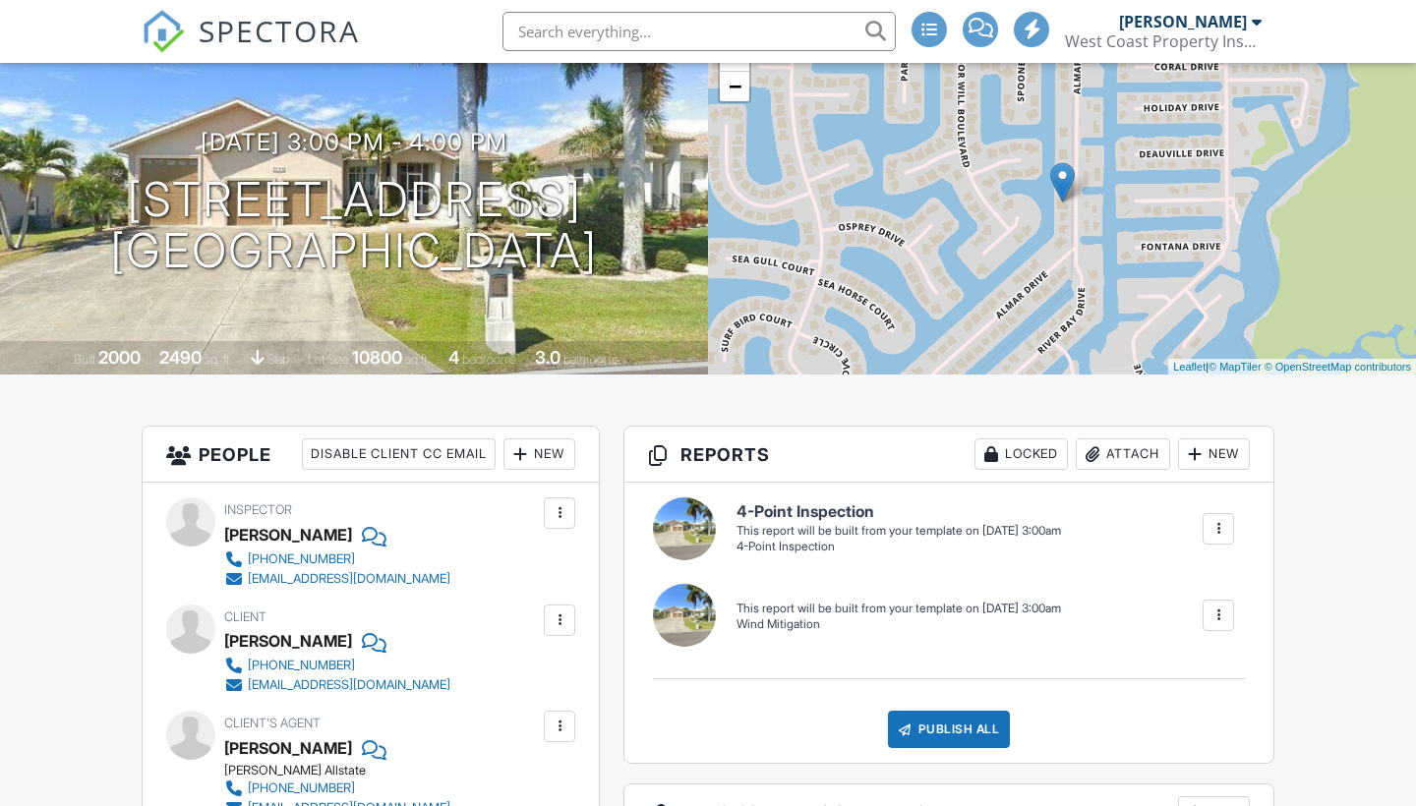
scroll to position [150, 0]
click at [1216, 519] on div at bounding box center [1218, 529] width 20 height 20
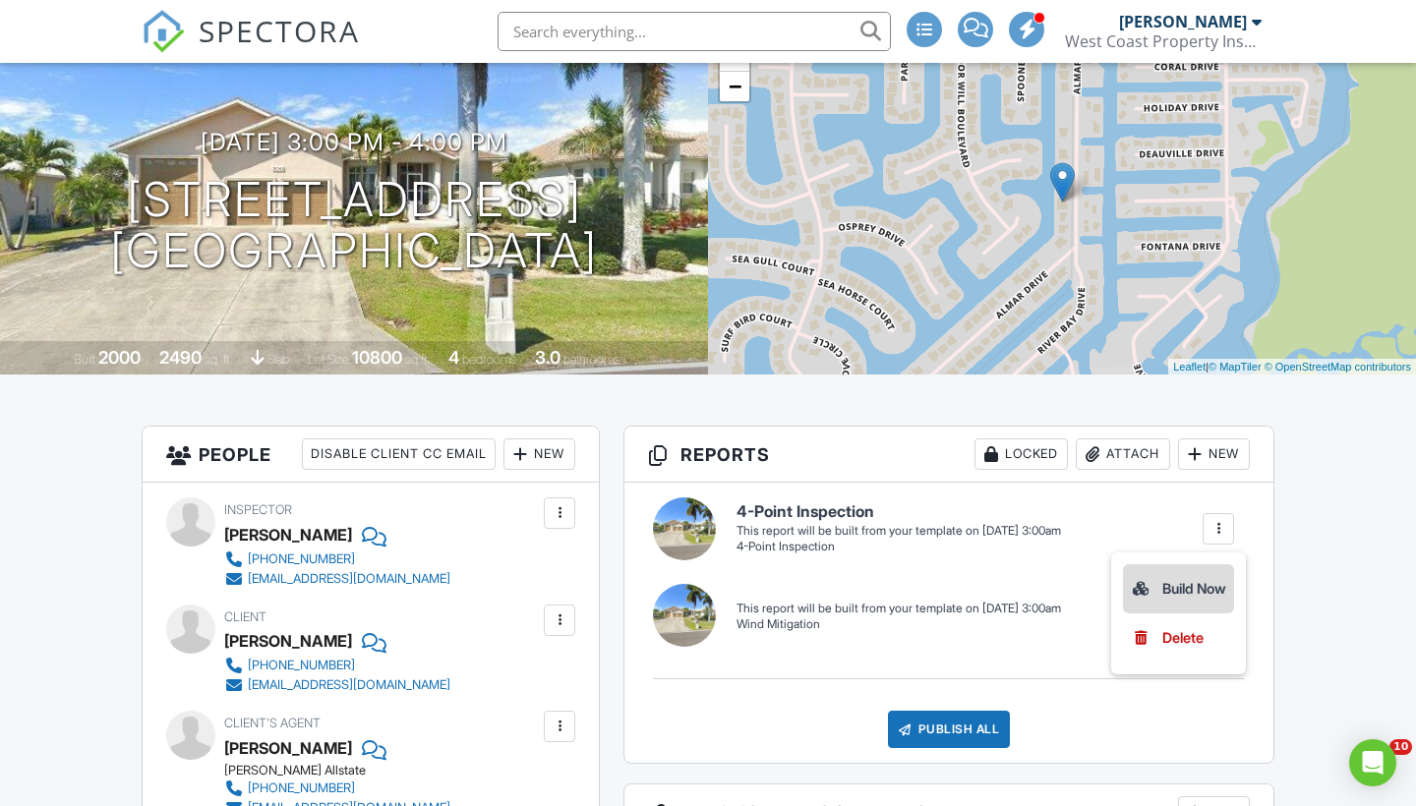
click at [1186, 573] on li "Build Now" at bounding box center [1178, 588] width 111 height 49
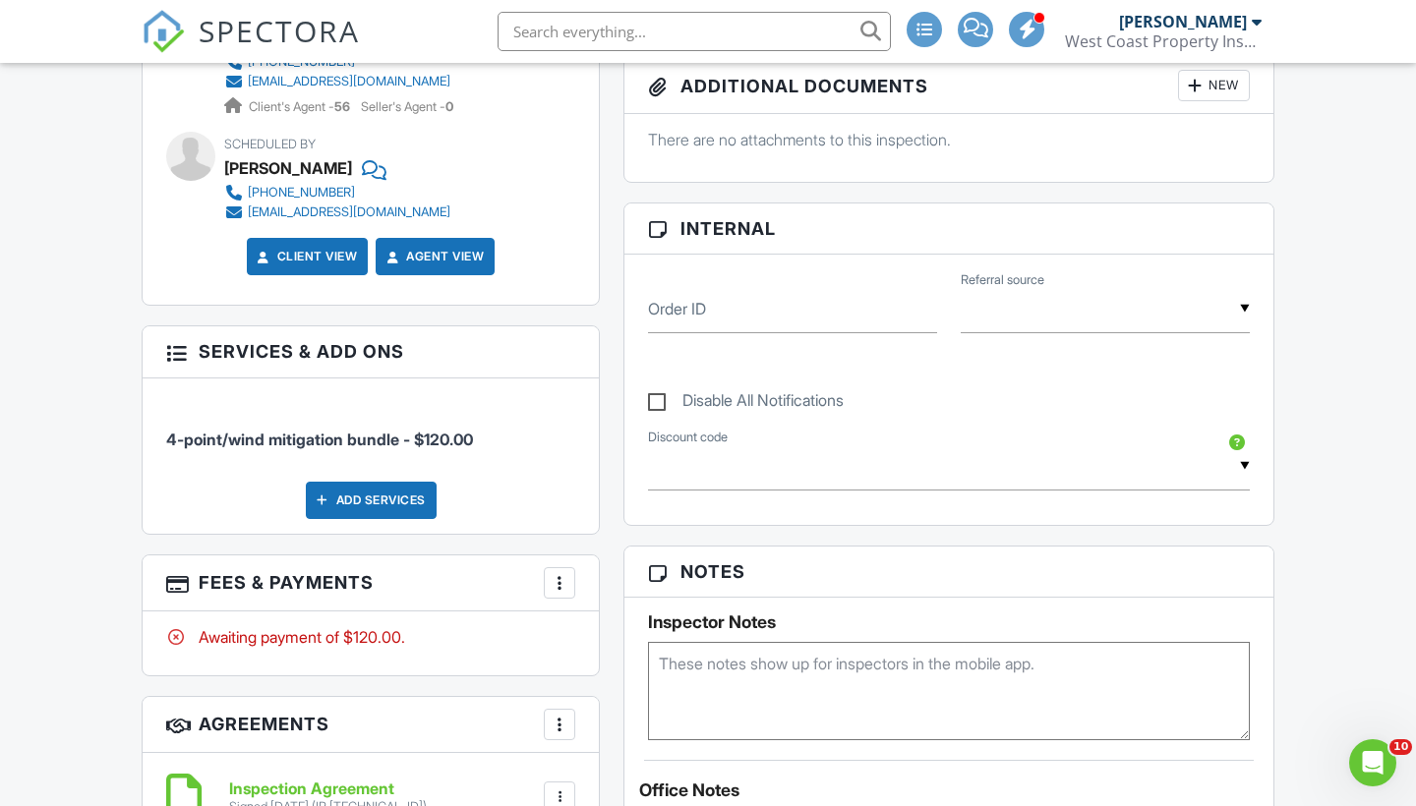
scroll to position [904, 0]
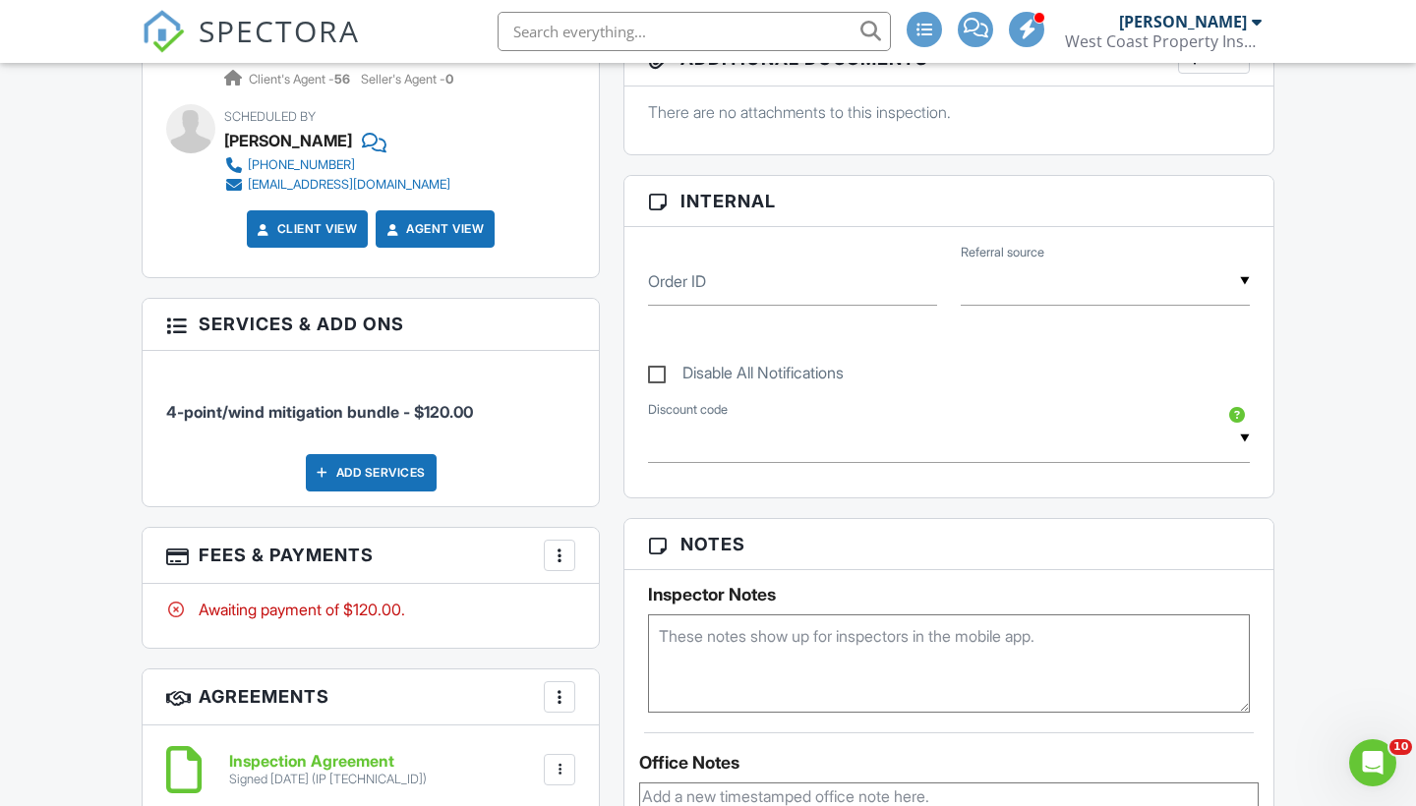
click at [716, 649] on textarea at bounding box center [949, 663] width 602 height 98
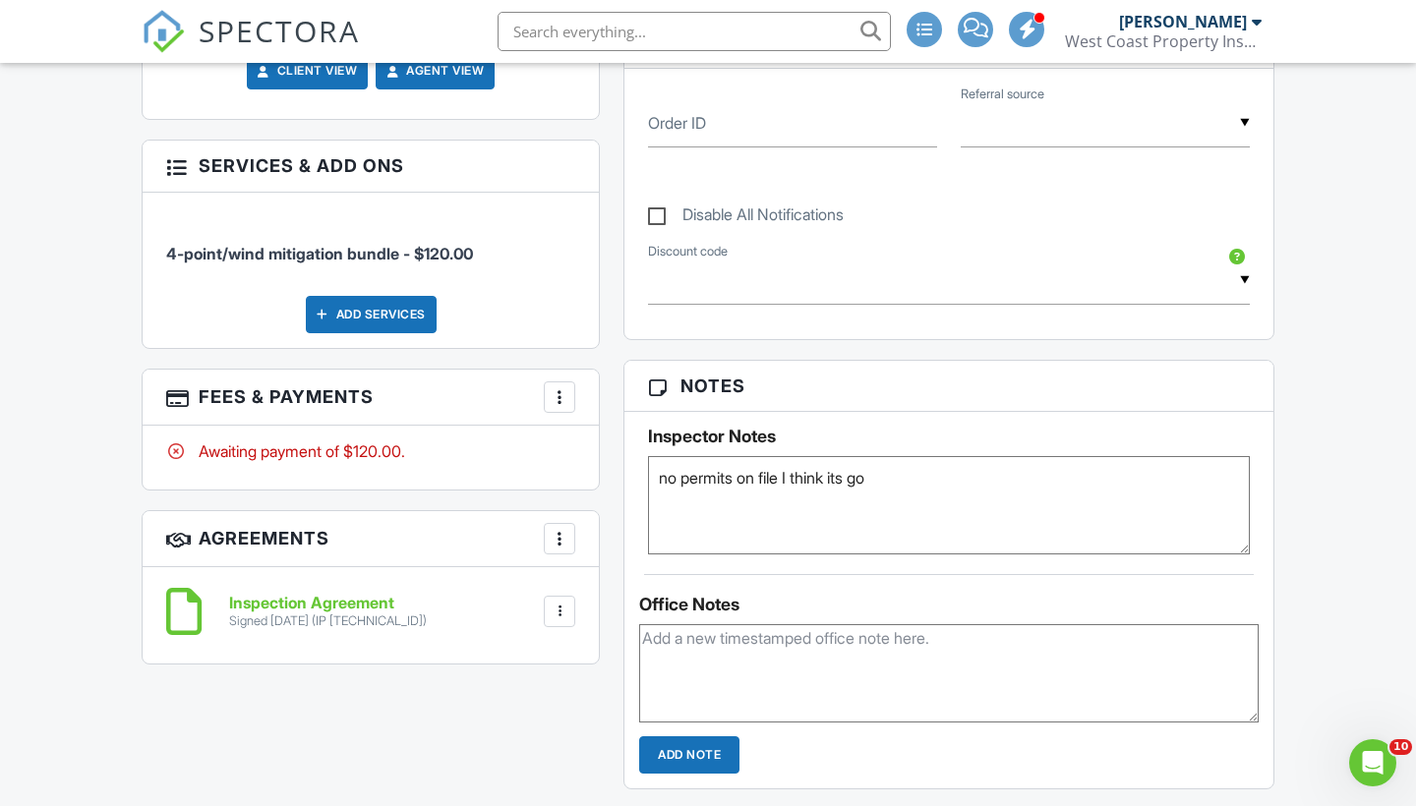
scroll to position [1075, 0]
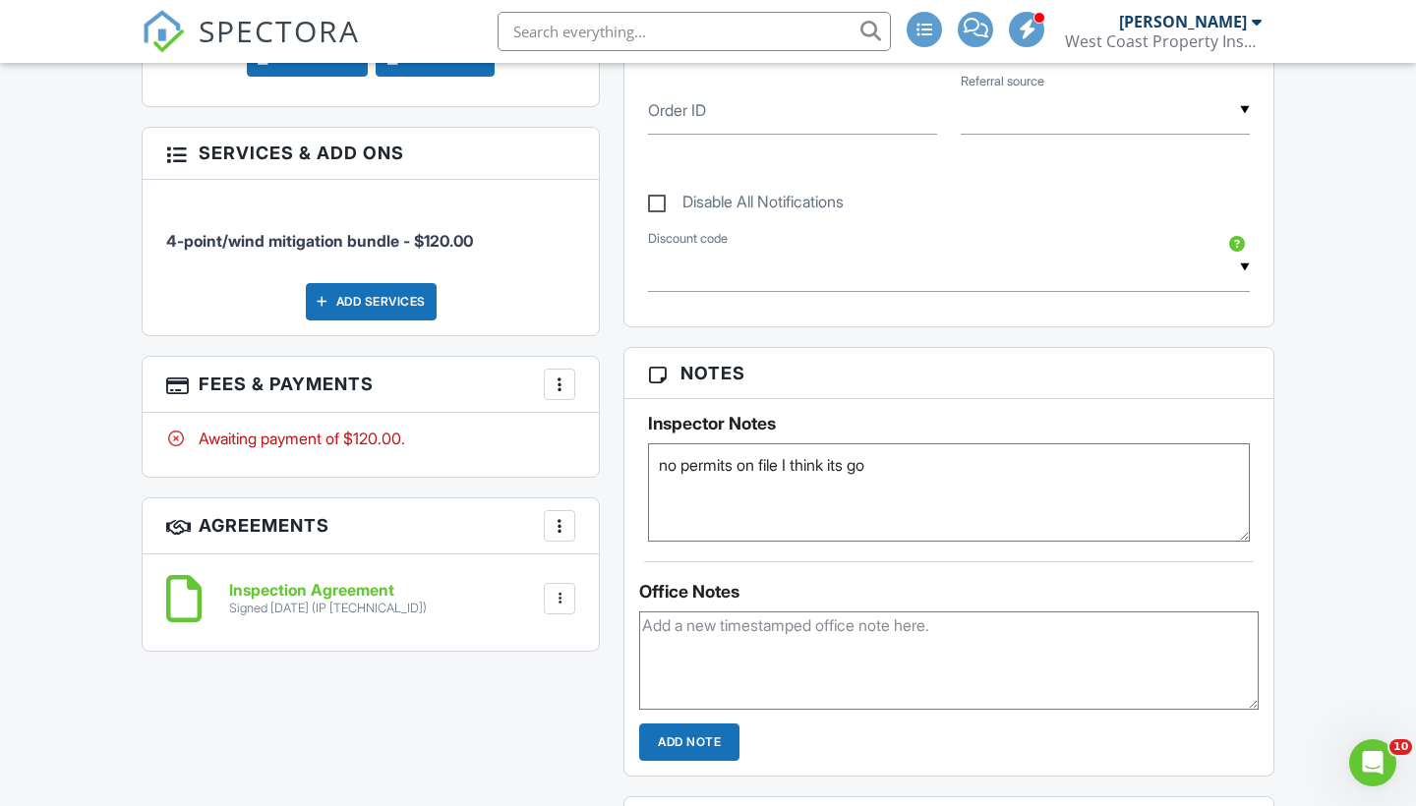
type textarea "no permits on file I think its go"
click at [696, 732] on input "Add Note" at bounding box center [689, 742] width 100 height 37
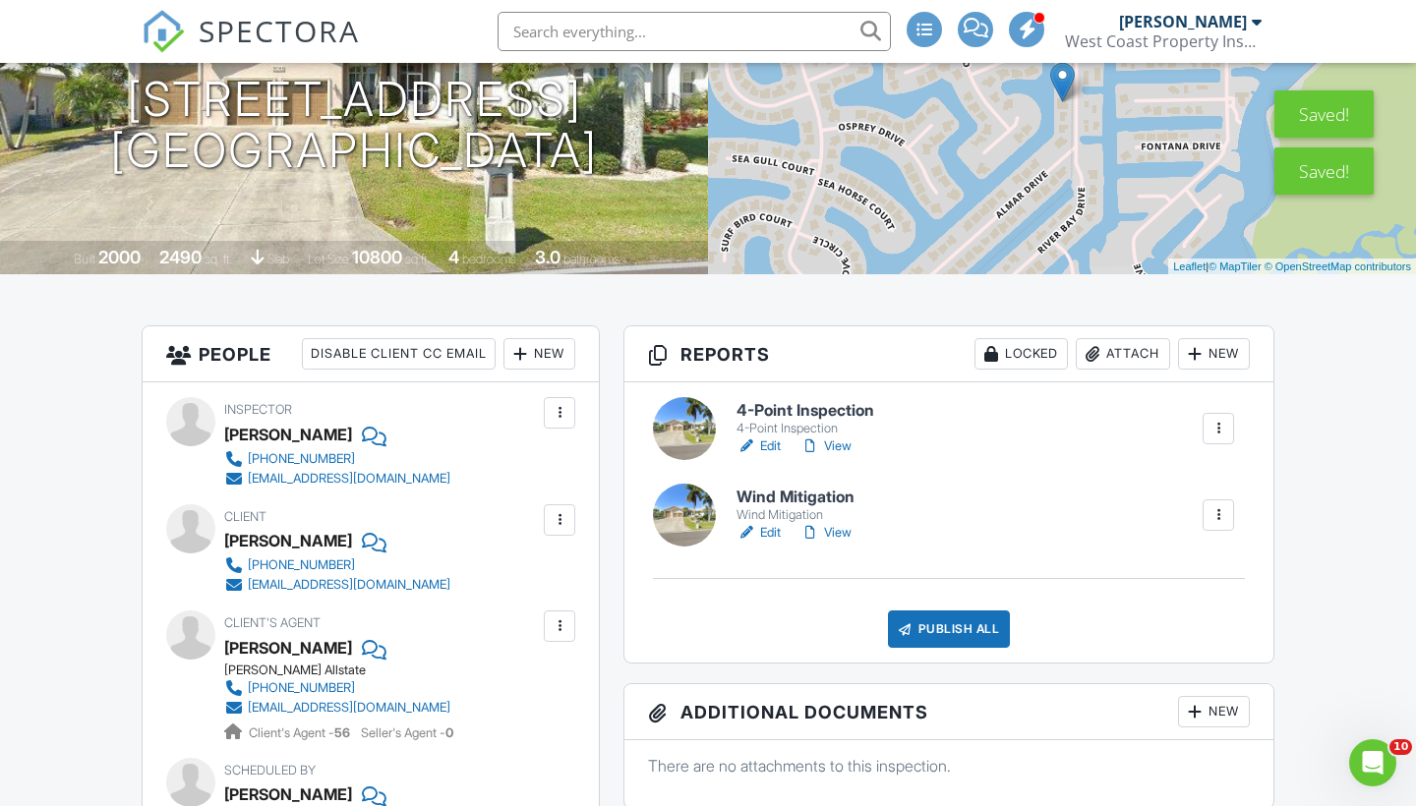
scroll to position [259, 0]
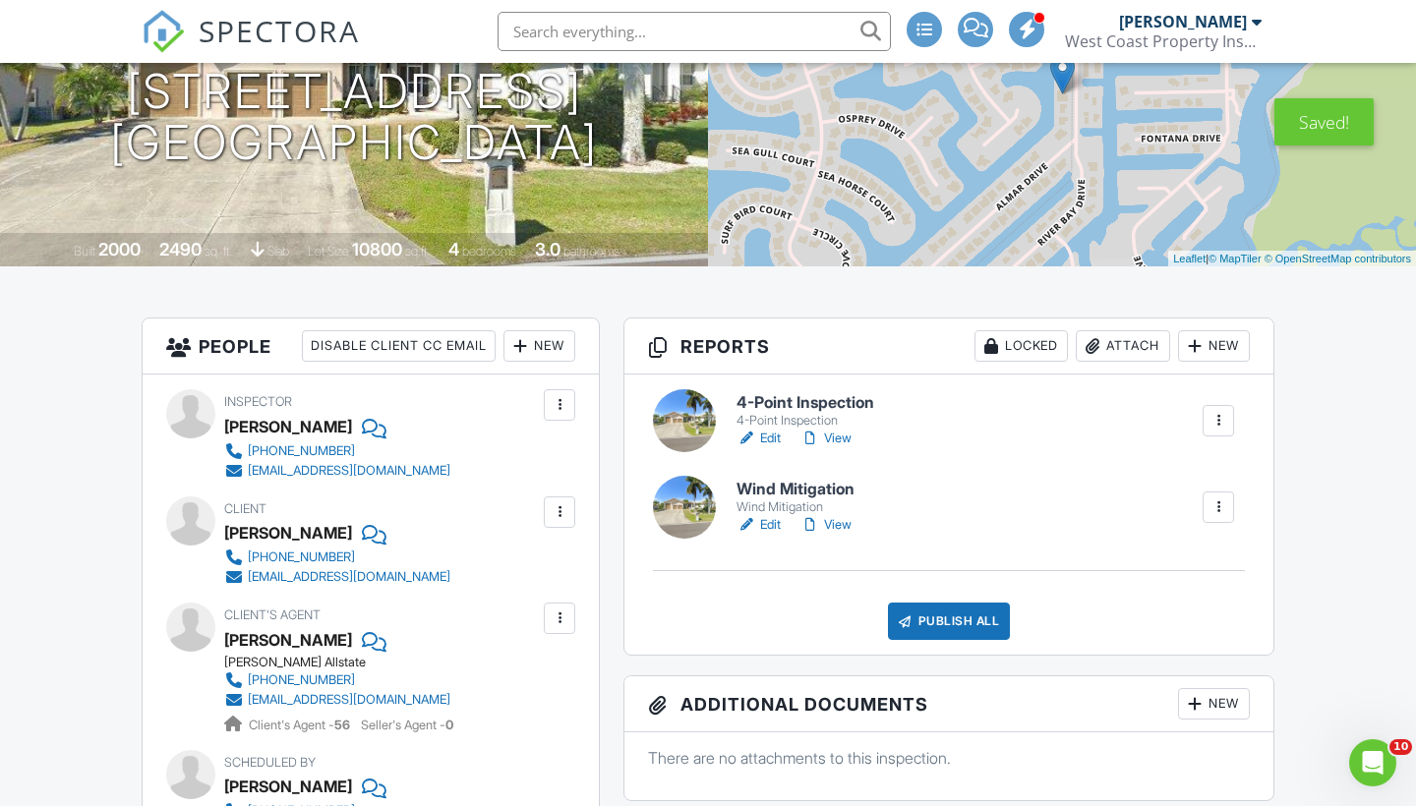
click at [777, 435] on link "Edit" at bounding box center [758, 439] width 44 height 20
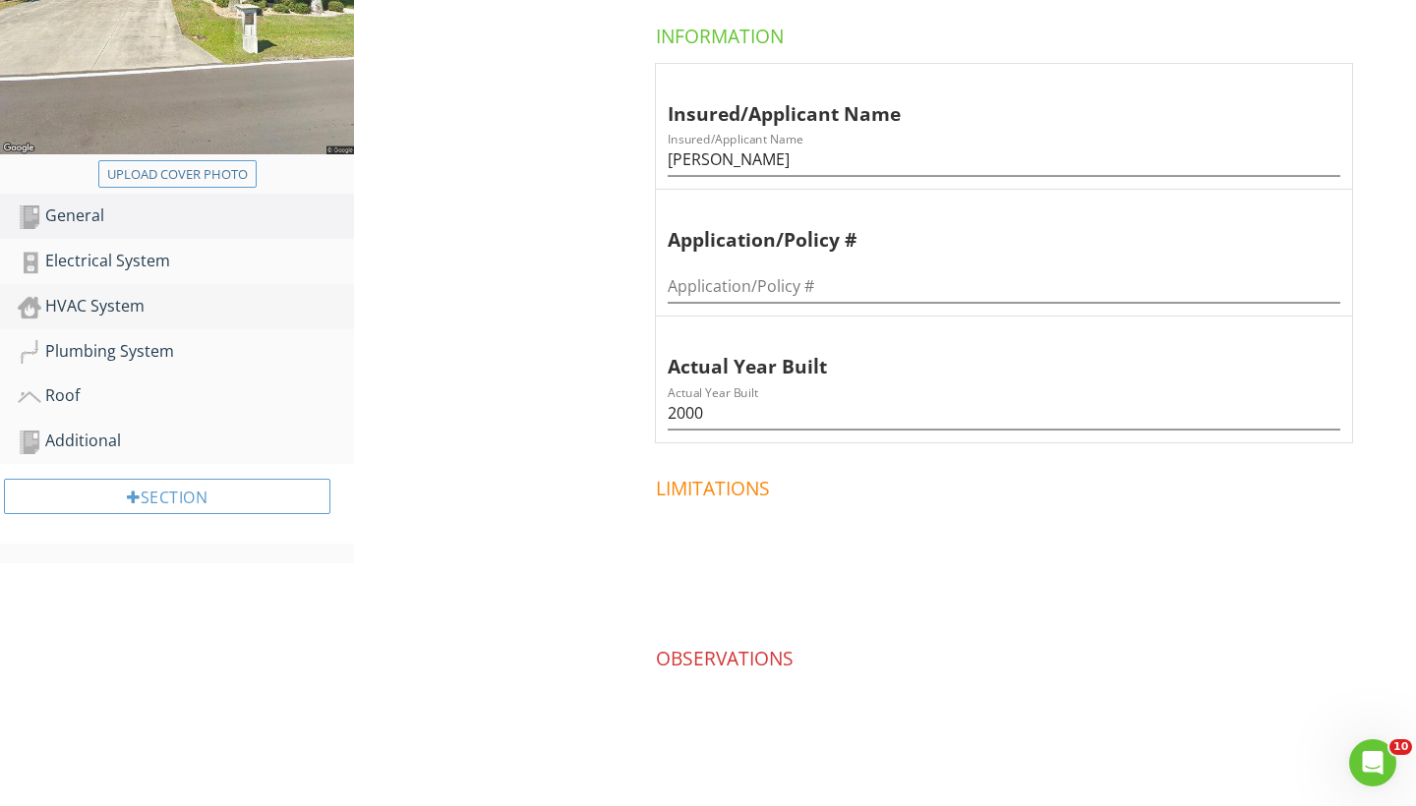
click at [142, 306] on div "HVAC System" at bounding box center [186, 307] width 336 height 26
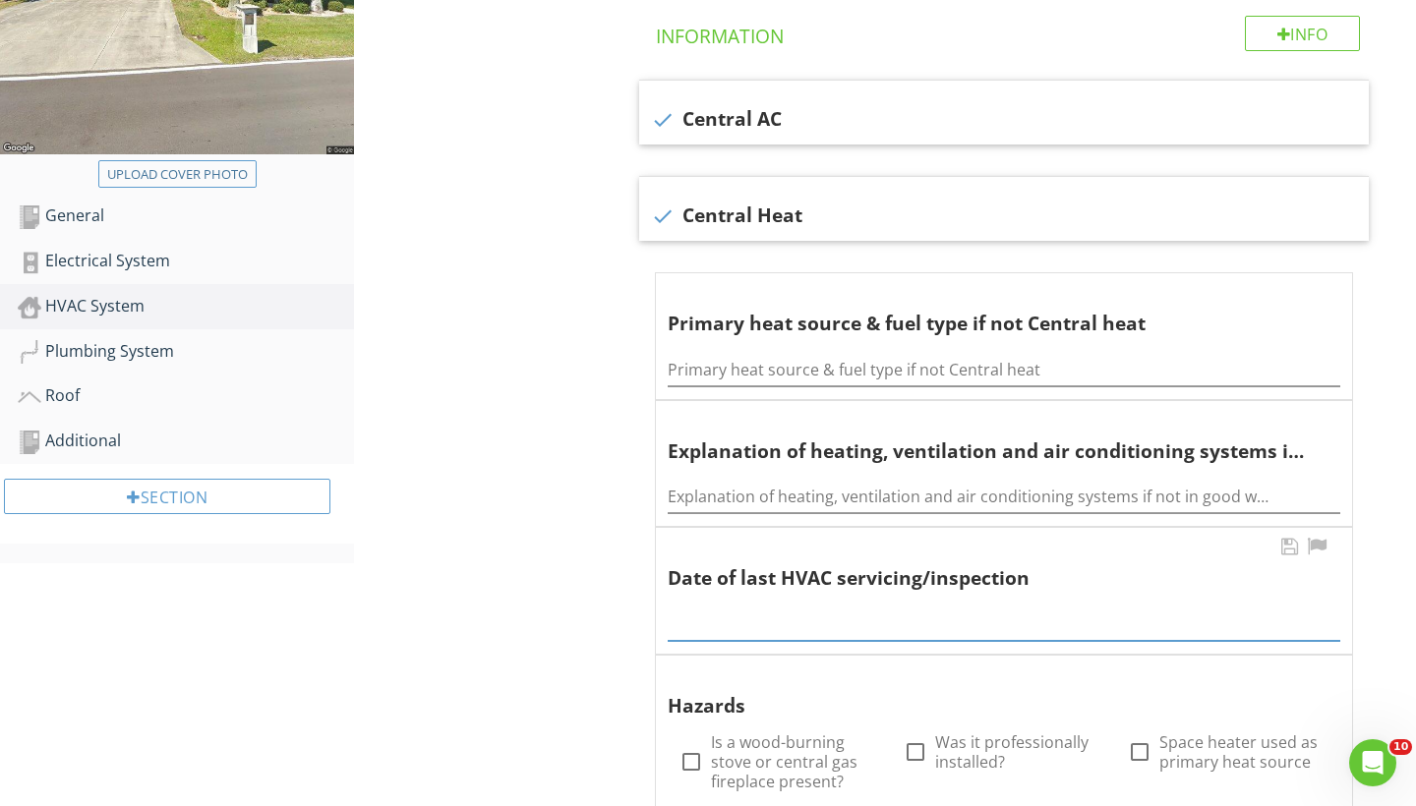
click at [691, 626] on div "2025 chevron_left August 2025 chevron_right S M T W T F S 1 2 3 4 5 6 7 8 9 10 …" at bounding box center [1003, 619] width 672 height 44
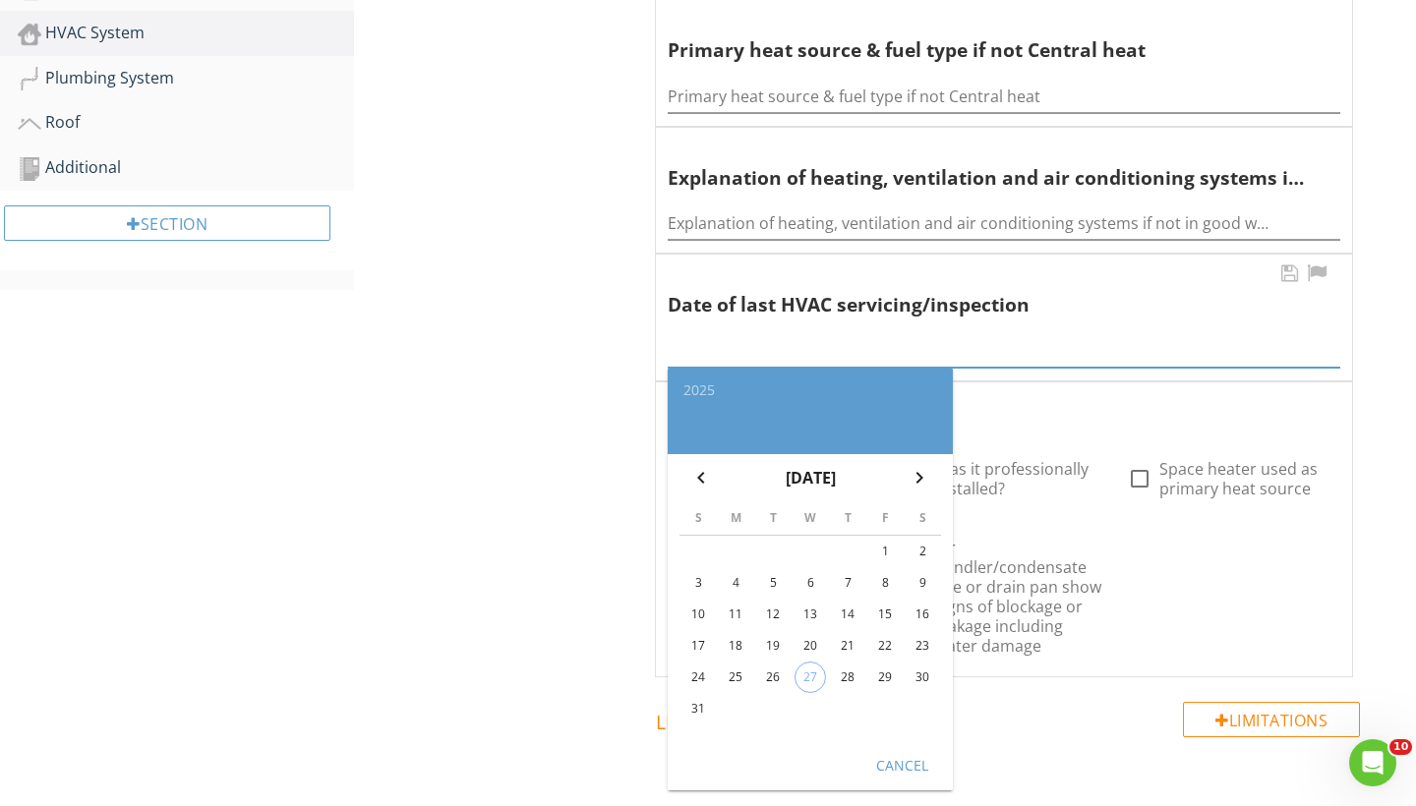
scroll to position [686, 0]
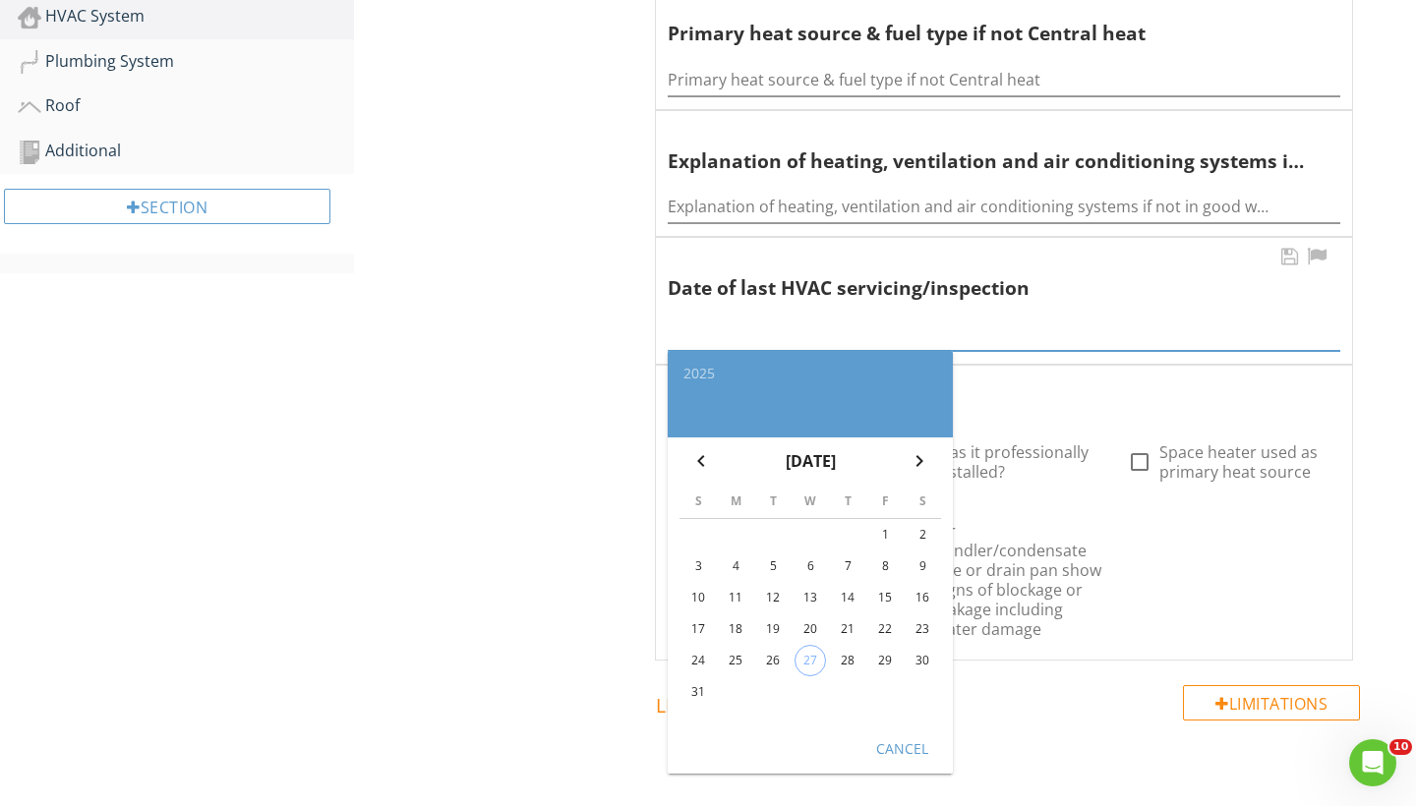
click at [847, 646] on div "28" at bounding box center [847, 660] width 31 height 31
type input "2025-08-28"
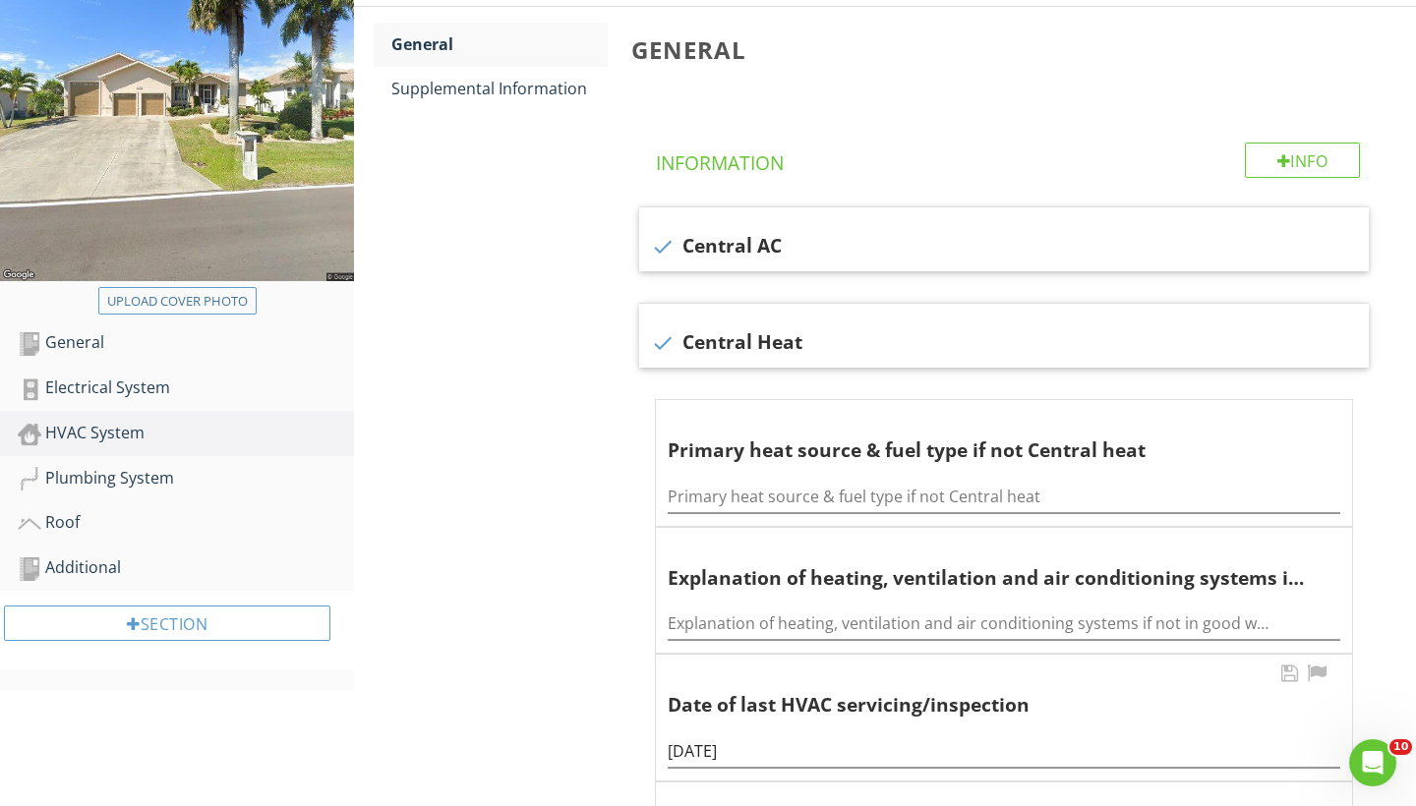
scroll to position [260, 0]
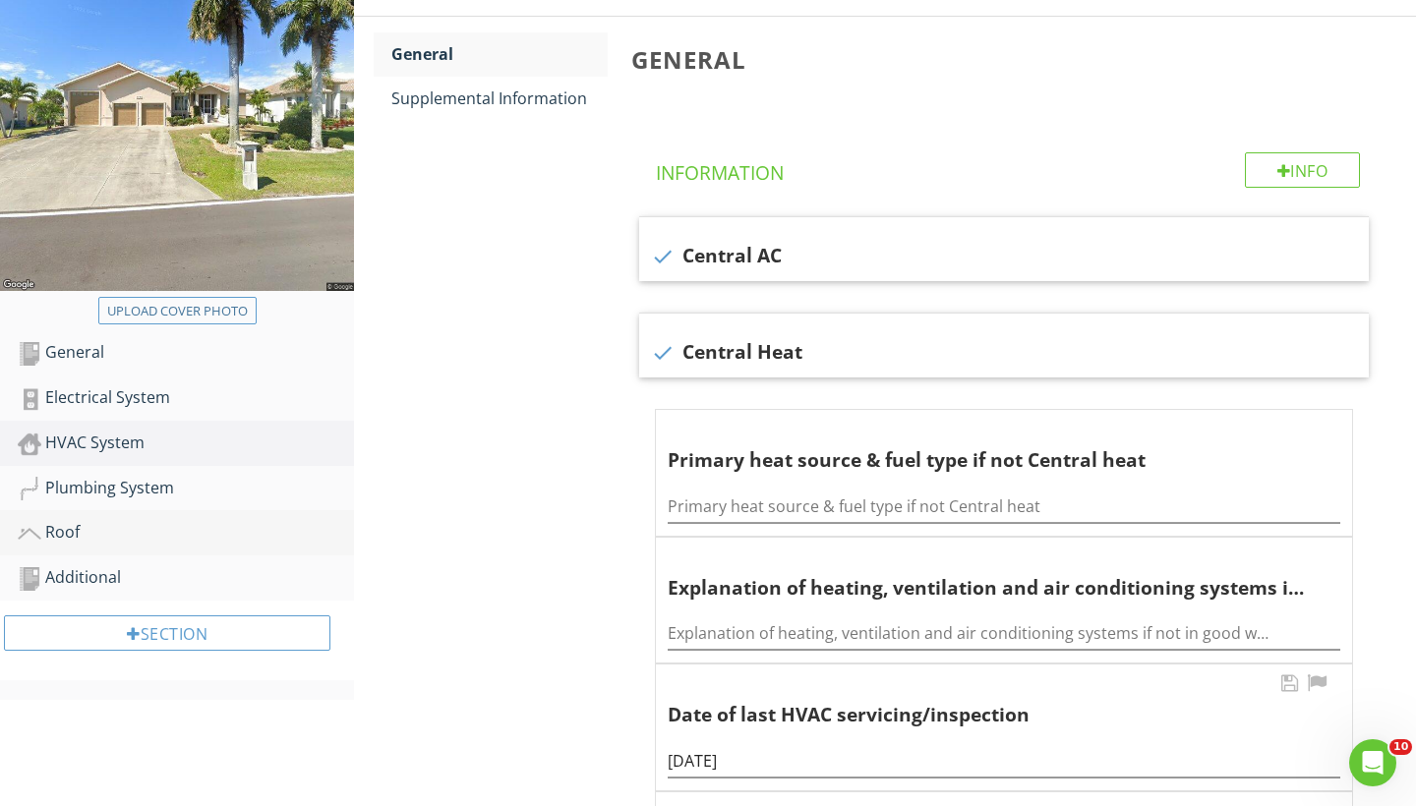
click at [86, 527] on div "Roof" at bounding box center [186, 533] width 336 height 26
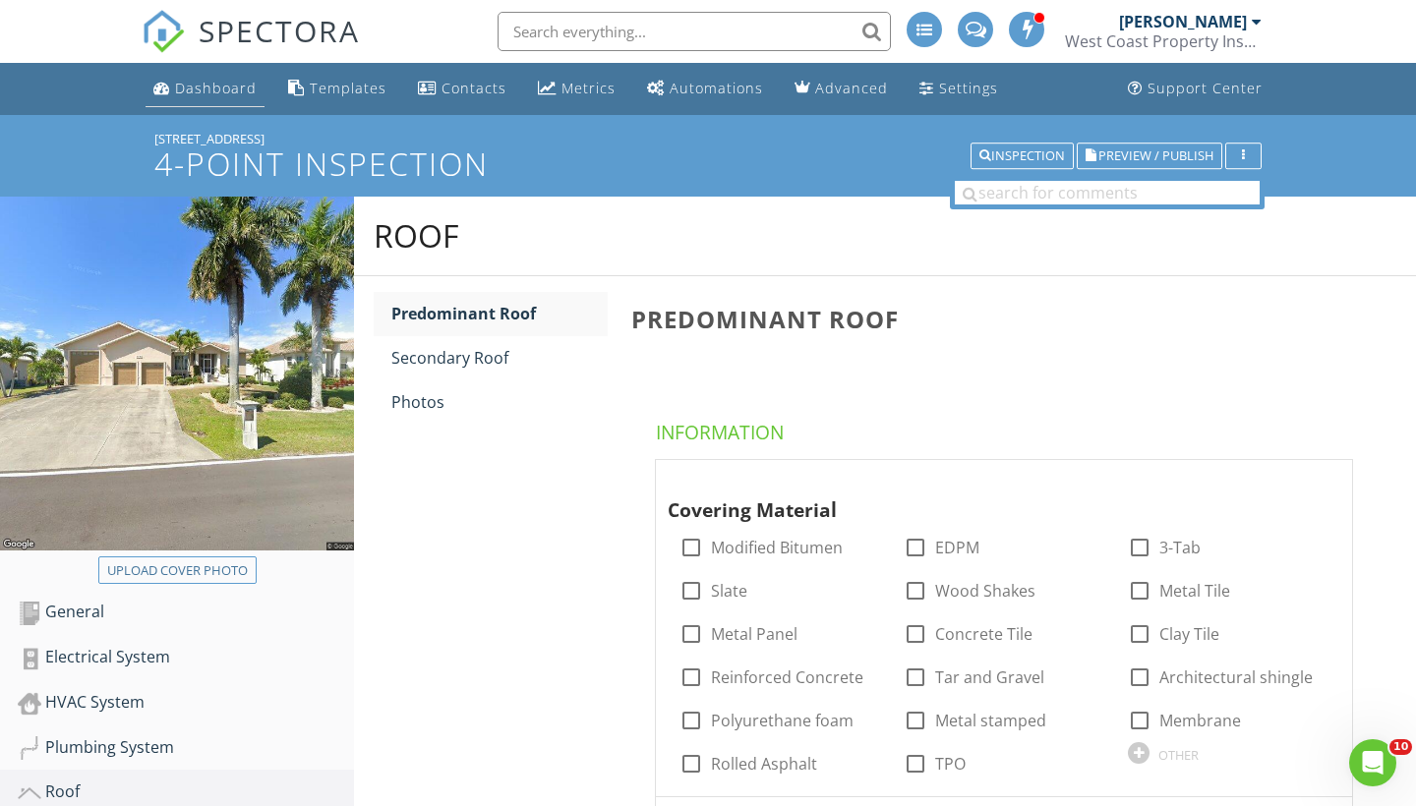
click at [221, 92] on div "Dashboard" at bounding box center [216, 88] width 82 height 19
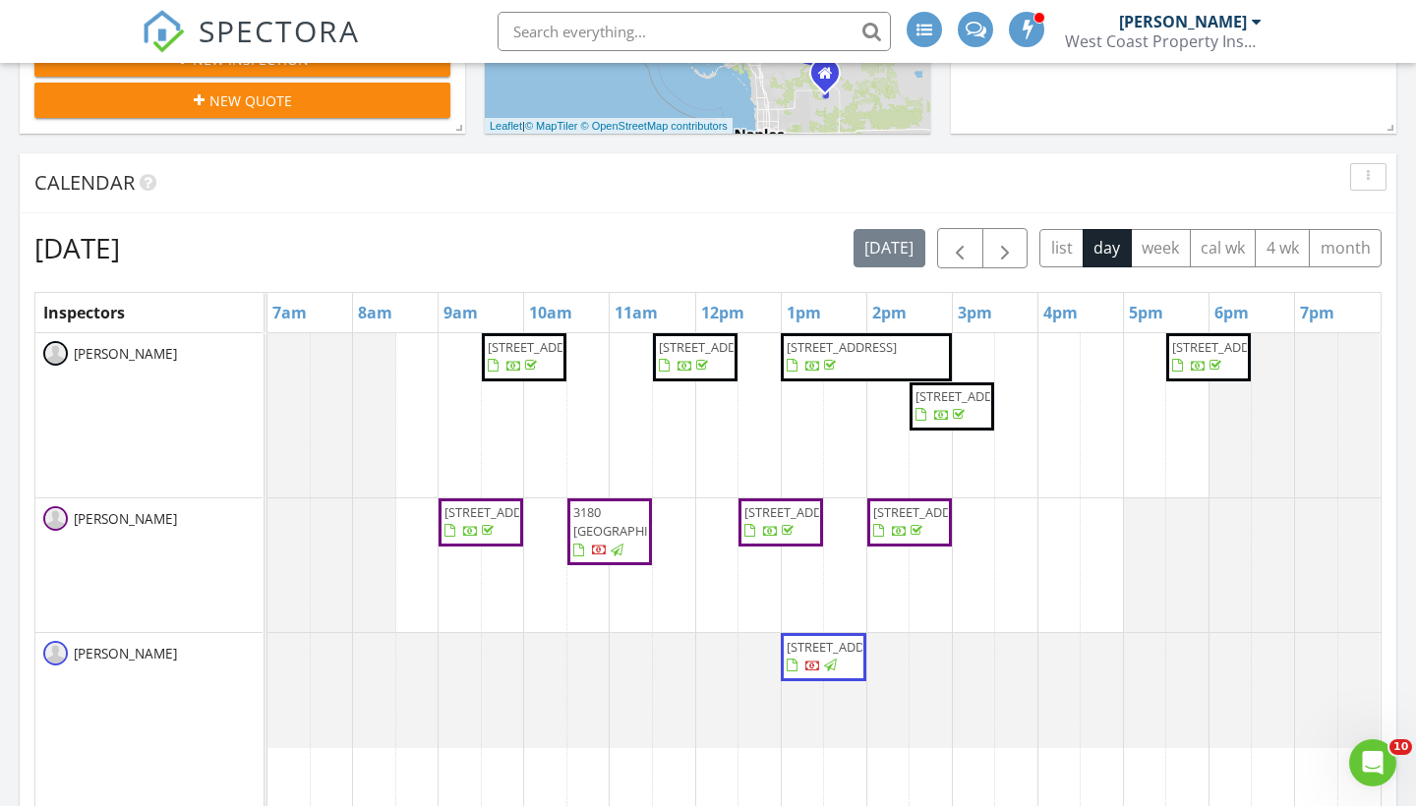
scroll to position [773, 0]
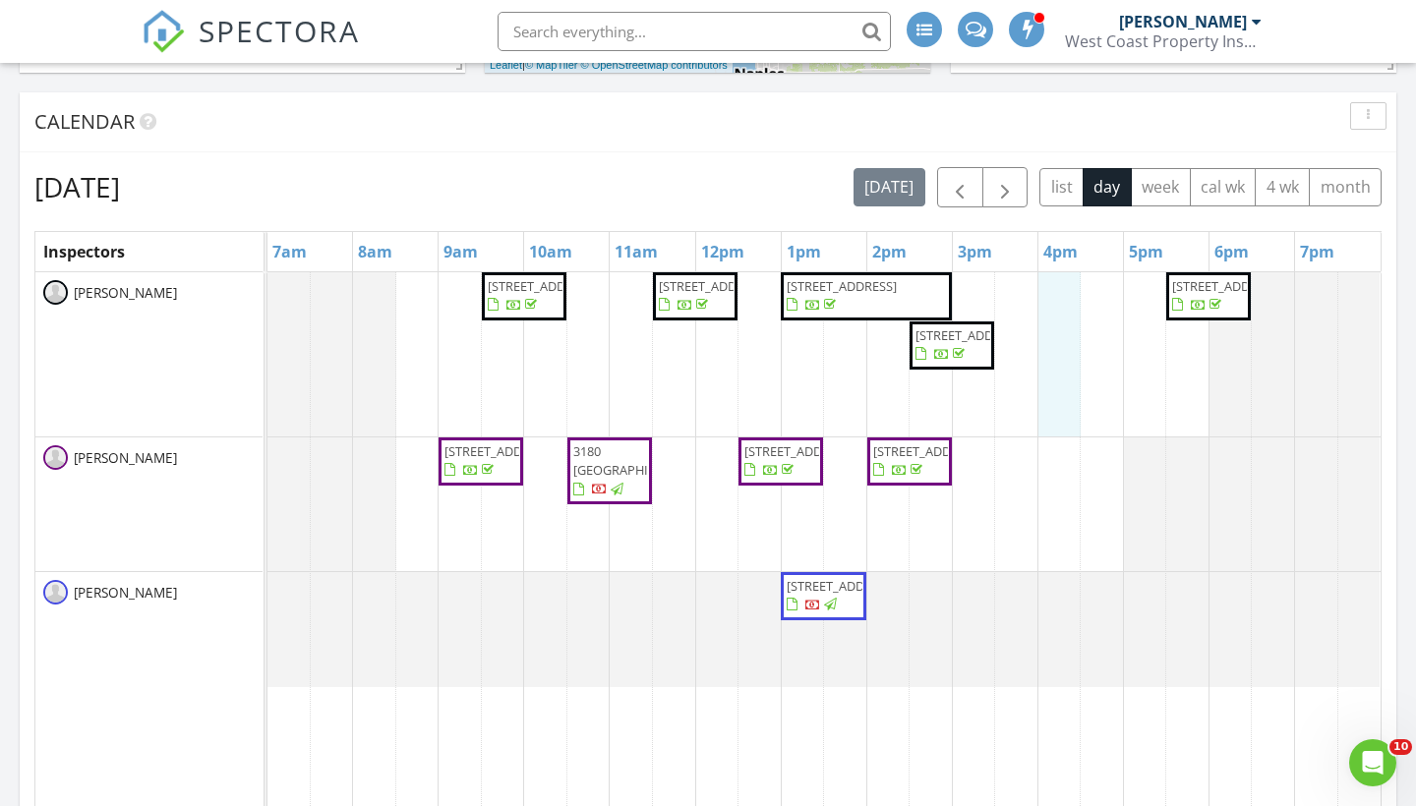
click at [1073, 372] on div "7057 76th St N, Pinellas Park 33781 7972 Rhanbuoy Rd, Spring Hill 34606 1579 Au…" at bounding box center [823, 651] width 1113 height 759
click at [997, 184] on span "button" at bounding box center [1005, 188] width 24 height 24
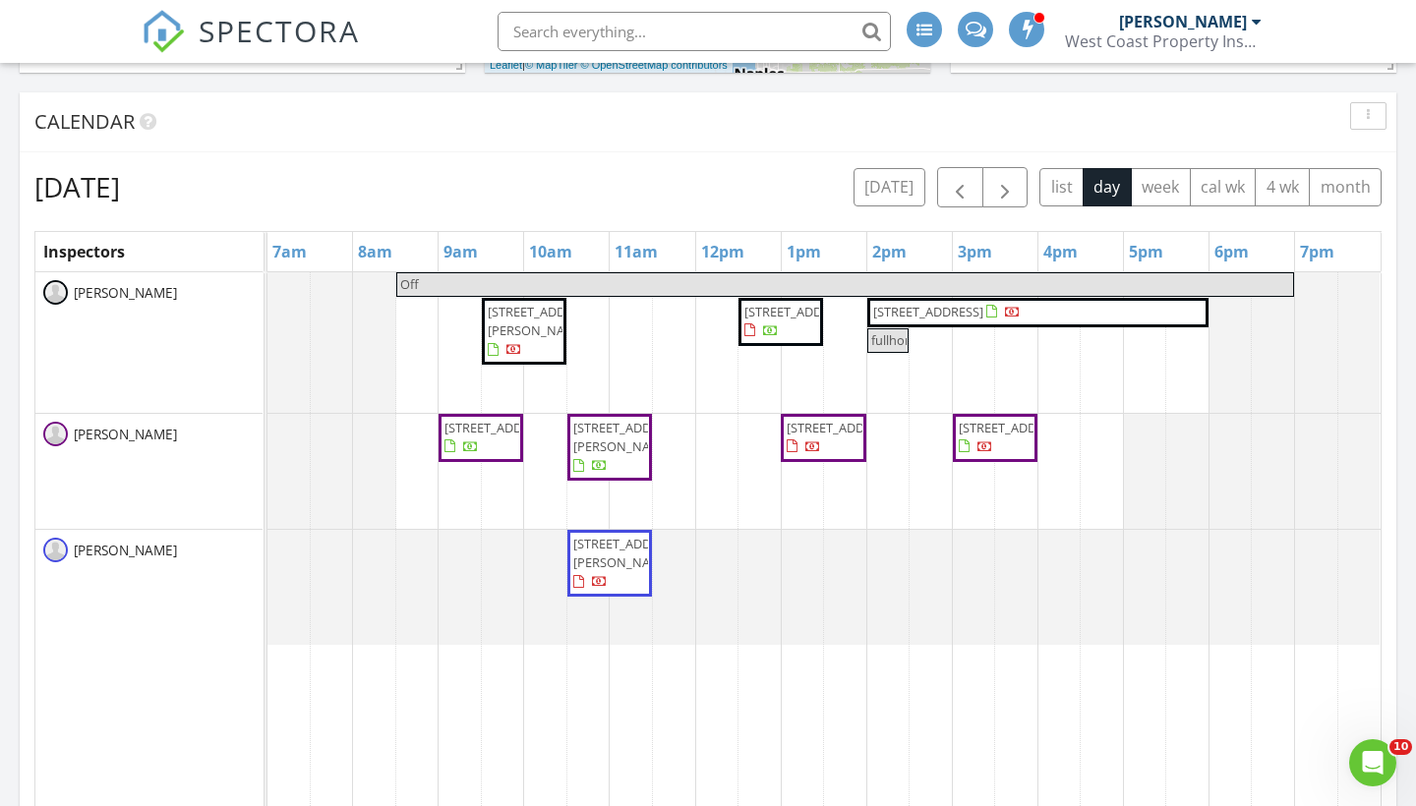
click at [1018, 457] on span "5041 Almar Dr, Punta Gorda 33950" at bounding box center [995, 438] width 77 height 38
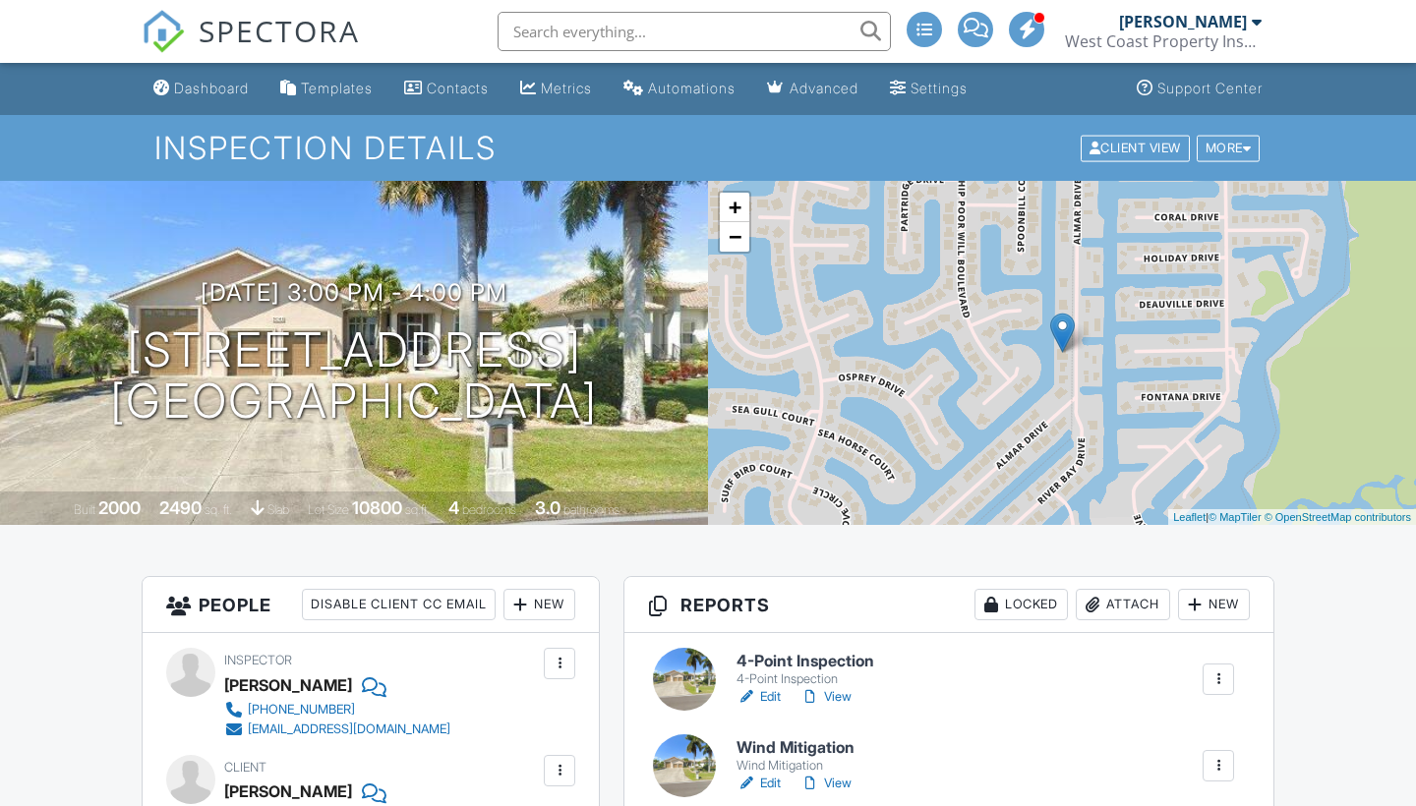
scroll to position [230, 0]
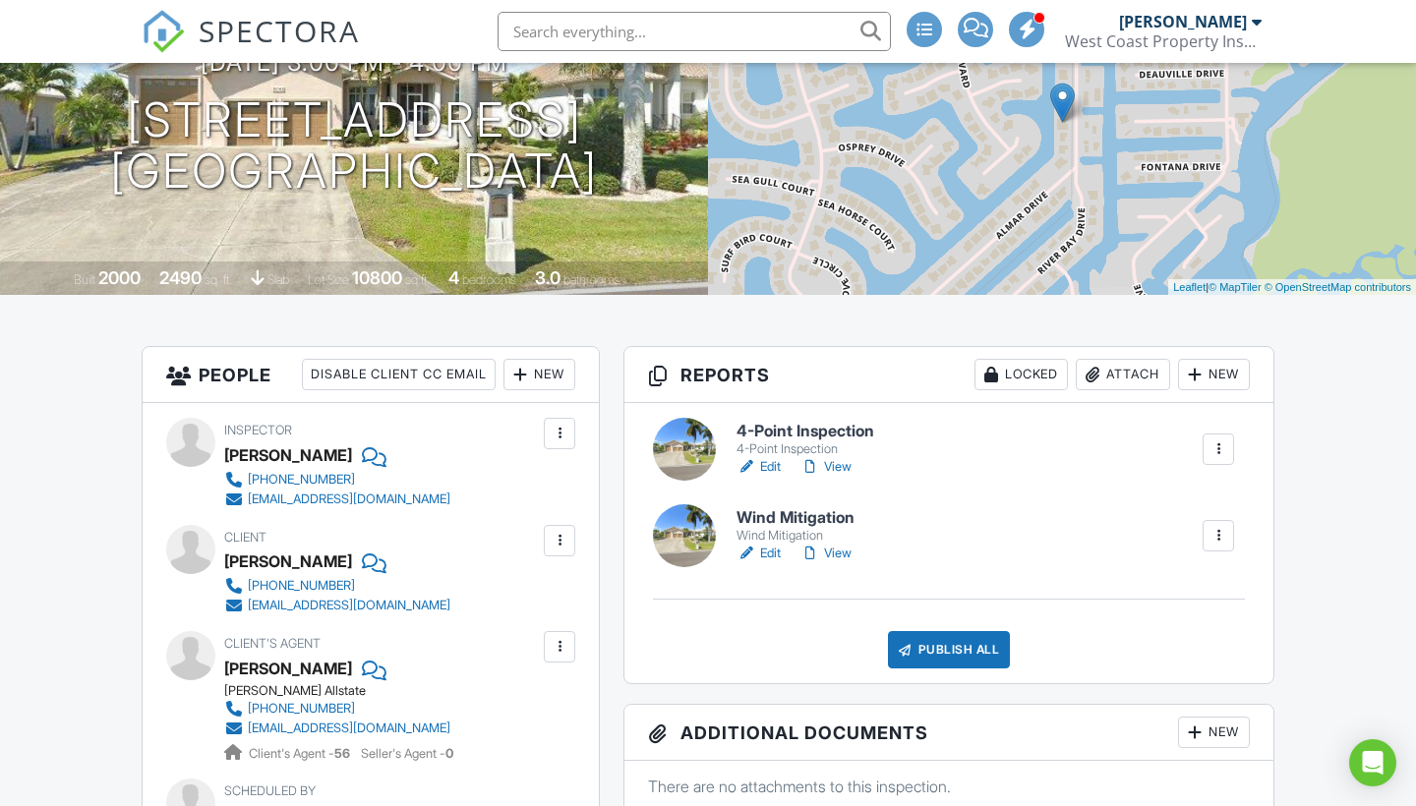
click at [769, 551] on link "Edit" at bounding box center [758, 554] width 44 height 20
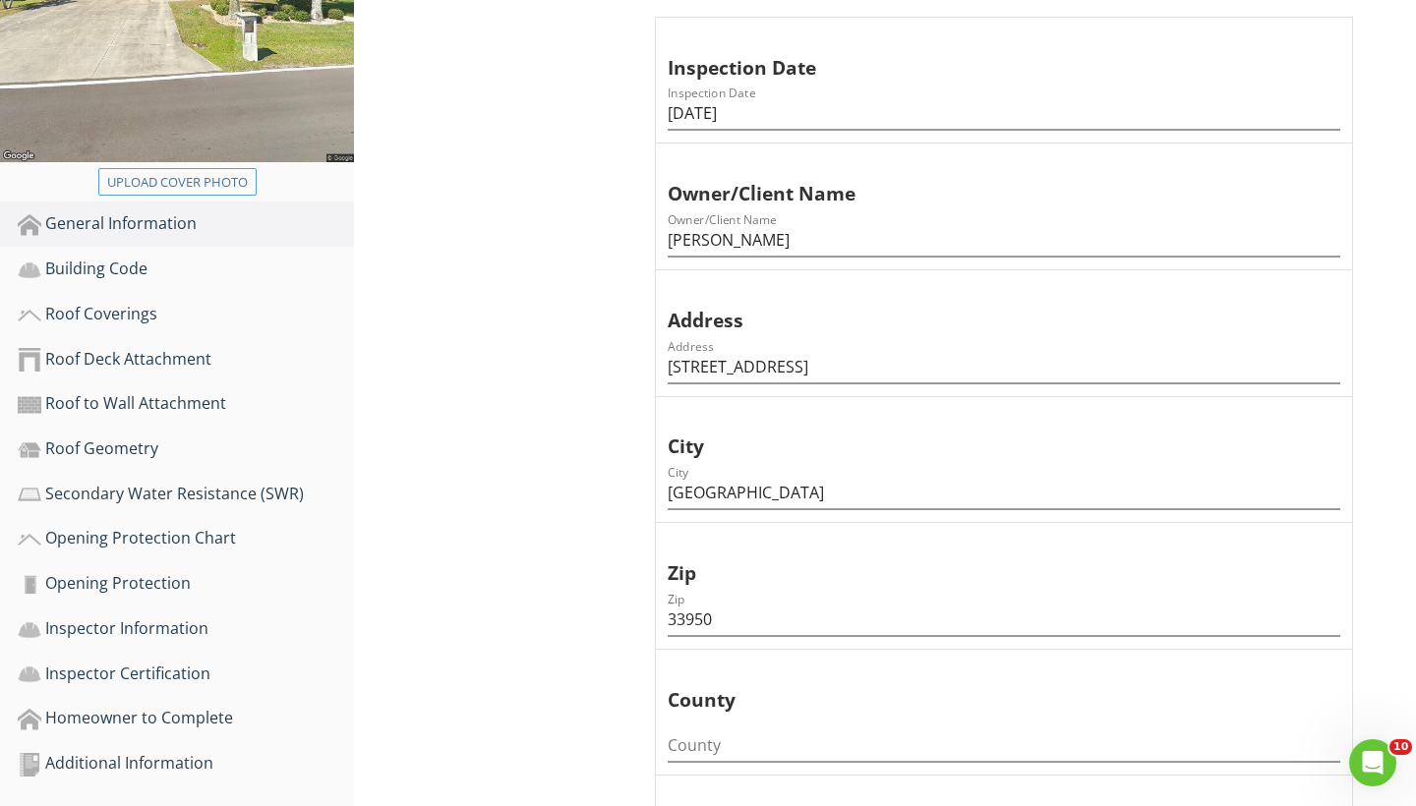
scroll to position [389, 0]
click at [711, 735] on input "County" at bounding box center [1003, 744] width 672 height 32
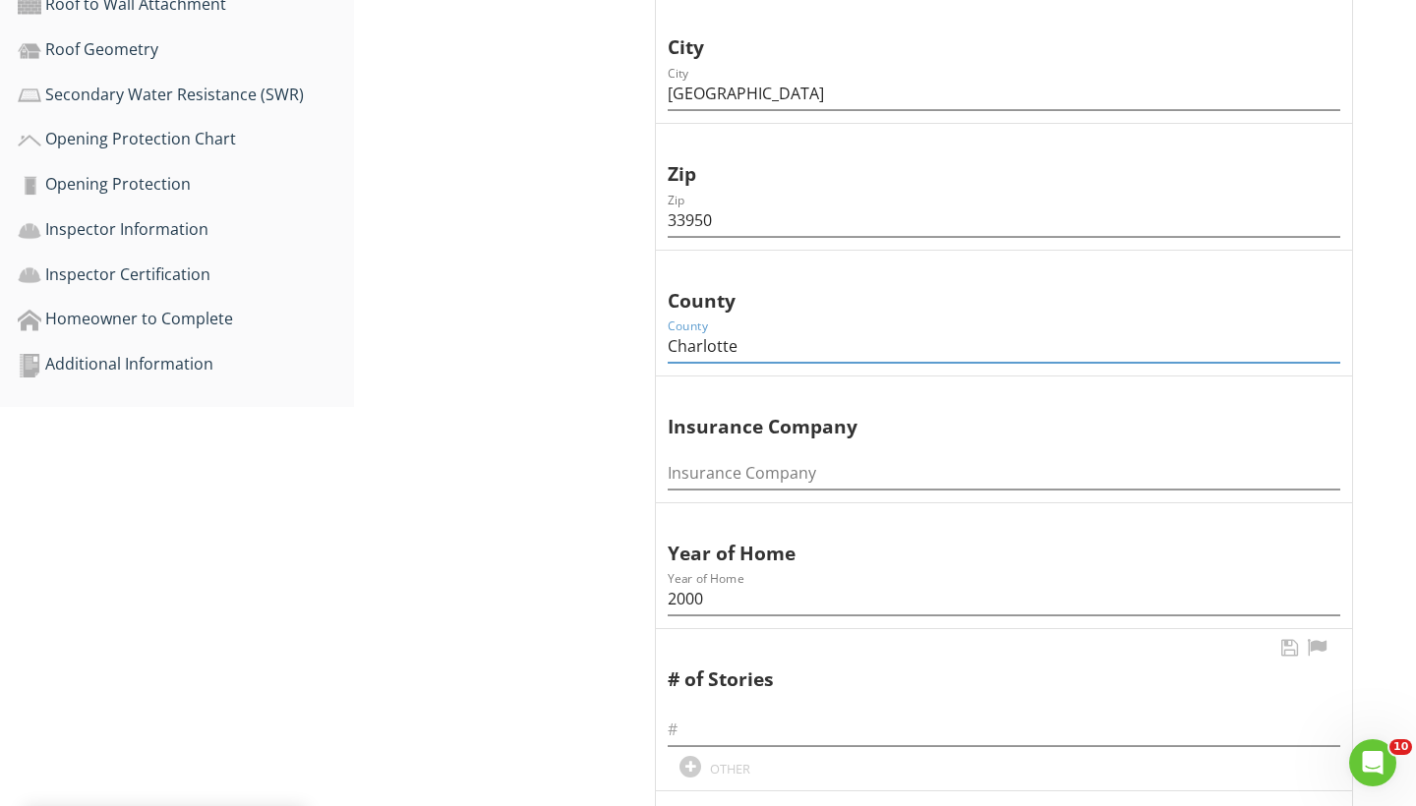
scroll to position [799, 0]
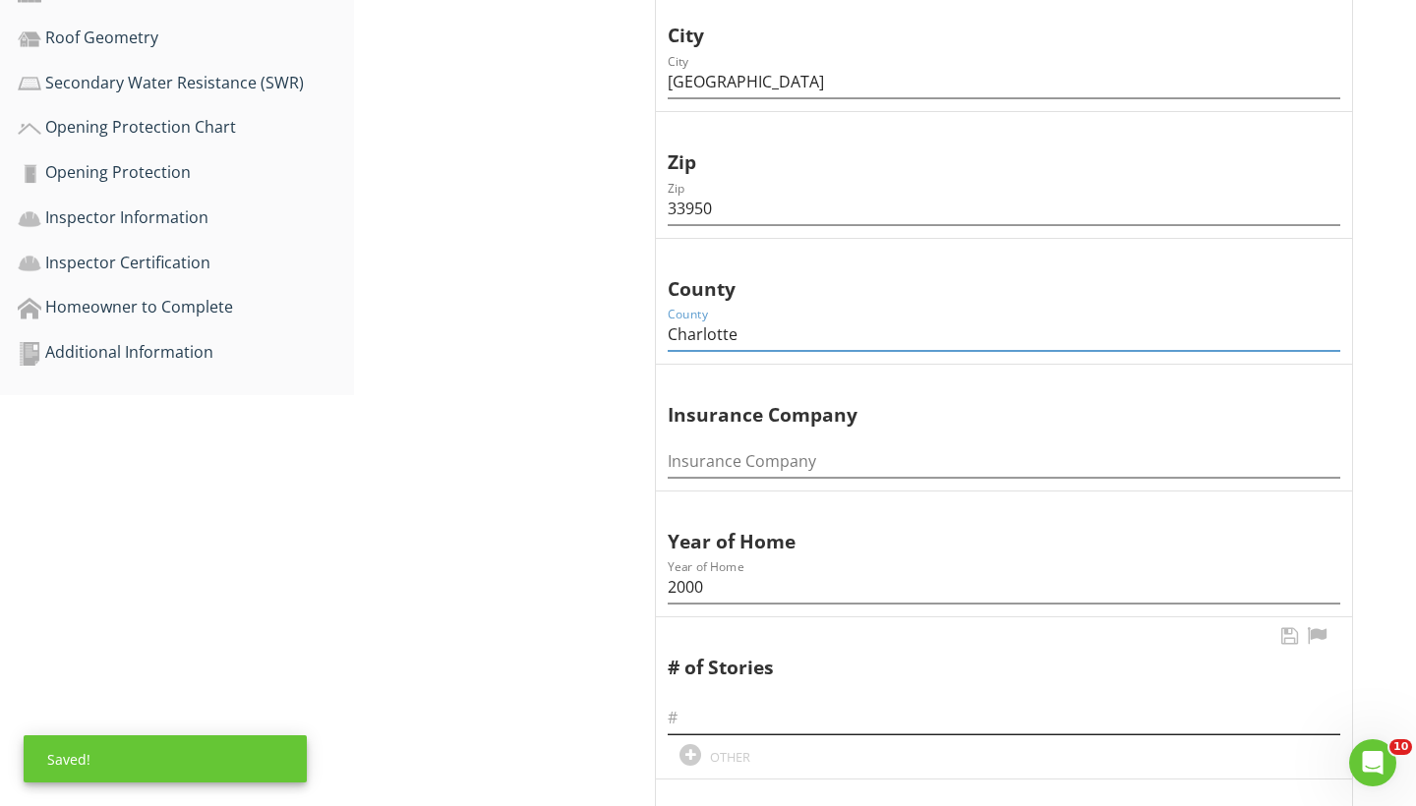
type input "Charlotte"
click at [709, 719] on input "text" at bounding box center [1003, 718] width 672 height 32
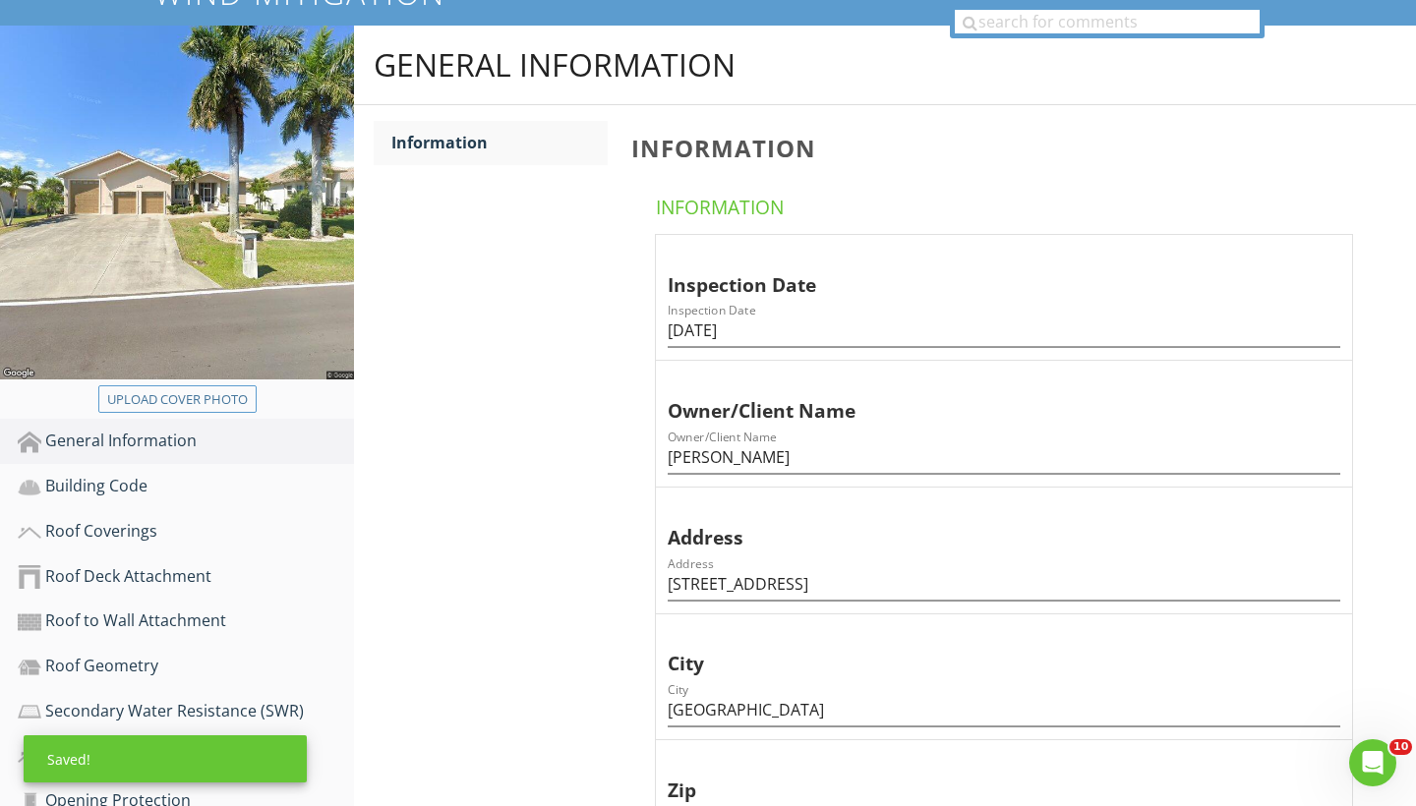
scroll to position [184, 0]
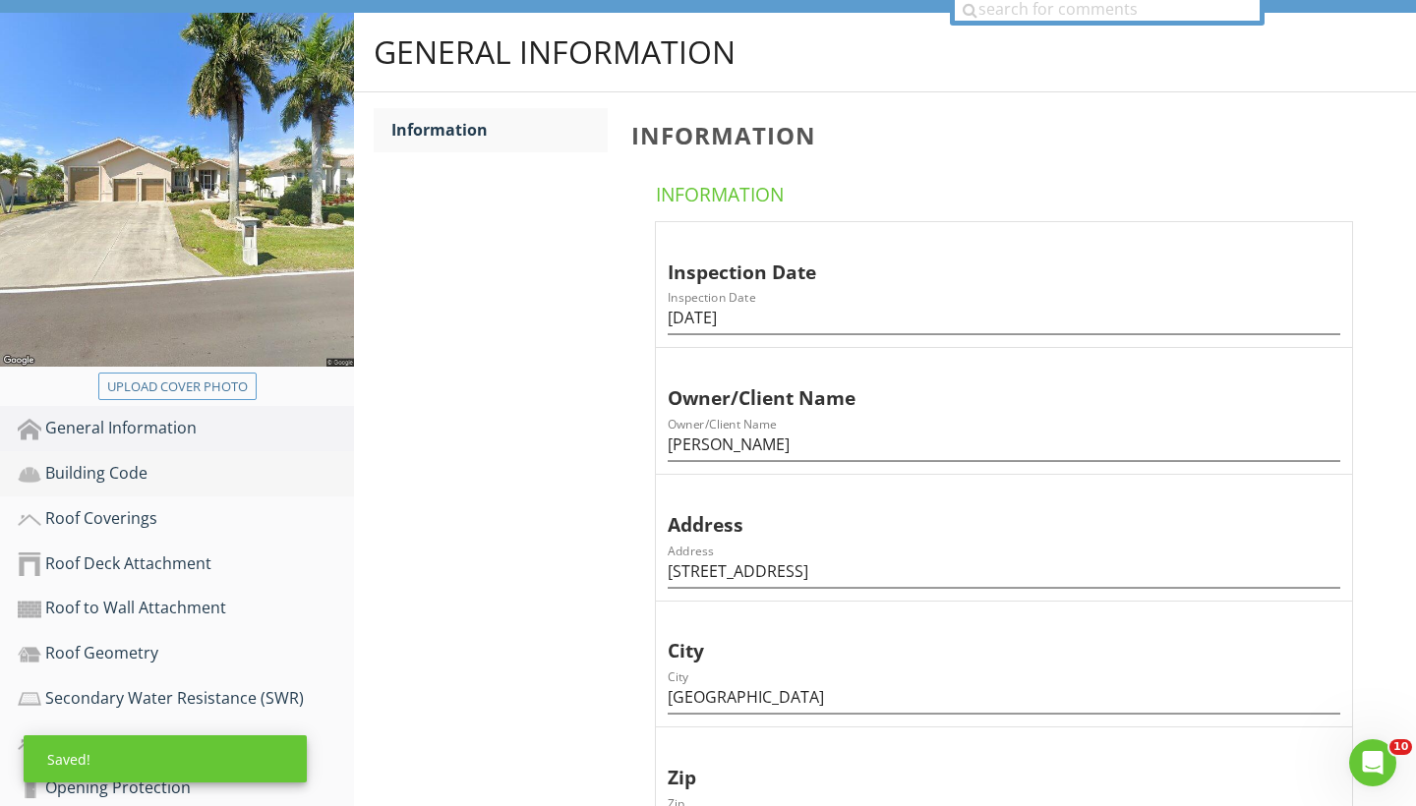
type input "1"
click at [118, 473] on div "Building Code" at bounding box center [186, 474] width 336 height 26
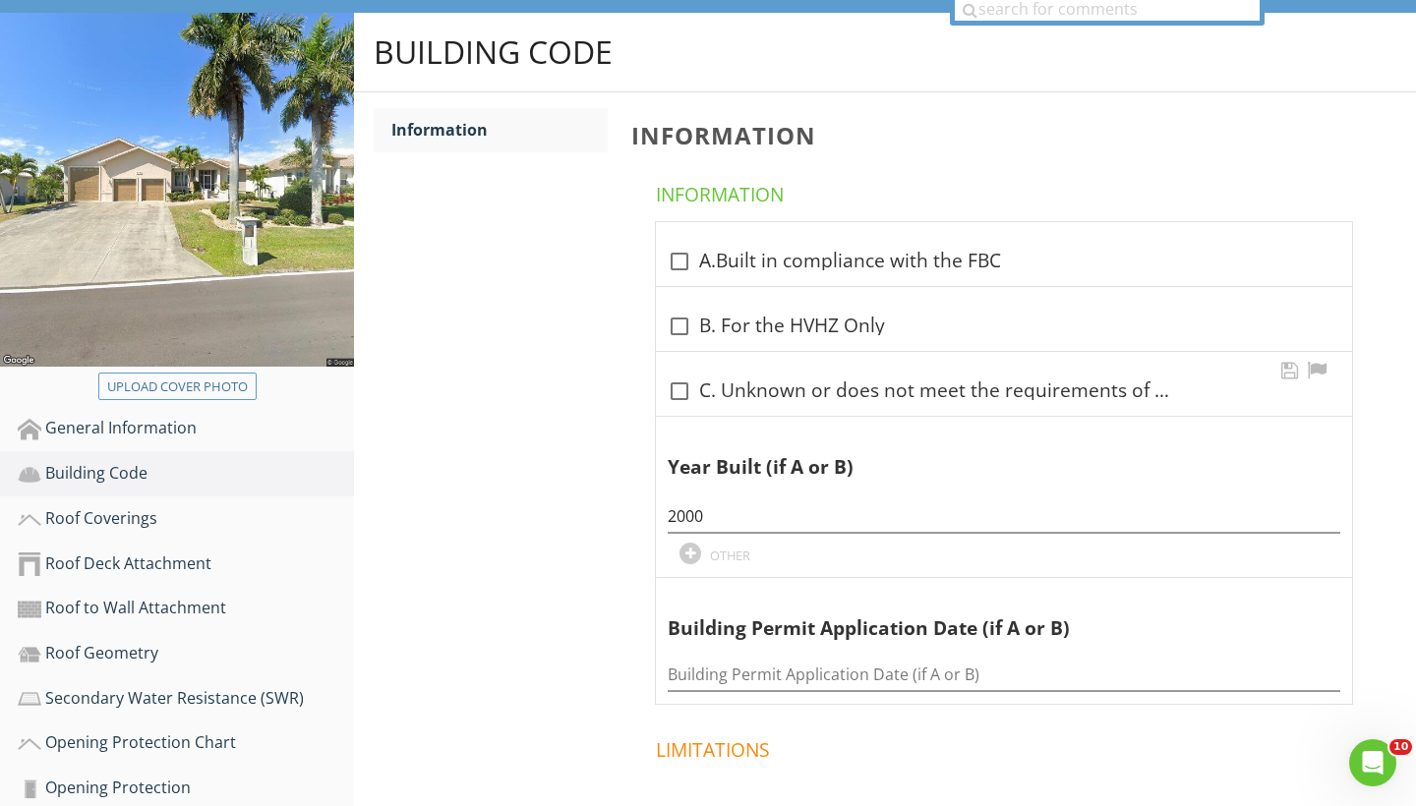
click at [679, 395] on div at bounding box center [679, 391] width 33 height 33
checkbox input "true"
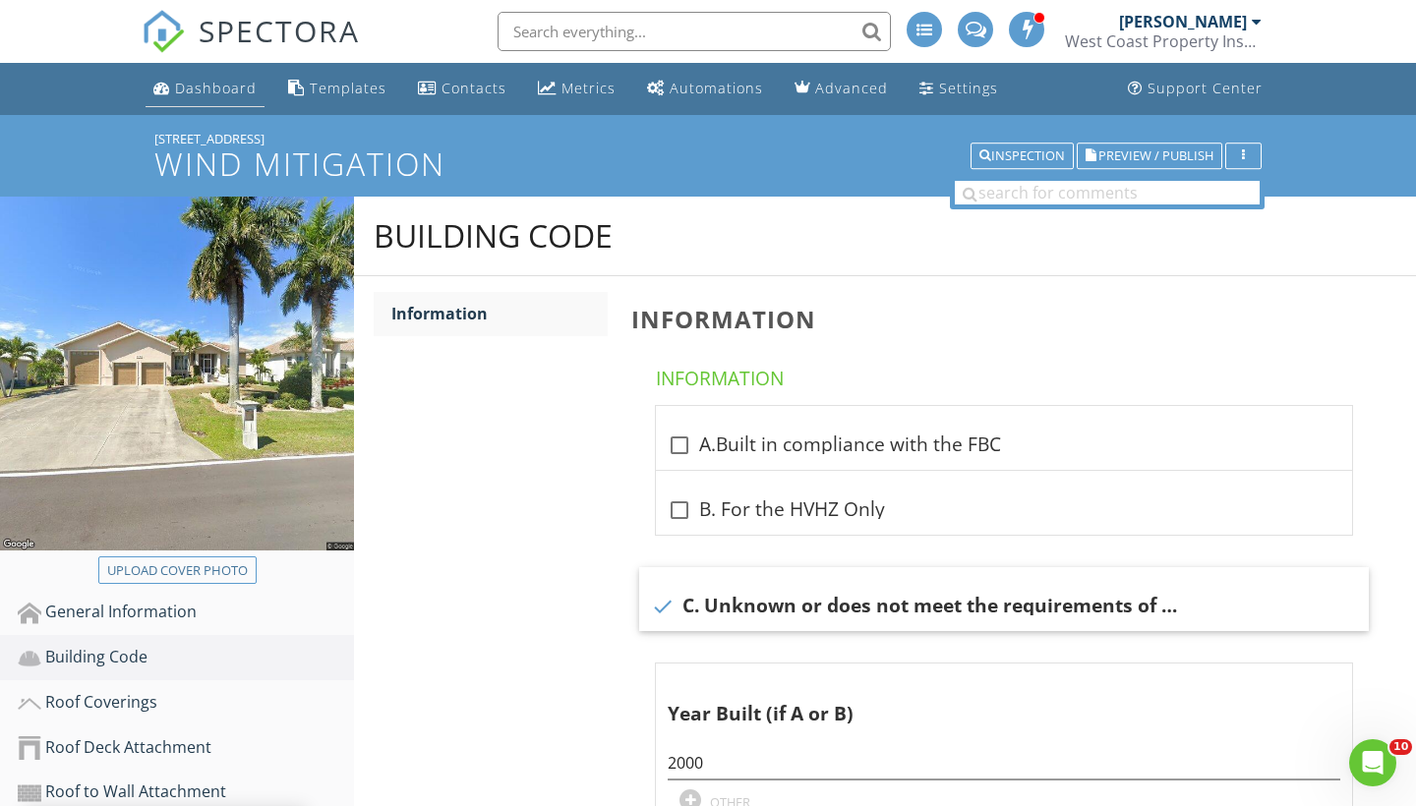
click at [229, 81] on div "Dashboard" at bounding box center [216, 88] width 82 height 19
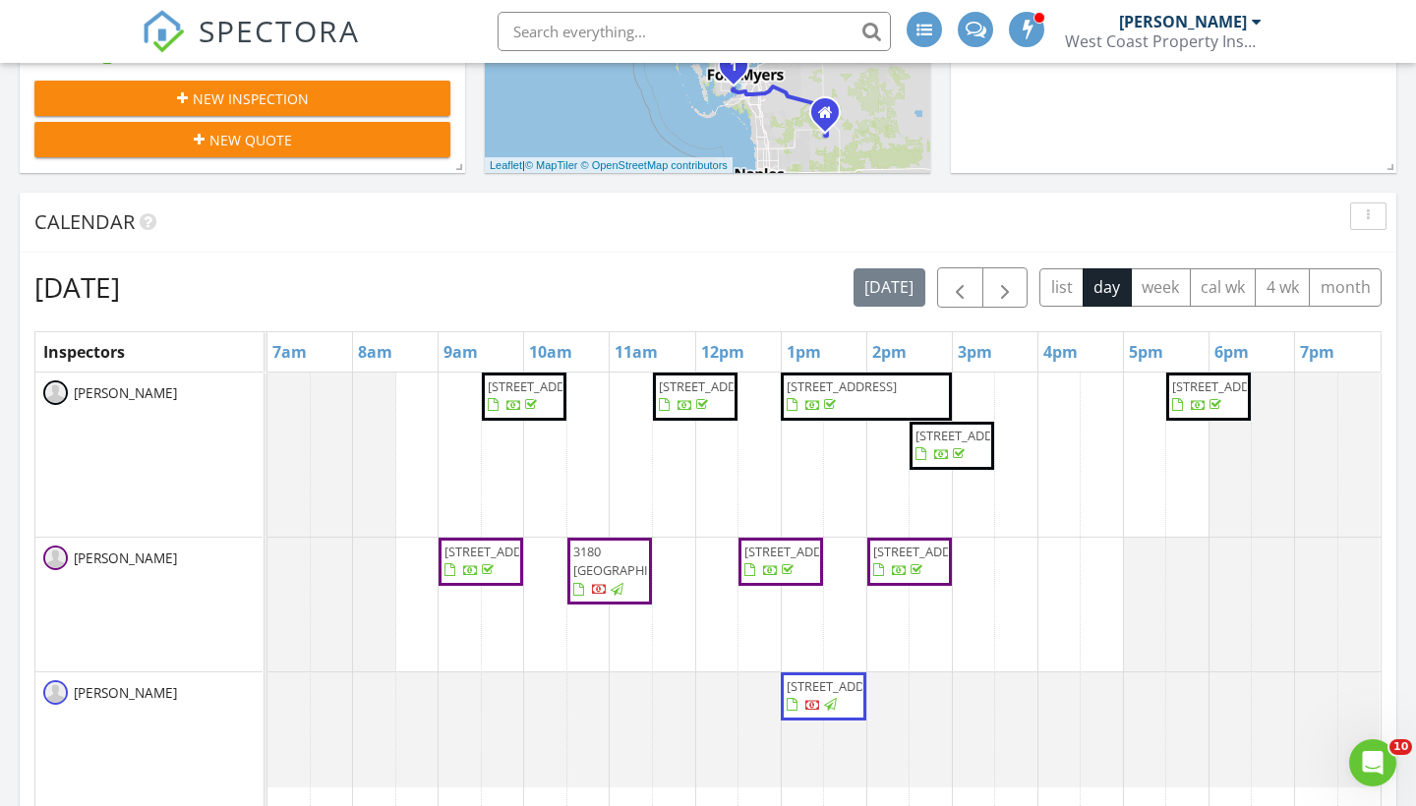
scroll to position [684, 0]
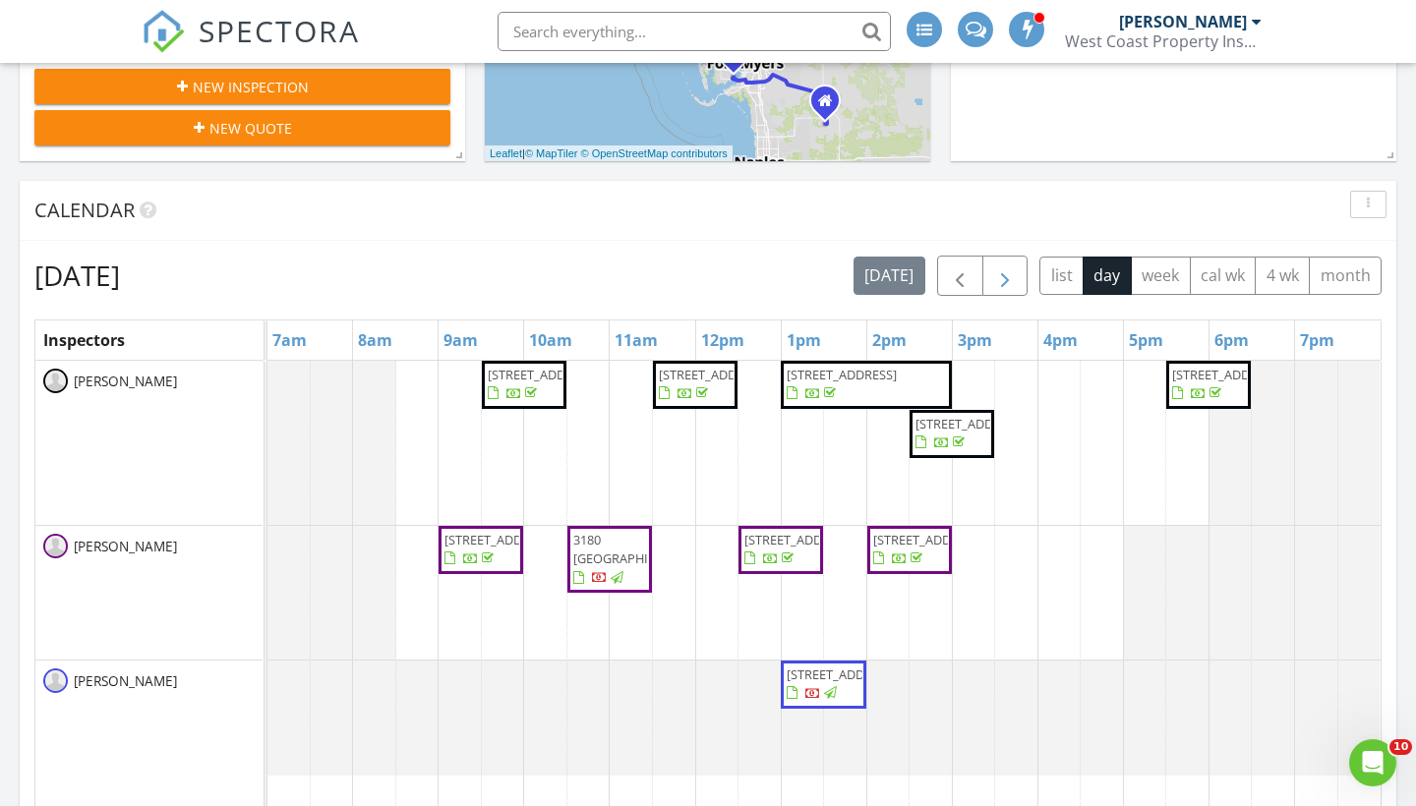
click at [996, 288] on span "button" at bounding box center [1005, 276] width 24 height 24
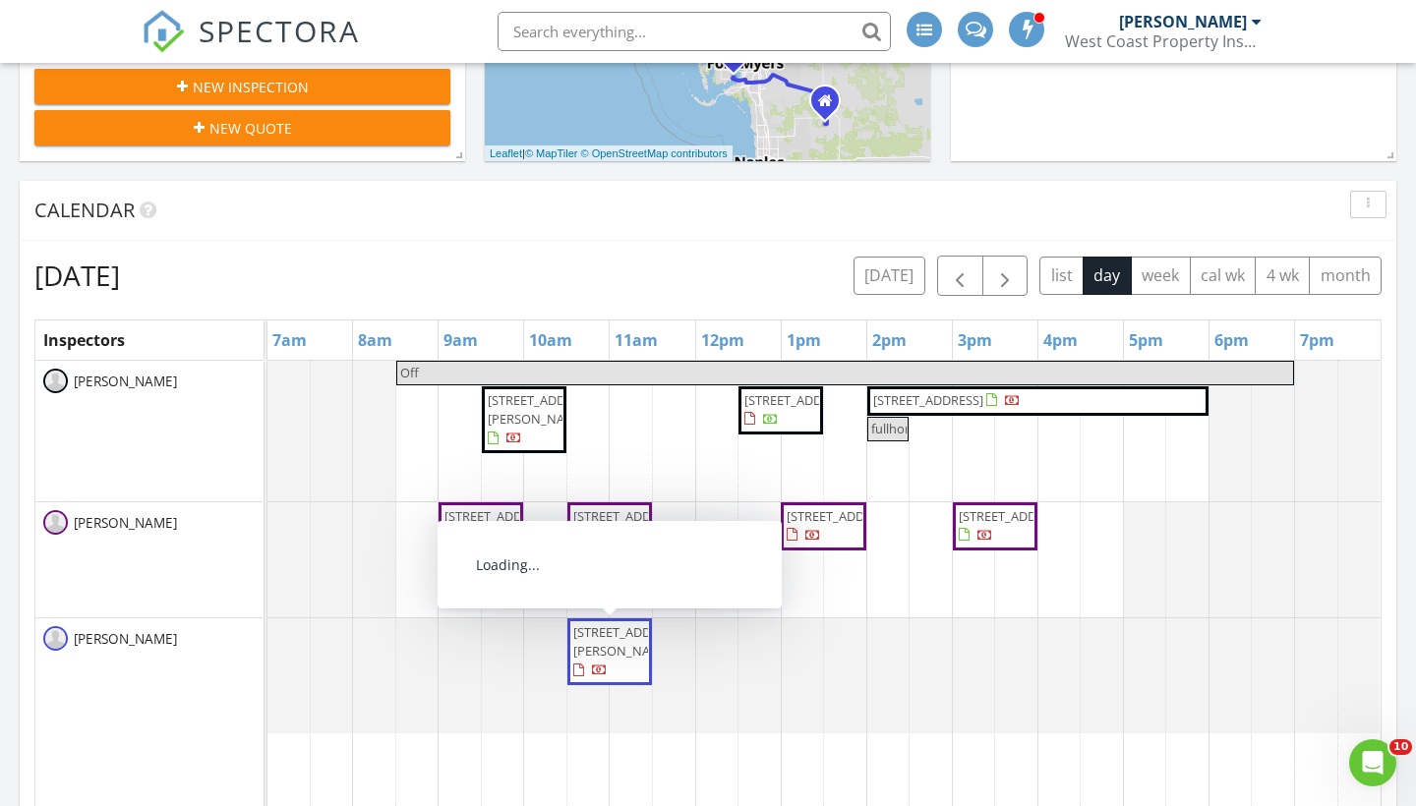
click at [610, 657] on span "2967 Market St, Fort Myers 33916" at bounding box center [628, 641] width 110 height 36
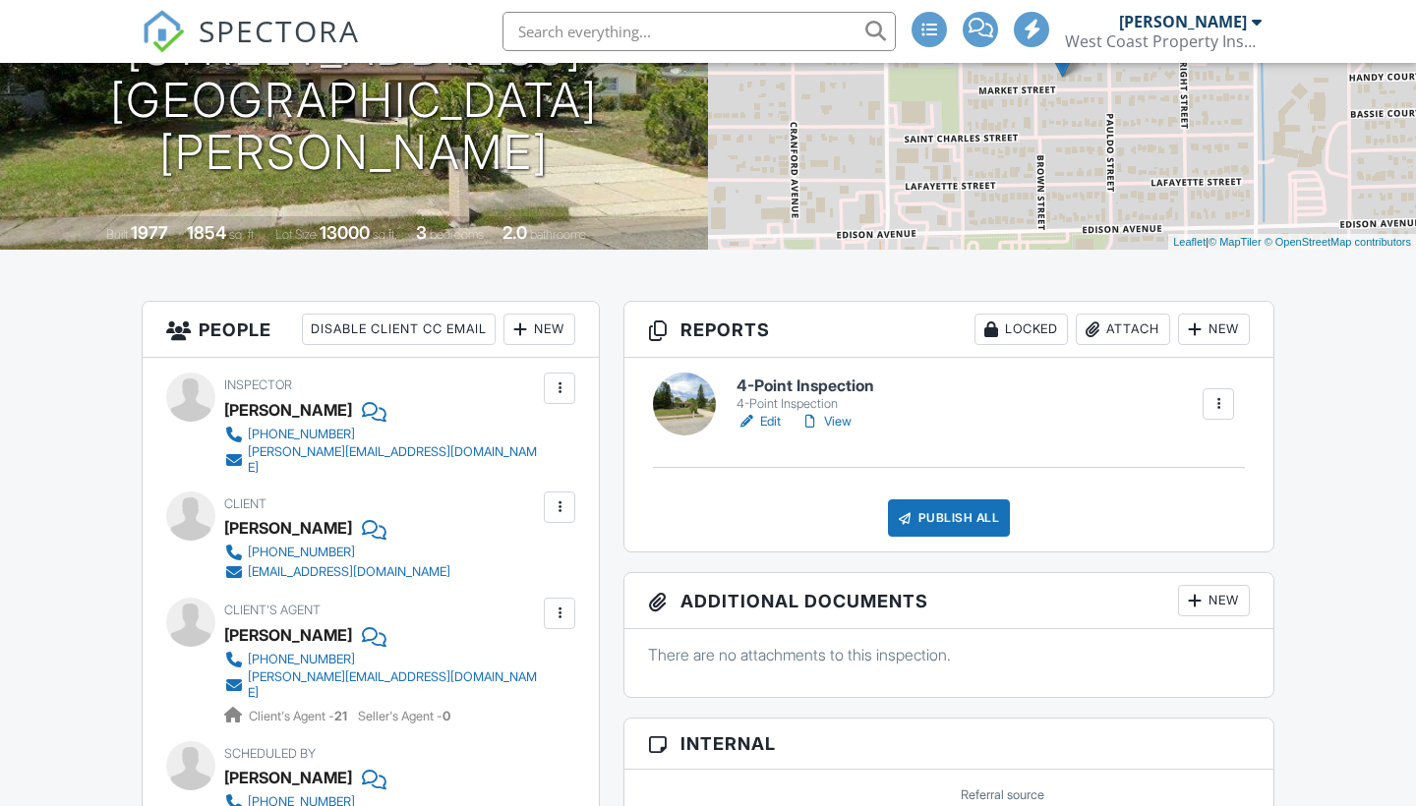
scroll to position [275, 0]
click at [1223, 408] on div at bounding box center [1218, 404] width 20 height 20
click at [993, 433] on div "4-Point Inspection 4-Point Inspection Edit View Quick Publish Copy Delete" at bounding box center [948, 404] width 625 height 63
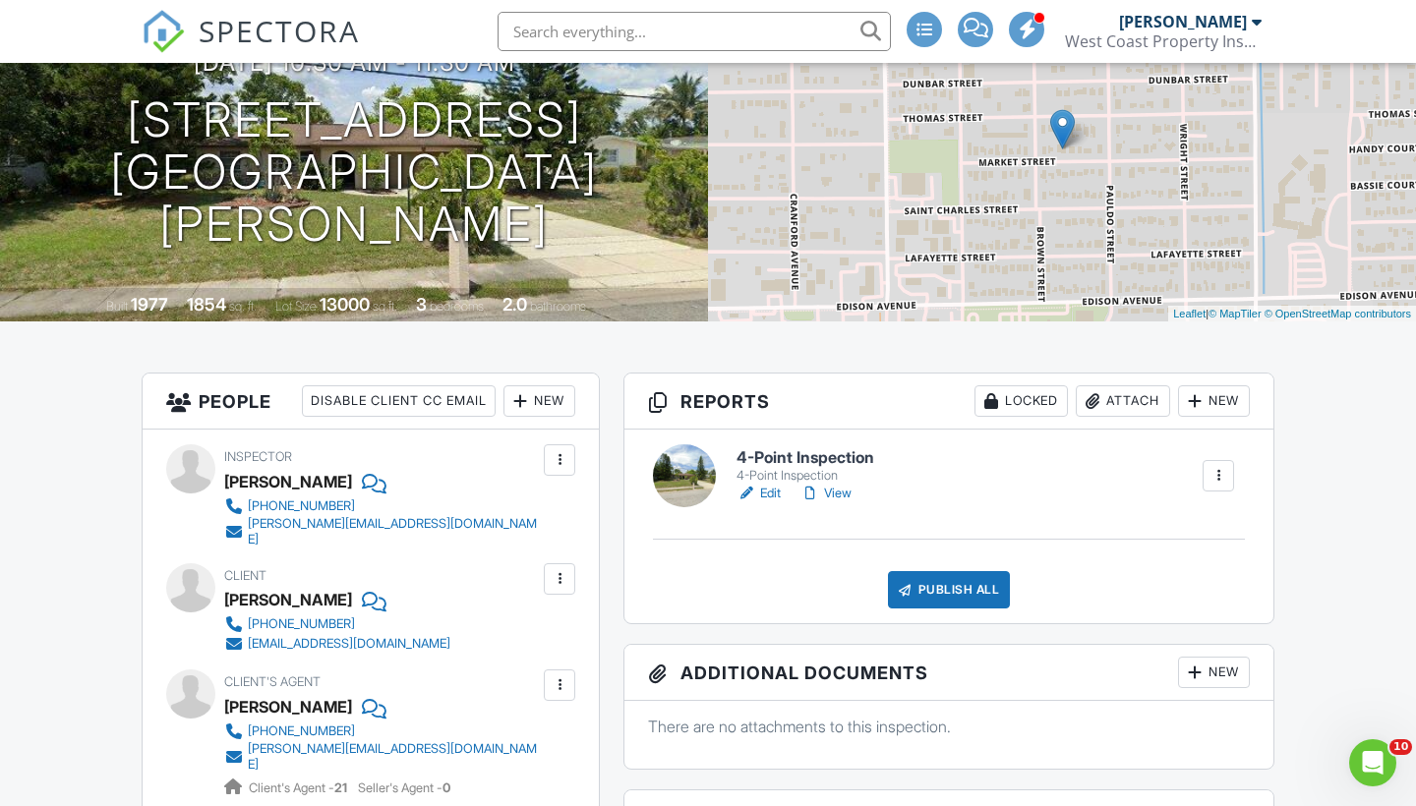
scroll to position [198, 0]
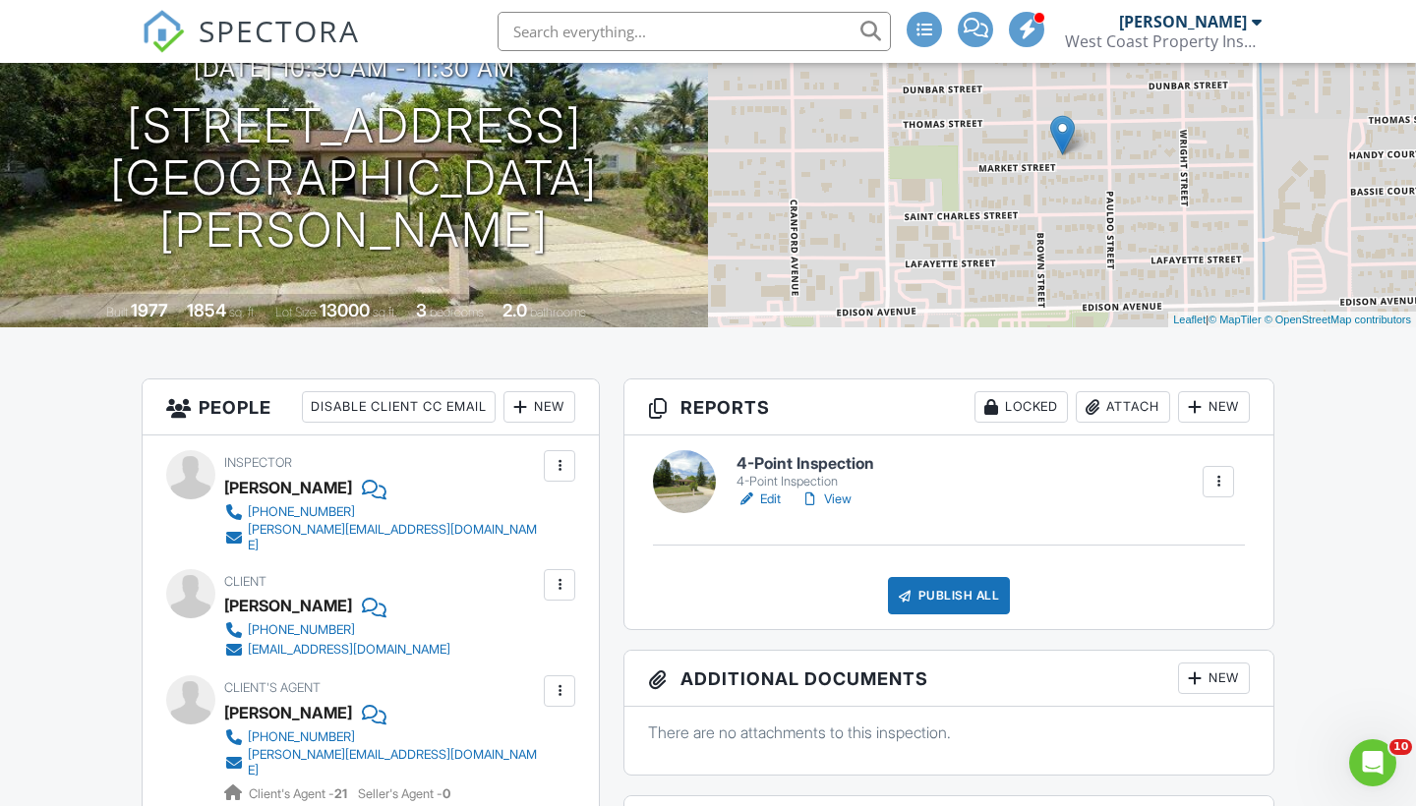
click at [1115, 404] on div "Attach" at bounding box center [1122, 406] width 94 height 31
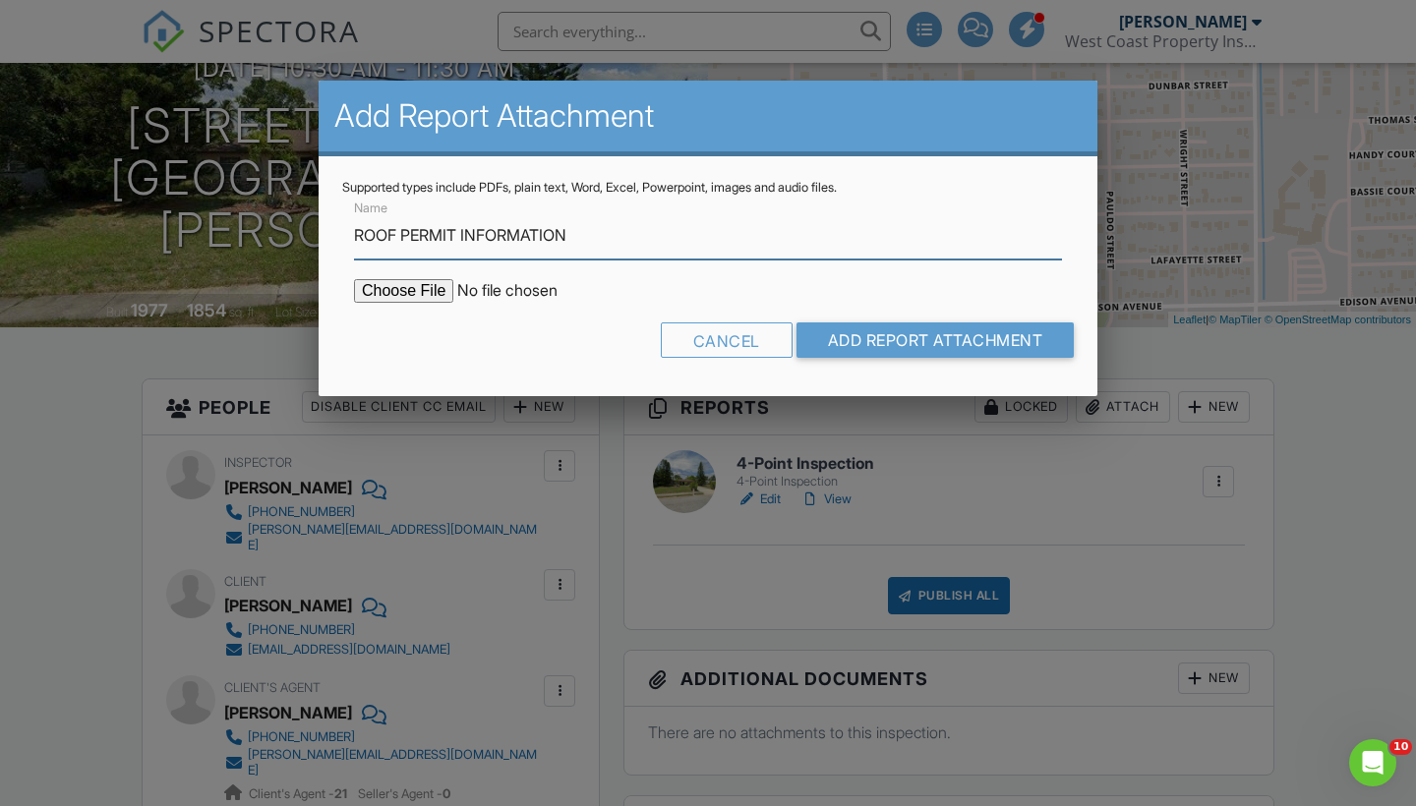
type input "ROOF PERMIT INFORMATION"
click at [432, 290] on input "file" at bounding box center [521, 291] width 334 height 24
type input "C:\fakepath\Screenshot 2025-08-27 at 8.27.18 PM.png"
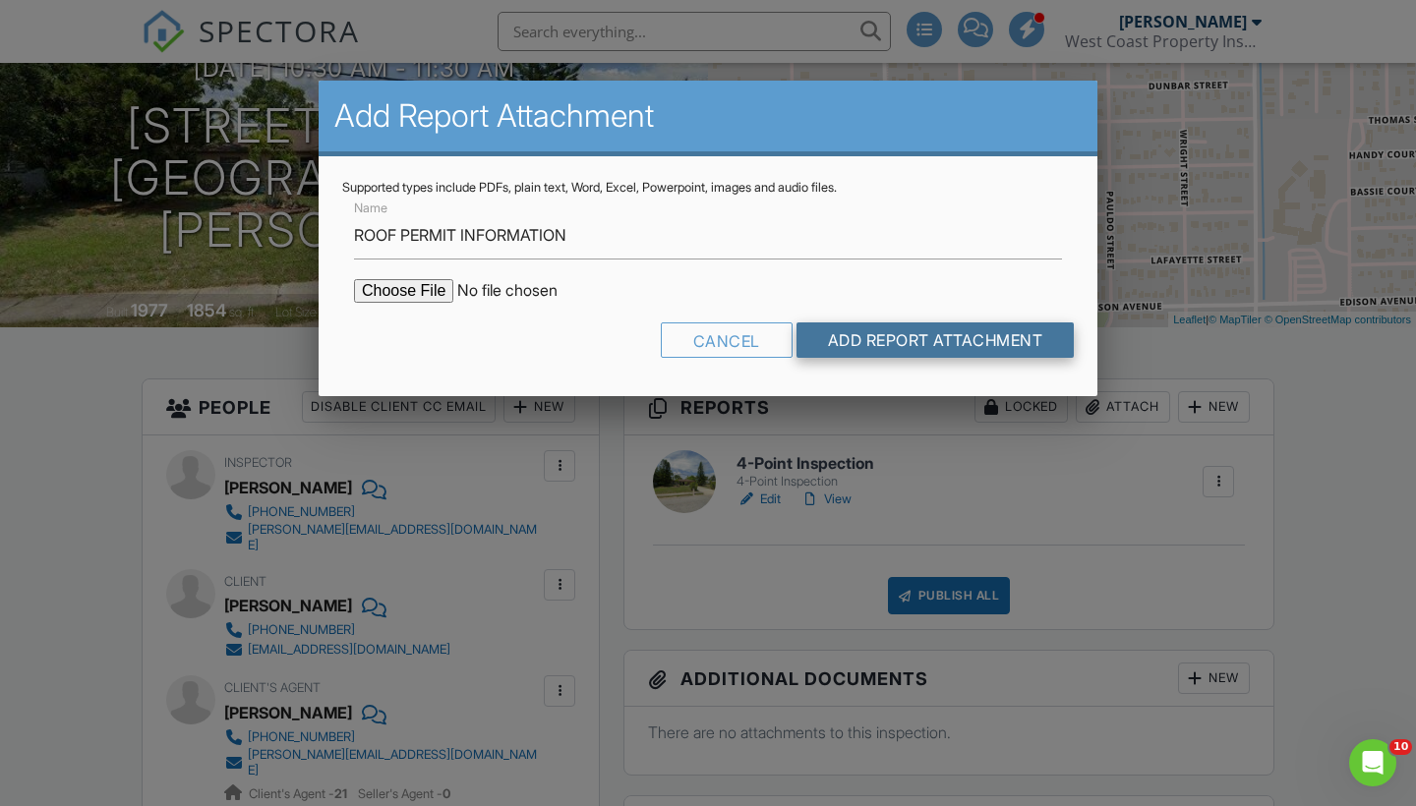
click at [965, 335] on input "Add Report Attachment" at bounding box center [935, 339] width 278 height 35
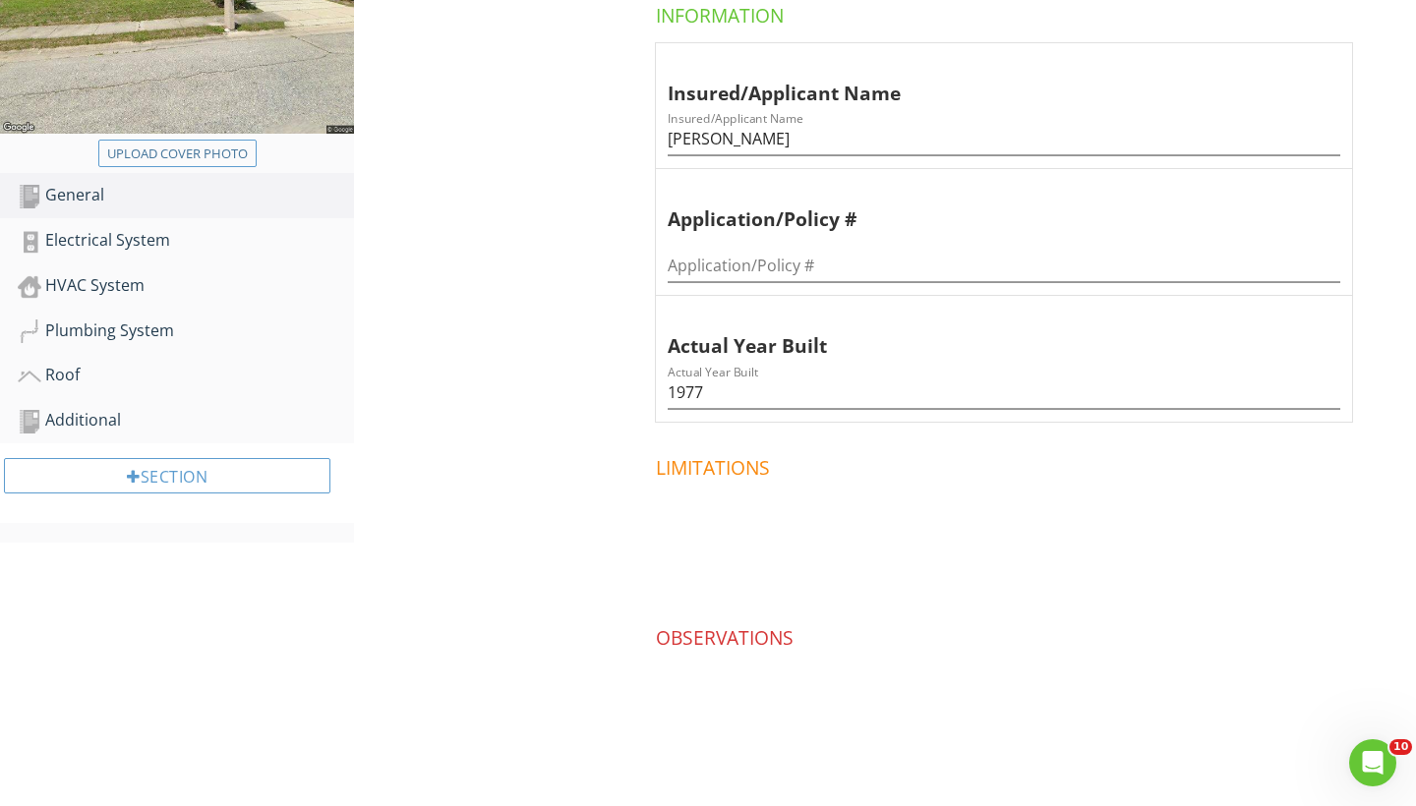
scroll to position [416, 0]
click at [97, 277] on div "HVAC System" at bounding box center [186, 287] width 336 height 26
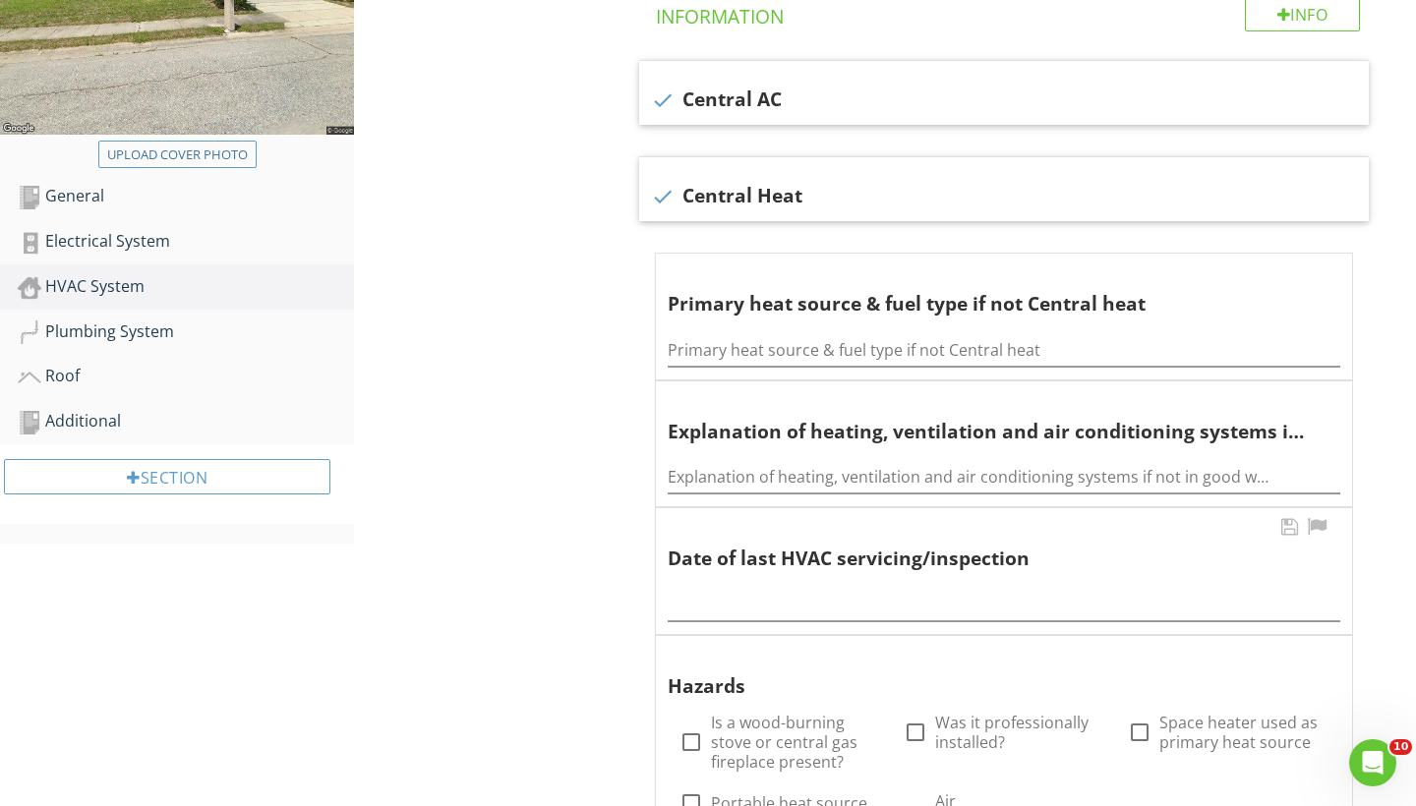
click at [701, 582] on div at bounding box center [1003, 599] width 672 height 44
click at [701, 604] on input "text" at bounding box center [1003, 605] width 672 height 32
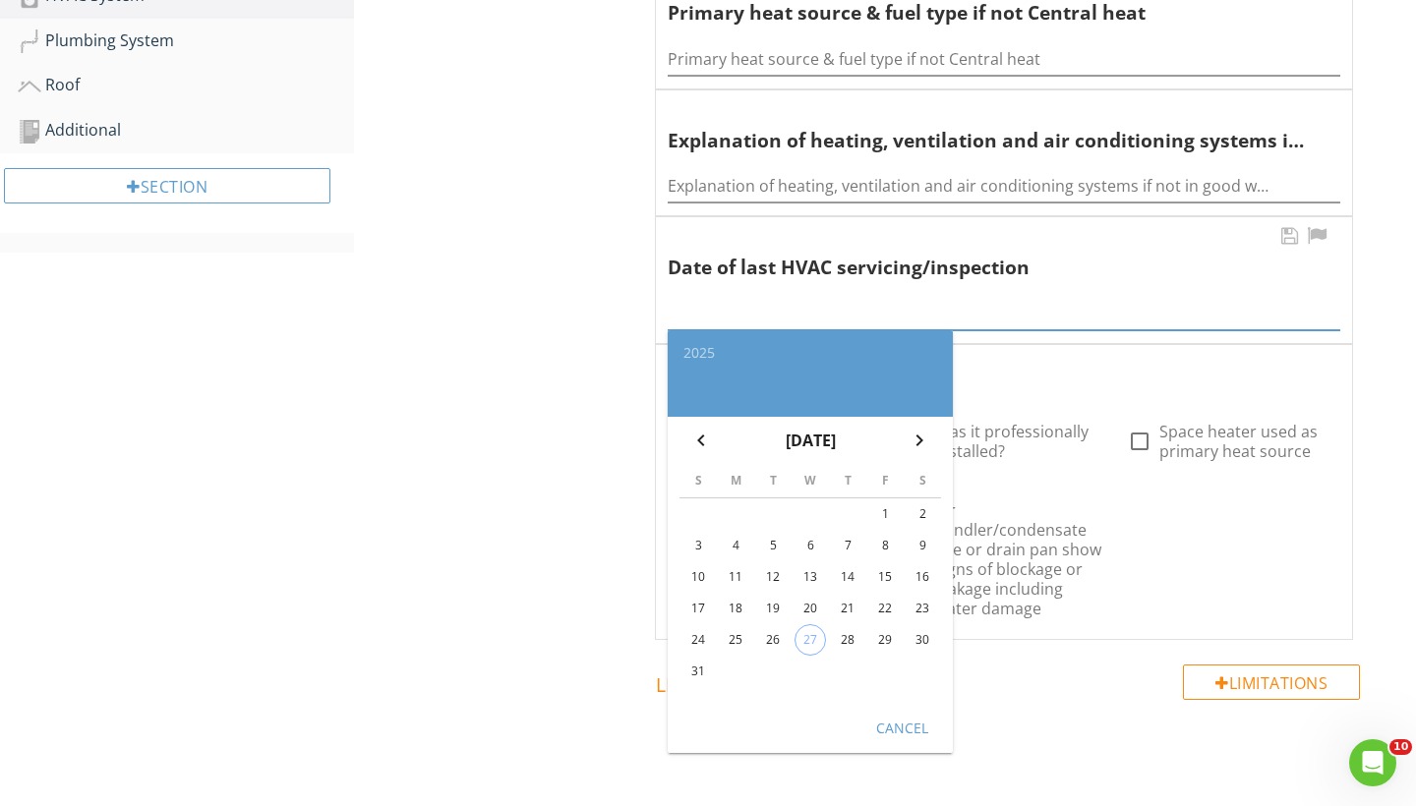
scroll to position [886, 0]
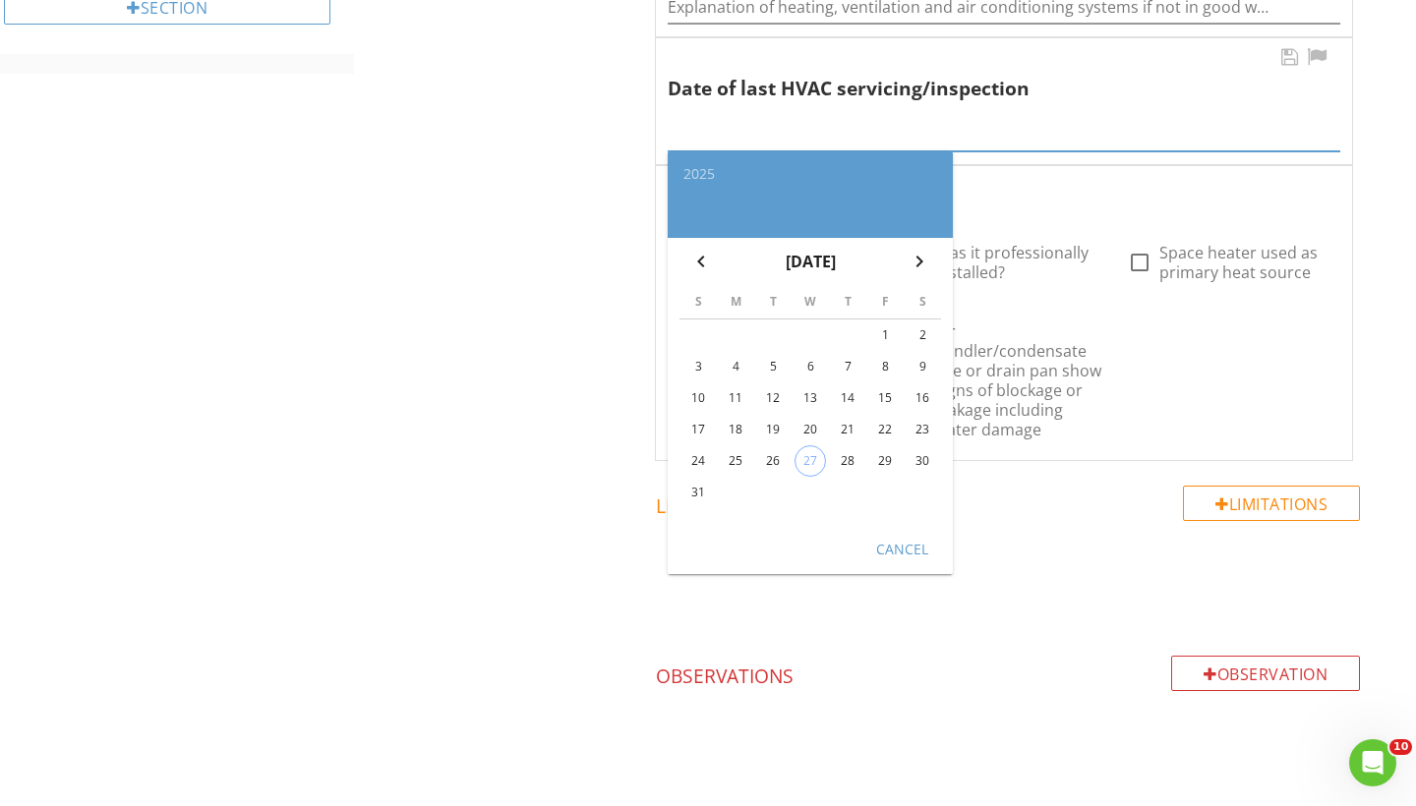
click at [847, 450] on div "28" at bounding box center [847, 460] width 31 height 31
type input "[DATE]"
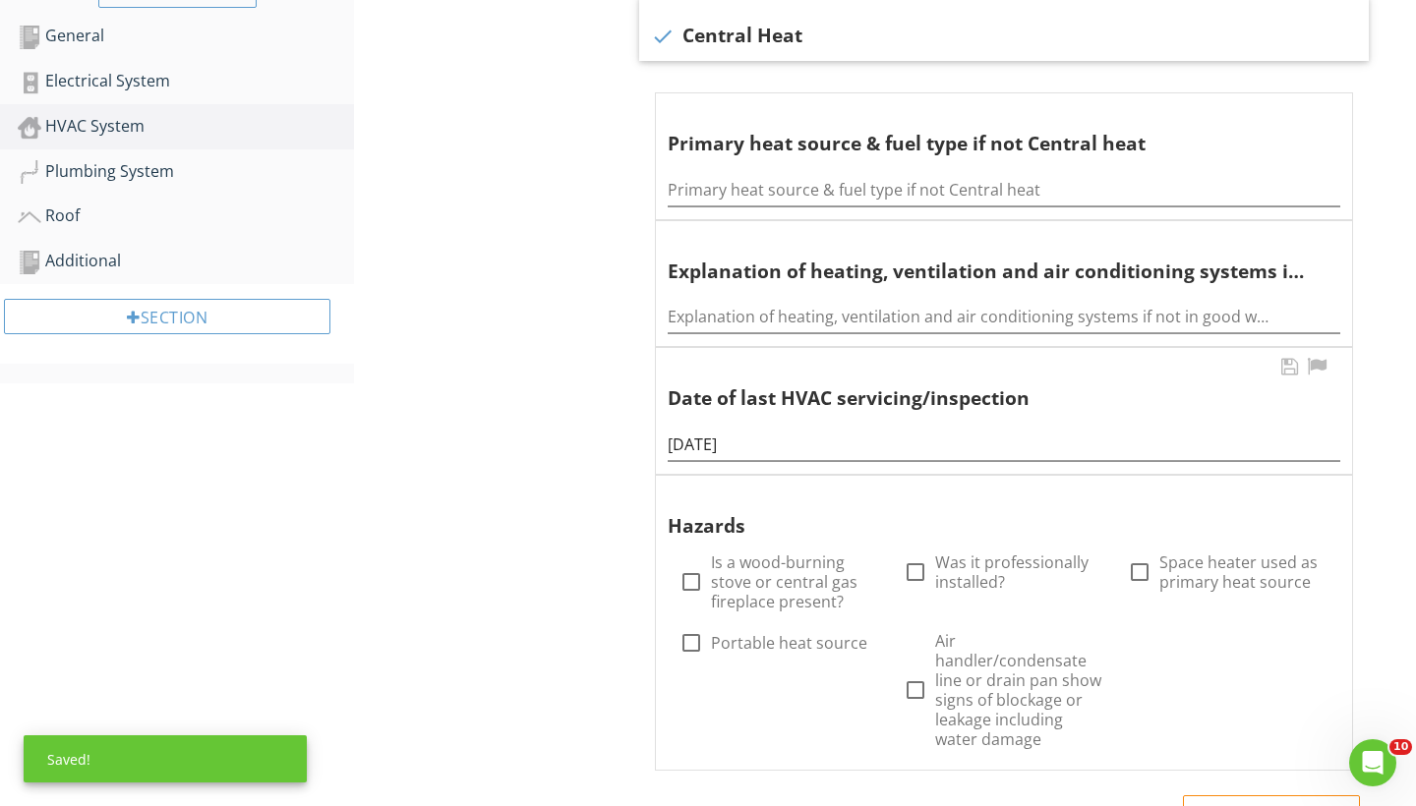
scroll to position [573, 0]
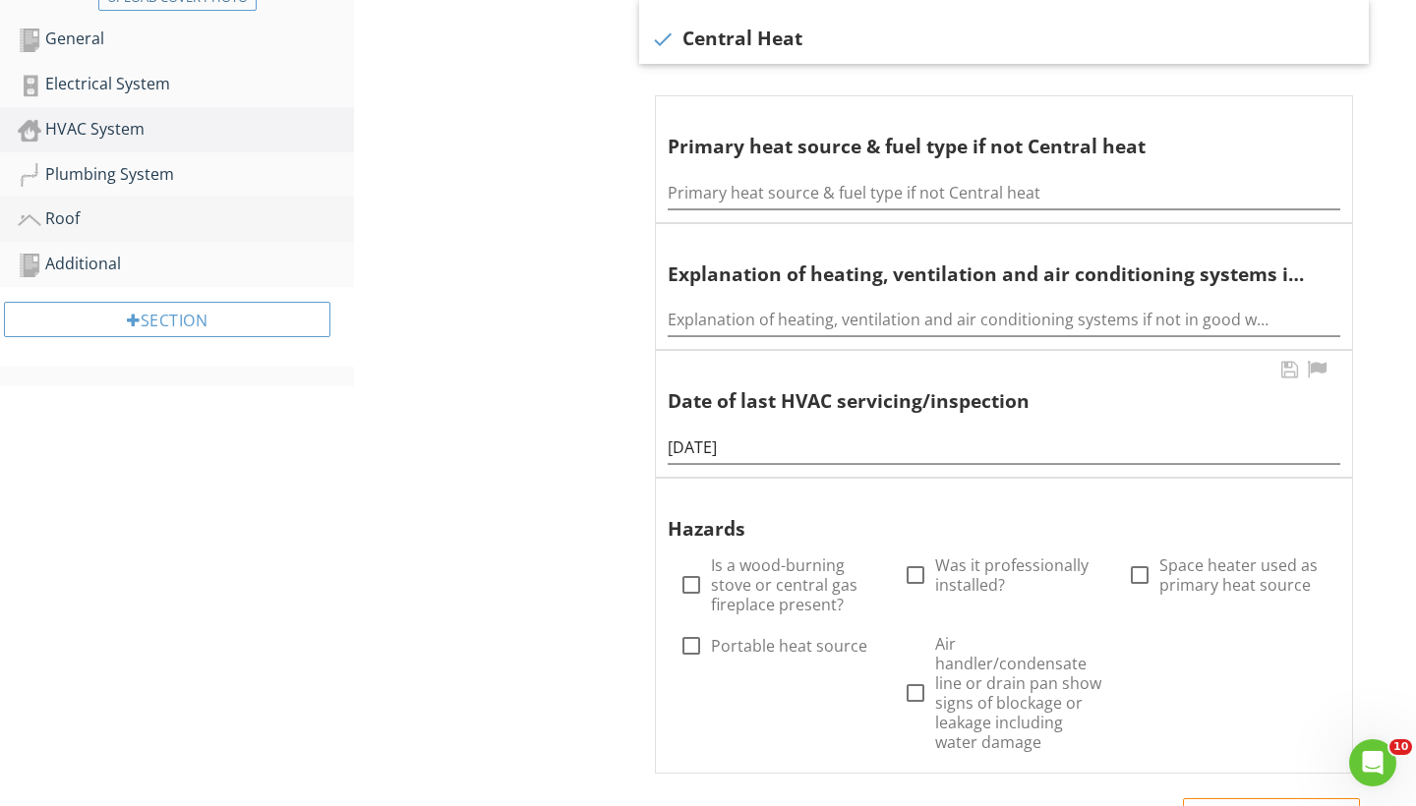
click at [64, 215] on div "Roof" at bounding box center [186, 219] width 336 height 26
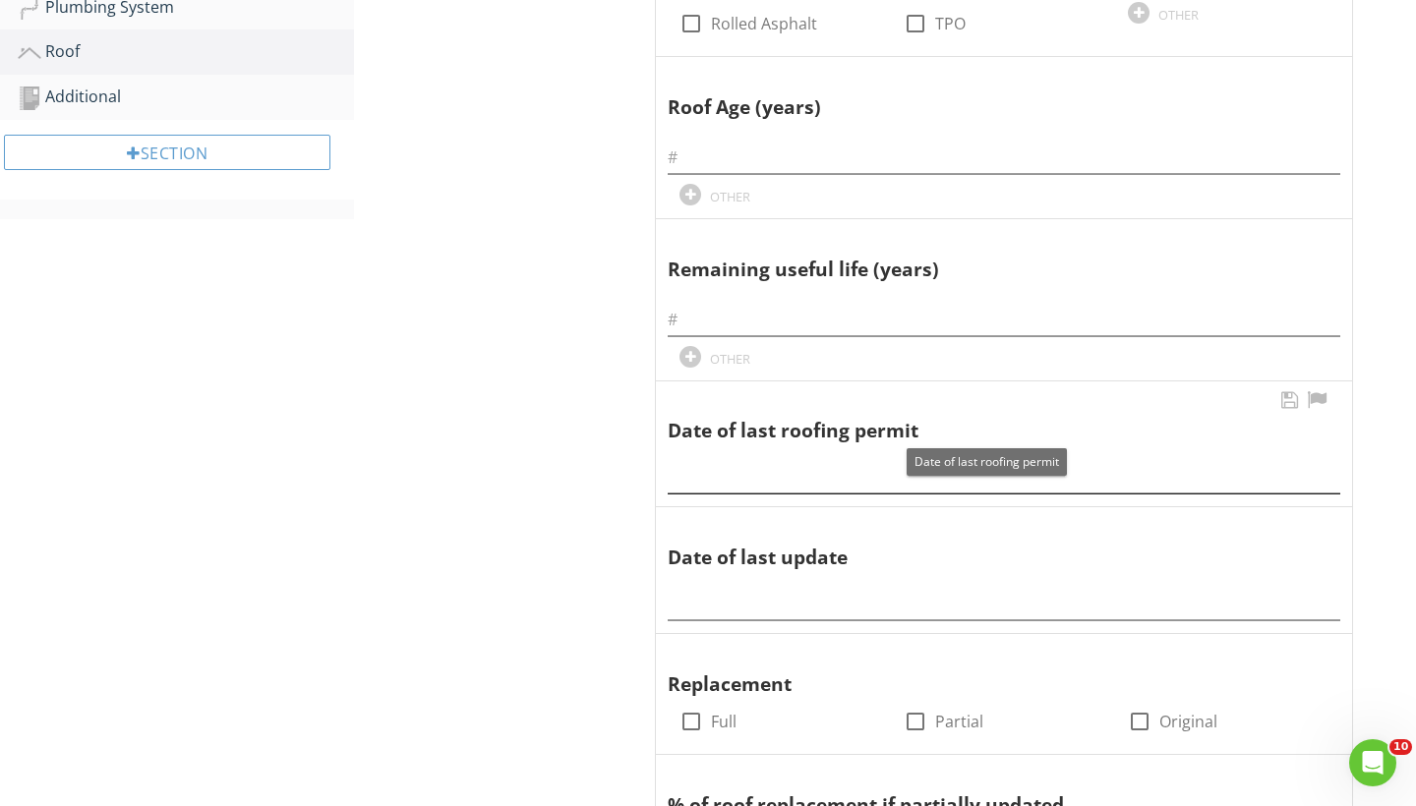
scroll to position [742, 0]
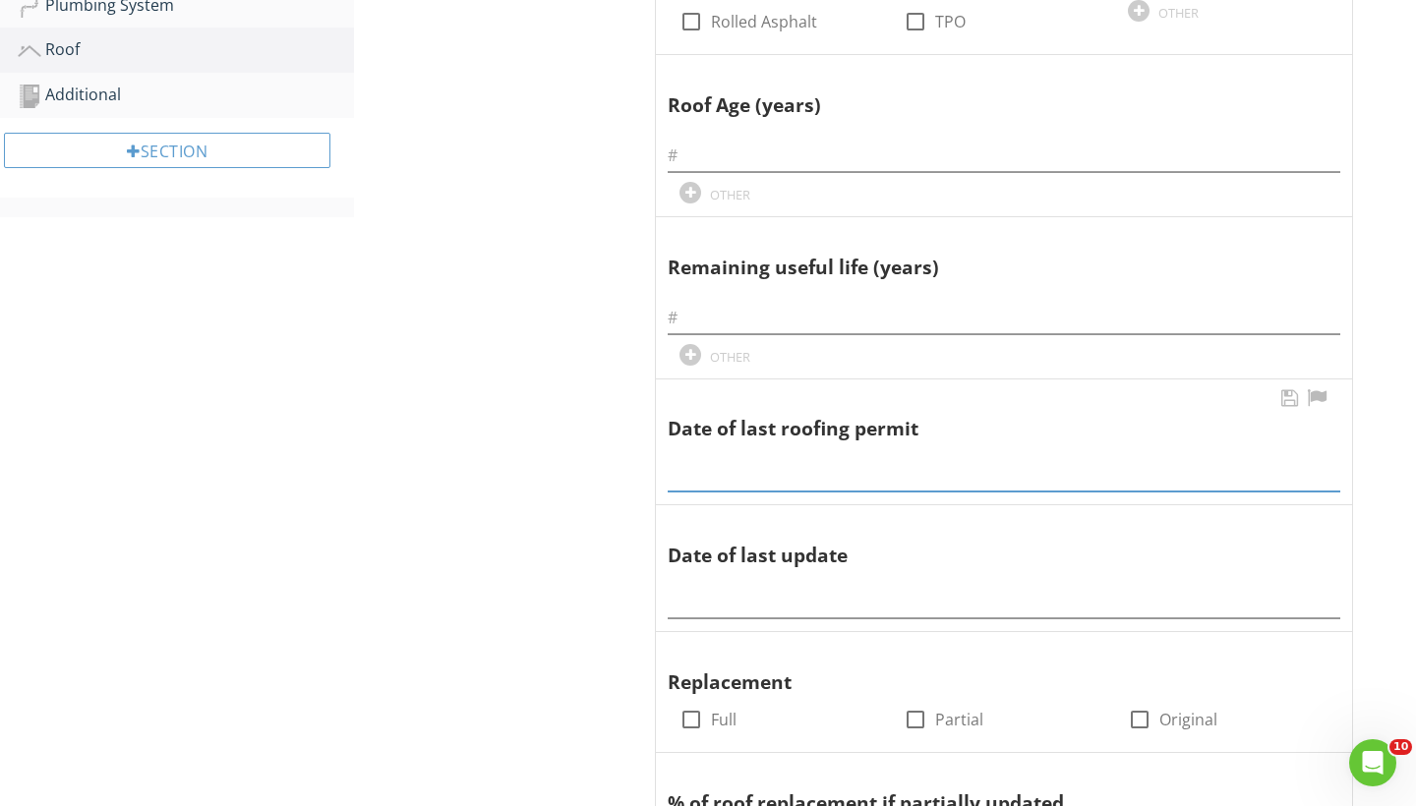
click at [724, 467] on input "text" at bounding box center [1003, 475] width 672 height 32
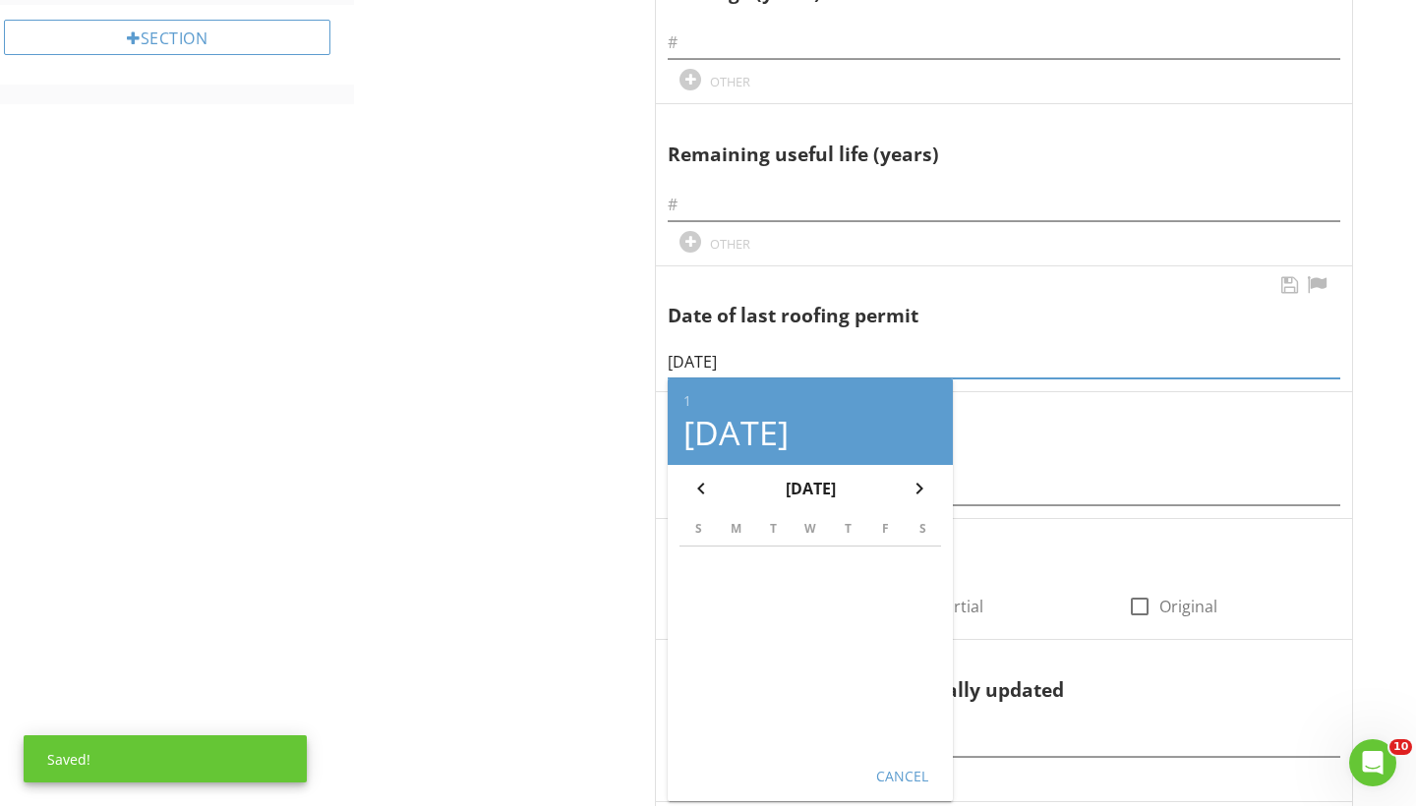
scroll to position [907, 0]
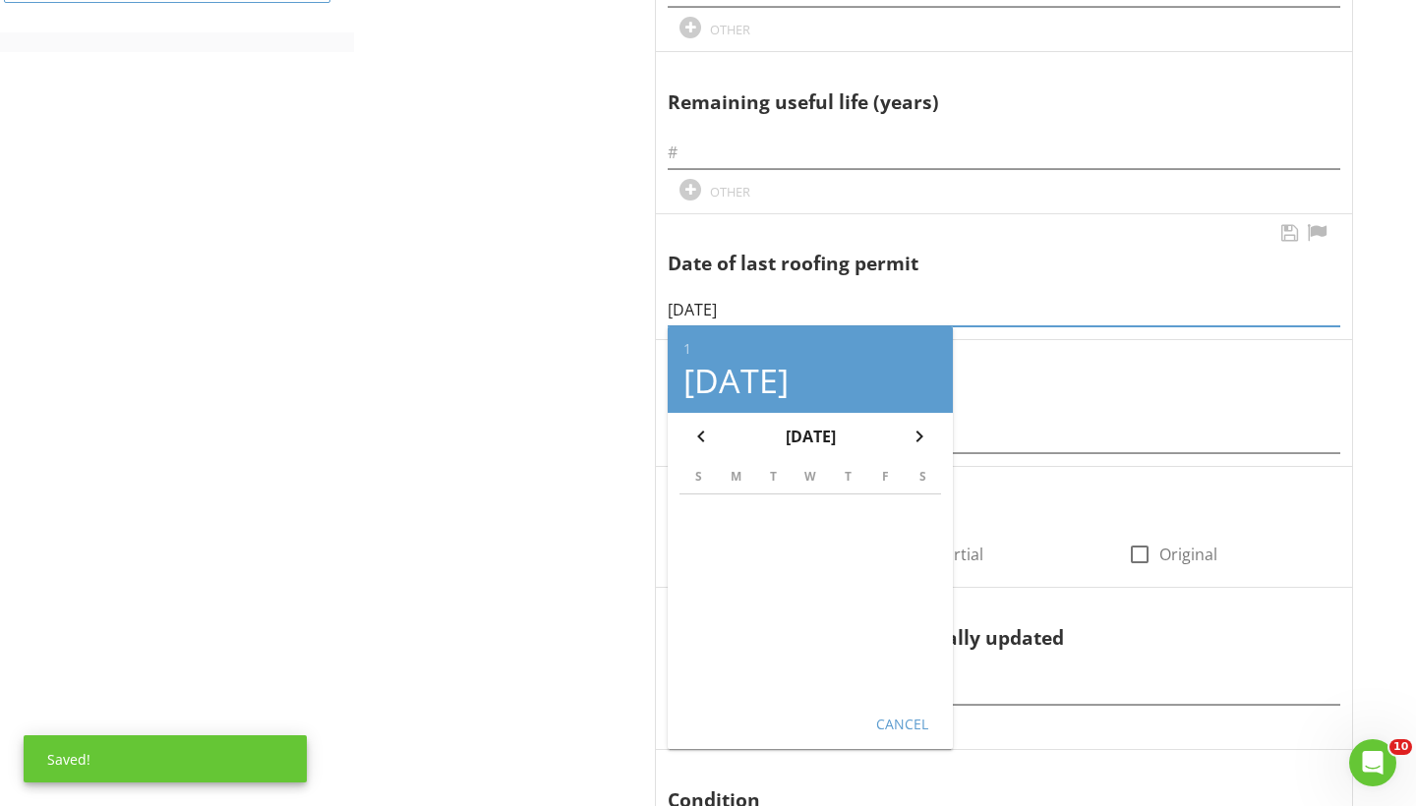
type input "[DATE]"
click at [895, 714] on div "Cancel" at bounding box center [901, 724] width 55 height 21
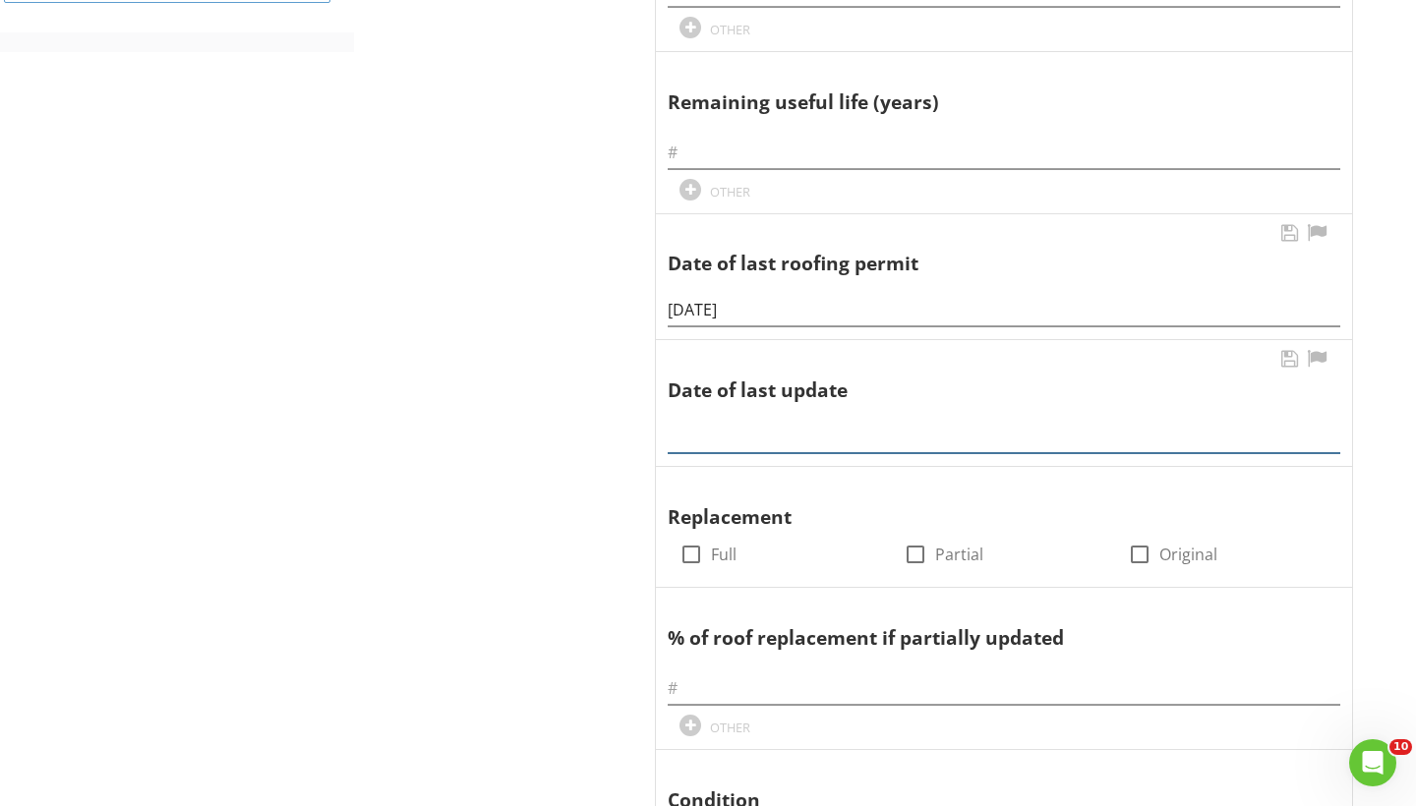
click at [730, 428] on input "text" at bounding box center [1003, 437] width 672 height 32
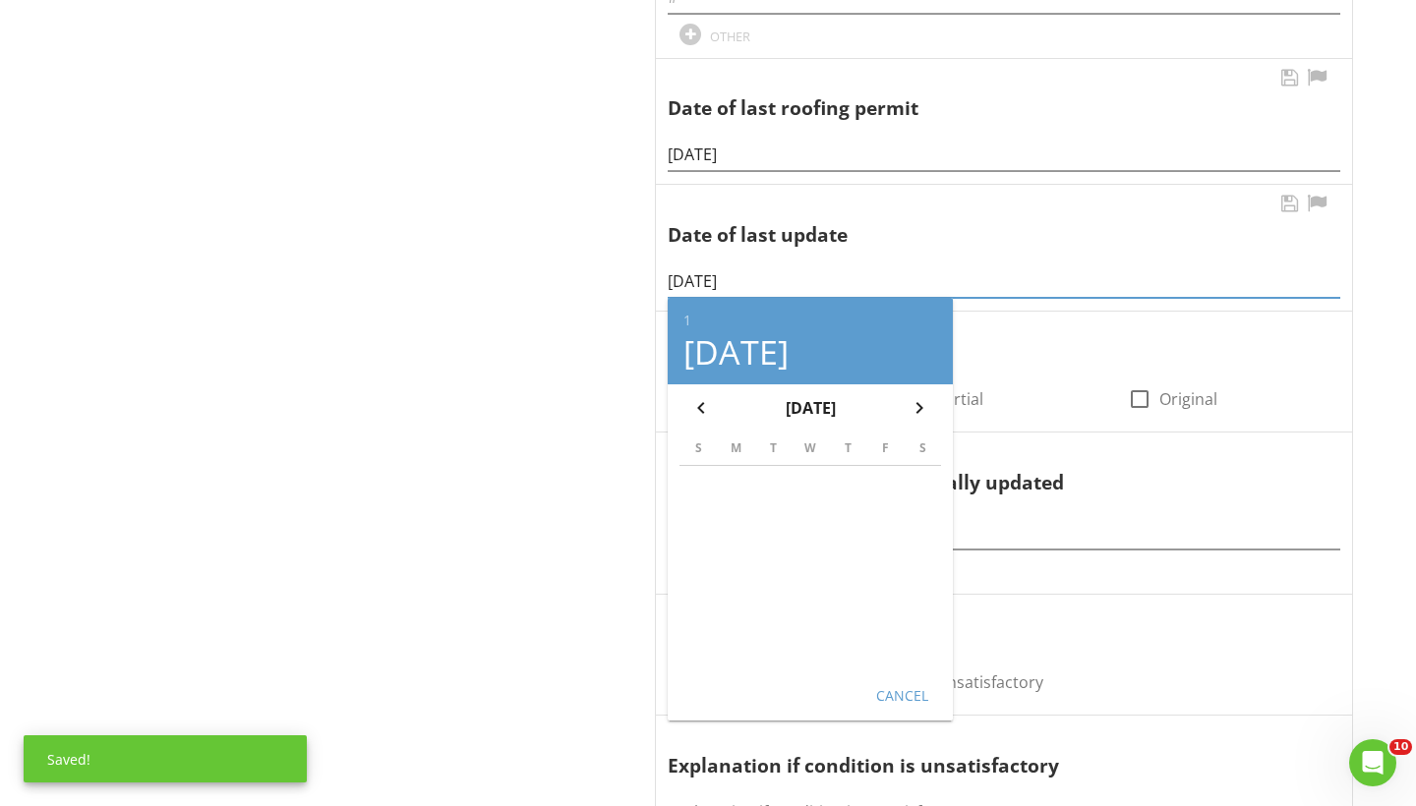
scroll to position [1091, 0]
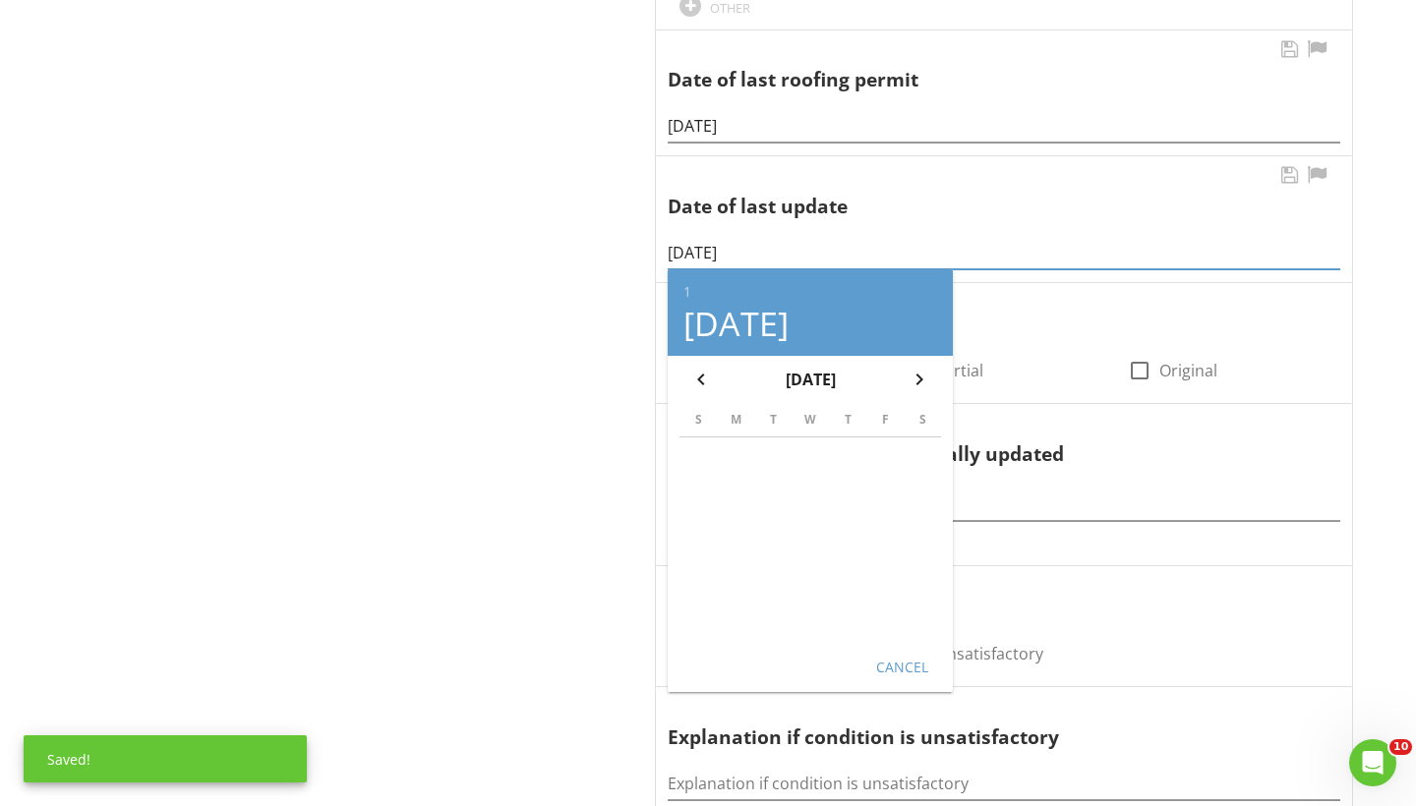
type input "[DATE]"
click at [907, 649] on button "Cancel" at bounding box center [901, 666] width 87 height 35
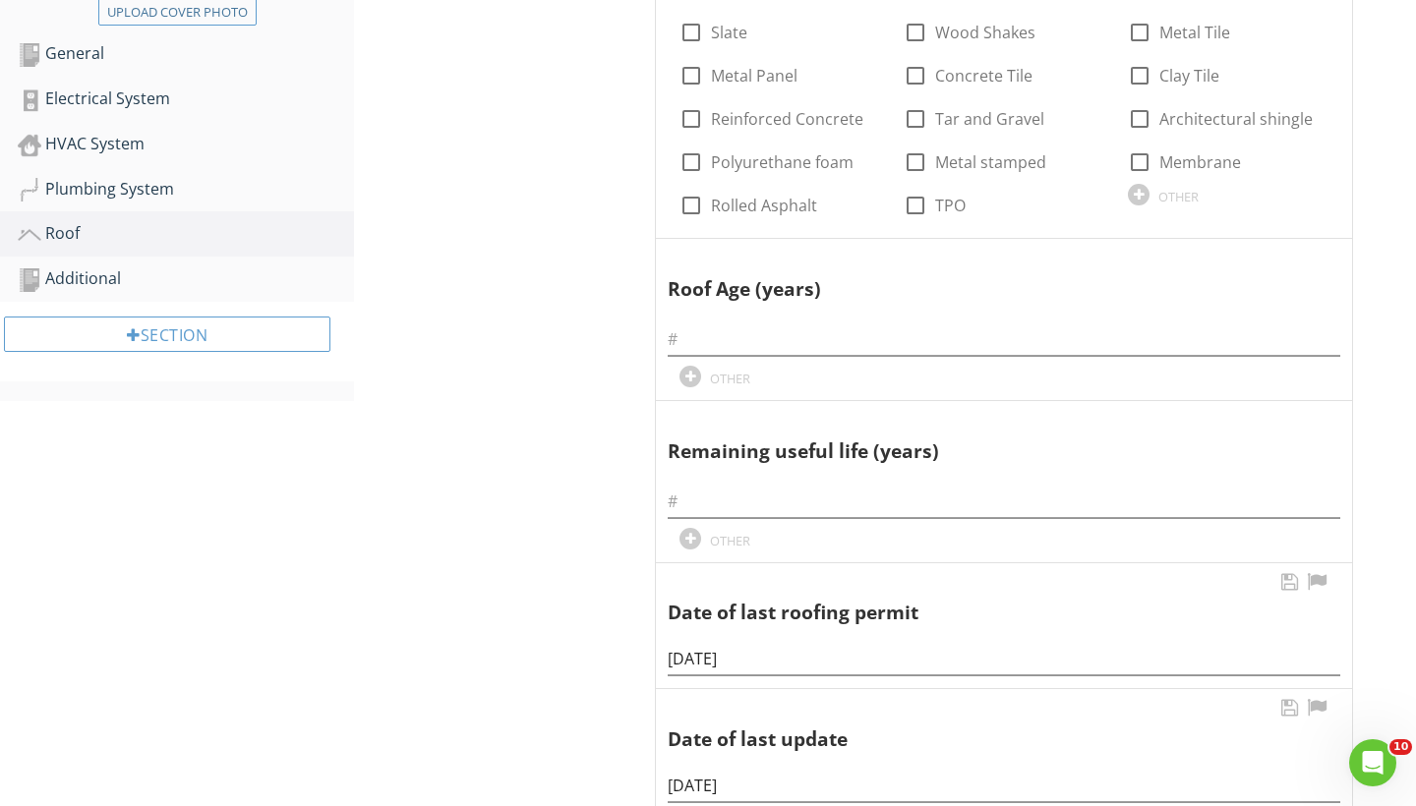
scroll to position [502, 0]
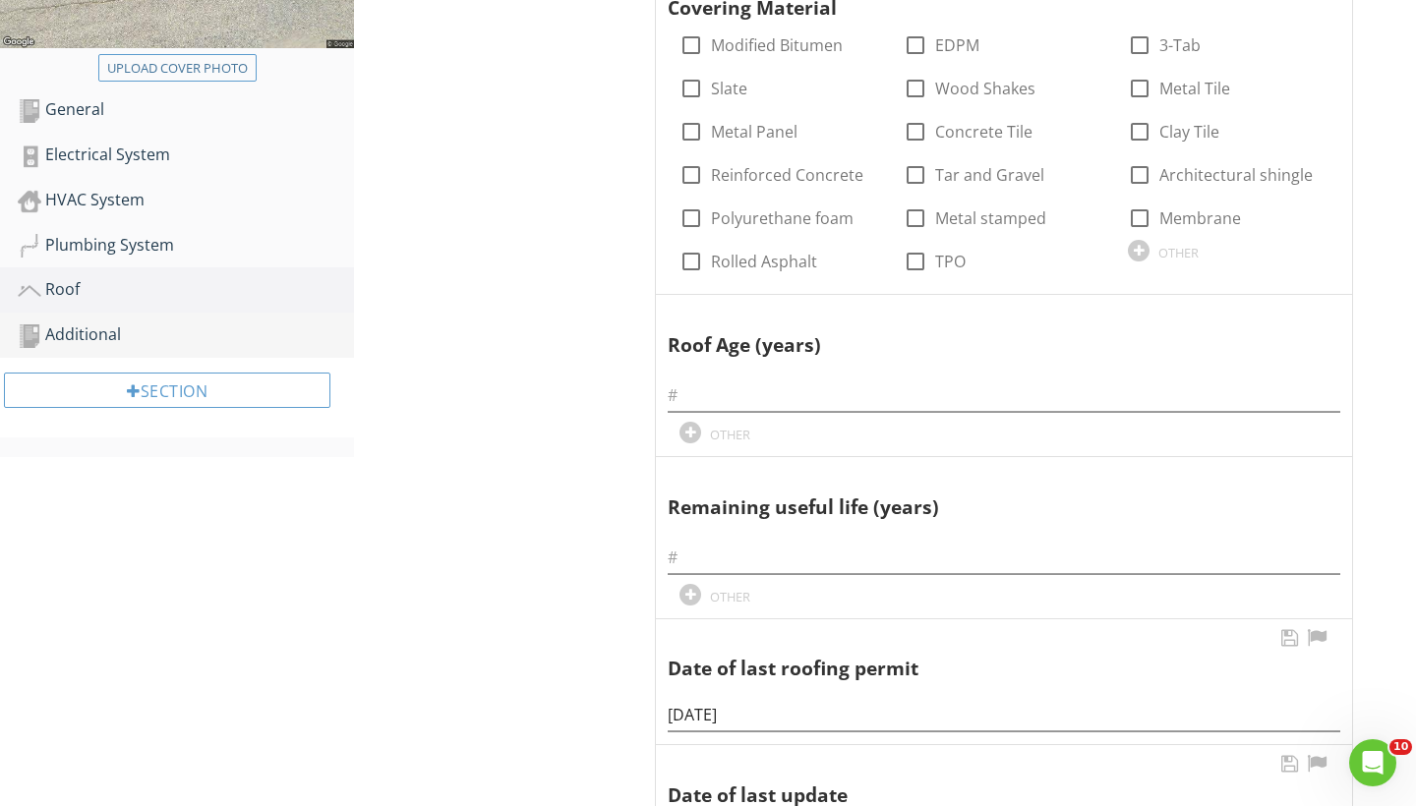
click at [122, 345] on div "Additional" at bounding box center [186, 335] width 336 height 26
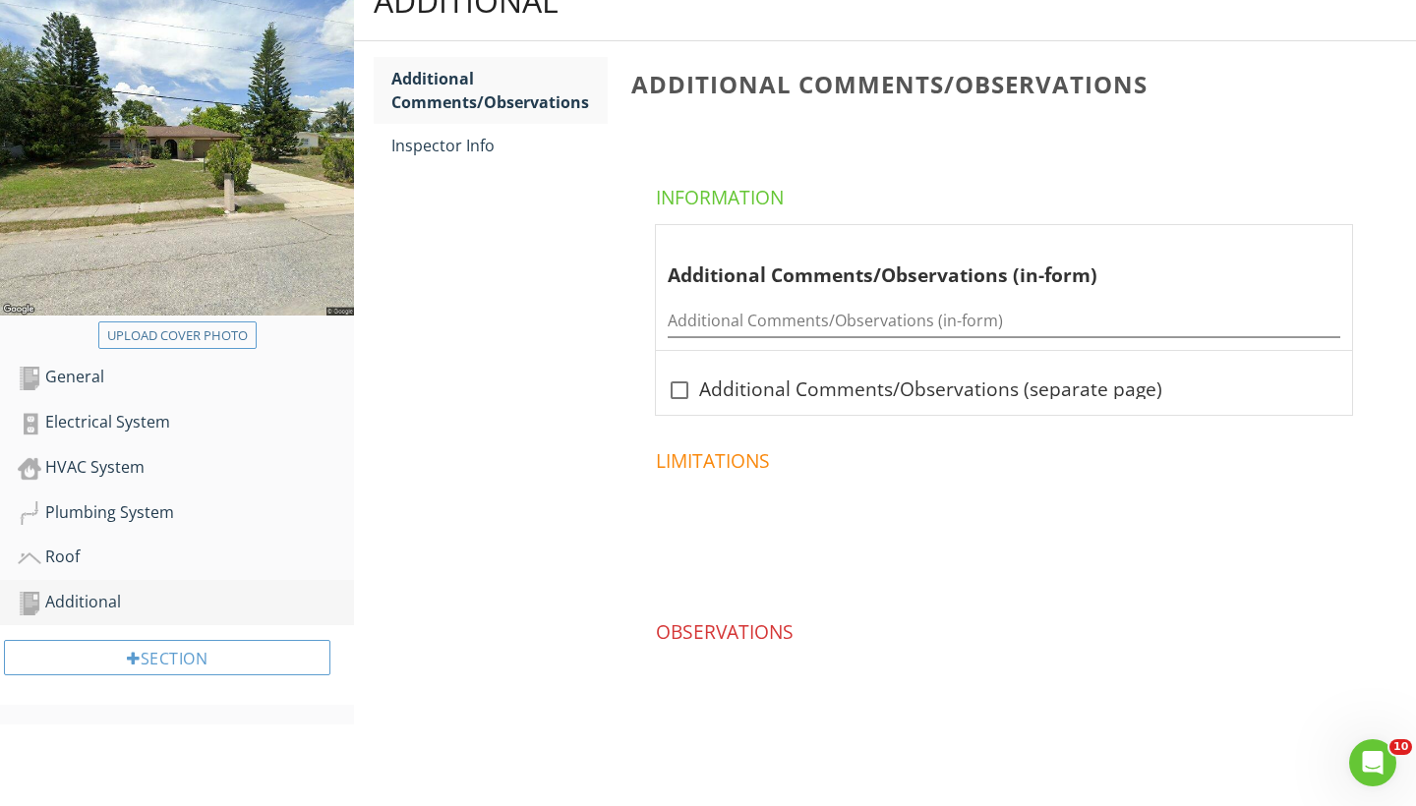
scroll to position [231, 0]
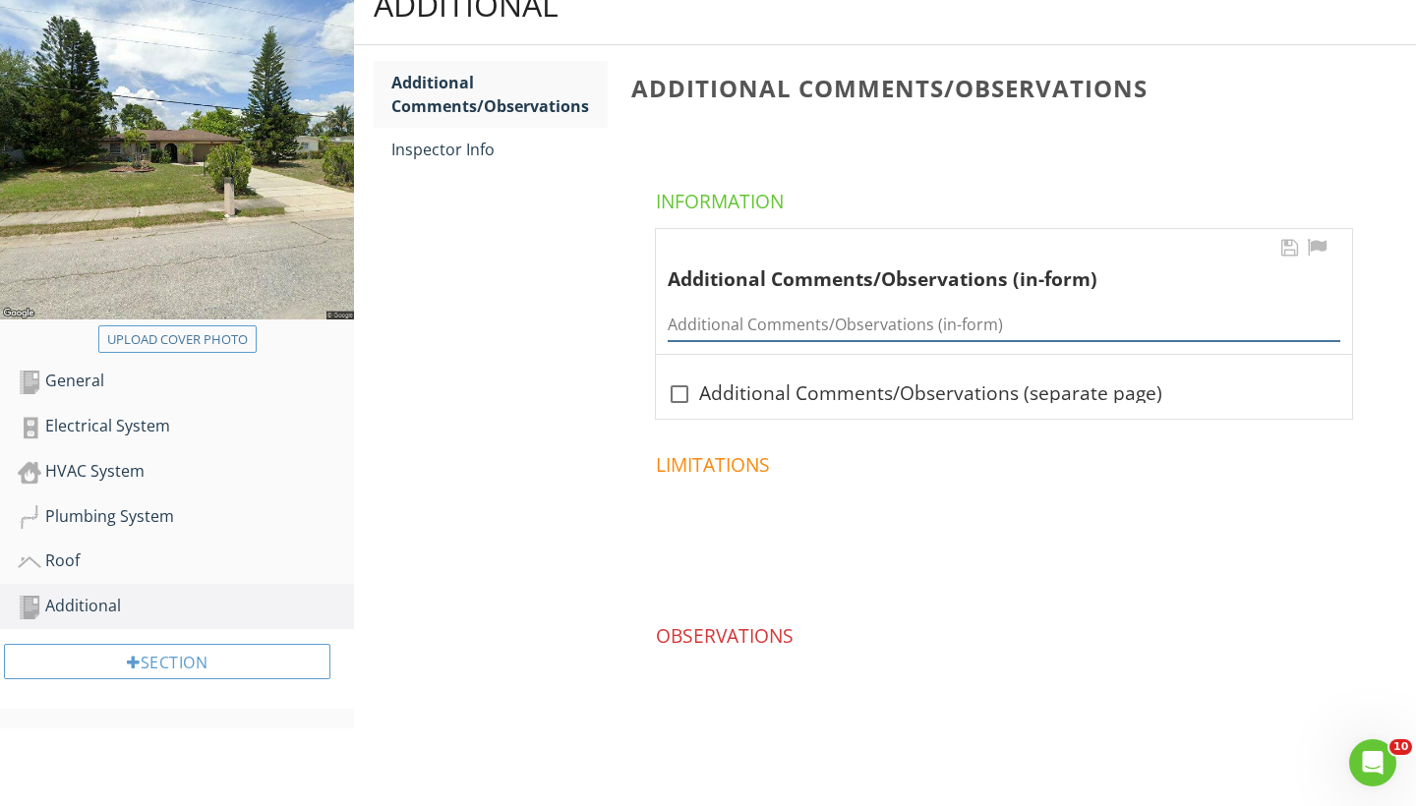
click at [753, 327] on input "Additional Comments/Observations (in-form)" at bounding box center [1003, 325] width 672 height 32
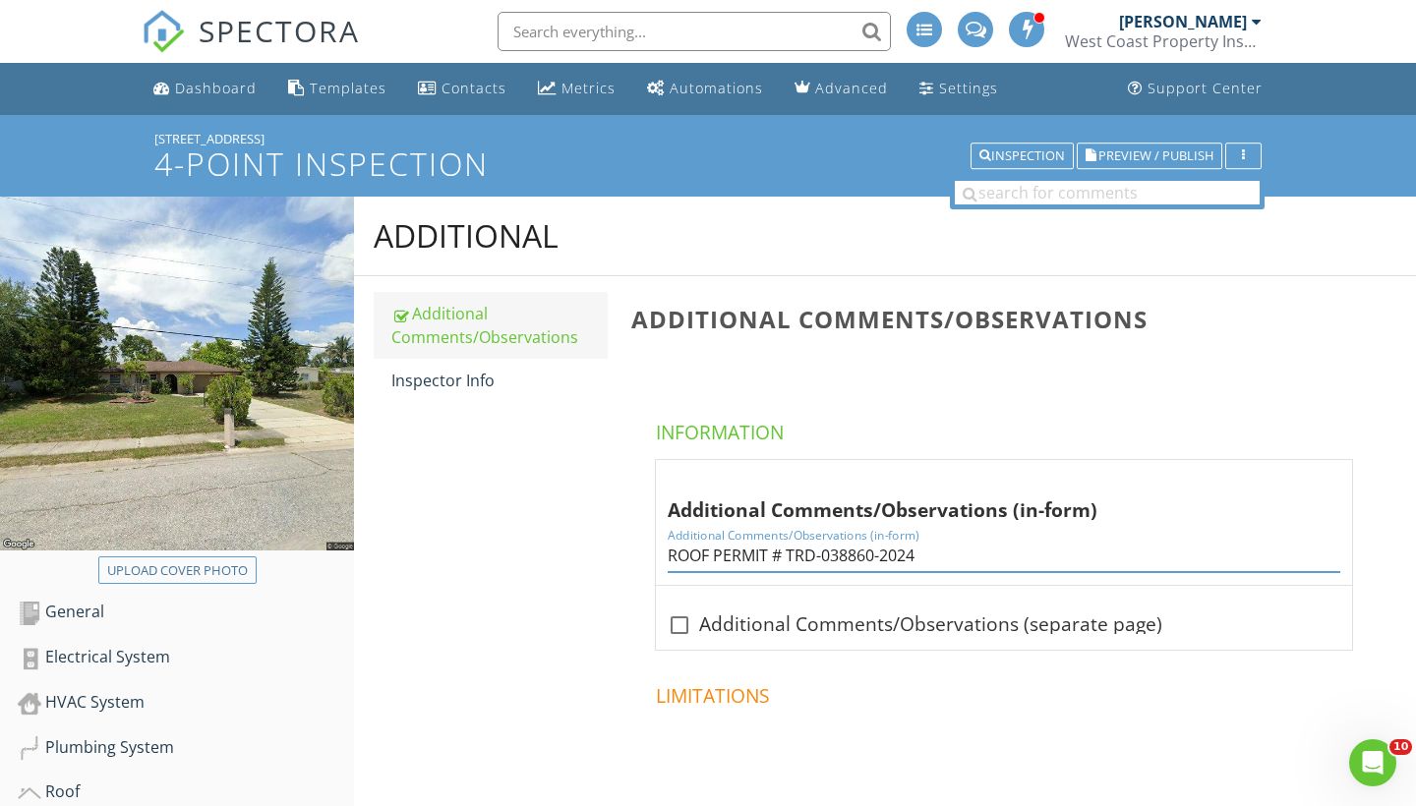
scroll to position [0, 0]
type input "ROOF PERMIT # TRD-038860-2024"
click at [225, 87] on div "Dashboard" at bounding box center [216, 88] width 82 height 19
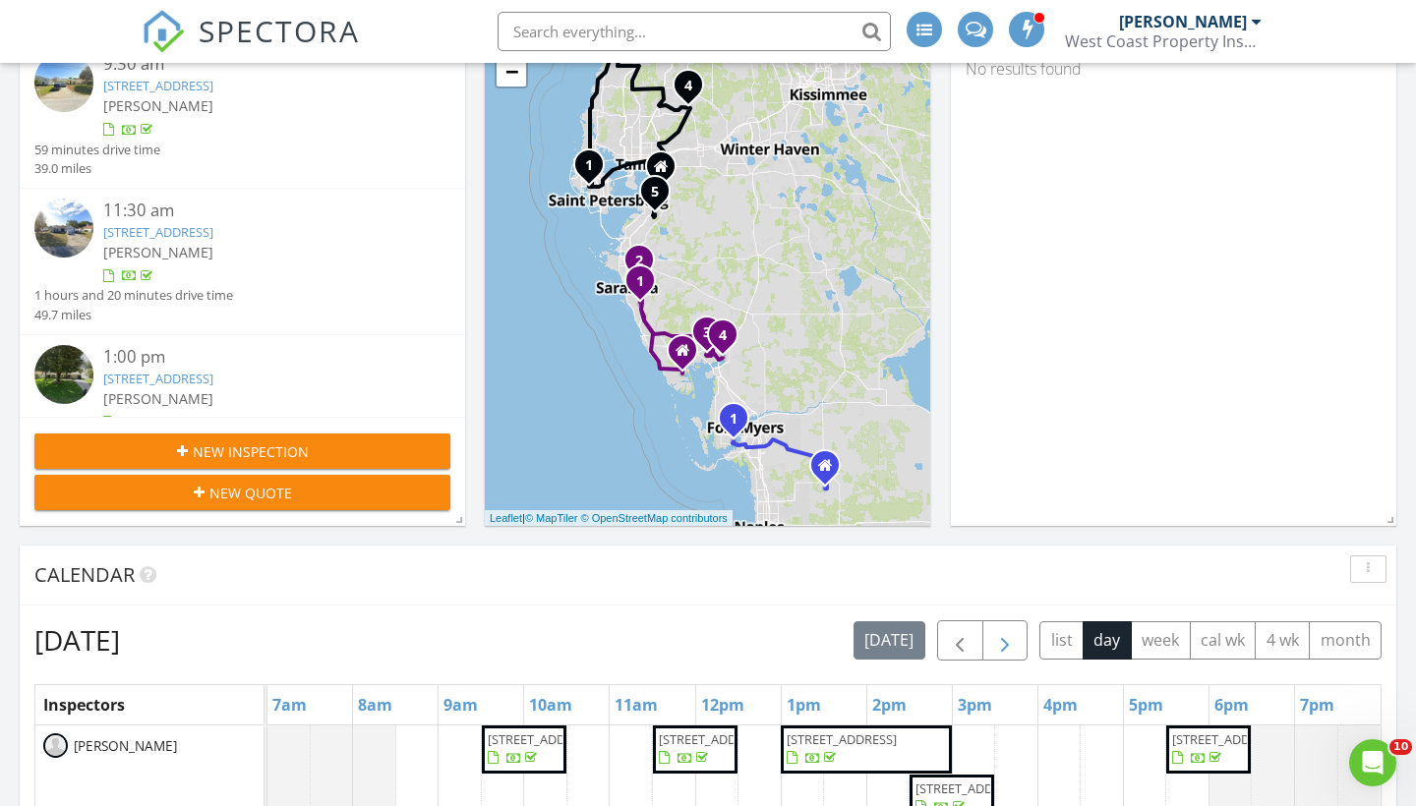
click at [1012, 636] on span "button" at bounding box center [1005, 641] width 24 height 24
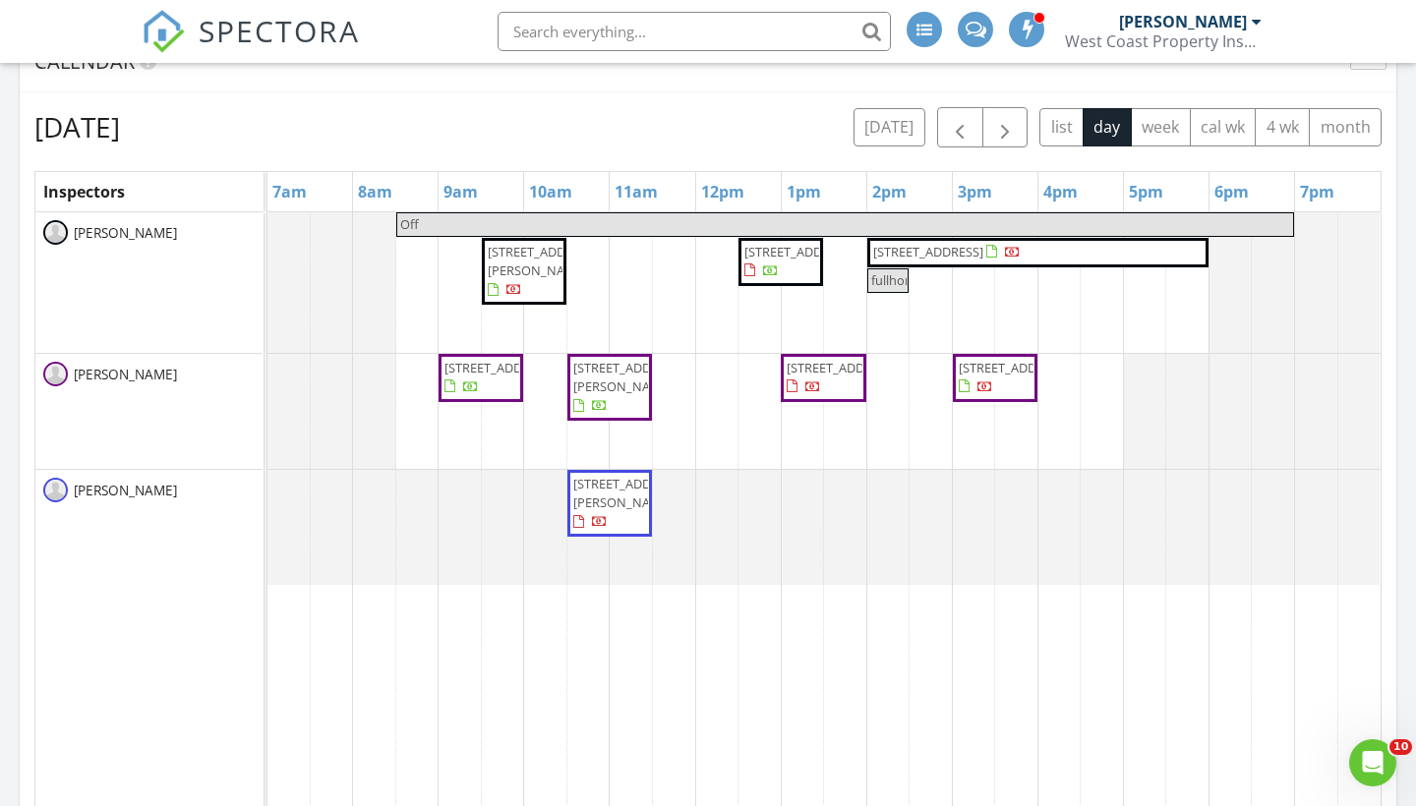
scroll to position [846, 0]
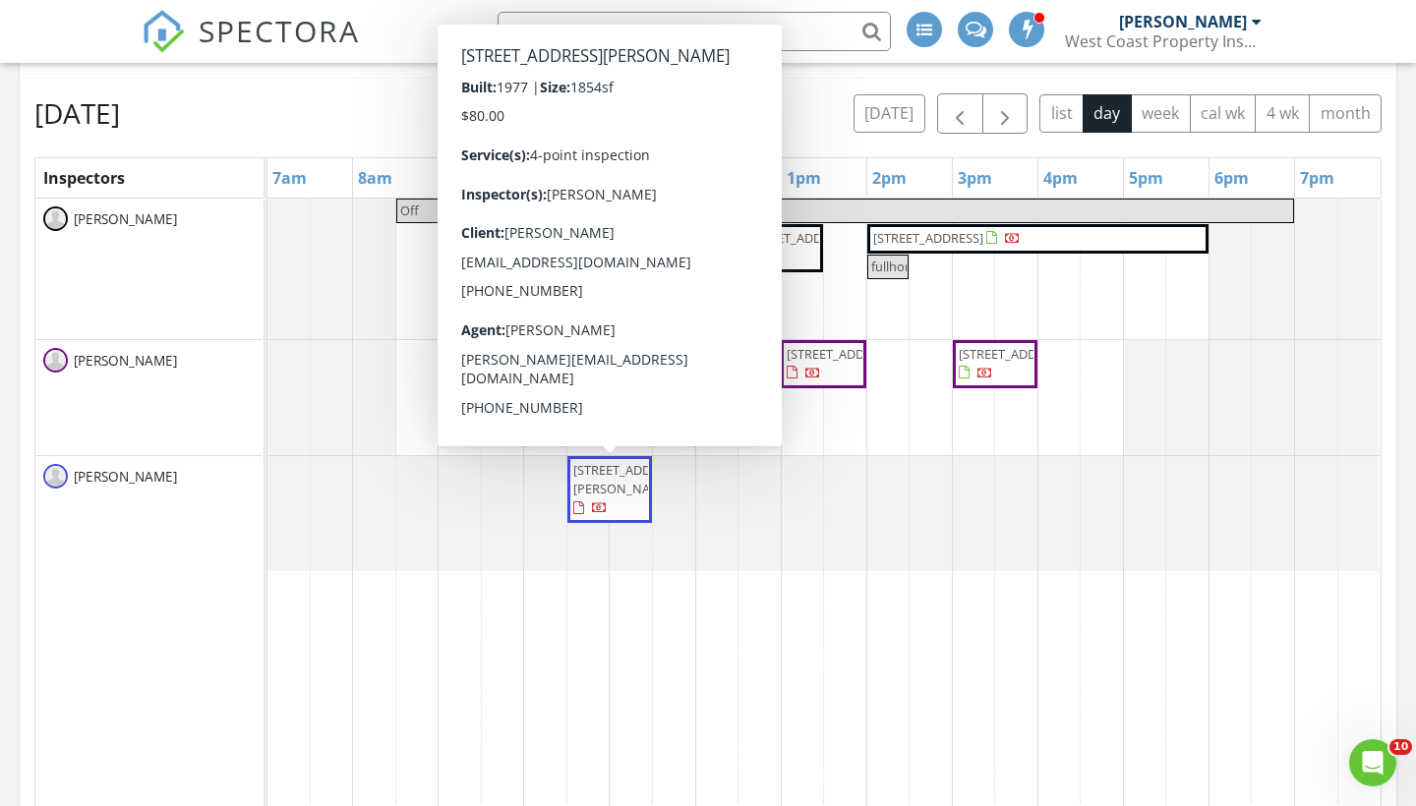
click at [613, 519] on span "2967 Market St, Fort Myers 33916" at bounding box center [609, 490] width 77 height 58
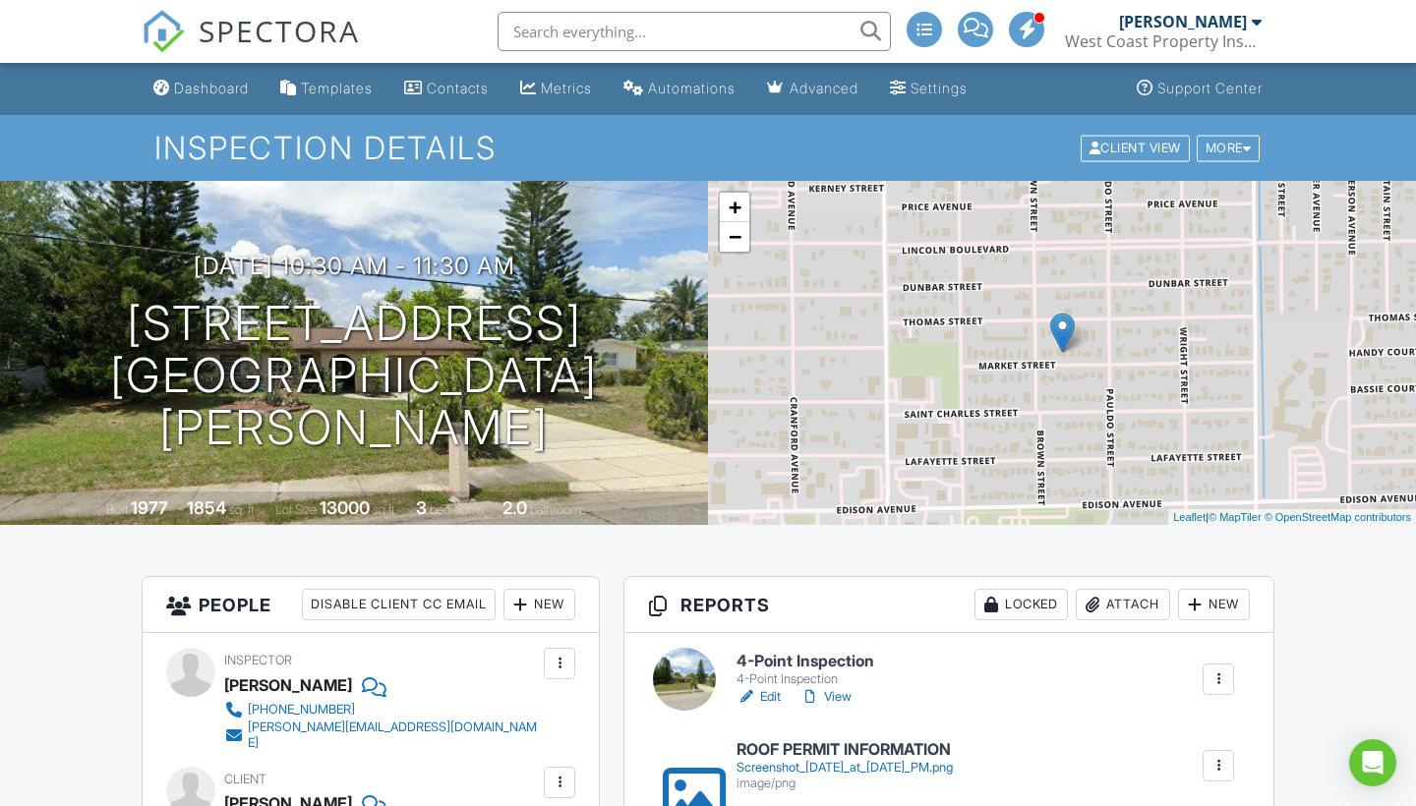
scroll to position [178, 0]
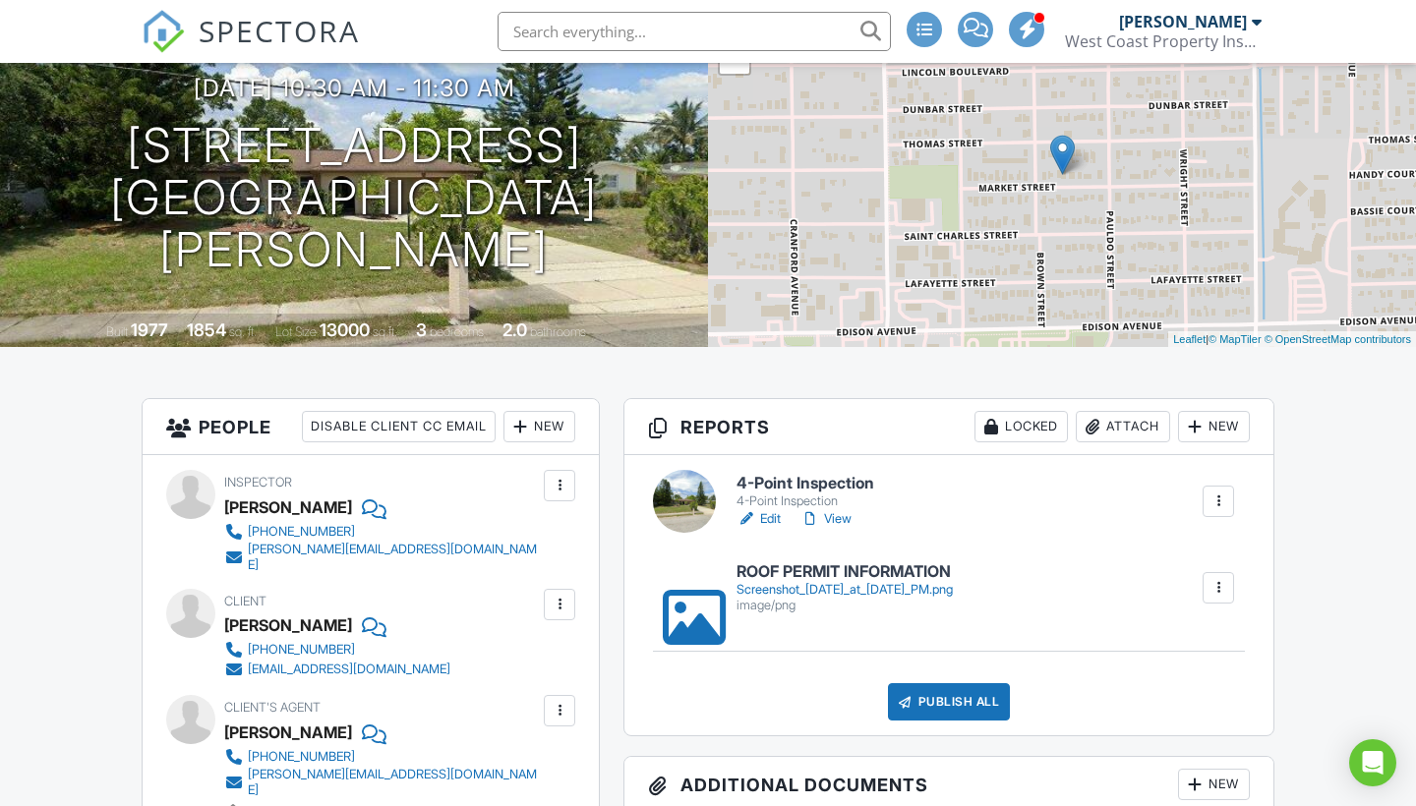
click at [772, 513] on link "Edit" at bounding box center [758, 519] width 44 height 20
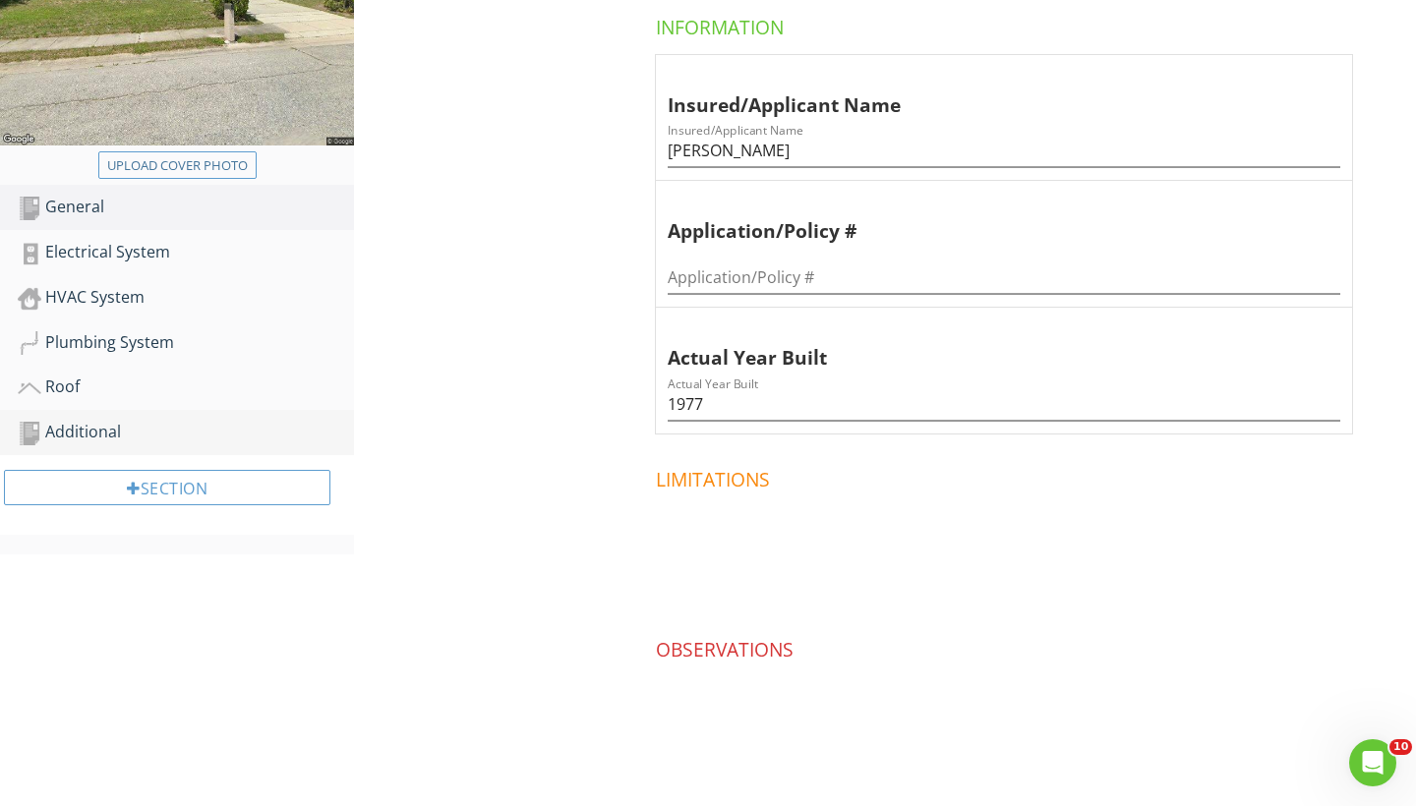
scroll to position [411, 0]
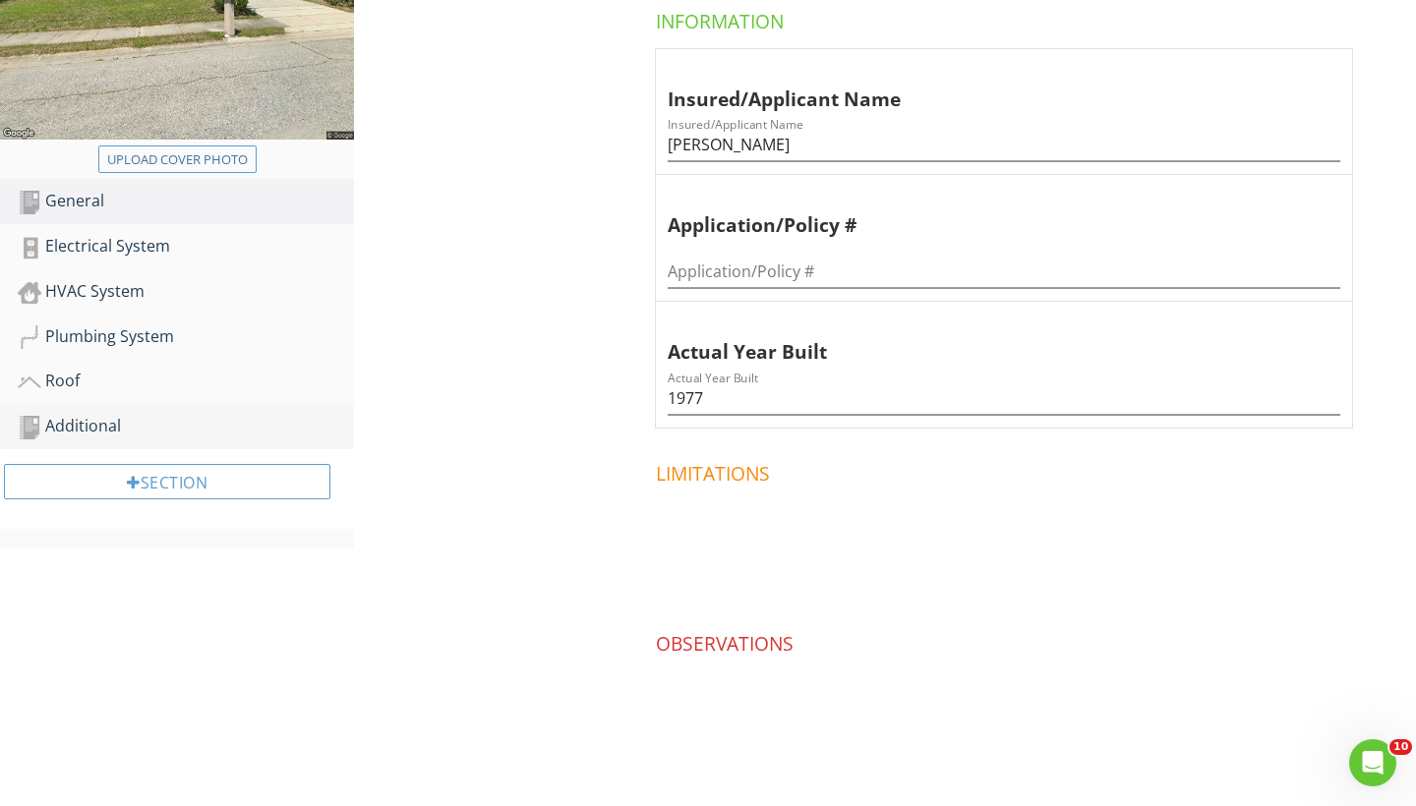
click at [118, 434] on div "Additional" at bounding box center [186, 427] width 336 height 26
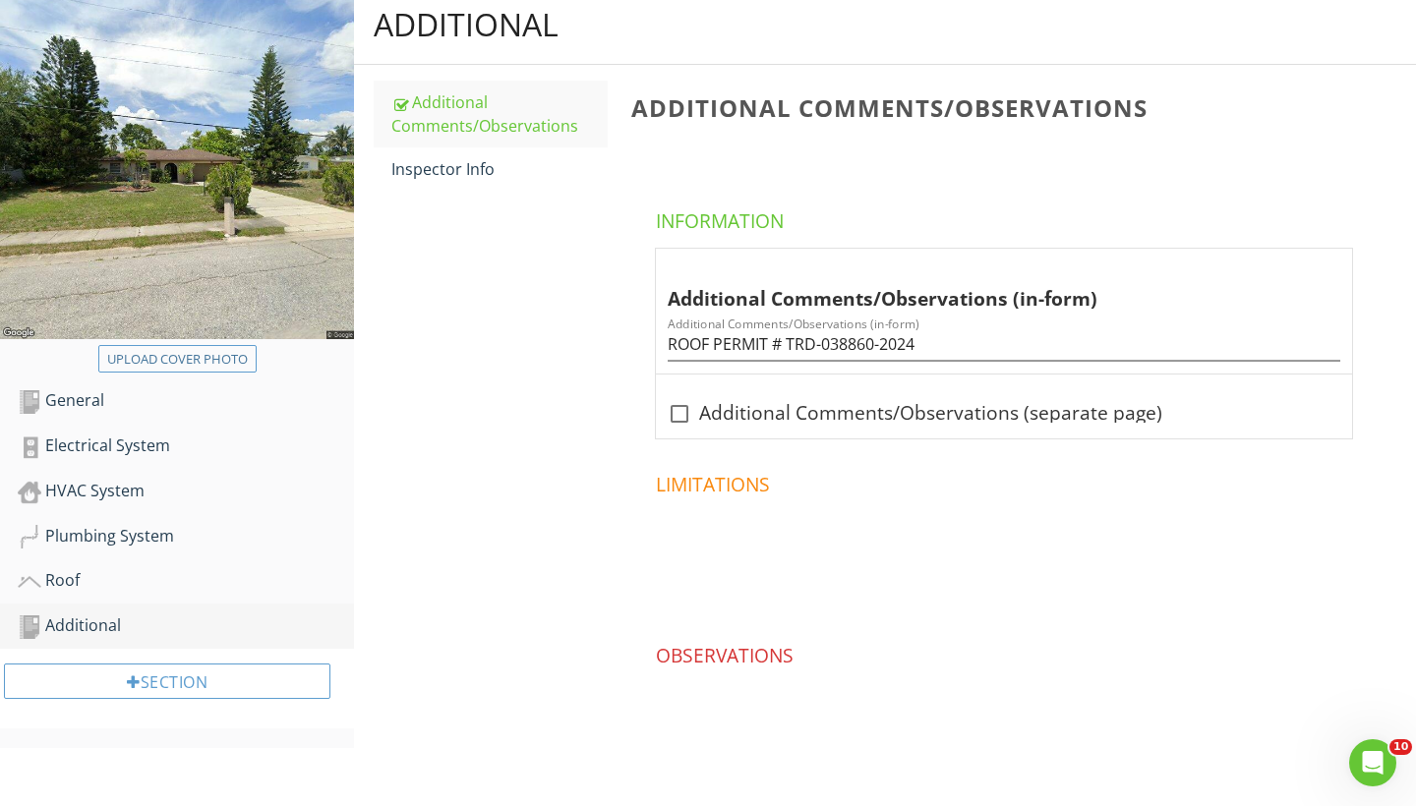
scroll to position [214, 0]
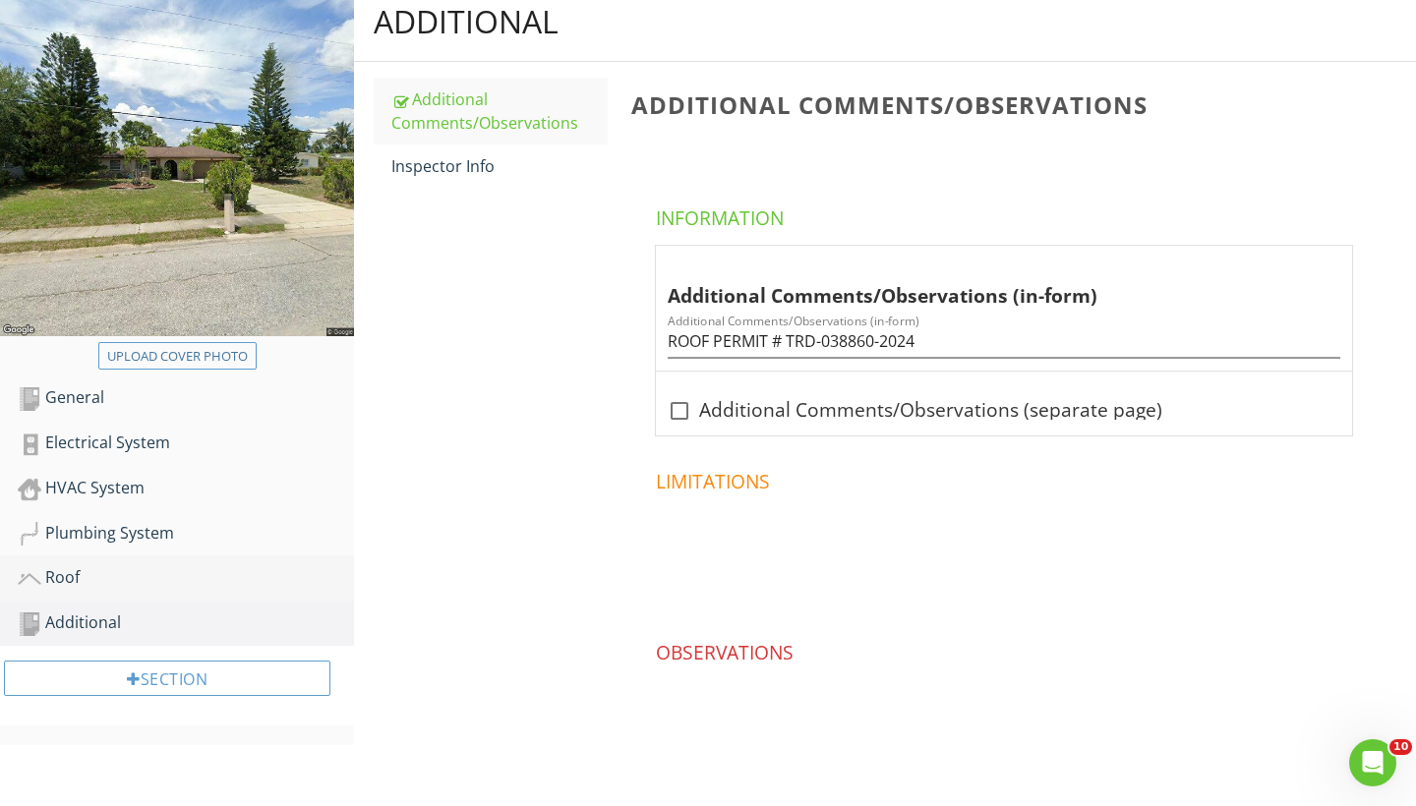
click at [71, 573] on div "Roof" at bounding box center [186, 578] width 336 height 26
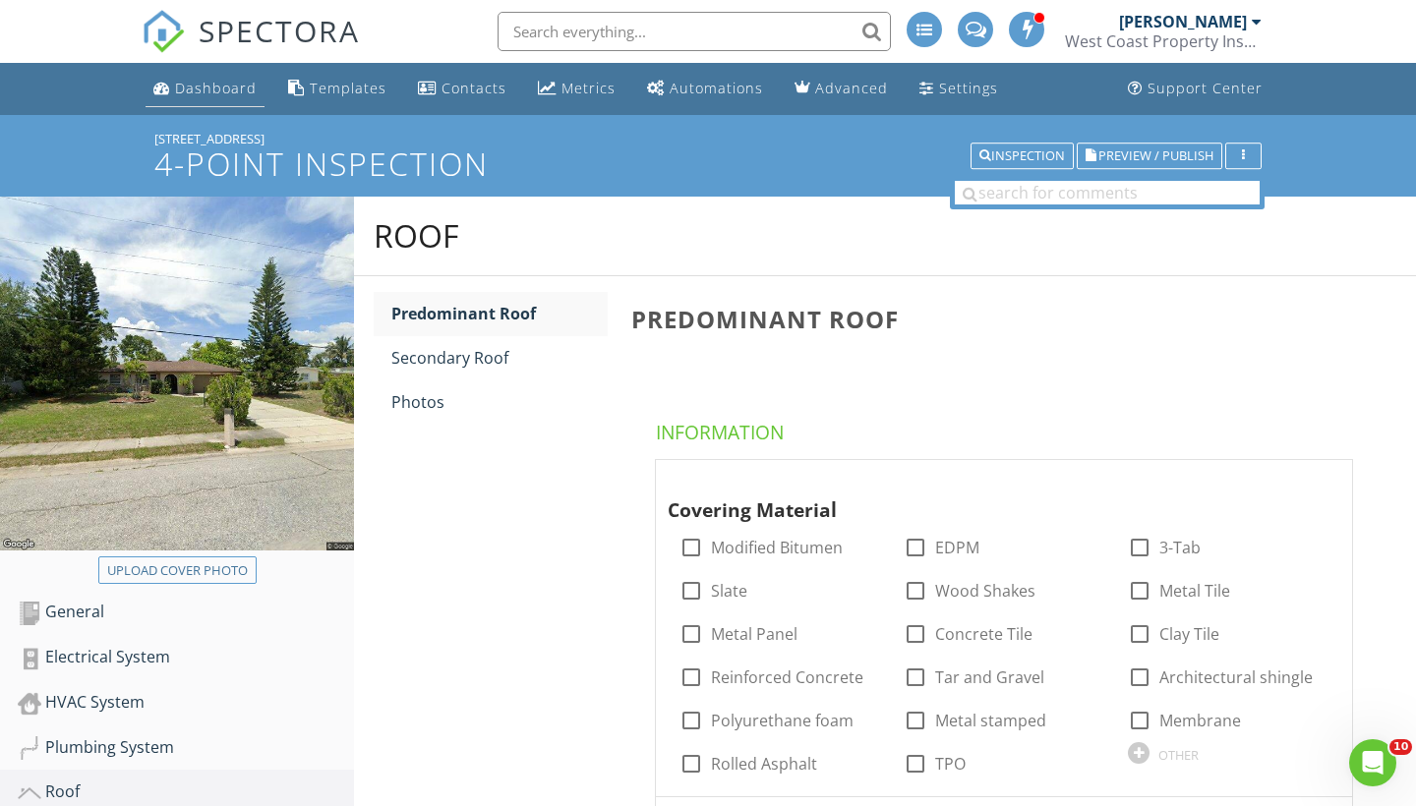
click at [199, 80] on div "Dashboard" at bounding box center [216, 88] width 82 height 19
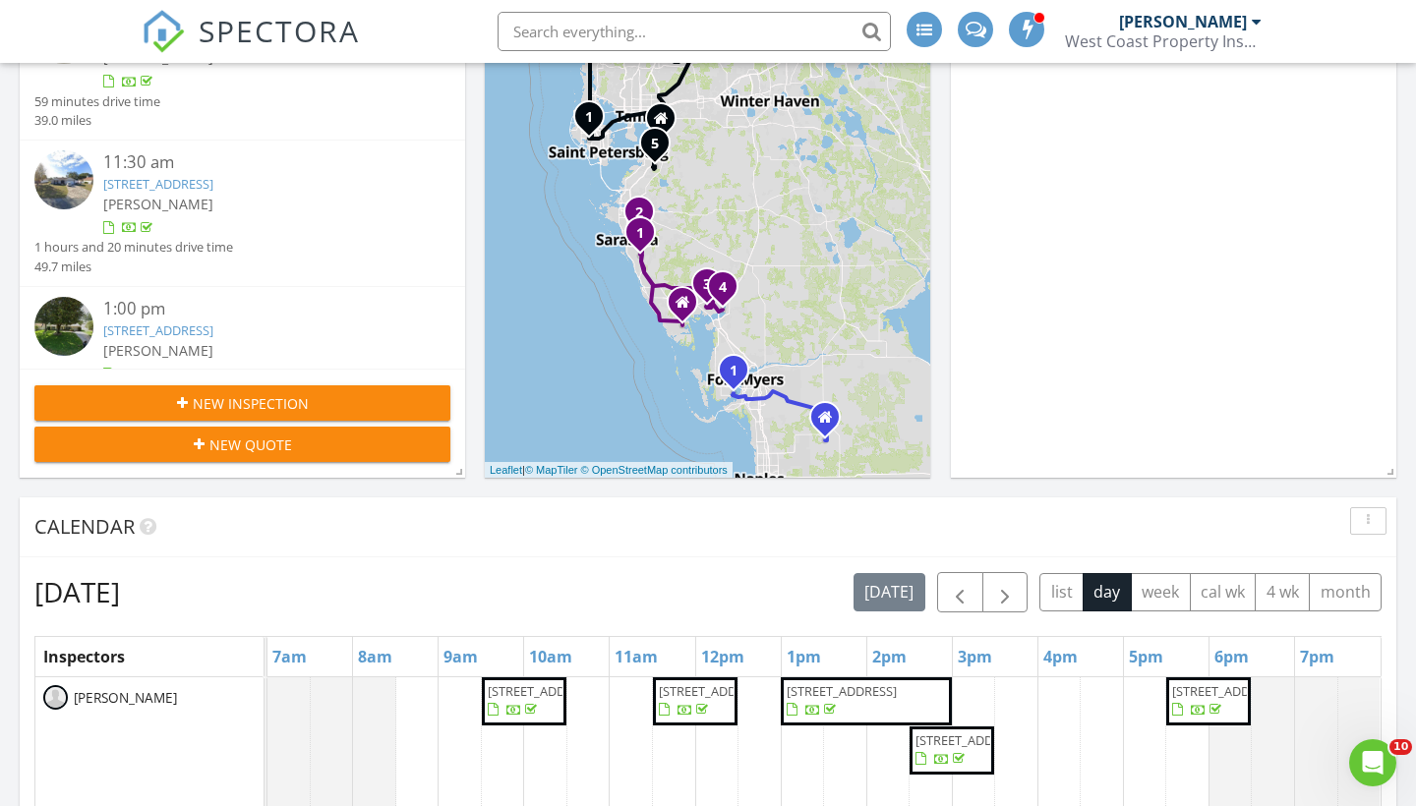
scroll to position [662, 0]
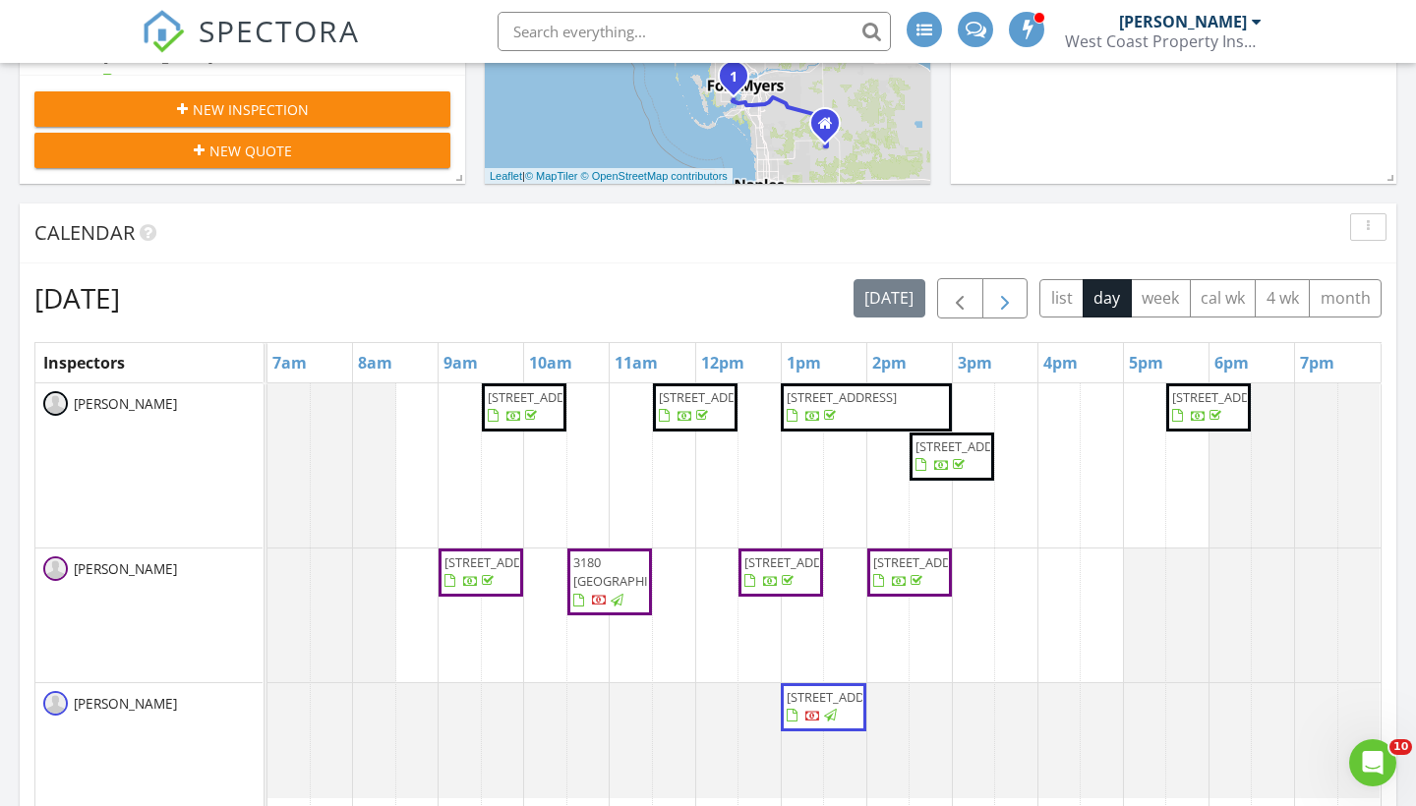
click at [1010, 300] on span "button" at bounding box center [1005, 299] width 24 height 24
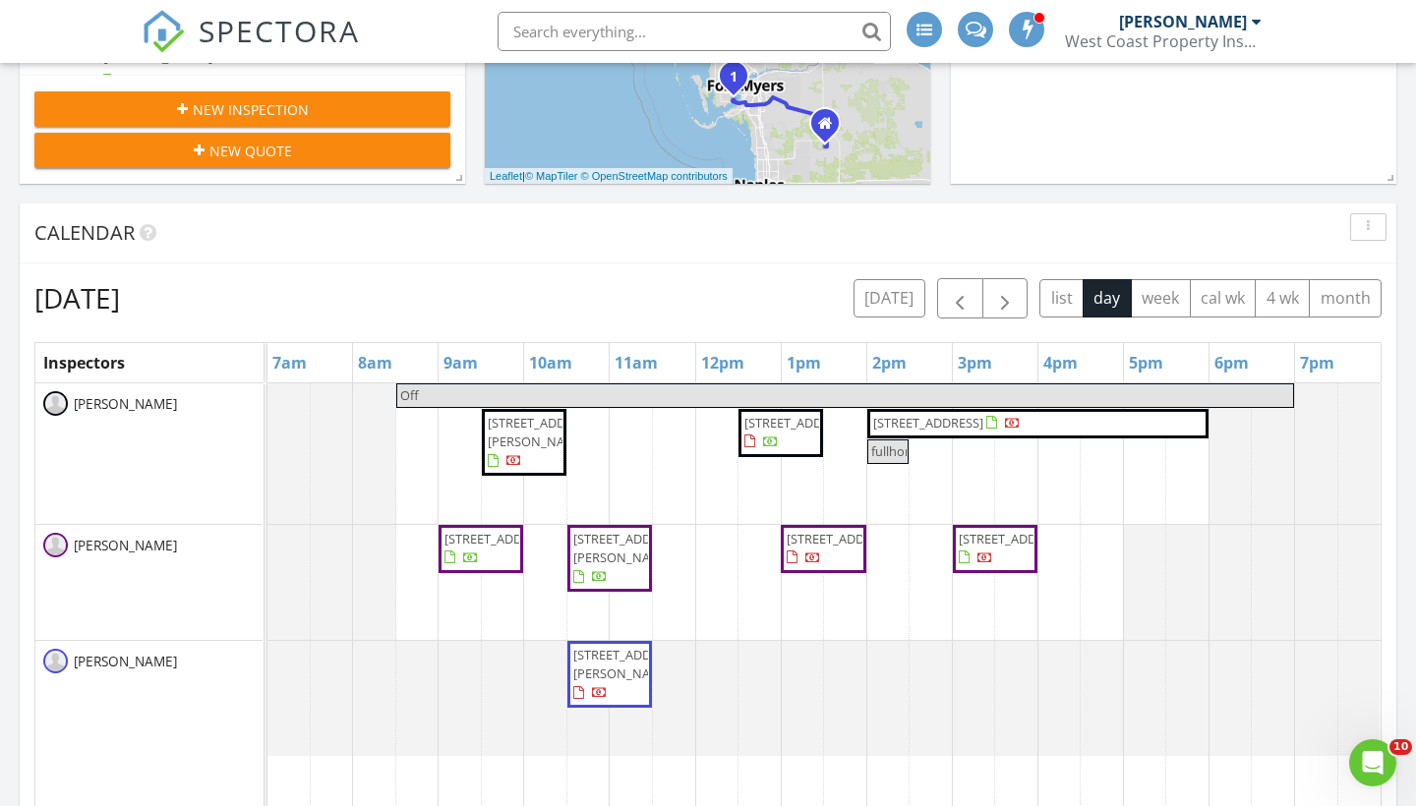
click at [628, 682] on span "2967 Market St, Fort Myers 33916" at bounding box center [628, 664] width 110 height 36
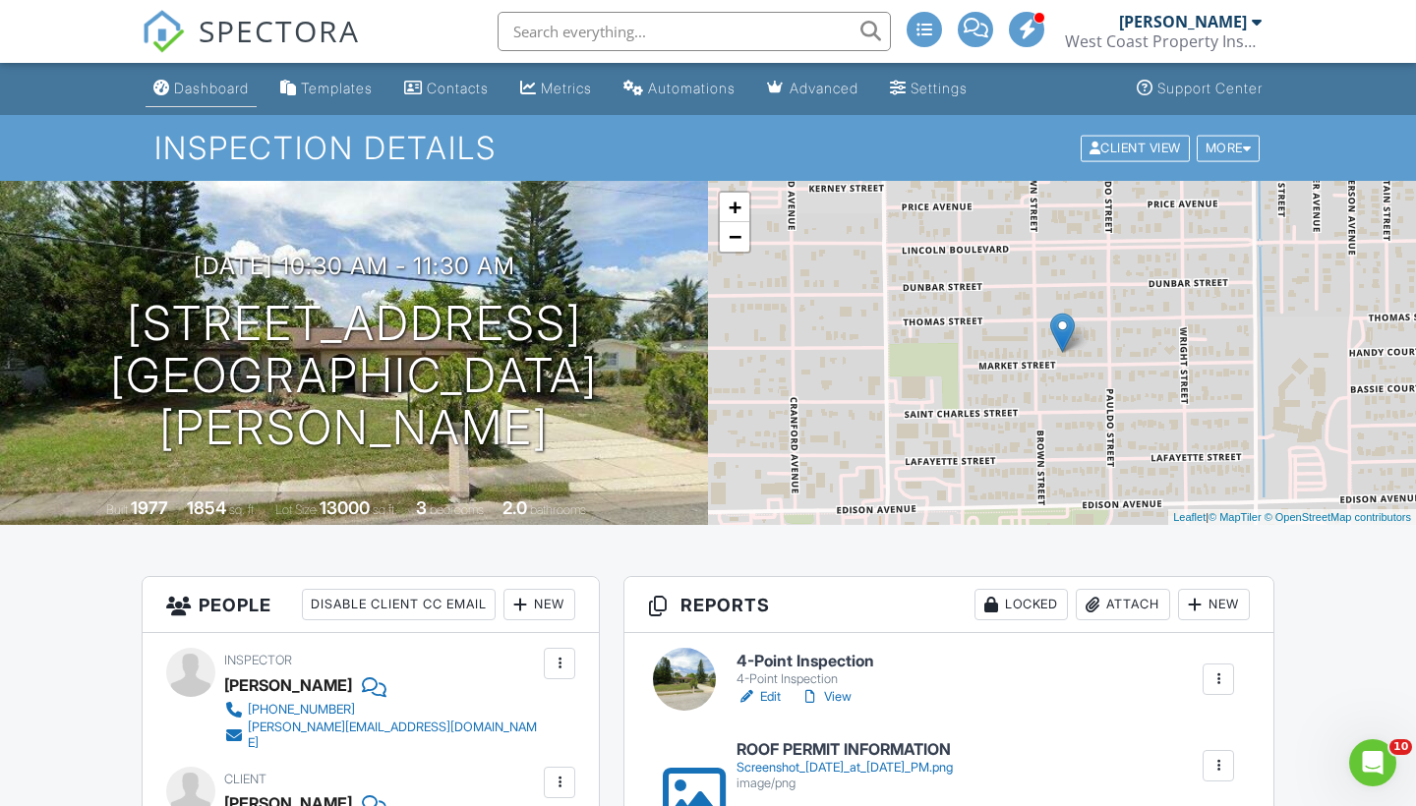
click at [190, 81] on div "Dashboard" at bounding box center [211, 88] width 75 height 17
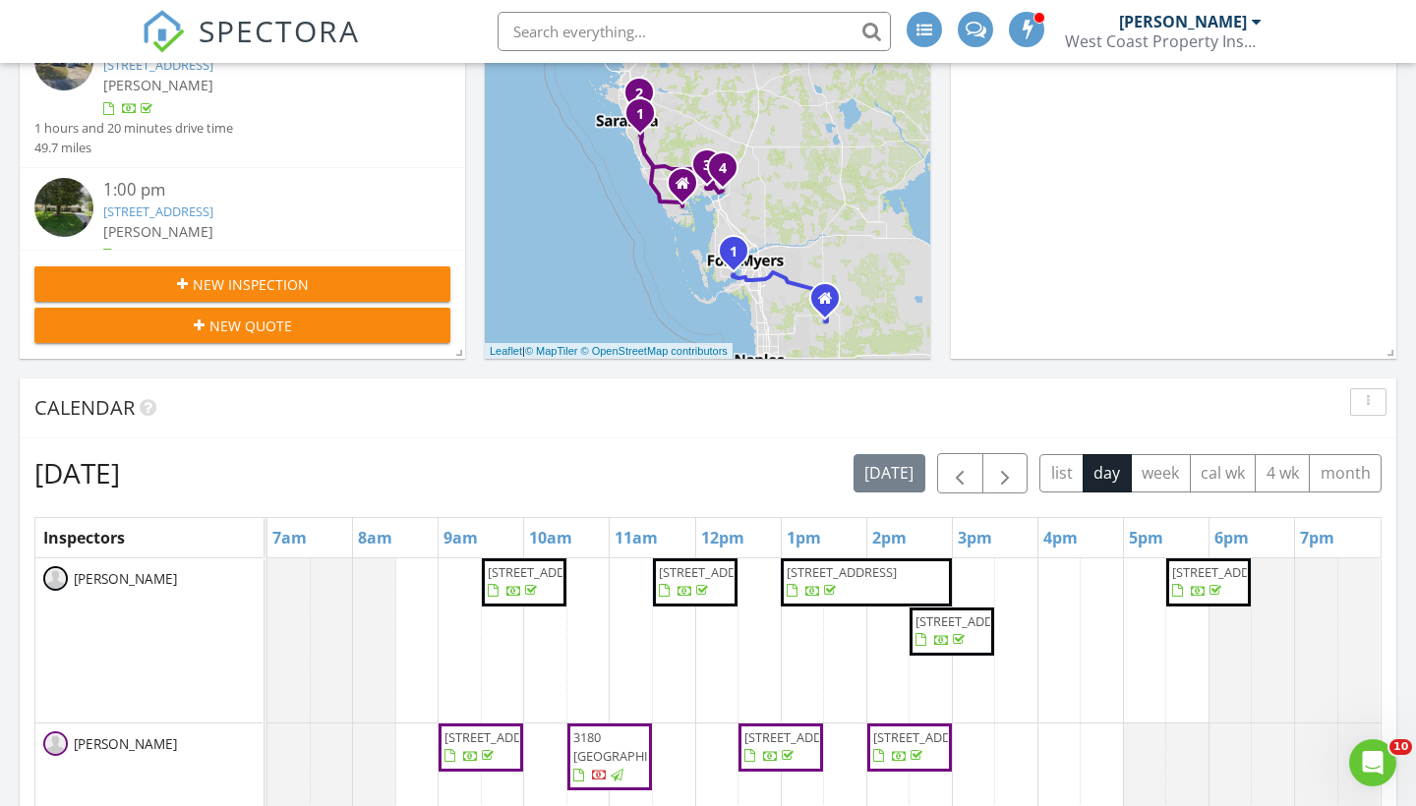
scroll to position [530, 0]
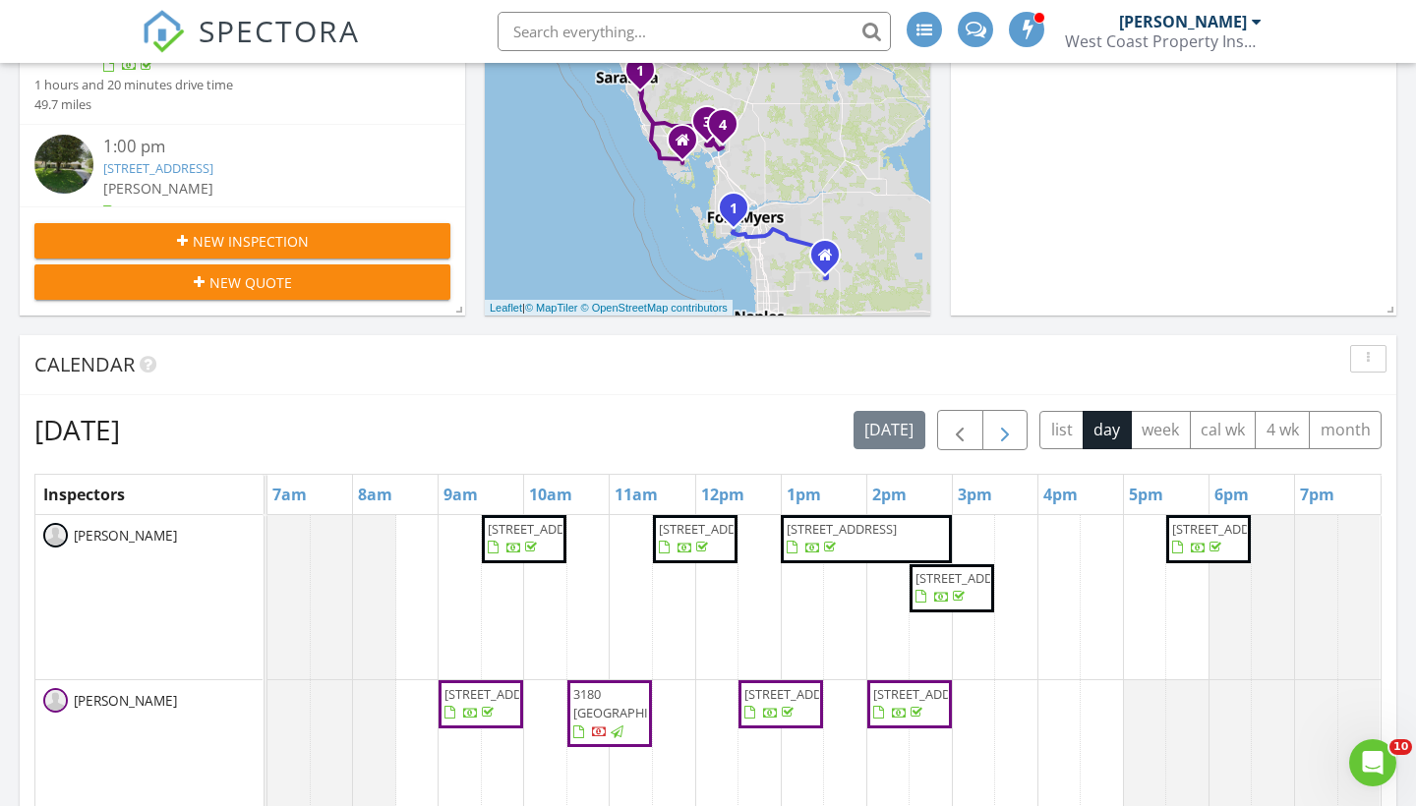
click at [1011, 436] on span "button" at bounding box center [1005, 431] width 24 height 24
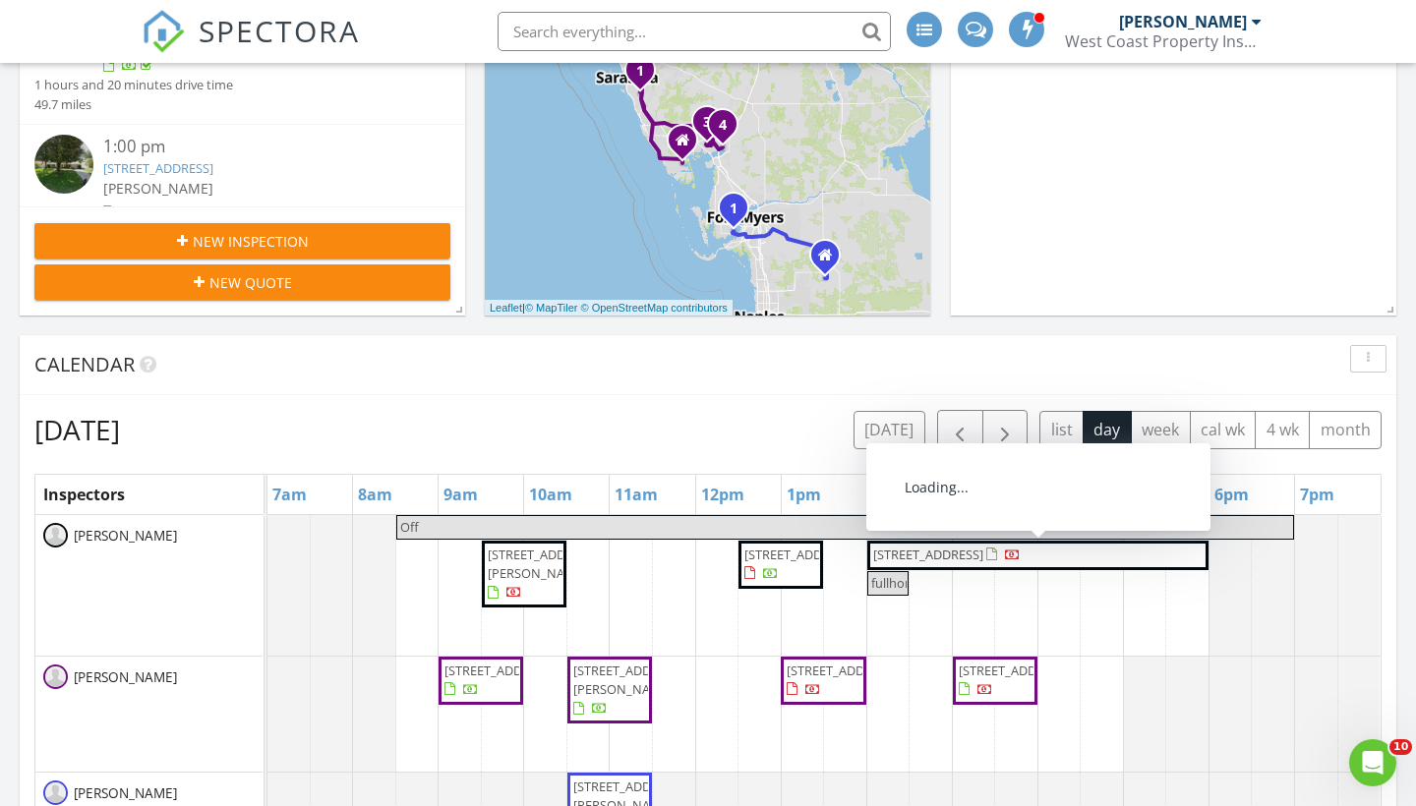
click at [898, 588] on span "fullhome" at bounding box center [897, 583] width 52 height 18
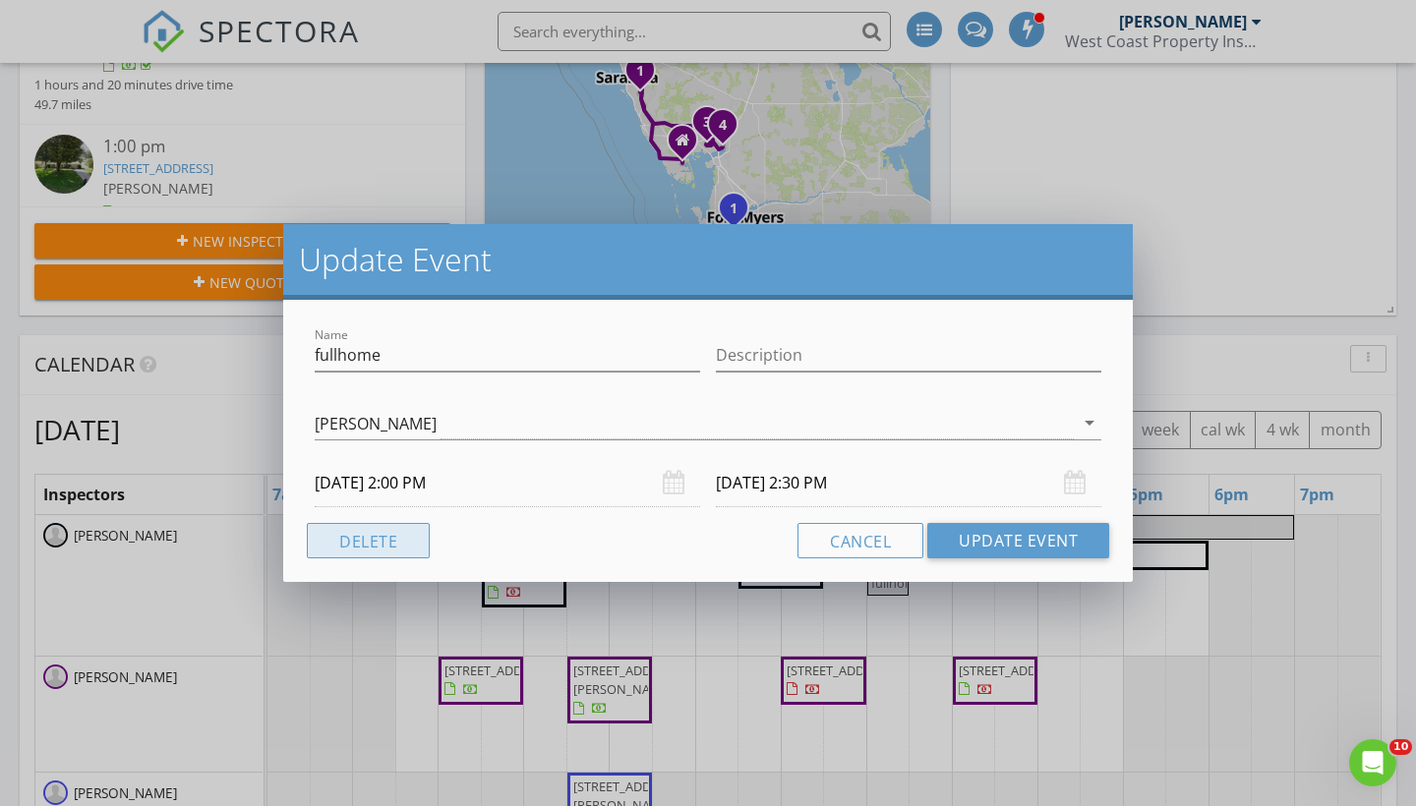
click at [397, 533] on button "Delete" at bounding box center [368, 540] width 123 height 35
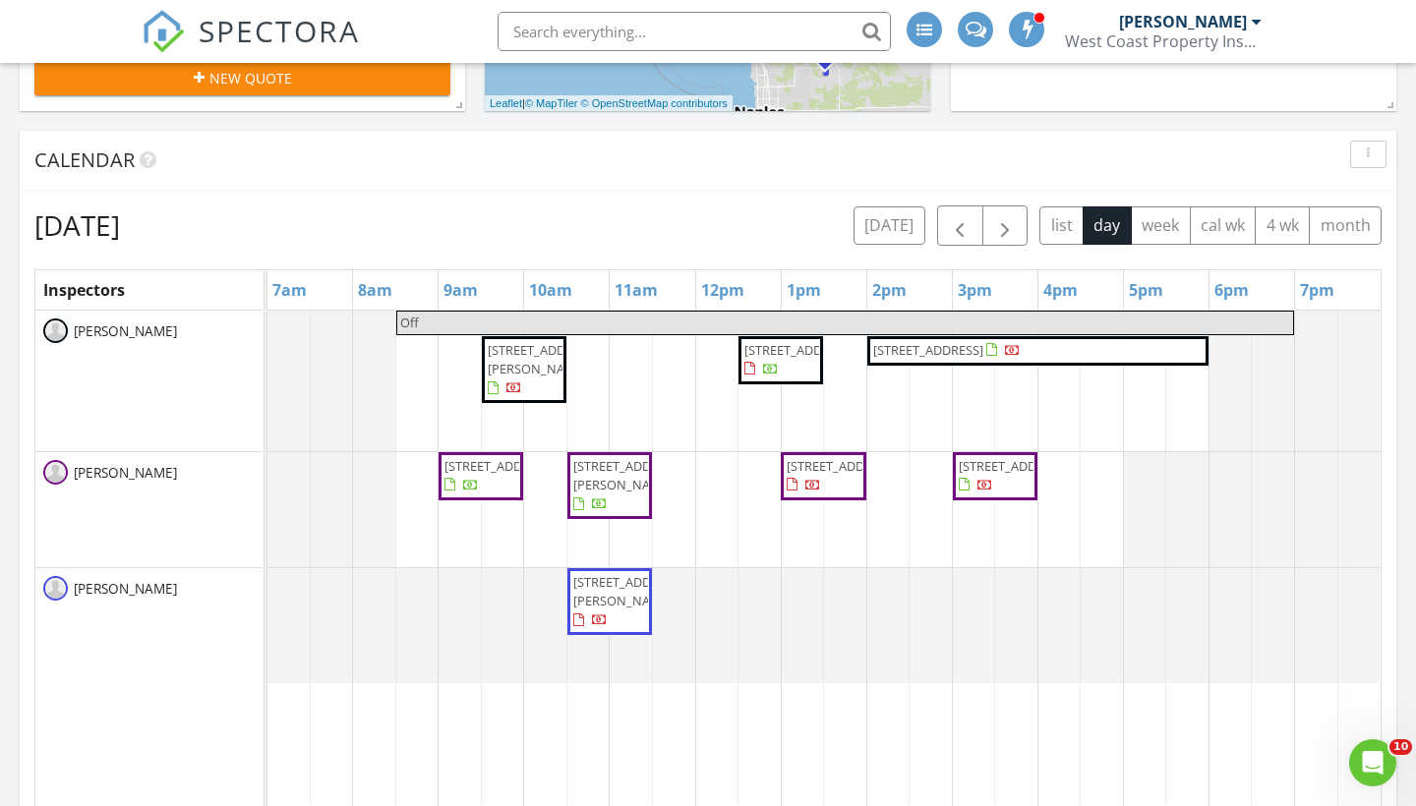
scroll to position [738, 0]
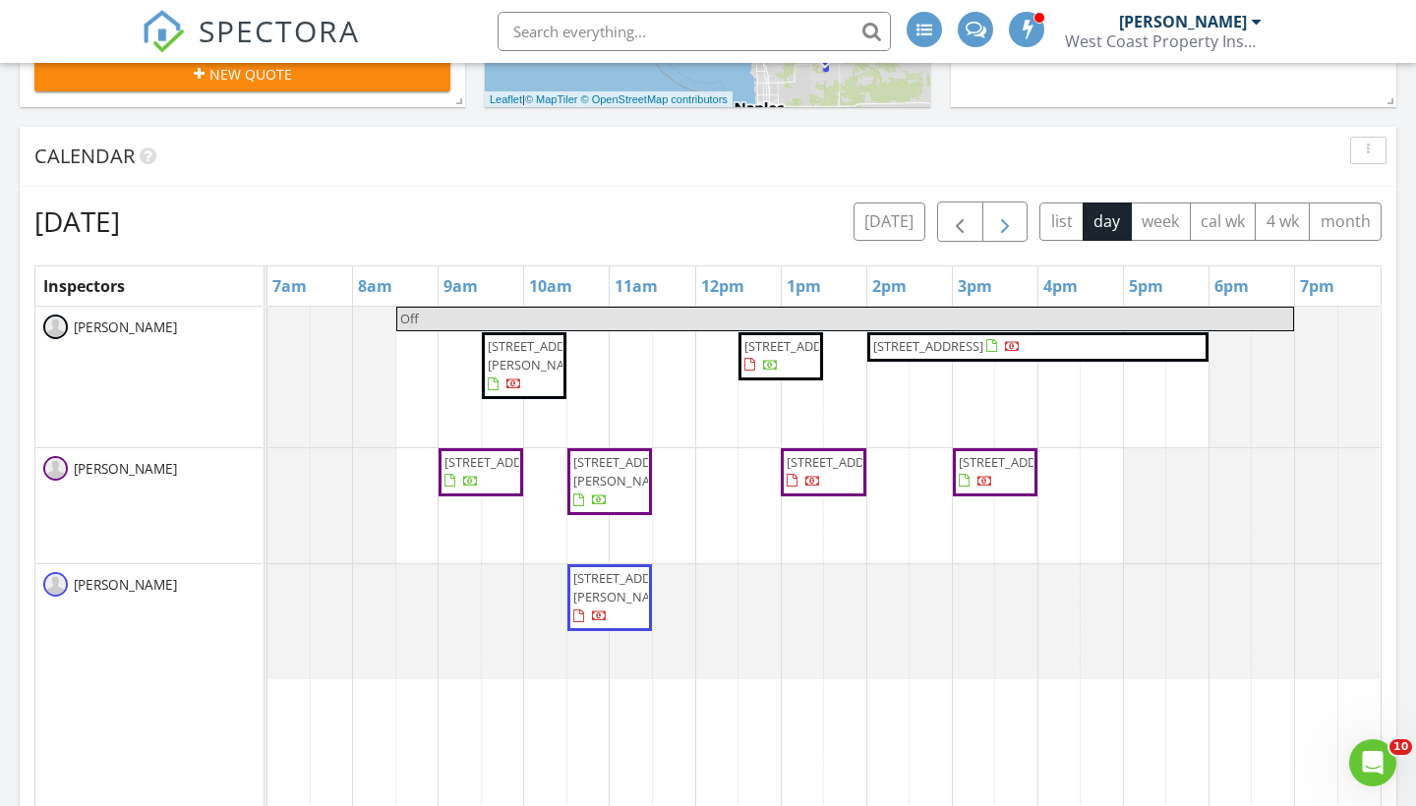
click at [1015, 223] on span "button" at bounding box center [1005, 222] width 24 height 24
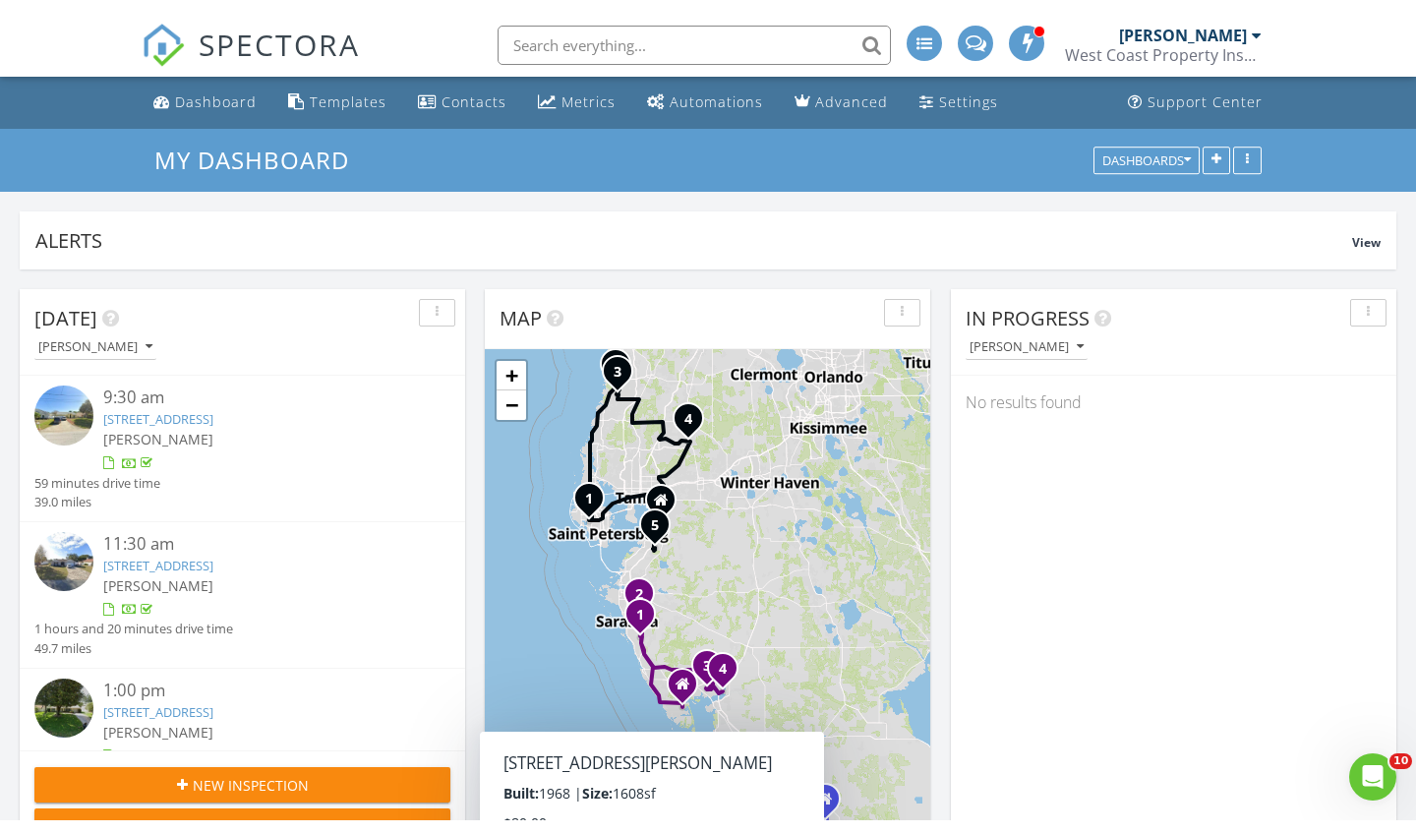
scroll to position [0, 0]
